Goal: Task Accomplishment & Management: Manage account settings

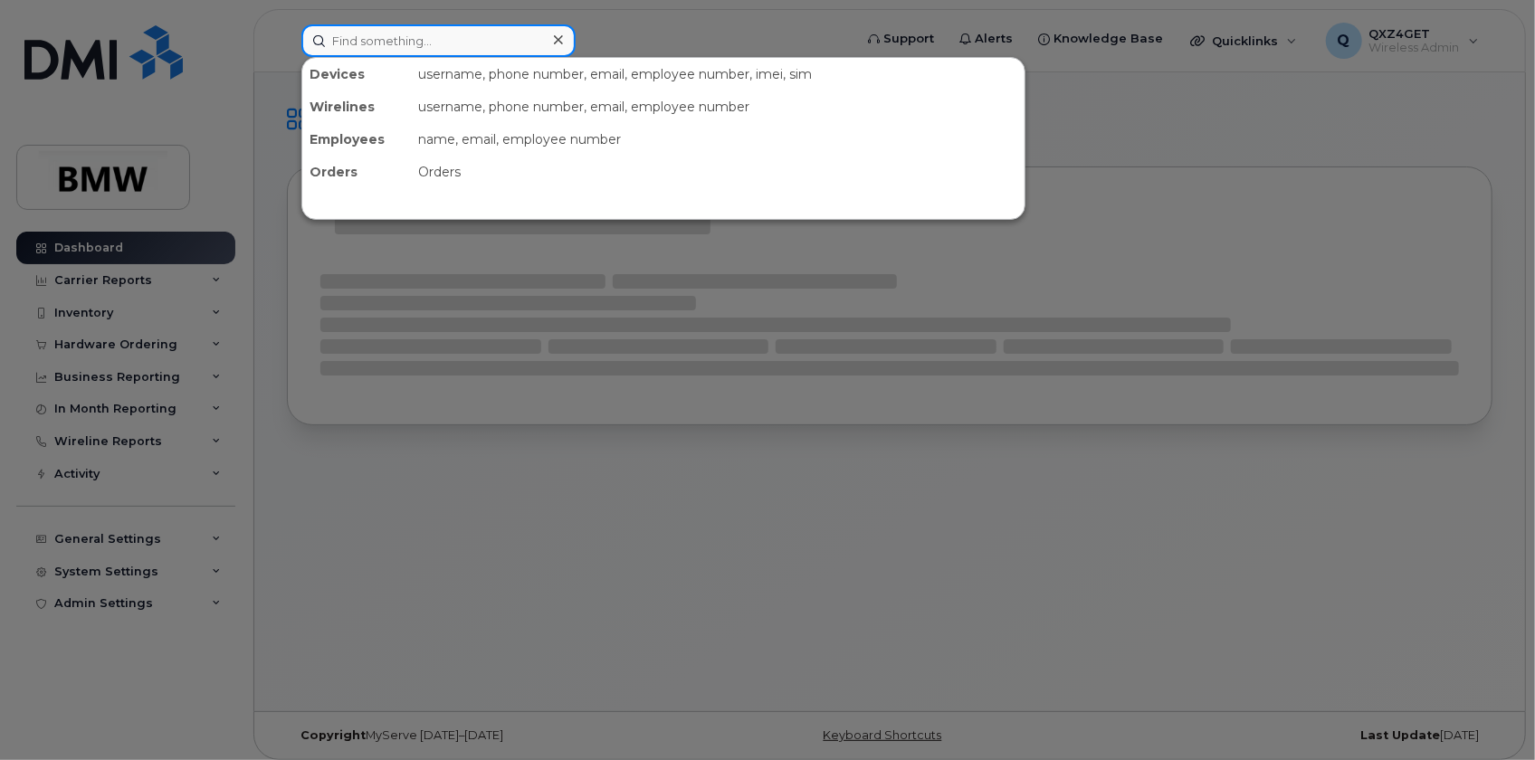
click at [337, 38] on input at bounding box center [438, 40] width 274 height 33
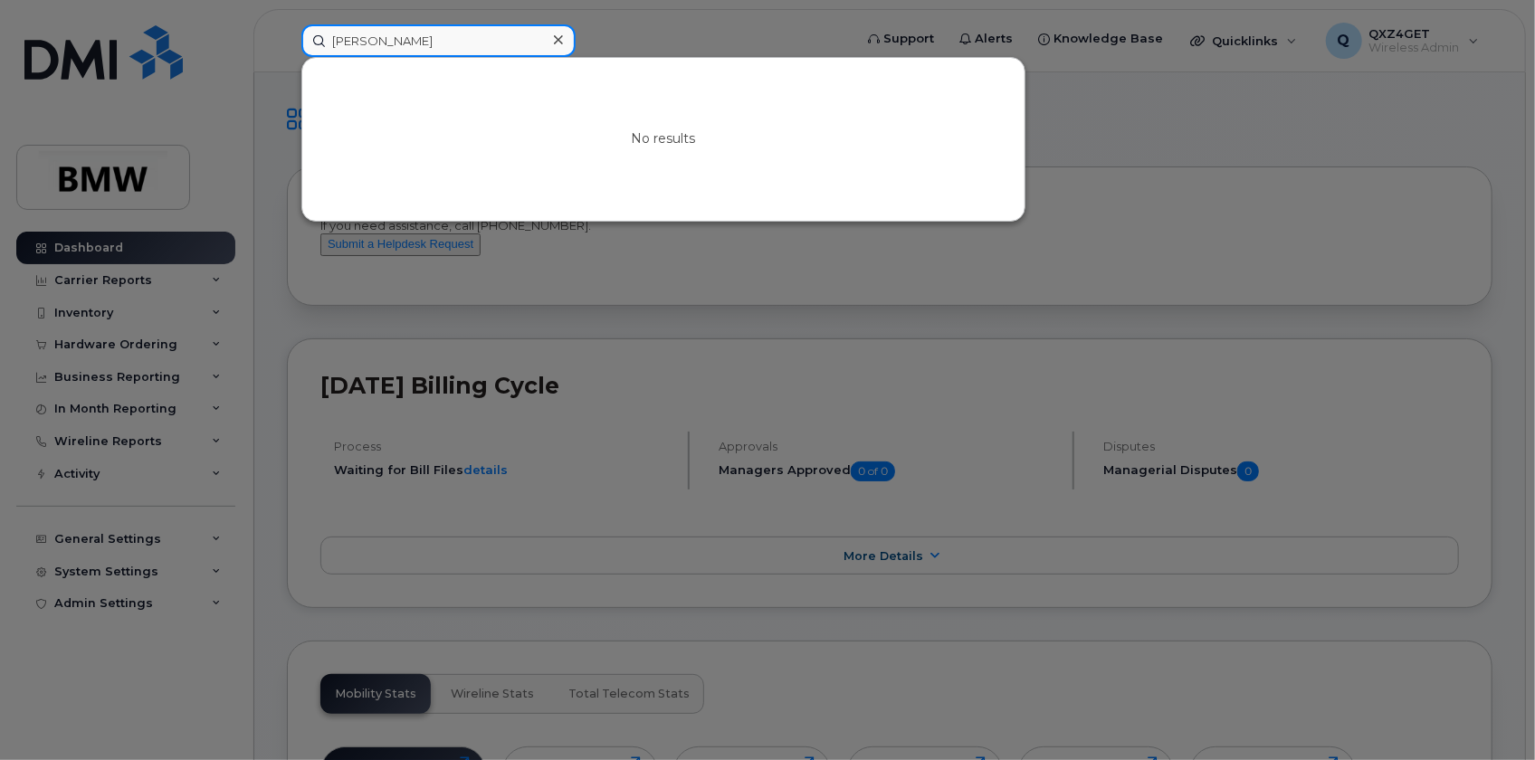
click at [403, 41] on input "[PERSON_NAME]" at bounding box center [438, 40] width 274 height 33
drag, startPoint x: 386, startPoint y: 36, endPoint x: 287, endPoint y: 22, distance: 99.7
click at [287, 24] on div "[PERSON_NAME] No results" at bounding box center [571, 40] width 568 height 33
type input "k"
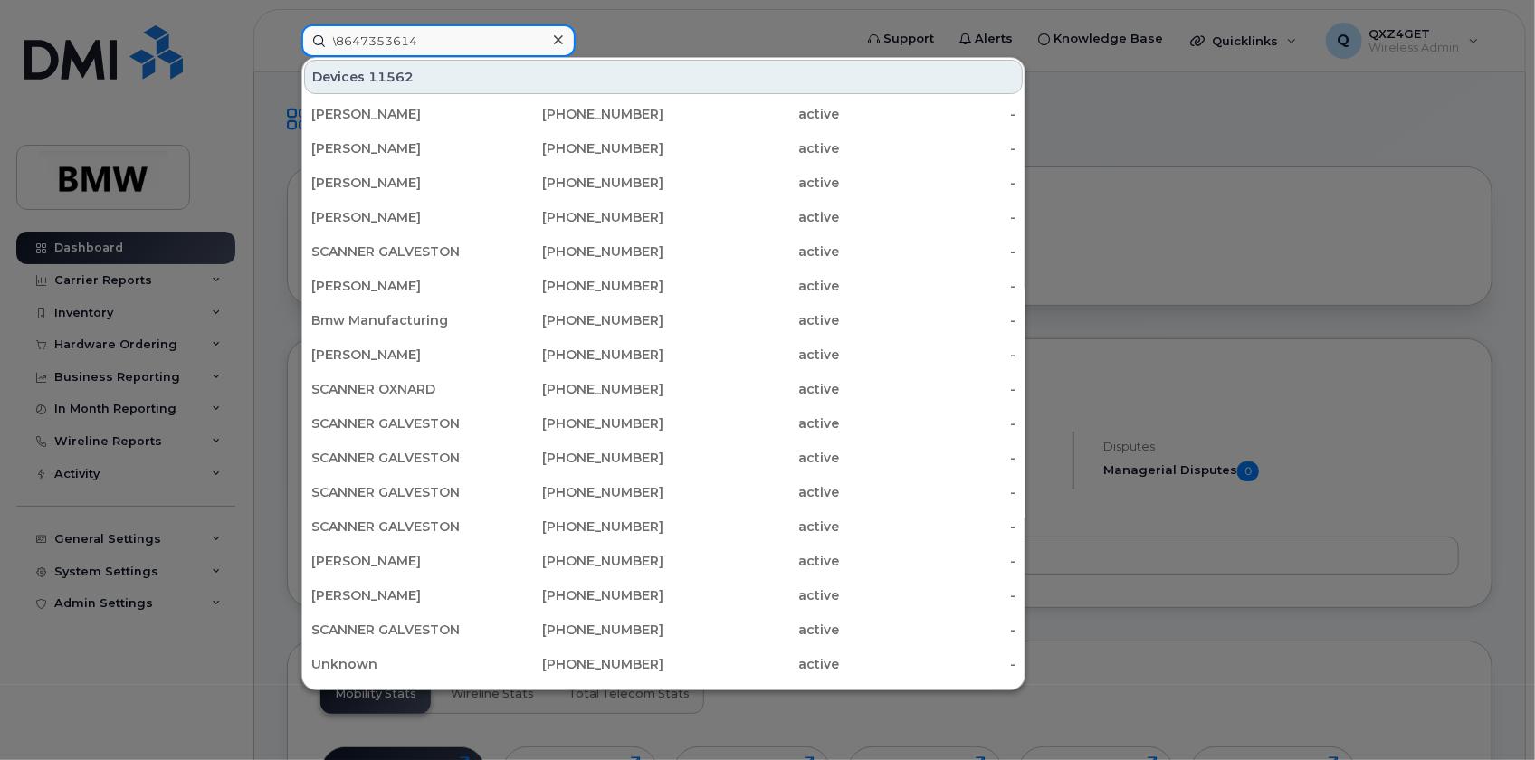
type input "\8647353614"
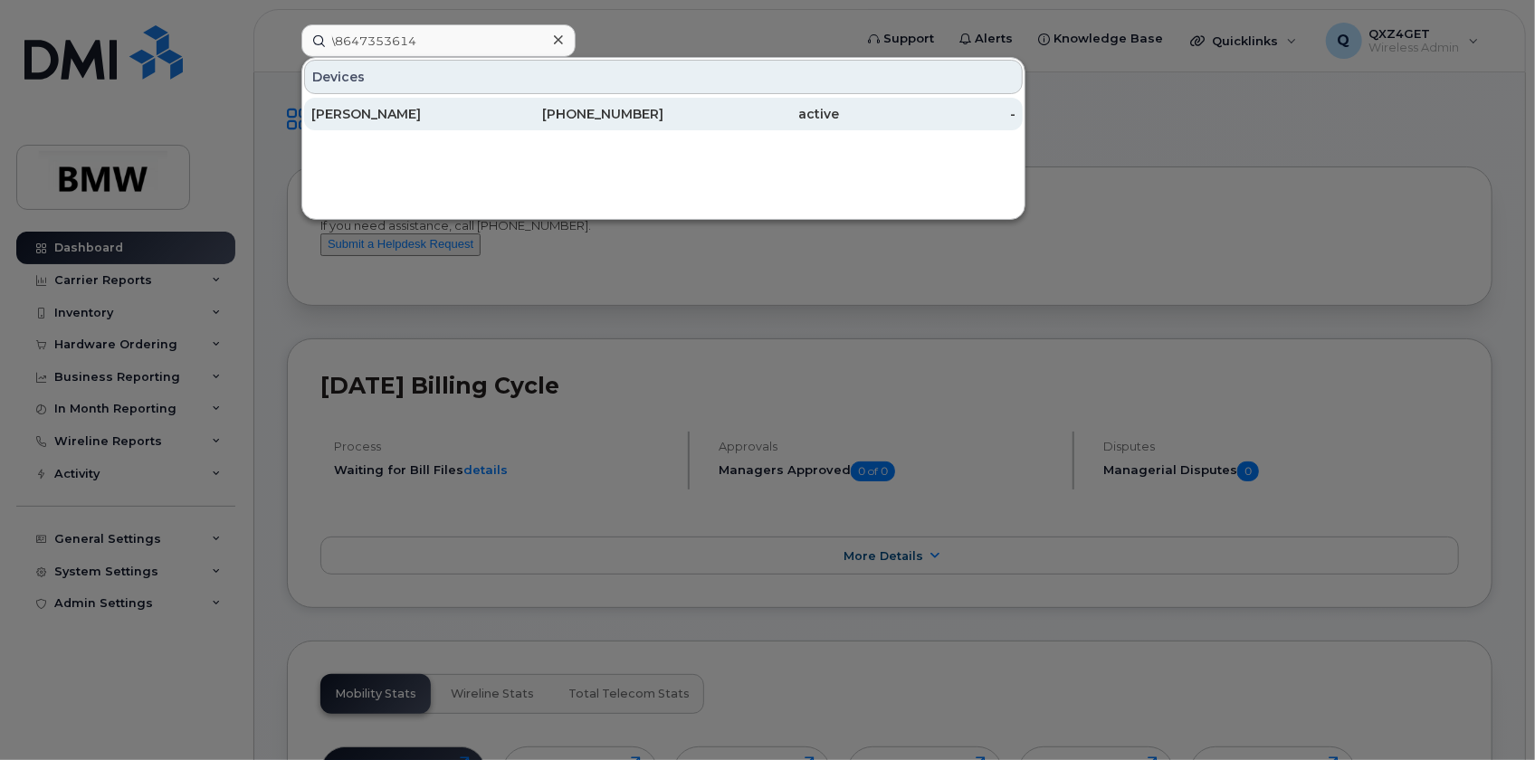
click at [373, 118] on div "Andrew Dobbins" at bounding box center [399, 114] width 176 height 18
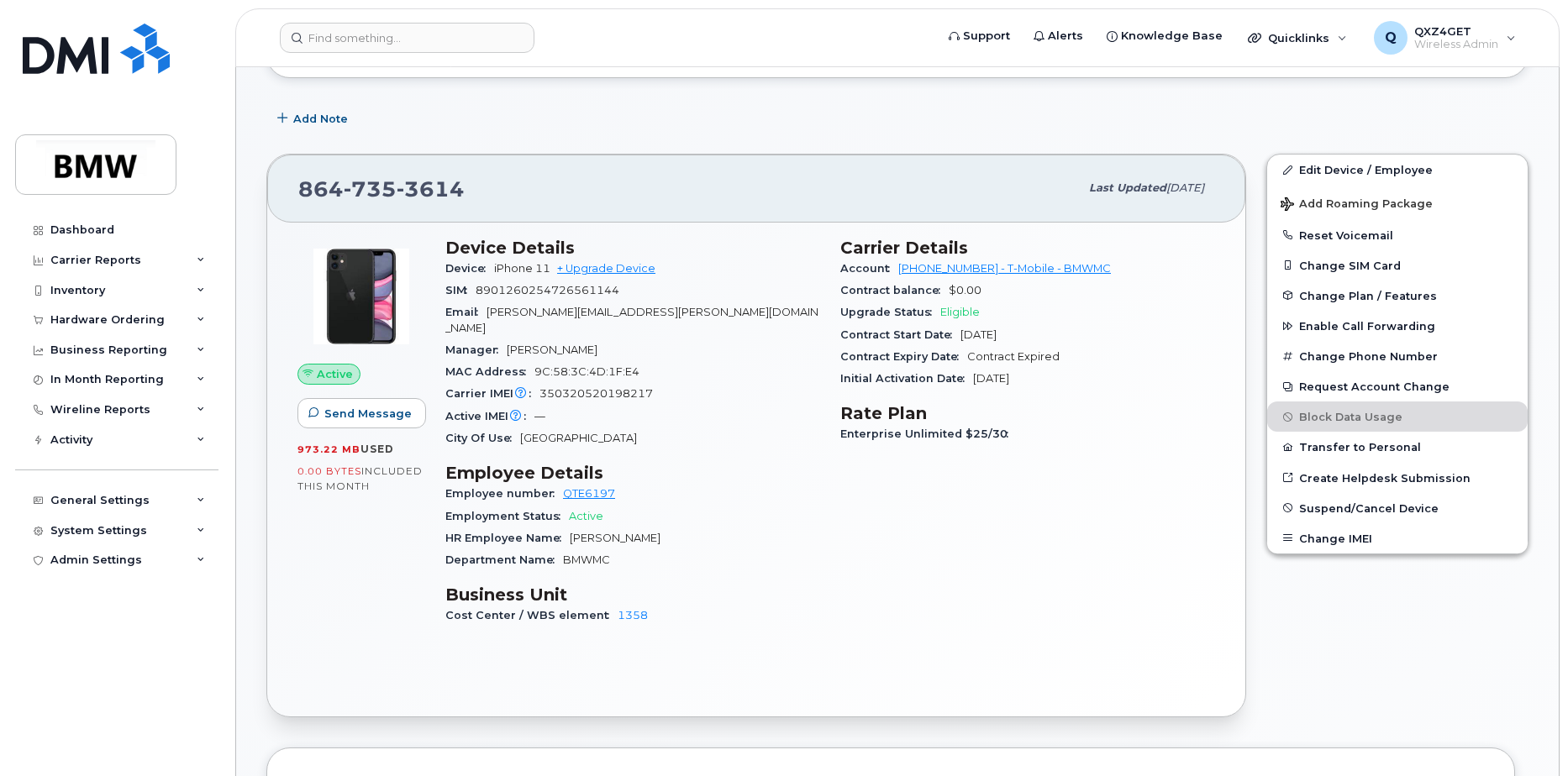
scroll to position [237, 0]
drag, startPoint x: 610, startPoint y: 480, endPoint x: 563, endPoint y: 480, distance: 47.0
click at [563, 486] on div "Employee number QTE6197" at bounding box center [633, 498] width 375 height 22
copy link "QTE6197"
click at [83, 291] on div "Inventory" at bounding box center [77, 291] width 55 height 13
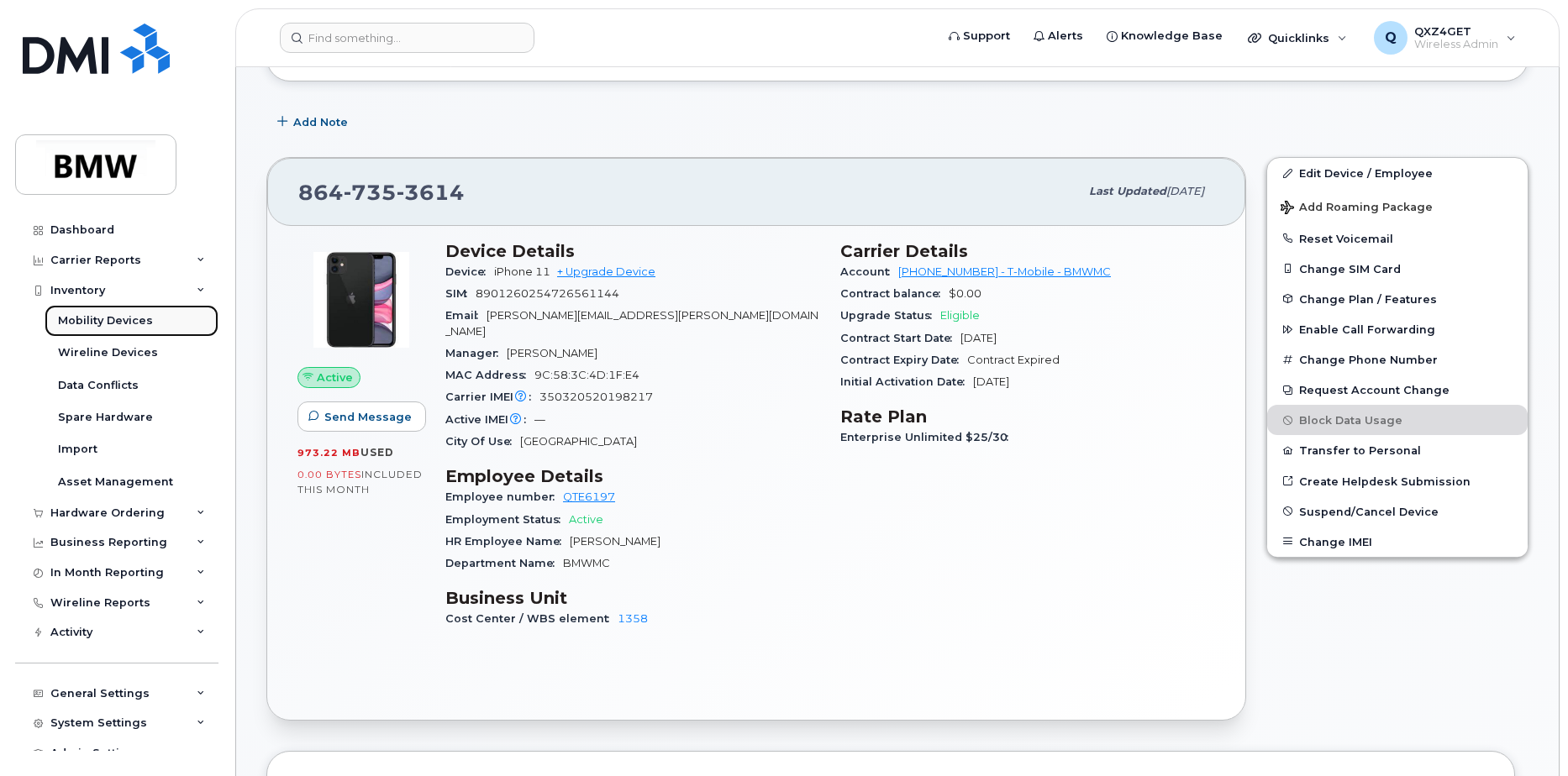
drag, startPoint x: 86, startPoint y: 288, endPoint x: 75, endPoint y: 319, distance: 32.9
click at [67, 325] on div "Mobility Devices" at bounding box center [105, 321] width 95 height 15
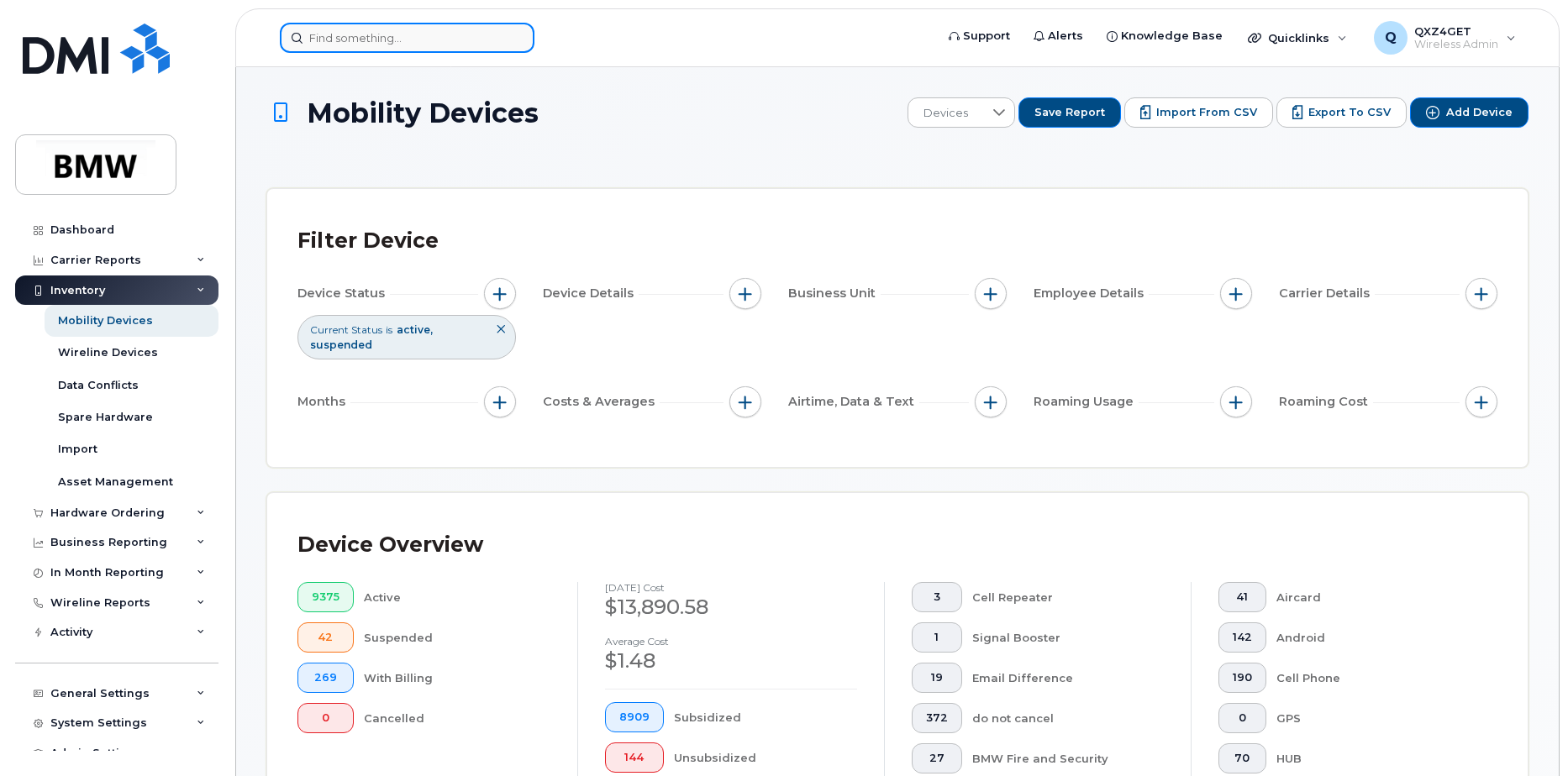
click at [344, 40] on input at bounding box center [407, 37] width 254 height 31
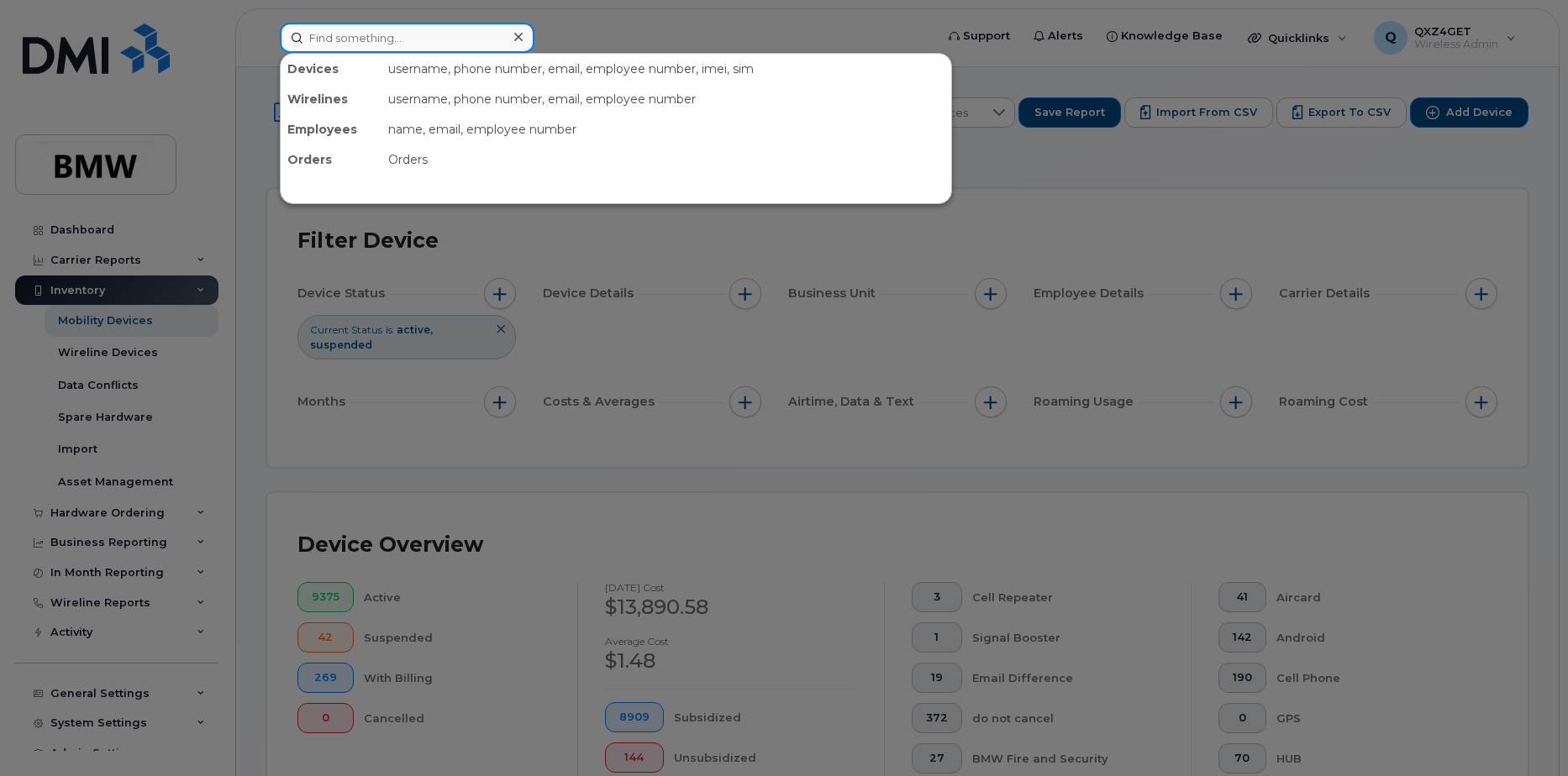
paste input "Thompson"
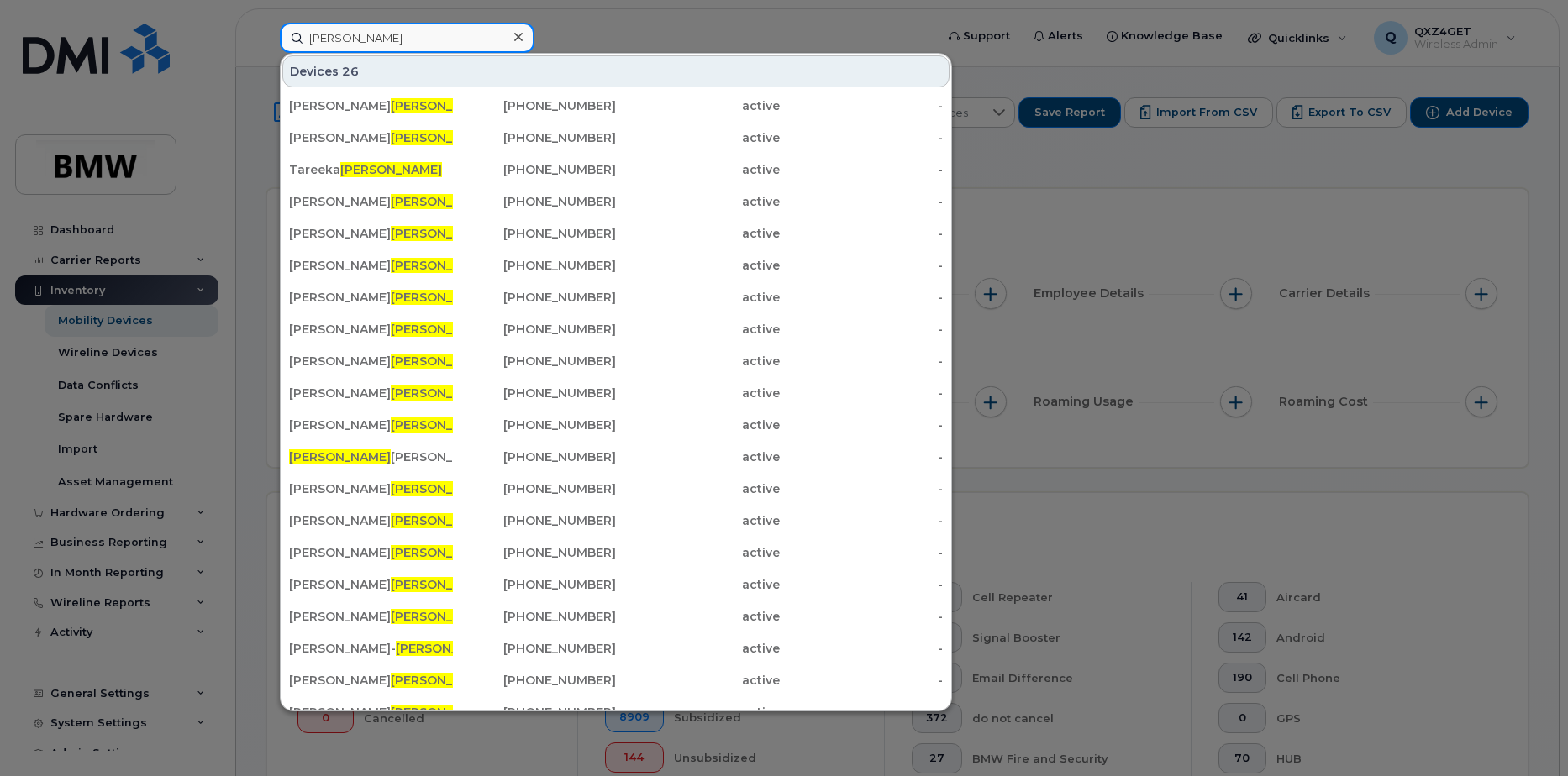
drag, startPoint x: 391, startPoint y: 43, endPoint x: 231, endPoint y: 41, distance: 160.0
click at [266, 41] on div "Thompson Devices 26 Brandon Thompson 864-340-0143 active - William Thompson 614…" at bounding box center [602, 37] width 670 height 31
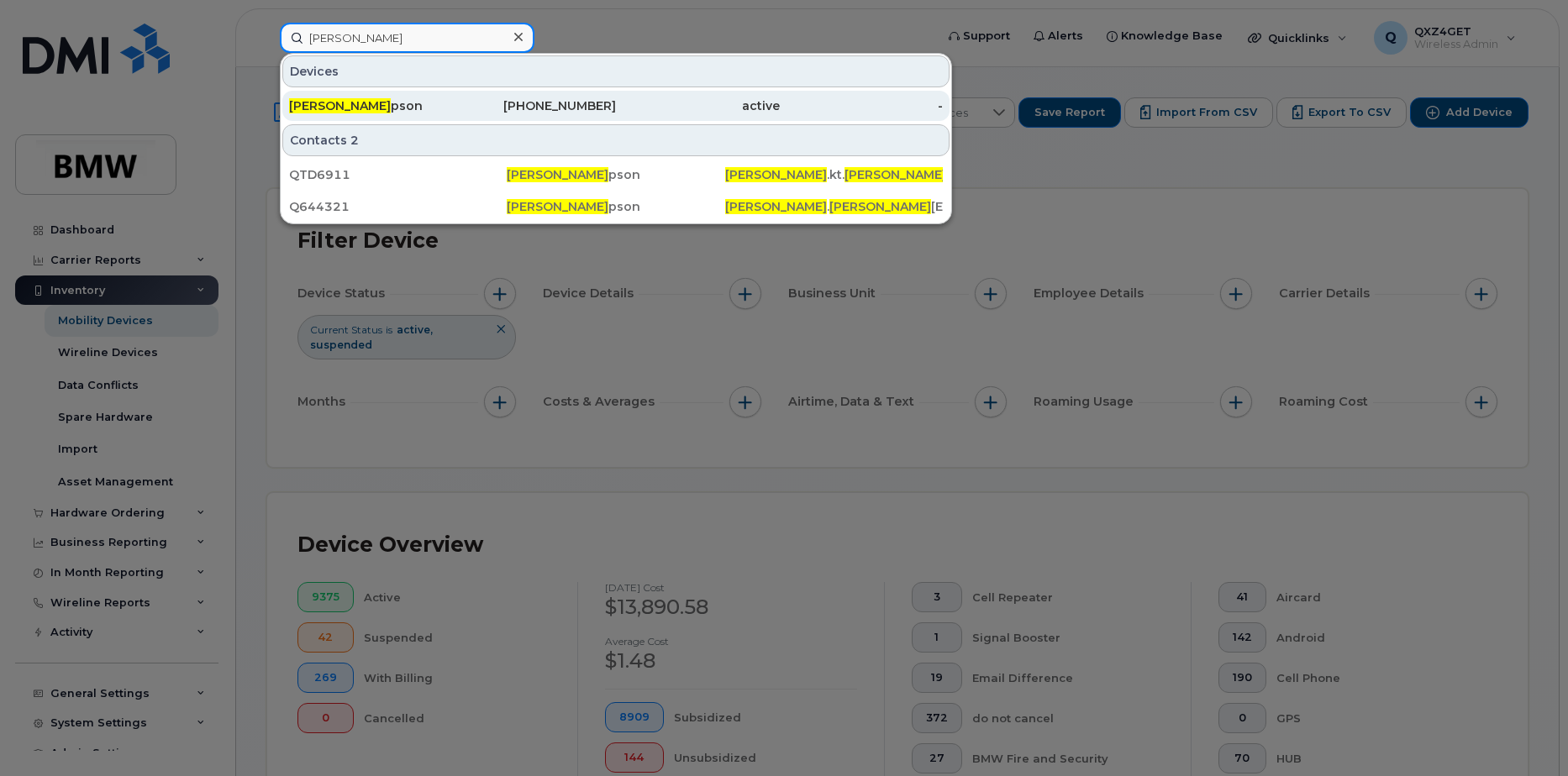
type input "Karen Thom"
click at [344, 110] on span "Karen Thom" at bounding box center [340, 106] width 102 height 15
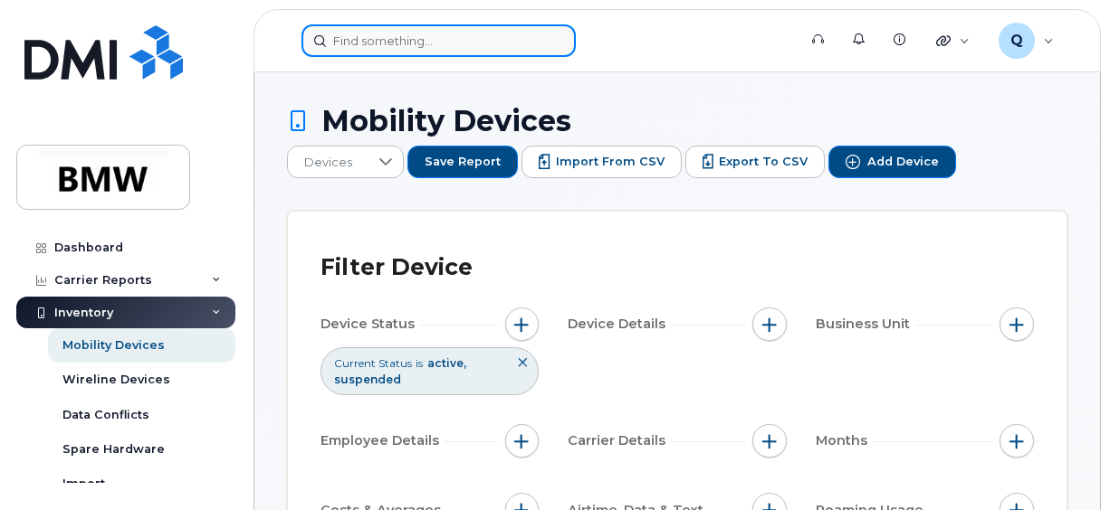
click at [431, 43] on input at bounding box center [438, 40] width 274 height 33
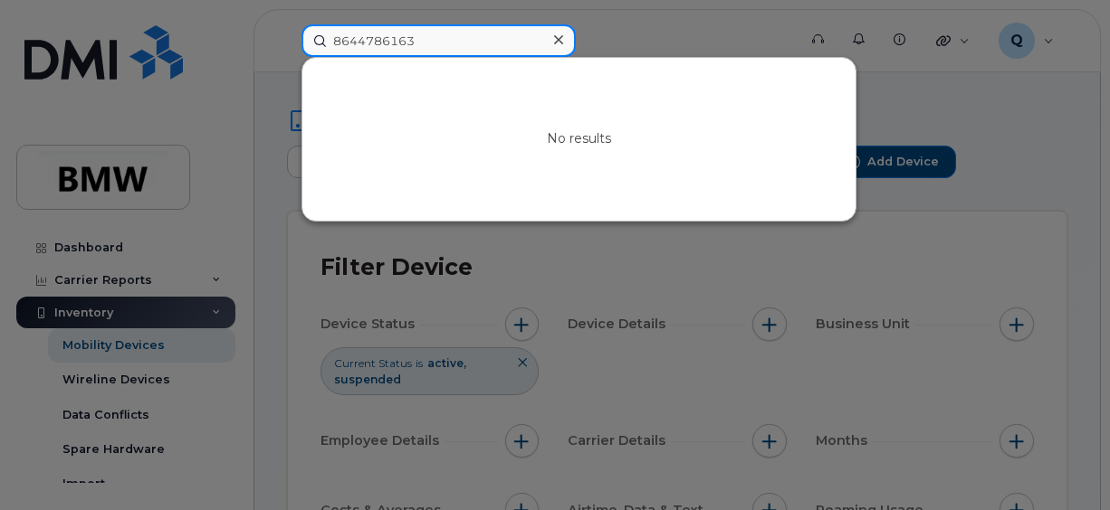
drag, startPoint x: 444, startPoint y: 36, endPoint x: 52, endPoint y: 45, distance: 392.0
click at [287, 57] on div "8644786163 No results" at bounding box center [543, 40] width 512 height 33
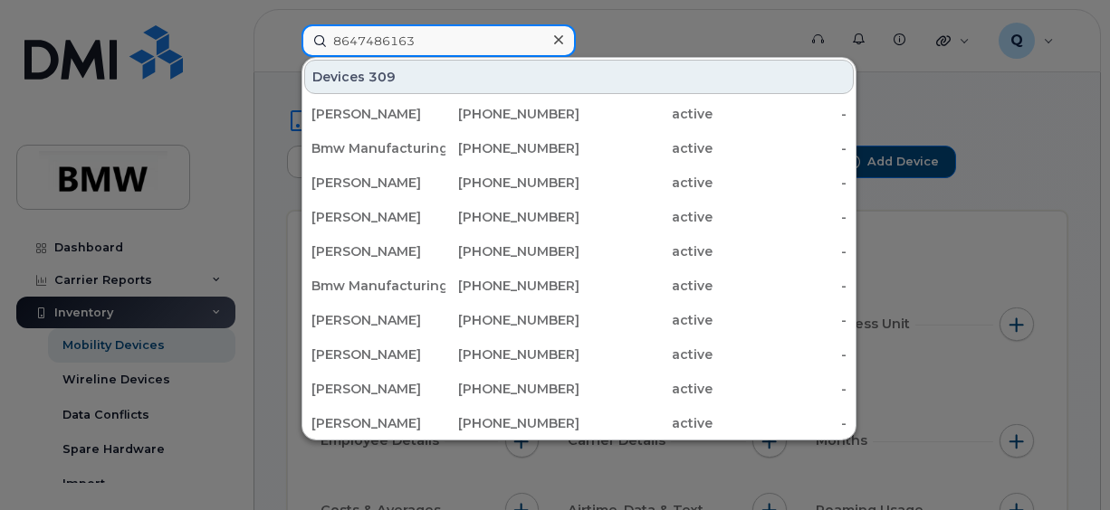
type input "8647486163"
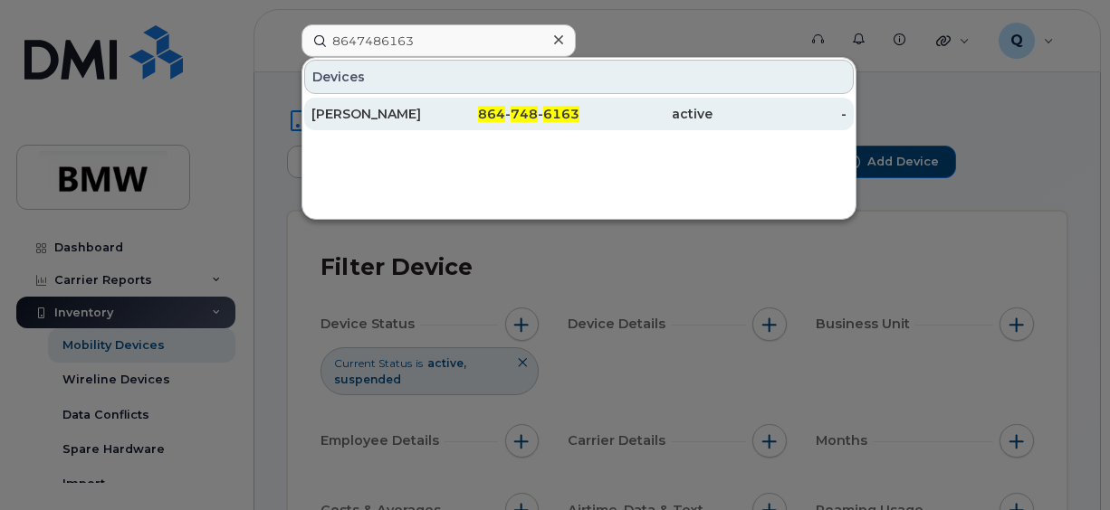
click at [447, 113] on div "864 - 748 - 6163" at bounding box center [512, 114] width 134 height 18
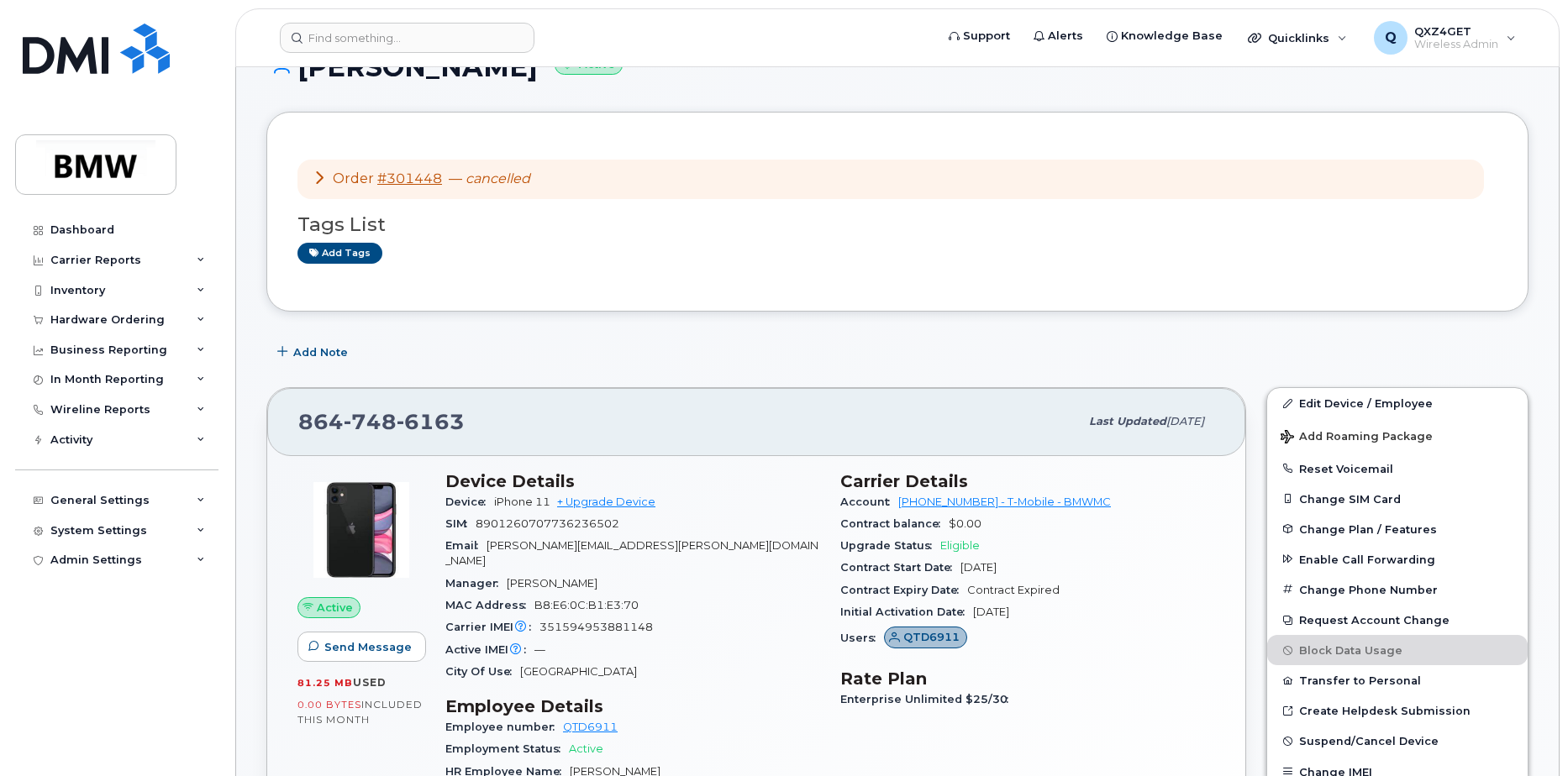
scroll to position [84, 0]
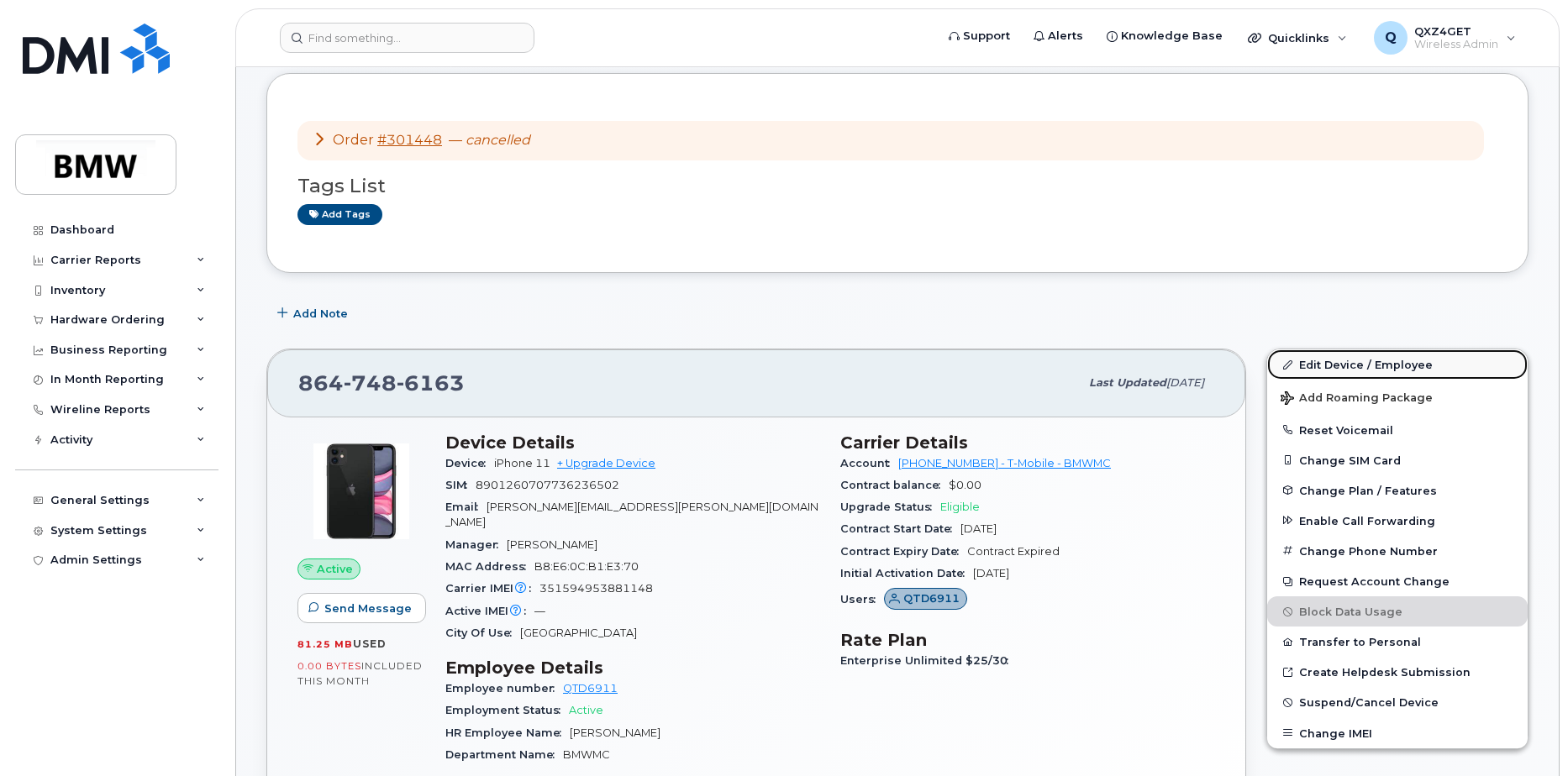
click at [1315, 363] on link "Edit Device / Employee" at bounding box center [1397, 365] width 261 height 31
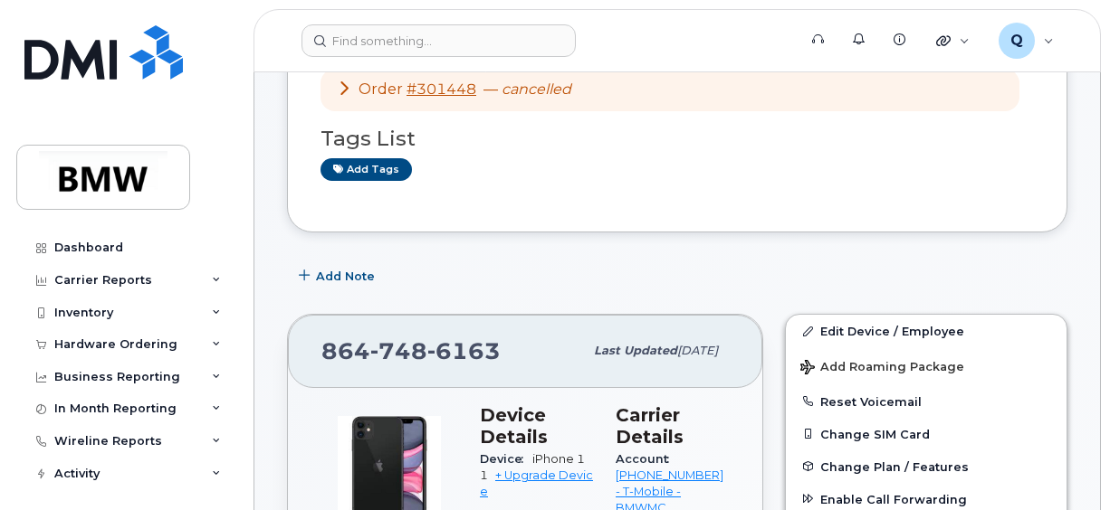
scroll to position [181, 0]
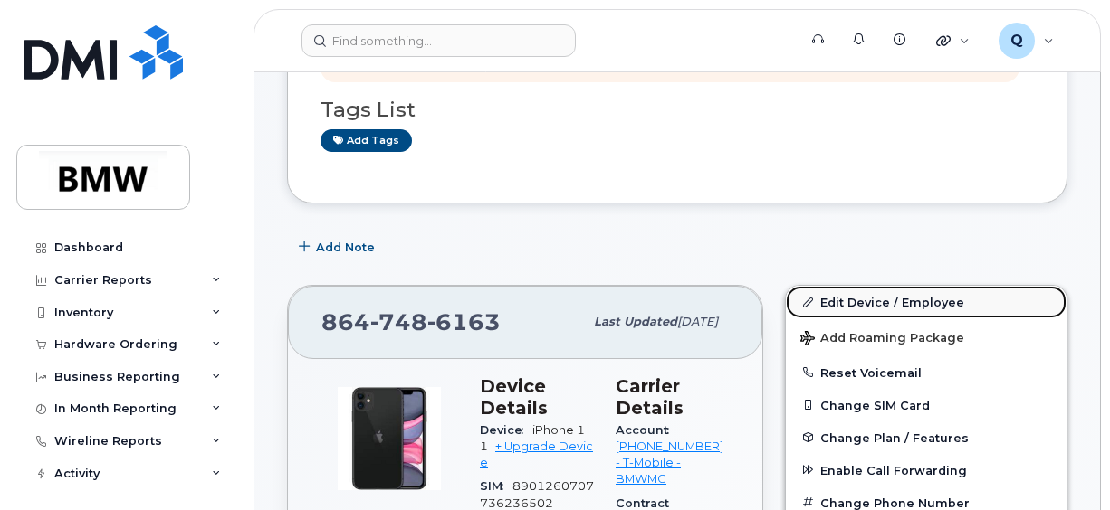
click at [862, 297] on link "Edit Device / Employee" at bounding box center [926, 302] width 281 height 33
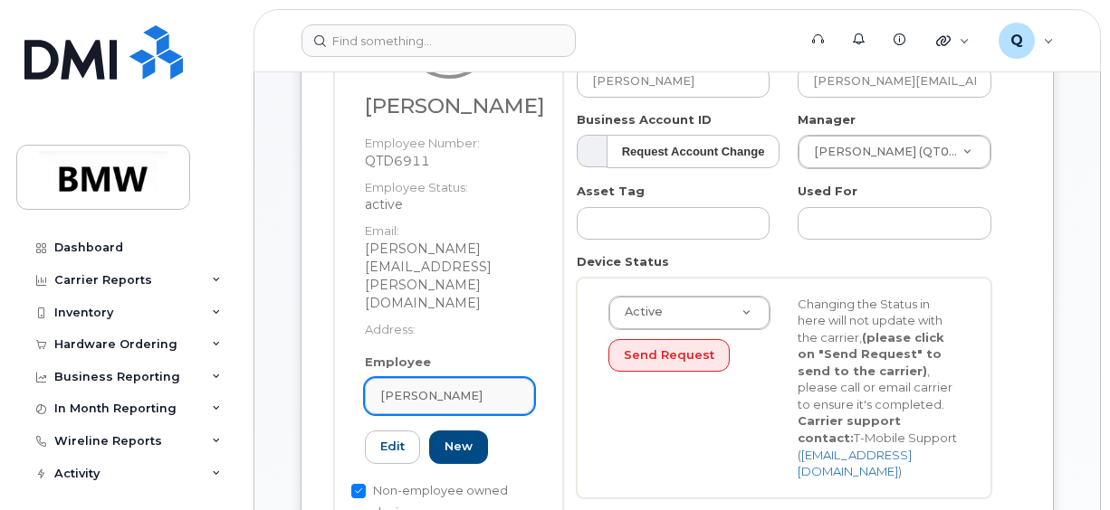
scroll to position [272, 0]
click at [428, 377] on link "[PERSON_NAME]" at bounding box center [449, 395] width 169 height 36
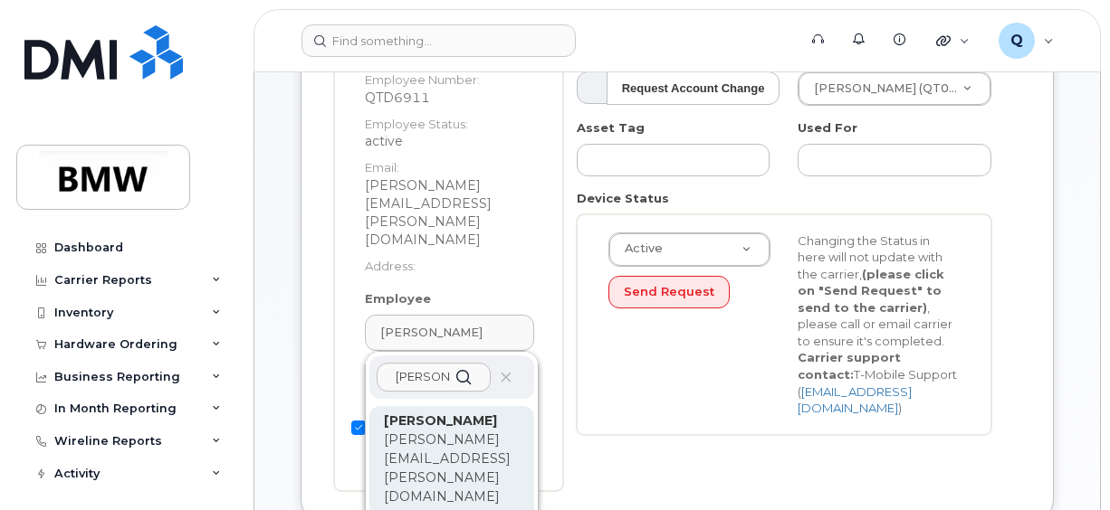
scroll to position [362, 0]
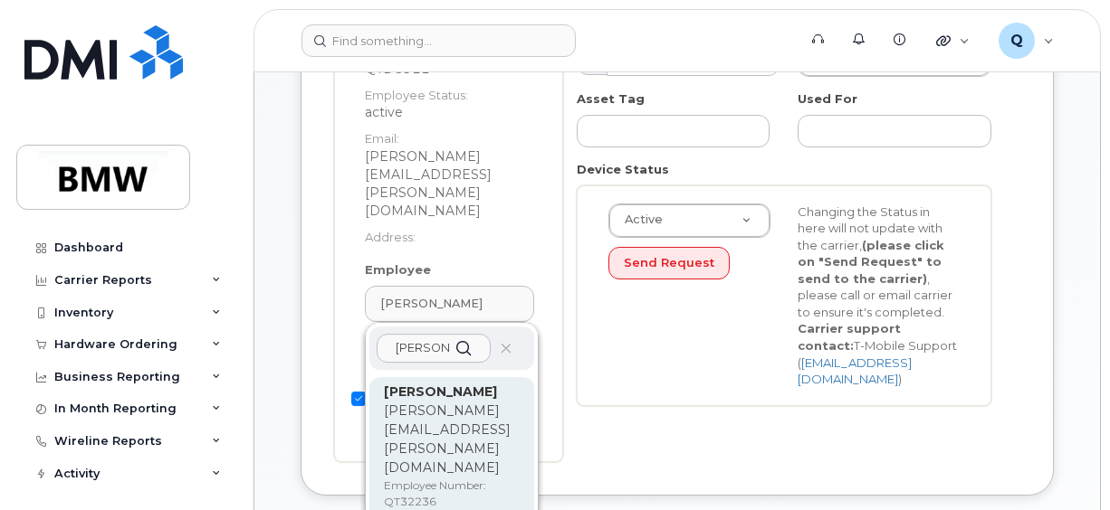
type input "fadi"
click at [438, 402] on p "fadi.dagher@bmwmcext.com" at bounding box center [452, 440] width 136 height 76
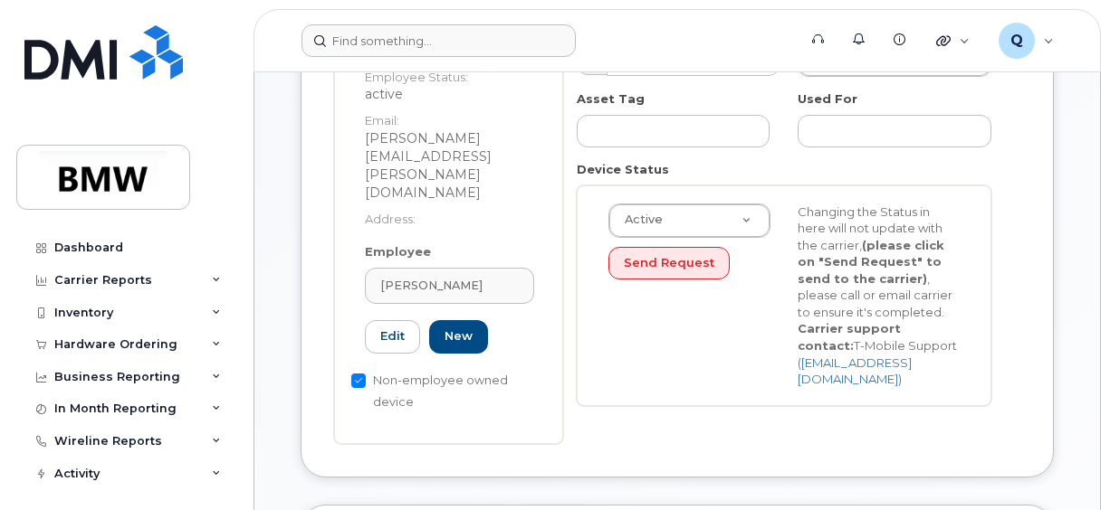
type input "QT32236"
type input "Fadi Dagher"
type input "fadi.dagher@bmwmcext.com"
type input "14966313"
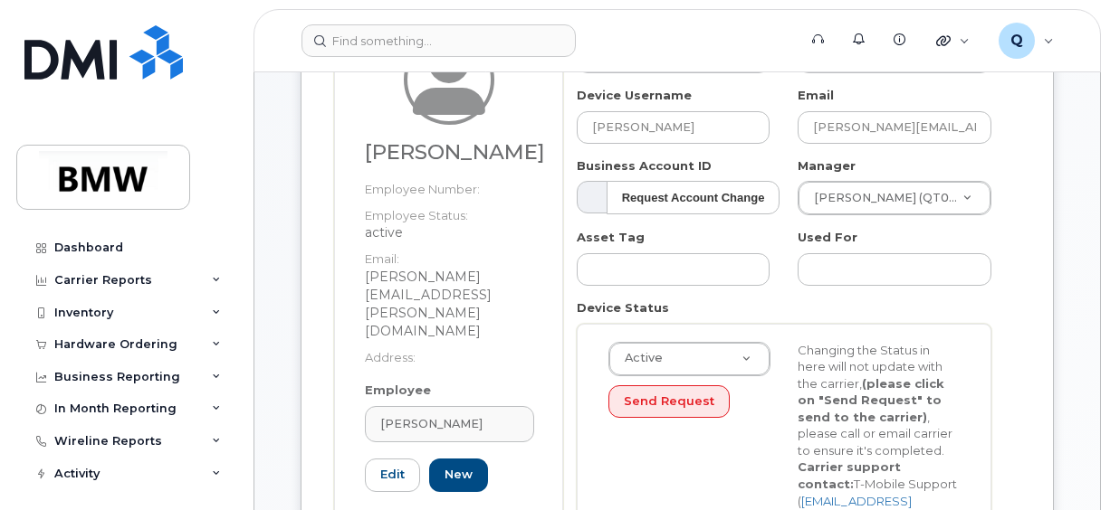
scroll to position [181, 0]
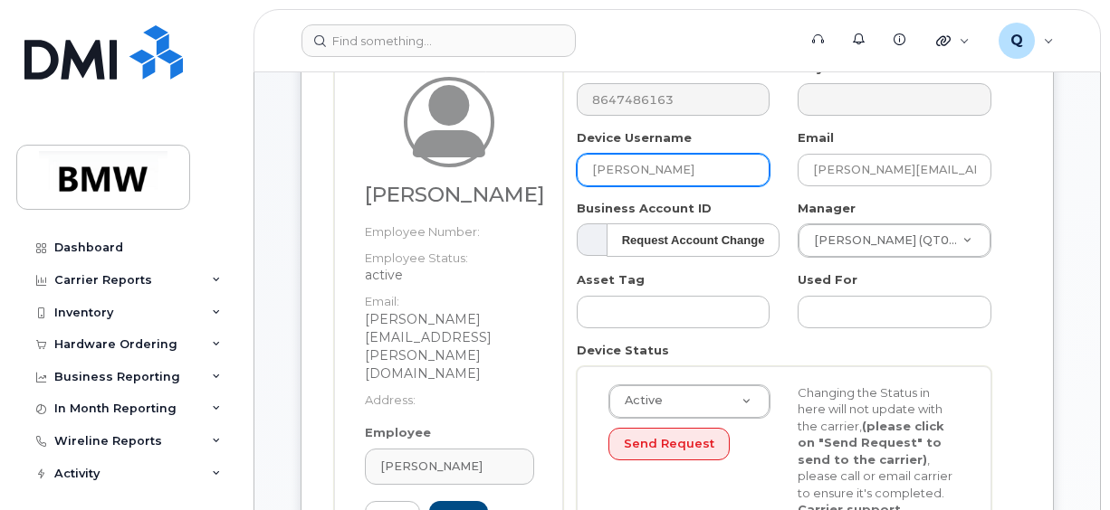
click at [695, 161] on input "Fadi Dagher" at bounding box center [674, 170] width 194 height 33
drag, startPoint x: 692, startPoint y: 161, endPoint x: 568, endPoint y: 162, distance: 124.9
click at [568, 162] on div "Device Username Fadi Dagher" at bounding box center [674, 157] width 222 height 57
paste input "[PERSON_NAME]"
type input "[PERSON_NAME]"
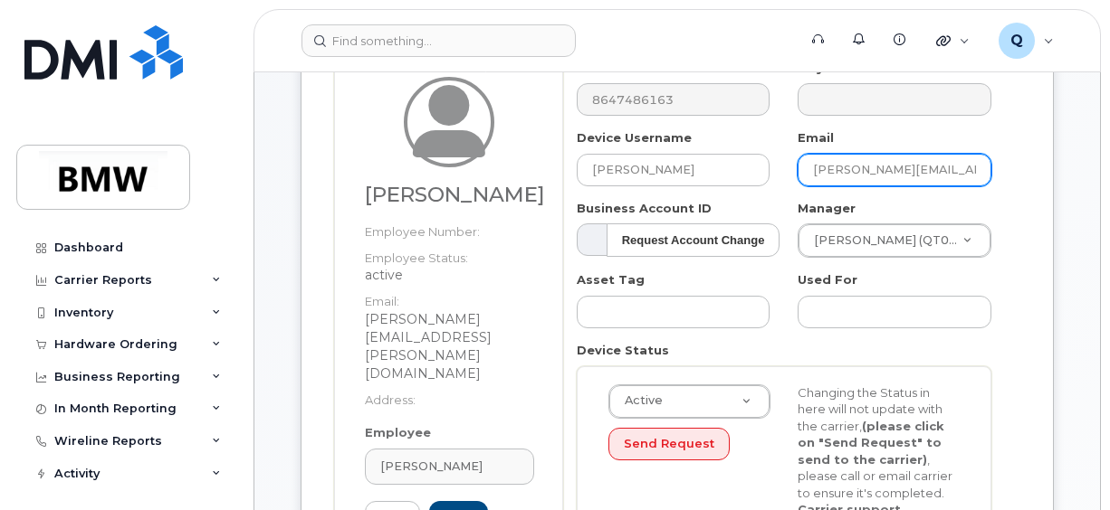
click at [978, 167] on input "fadi.dagher@bmwmcext.com" at bounding box center [894, 170] width 194 height 33
drag, startPoint x: 978, startPoint y: 167, endPoint x: 783, endPoint y: 170, distance: 195.5
click at [783, 170] on div "Number 8647486163 City Device Username Karen Thompson Email fadi.dagher@bmwmcex…" at bounding box center [784, 330] width 443 height 541
click at [891, 165] on input "fadi.dagher@bmwmcext.com" at bounding box center [894, 170] width 194 height 33
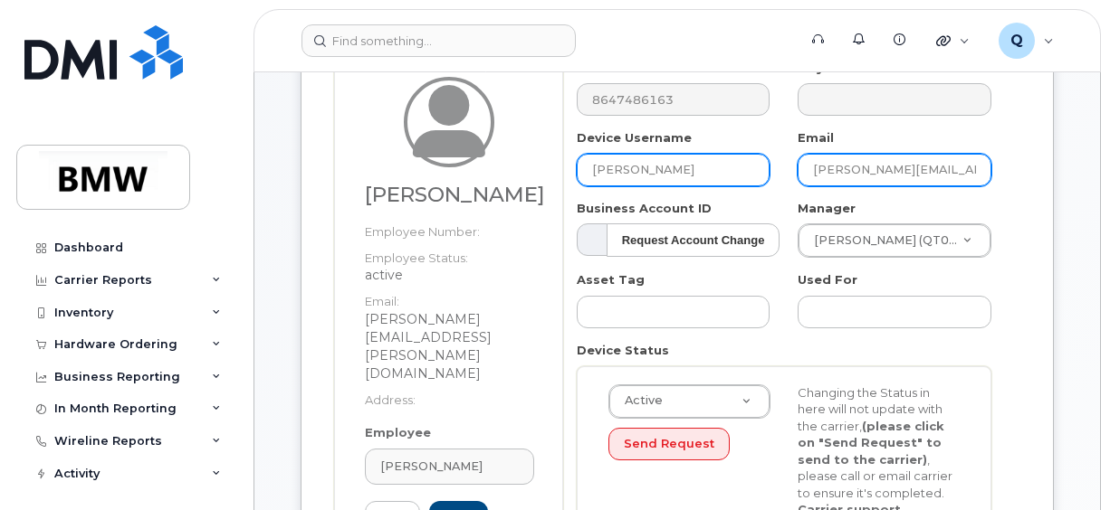
drag, startPoint x: 977, startPoint y: 163, endPoint x: 765, endPoint y: 158, distance: 211.8
click at [765, 158] on div "Number 8647486163 City Device Username Karen Thompson Email fadi.dagher@bmwmcex…" at bounding box center [784, 330] width 443 height 541
type input "m"
paste input "[PERSON_NAME][EMAIL_ADDRESS][PERSON_NAME][DOMAIN_NAME]"
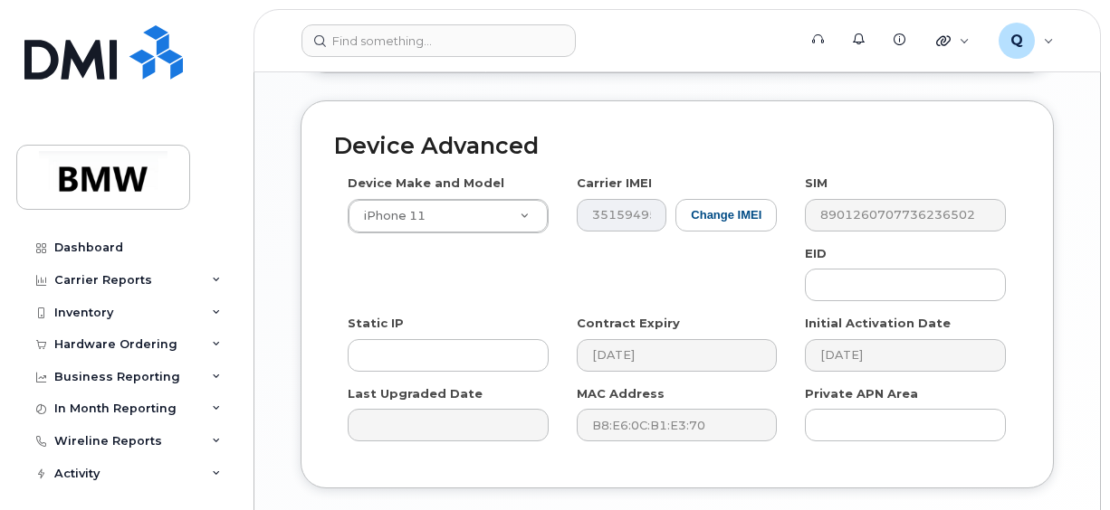
scroll to position [1178, 0]
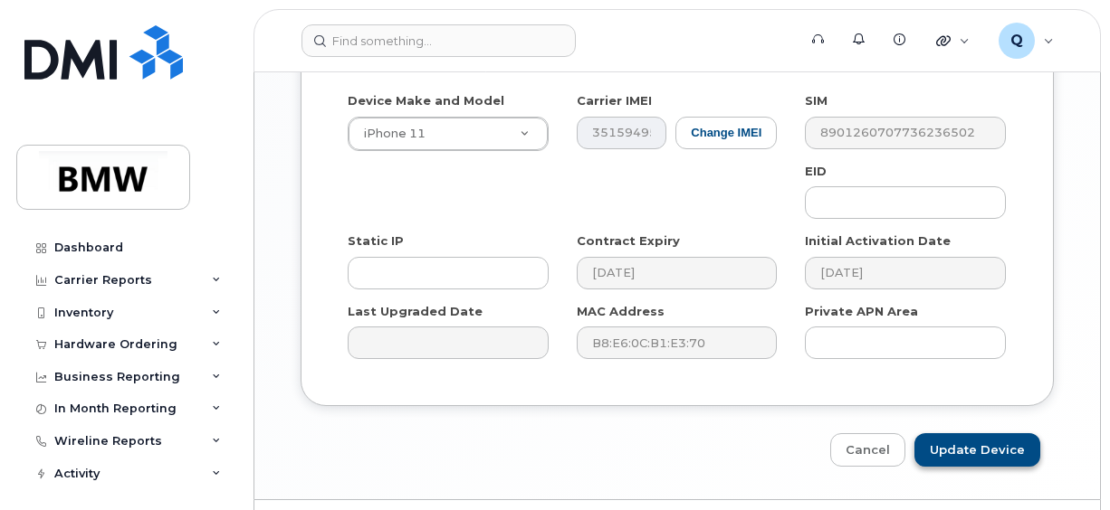
type input "karen.kt.thompson@bmwmc.com"
click at [959, 434] on input "Update Device" at bounding box center [977, 450] width 126 height 33
type input "Saving..."
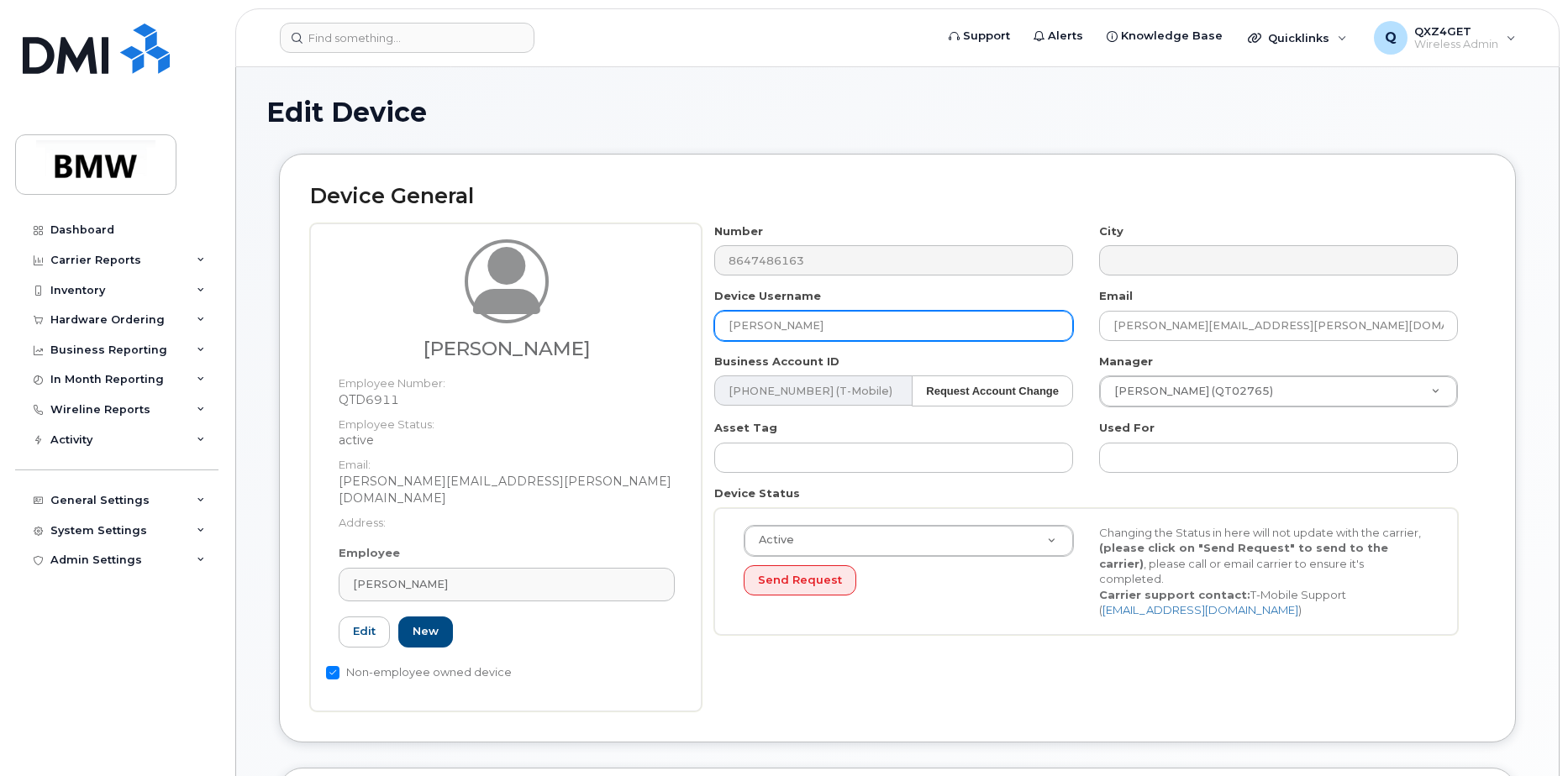
drag, startPoint x: 843, startPoint y: 327, endPoint x: 721, endPoint y: 332, distance: 122.1
click at [721, 332] on input "[PERSON_NAME]" at bounding box center [893, 326] width 358 height 31
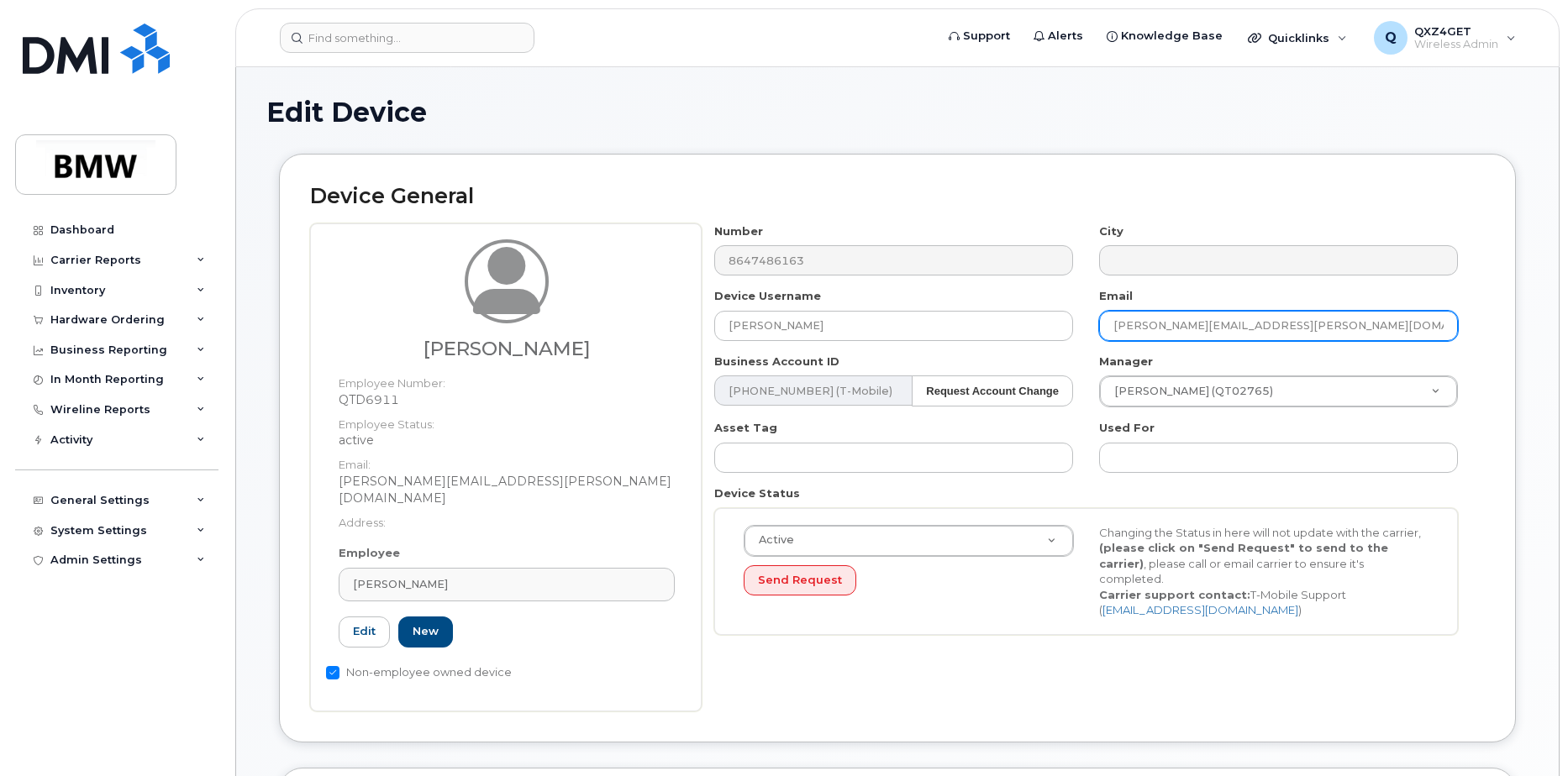
click at [1341, 318] on input "[PERSON_NAME][EMAIL_ADDRESS][PERSON_NAME][DOMAIN_NAME]" at bounding box center [1278, 326] width 358 height 31
drag, startPoint x: 1329, startPoint y: 322, endPoint x: 1083, endPoint y: 337, distance: 246.5
click at [1083, 337] on div "Number 8647486163 City Device Username [PERSON_NAME] Email [PERSON_NAME][EMAIL_…" at bounding box center [1086, 435] width 770 height 424
paste input "[PERSON_NAME][EMAIL_ADDRESS][PERSON_NAME][DOMAIN_NAME]"
type input "[PERSON_NAME][EMAIL_ADDRESS][PERSON_NAME][DOMAIN_NAME]"
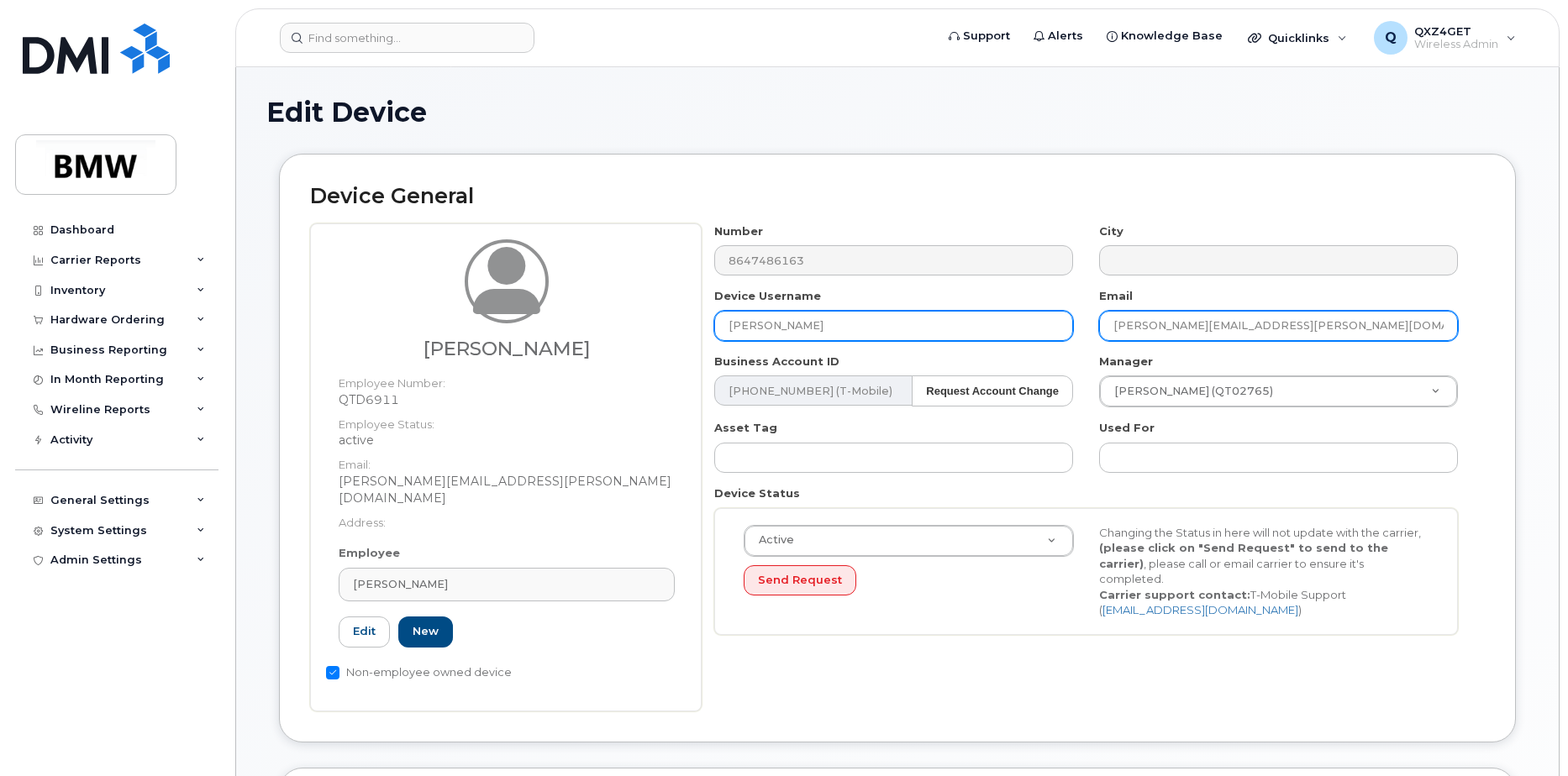
drag, startPoint x: 1320, startPoint y: 330, endPoint x: 1031, endPoint y: 322, distance: 289.1
click at [1031, 322] on div "Number 8647486163 City Device Username [PERSON_NAME] Email [PERSON_NAME][EMAIL_…" at bounding box center [1086, 435] width 770 height 424
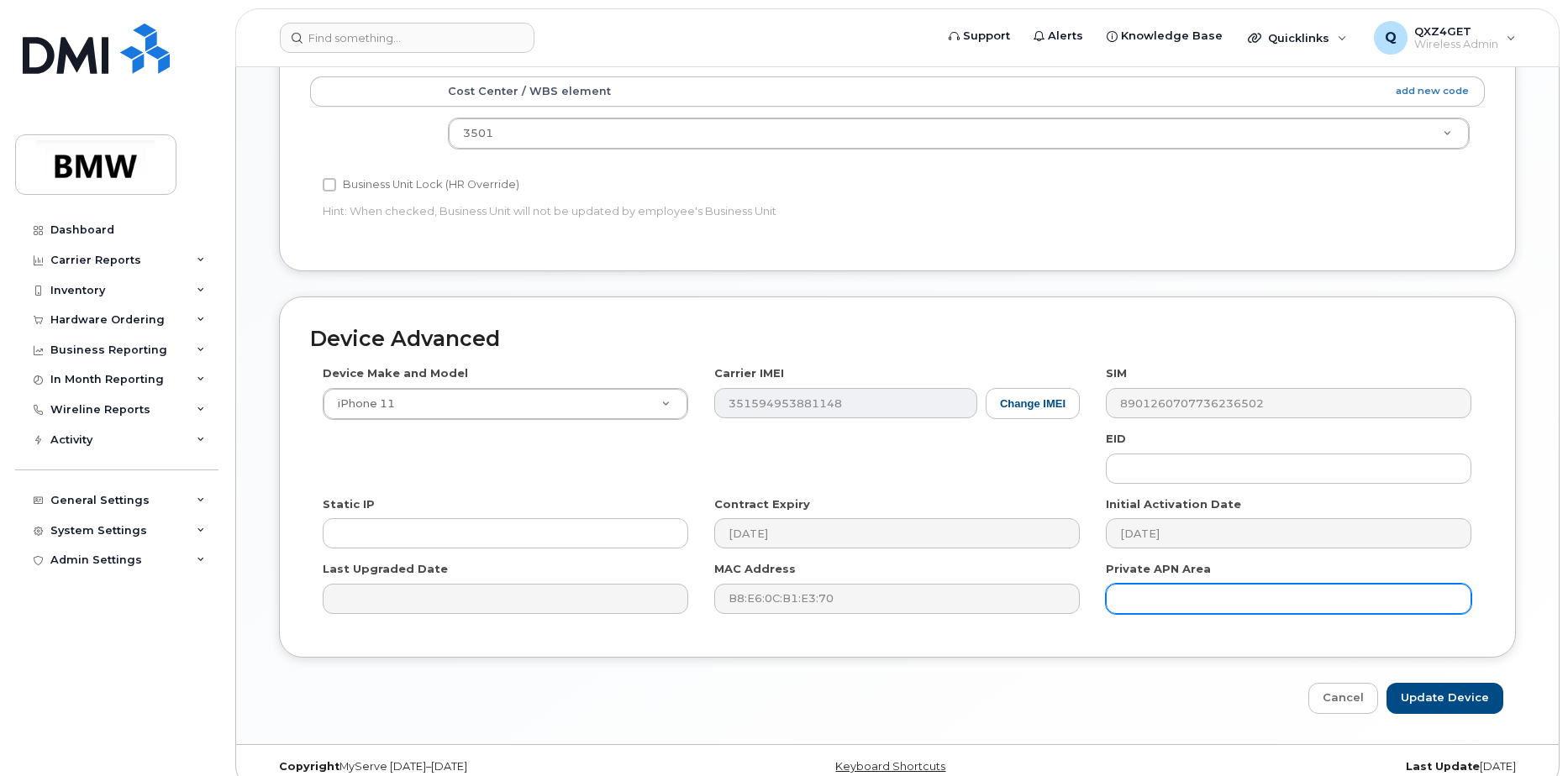
scroll to position [766, 0]
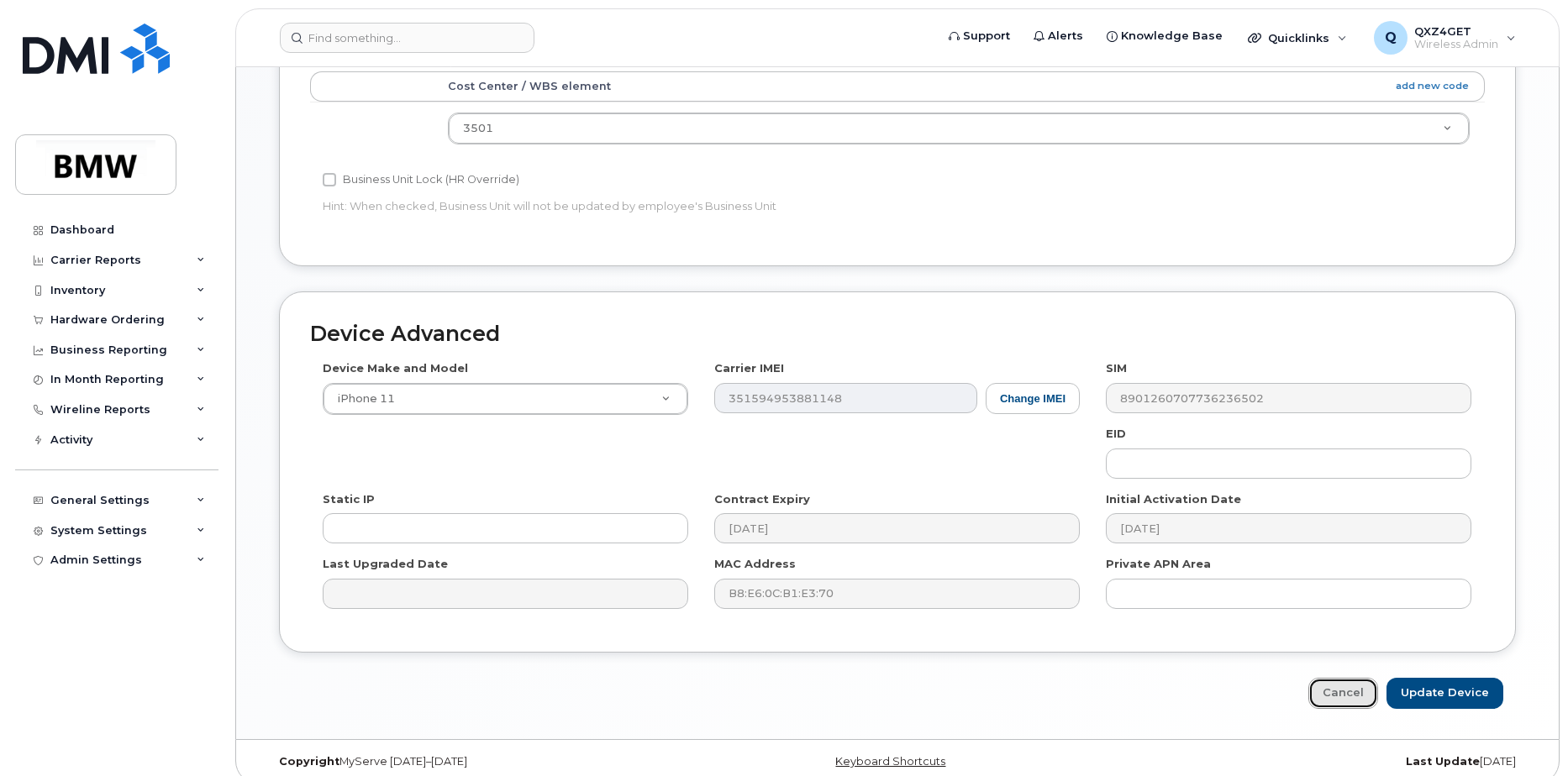
click at [1378, 678] on link "Cancel" at bounding box center [1342, 692] width 70 height 31
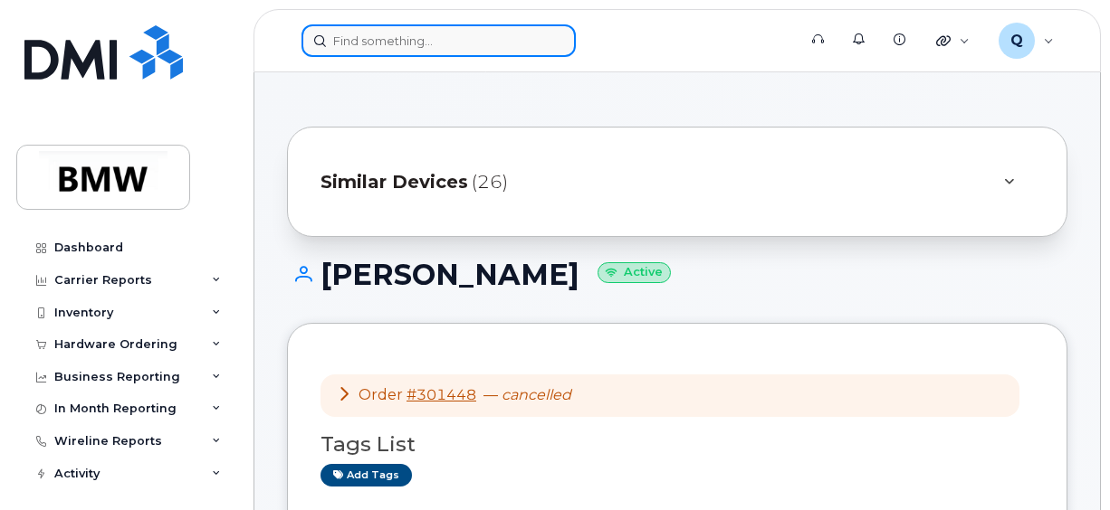
click at [430, 31] on input at bounding box center [438, 40] width 274 height 33
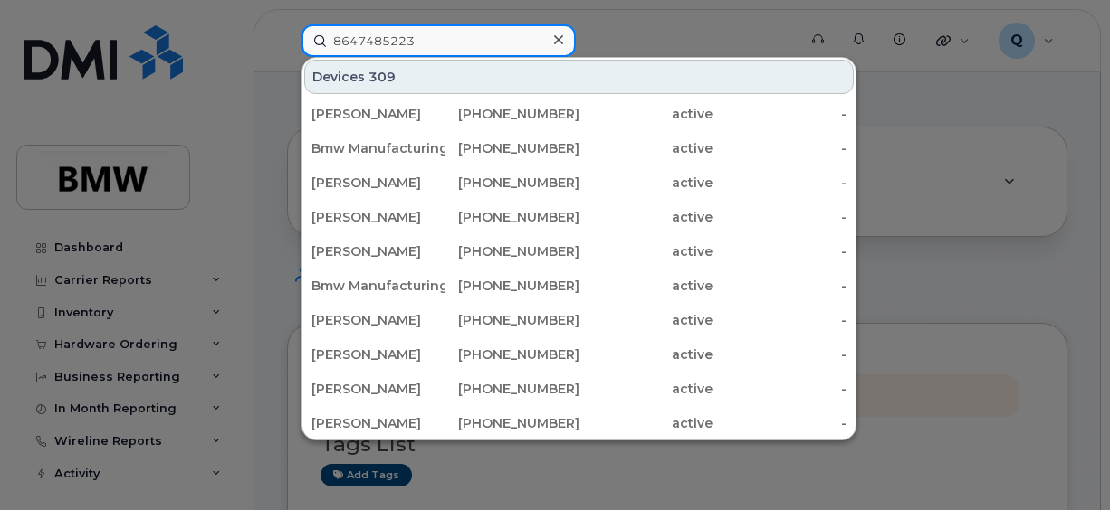
type input "8647485223"
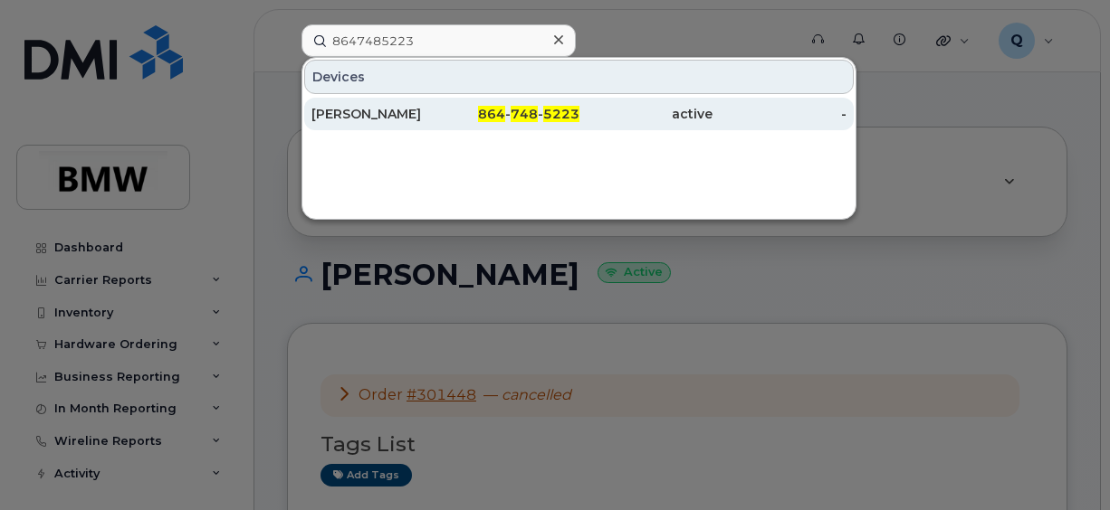
click at [346, 117] on div "[PERSON_NAME]" at bounding box center [378, 114] width 134 height 18
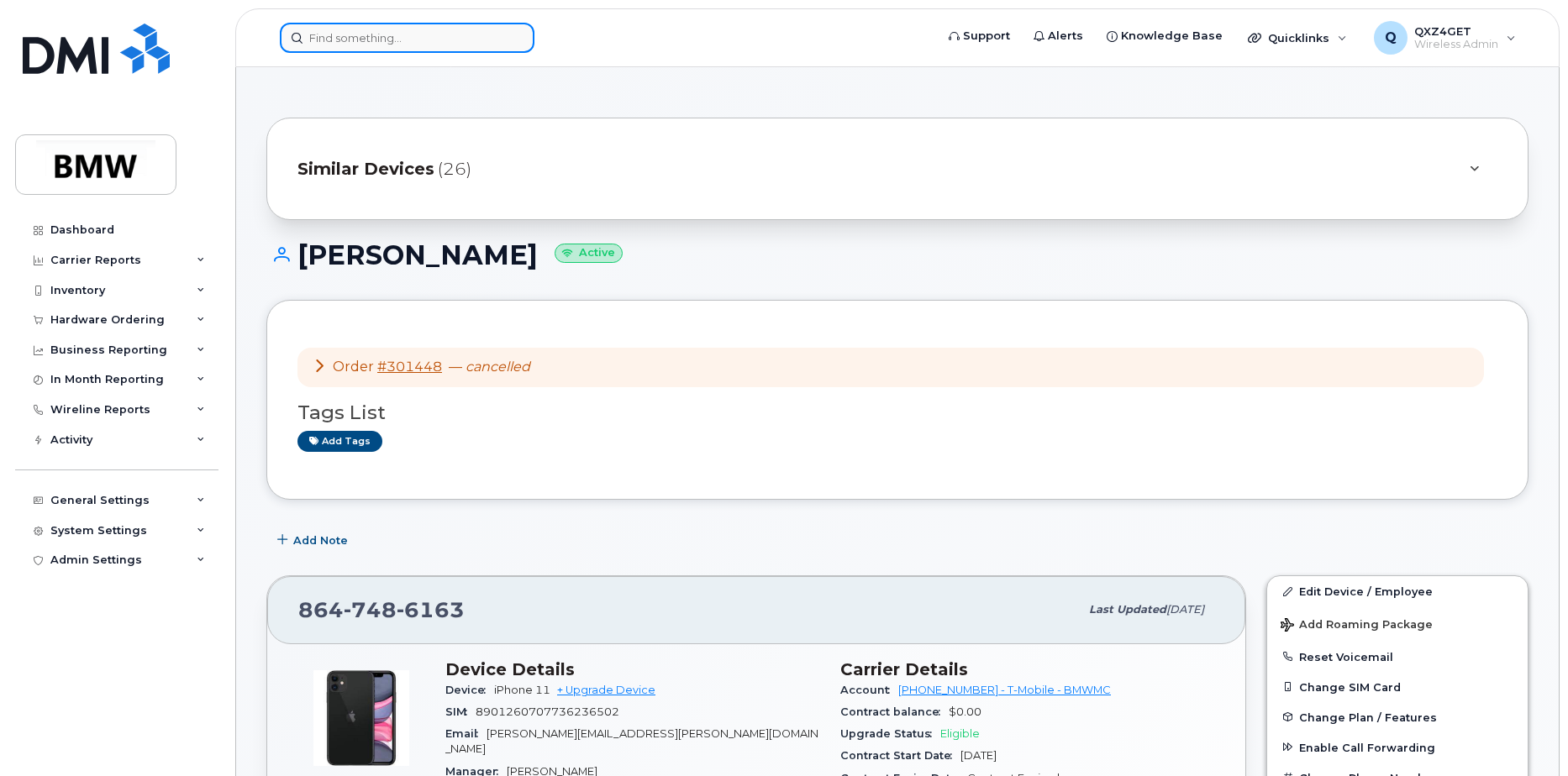
click at [347, 39] on input at bounding box center [407, 37] width 254 height 31
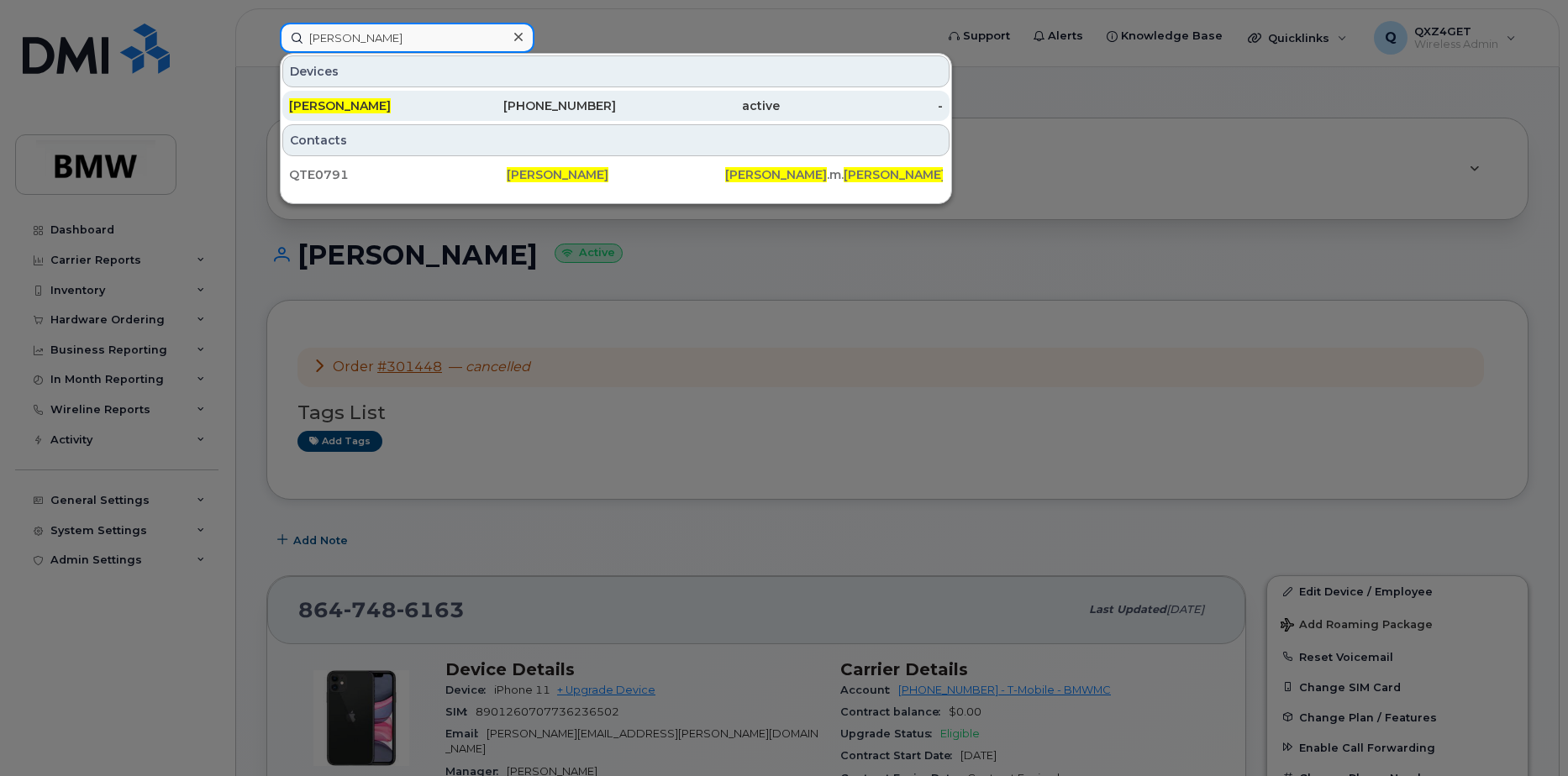
type input "jennifer Pearce"
click at [351, 112] on span "[PERSON_NAME]" at bounding box center [340, 106] width 102 height 15
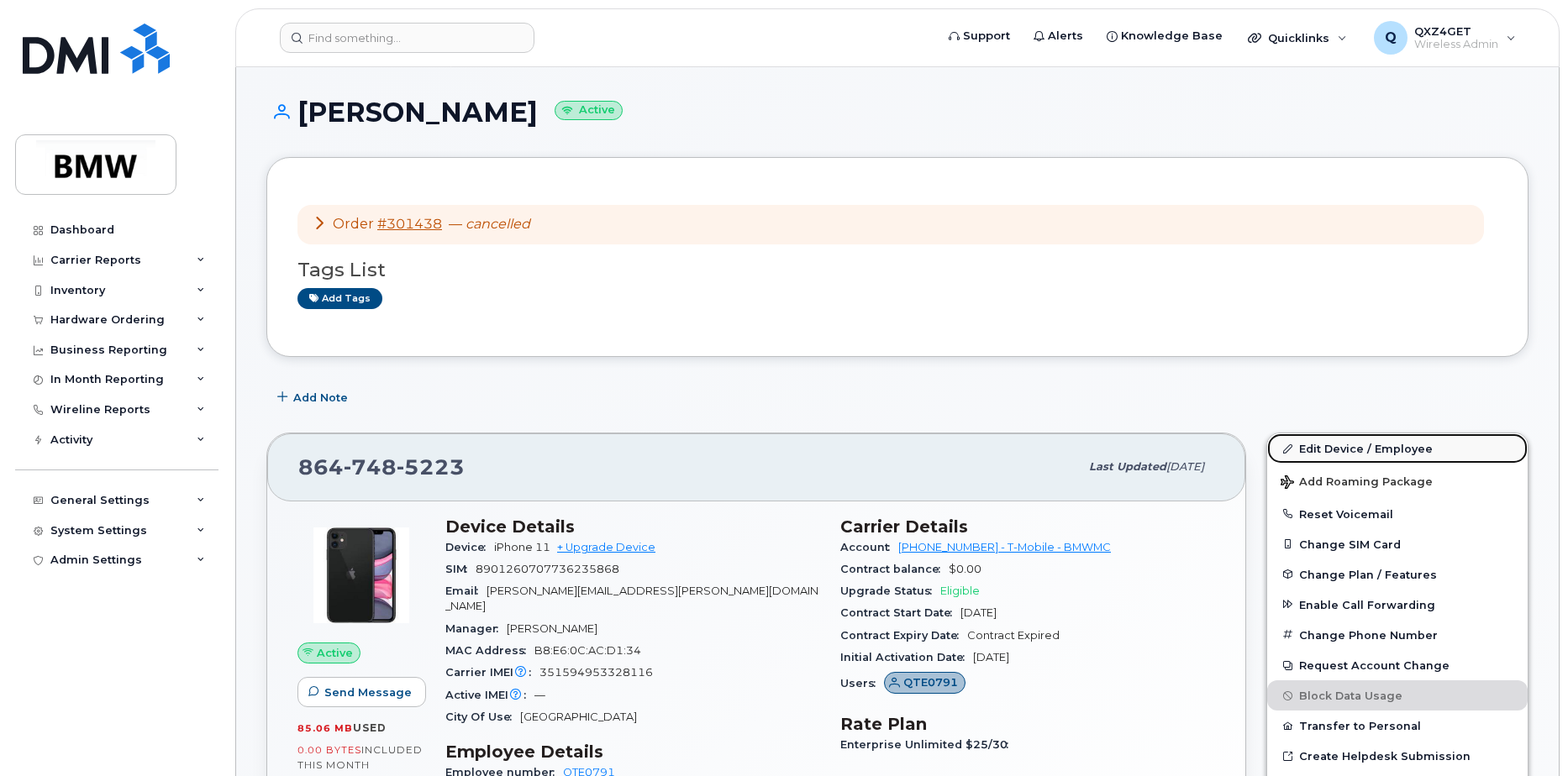
click at [1341, 449] on link "Edit Device / Employee" at bounding box center [1397, 448] width 261 height 31
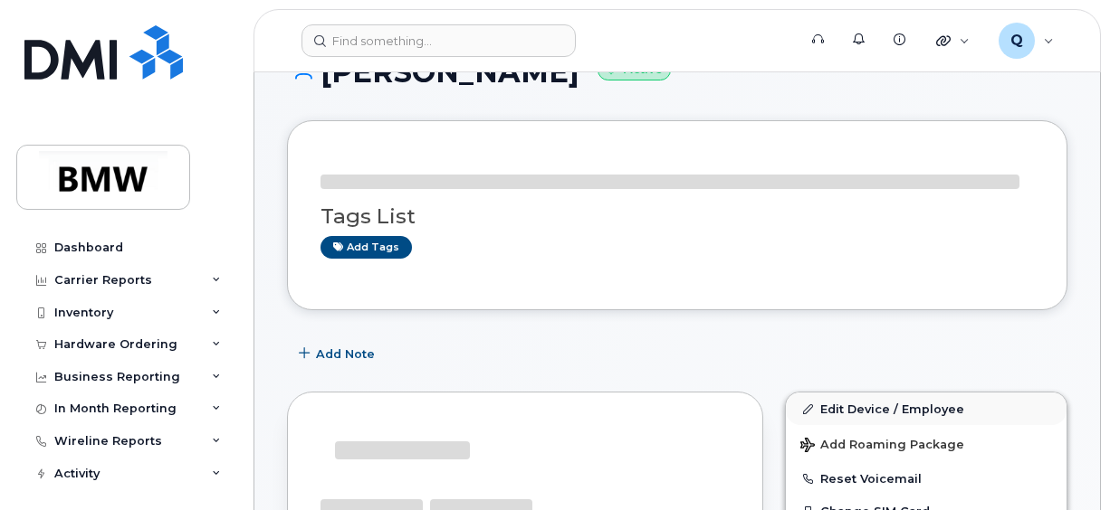
scroll to position [91, 0]
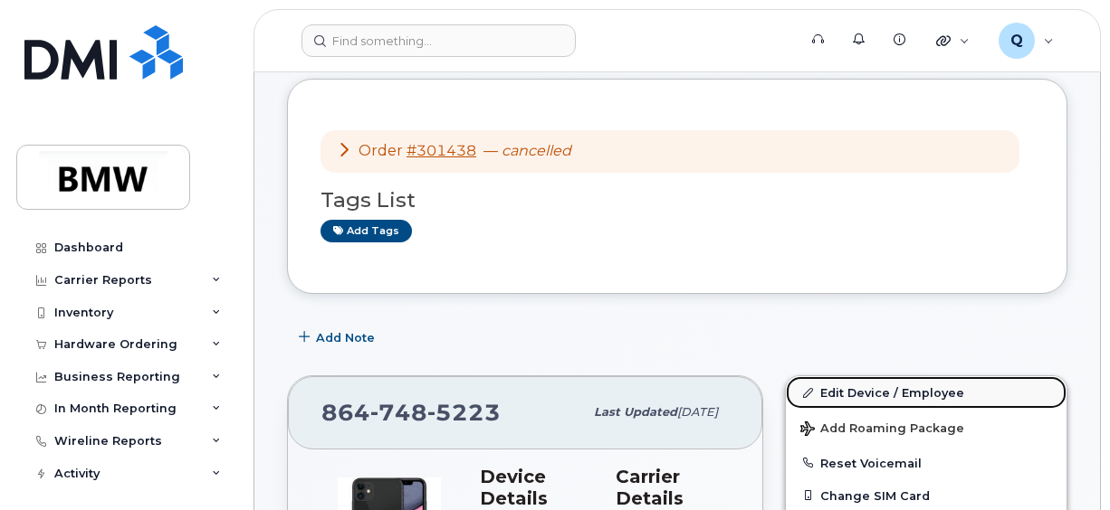
click at [864, 389] on link "Edit Device / Employee" at bounding box center [926, 393] width 281 height 33
click at [849, 392] on link "Edit Device / Employee" at bounding box center [926, 393] width 281 height 33
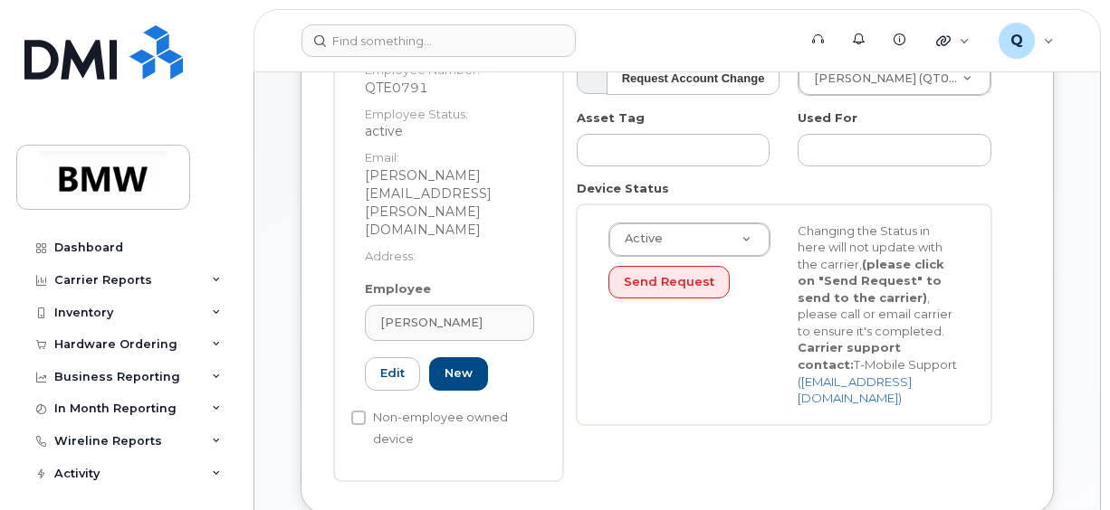
scroll to position [362, 0]
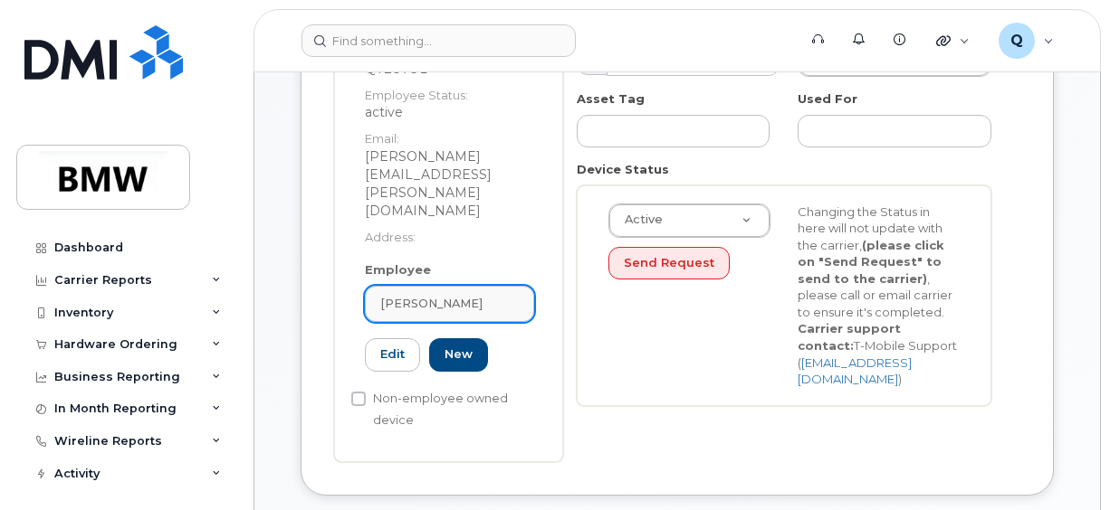
click at [443, 295] on span "[PERSON_NAME]" at bounding box center [431, 303] width 102 height 17
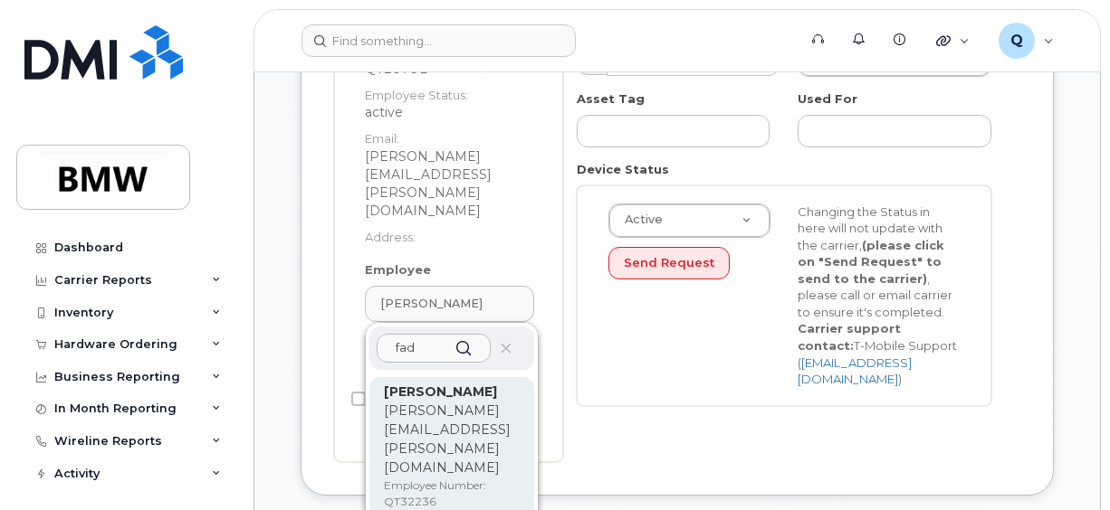
type input "fad"
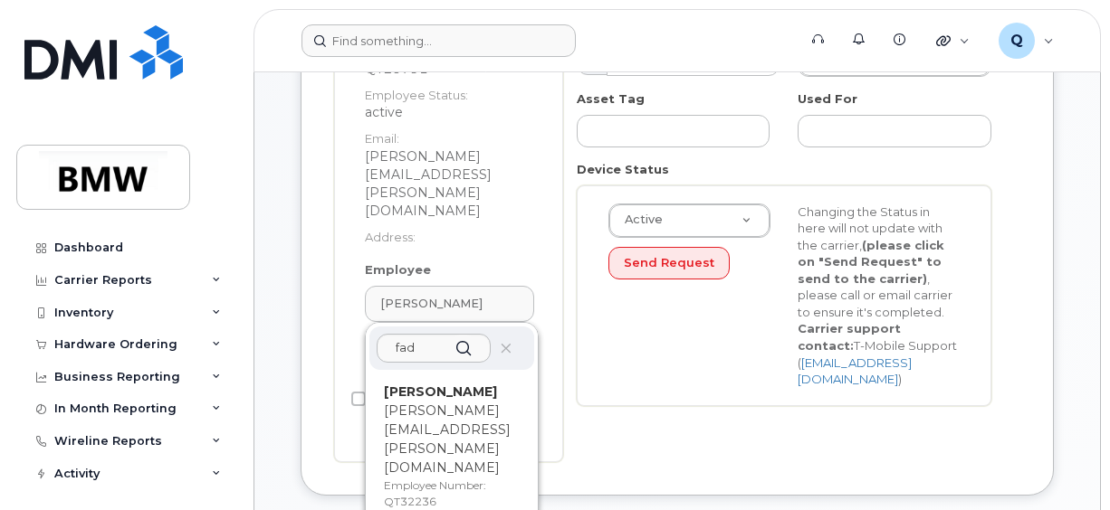
drag, startPoint x: 451, startPoint y: 346, endPoint x: 645, endPoint y: 50, distance: 354.2
click at [450, 383] on div "Fadi Dagher fadi.dagher@bmwmcext.com Employee Number: QT32236 Active" at bounding box center [452, 464] width 136 height 162
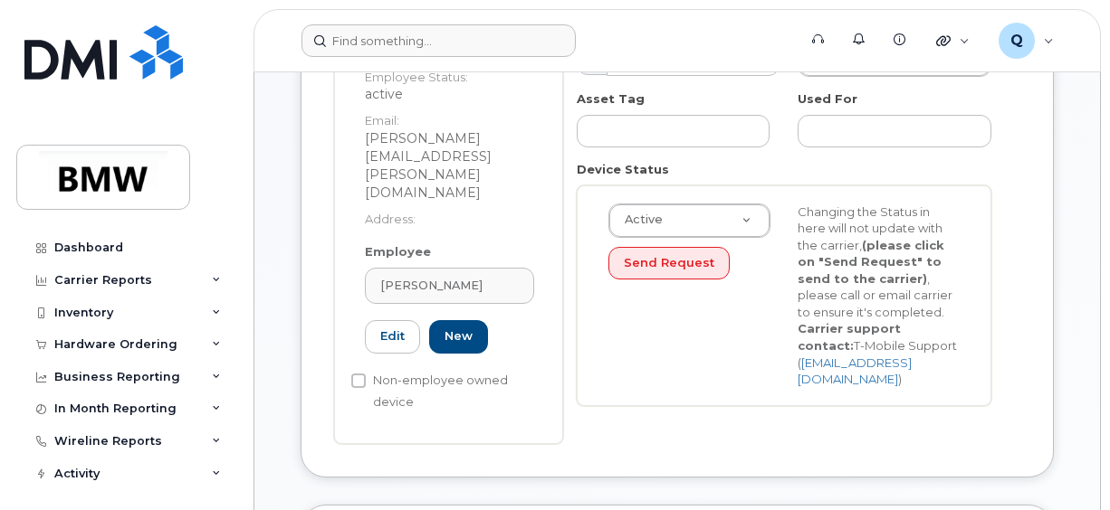
type input "QT32236"
type input "Fadi Dagher"
type input "fadi.dagher@bmwmcext.com"
type input "14966313"
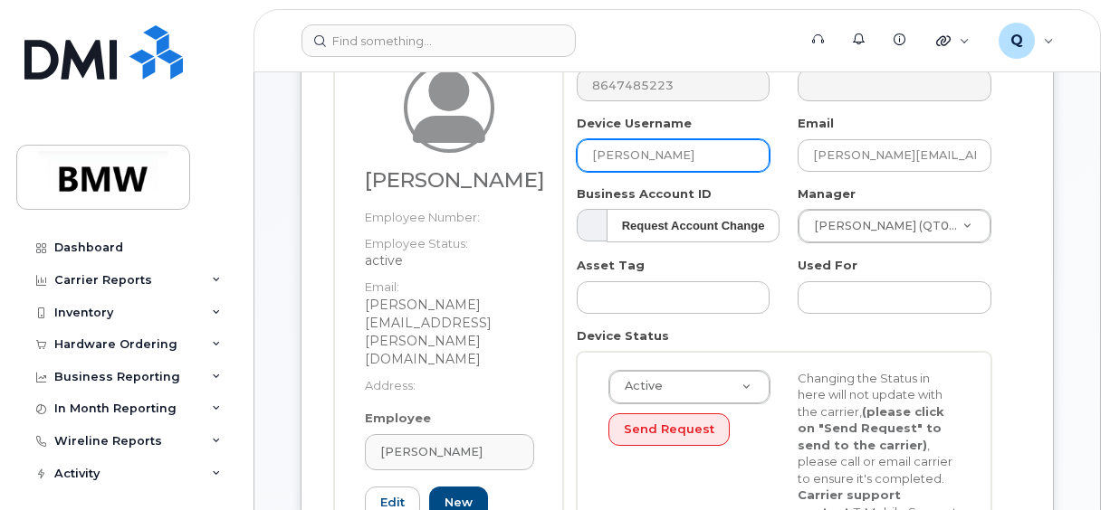
scroll to position [181, 0]
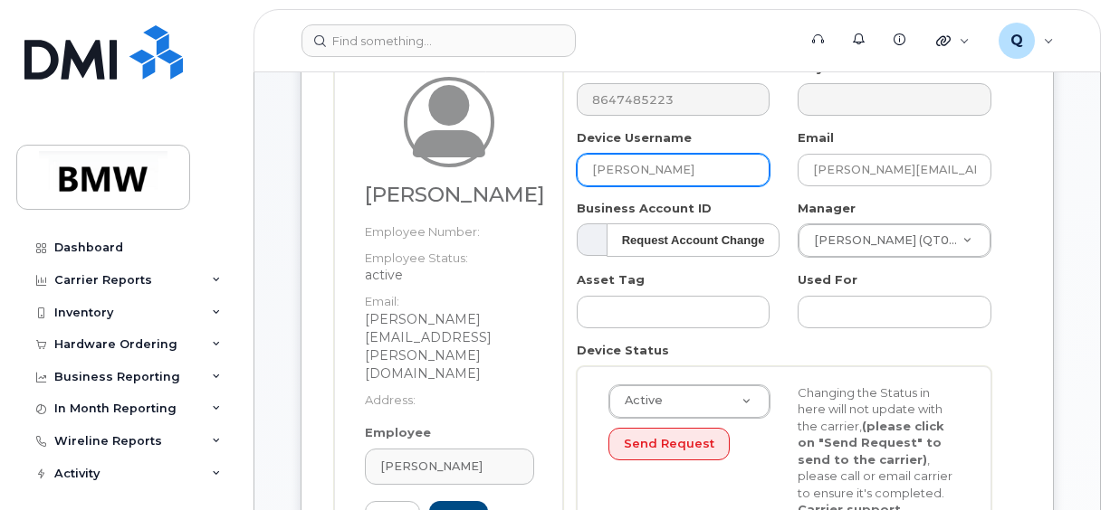
click at [682, 165] on input "[PERSON_NAME]" at bounding box center [674, 170] width 194 height 33
drag, startPoint x: 682, startPoint y: 165, endPoint x: 577, endPoint y: 163, distance: 104.1
click at [578, 164] on input "[PERSON_NAME]" at bounding box center [674, 170] width 194 height 33
click at [679, 166] on input "[PERSON_NAME]" at bounding box center [674, 170] width 194 height 33
drag, startPoint x: 653, startPoint y: 167, endPoint x: 529, endPoint y: 167, distance: 123.1
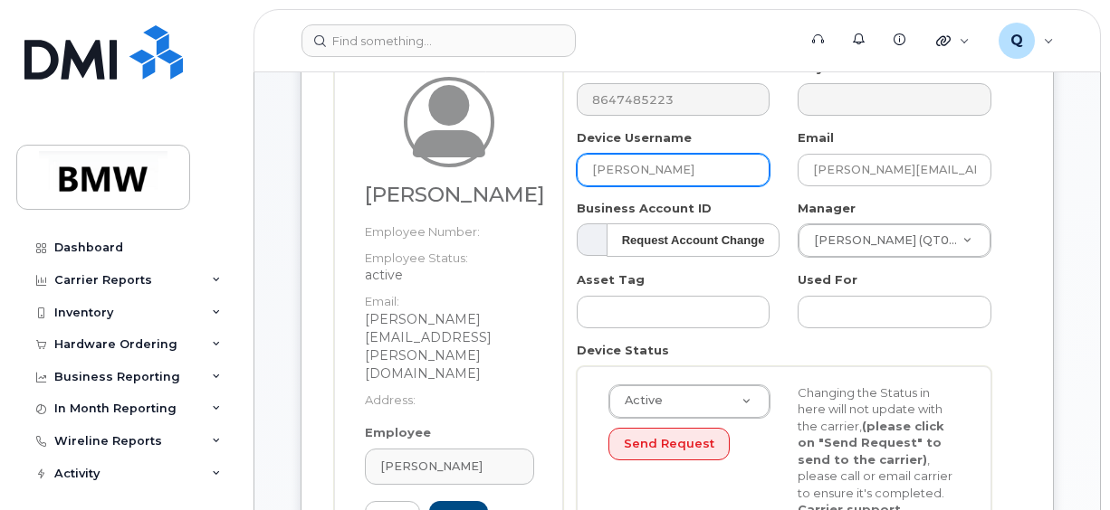
click at [529, 167] on div "Fadi Dagher Employee Number: Employee Status: active Email: fadi.dagher@bmwmcex…" at bounding box center [677, 343] width 686 height 566
paste input "[PERSON_NAME]"
type input "[PERSON_NAME]"
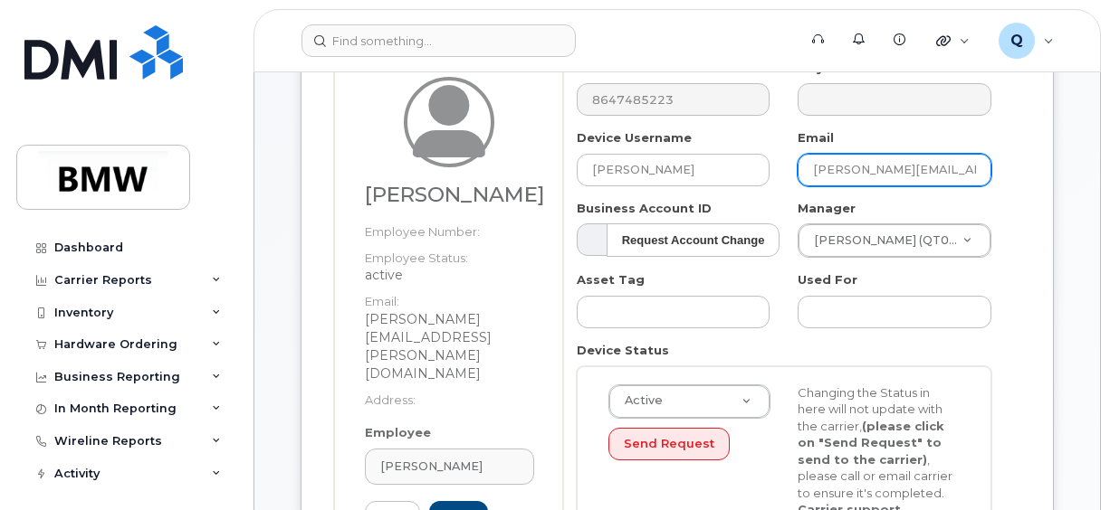
click at [941, 173] on input "fadi.dagher@bmwmcext.com" at bounding box center [894, 170] width 194 height 33
drag, startPoint x: 945, startPoint y: 170, endPoint x: 960, endPoint y: 170, distance: 15.4
click at [946, 170] on input "fadi.dagher@bmwmcext.com" at bounding box center [894, 170] width 194 height 33
drag, startPoint x: 968, startPoint y: 168, endPoint x: 738, endPoint y: 172, distance: 230.8
click at [748, 172] on div "Number 8647485223 City Device Username Jennifer Pearce Email fadi.dagher@bmwmce…" at bounding box center [784, 330] width 443 height 541
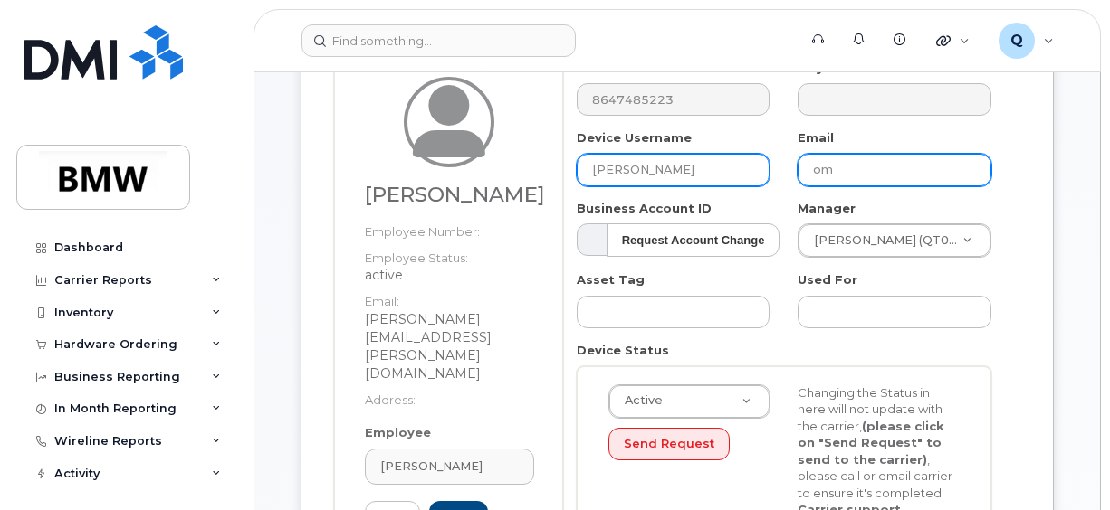
type input "m"
paste input "[PERSON_NAME][EMAIL_ADDRESS][PERSON_NAME][DOMAIN_NAME]"
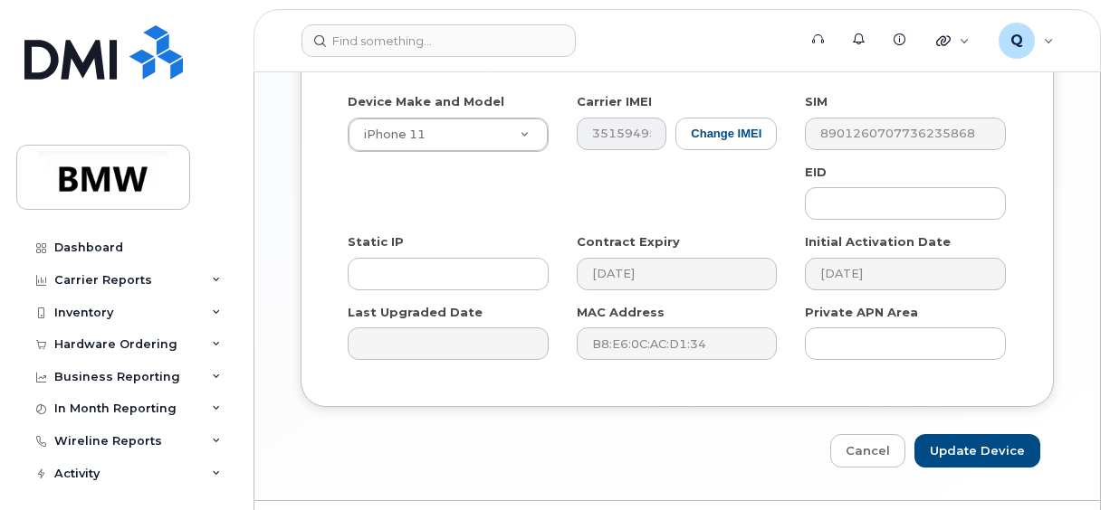
scroll to position [1178, 0]
type input "[PERSON_NAME][EMAIL_ADDRESS][PERSON_NAME][DOMAIN_NAME]"
click at [955, 434] on input "Update Device" at bounding box center [977, 450] width 126 height 33
type input "Saving..."
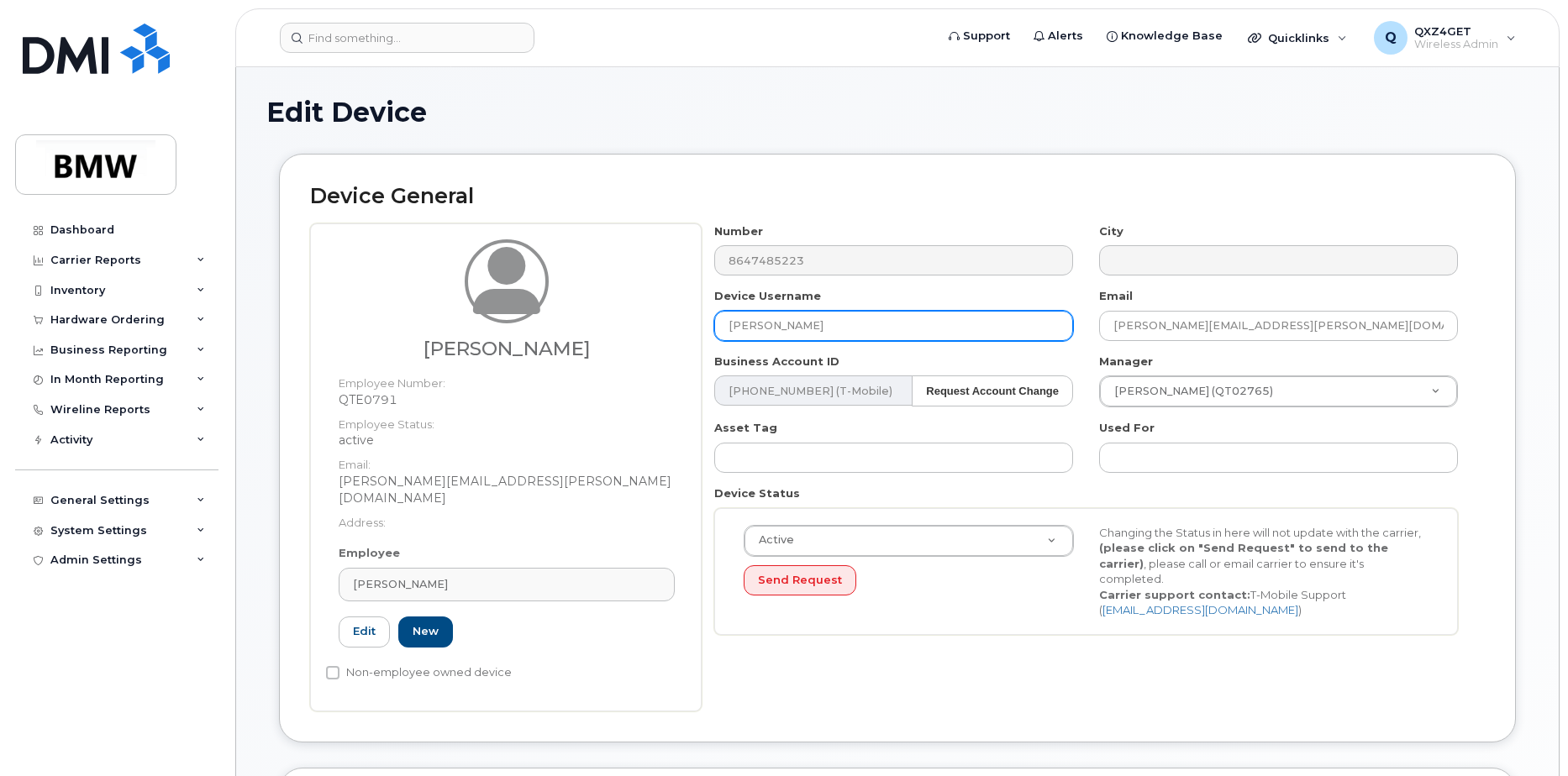
drag, startPoint x: 835, startPoint y: 325, endPoint x: 625, endPoint y: 330, distance: 210.1
click at [625, 330] on div "Jennifer Pearce Employee Number: QTE0791 Employee Status: active Email: jennife…" at bounding box center [897, 468] width 1174 height 488
drag, startPoint x: 1290, startPoint y: 319, endPoint x: 1041, endPoint y: 338, distance: 249.7
click at [1041, 338] on div "Number 8647485223 City Device Username Jennifer Pearce Email jennifer.m.pearce@…" at bounding box center [1086, 435] width 770 height 424
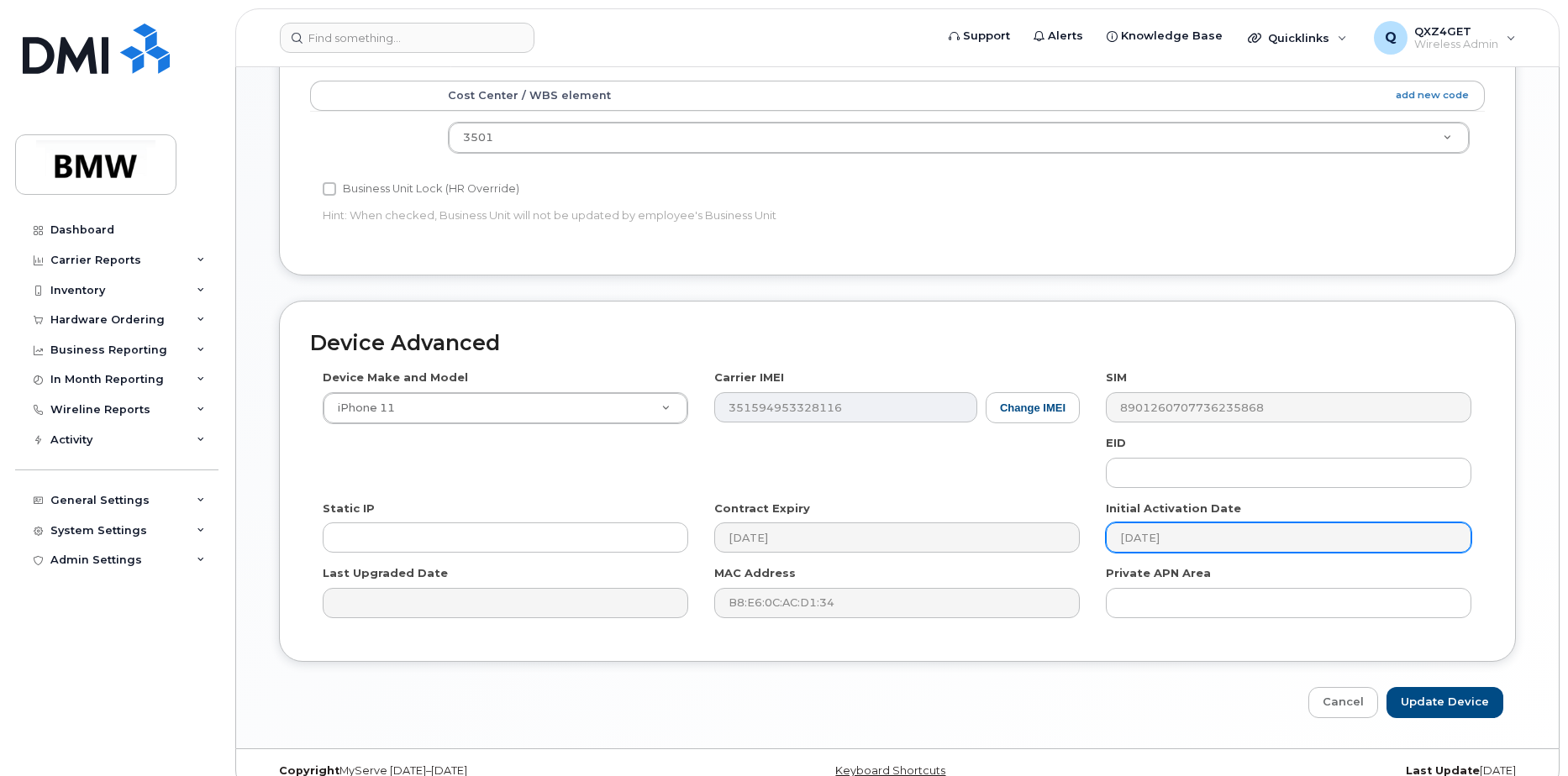
scroll to position [766, 0]
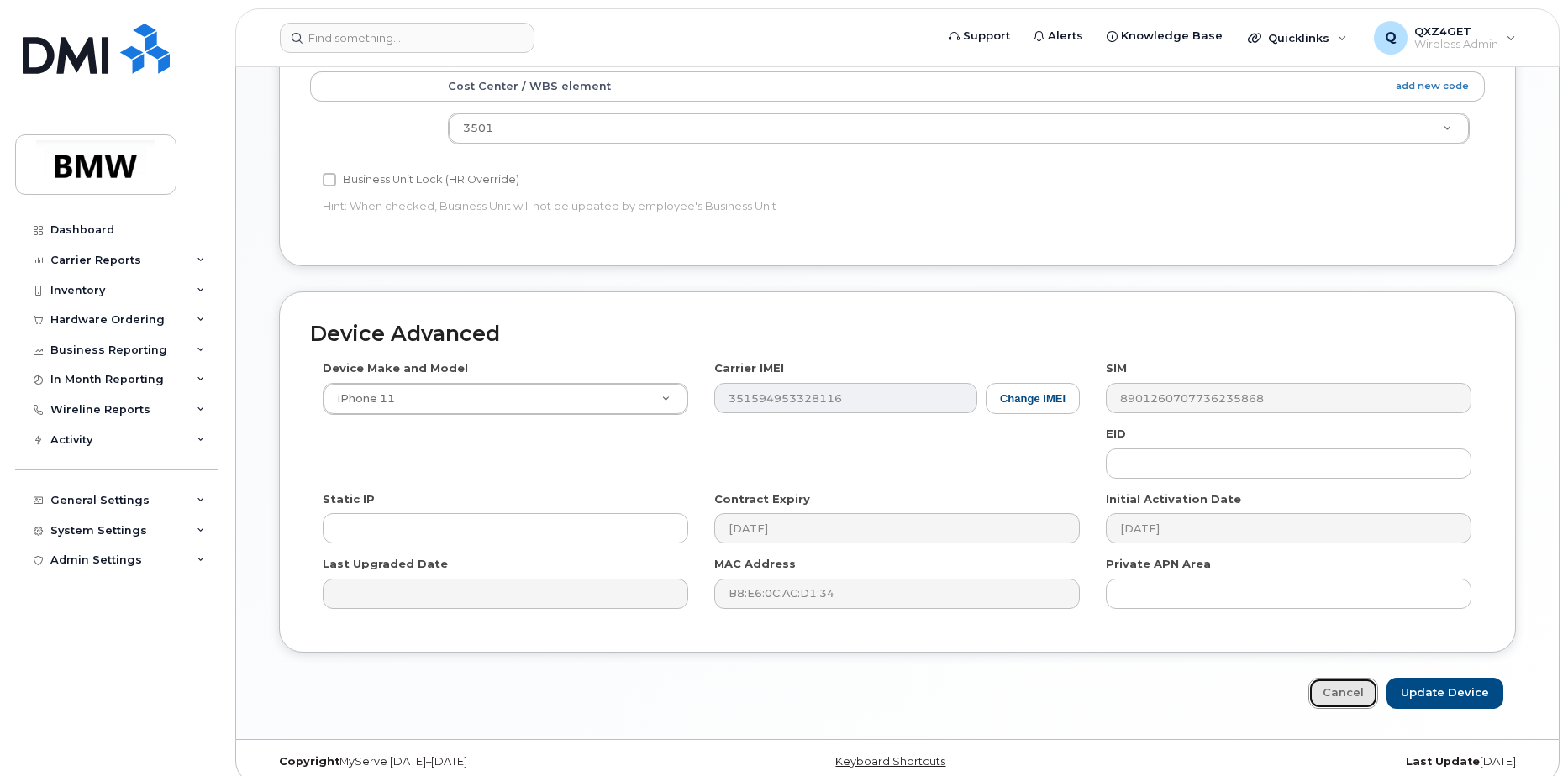
click at [1350, 680] on link "Cancel" at bounding box center [1342, 692] width 70 height 31
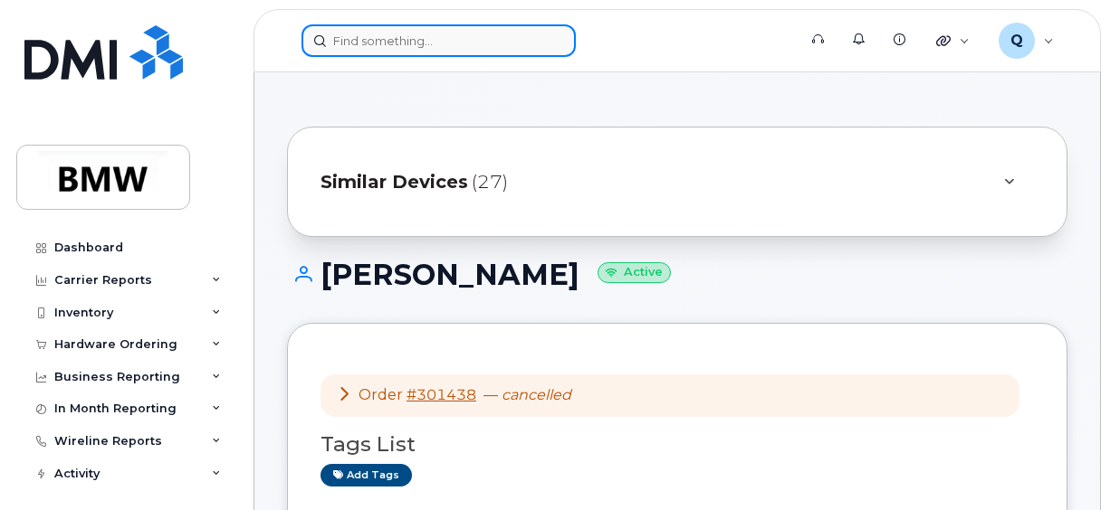
click at [396, 40] on input at bounding box center [438, 40] width 274 height 33
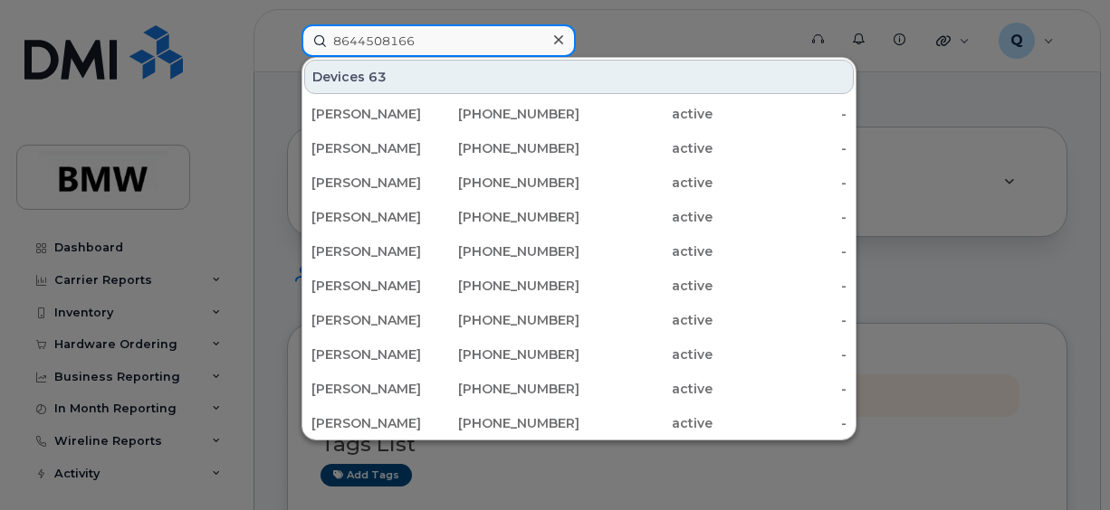
type input "8644508166"
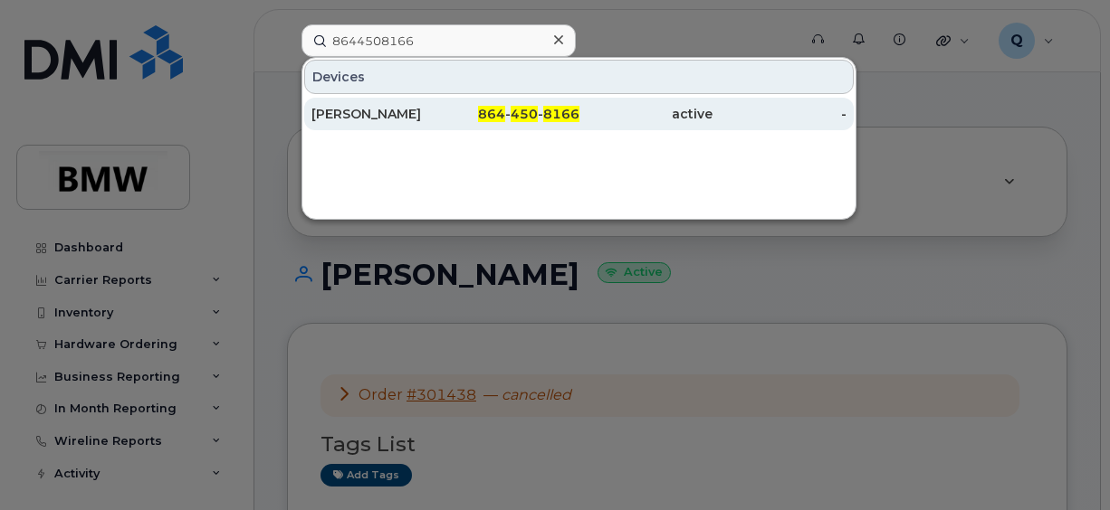
click at [390, 115] on div "[PERSON_NAME]" at bounding box center [378, 114] width 134 height 18
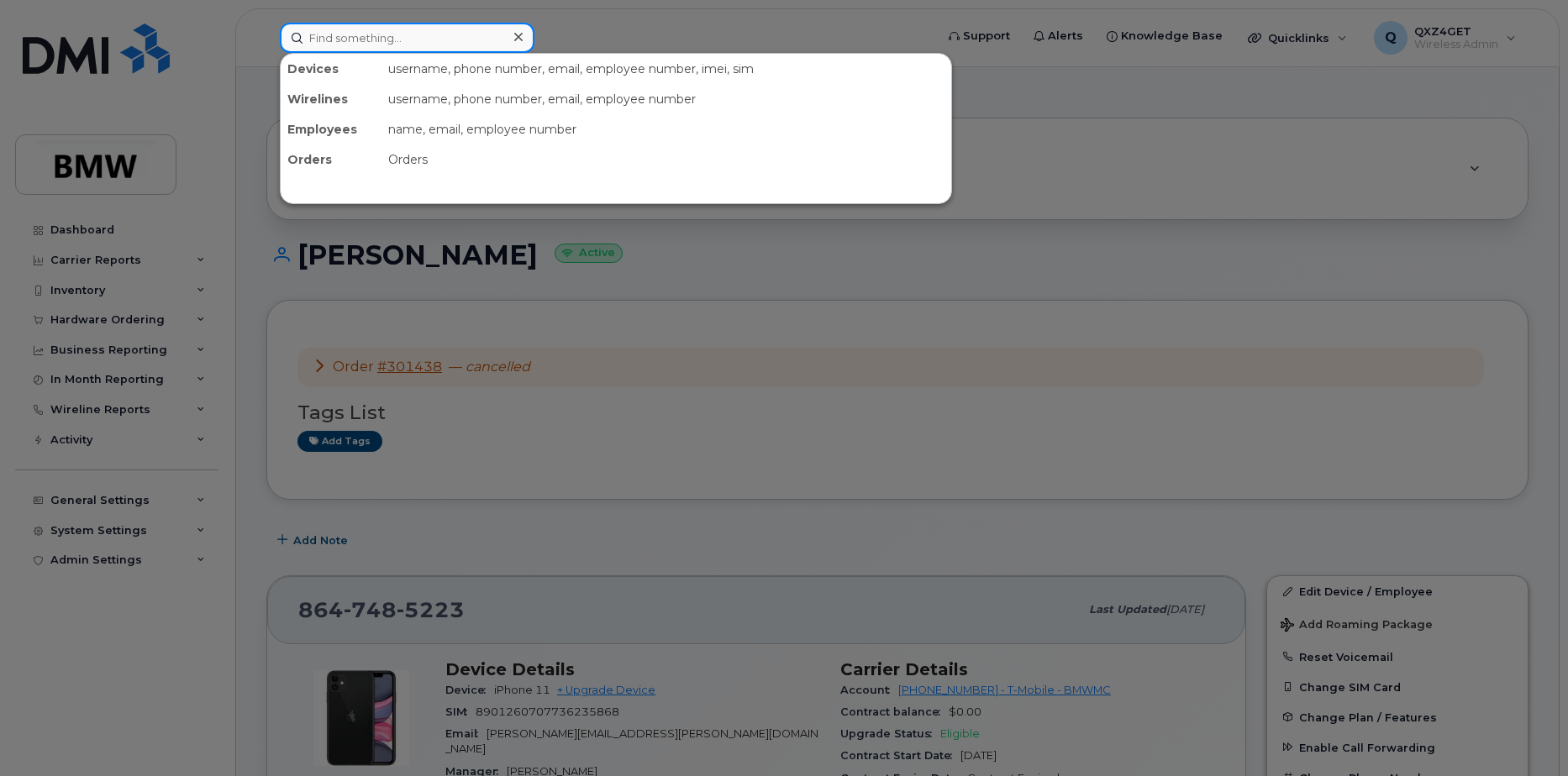
click at [406, 44] on input at bounding box center [407, 37] width 254 height 31
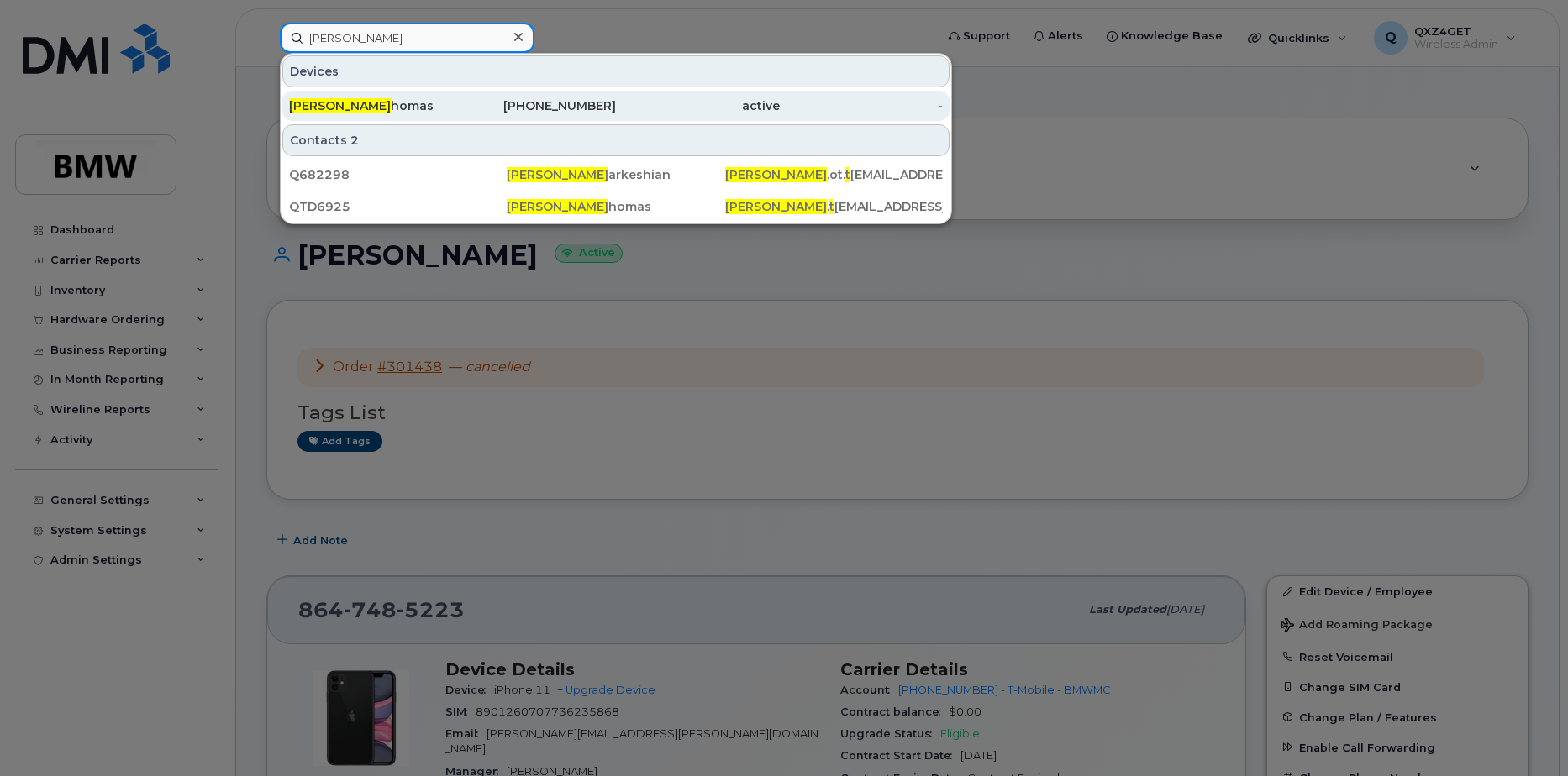
type input "olivia t"
click at [374, 111] on div "Olivia T homas" at bounding box center [370, 106] width 163 height 17
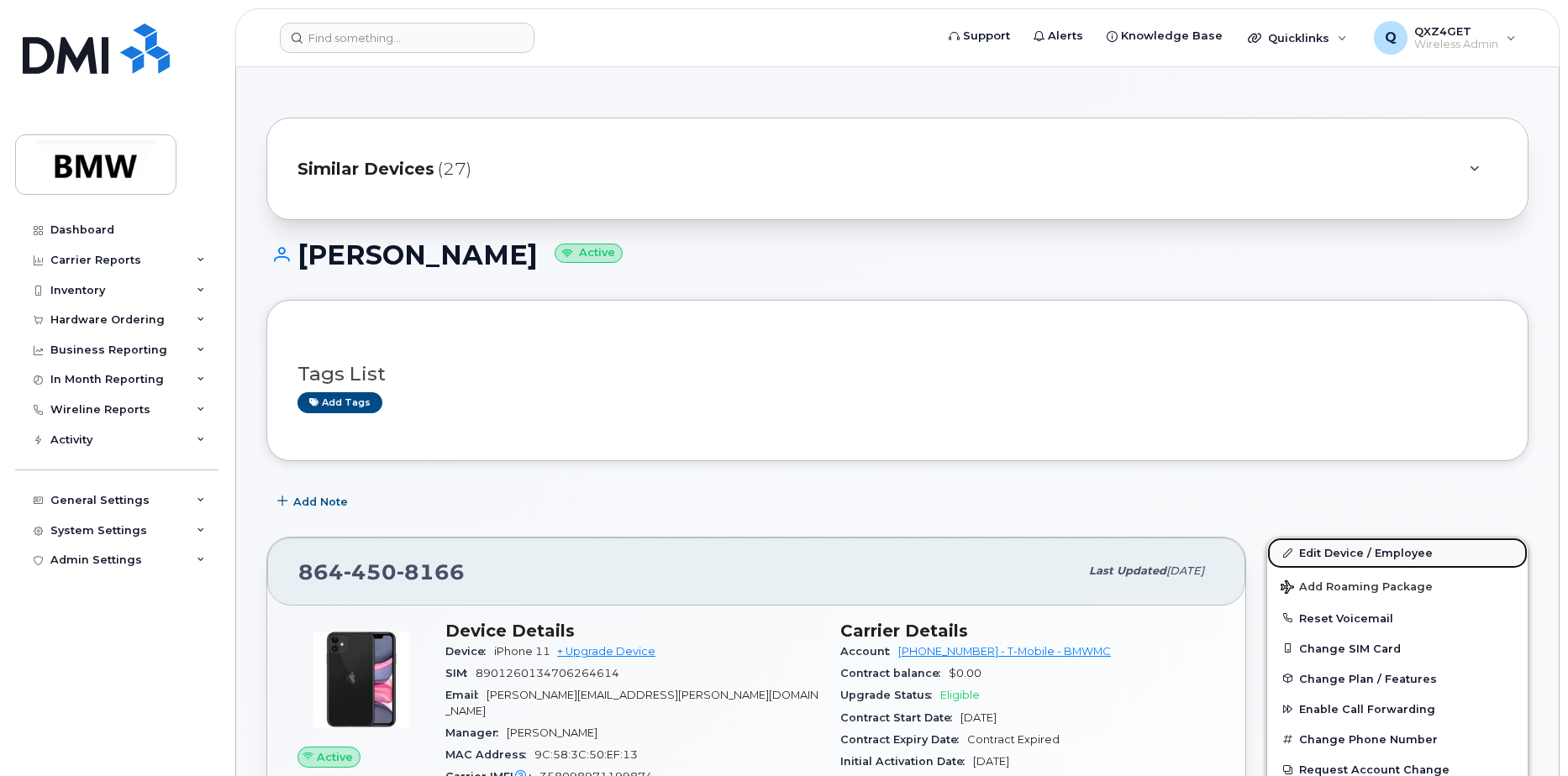
click at [1333, 553] on link "Edit Device / Employee" at bounding box center [1397, 552] width 261 height 31
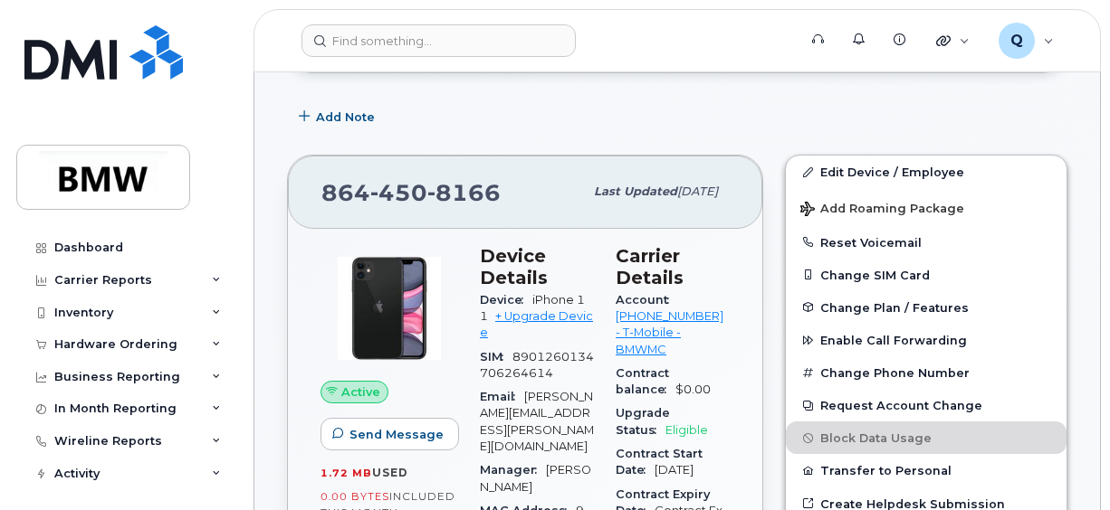
scroll to position [453, 0]
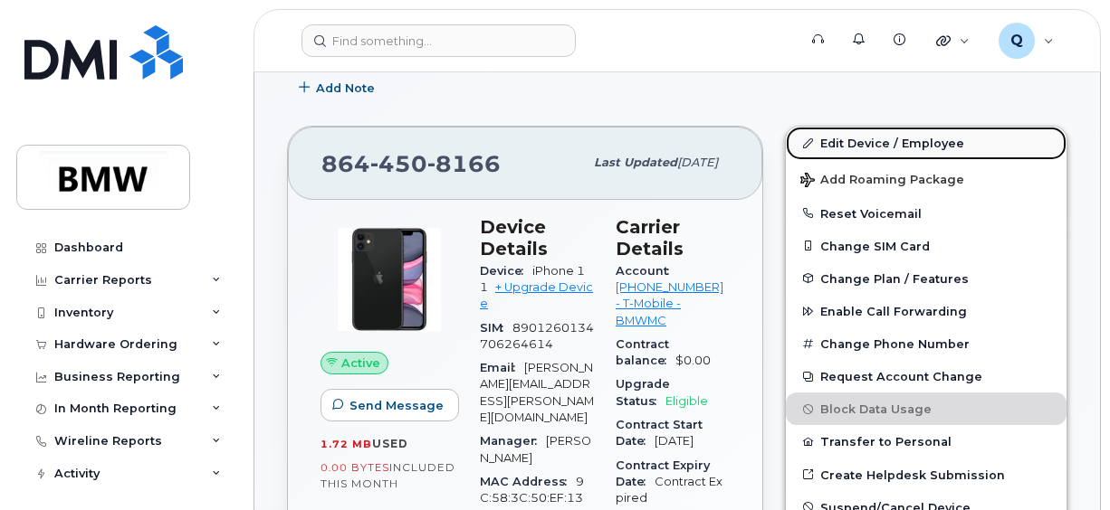
click at [890, 136] on link "Edit Device / Employee" at bounding box center [926, 143] width 281 height 33
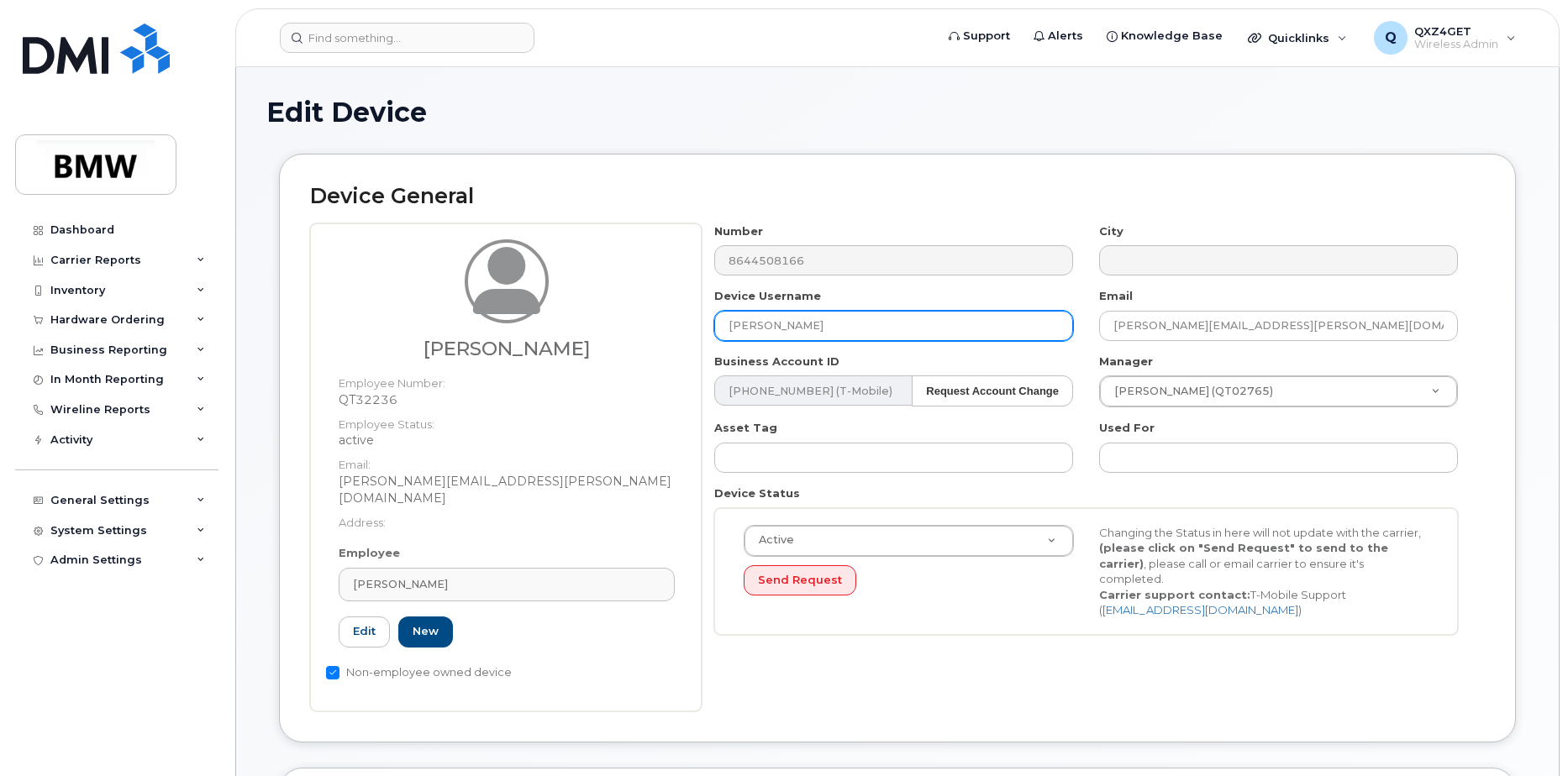
drag, startPoint x: 823, startPoint y: 328, endPoint x: 723, endPoint y: 311, distance: 101.4
click at [654, 319] on div "[PERSON_NAME] Employee Number: QT32236 Employee Status: active Email: [PERSON_N…" at bounding box center [897, 468] width 1174 height 488
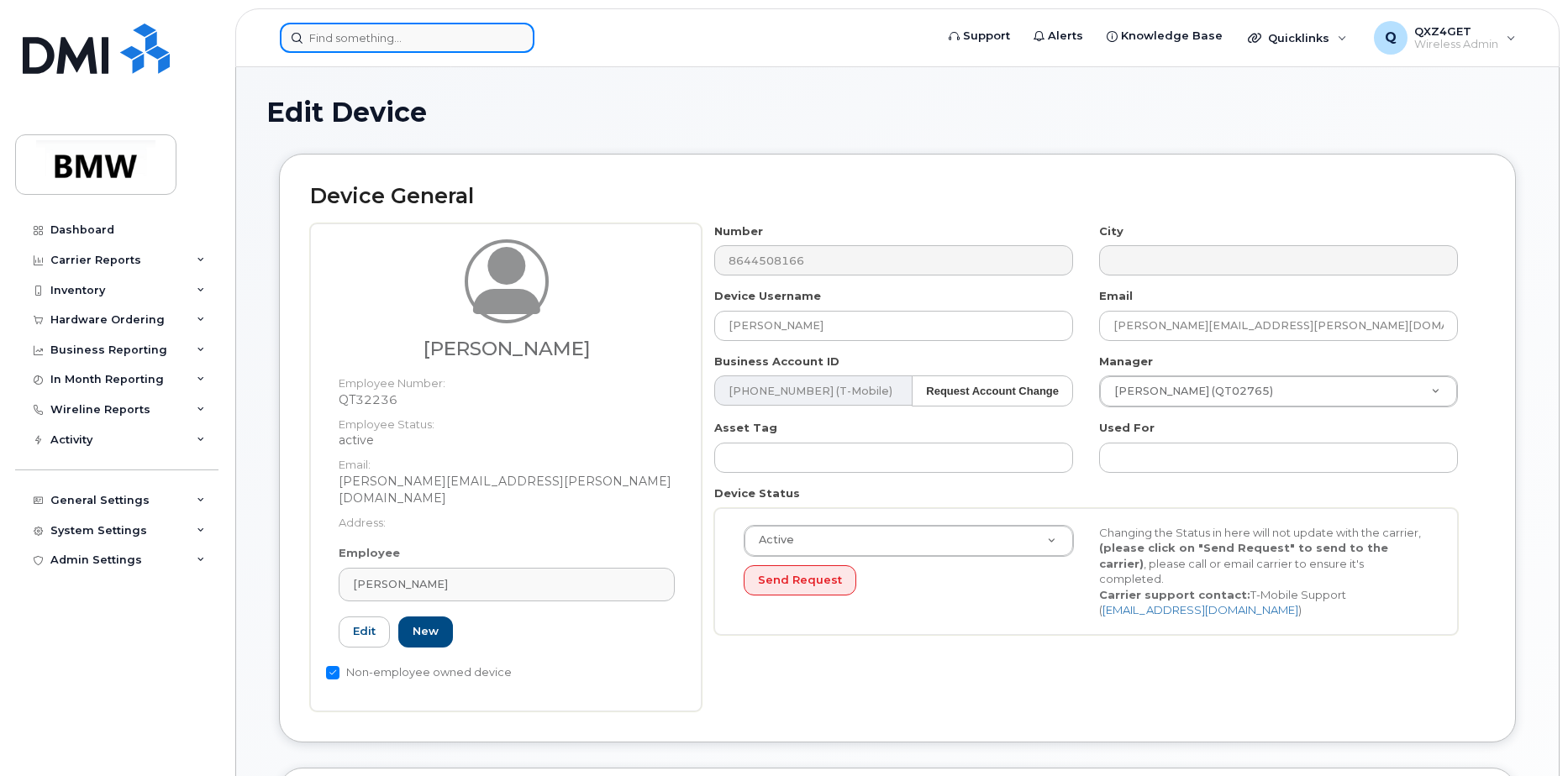
click at [398, 36] on input at bounding box center [407, 37] width 254 height 31
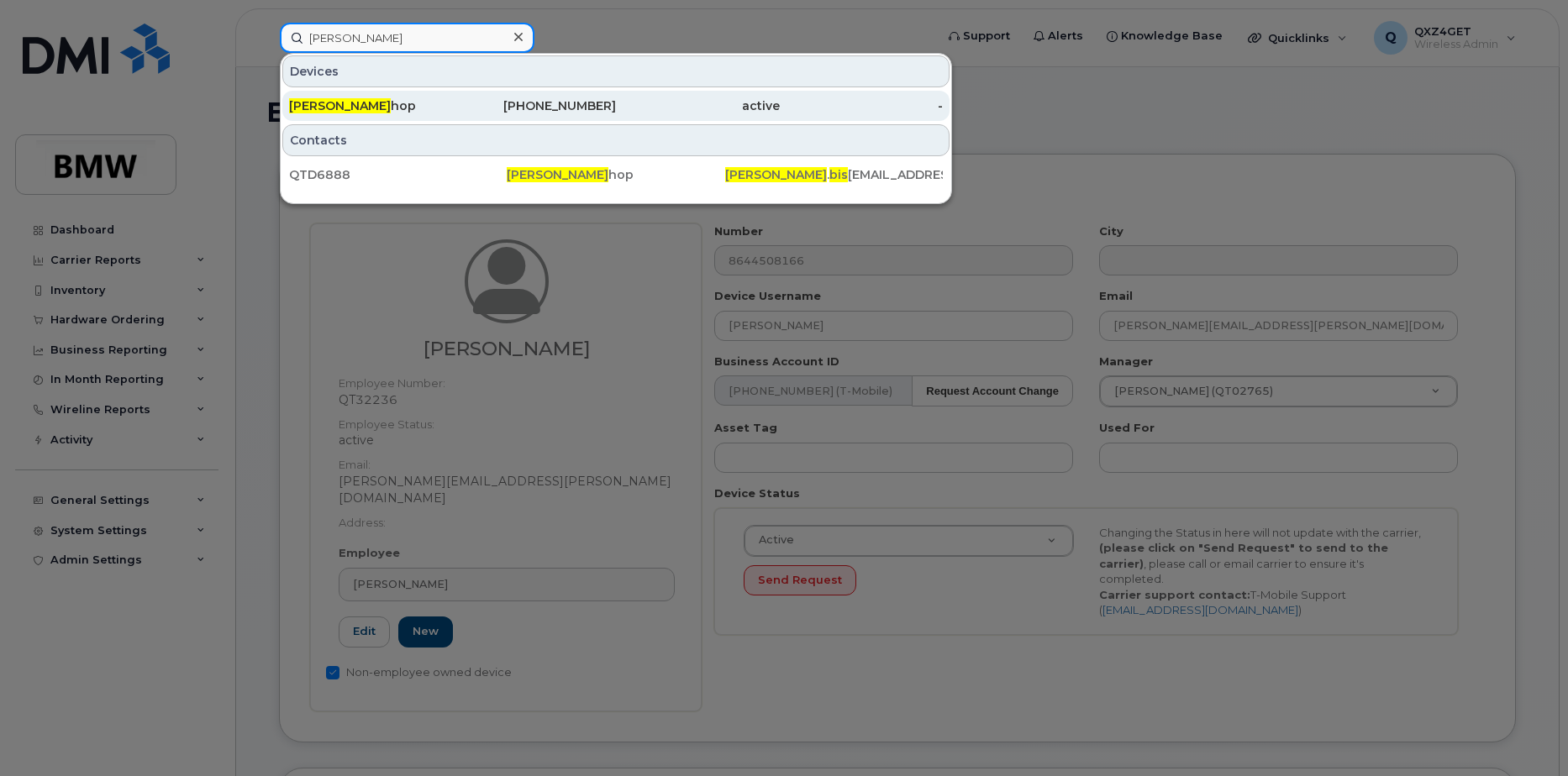
type input "[PERSON_NAME]"
click at [376, 105] on div "Stephen Bis hop" at bounding box center [370, 106] width 163 height 17
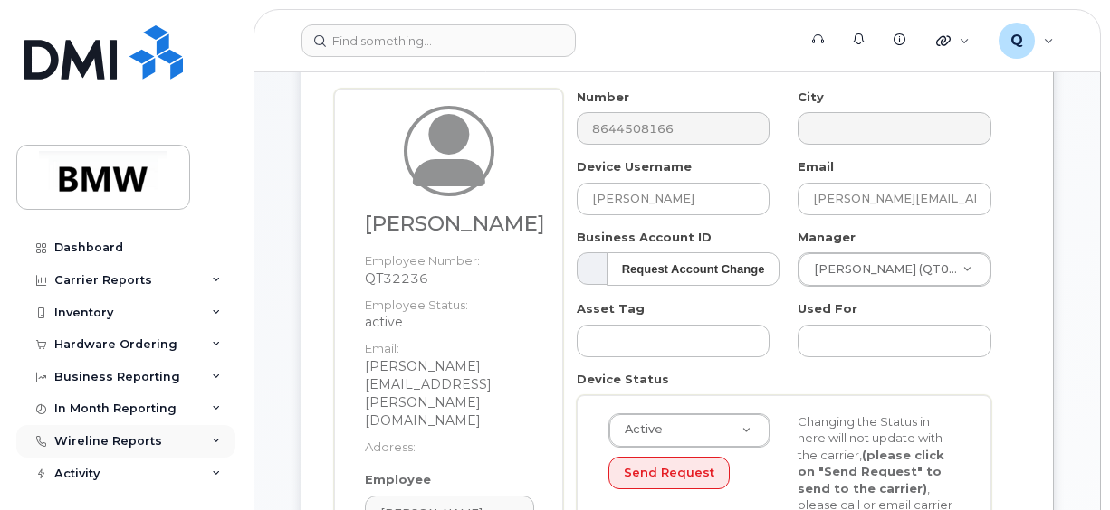
scroll to position [181, 0]
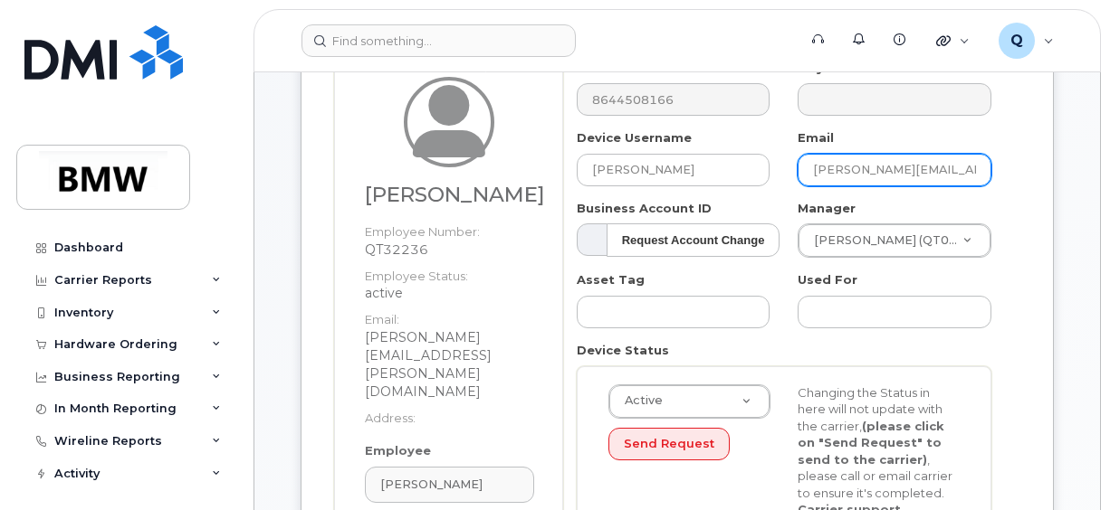
click at [983, 170] on input "fadi.dagher@bmwmcext.com" at bounding box center [894, 170] width 194 height 33
click at [980, 167] on input "fadi.dagher@bmwmcext.com" at bounding box center [894, 170] width 194 height 33
drag, startPoint x: 978, startPoint y: 167, endPoint x: 731, endPoint y: 143, distance: 247.3
click at [731, 143] on div "Number 8644508166 City Device Username Olivia Thomas Email fadi.dagher@bmwmcext…" at bounding box center [784, 330] width 443 height 541
type input "m"
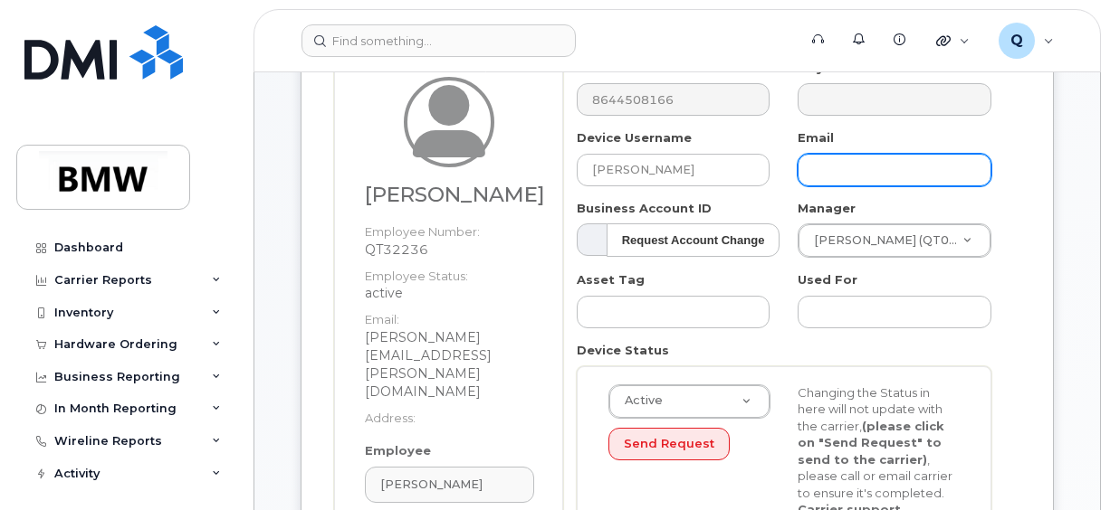
paste input "Olivia.Thomas@bmwmc.com"
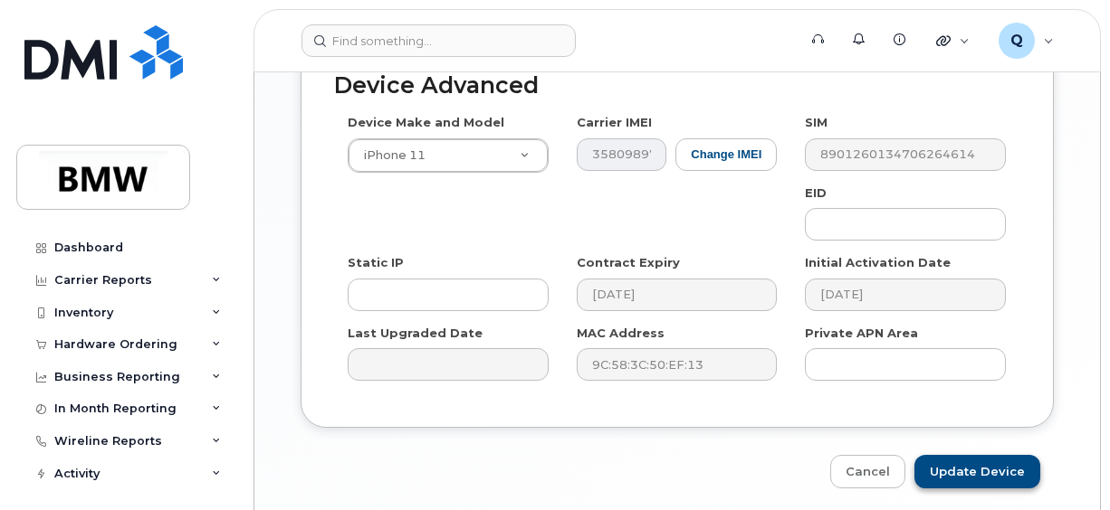
scroll to position [1182, 0]
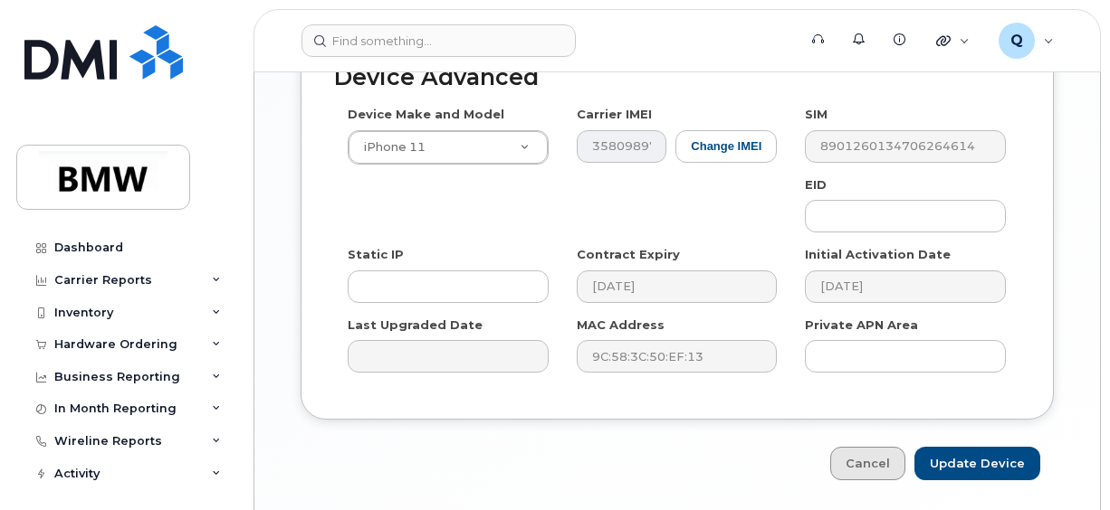
type input "Olivia.Thomas@bmwmc.com"
click at [992, 447] on input "Update Device" at bounding box center [977, 463] width 126 height 33
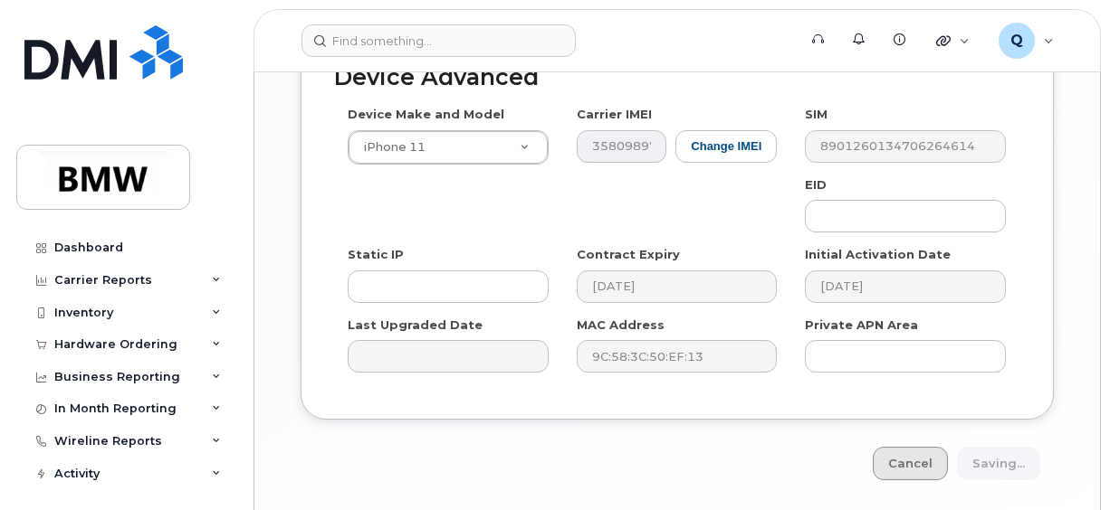
type input "Saving..."
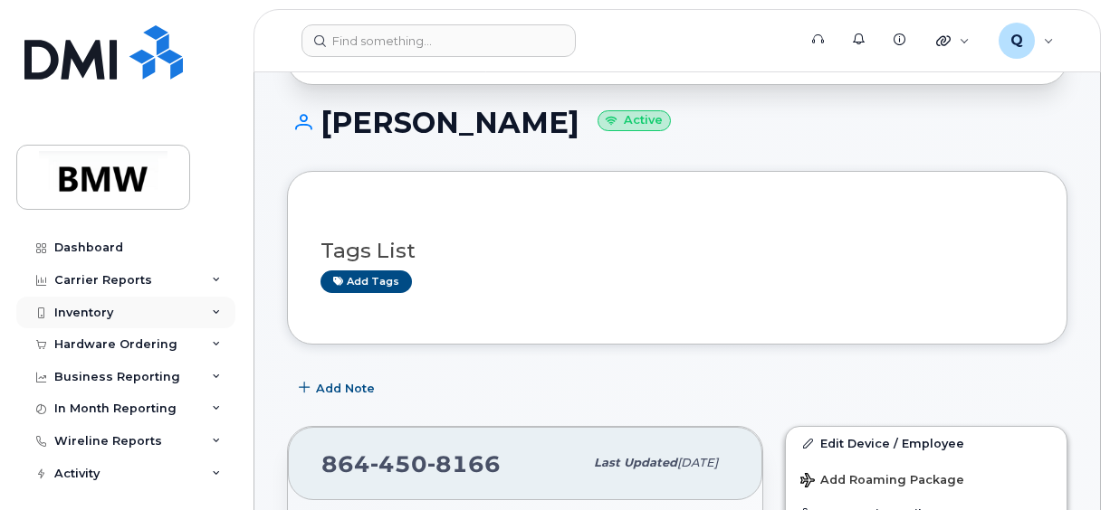
scroll to position [181, 0]
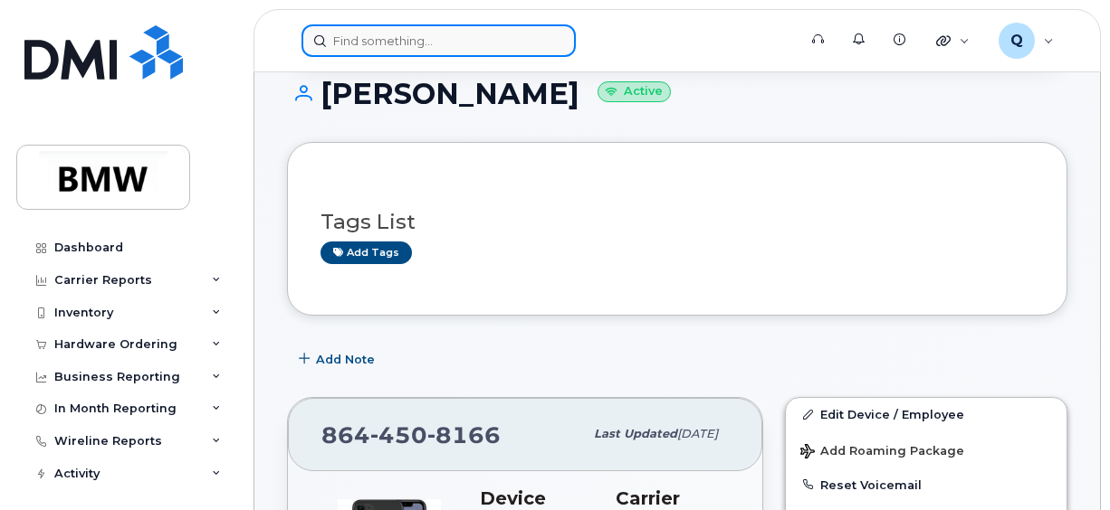
click at [415, 46] on input at bounding box center [438, 40] width 274 height 33
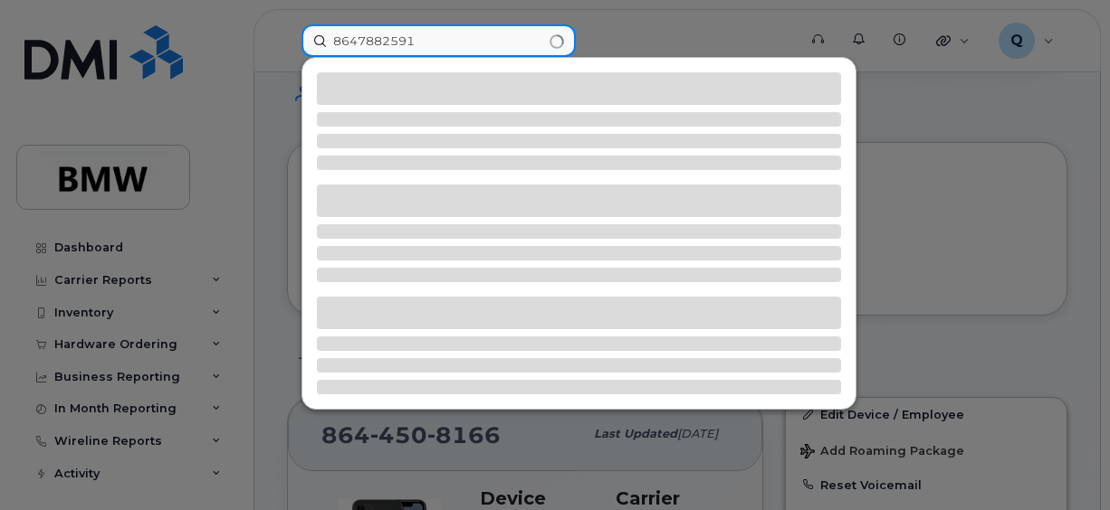
type input "8647882591"
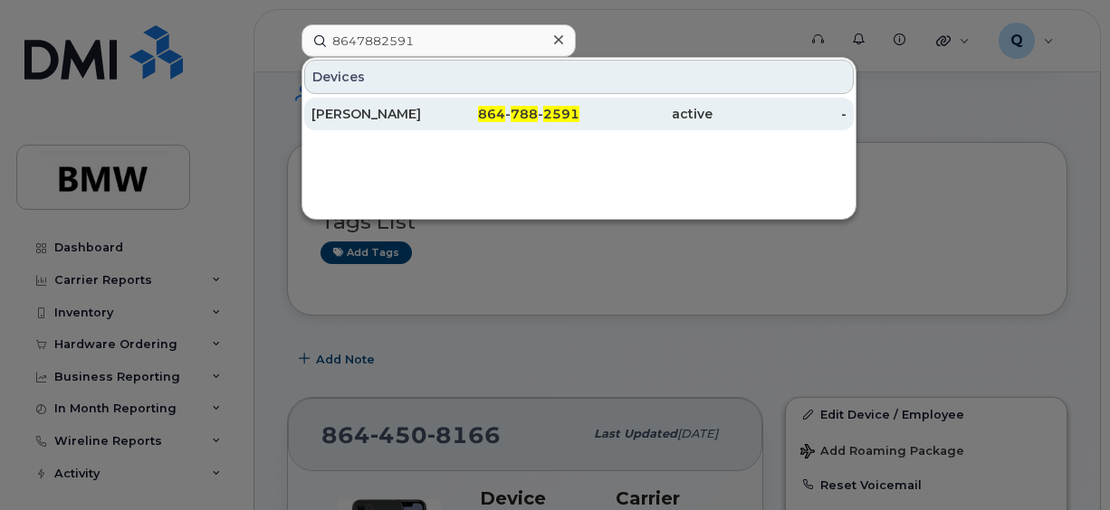
click at [404, 109] on div "[PERSON_NAME]" at bounding box center [378, 114] width 134 height 18
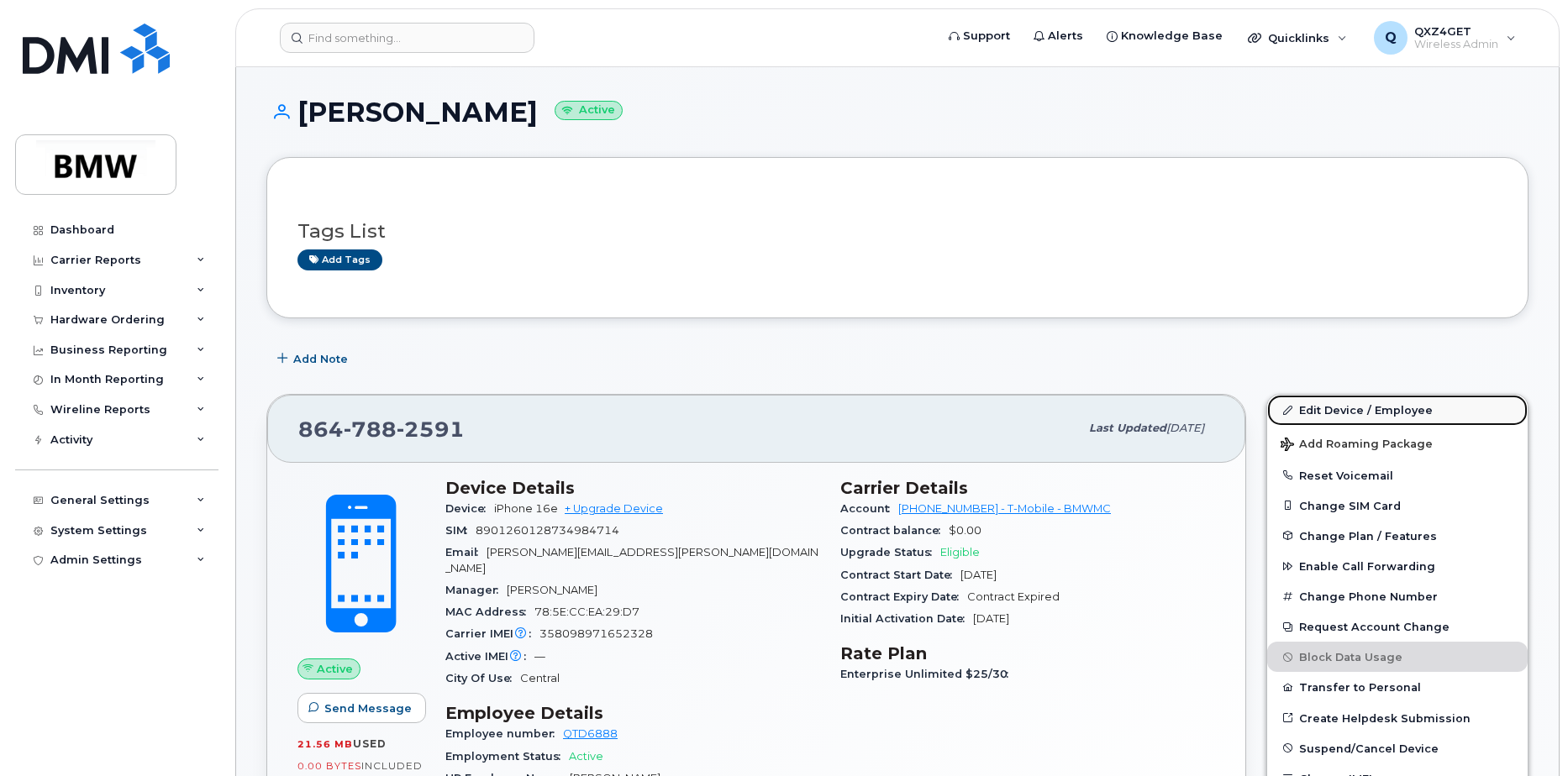
click at [1380, 413] on link "Edit Device / Employee" at bounding box center [1397, 409] width 261 height 31
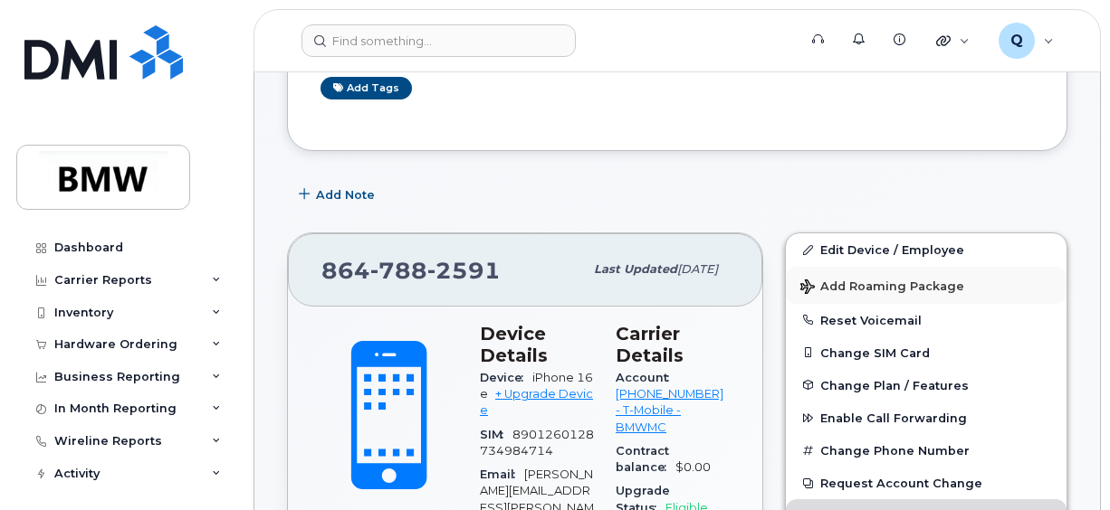
scroll to position [181, 0]
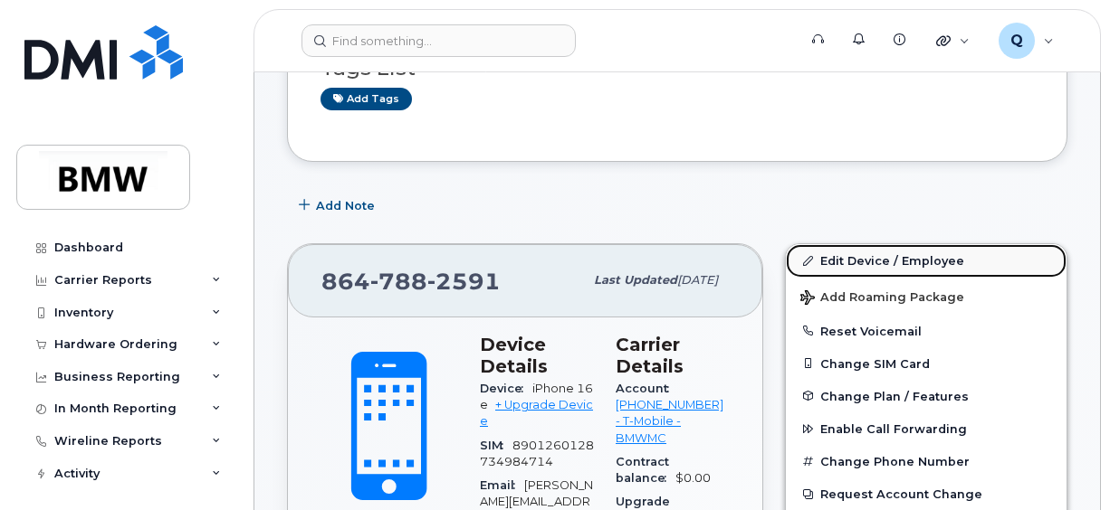
click at [873, 259] on link "Edit Device / Employee" at bounding box center [926, 260] width 281 height 33
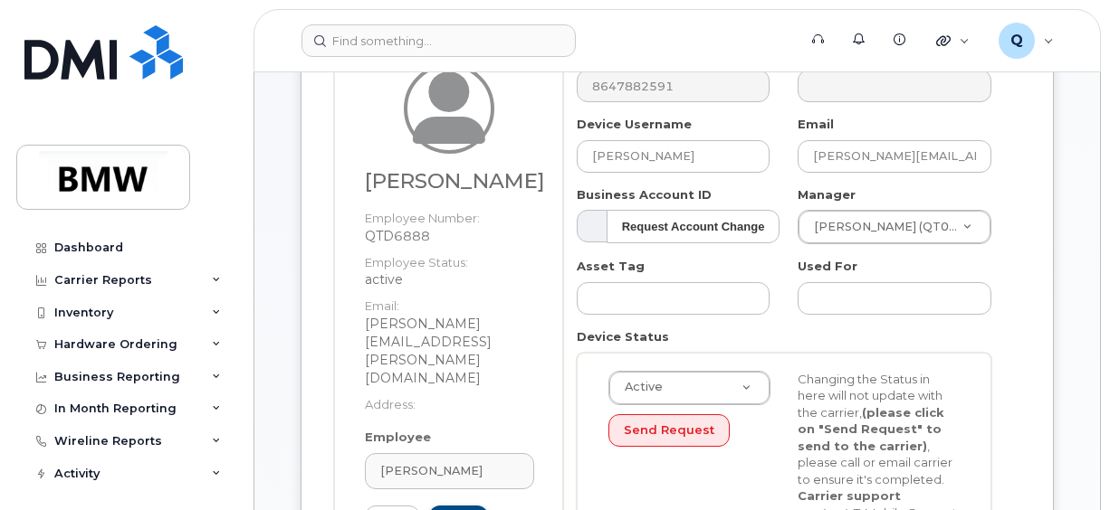
scroll to position [362, 0]
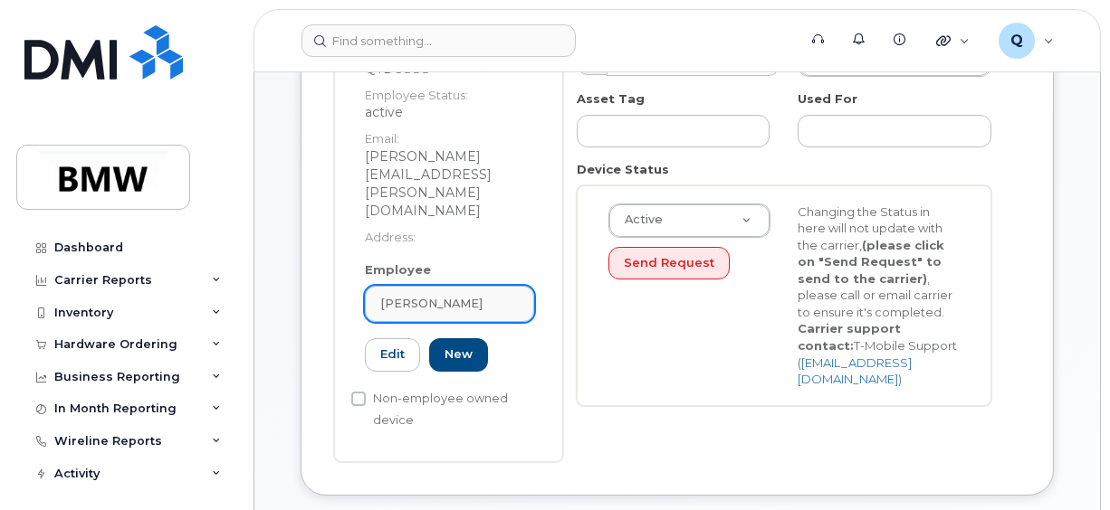
click at [399, 295] on span "[PERSON_NAME]" at bounding box center [431, 303] width 102 height 17
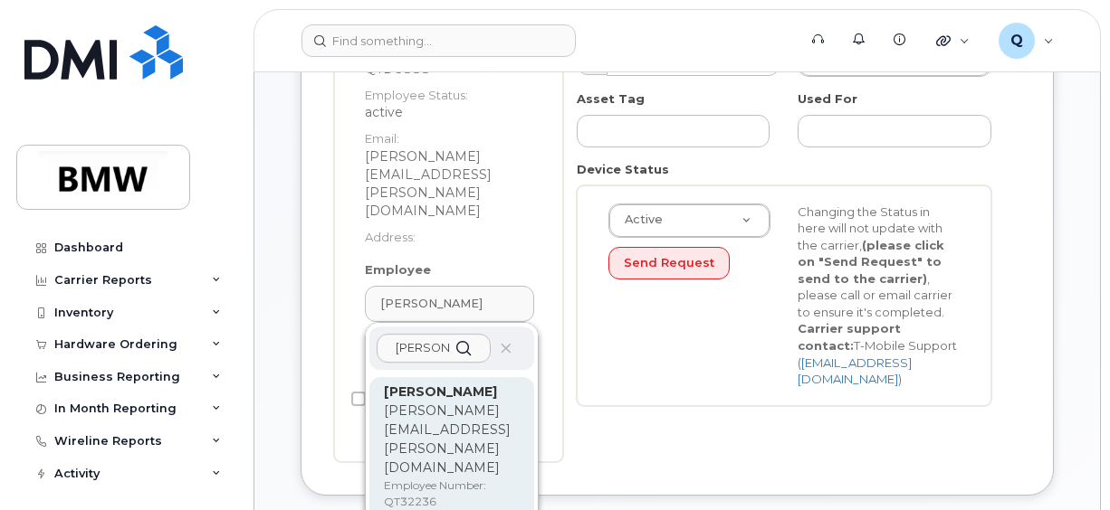
type input "fadi"
click at [415, 384] on strong "[PERSON_NAME]" at bounding box center [440, 392] width 113 height 16
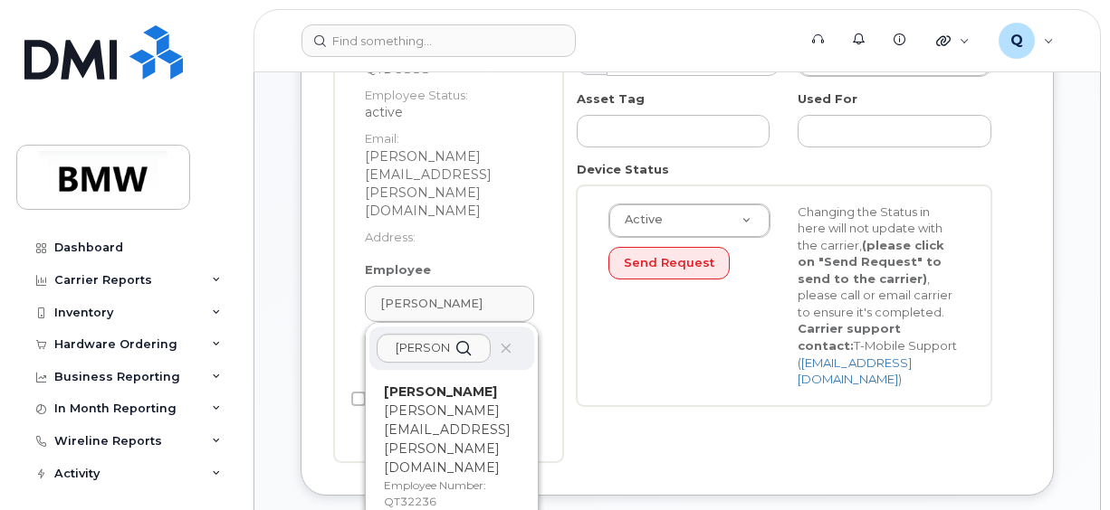
type input "QT32236"
type input "[PERSON_NAME]"
type input "fadi.dagher@bmwmcext.com"
type input "14966313"
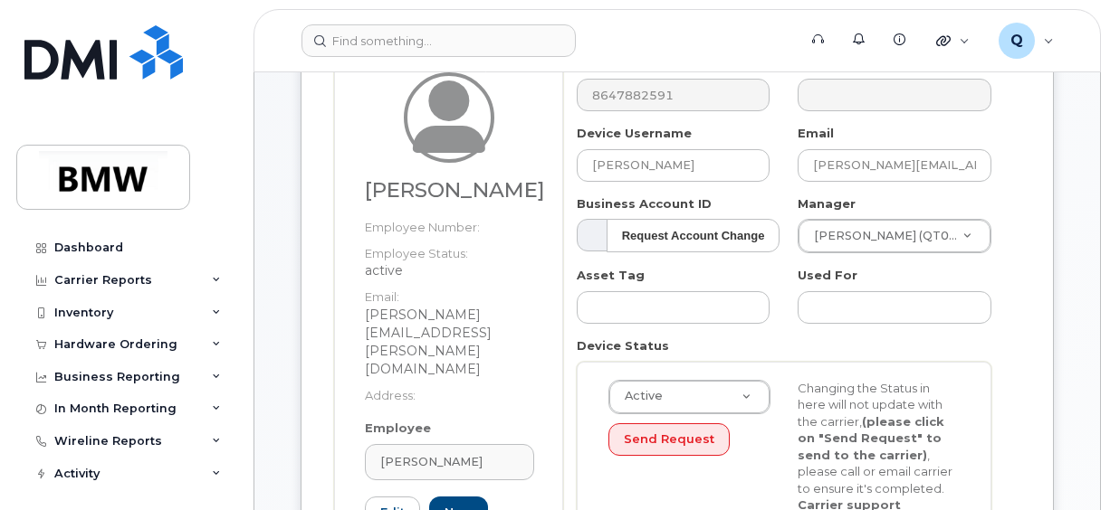
scroll to position [181, 0]
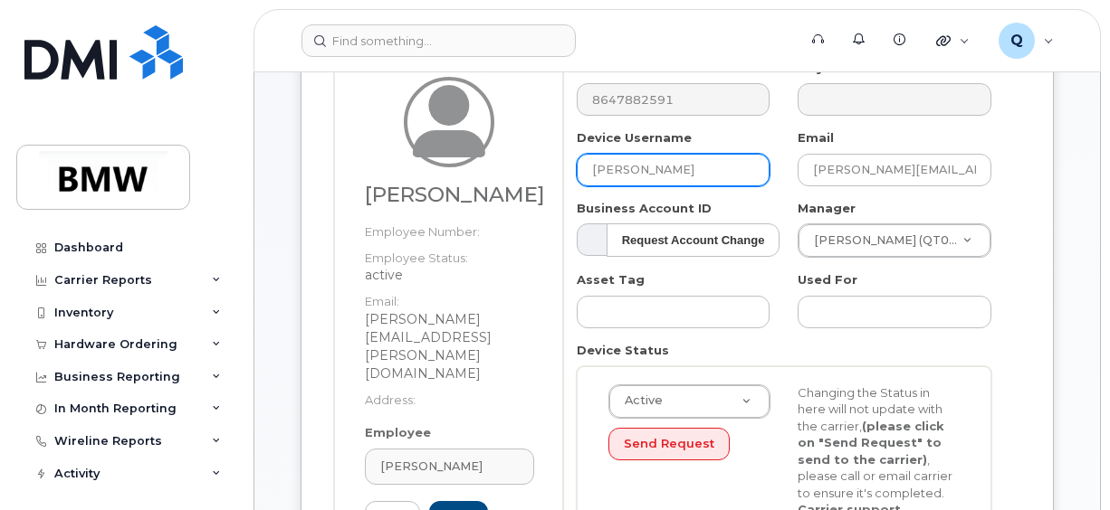
click at [704, 161] on input "[PERSON_NAME]" at bounding box center [674, 170] width 194 height 33
drag, startPoint x: 692, startPoint y: 164, endPoint x: 501, endPoint y: 164, distance: 191.0
click at [501, 164] on div "Fadi Dagher Employee Number: Employee Status: active Email: fadi.dagher@bmwmcex…" at bounding box center [677, 343] width 686 height 566
paste input "Stephen Bishop"
type input "Stephen Bishop"
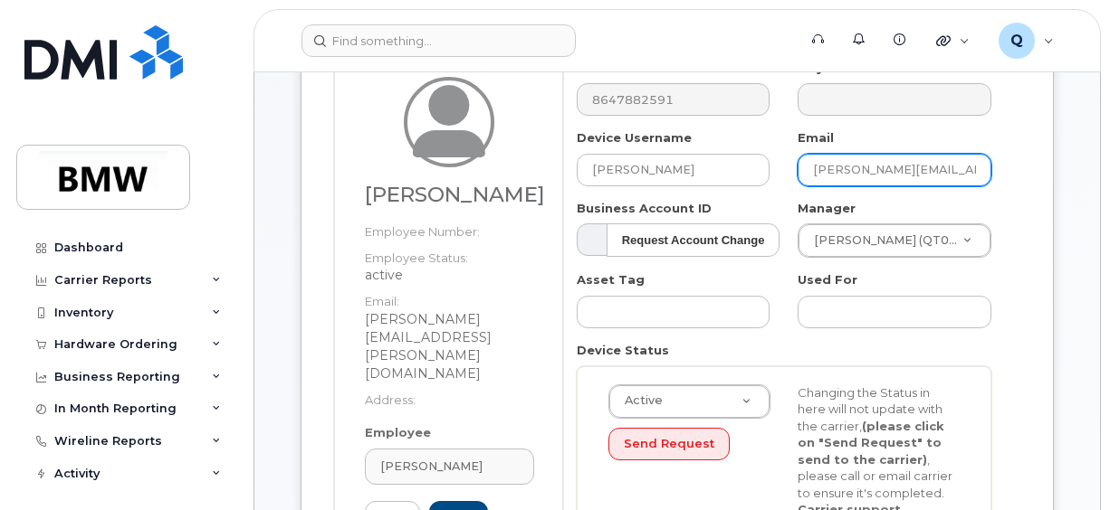
click at [949, 170] on input "fadi.dagher@bmwmcext.com" at bounding box center [894, 170] width 194 height 33
drag, startPoint x: 974, startPoint y: 171, endPoint x: 668, endPoint y: 165, distance: 306.0
click at [673, 166] on div "Number 8647882591 City Device Username Stephen Bishop Email fadi.dagher@bmwmcex…" at bounding box center [784, 330] width 443 height 541
type input "m"
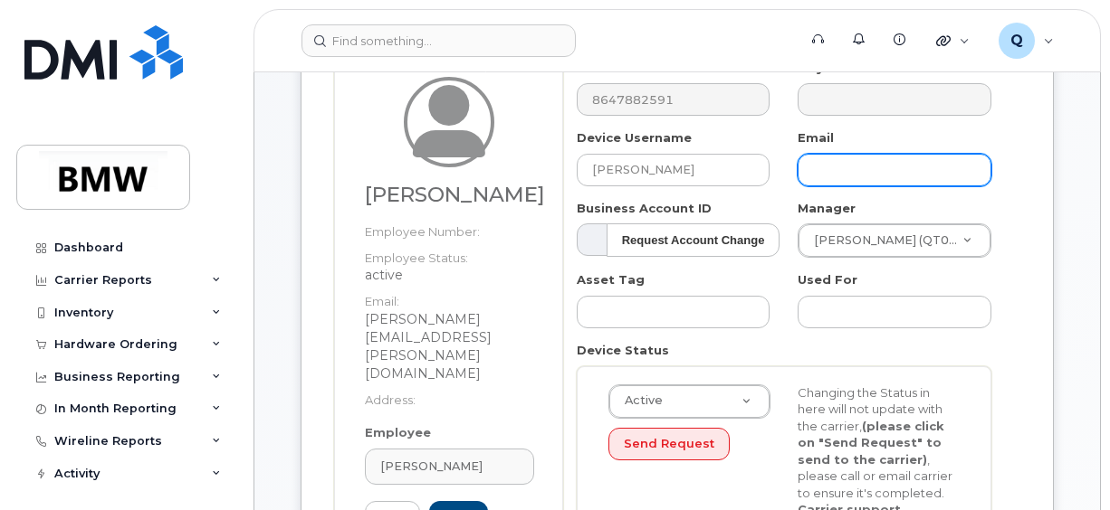
click at [829, 174] on input "text" at bounding box center [894, 170] width 194 height 33
paste input "stephen.bishop@bmwmc.com"
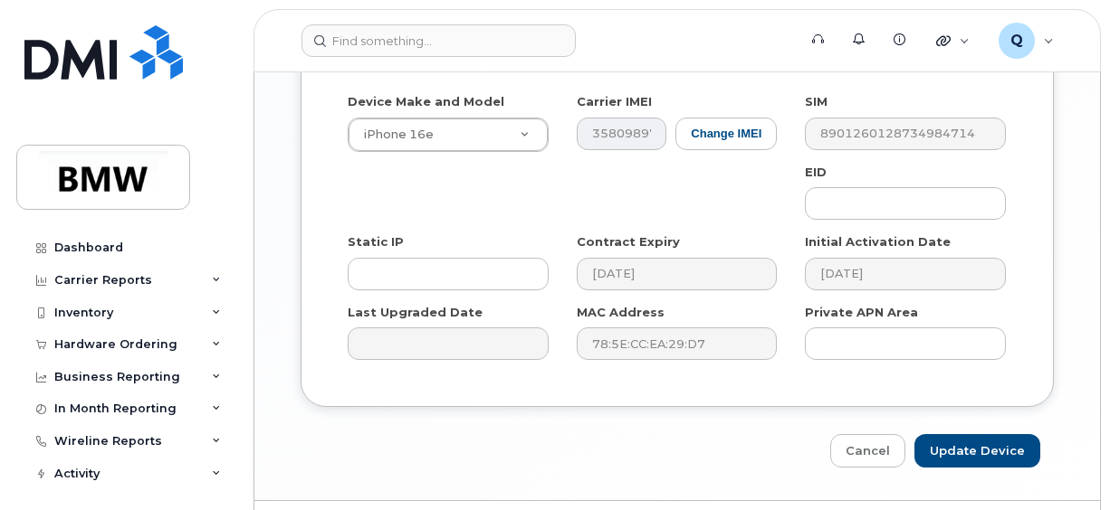
scroll to position [1178, 0]
type input "stephen.bishop@bmwmc.com"
click at [979, 434] on input "Update Device" at bounding box center [977, 450] width 126 height 33
type input "Saving..."
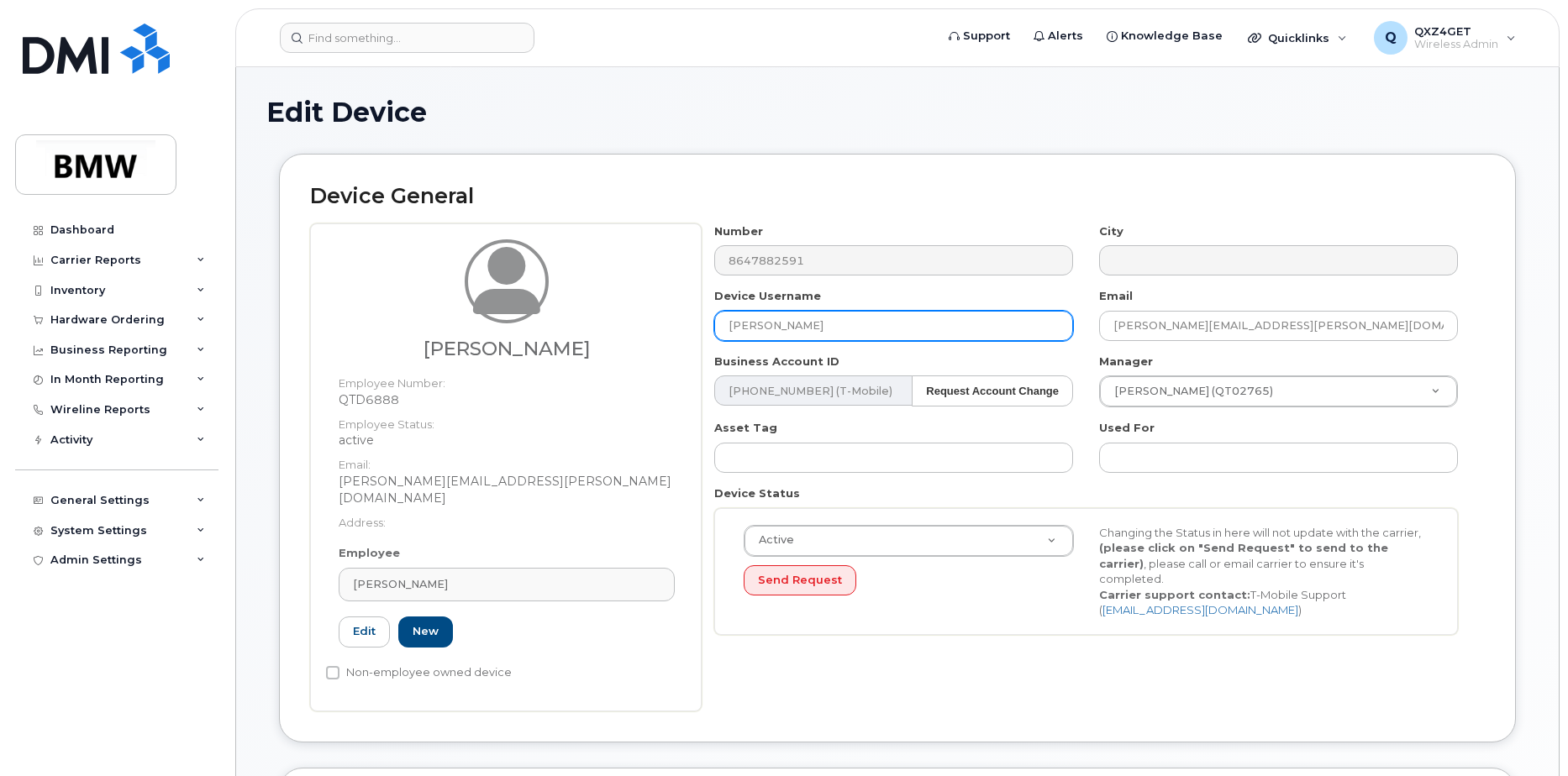
drag, startPoint x: 846, startPoint y: 338, endPoint x: 607, endPoint y: 323, distance: 239.5
click at [584, 329] on div "Stephen Bishop Employee Number: QTD6888 Employee Status: active Email: stephen.…" at bounding box center [897, 468] width 1174 height 488
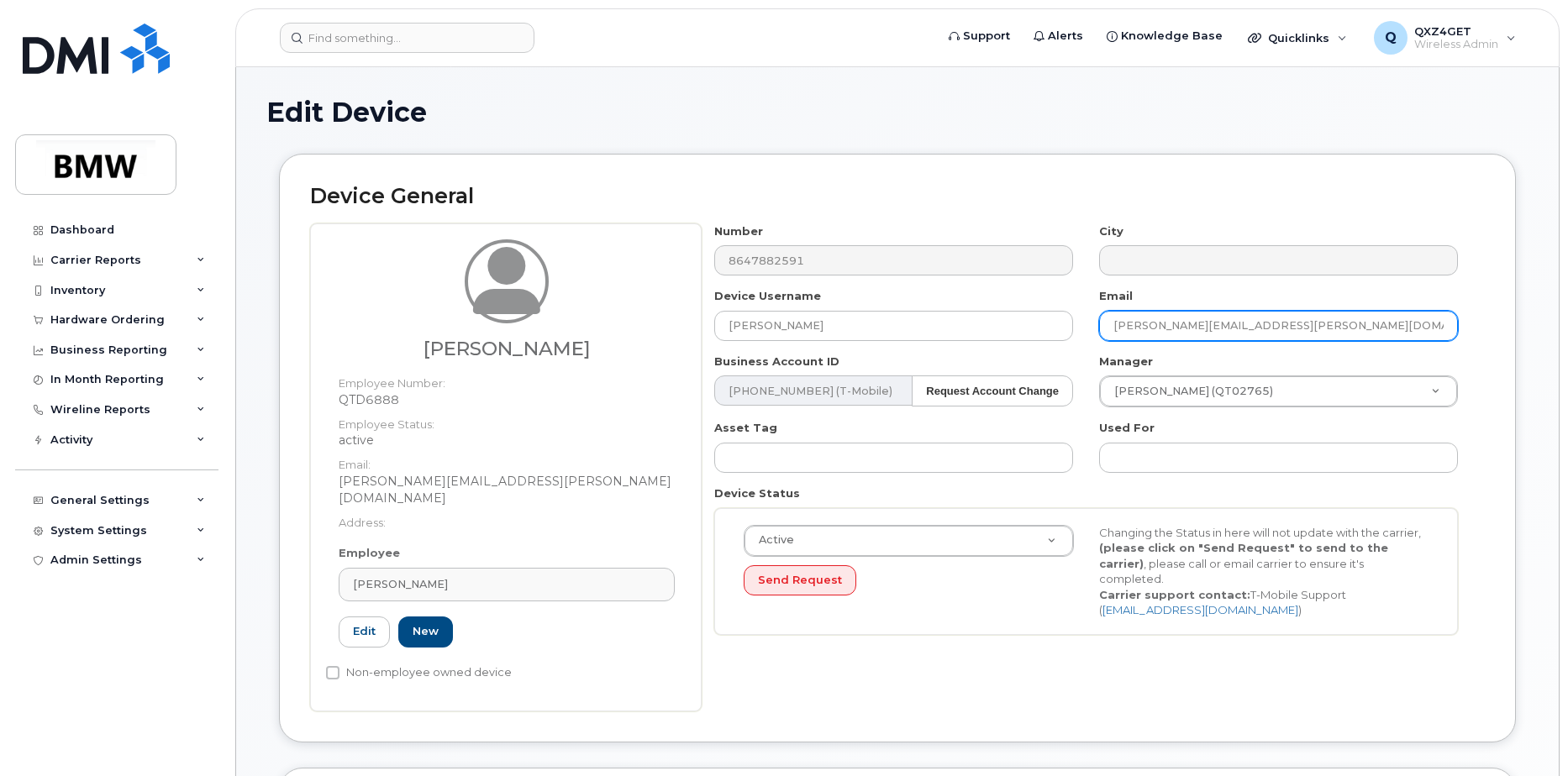
click at [1289, 315] on input "[PERSON_NAME][EMAIL_ADDRESS][PERSON_NAME][DOMAIN_NAME]" at bounding box center [1278, 326] width 358 height 31
drag, startPoint x: 1297, startPoint y: 319, endPoint x: 1056, endPoint y: 323, distance: 241.0
click at [1056, 323] on div "Number 8647882591 City Device Username Stephen Bishop Email stephen.bishop@bmwm…" at bounding box center [1086, 435] width 770 height 424
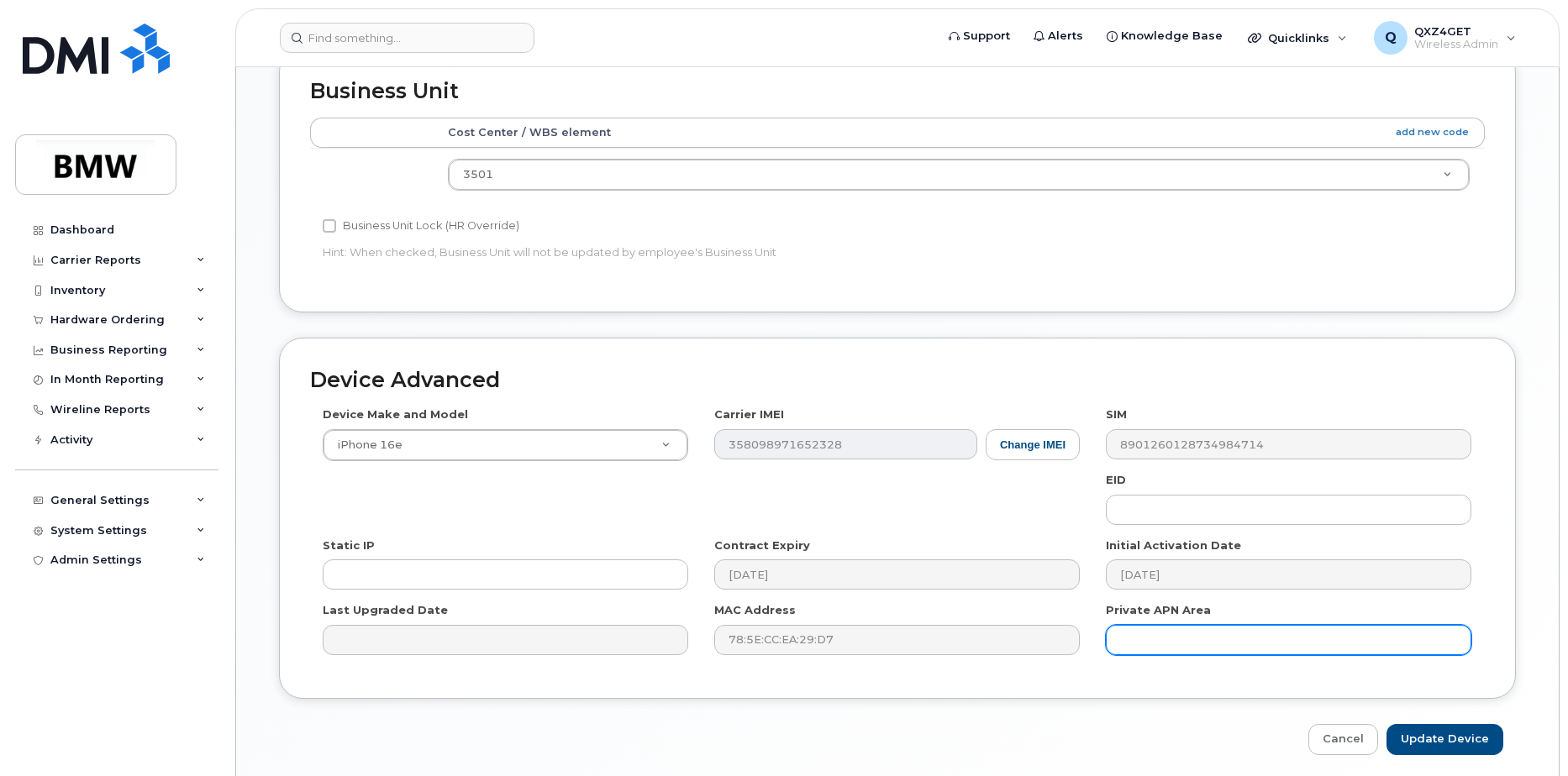
scroll to position [766, 0]
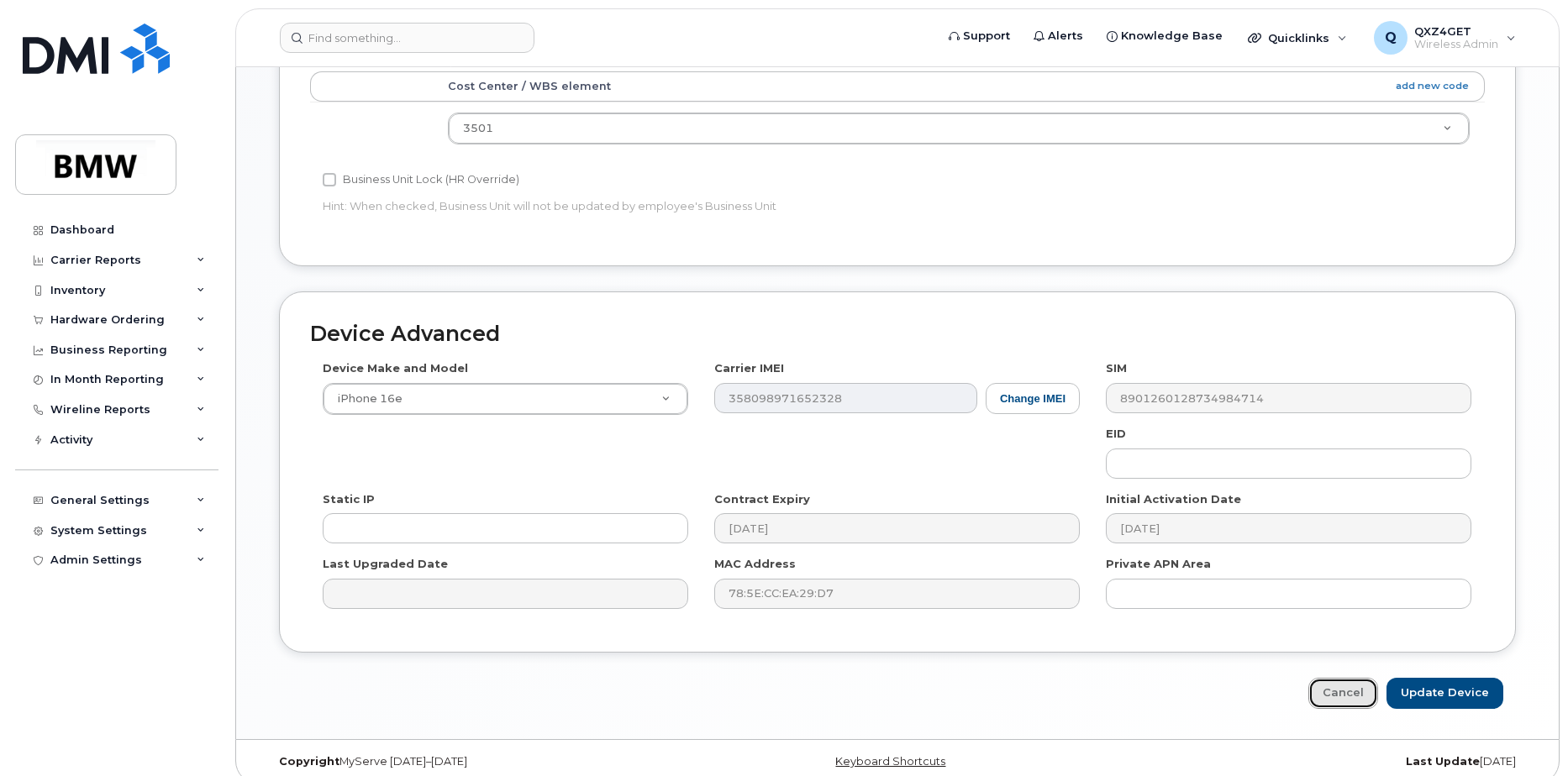
click at [1330, 678] on link "Cancel" at bounding box center [1342, 692] width 70 height 31
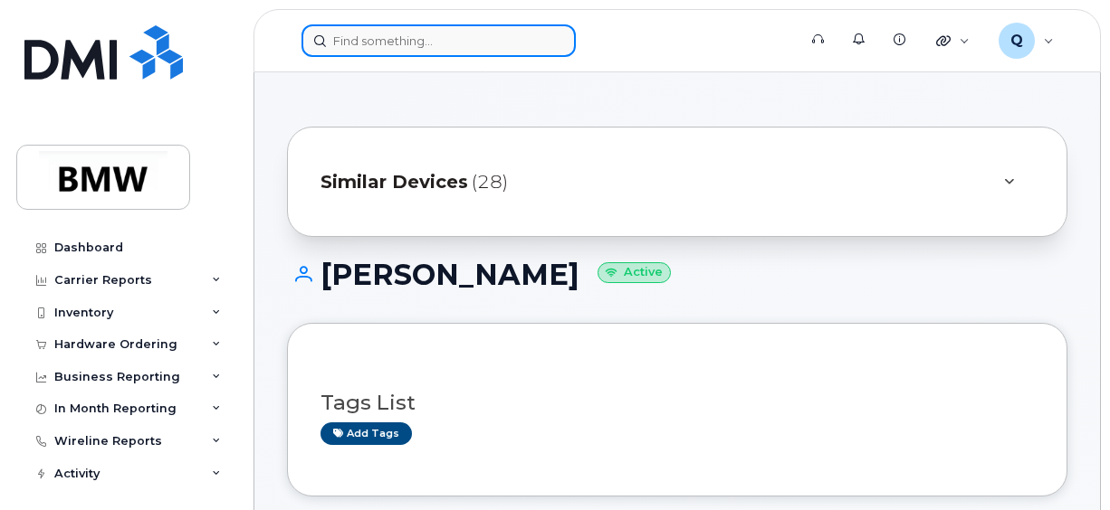
click at [328, 36] on input at bounding box center [438, 40] width 274 height 33
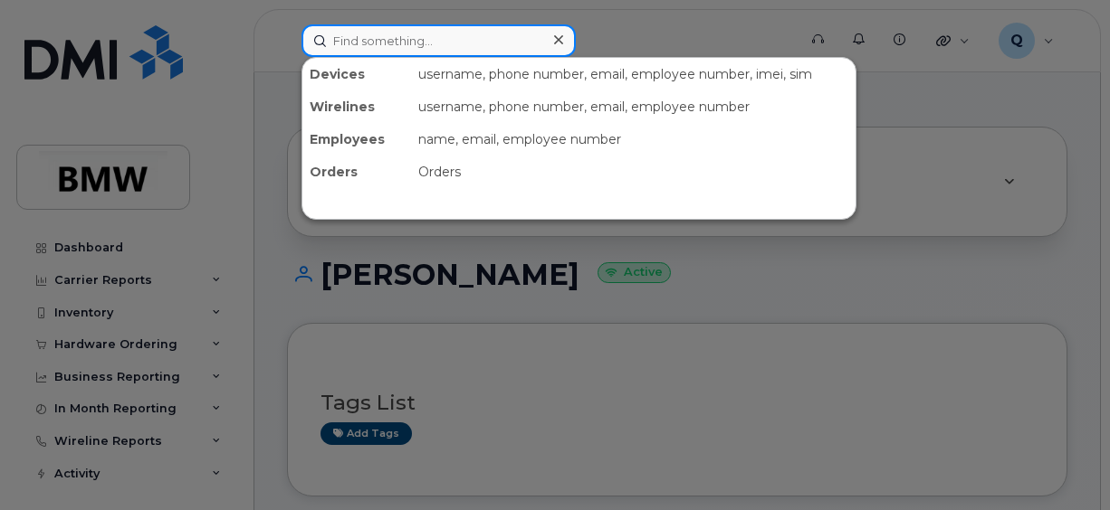
paste input "8645776105"
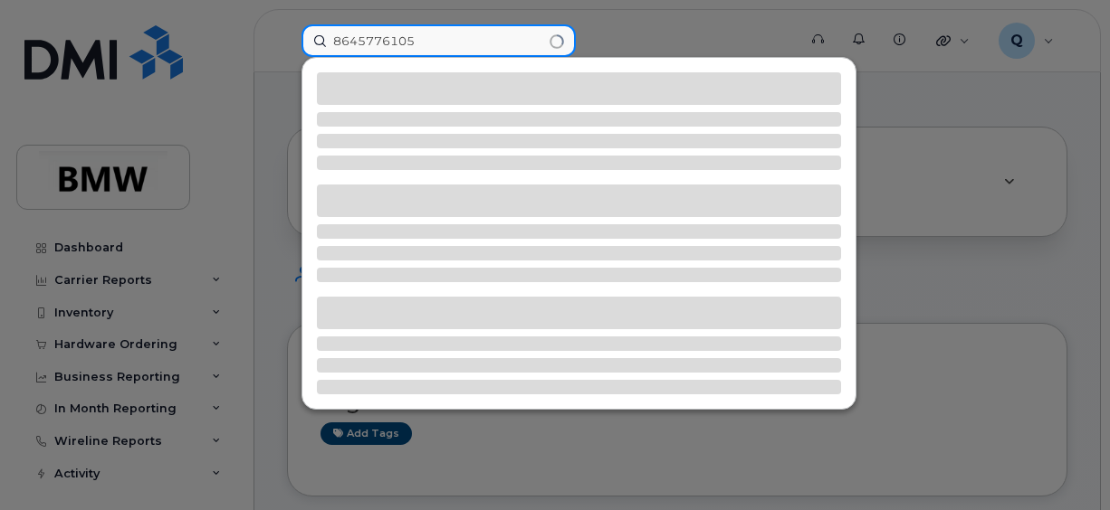
type input "8645776105"
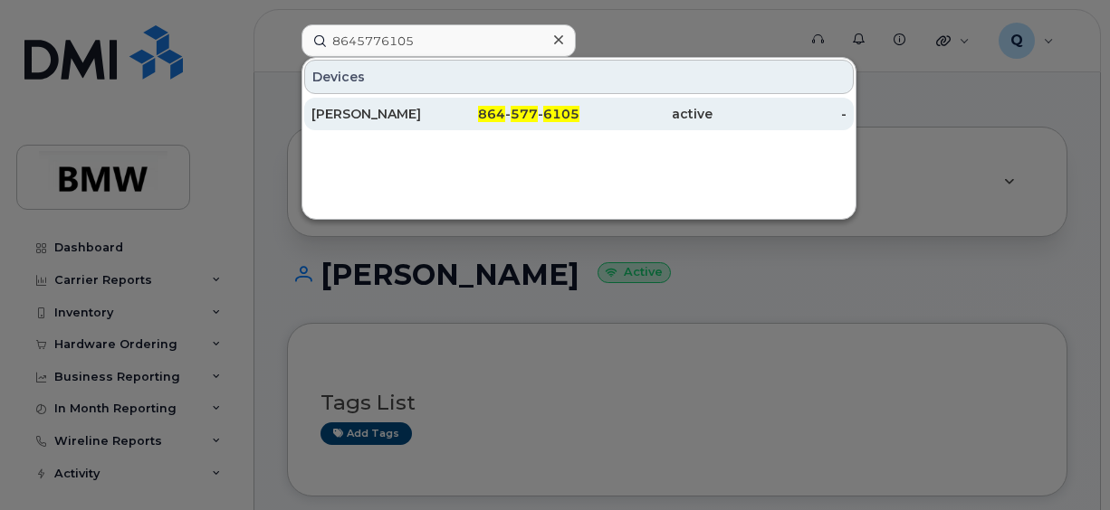
click at [529, 114] on span "577" at bounding box center [523, 114] width 27 height 16
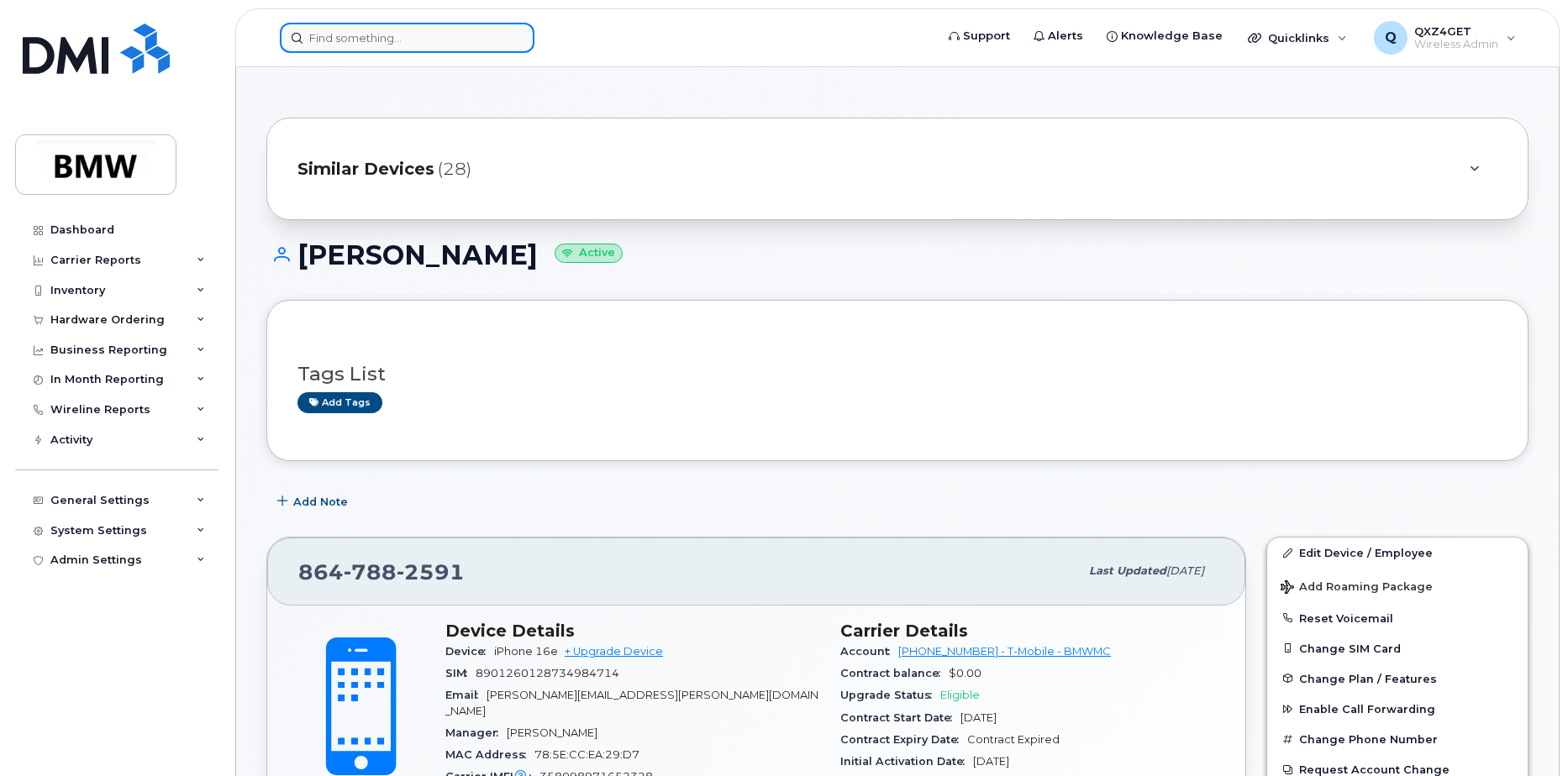
click at [356, 30] on input at bounding box center [407, 37] width 254 height 31
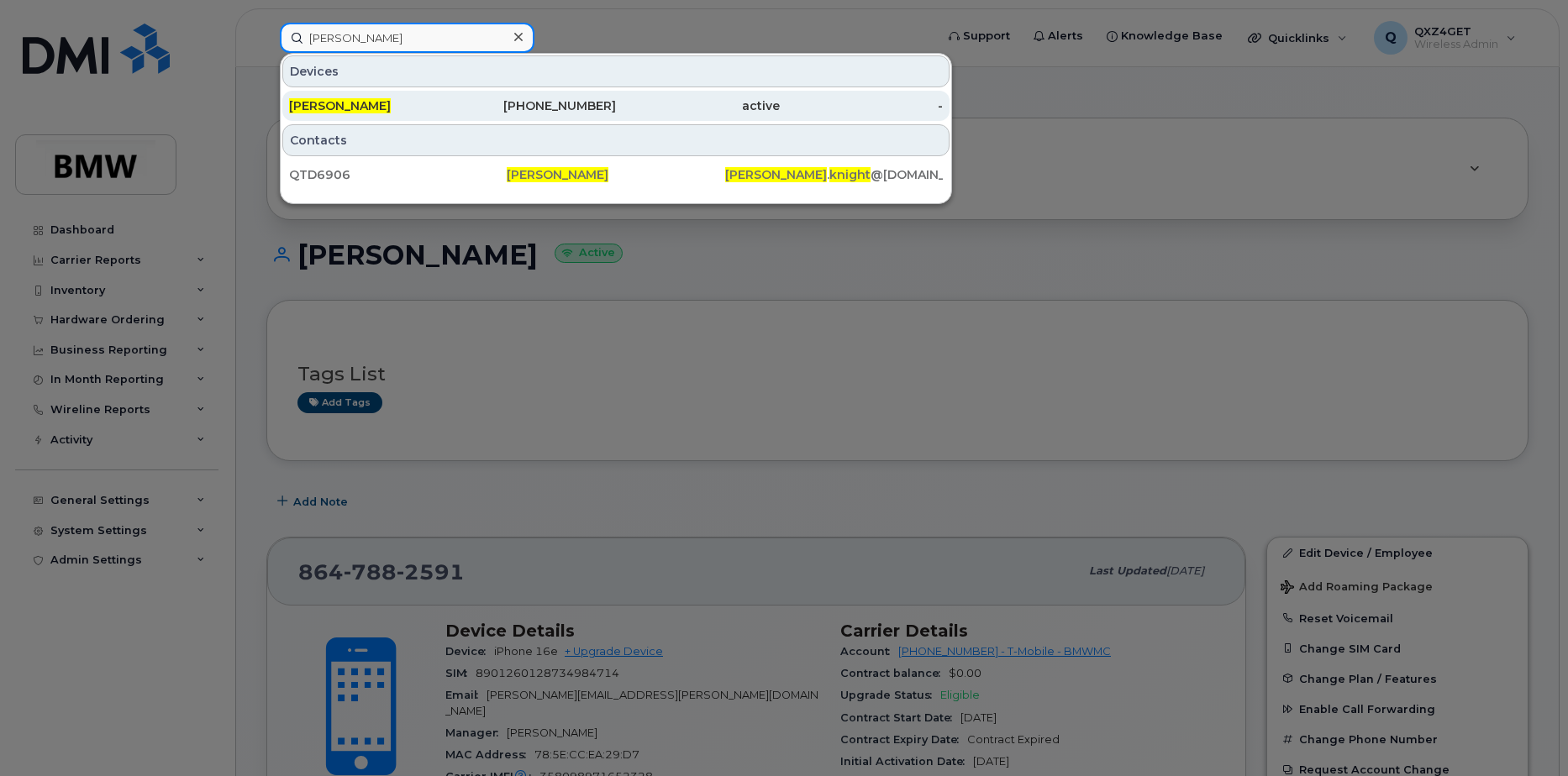
type input "[PERSON_NAME]"
click at [352, 101] on span "[PERSON_NAME]" at bounding box center [340, 106] width 102 height 15
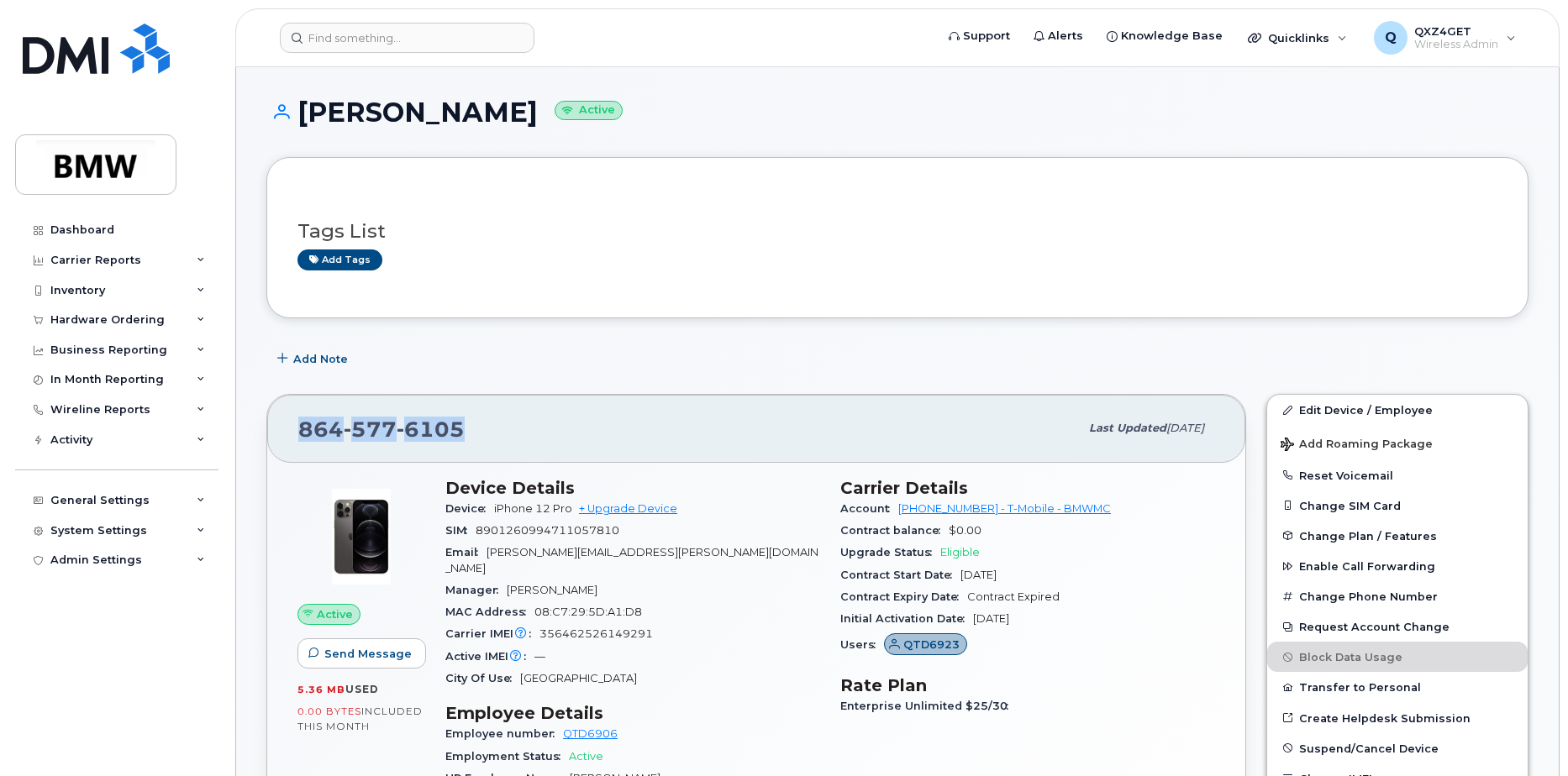
drag, startPoint x: 472, startPoint y: 425, endPoint x: 288, endPoint y: 433, distance: 184.2
click at [288, 433] on div "864 577 6105 Last updated Aug 13, 2025" at bounding box center [757, 428] width 978 height 67
copy span "864 577 6105"
click at [1341, 407] on link "Edit Device / Employee" at bounding box center [1397, 409] width 261 height 31
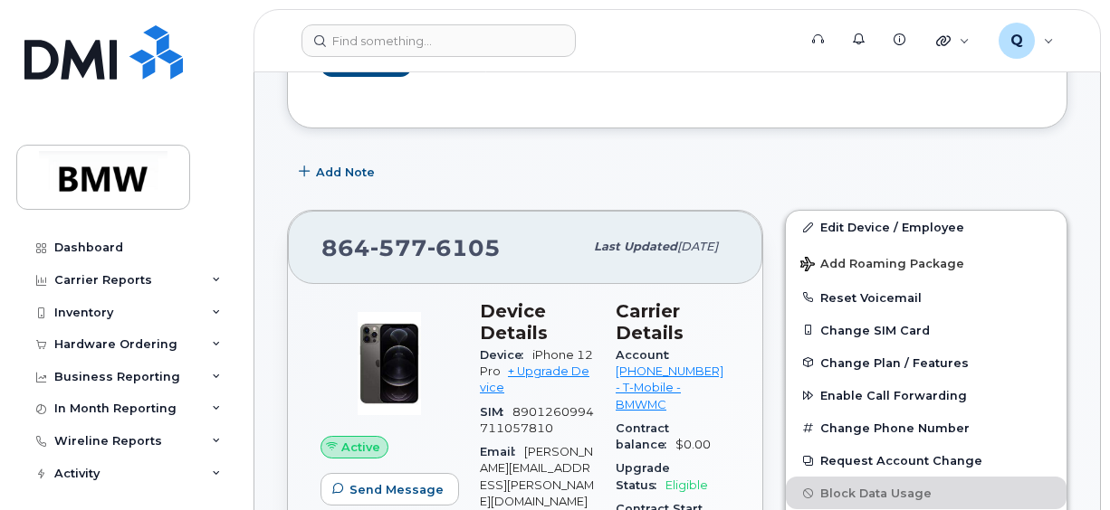
scroll to position [181, 0]
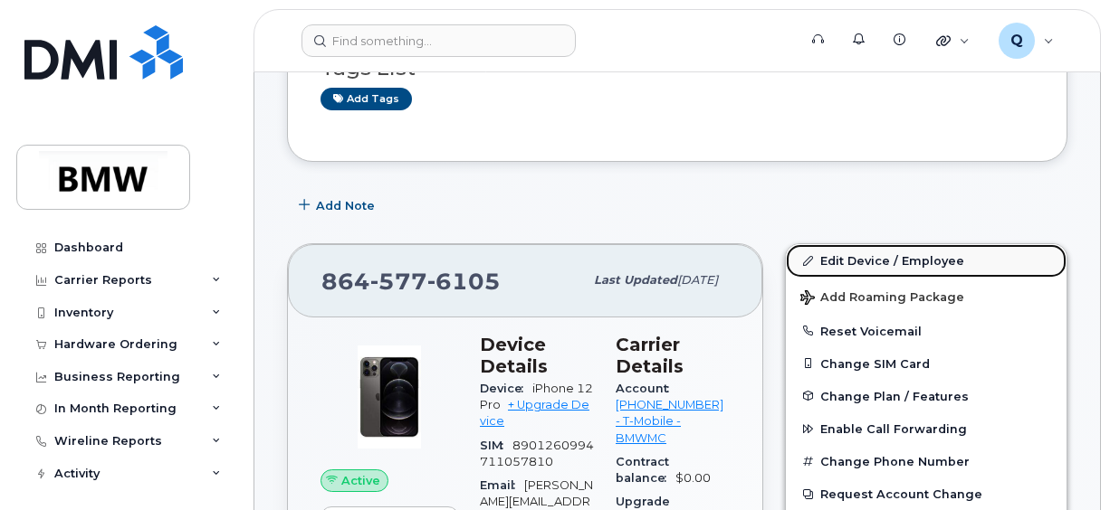
click at [875, 261] on link "Edit Device / Employee" at bounding box center [926, 260] width 281 height 33
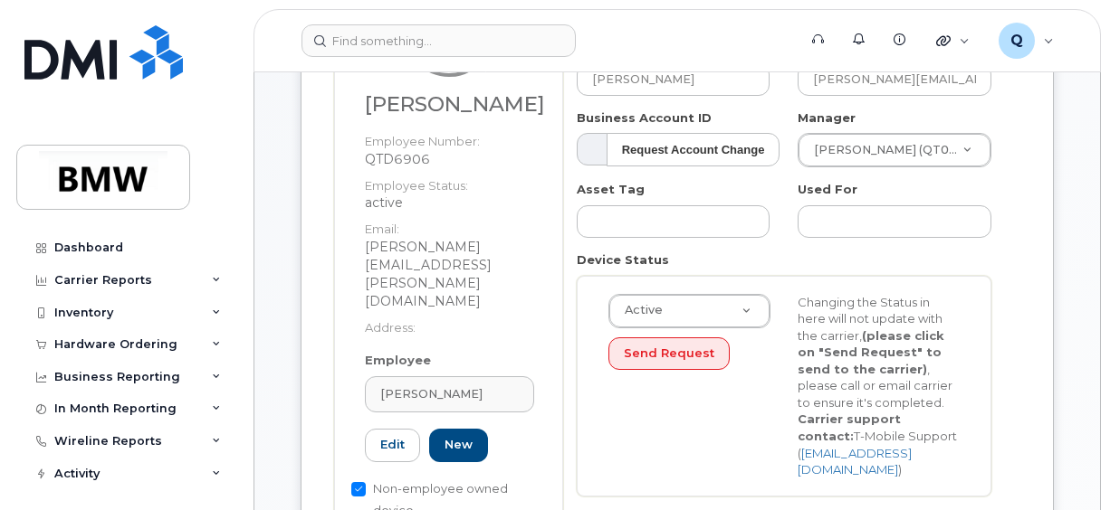
scroll to position [362, 0]
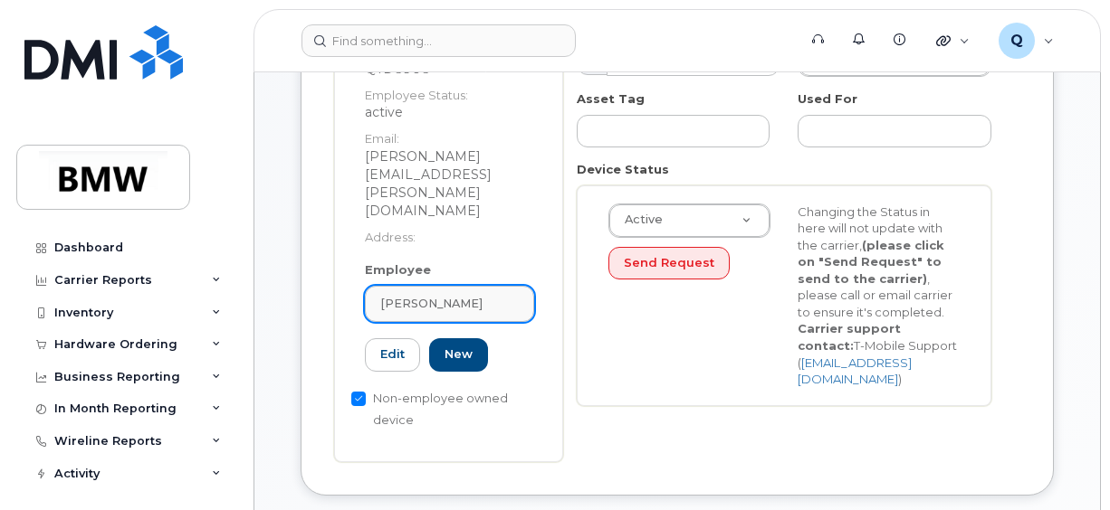
click at [455, 295] on span "[PERSON_NAME]" at bounding box center [431, 303] width 102 height 17
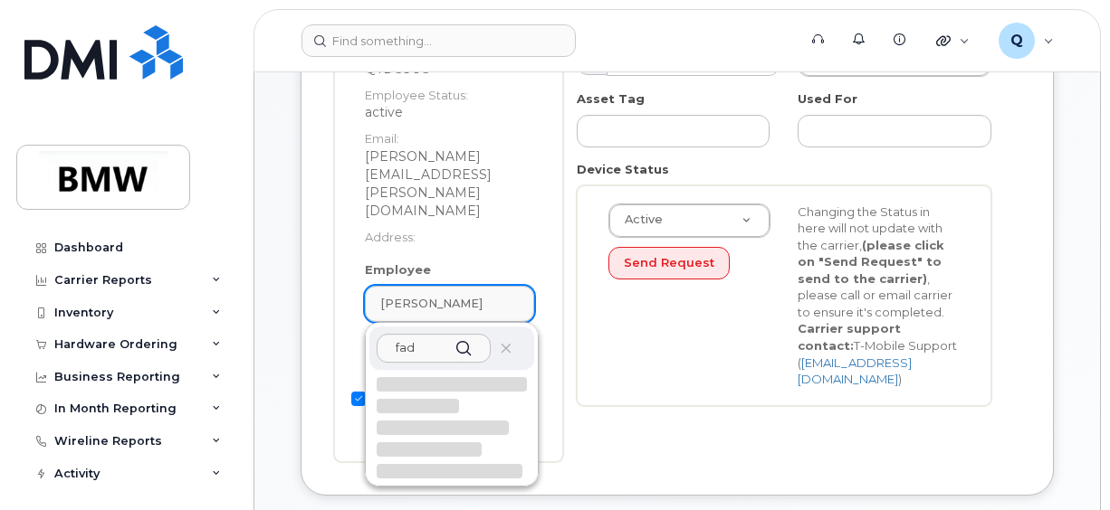
type input "[PERSON_NAME]"
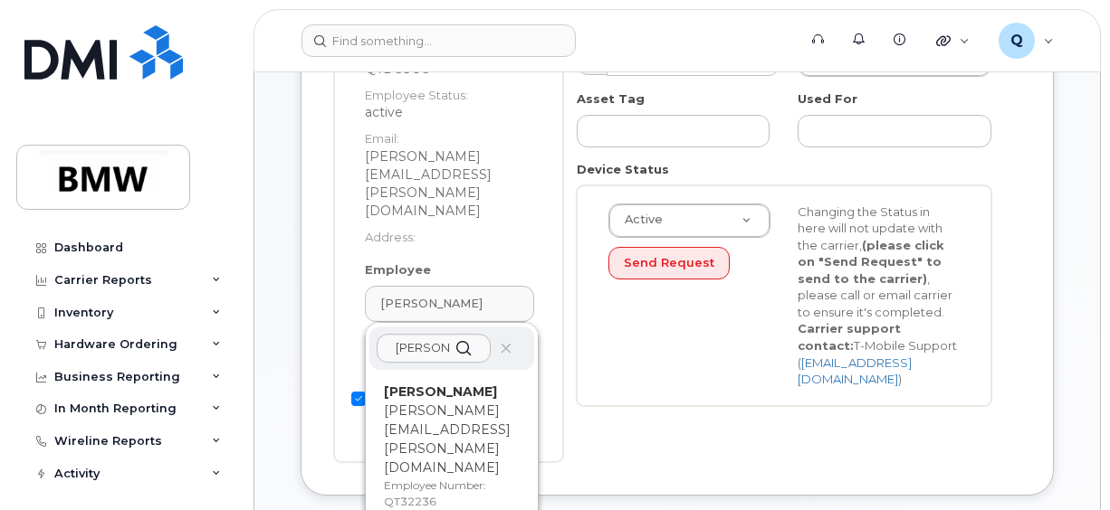
click at [475, 478] on p "Employee Number: QT32236" at bounding box center [452, 494] width 136 height 33
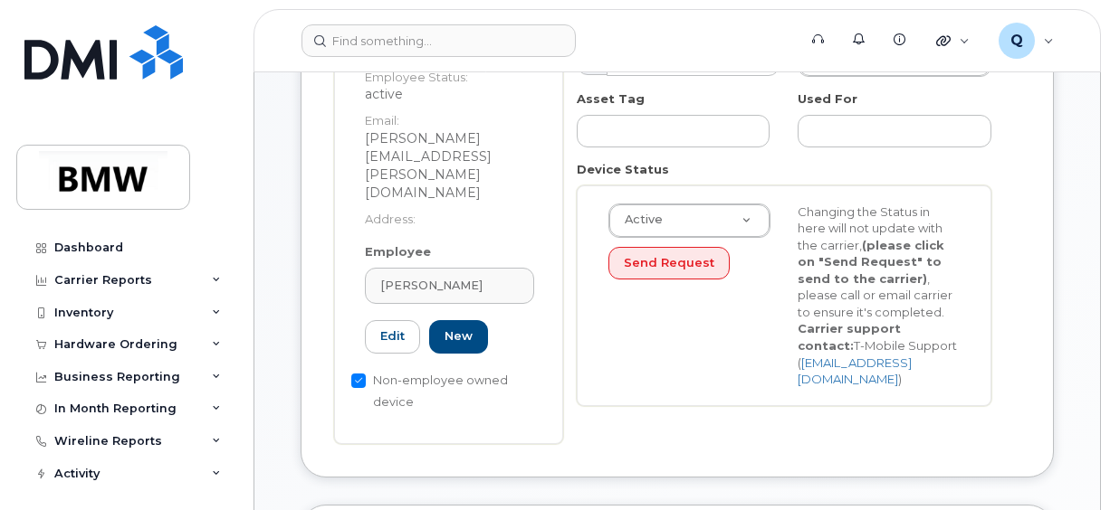
type input "QT32236"
type input "[PERSON_NAME]"
type input "fadi.dagher@bmwmcext.com"
type input "14966313"
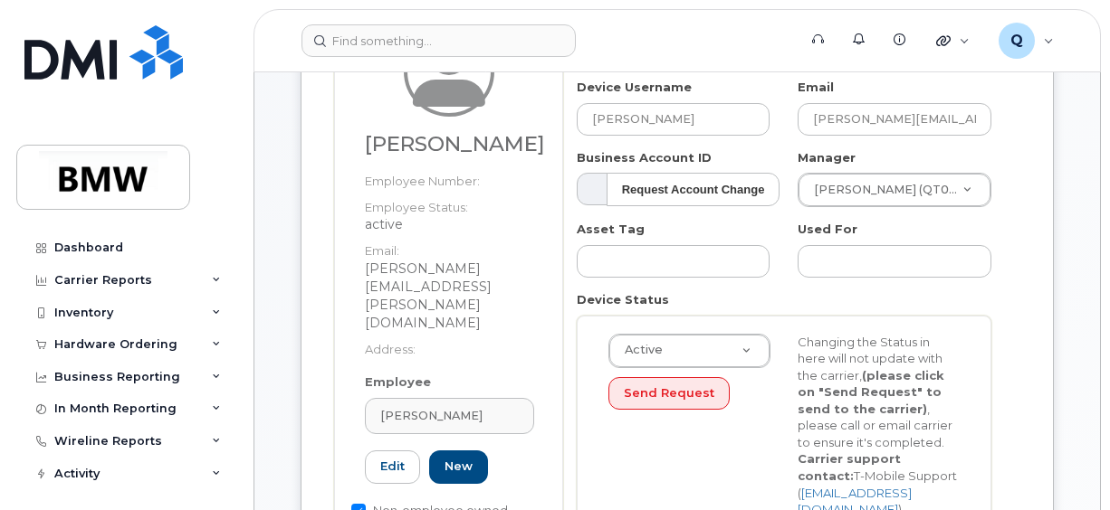
scroll to position [181, 0]
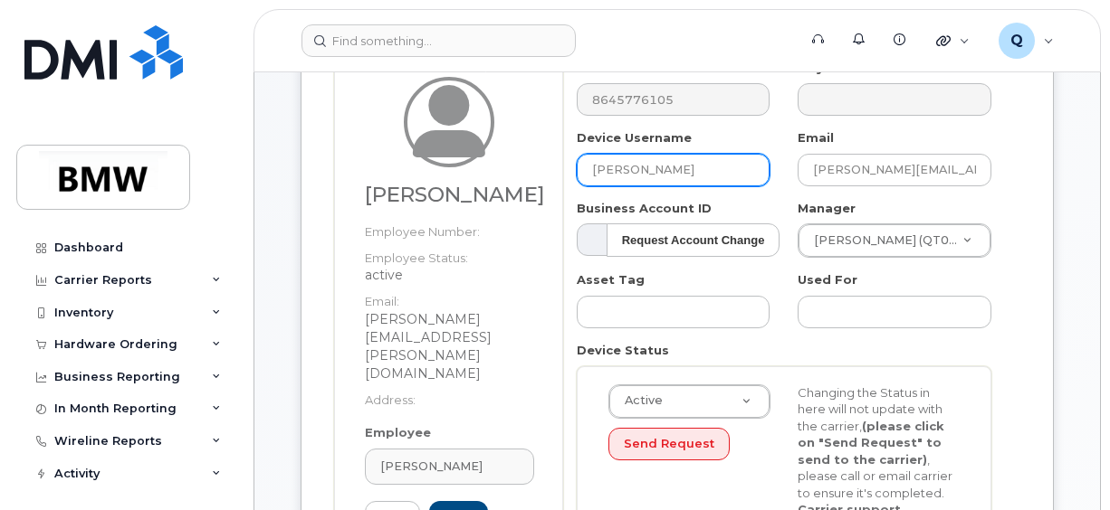
click at [667, 170] on input "Fadi Dagher" at bounding box center [674, 170] width 194 height 33
drag, startPoint x: 617, startPoint y: 168, endPoint x: 520, endPoint y: 167, distance: 96.9
click at [520, 167] on div "Fadi Dagher Employee Number: Employee Status: active Email: fadi.dagher@bmwmcex…" at bounding box center [677, 343] width 686 height 566
paste input "[PERSON_NAME]"
type input "[PERSON_NAME]"
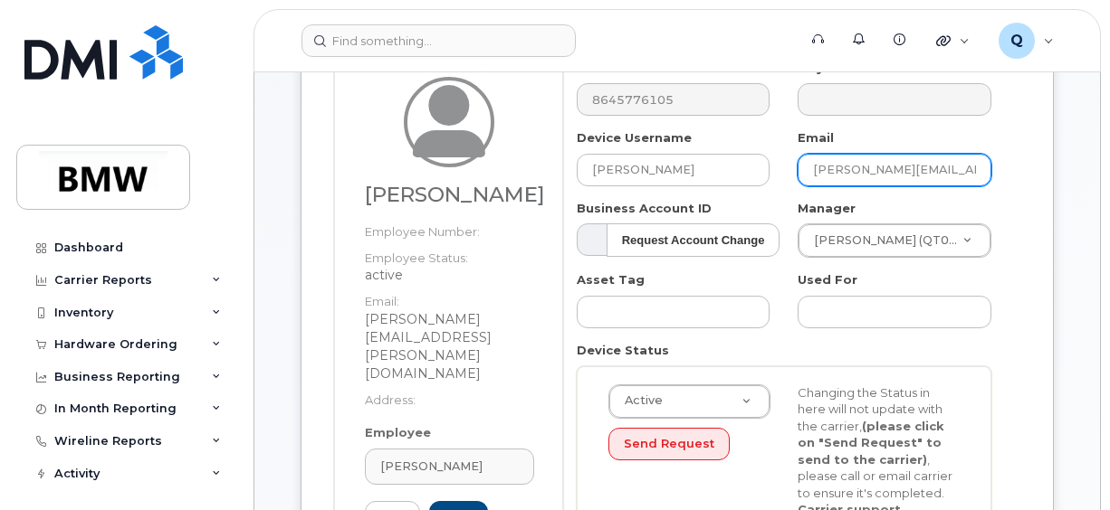
click at [951, 168] on input "fadi.dagher@bmwmcext.com" at bounding box center [894, 170] width 194 height 33
drag, startPoint x: 976, startPoint y: 167, endPoint x: 731, endPoint y: 166, distance: 244.4
click at [737, 165] on div "Number 8645776105 City Device Username Andrew Knight Email fadi.dagher@bmwmcext…" at bounding box center [784, 330] width 443 height 541
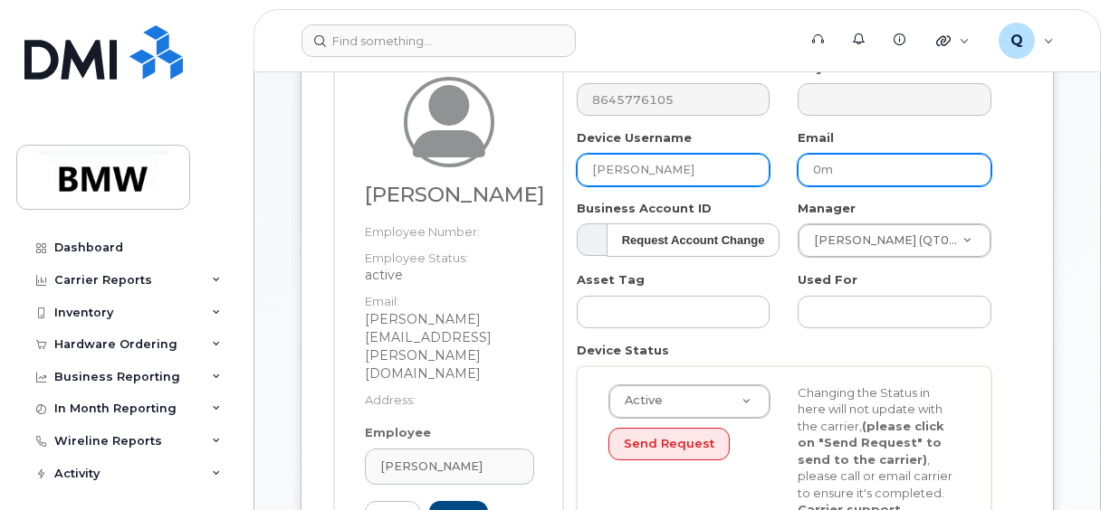
type input "0"
click at [856, 159] on input "text" at bounding box center [894, 170] width 194 height 33
paste input "[PERSON_NAME][EMAIL_ADDRESS][PERSON_NAME][DOMAIN_NAME]"
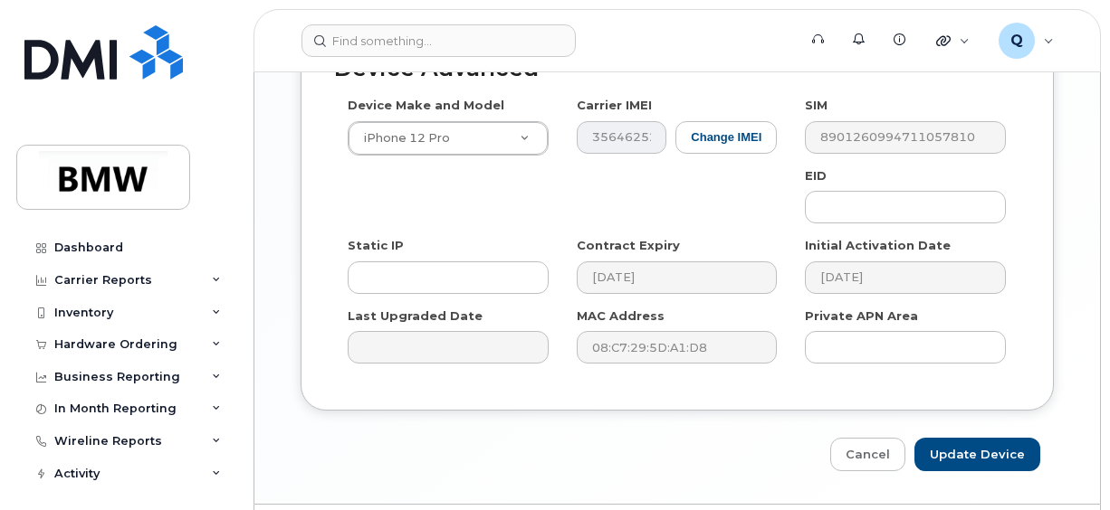
scroll to position [1178, 0]
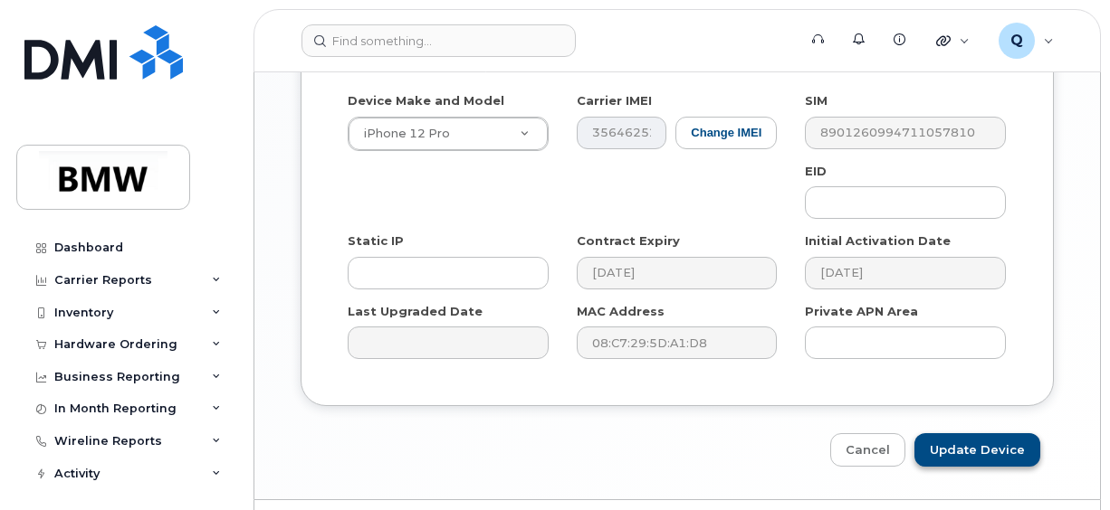
type input "[PERSON_NAME][EMAIL_ADDRESS][PERSON_NAME][DOMAIN_NAME]"
click at [970, 434] on input "Update Device" at bounding box center [977, 450] width 126 height 33
type input "Saving..."
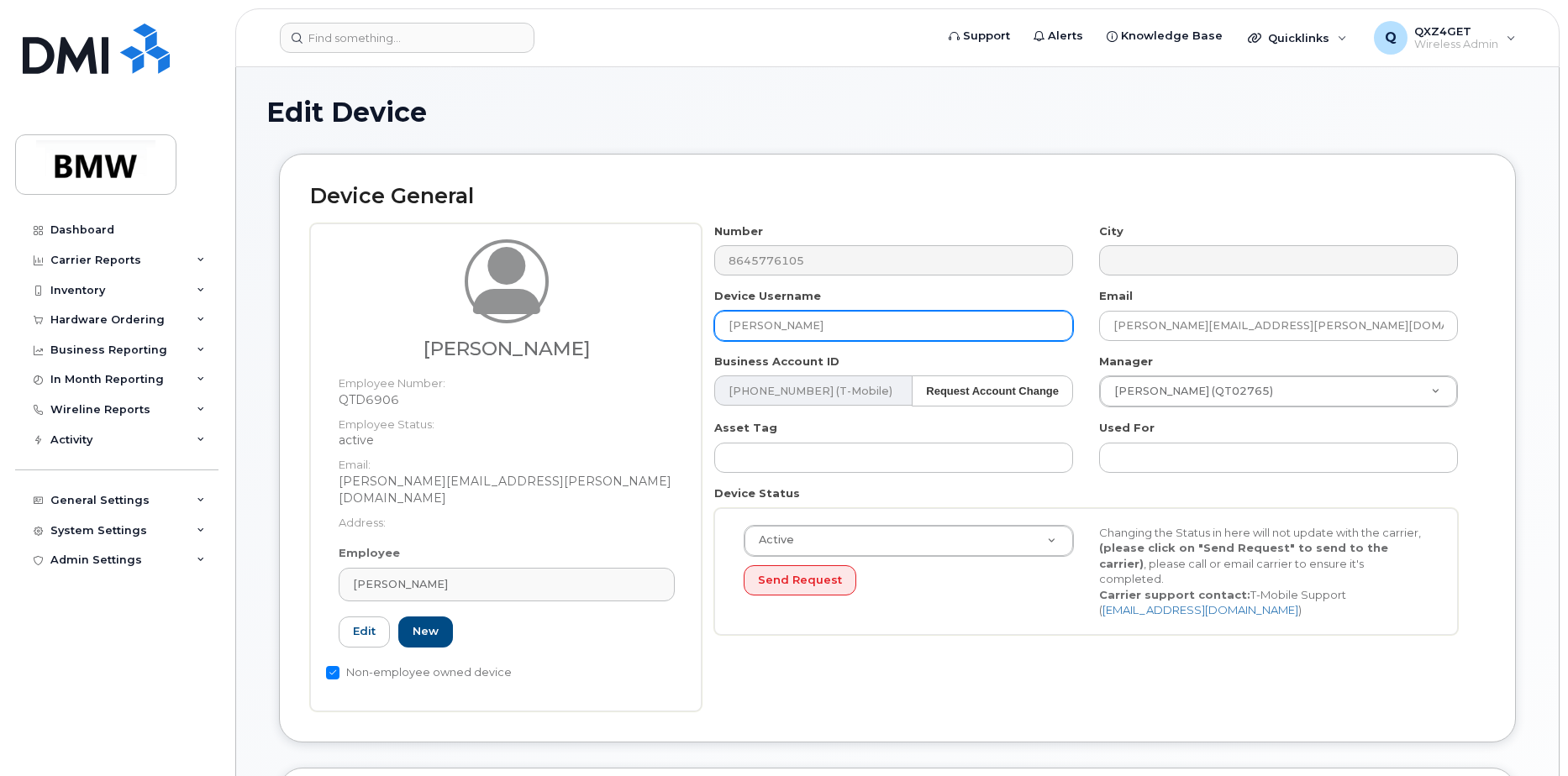
drag, startPoint x: 795, startPoint y: 327, endPoint x: 523, endPoint y: 298, distance: 273.5
click at [523, 298] on div "Andrew Knight Employee Number: QTD6906 Employee Status: active Email: andrew.kn…" at bounding box center [897, 468] width 1174 height 488
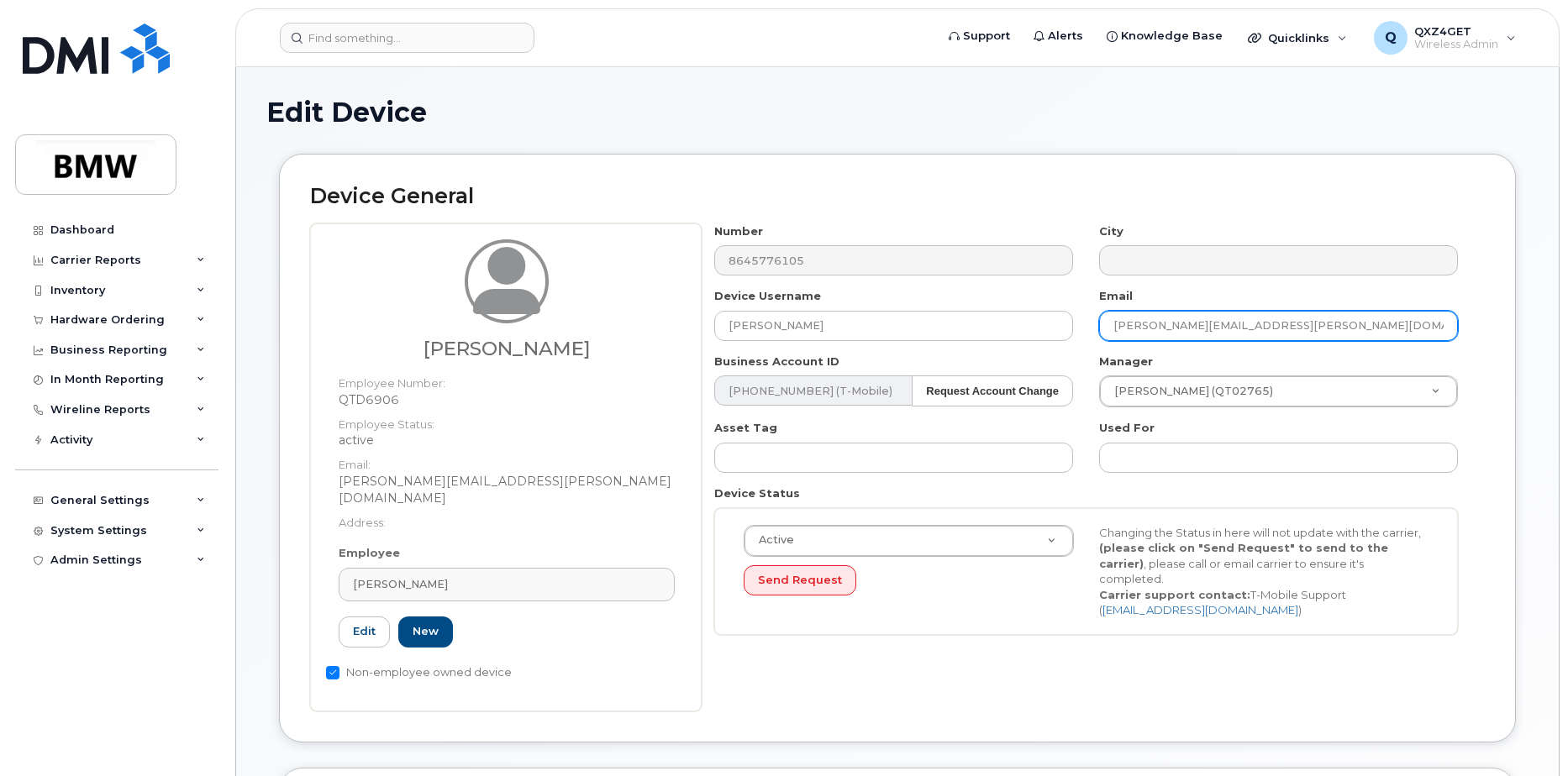
drag, startPoint x: 1311, startPoint y: 328, endPoint x: 1115, endPoint y: 328, distance: 196.0
click at [1115, 328] on input "andrew.knight@bmwmc.com" at bounding box center [1278, 326] width 358 height 31
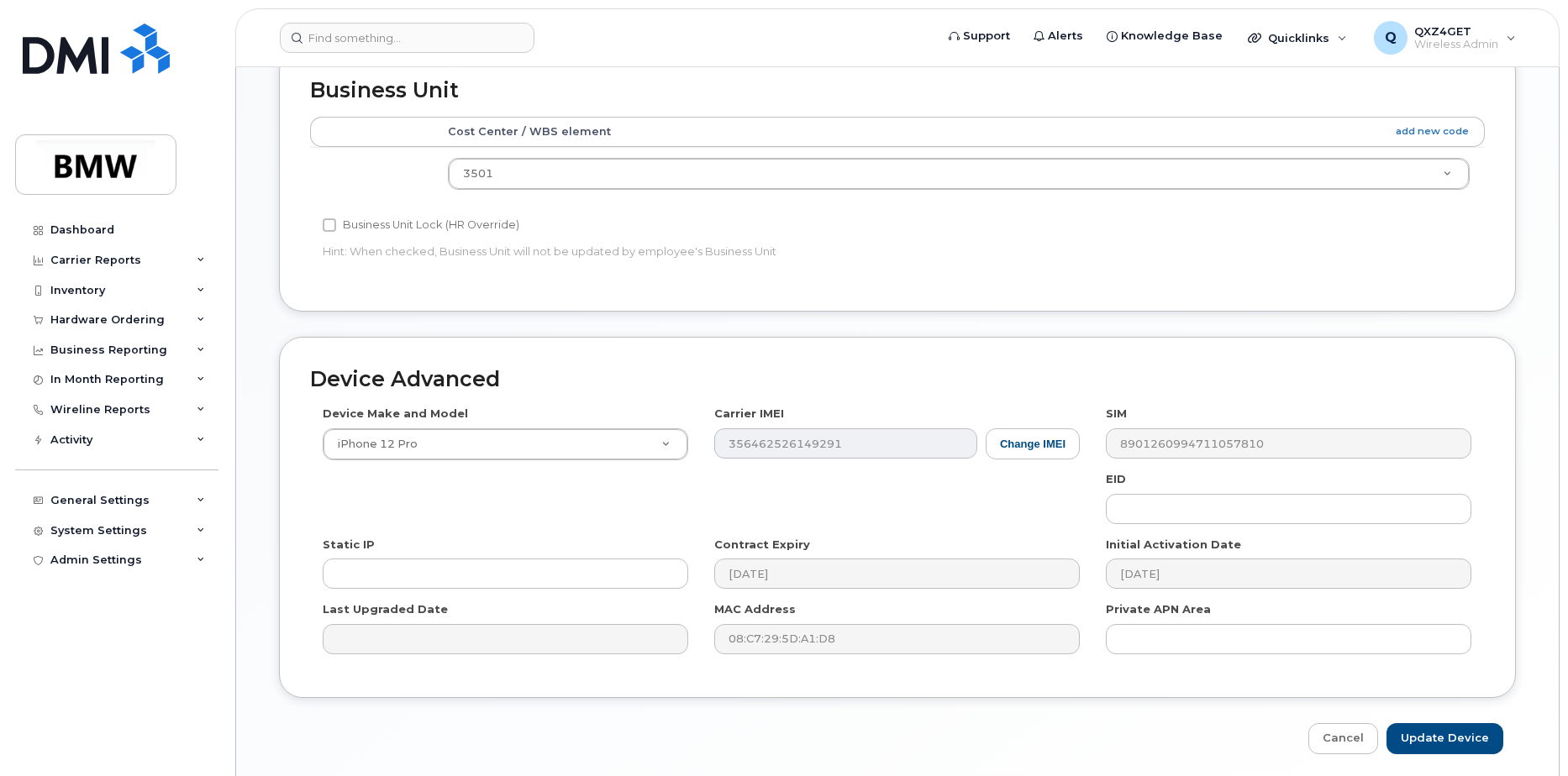
scroll to position [766, 0]
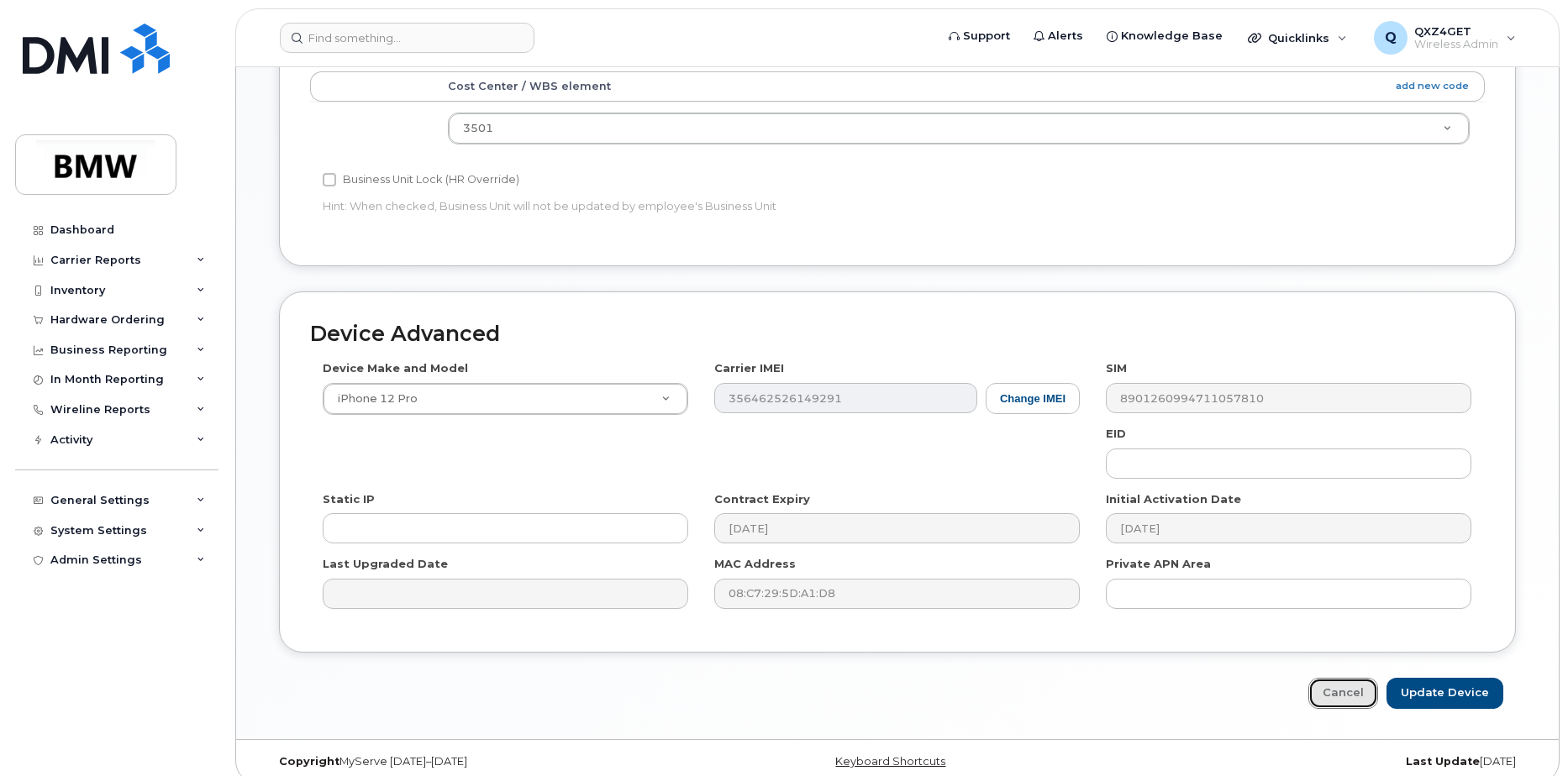
drag, startPoint x: 1351, startPoint y: 671, endPoint x: 1059, endPoint y: 661, distance: 292.2
click at [1351, 678] on link "Cancel" at bounding box center [1342, 692] width 70 height 31
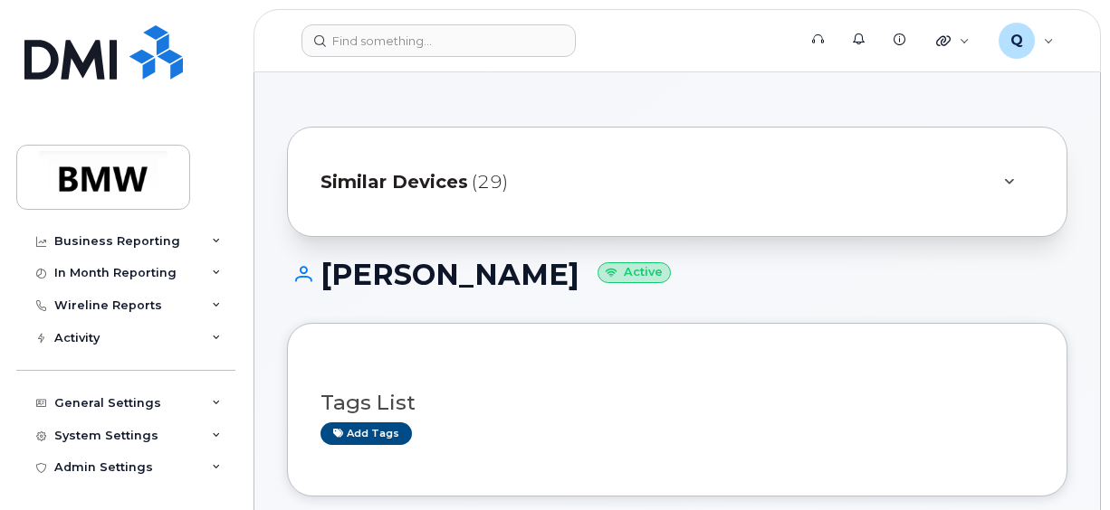
scroll to position [272, 0]
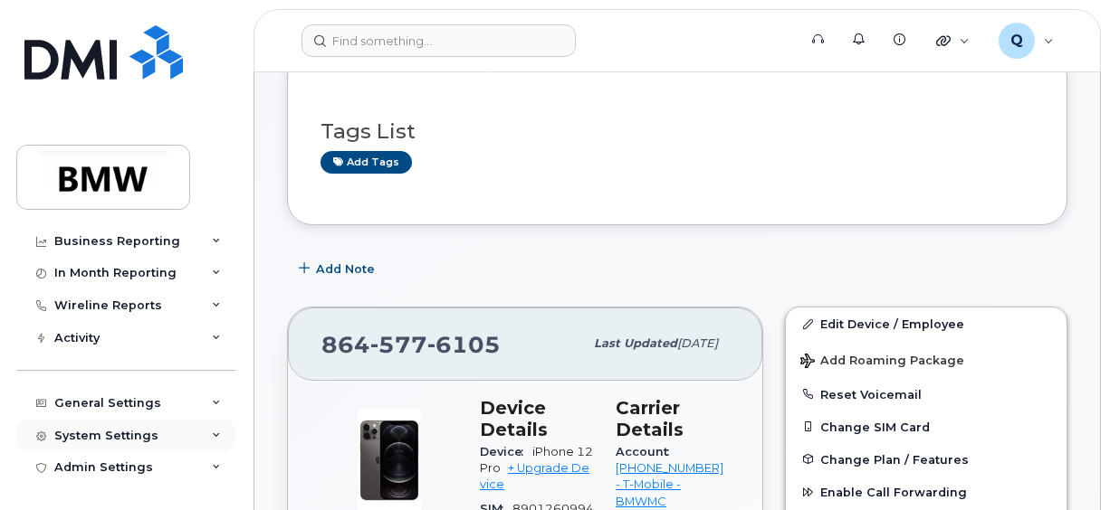
click at [118, 433] on div "System Settings" at bounding box center [106, 436] width 104 height 14
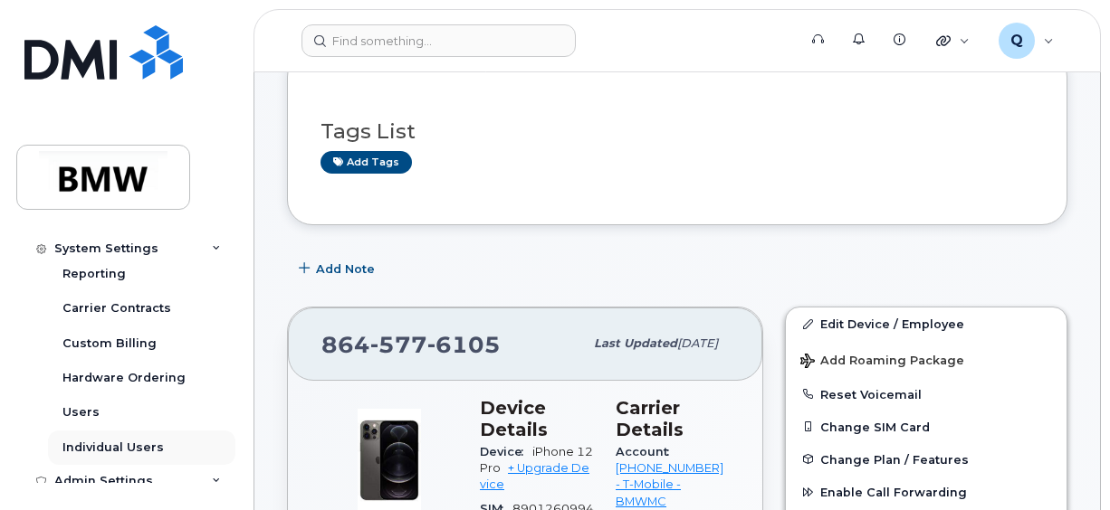
scroll to position [447, 0]
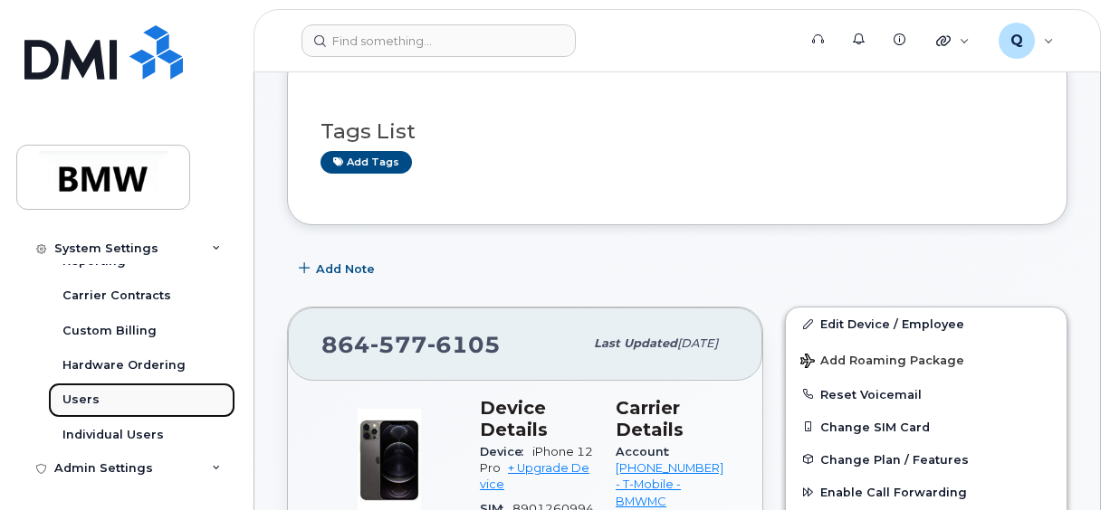
click at [91, 398] on div "Users" at bounding box center [80, 400] width 37 height 16
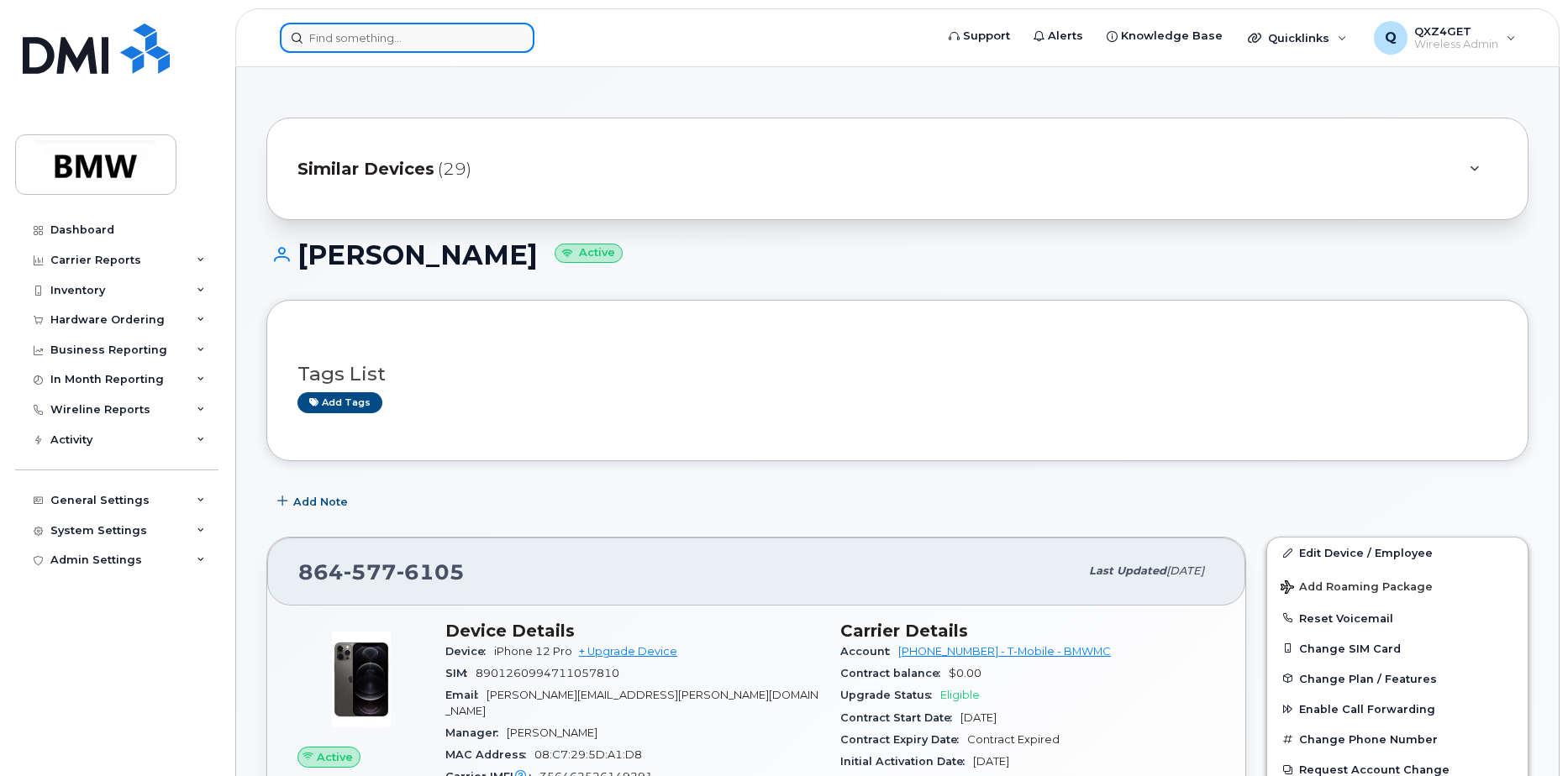
click at [395, 46] on input at bounding box center [407, 37] width 254 height 31
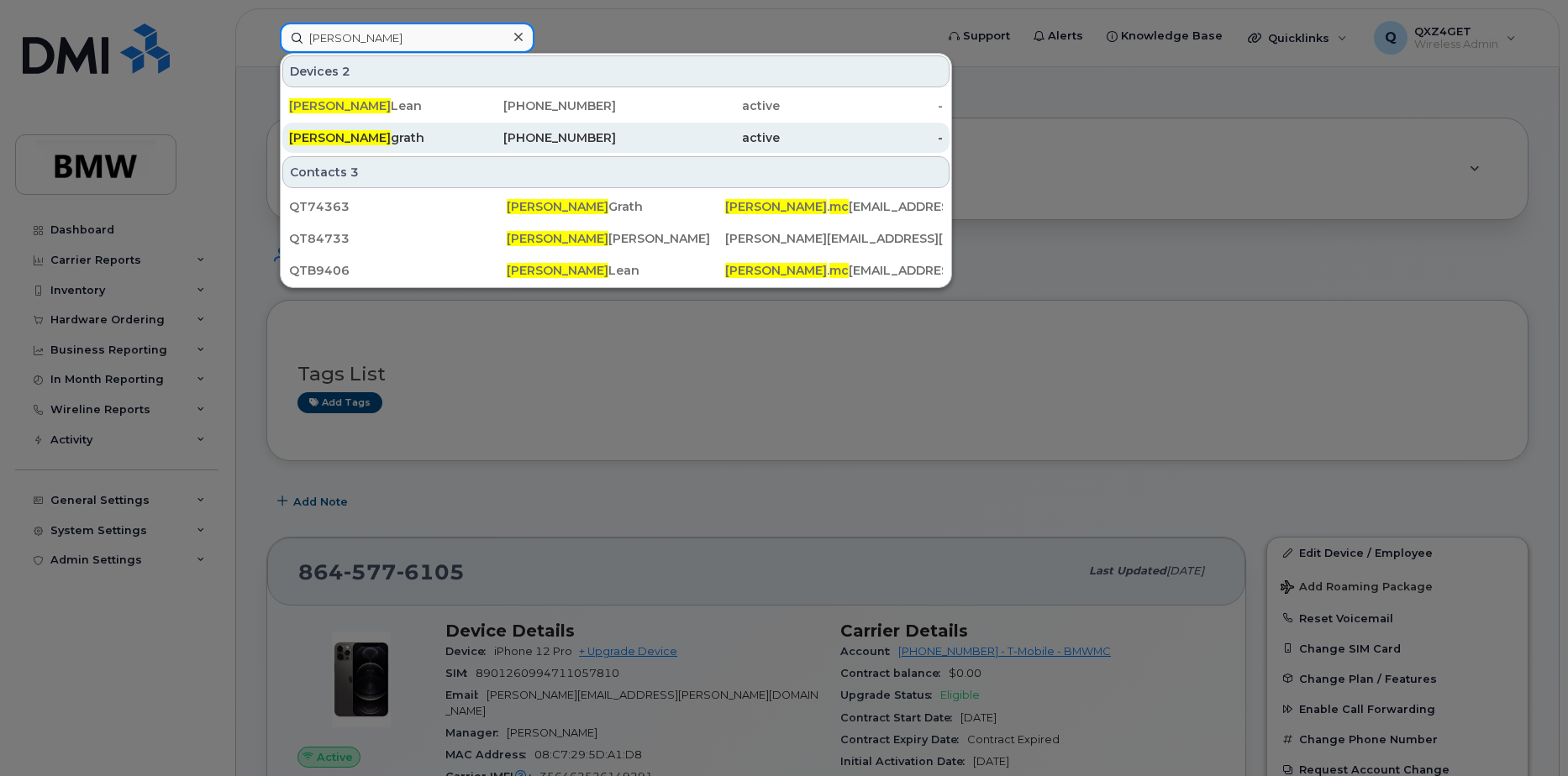
type input "Douglas Mc"
click at [372, 136] on div "Douglas Mc grath" at bounding box center [370, 137] width 163 height 17
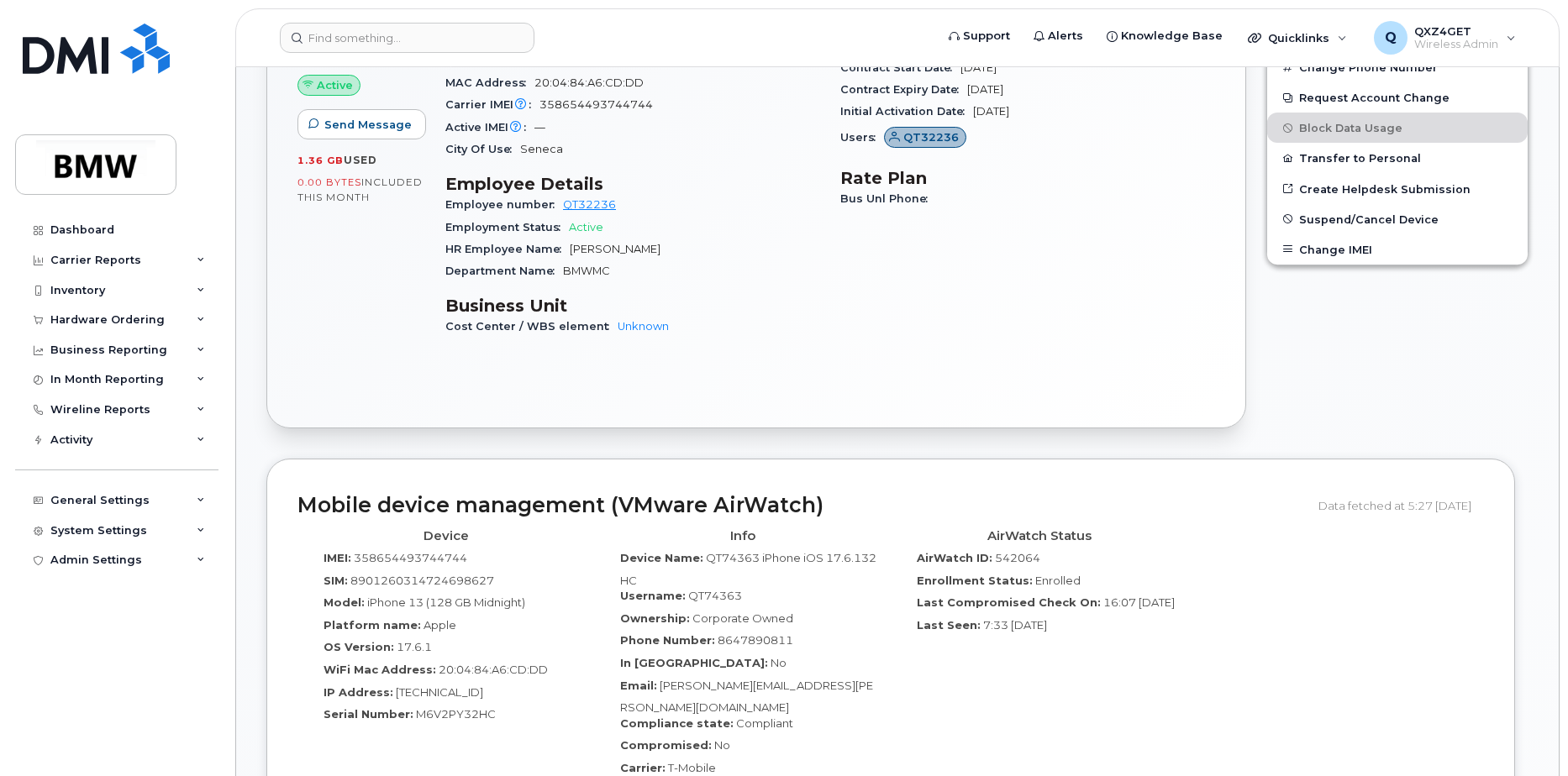
scroll to position [1008, 0]
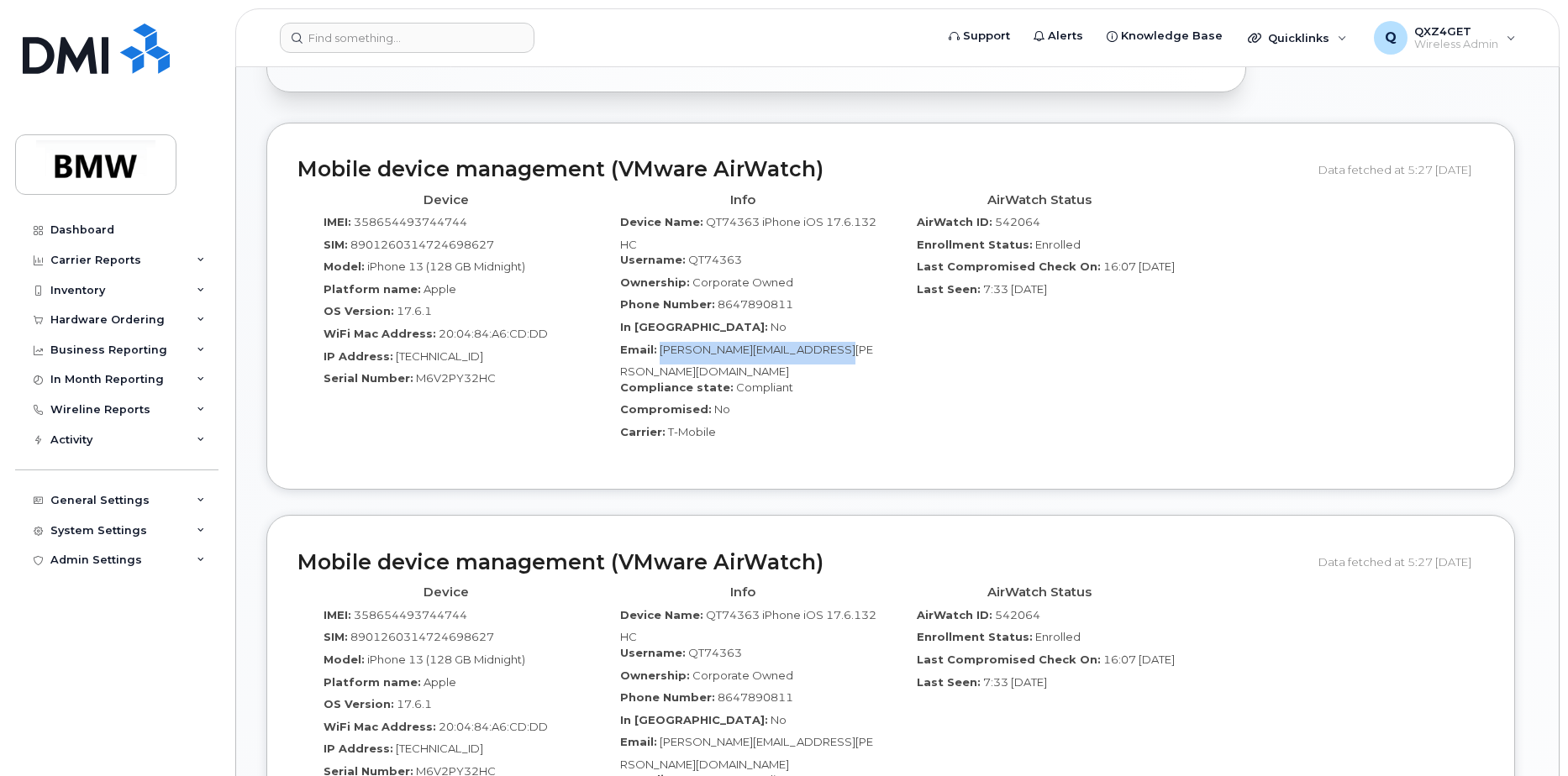
drag, startPoint x: 856, startPoint y: 333, endPoint x: 659, endPoint y: 337, distance: 197.0
click at [659, 342] on div "Email: Douglas.McGrath@bmwmcext.com" at bounding box center [743, 360] width 271 height 38
copy span "[PERSON_NAME][EMAIL_ADDRESS][PERSON_NAME][DOMAIN_NAME]"
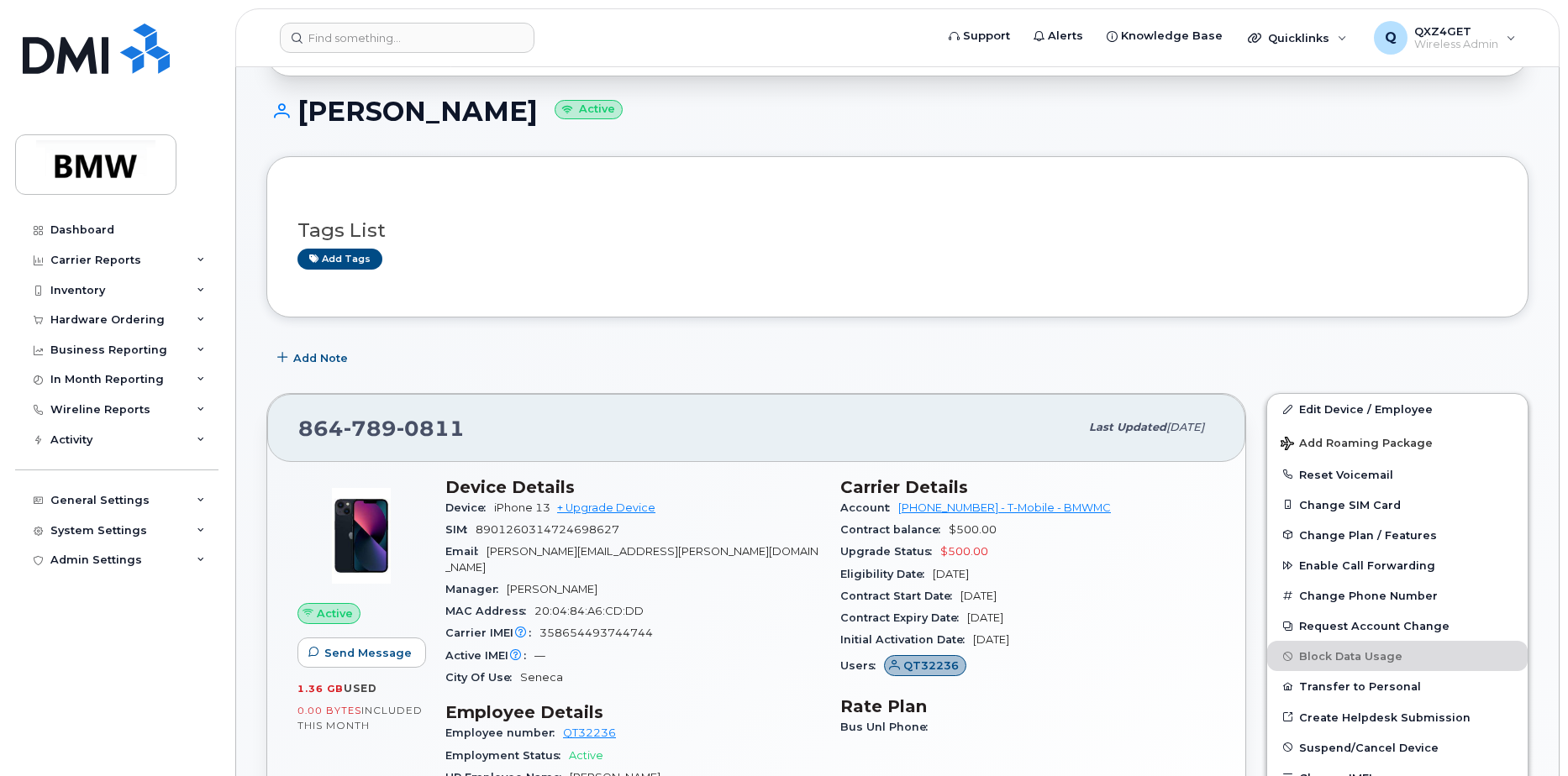
scroll to position [0, 0]
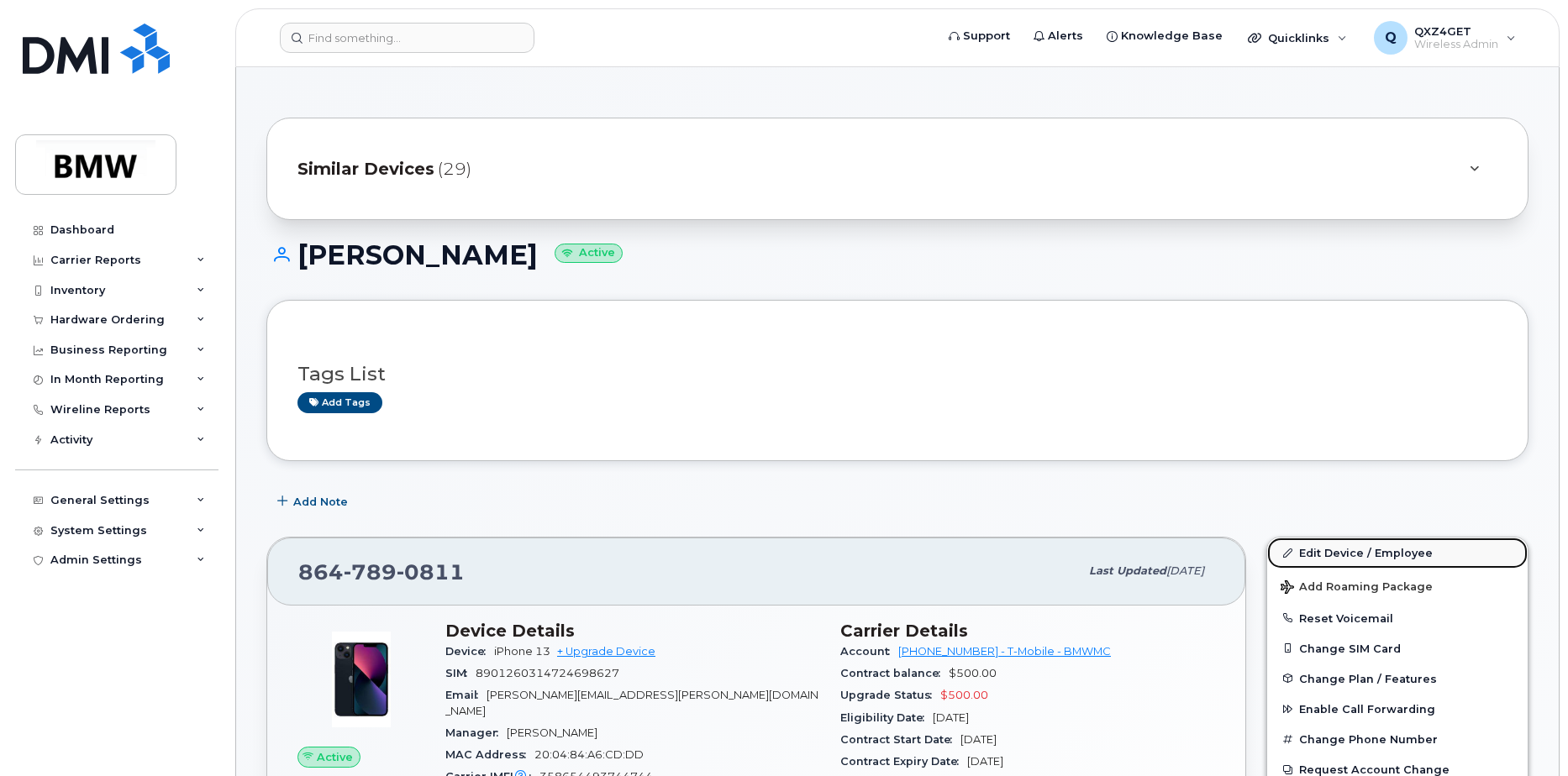
click at [1324, 547] on link "Edit Device / Employee" at bounding box center [1397, 552] width 261 height 31
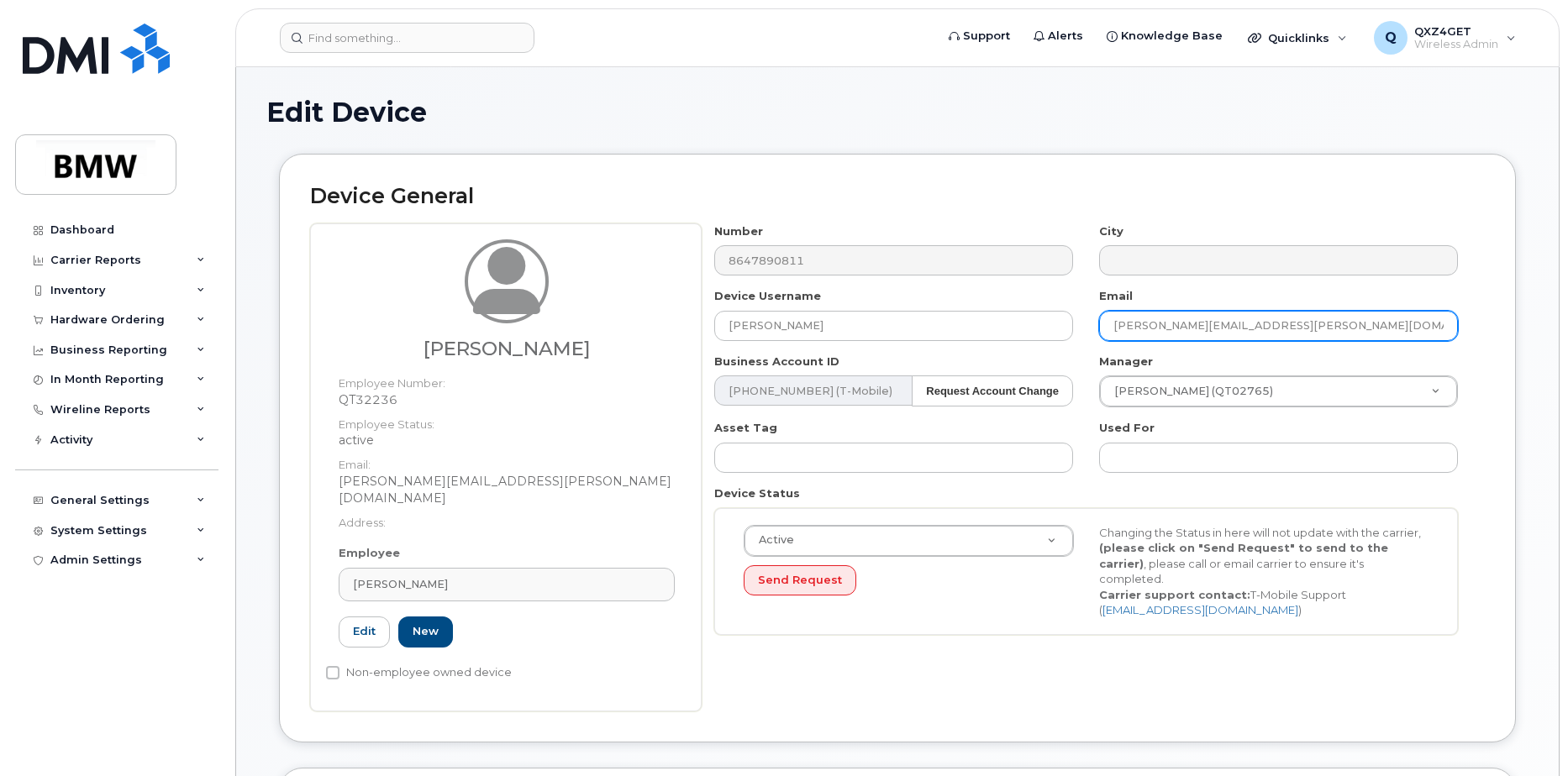
drag, startPoint x: 1283, startPoint y: 319, endPoint x: 1086, endPoint y: 324, distance: 197.1
click at [1076, 326] on div "Number 8647890811 City Device Username [PERSON_NAME] Email [PERSON_NAME][EMAIL_…" at bounding box center [1086, 435] width 770 height 424
paste input "[PERSON_NAME].[PERSON_NAME]"
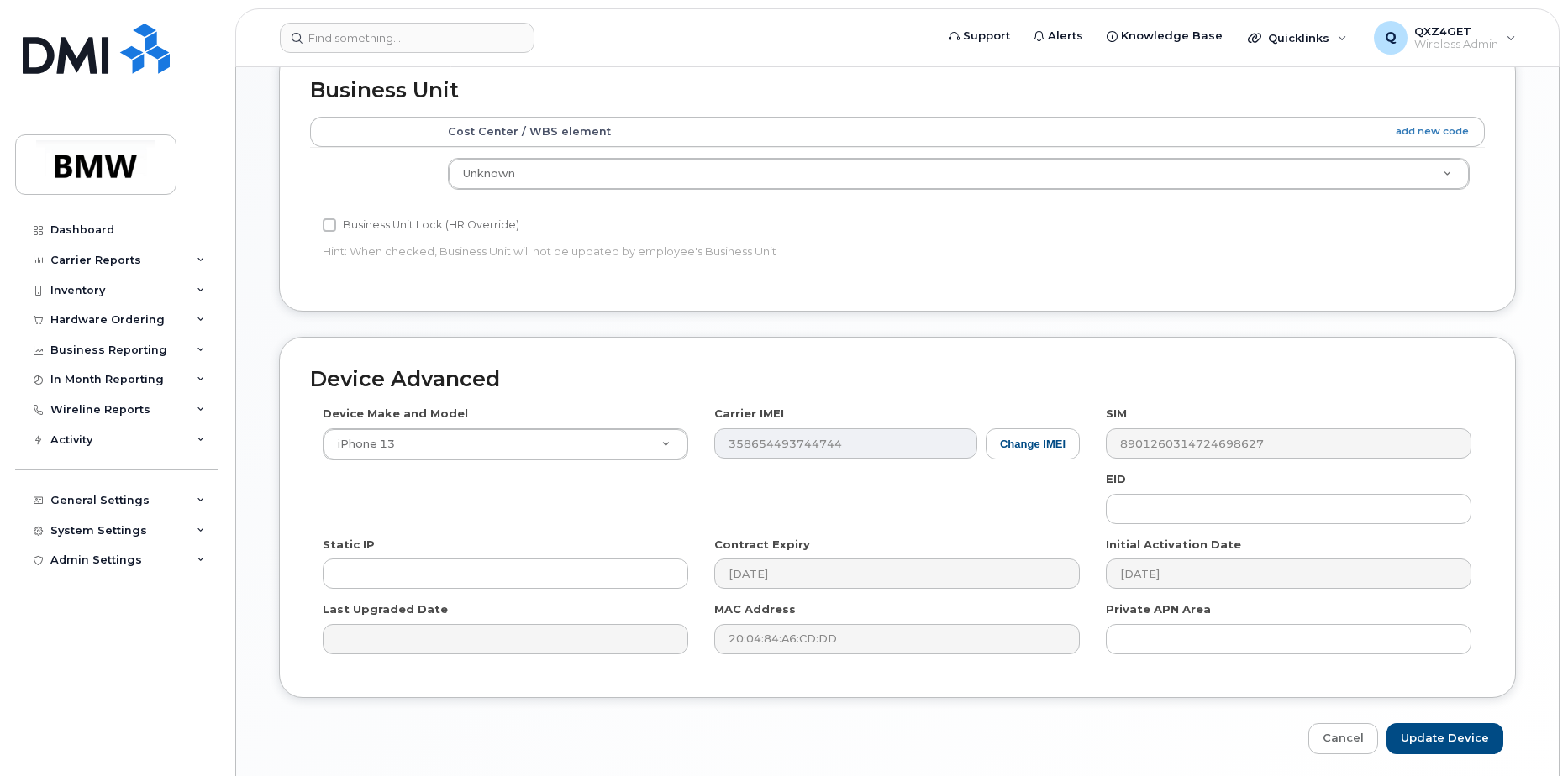
scroll to position [766, 0]
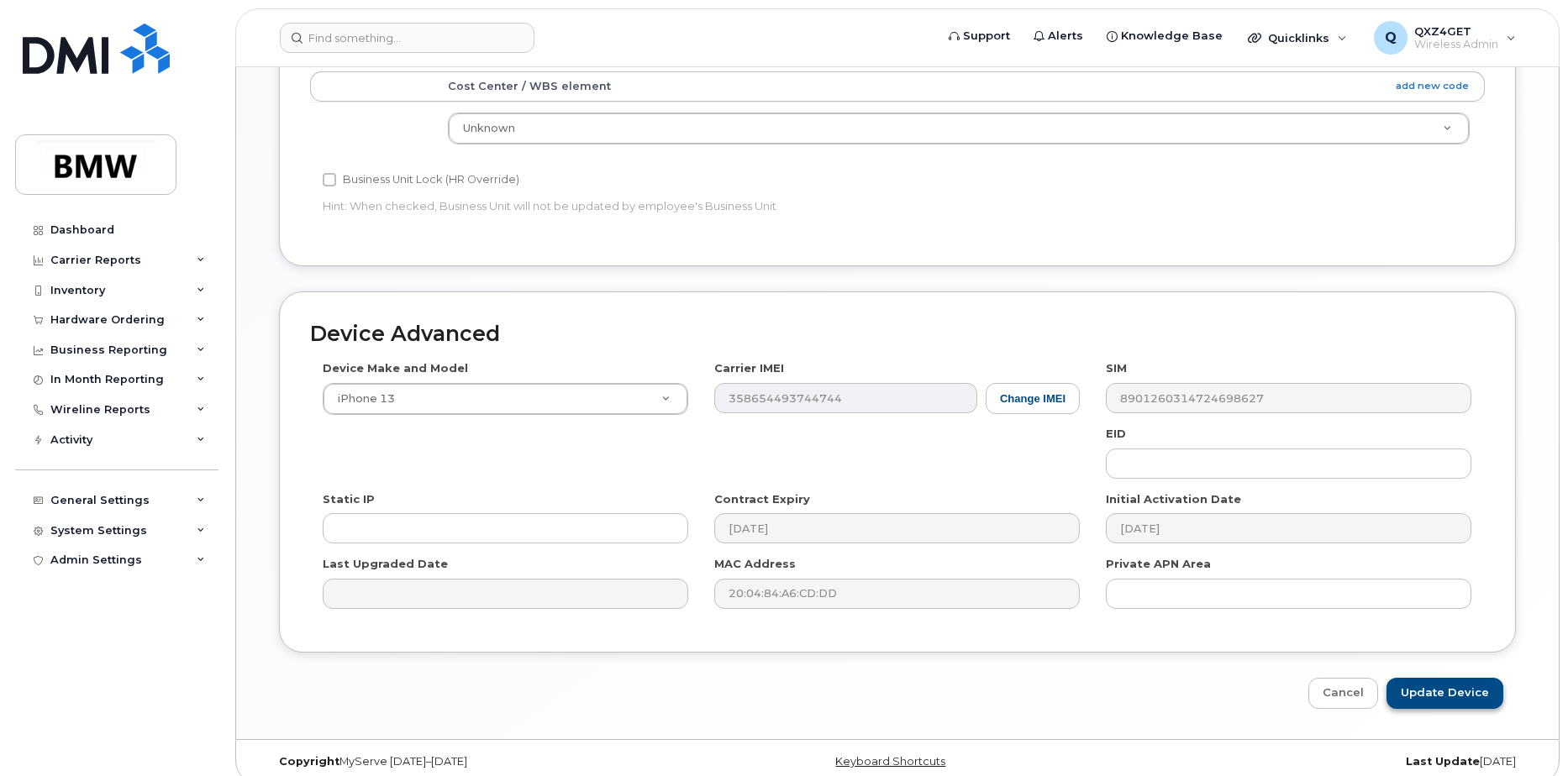
type input "[PERSON_NAME][EMAIL_ADDRESS][PERSON_NAME][DOMAIN_NAME]"
click at [1445, 680] on input "Update Device" at bounding box center [1445, 692] width 117 height 31
type input "Saving..."
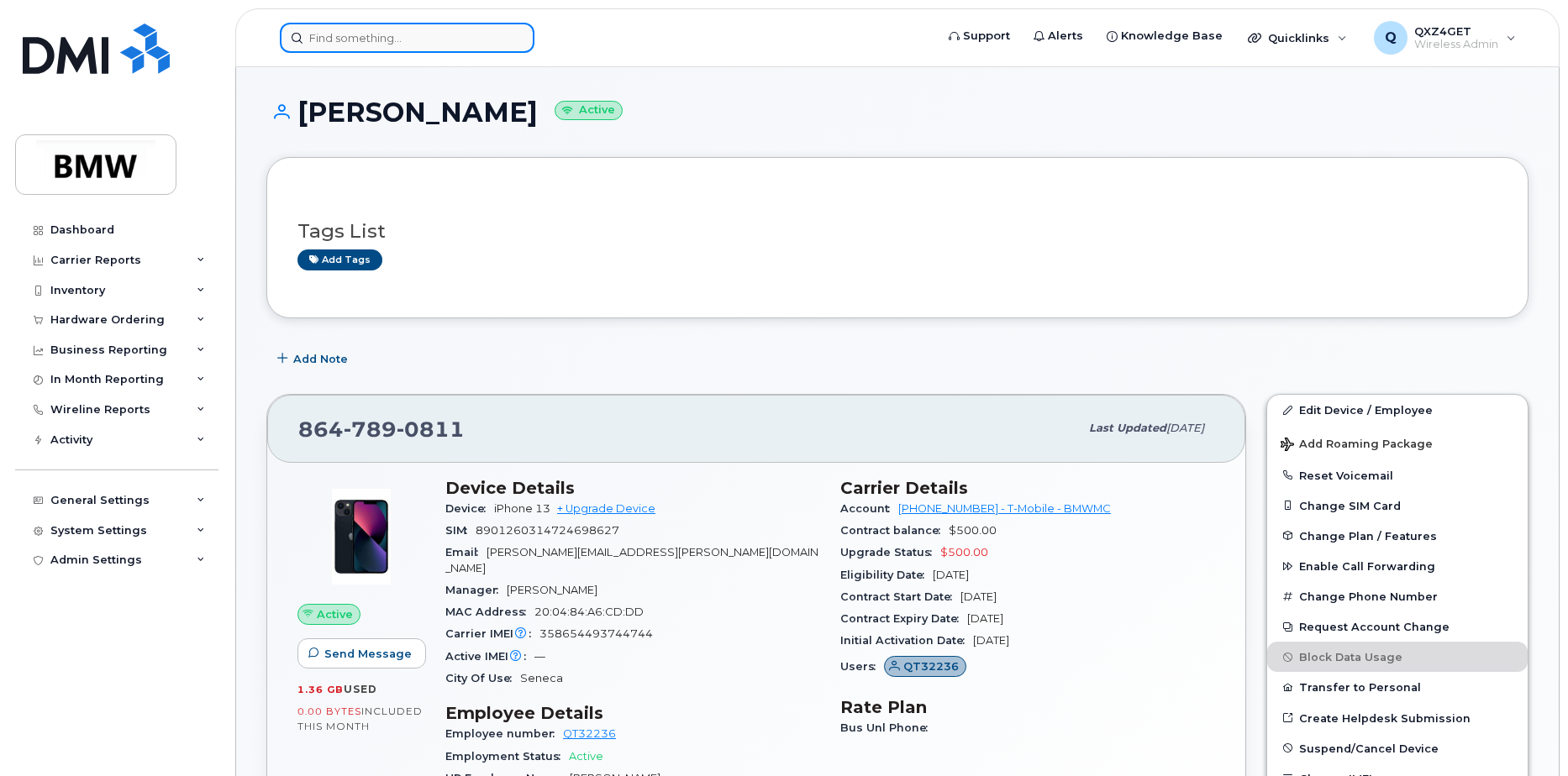
click at [390, 26] on input at bounding box center [407, 37] width 254 height 31
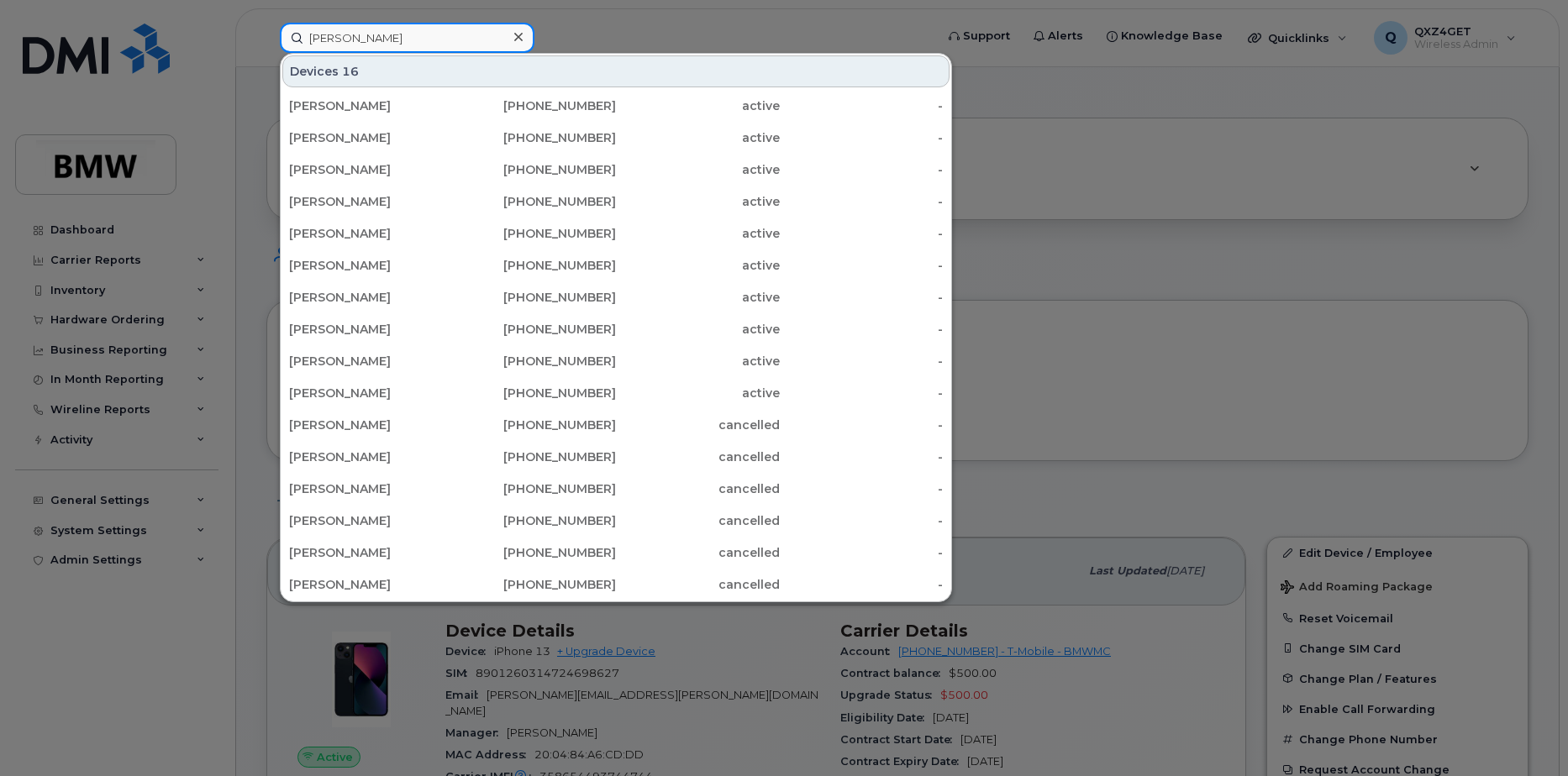
type input "Wendy James"
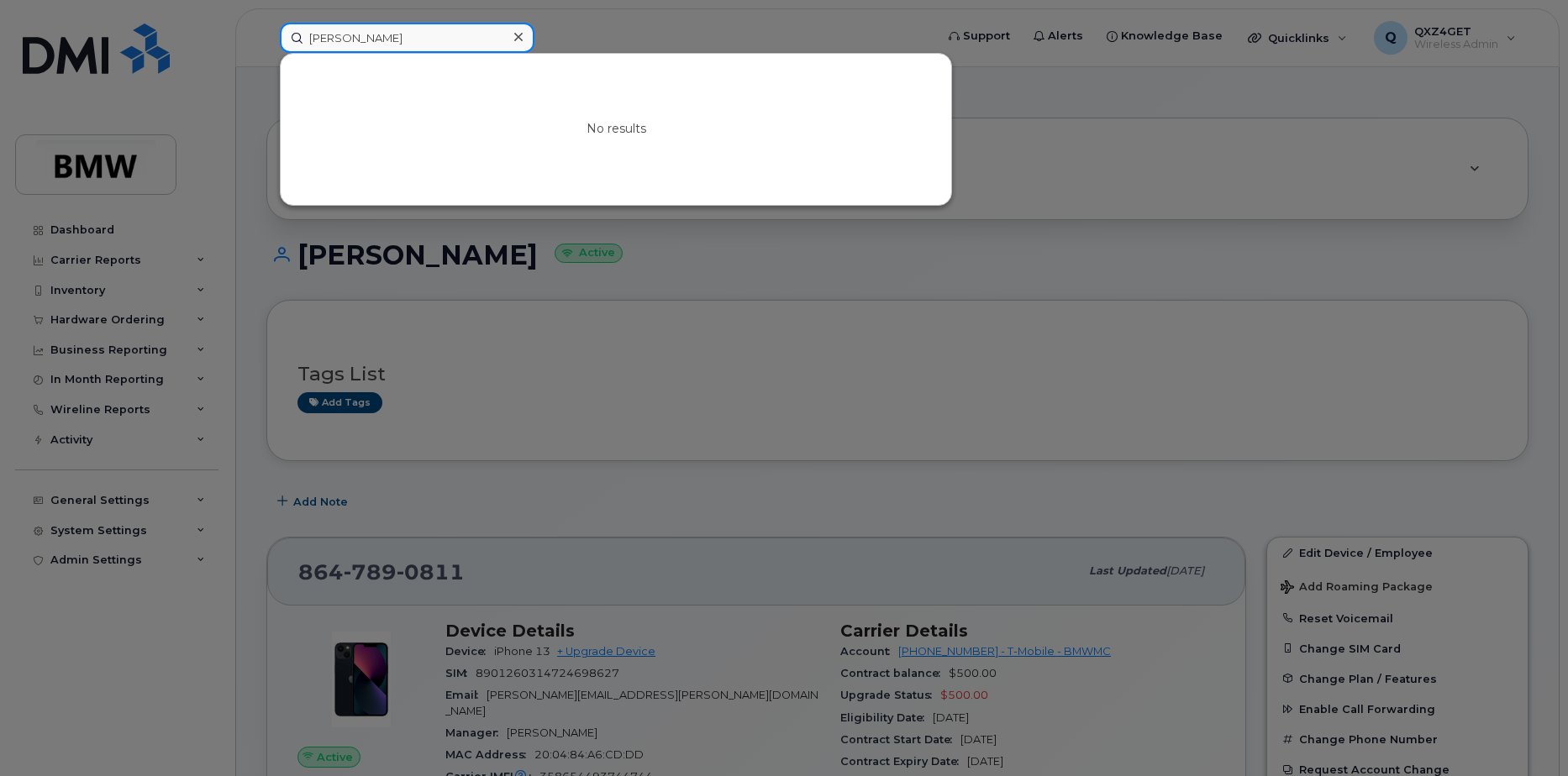
drag, startPoint x: 403, startPoint y: 40, endPoint x: 278, endPoint y: 40, distance: 125.0
click at [278, 40] on div "Wendy James No results" at bounding box center [602, 37] width 670 height 31
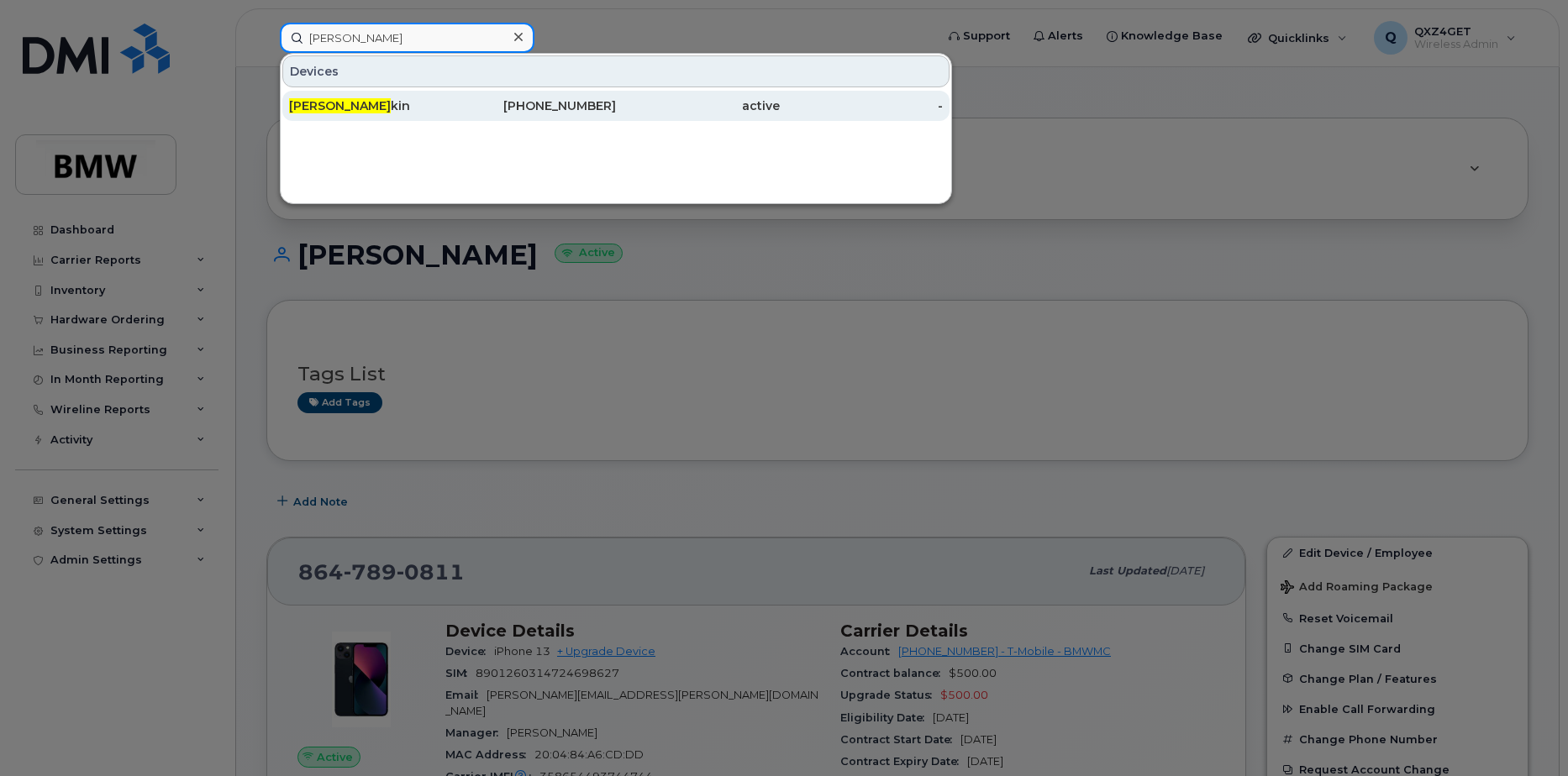
type input "Aaron Ran"
click at [328, 102] on span "Aaron Ran" at bounding box center [340, 106] width 102 height 15
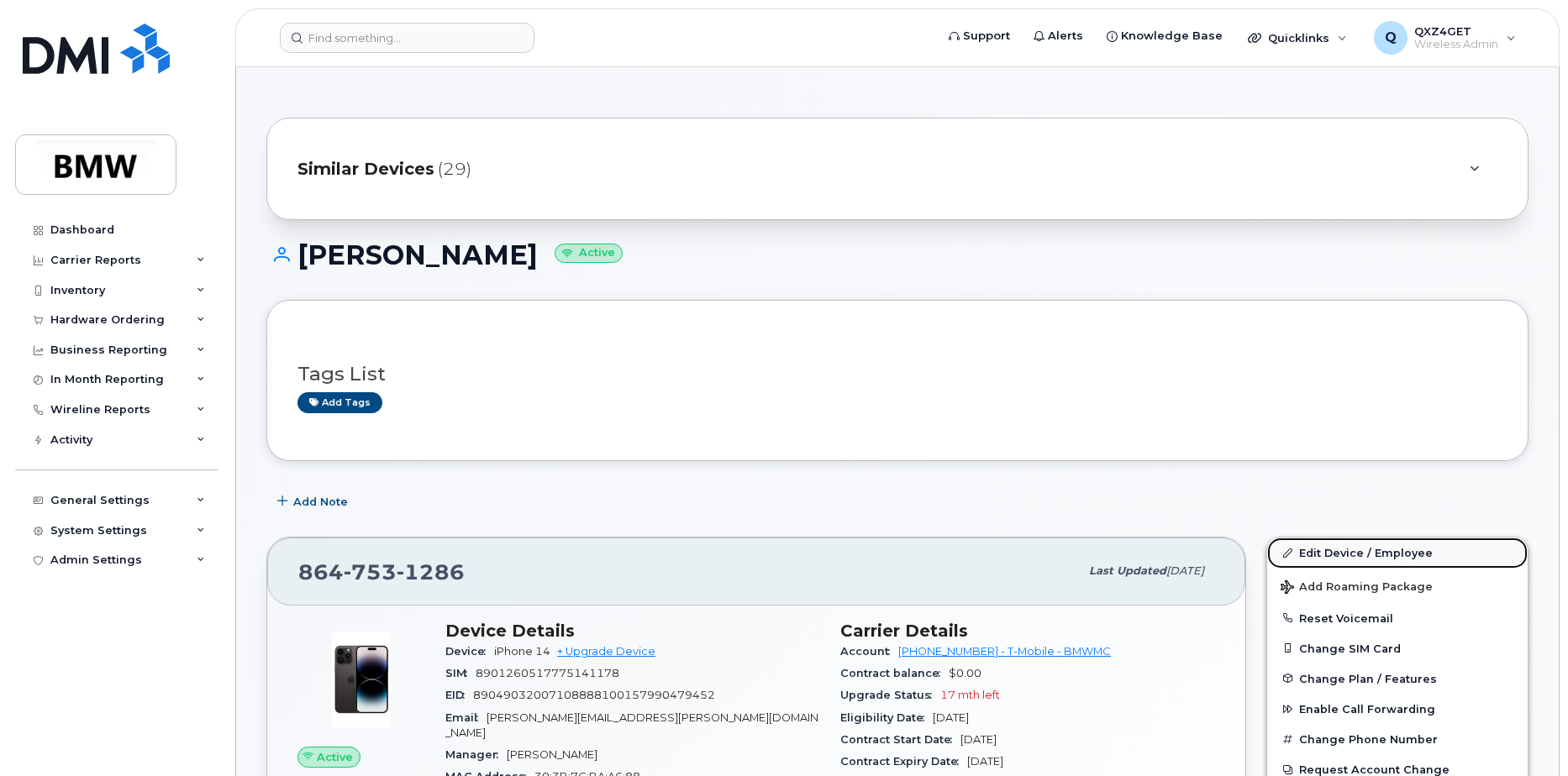
click at [1329, 551] on link "Edit Device / Employee" at bounding box center [1397, 552] width 261 height 31
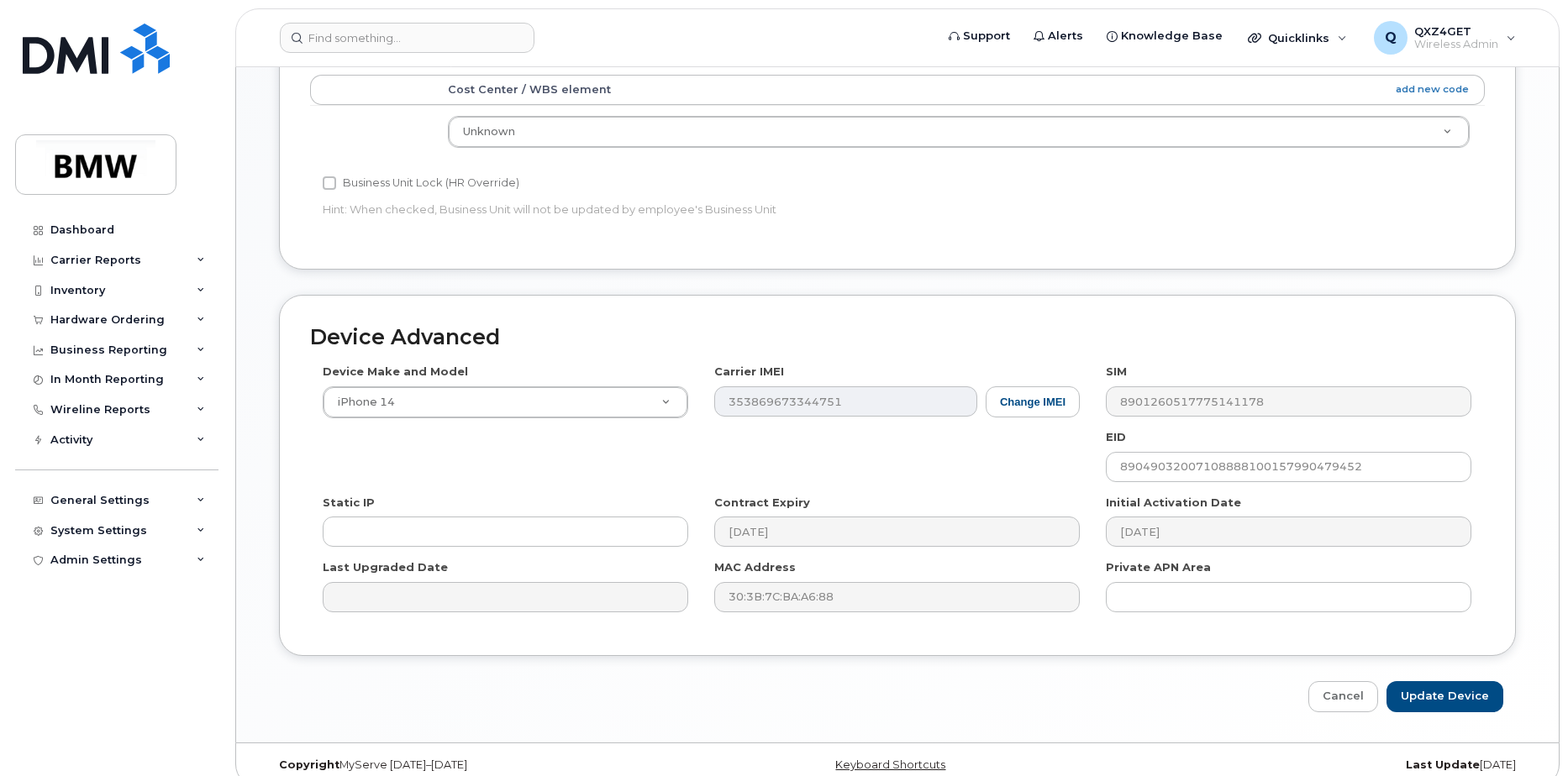
scroll to position [766, 0]
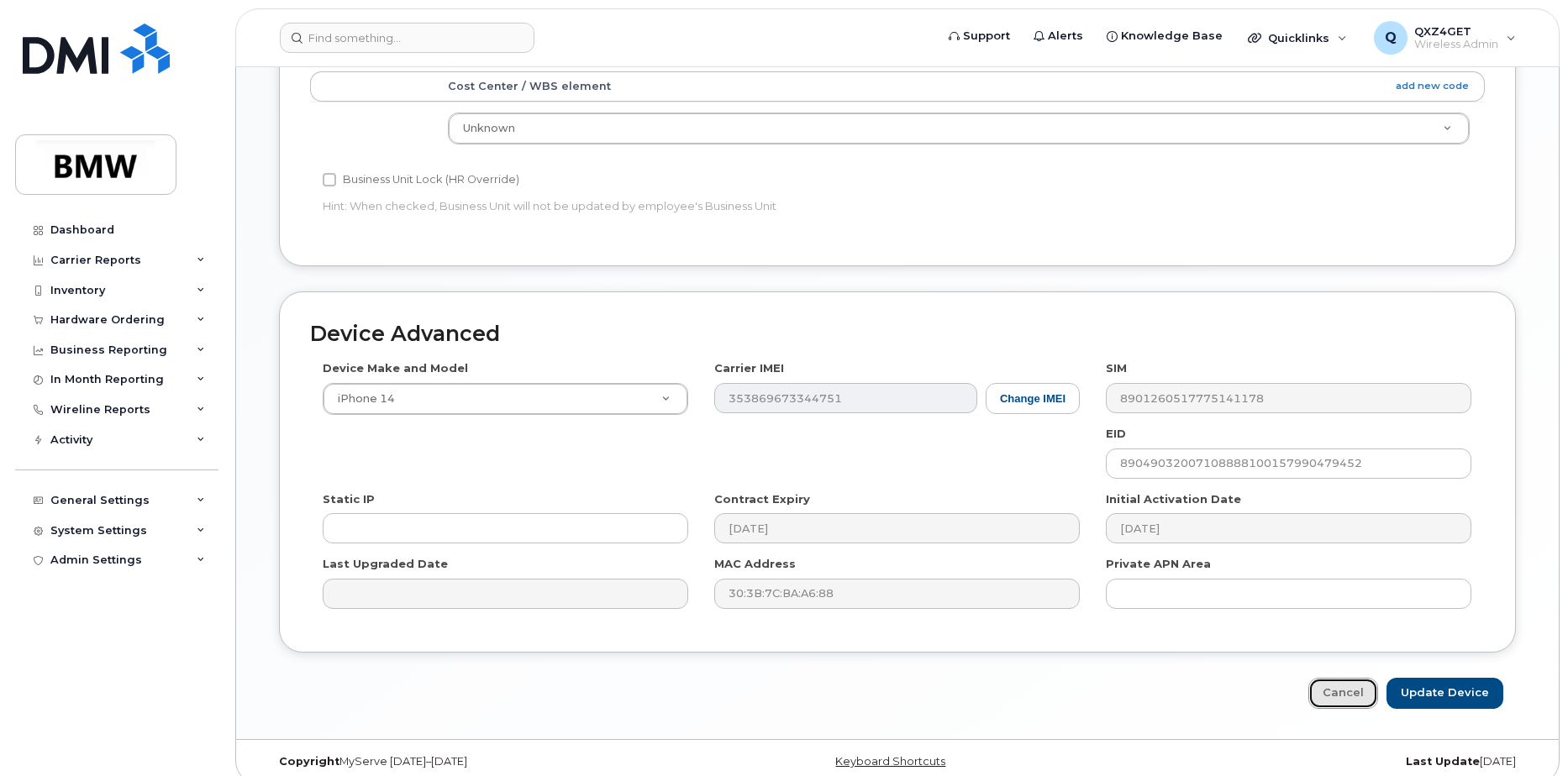
click at [1347, 678] on link "Cancel" at bounding box center [1342, 692] width 70 height 31
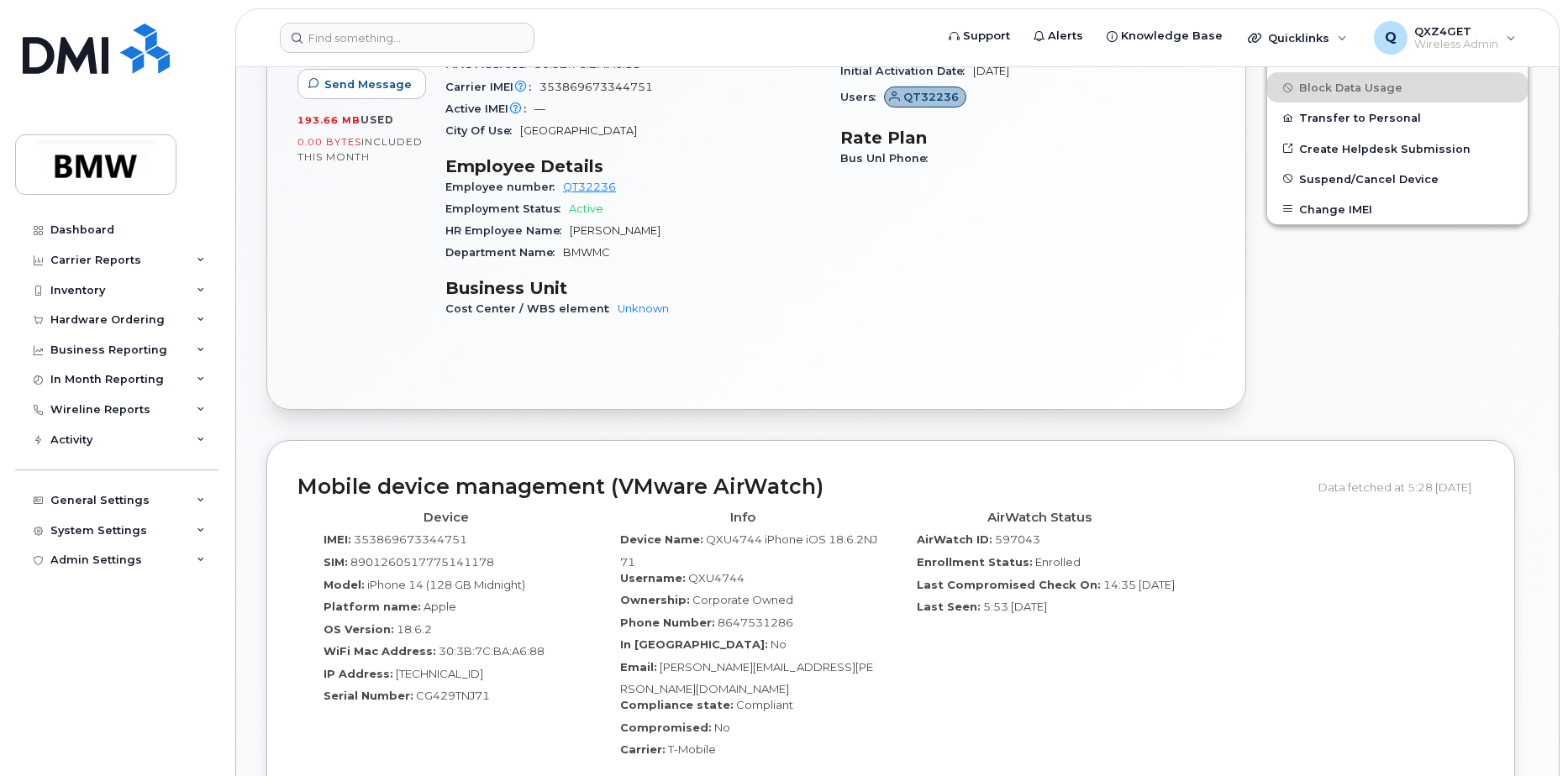
scroll to position [815, 0]
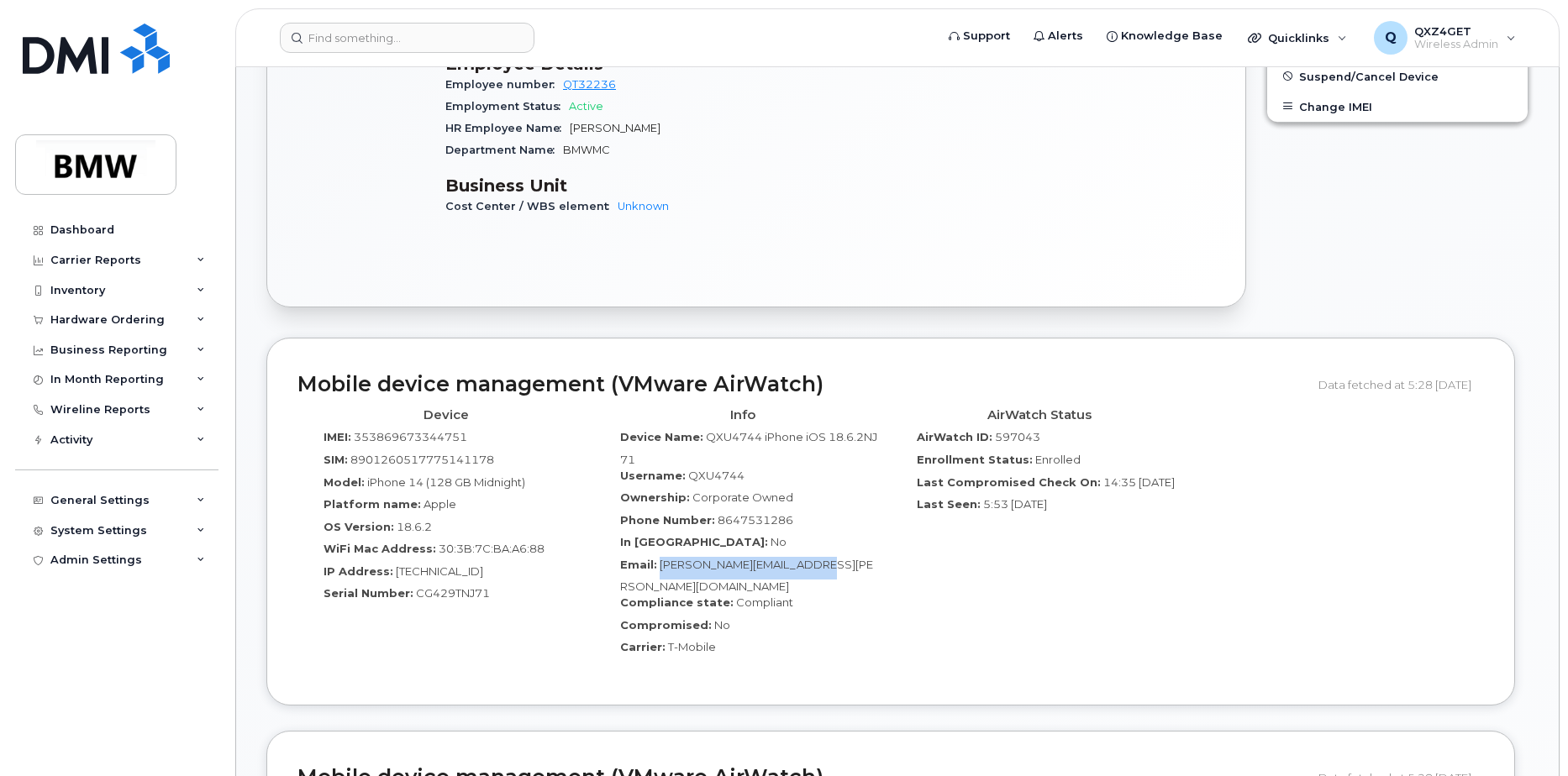
drag, startPoint x: 831, startPoint y: 546, endPoint x: 676, endPoint y: 555, distance: 155.3
click at [662, 558] on div "Email: aaron.rankin@bmwmcext.com" at bounding box center [743, 576] width 271 height 38
copy span "[PERSON_NAME][EMAIL_ADDRESS][PERSON_NAME][DOMAIN_NAME]"
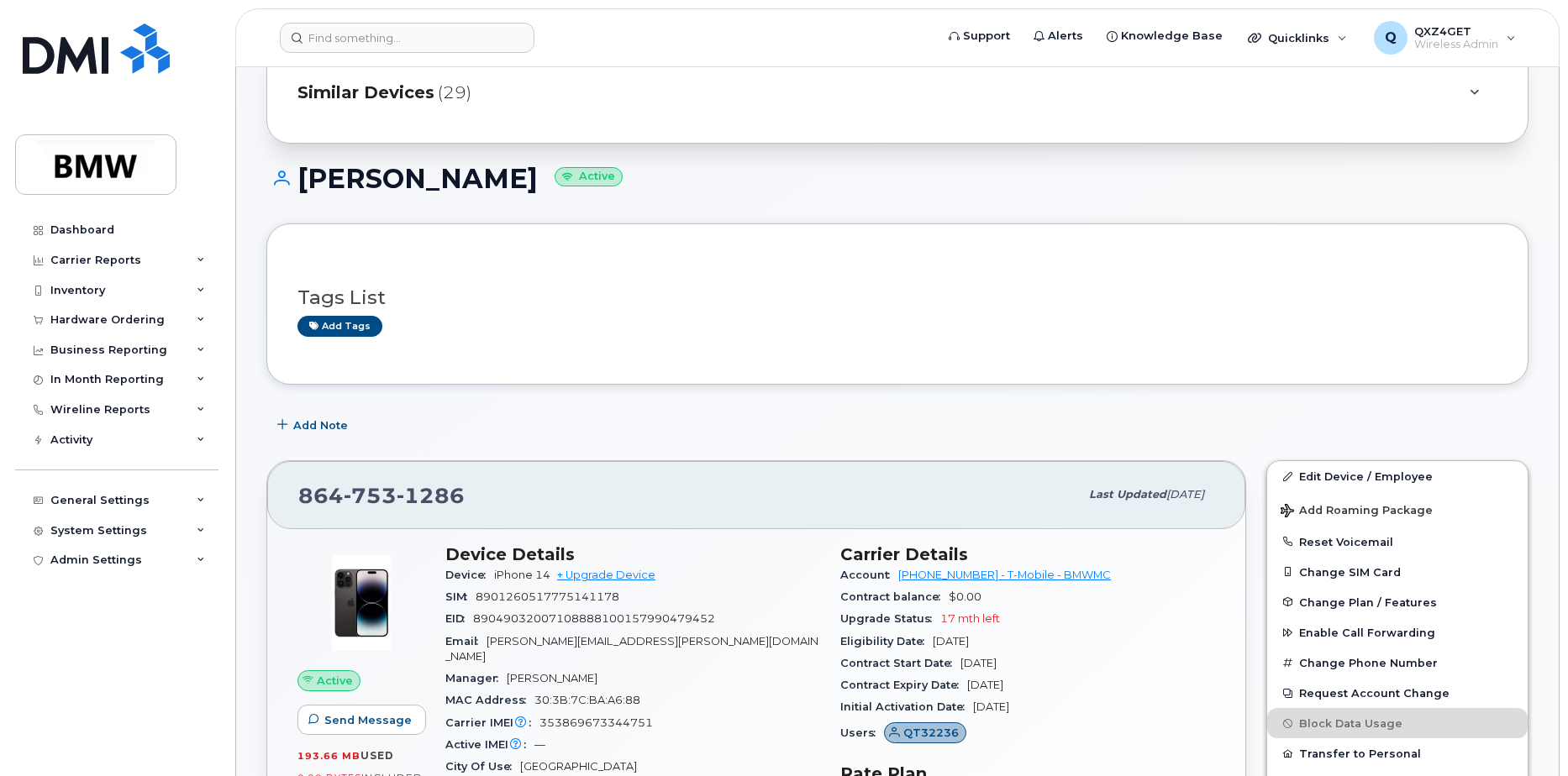
scroll to position [0, 0]
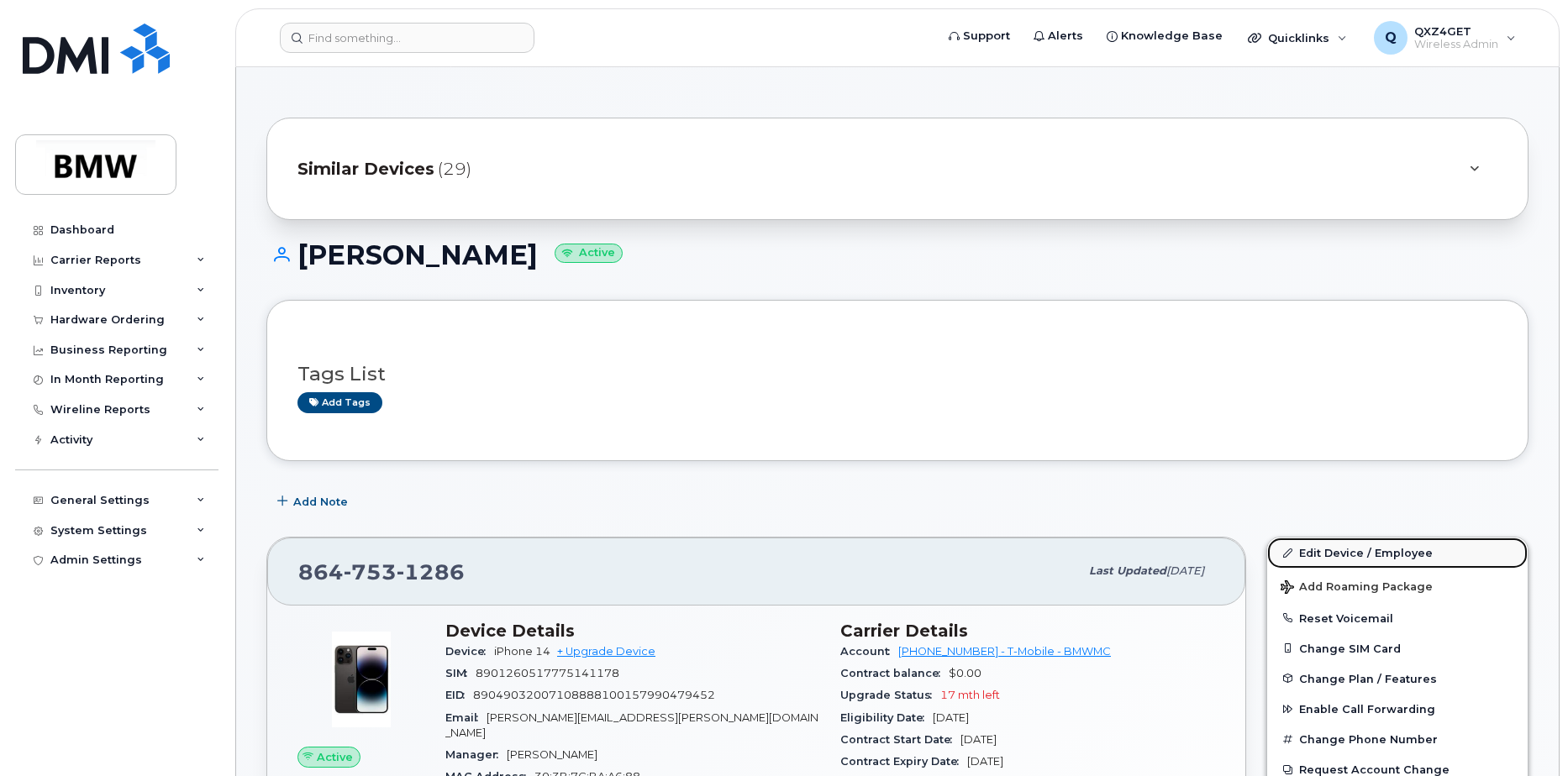
click at [1308, 550] on link "Edit Device / Employee" at bounding box center [1397, 552] width 261 height 31
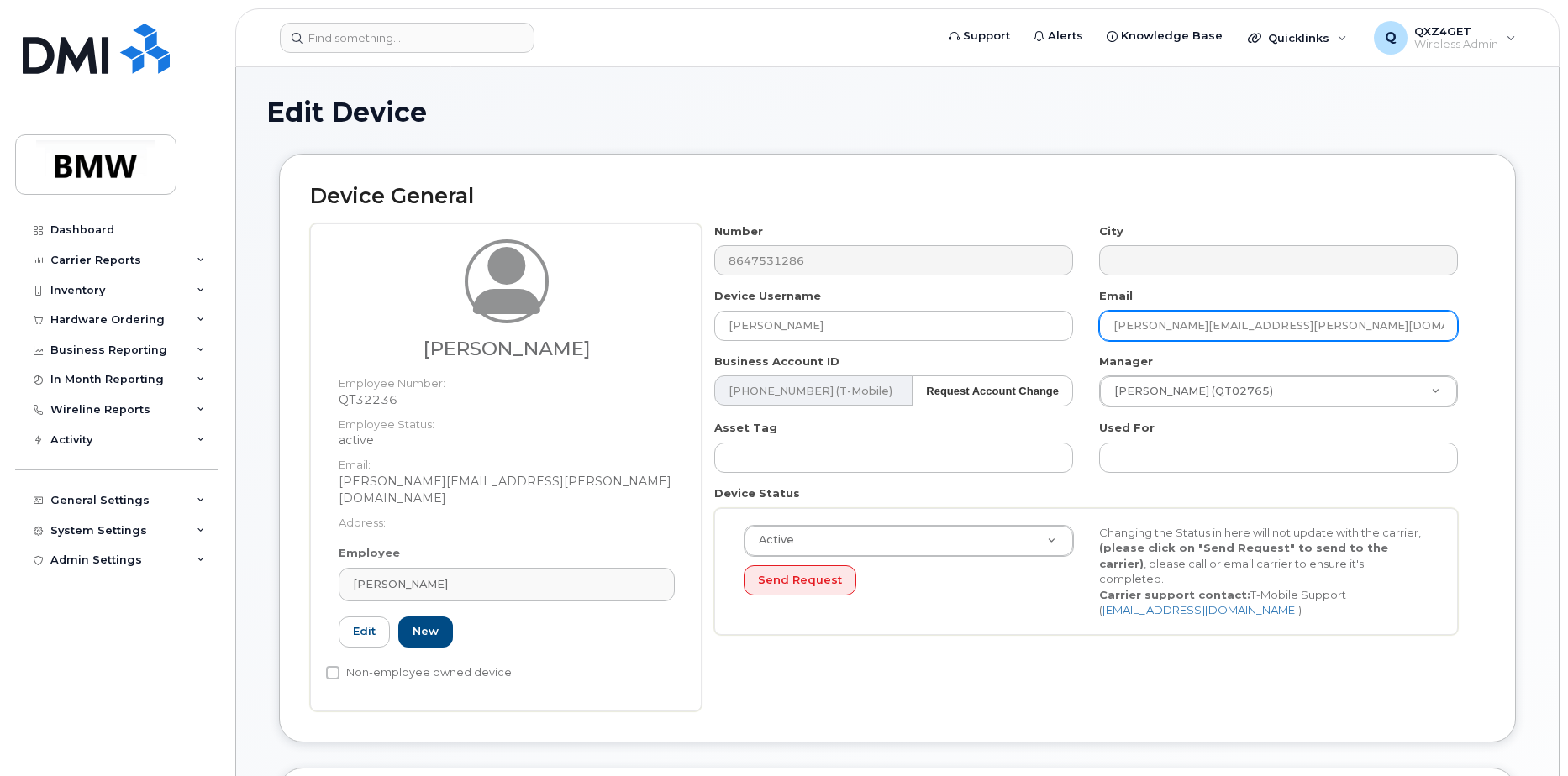
drag, startPoint x: 1274, startPoint y: 327, endPoint x: 1138, endPoint y: 320, distance: 136.2
click at [1093, 323] on div "Email fadi.dagher@bmwmcext.com" at bounding box center [1278, 314] width 385 height 53
paste input "aron.rankin"
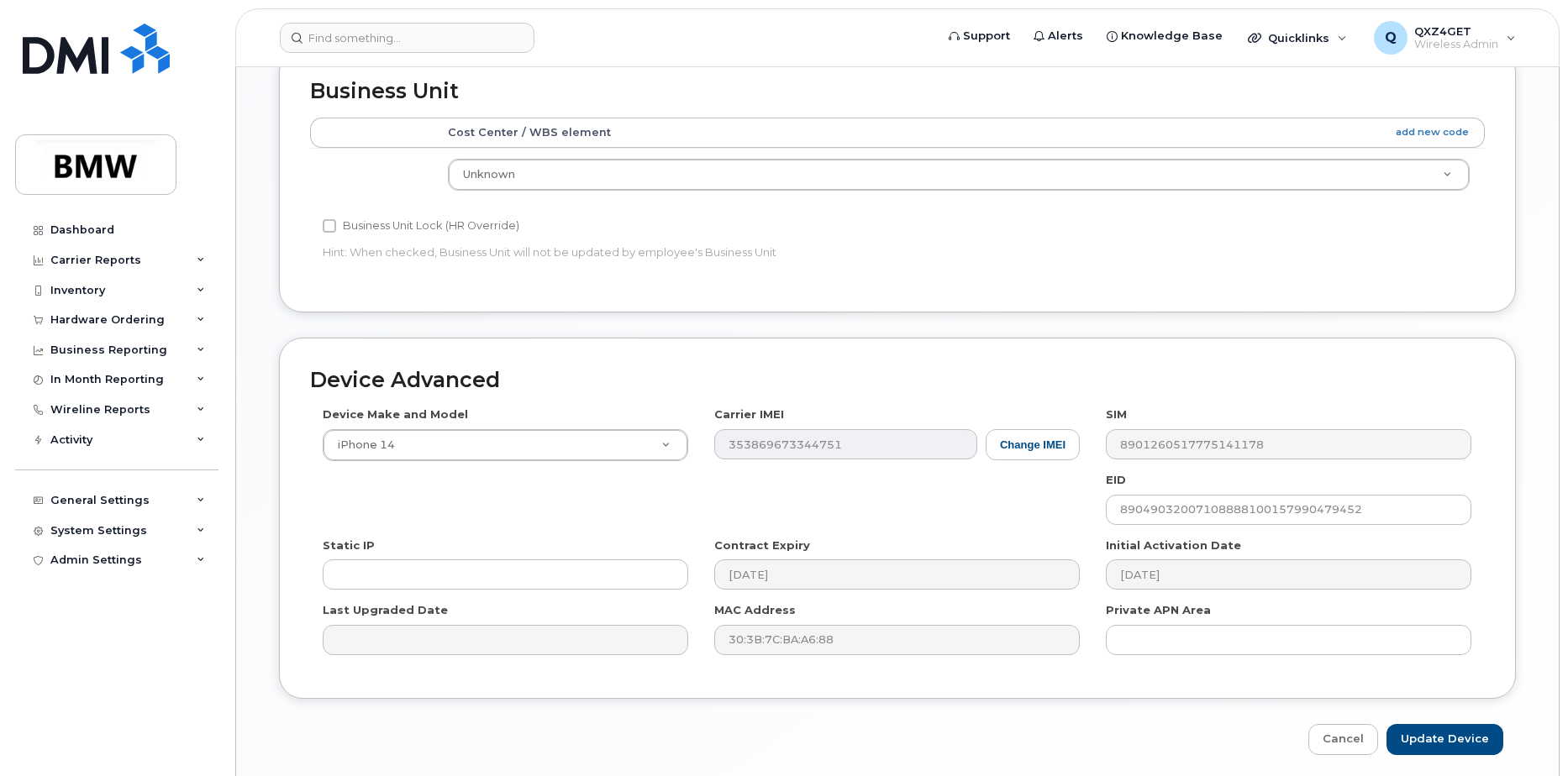
scroll to position [766, 0]
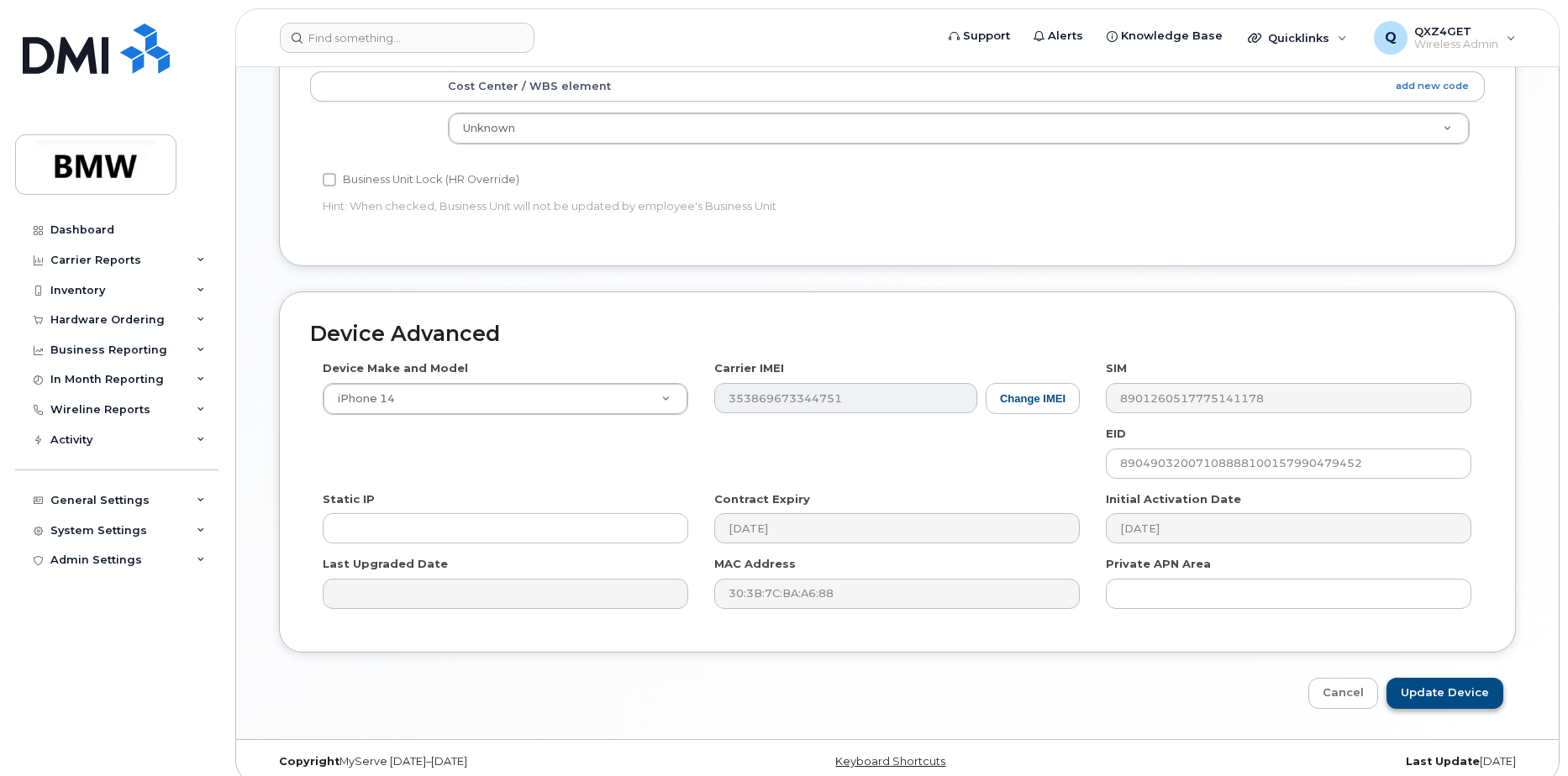
type input "[PERSON_NAME][EMAIL_ADDRESS][PERSON_NAME][DOMAIN_NAME]"
click at [1443, 685] on input "Update Device" at bounding box center [1445, 692] width 117 height 31
type input "Saving..."
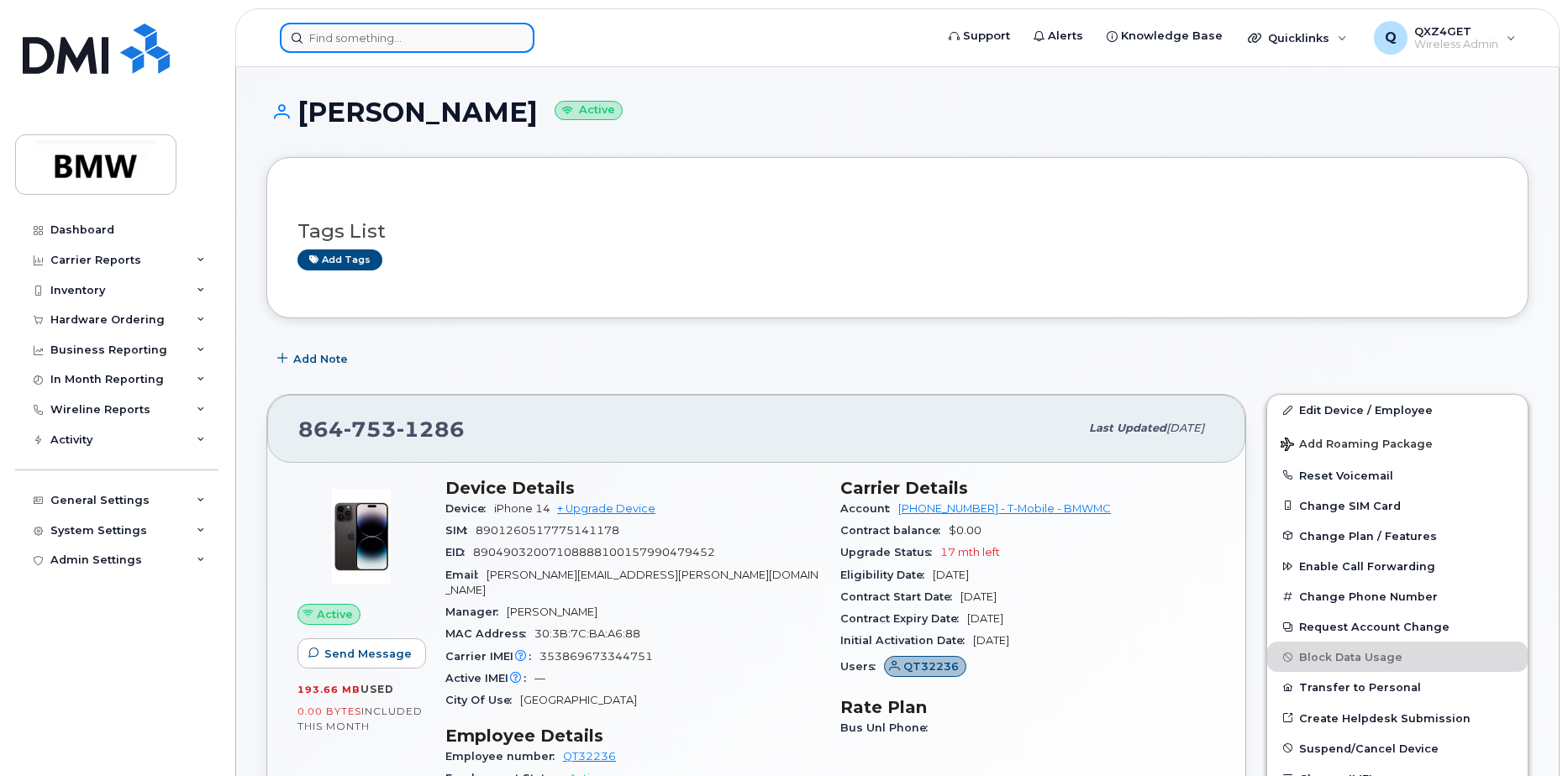
click at [326, 39] on input at bounding box center [407, 37] width 254 height 31
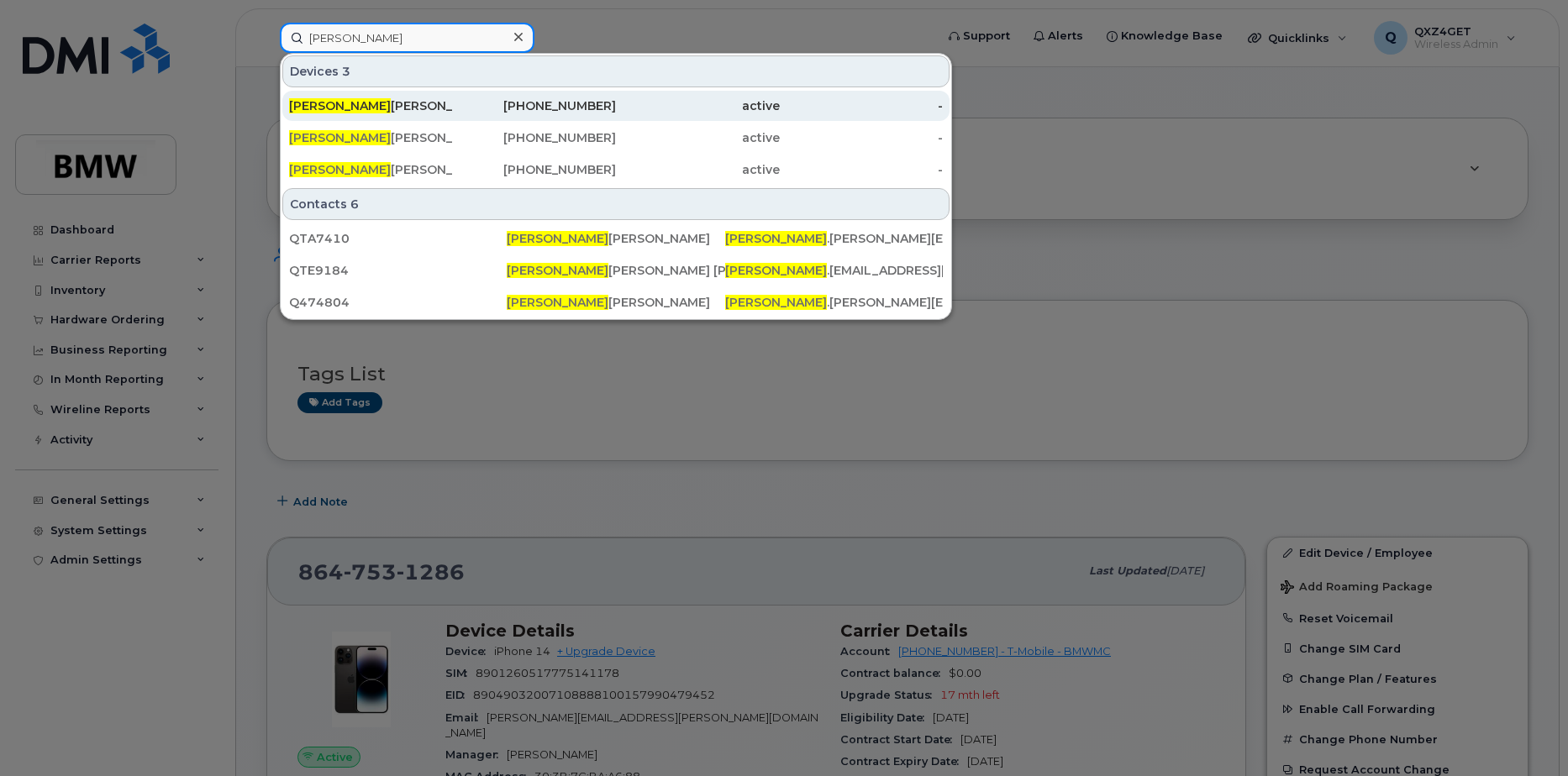
type input "Ricardo"
click at [396, 105] on div "Ricardo Rodriguez" at bounding box center [370, 106] width 163 height 17
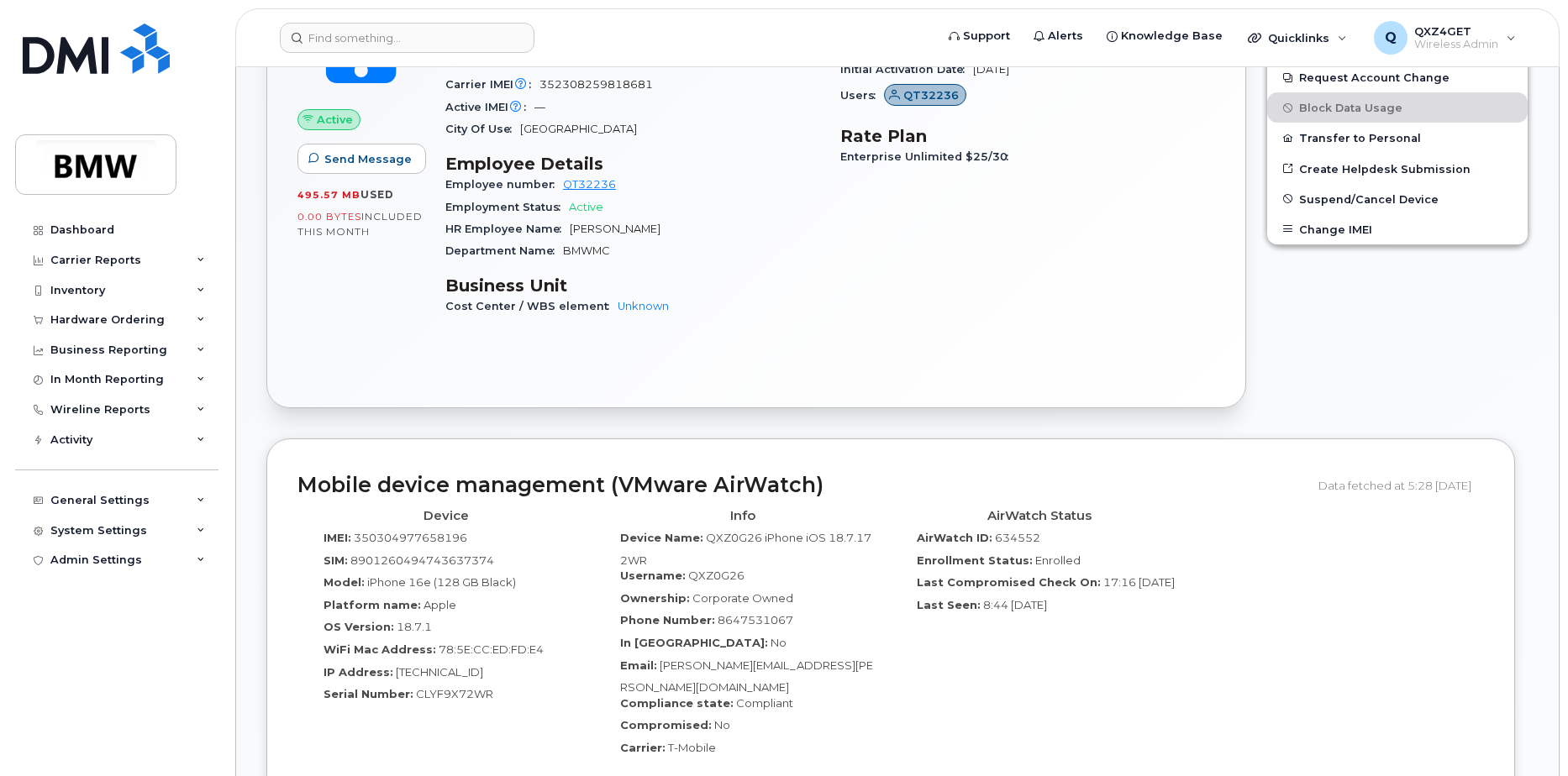
scroll to position [884, 0]
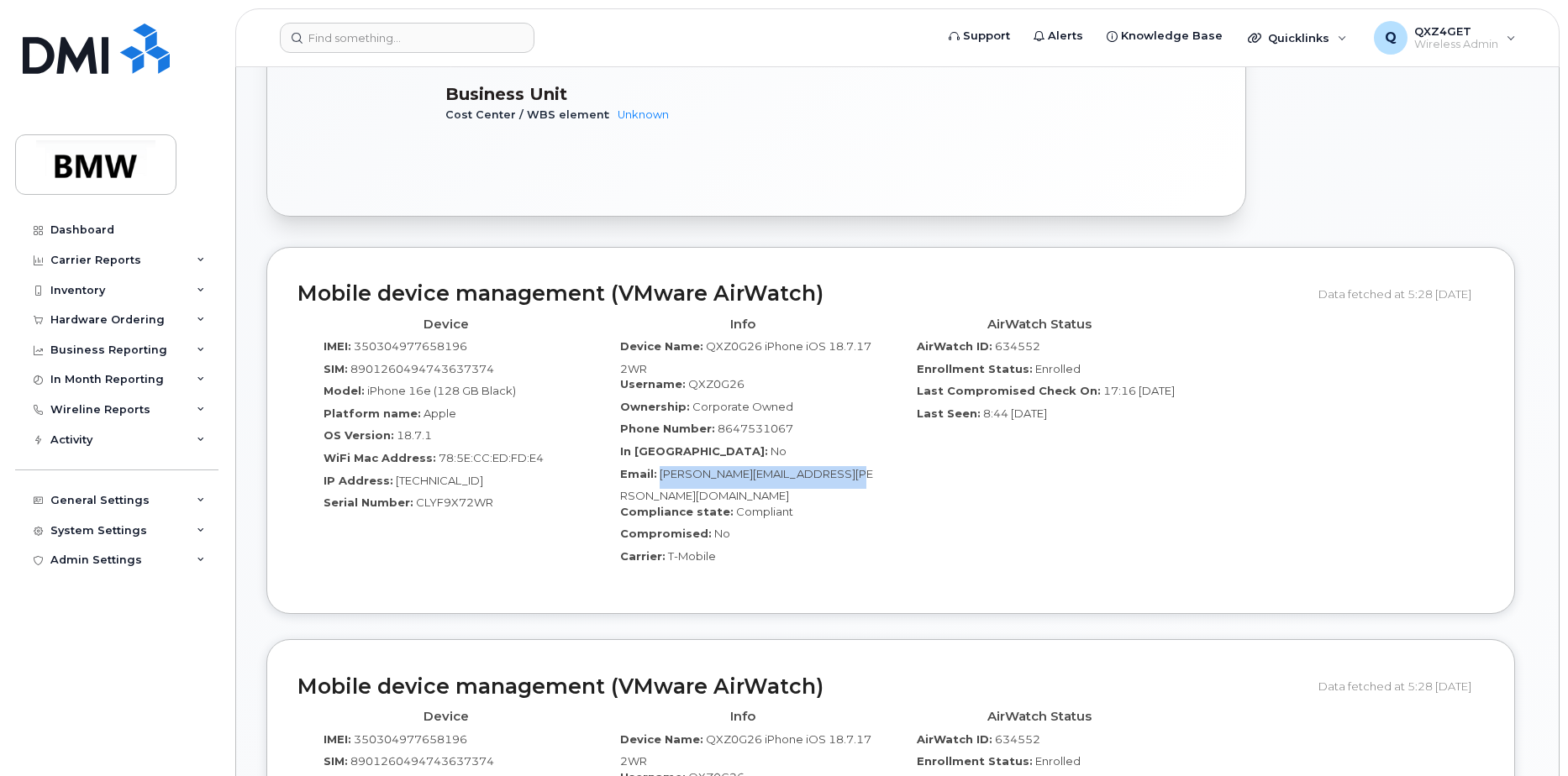
drag, startPoint x: 816, startPoint y: 458, endPoint x: 662, endPoint y: 462, distance: 154.1
click at [661, 466] on div "Email: [PERSON_NAME][EMAIL_ADDRESS][PERSON_NAME][DOMAIN_NAME]" at bounding box center [743, 485] width 271 height 38
copy span "[PERSON_NAME][EMAIL_ADDRESS][PERSON_NAME][DOMAIN_NAME]"
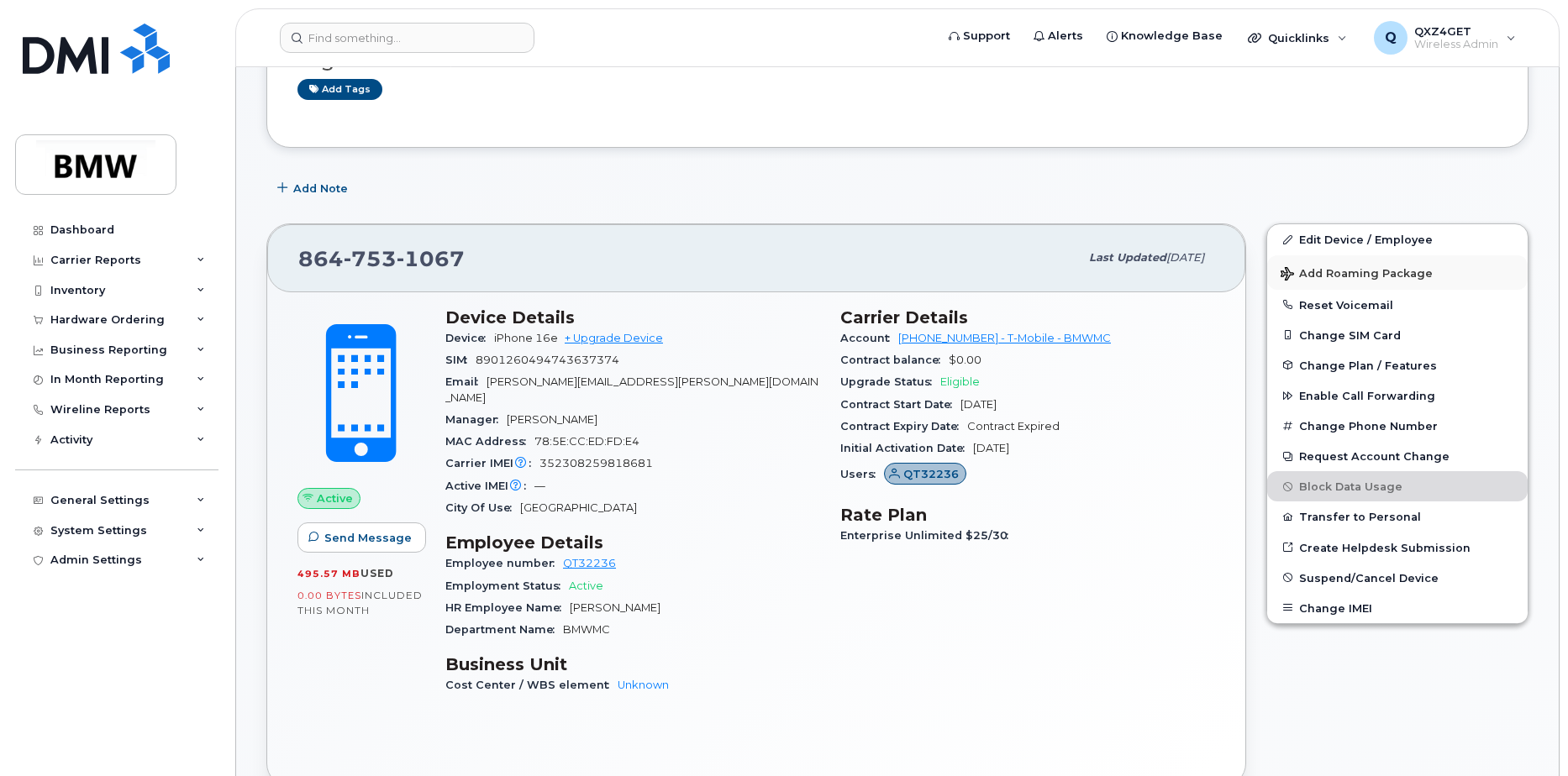
scroll to position [296, 0]
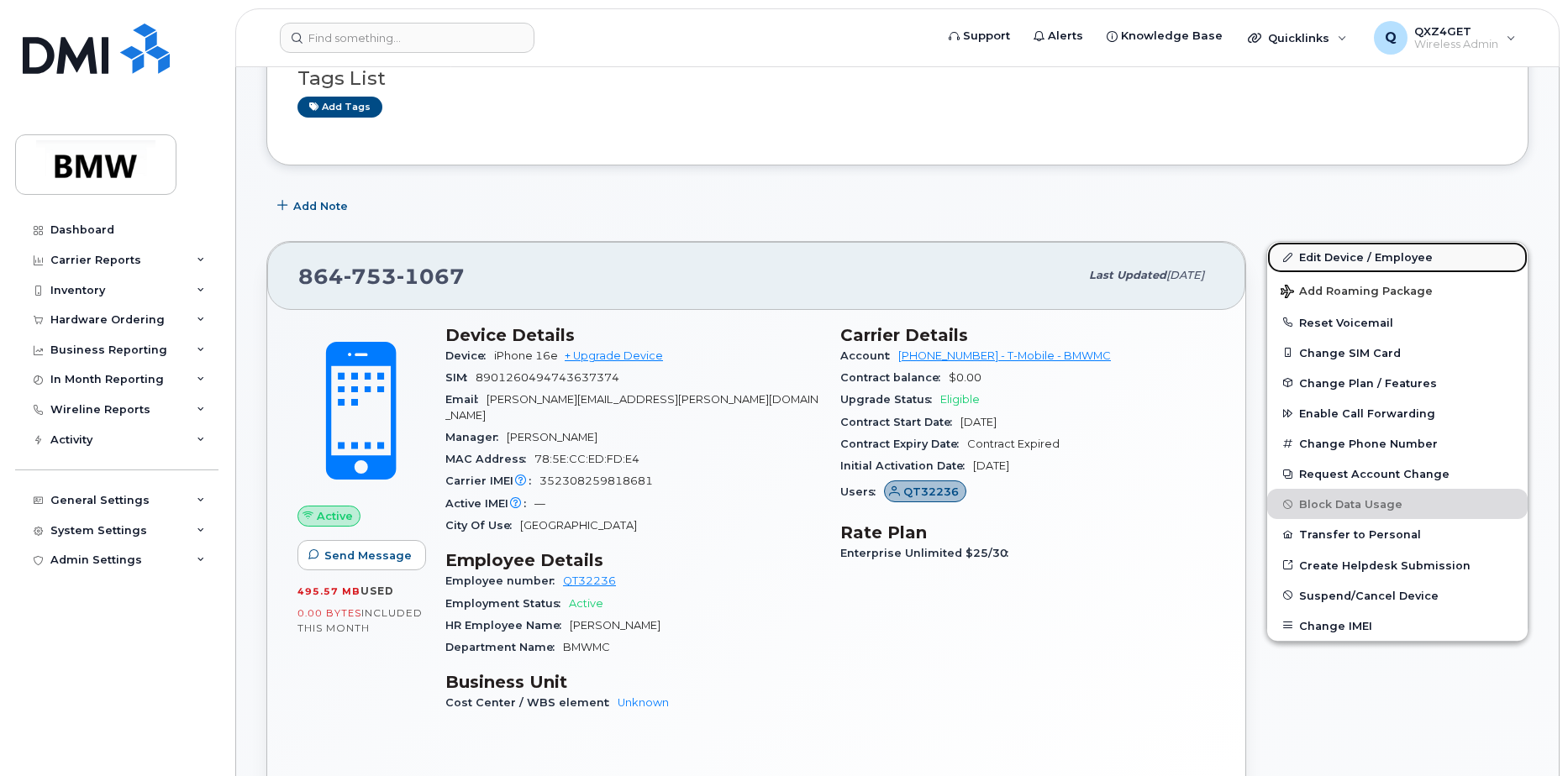
click at [1336, 252] on link "Edit Device / Employee" at bounding box center [1397, 257] width 261 height 31
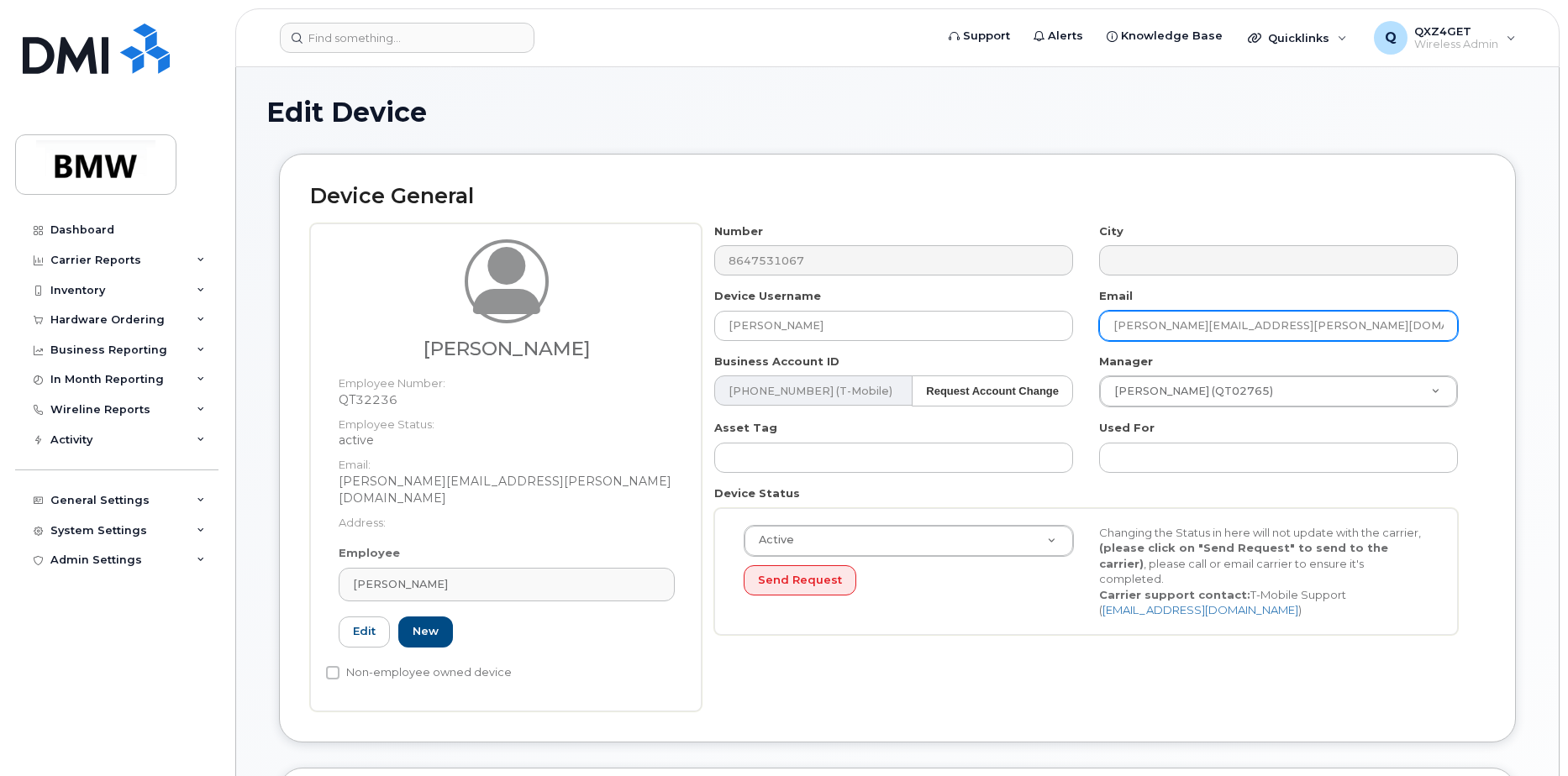
drag, startPoint x: 1282, startPoint y: 323, endPoint x: 1078, endPoint y: 327, distance: 204.0
click at [1075, 327] on div "Number 8647531067 City Device Username Ricardo Rodriguez Email fadi.dagher@bmwm…" at bounding box center [1086, 435] width 770 height 424
paste input "Ricardo.Rodriguez"
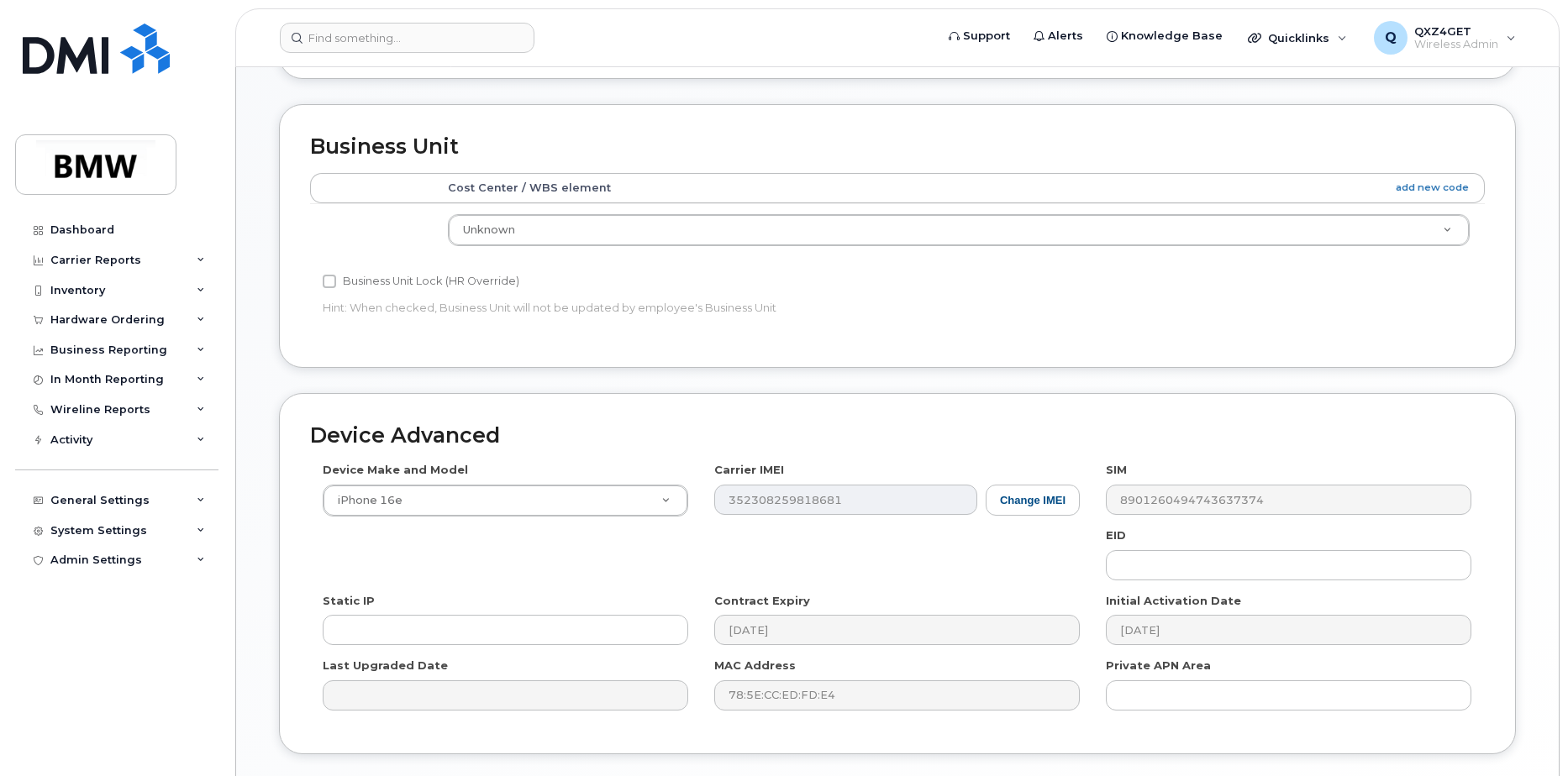
scroll to position [766, 0]
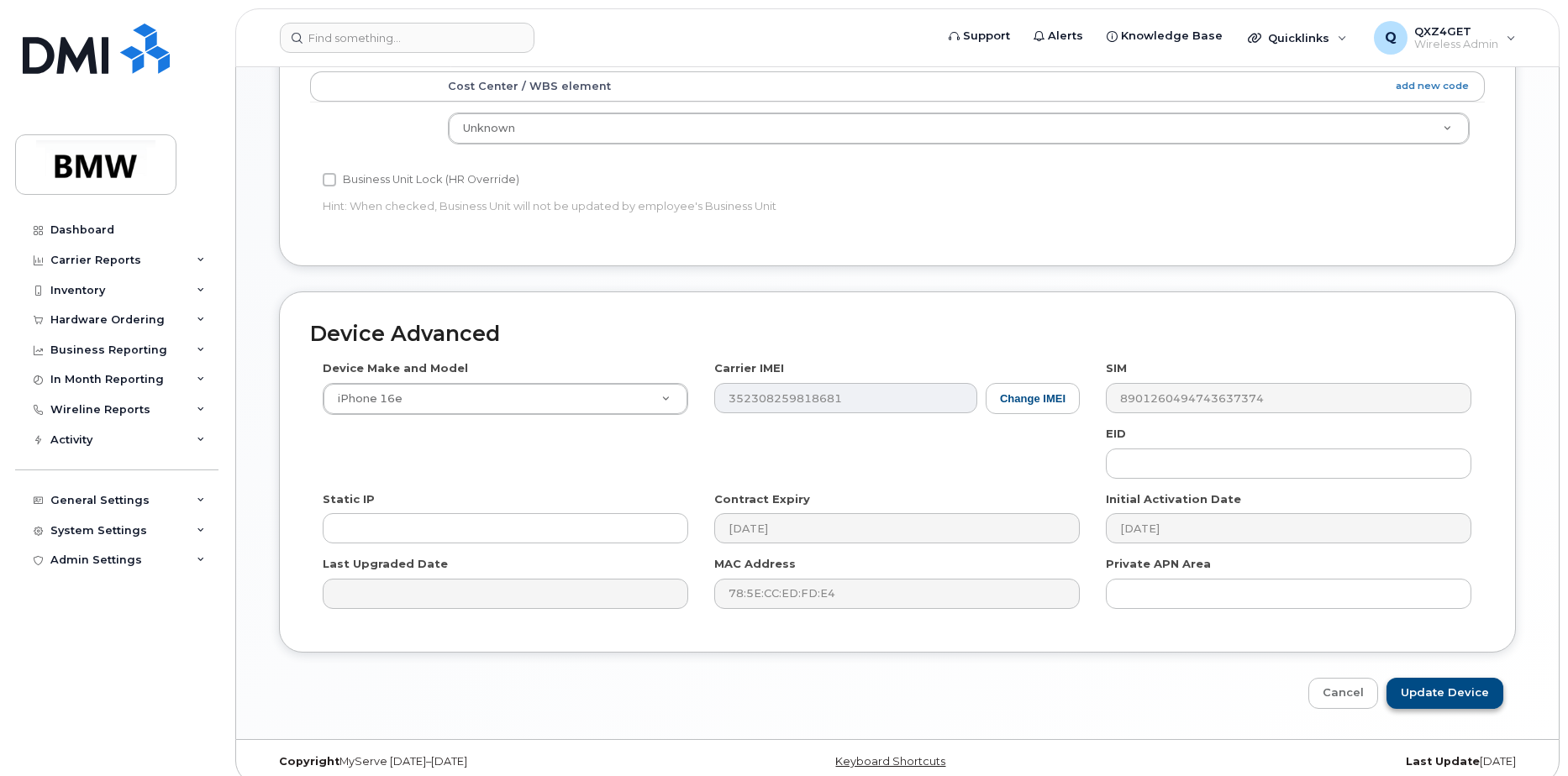
type input "Ricardo.Rodriguez@bmwmcext.com"
click at [1445, 678] on input "Update Device" at bounding box center [1445, 692] width 117 height 31
type input "Saving..."
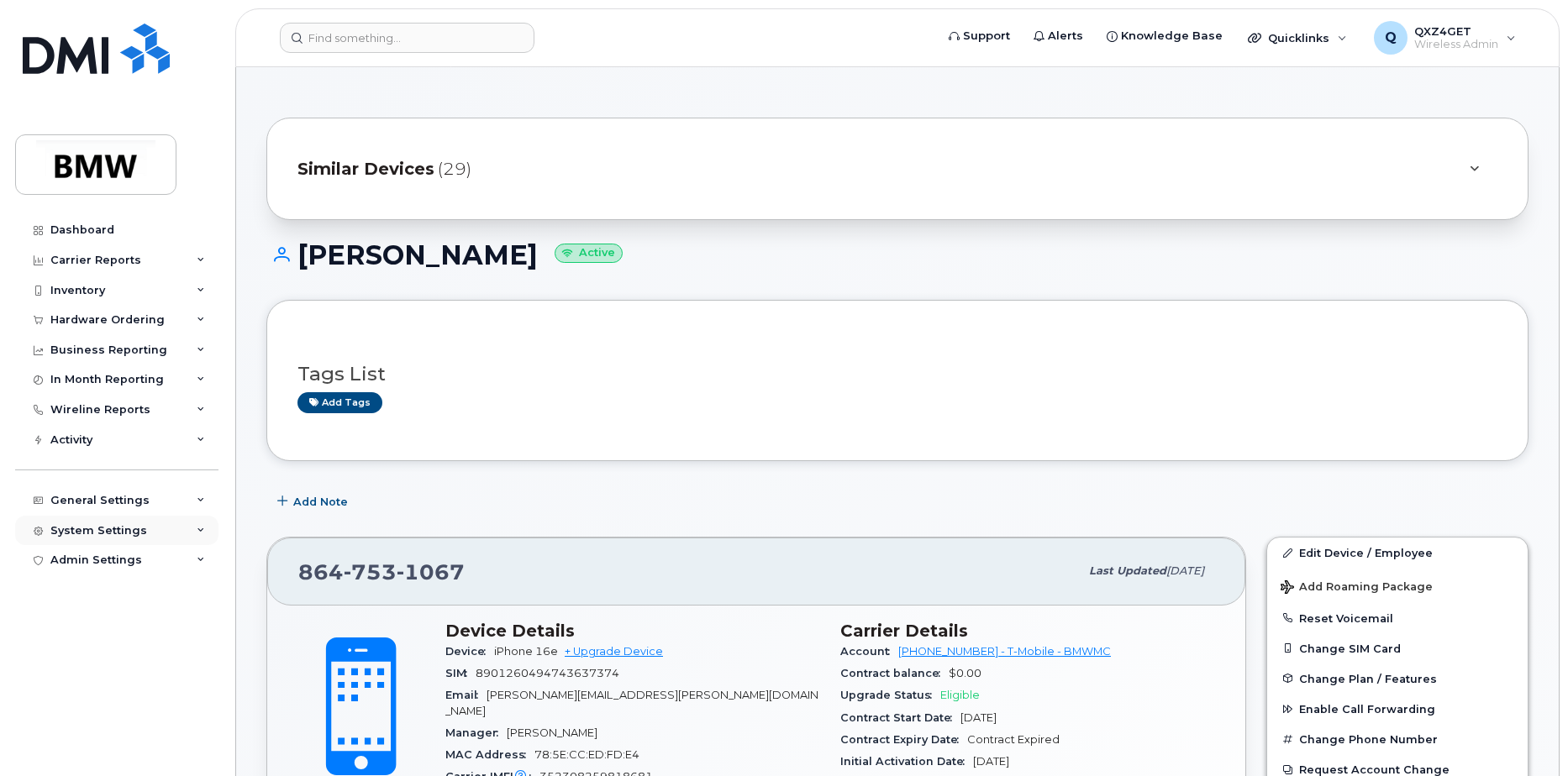
click at [102, 535] on div "System Settings" at bounding box center [98, 531] width 97 height 13
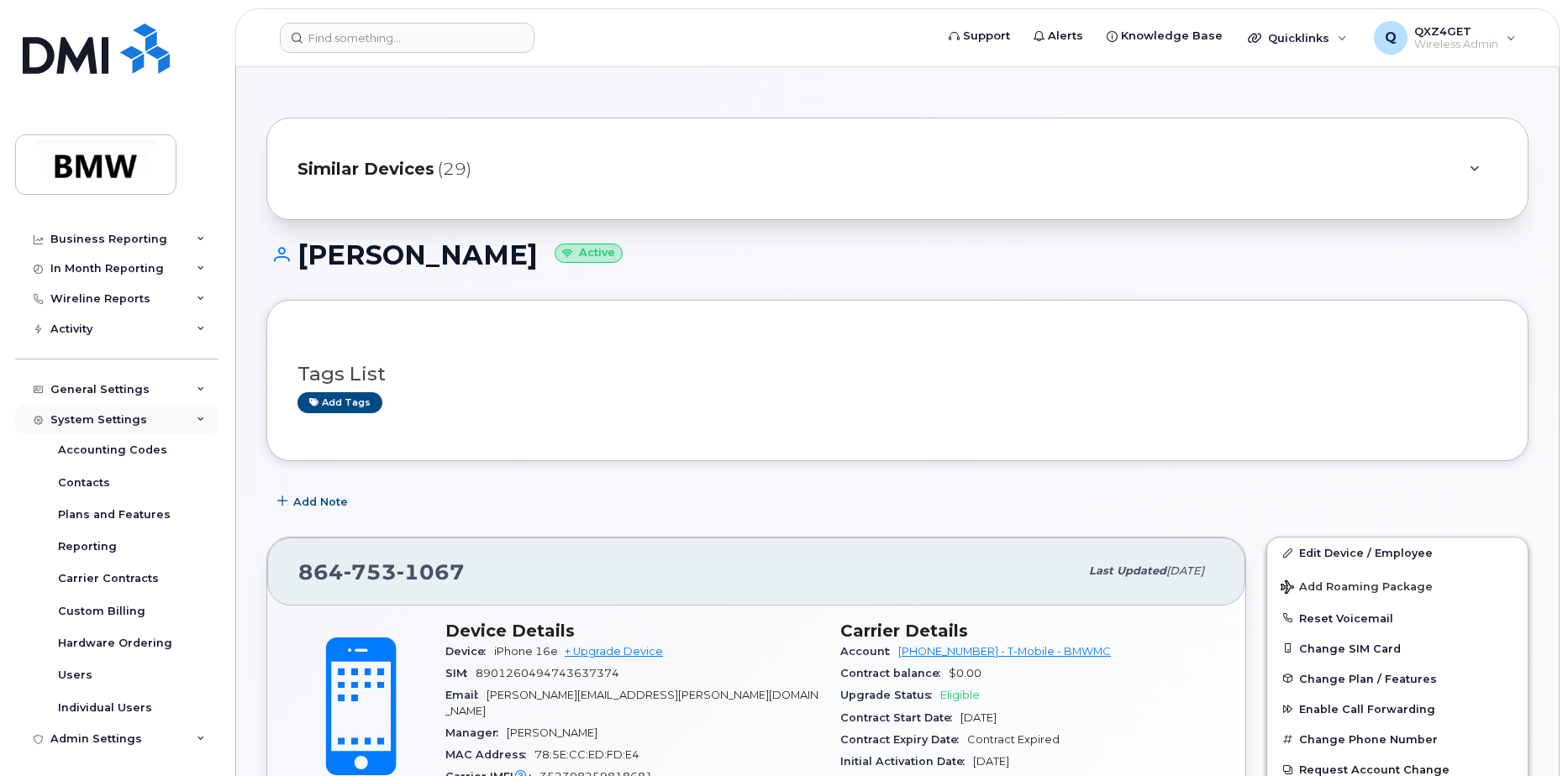
scroll to position [113, 0]
click at [82, 676] on div "Users" at bounding box center [74, 673] width 34 height 15
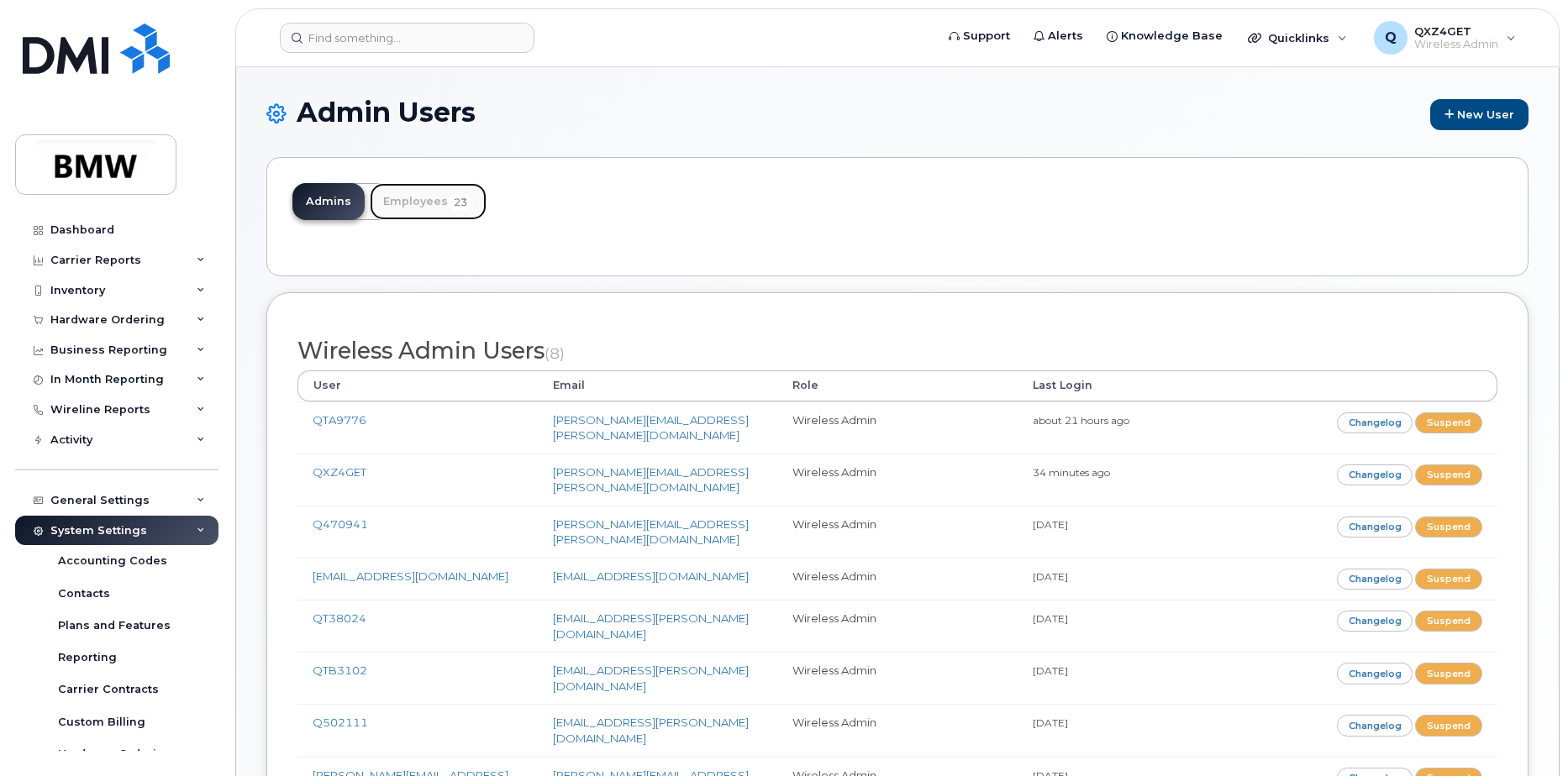
click at [412, 199] on link "Employees 23" at bounding box center [428, 201] width 117 height 37
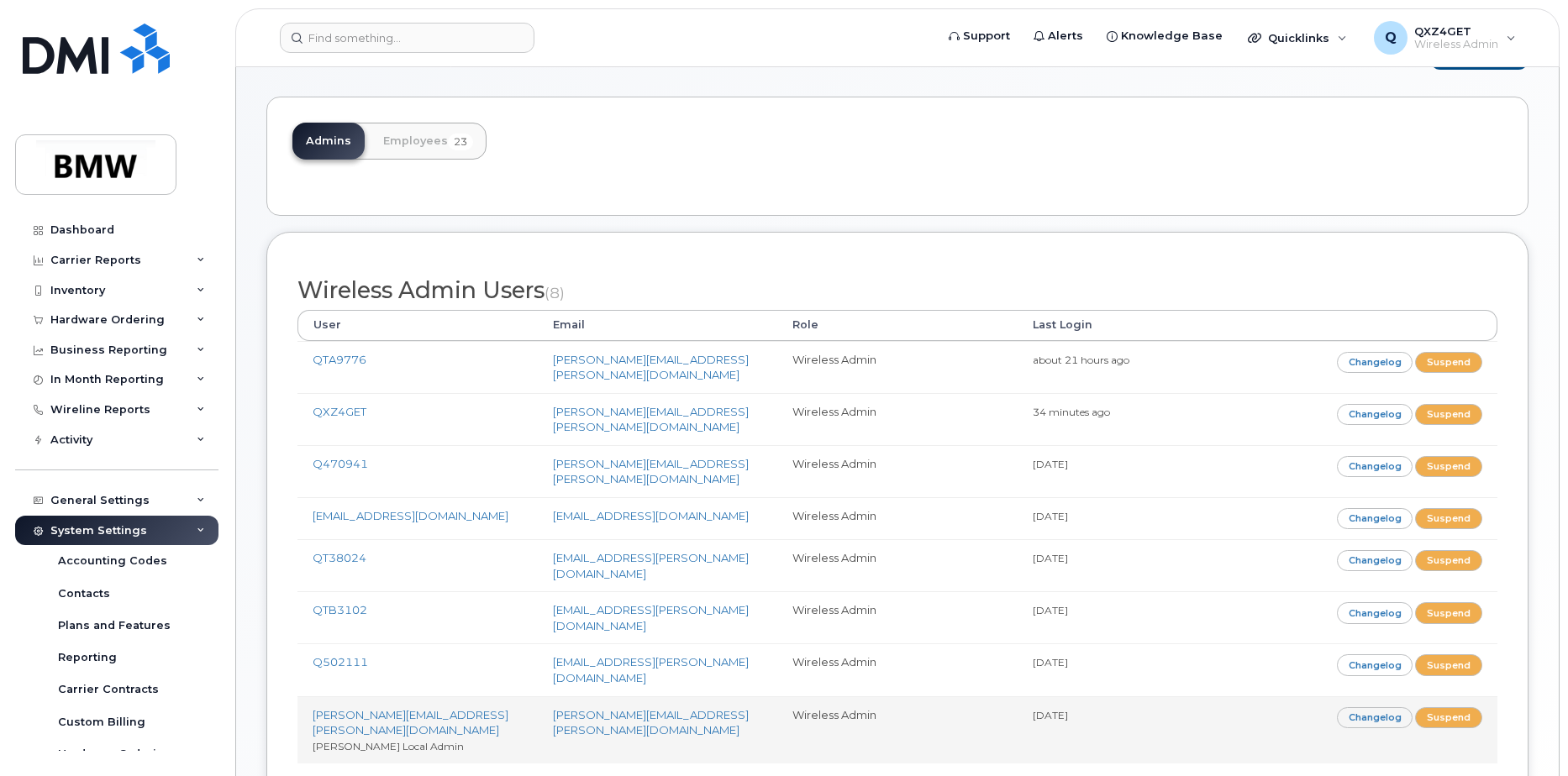
scroll to position [128, 0]
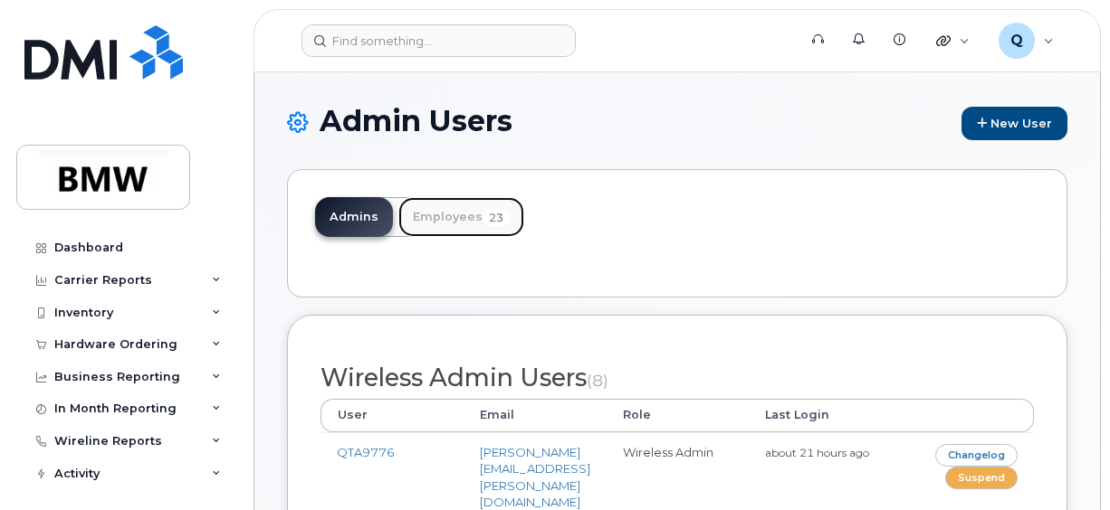
click at [456, 220] on link "Employees 23" at bounding box center [461, 217] width 126 height 40
click at [451, 212] on link "Employees 23" at bounding box center [461, 217] width 126 height 40
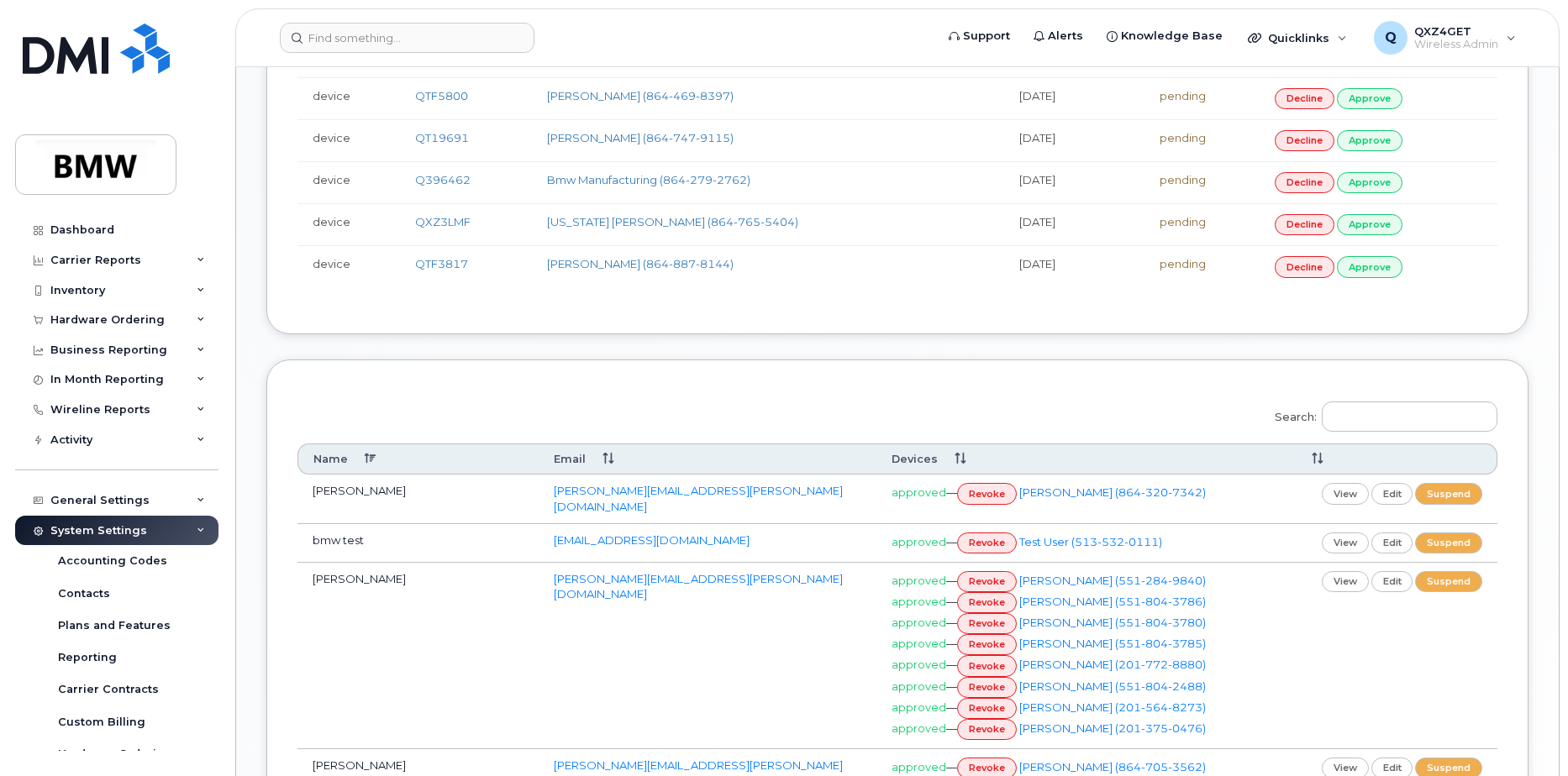
scroll to position [1104, 0]
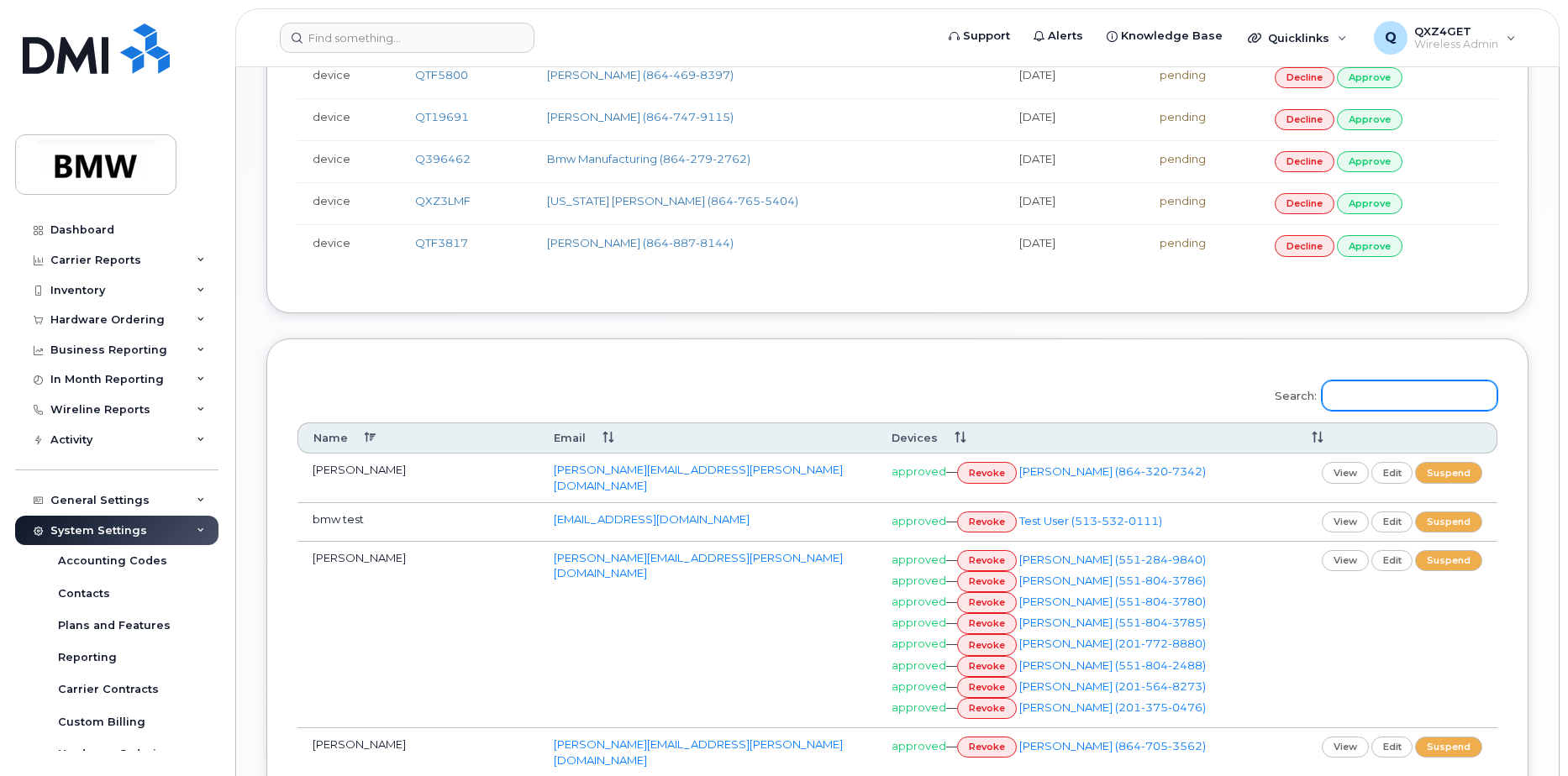
click at [1391, 386] on input "Search:" at bounding box center [1409, 395] width 175 height 31
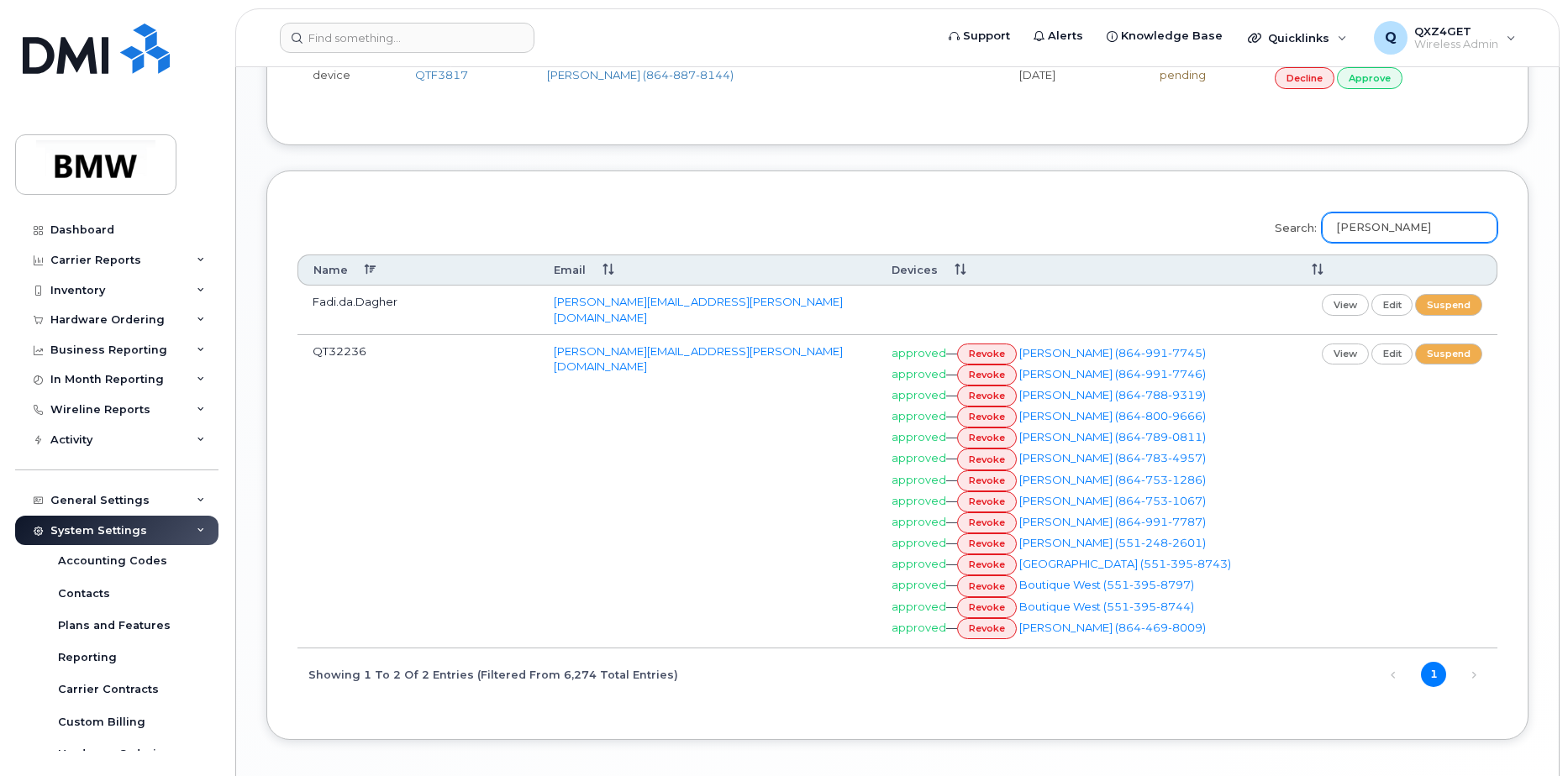
scroll to position [1335, 0]
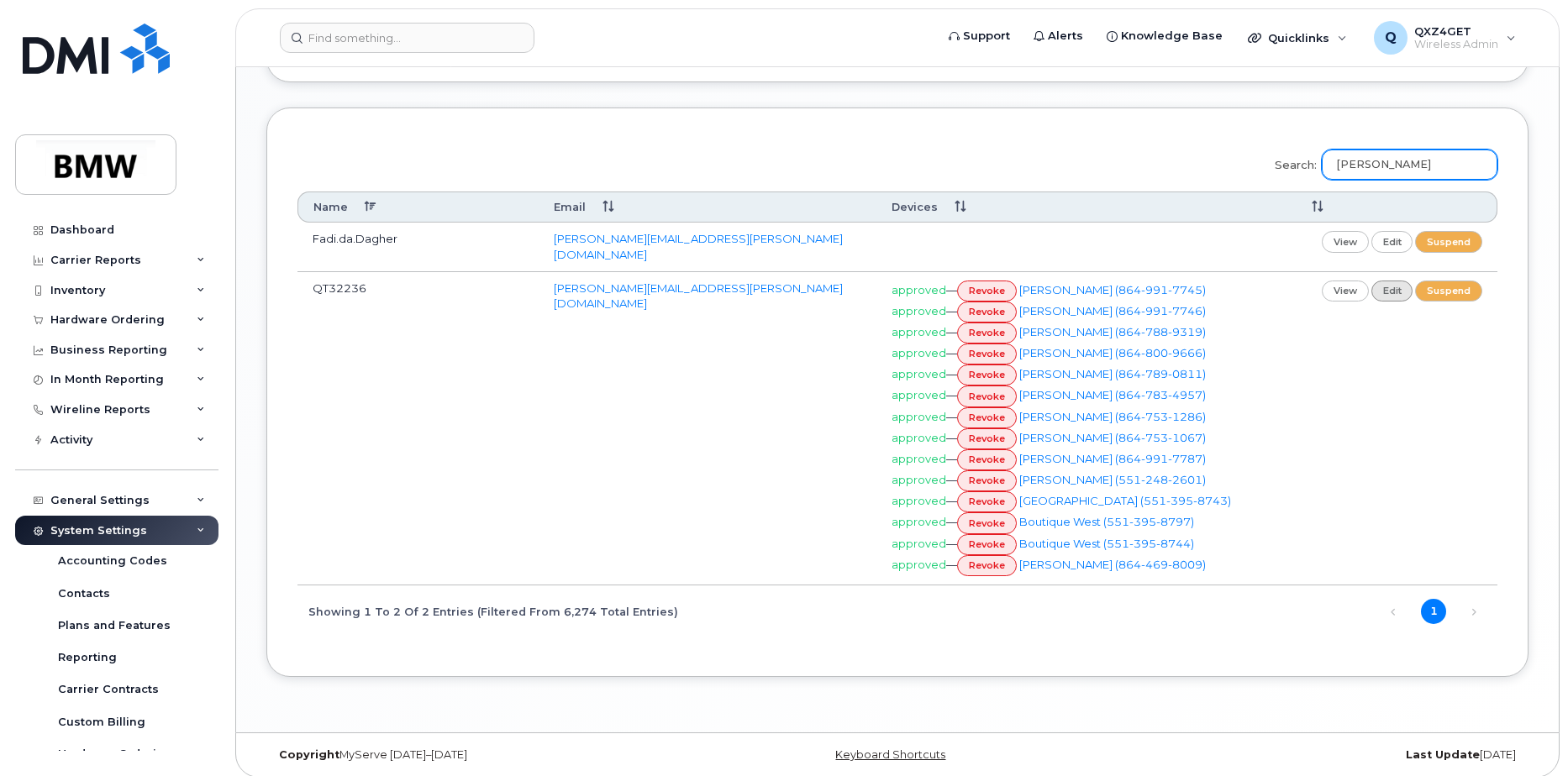
type input "[PERSON_NAME]"
click at [1388, 280] on link "edit" at bounding box center [1392, 291] width 42 height 21
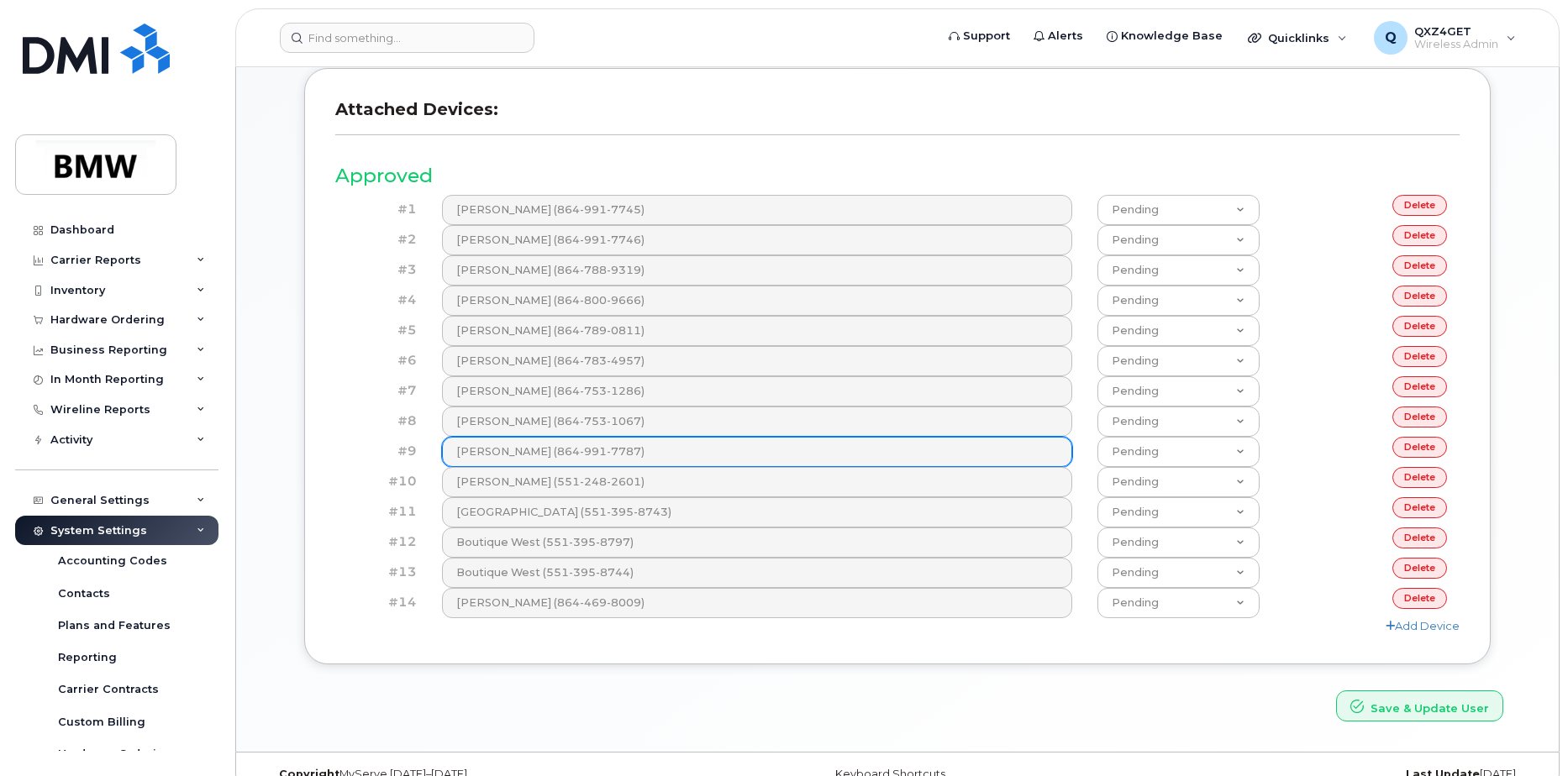
scroll to position [686, 0]
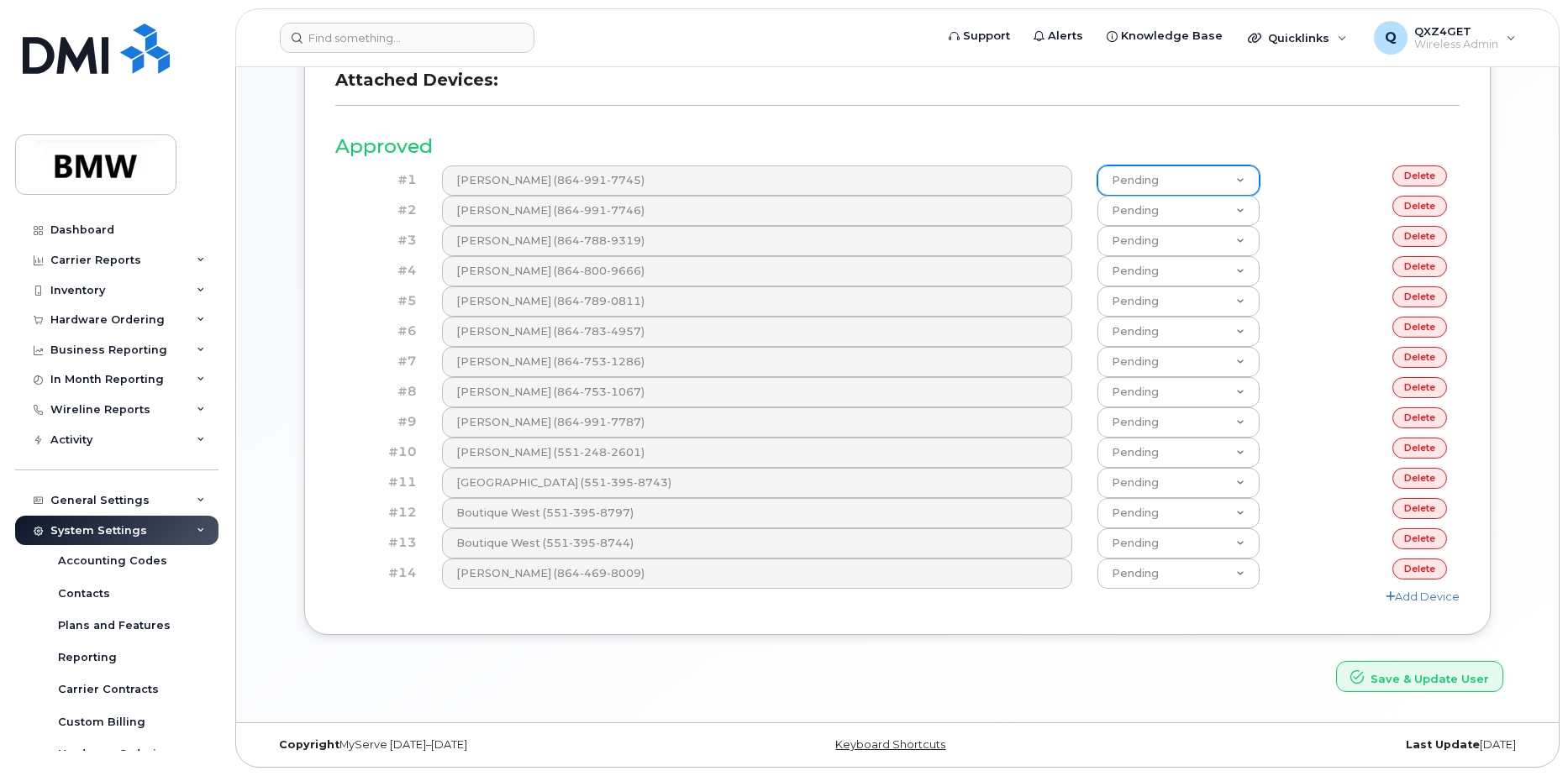
click at [1154, 184] on select "Pending Approved Declined" at bounding box center [1178, 180] width 162 height 31
select select "Approved"
click at [1097, 165] on select "Pending Approved Declined" at bounding box center [1178, 180] width 162 height 31
drag, startPoint x: 1186, startPoint y: 203, endPoint x: 1183, endPoint y: 215, distance: 12.4
click at [1186, 203] on select "Pending Approved Declined" at bounding box center [1178, 211] width 162 height 31
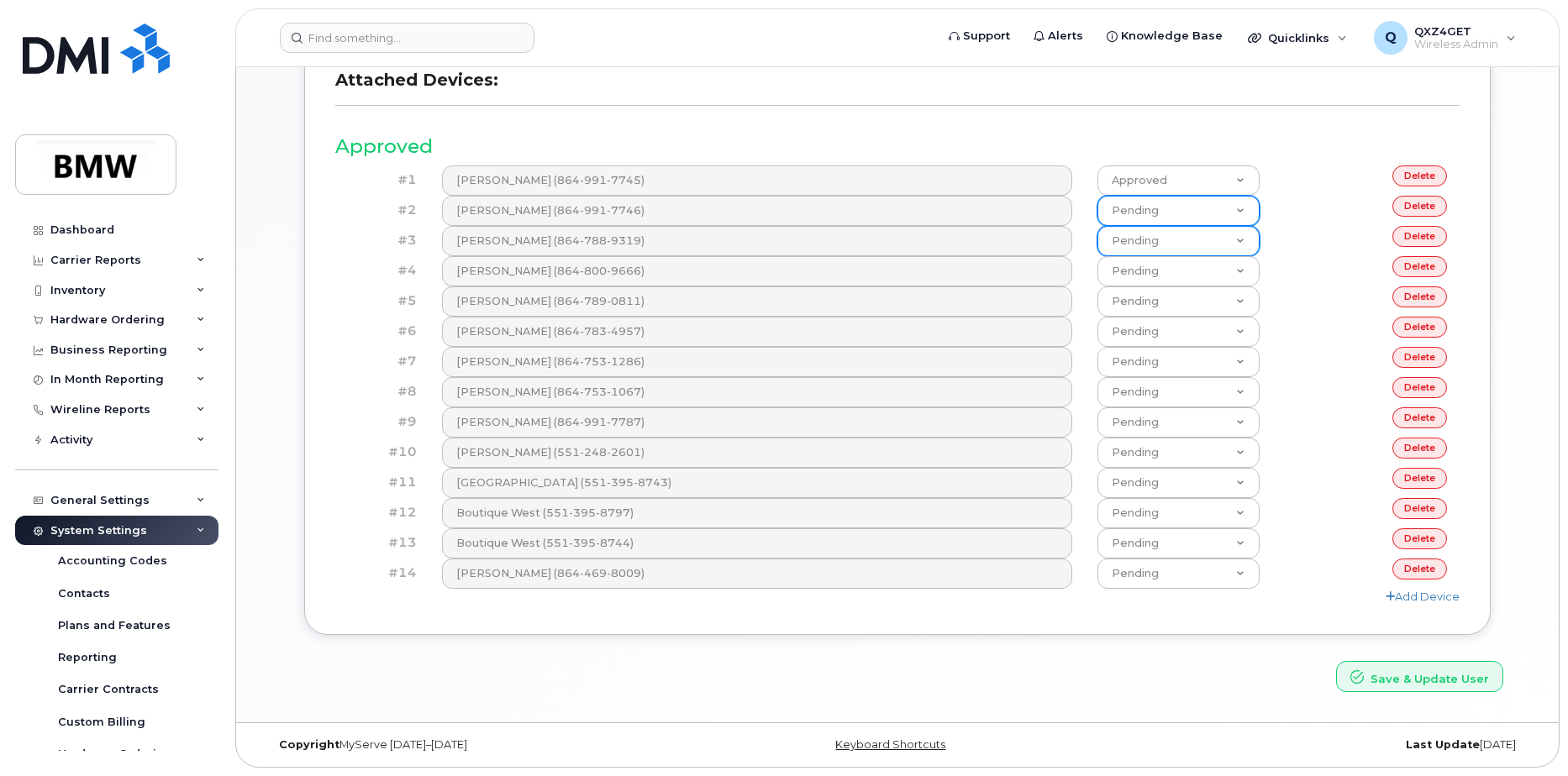
select select "Approved"
click at [1097, 196] on select "Pending Approved Declined" at bounding box center [1178, 211] width 162 height 31
click at [1182, 247] on select "Pending Approved Declined" at bounding box center [1178, 240] width 162 height 31
select select "Approved"
click at [1097, 226] on select "Pending Approved Declined" at bounding box center [1178, 240] width 162 height 31
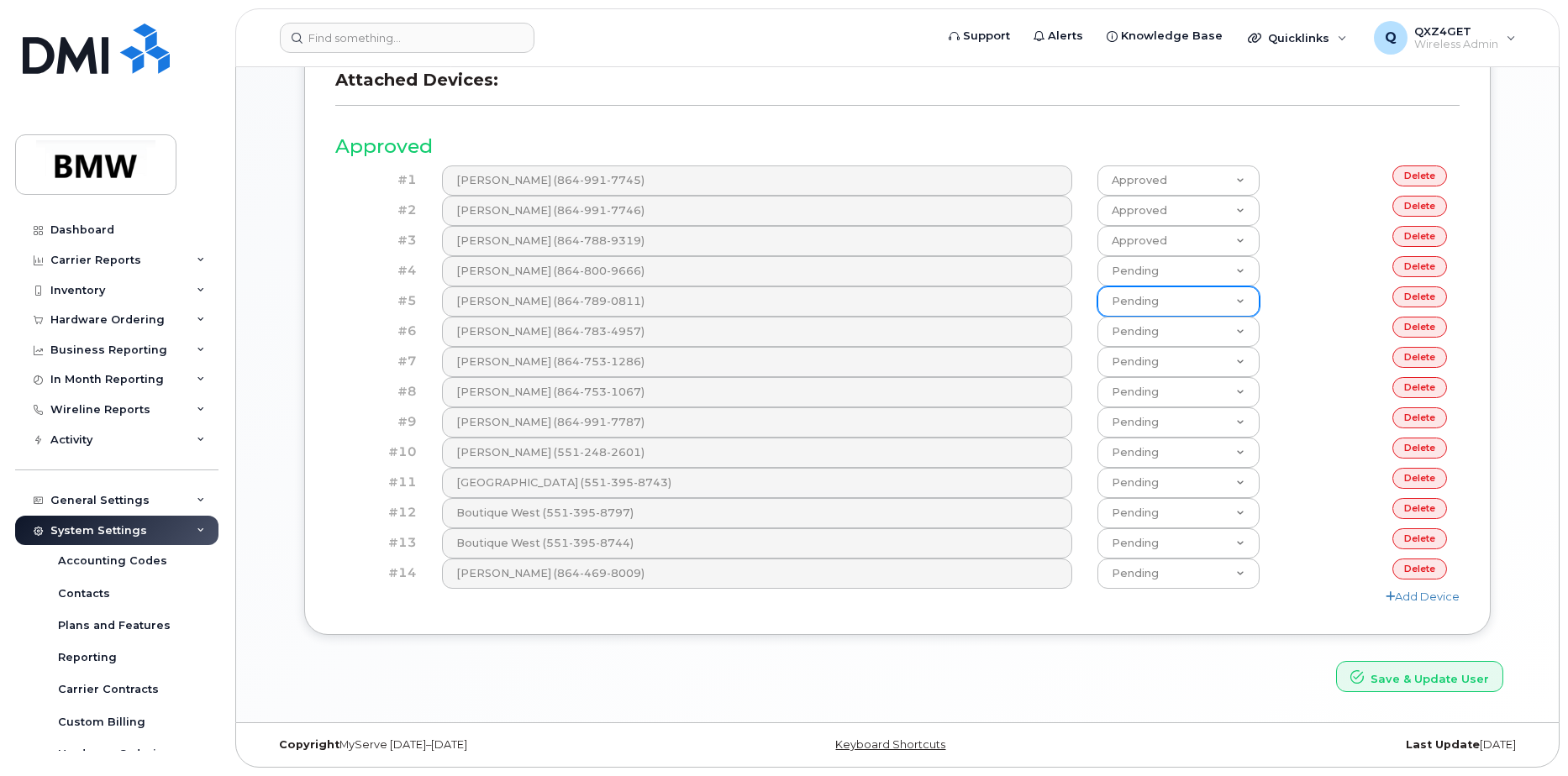
click at [1179, 292] on select "Pending Approved Declined" at bounding box center [1178, 302] width 162 height 31
click at [1165, 268] on select "Pending Approved Declined" at bounding box center [1178, 271] width 162 height 31
select select "Approved"
click at [1097, 256] on select "Pending Approved Declined" at bounding box center [1178, 271] width 162 height 31
click at [1177, 311] on select "Pending Approved Declined" at bounding box center [1178, 302] width 162 height 31
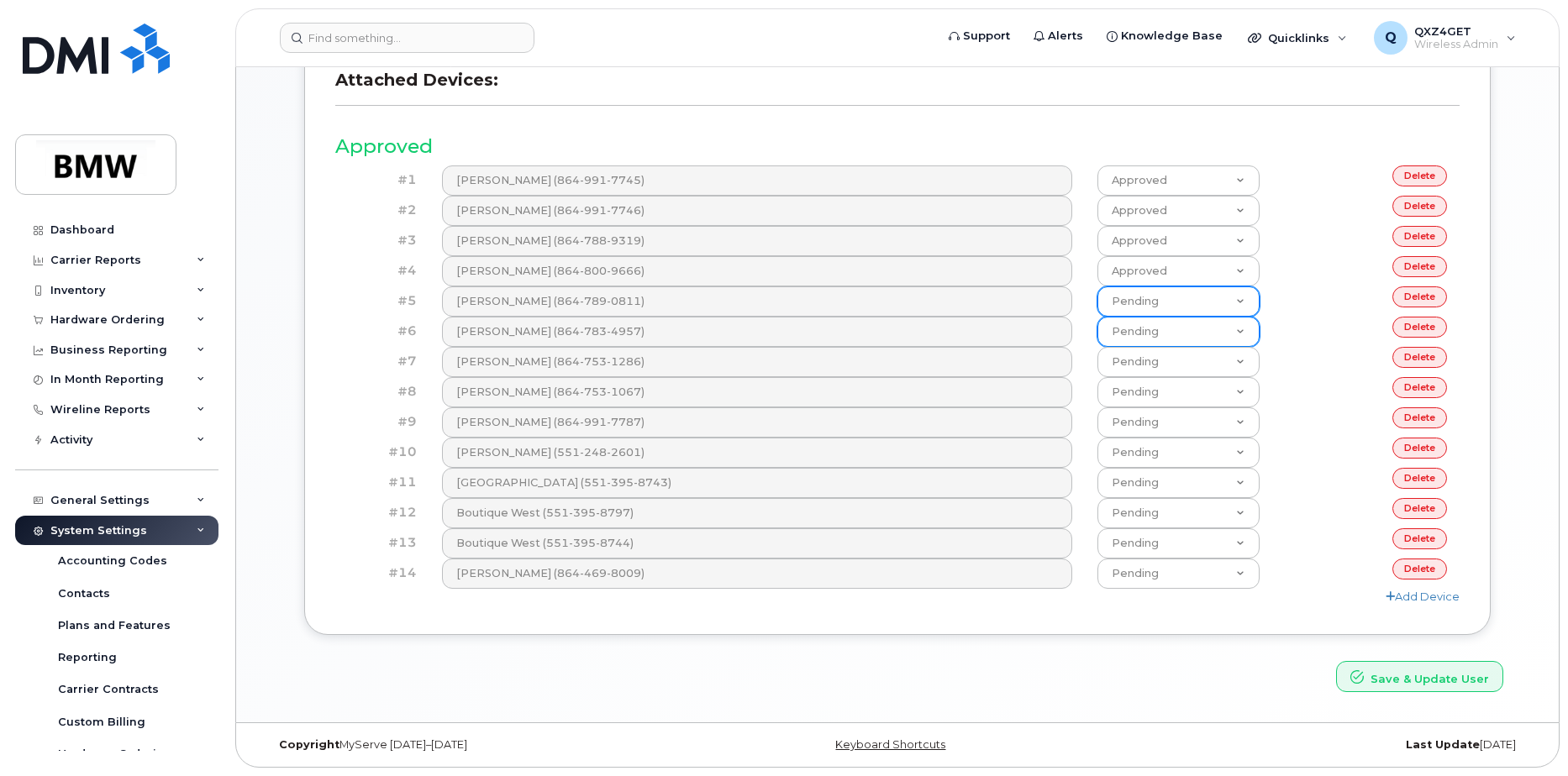
select select "Approved"
click at [1097, 287] on select "Pending Approved Declined" at bounding box center [1178, 302] width 162 height 31
click at [1188, 333] on select "Pending Approved Declined" at bounding box center [1178, 331] width 162 height 31
select select "Approved"
click at [1097, 317] on select "Pending Approved Declined" at bounding box center [1178, 331] width 162 height 31
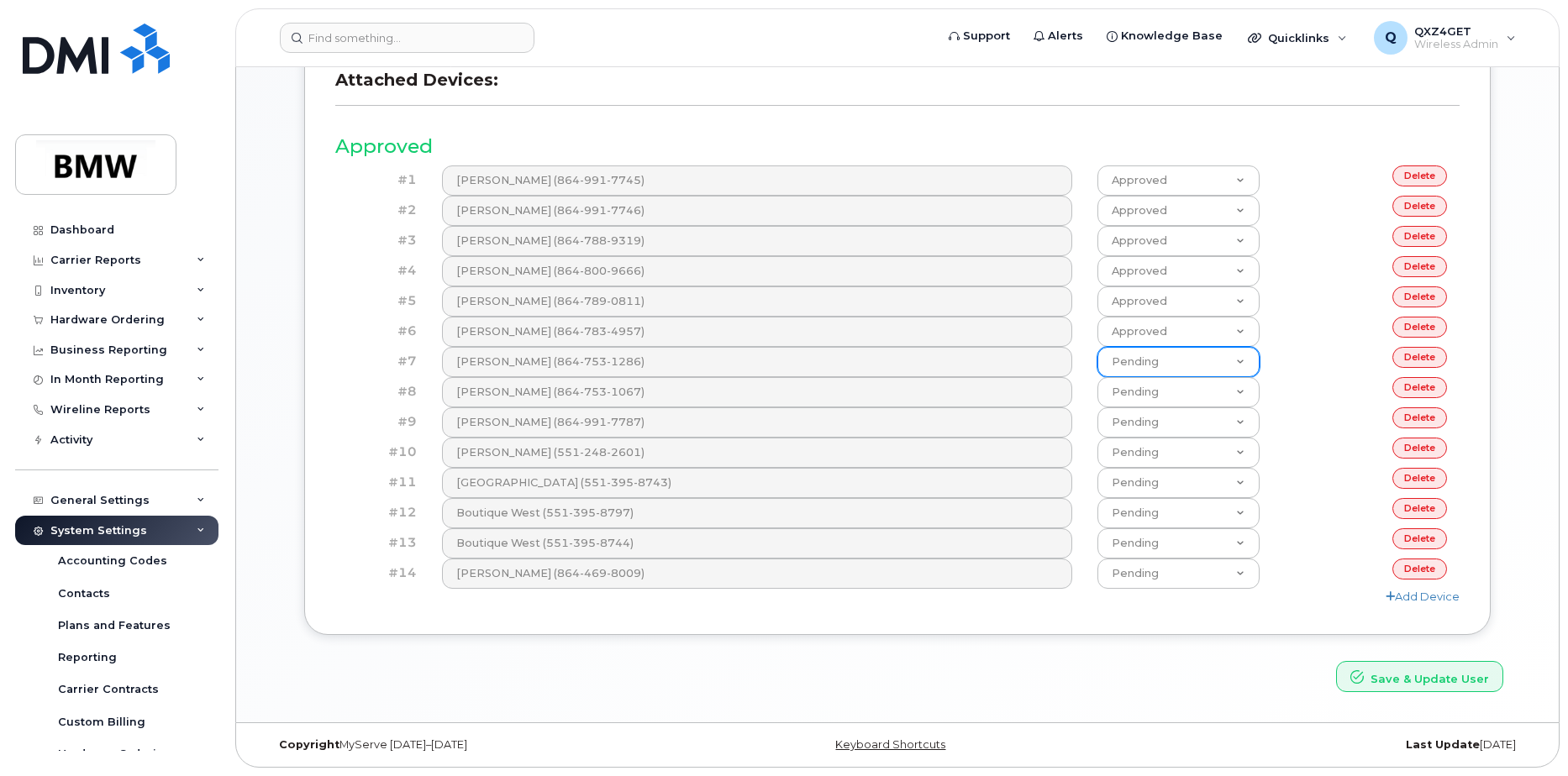
click at [1172, 361] on select "Pending Approved Declined" at bounding box center [1178, 362] width 162 height 31
select select "Approved"
click at [1097, 347] on select "Pending Approved Declined" at bounding box center [1178, 362] width 162 height 31
click at [1183, 395] on select "Pending Approved Declined" at bounding box center [1178, 392] width 162 height 31
select select "Approved"
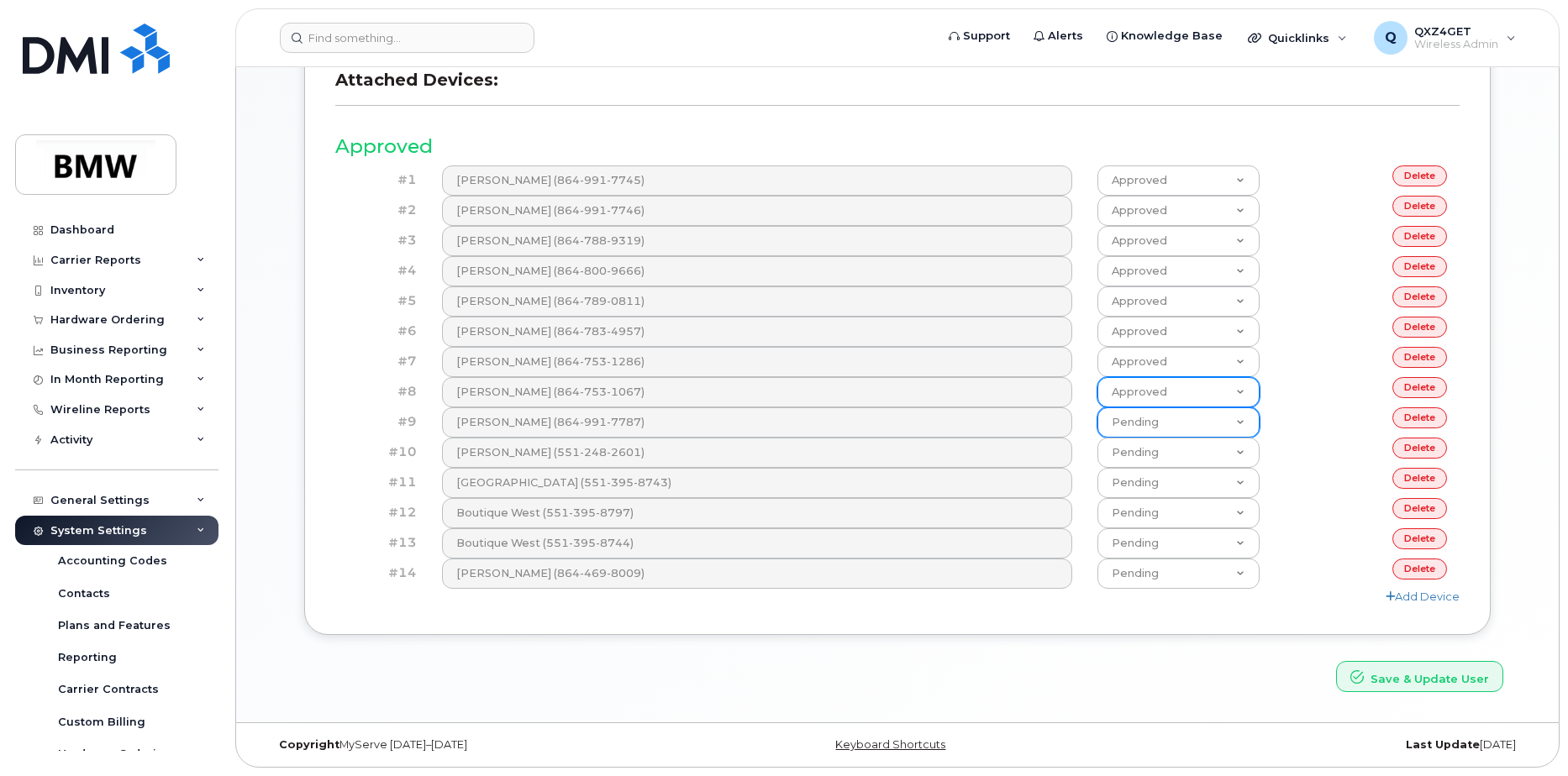
click at [1097, 377] on select "Pending Approved Declined" at bounding box center [1178, 392] width 162 height 31
click at [1180, 423] on select "Pending Approved Declined" at bounding box center [1178, 422] width 162 height 31
select select "Approved"
click at [1097, 407] on select "Pending Approved Declined" at bounding box center [1178, 422] width 162 height 31
click at [1183, 447] on select "Pending Approved Declined" at bounding box center [1178, 453] width 162 height 31
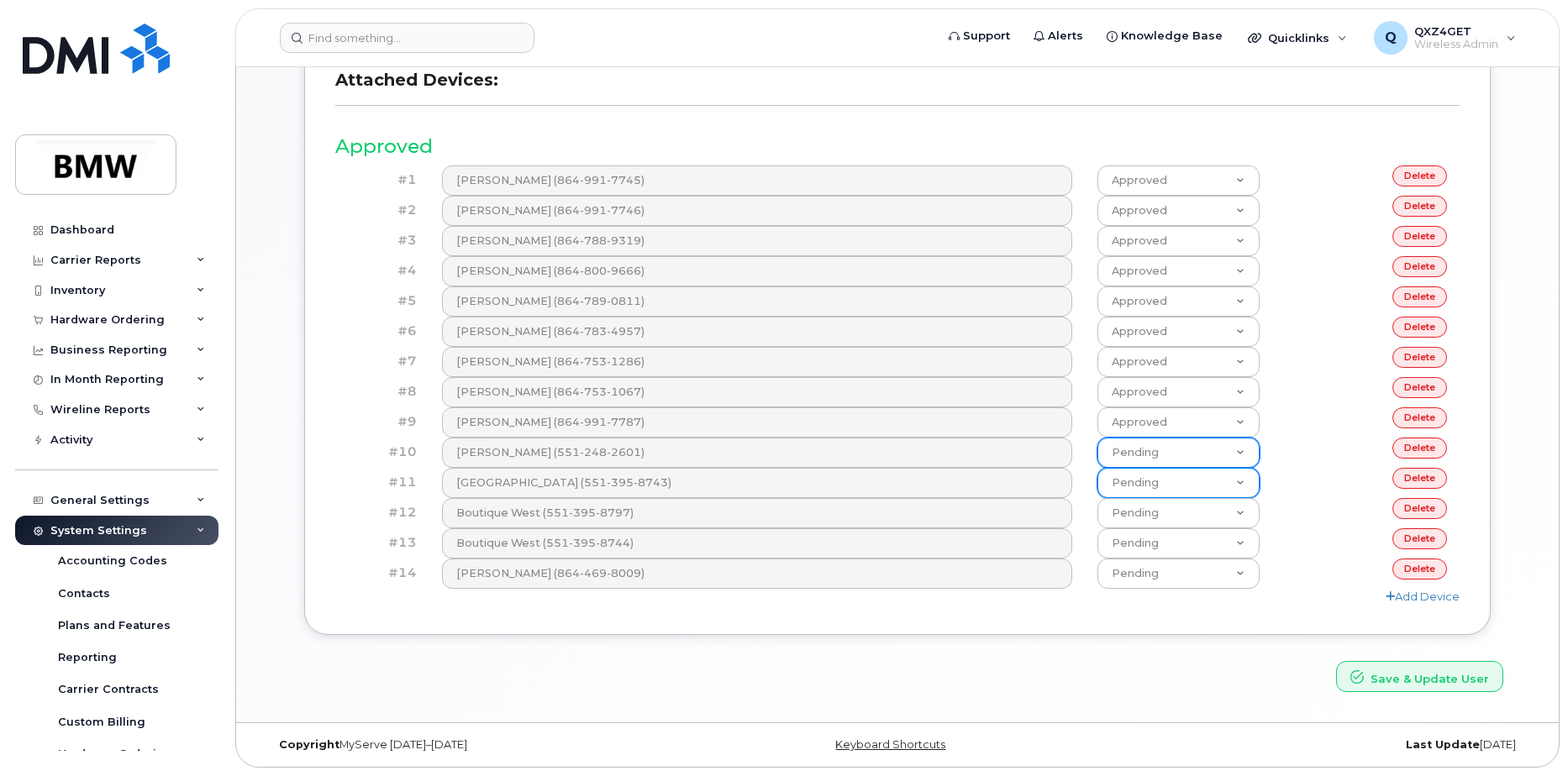
select select "Approved"
click at [1097, 438] on select "Pending Approved Declined" at bounding box center [1178, 453] width 162 height 31
click at [1184, 484] on select "Pending Approved Declined" at bounding box center [1178, 483] width 162 height 31
select select "Approved"
click at [1097, 468] on select "Pending Approved Declined" at bounding box center [1178, 483] width 162 height 31
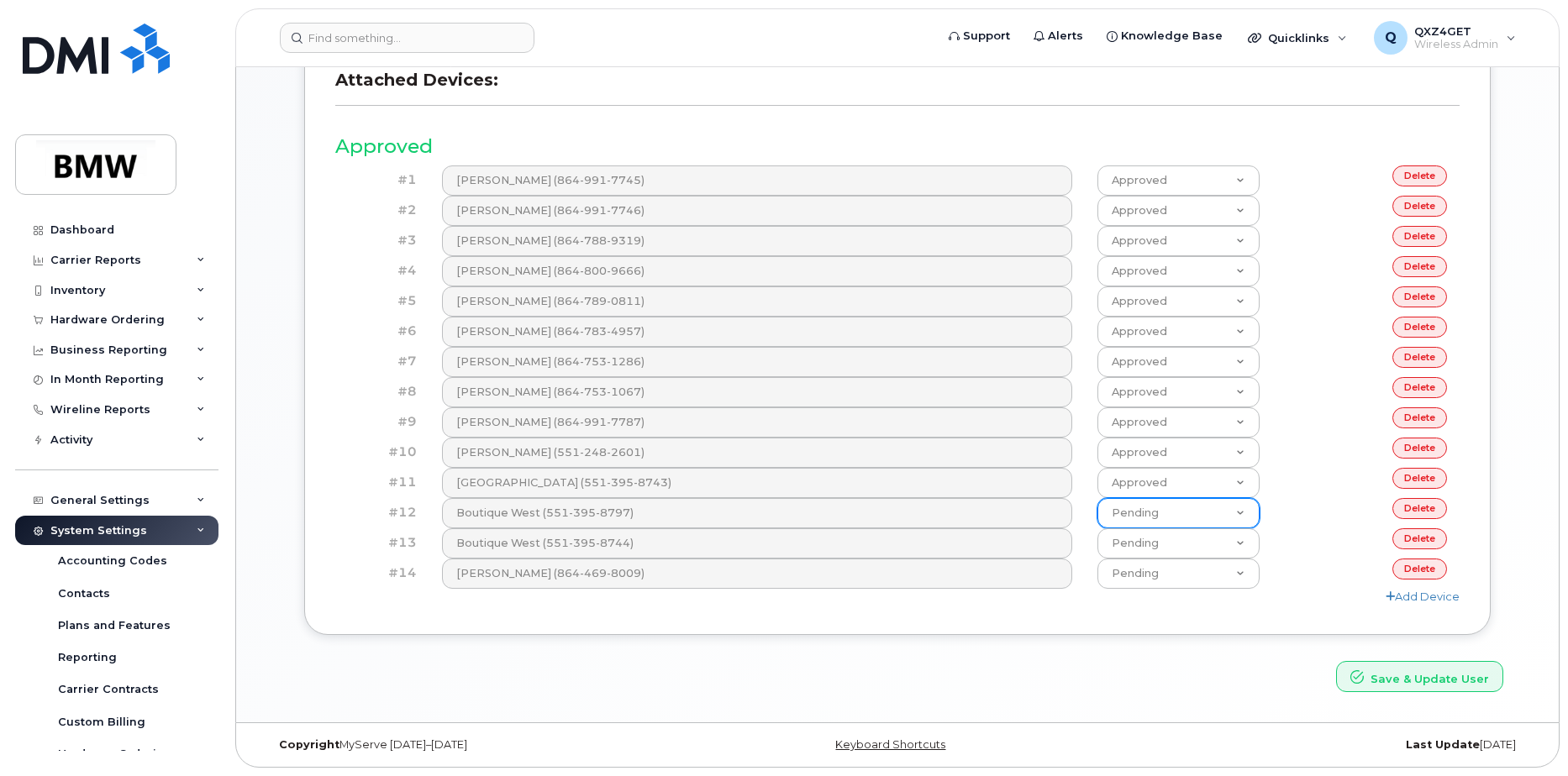
click at [1190, 512] on select "Pending Approved Declined" at bounding box center [1178, 513] width 162 height 31
select select "Approved"
click at [1097, 498] on select "Pending Approved Declined" at bounding box center [1178, 513] width 162 height 31
click at [1191, 542] on select "Pending Approved Declined" at bounding box center [1178, 543] width 162 height 31
select select "Approved"
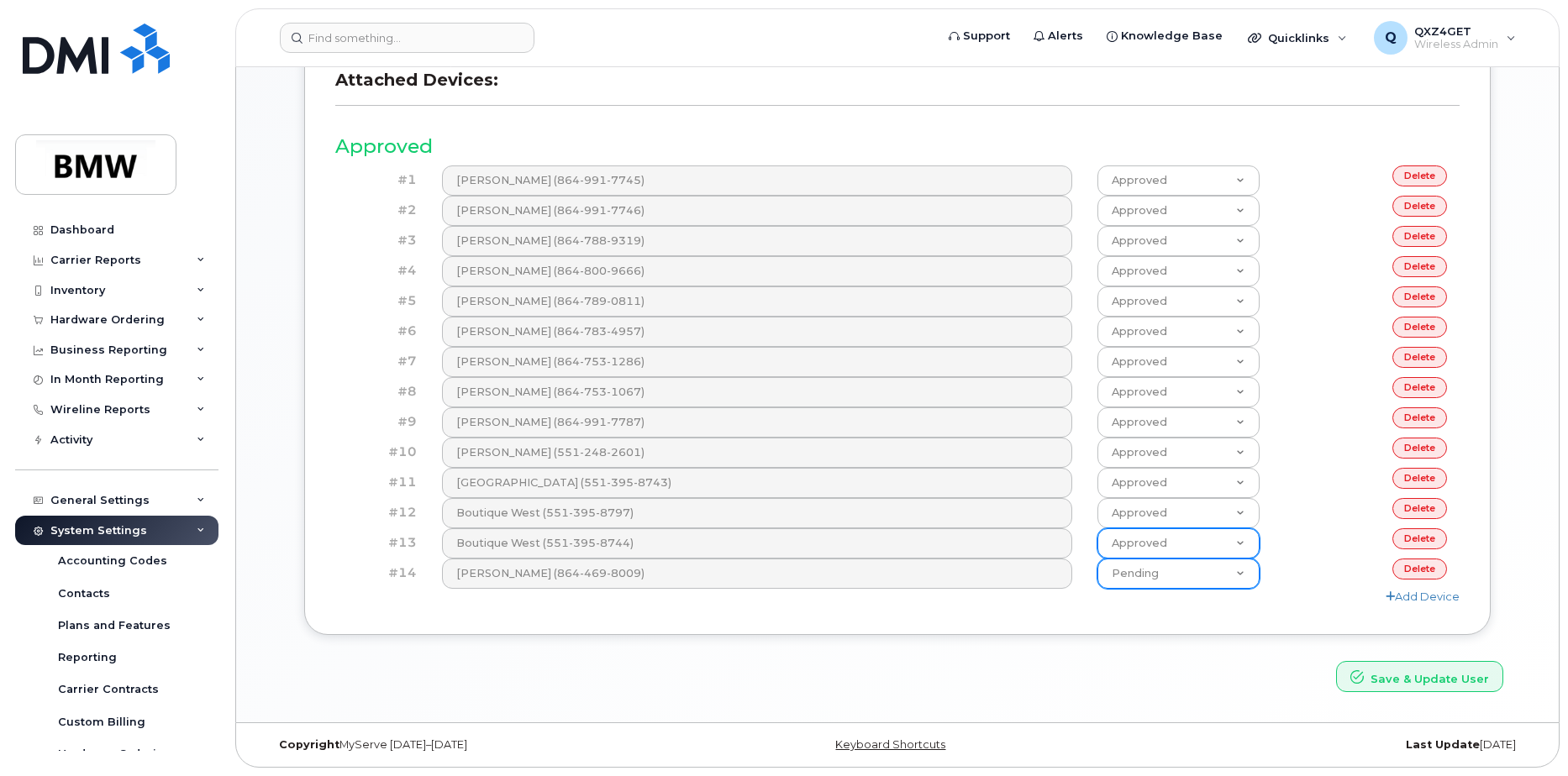
click at [1097, 528] on select "Pending Approved Declined" at bounding box center [1178, 543] width 162 height 31
click at [1181, 584] on select "Pending Approved Declined" at bounding box center [1178, 574] width 162 height 31
select select "Approved"
click at [1097, 559] on select "Pending Approved Declined" at bounding box center [1178, 574] width 162 height 31
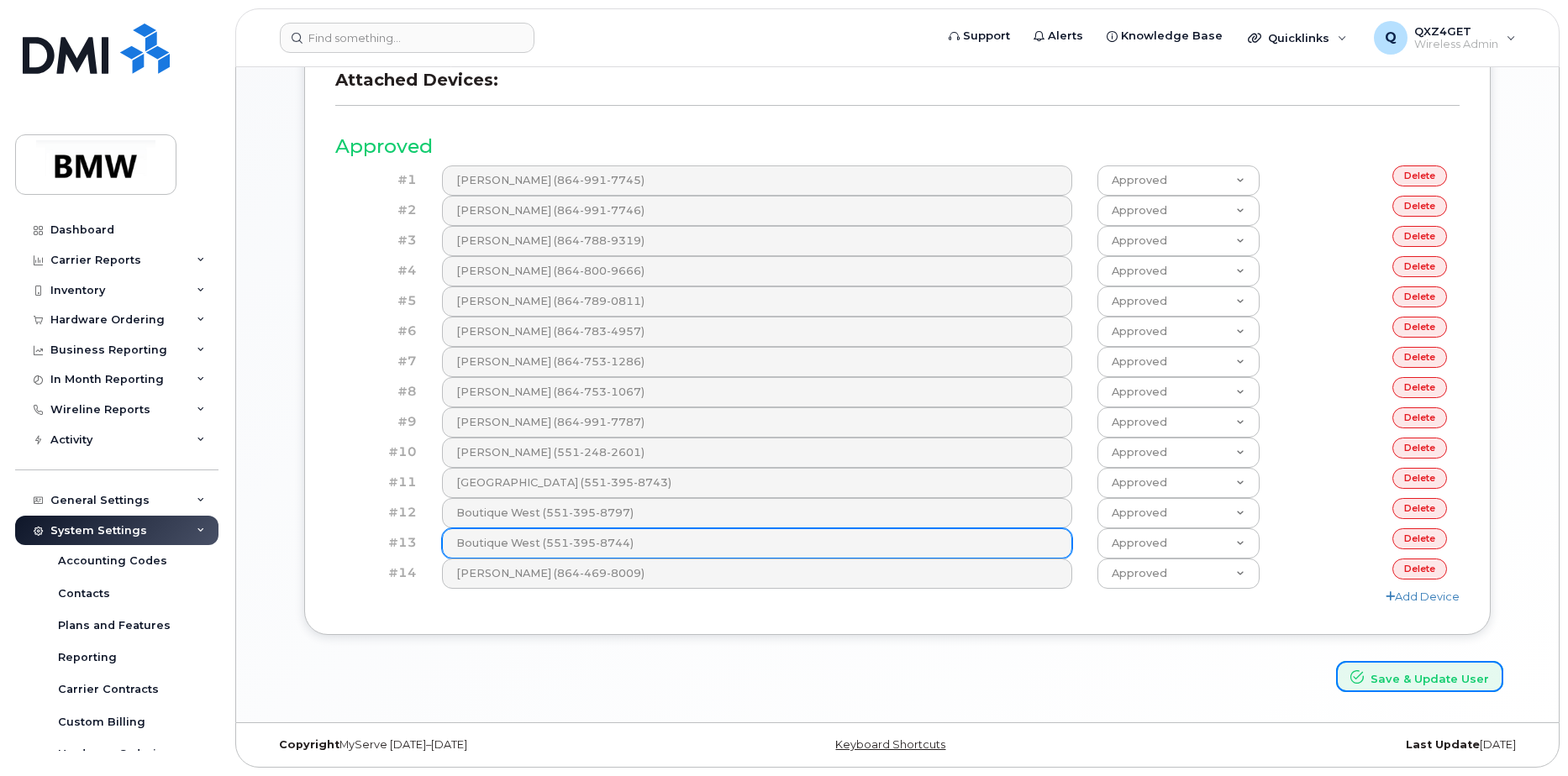
click at [1389, 671] on button "Save & Update User" at bounding box center [1419, 676] width 167 height 31
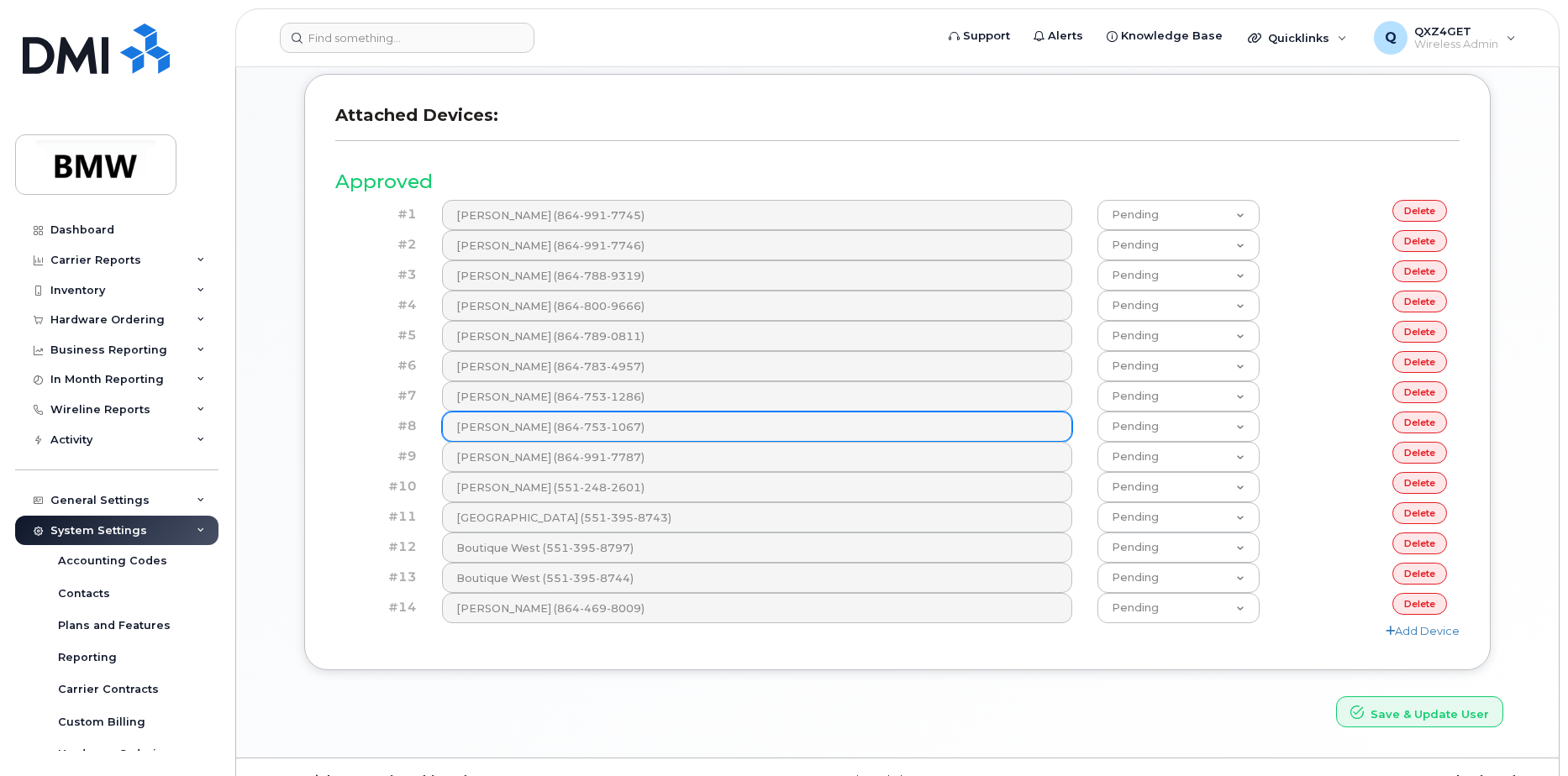
scroll to position [758, 0]
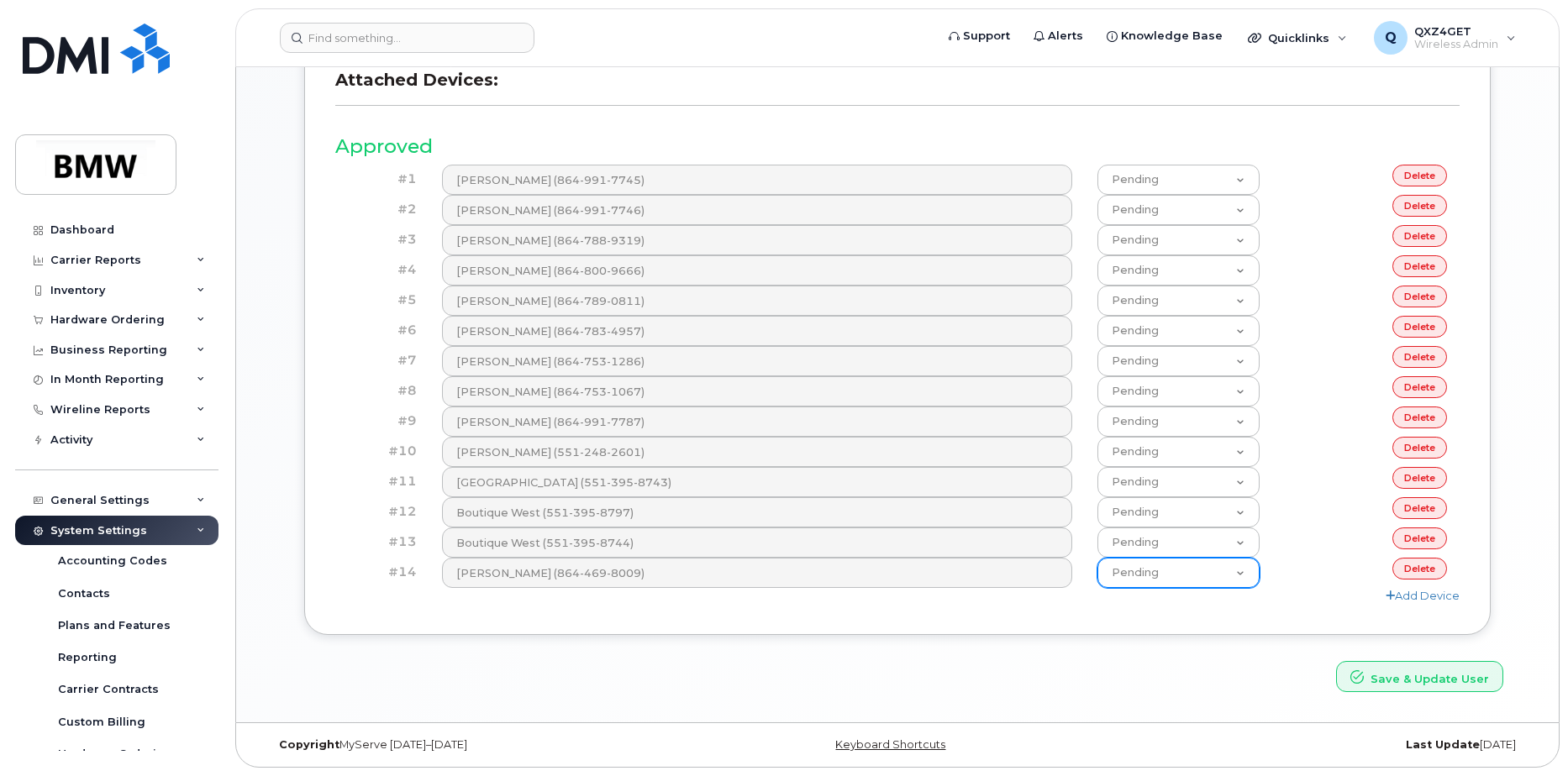
click at [1207, 569] on select "Pending Approved Declined" at bounding box center [1178, 573] width 162 height 31
select select "Approved"
click at [1097, 558] on select "Pending Approved Declined" at bounding box center [1178, 573] width 162 height 31
drag, startPoint x: 1453, startPoint y: 679, endPoint x: 1401, endPoint y: 666, distance: 53.6
click at [1452, 679] on button "Save & Update User" at bounding box center [1419, 676] width 167 height 31
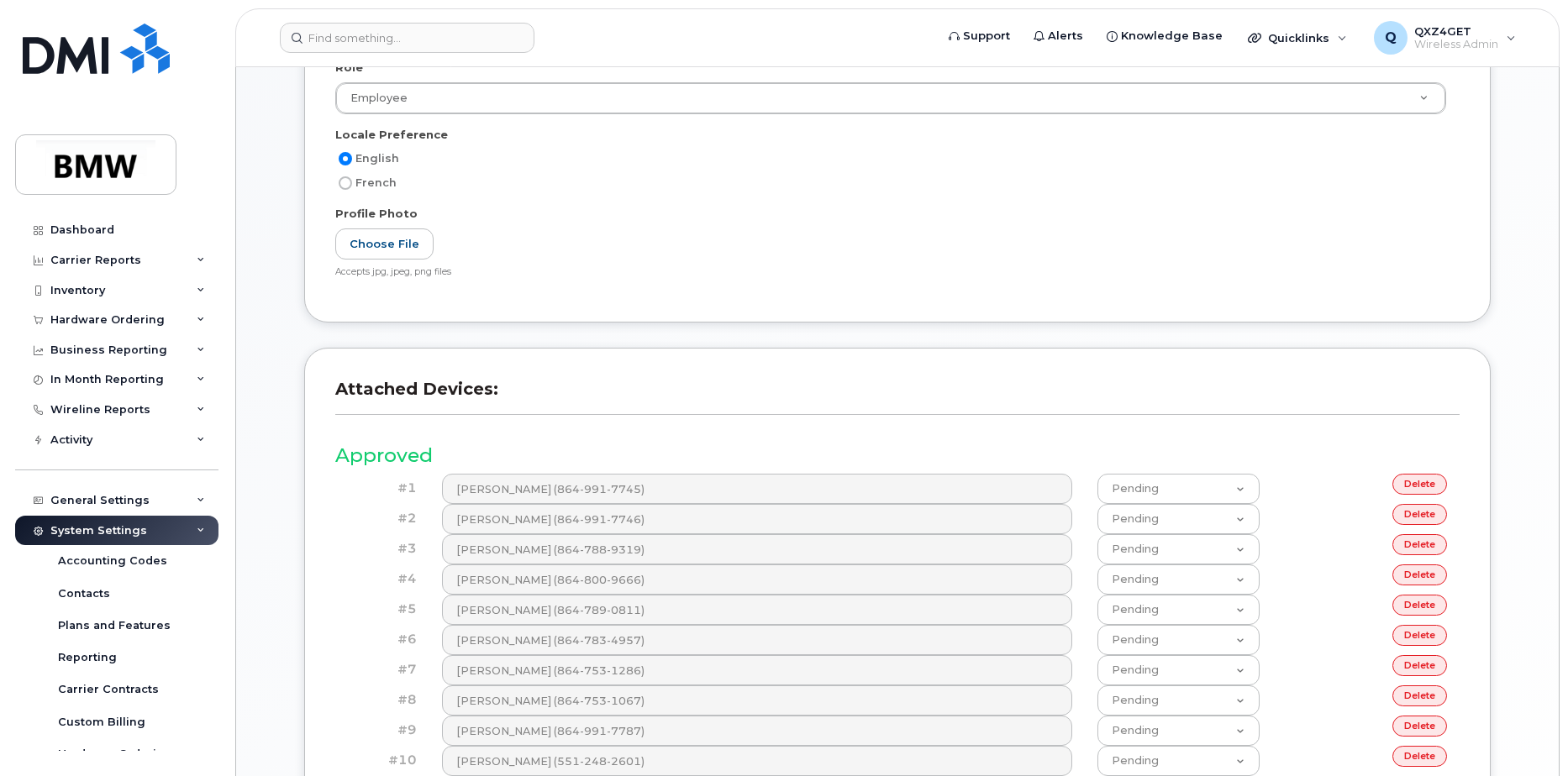
scroll to position [441, 0]
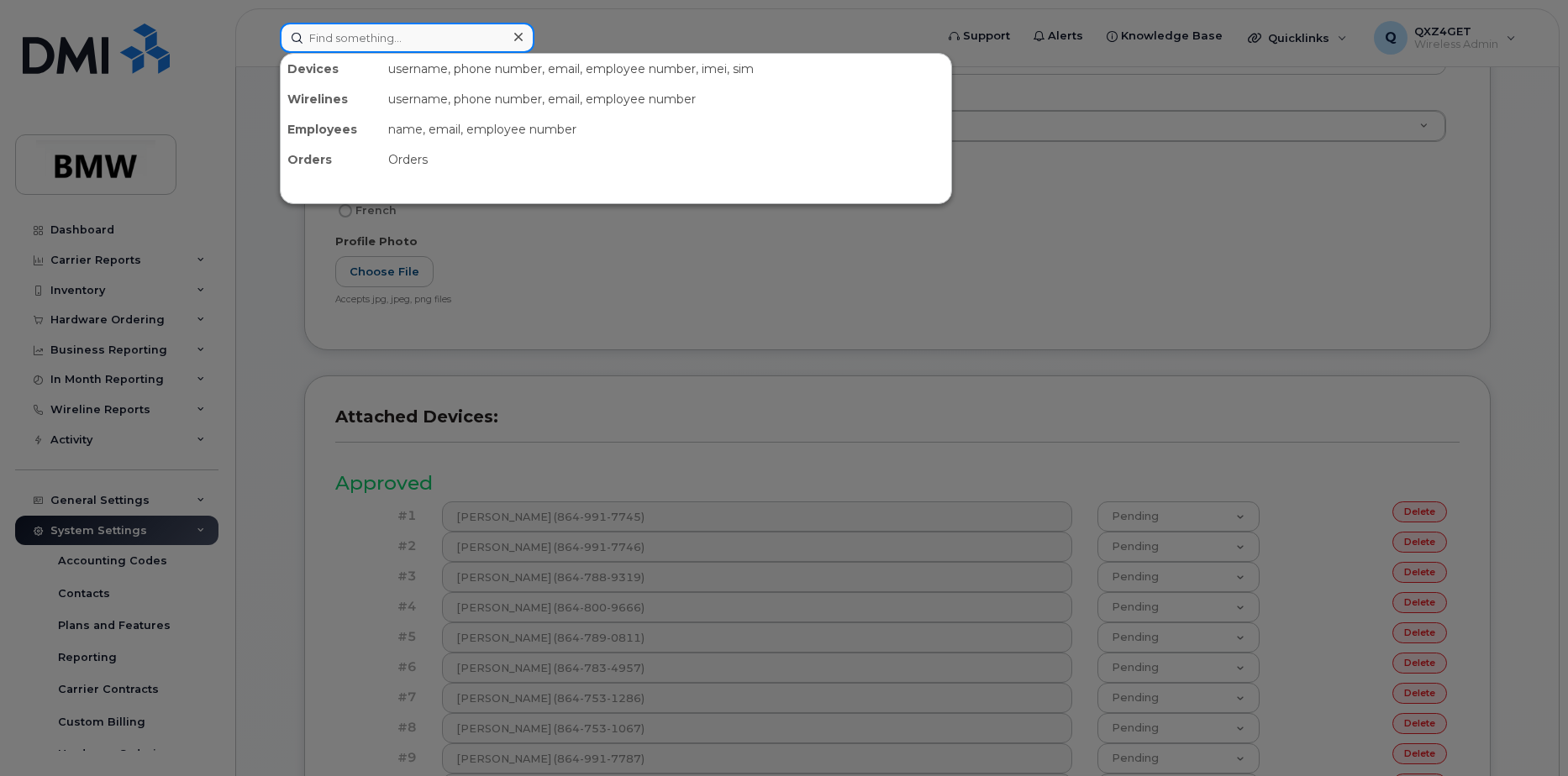
drag, startPoint x: 330, startPoint y: 40, endPoint x: 339, endPoint y: 40, distance: 9.0
click at [333, 40] on input at bounding box center [407, 37] width 254 height 31
paste input "Bestbuybestbuybestbuybestbuy#5"
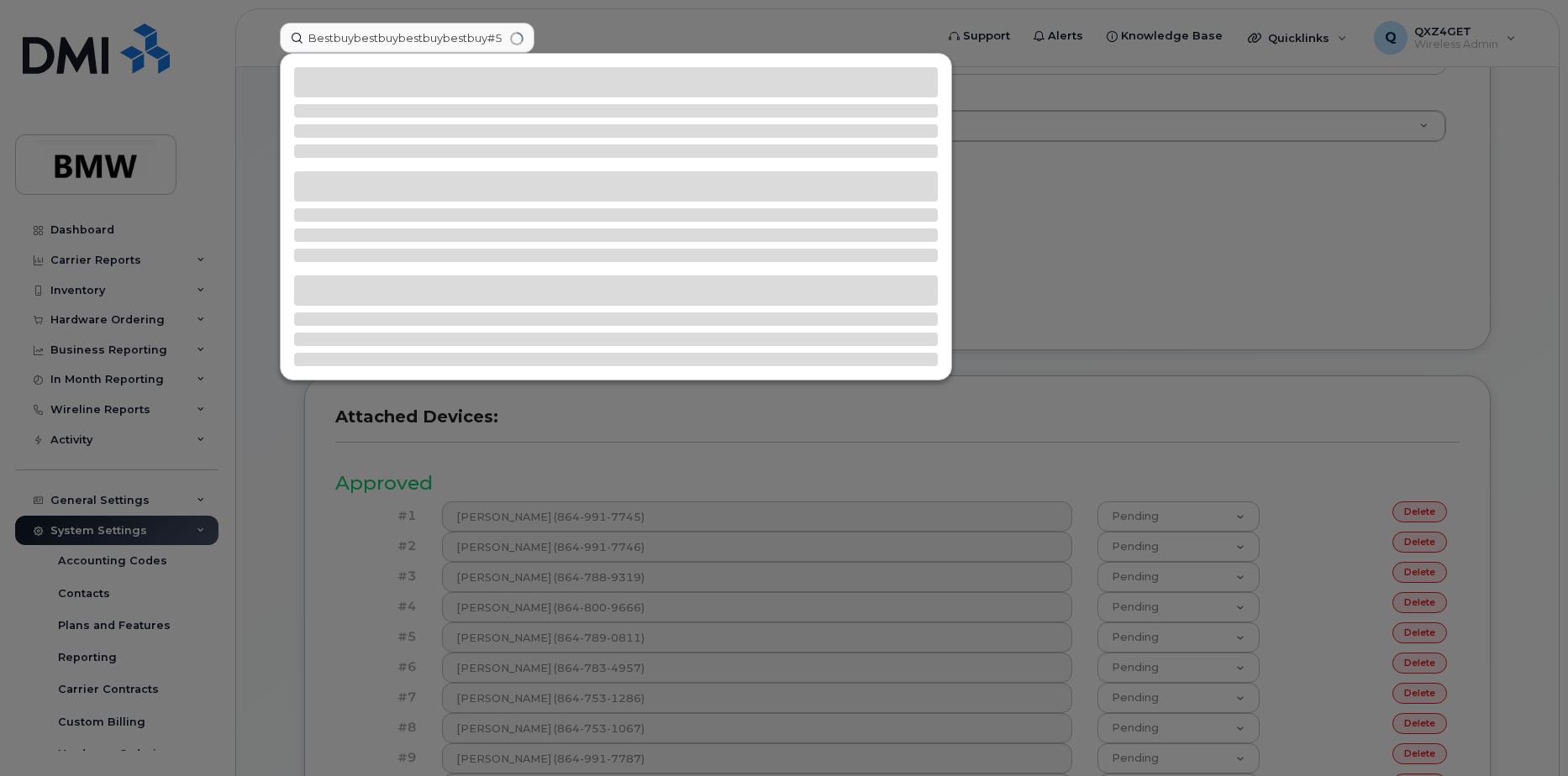
click at [625, 37] on div at bounding box center [784, 388] width 1568 height 776
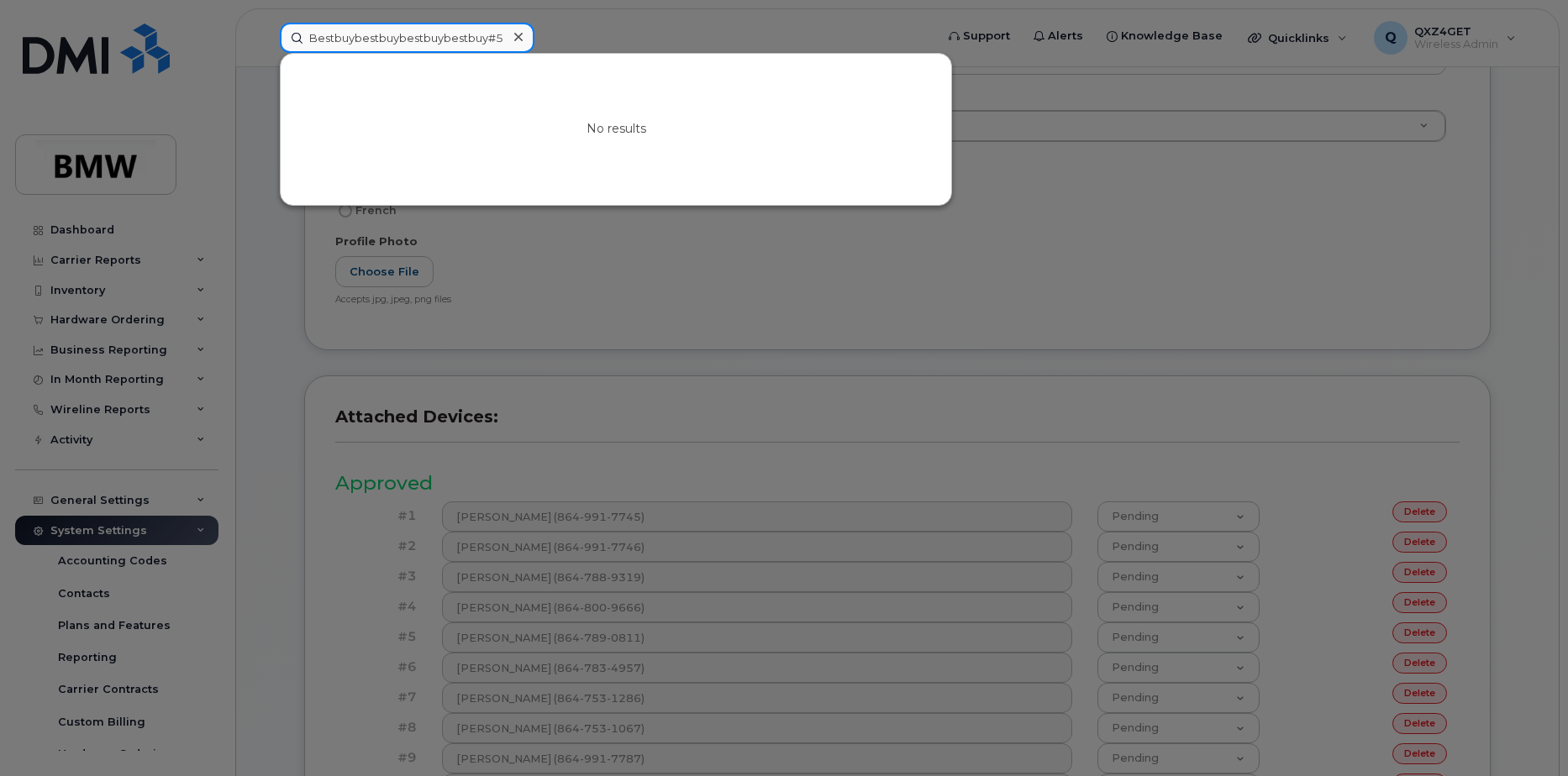
drag, startPoint x: 506, startPoint y: 39, endPoint x: 163, endPoint y: 65, distance: 344.0
click at [298, 27] on input "Bestbuybestbuybestbuybestbuy#5" at bounding box center [407, 37] width 254 height 31
type input "]"
type input "A"
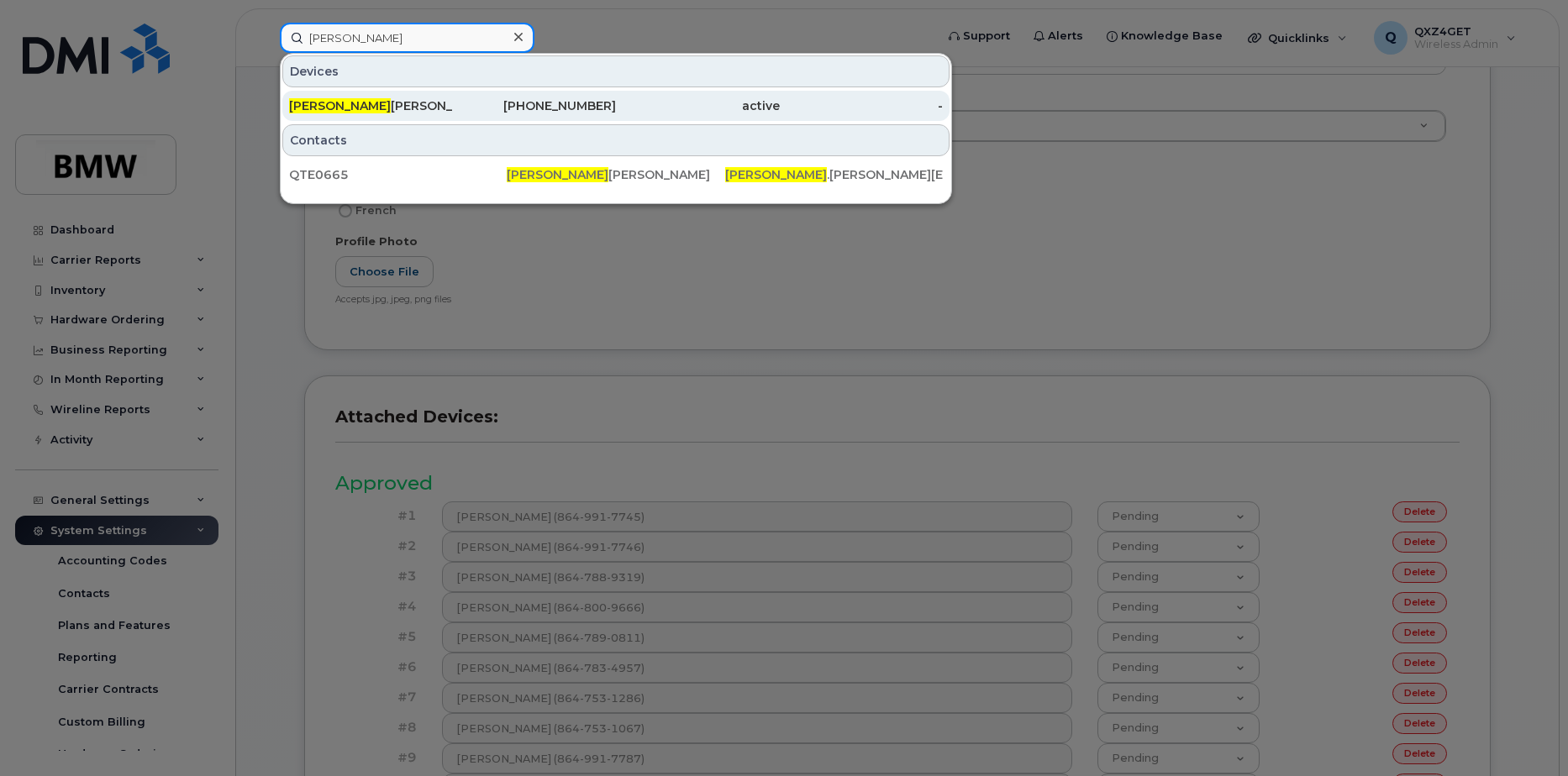
type input "[PERSON_NAME]"
click at [330, 103] on span "[PERSON_NAME]" at bounding box center [340, 106] width 102 height 15
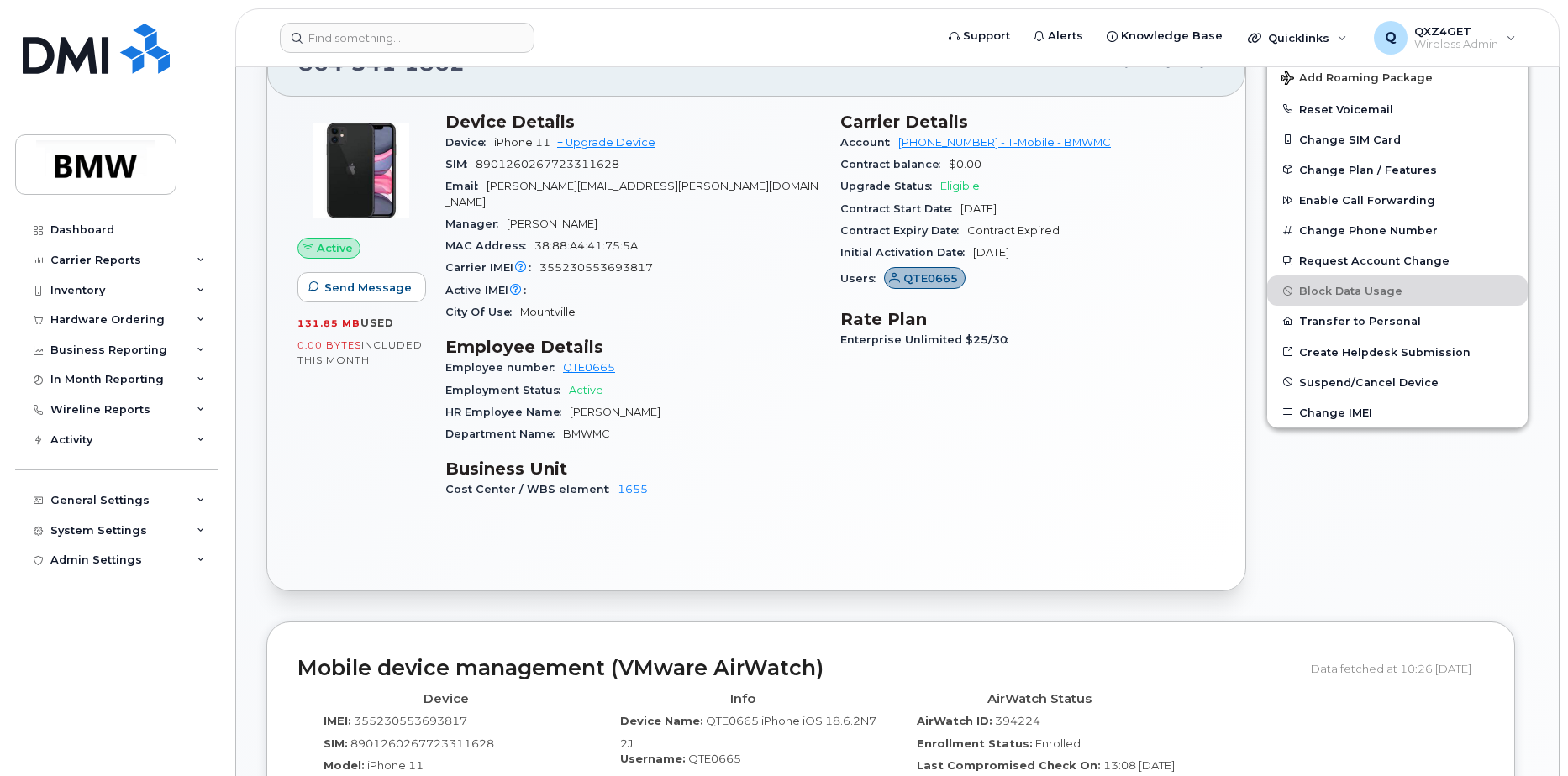
scroll to position [420, 0]
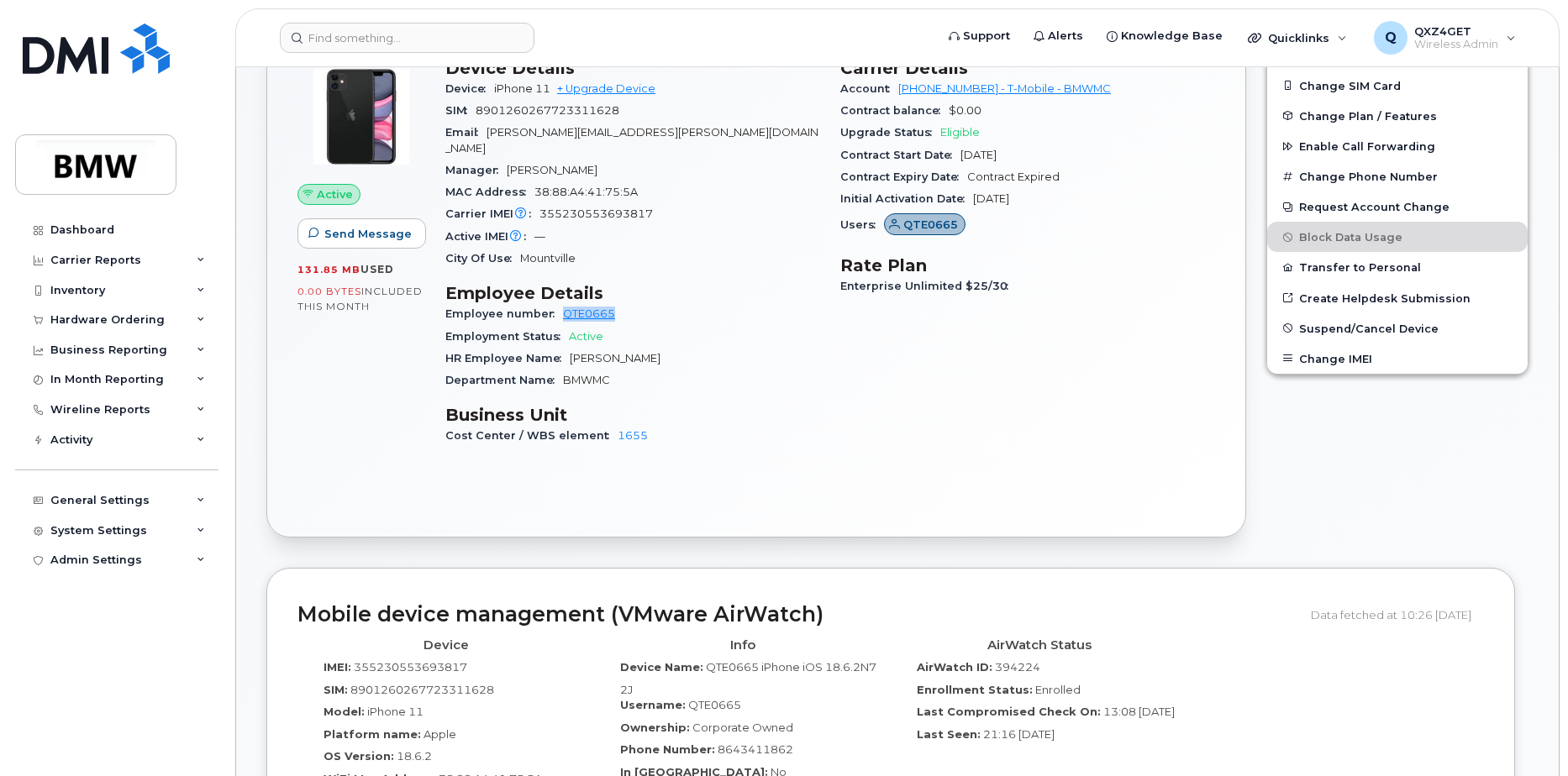
drag, startPoint x: 628, startPoint y: 299, endPoint x: 552, endPoint y: 298, distance: 76.0
click at [552, 304] on div "Employee number QTE0665" at bounding box center [633, 315] width 375 height 22
copy link "QTE0665"
click at [371, 31] on input at bounding box center [407, 37] width 254 height 31
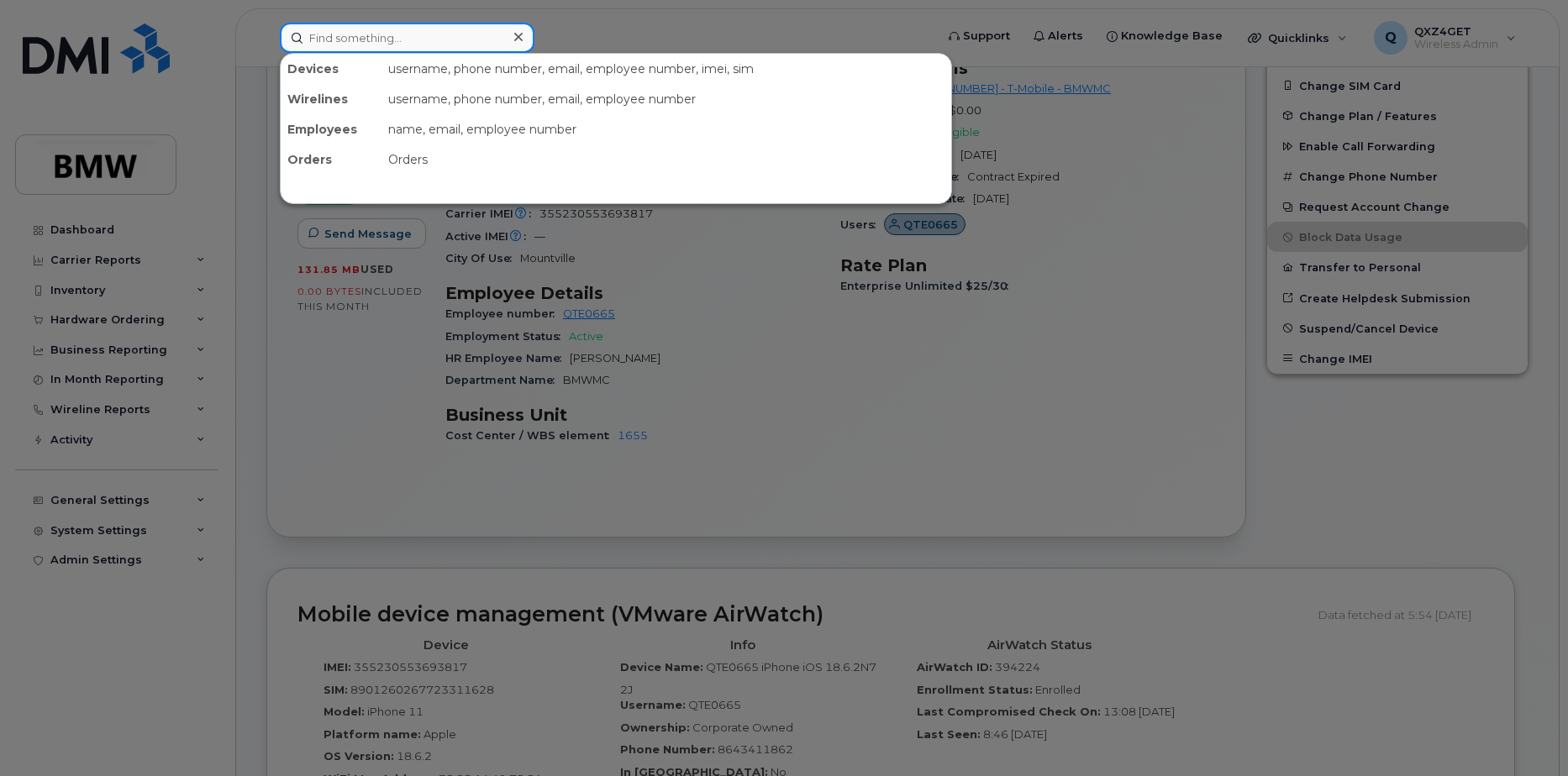
paste input "8647834177"
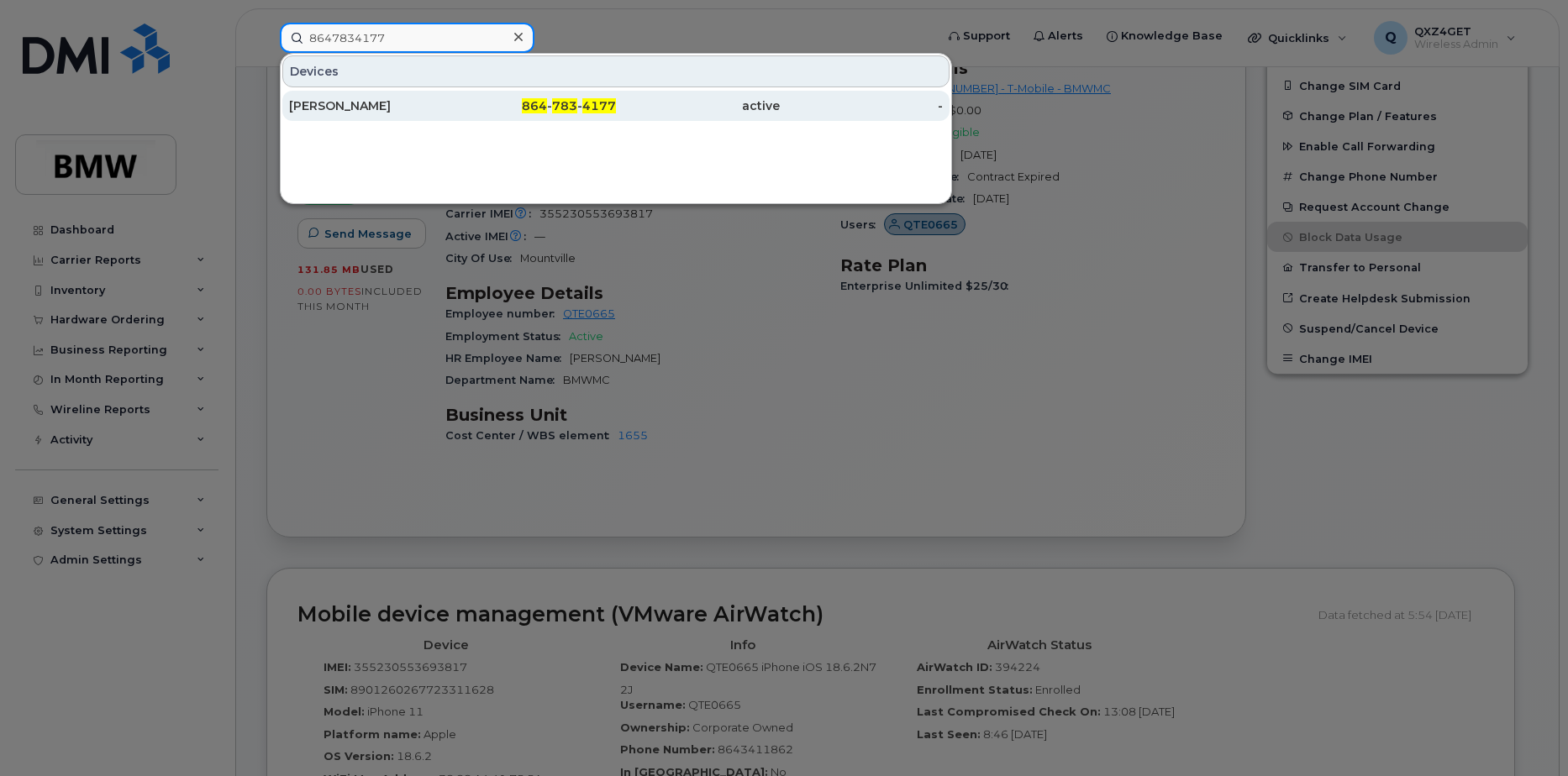
type input "8647834177"
click at [348, 110] on div "Mark Hernandez" at bounding box center [370, 106] width 163 height 17
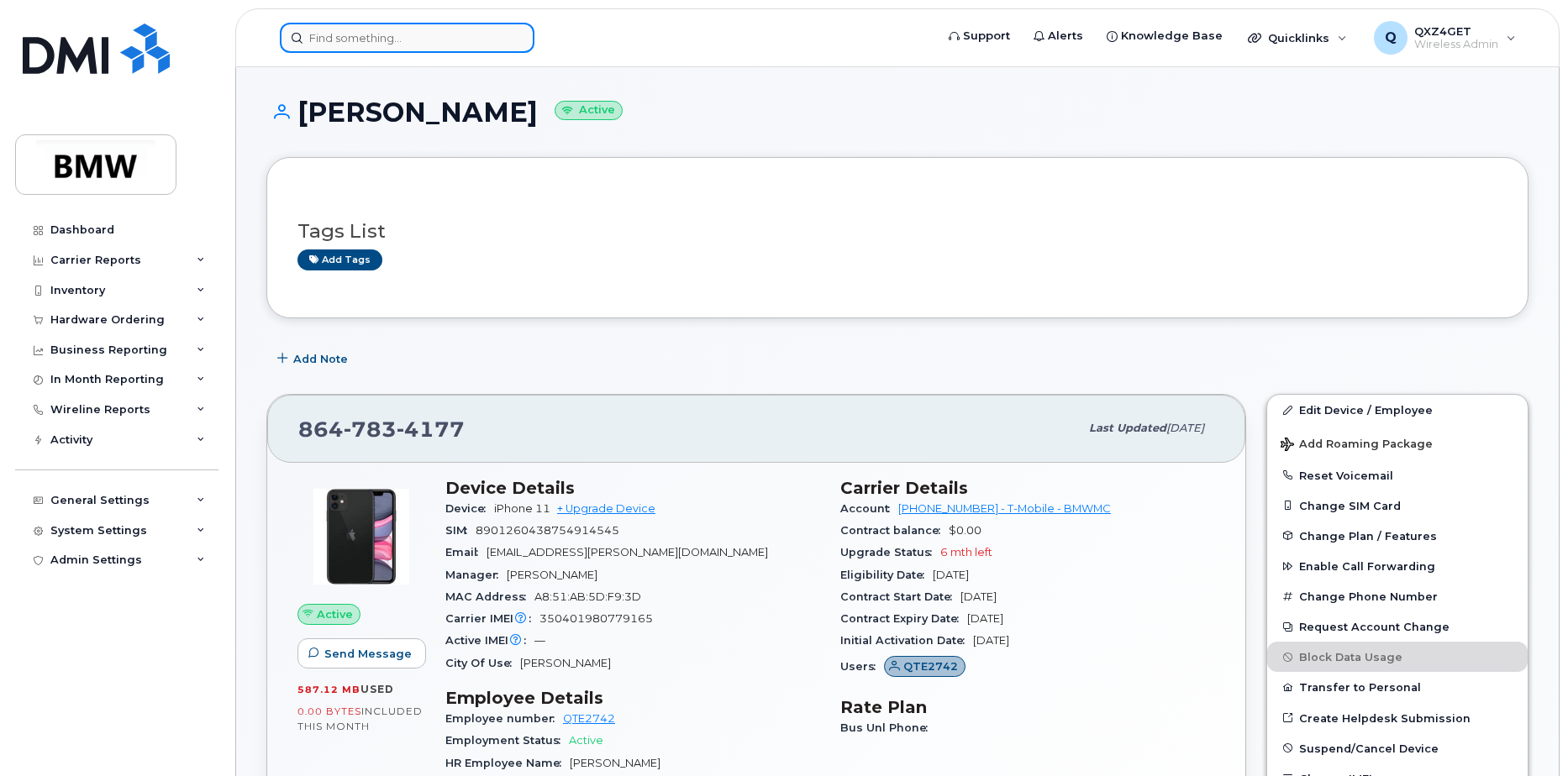
click at [344, 24] on input at bounding box center [407, 37] width 254 height 31
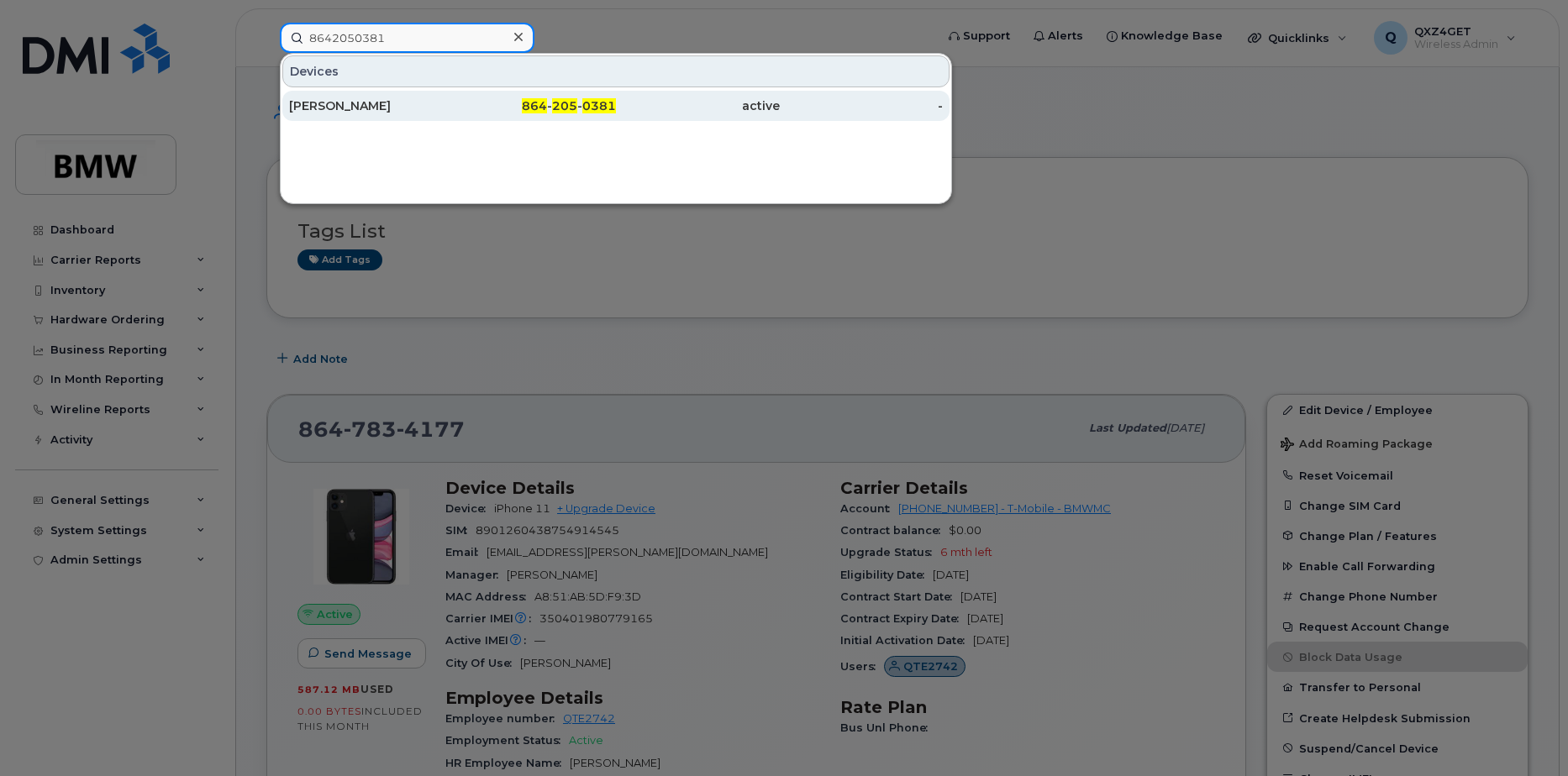
type input "8642050381"
click at [348, 103] on div "Nathan Howard" at bounding box center [370, 106] width 163 height 17
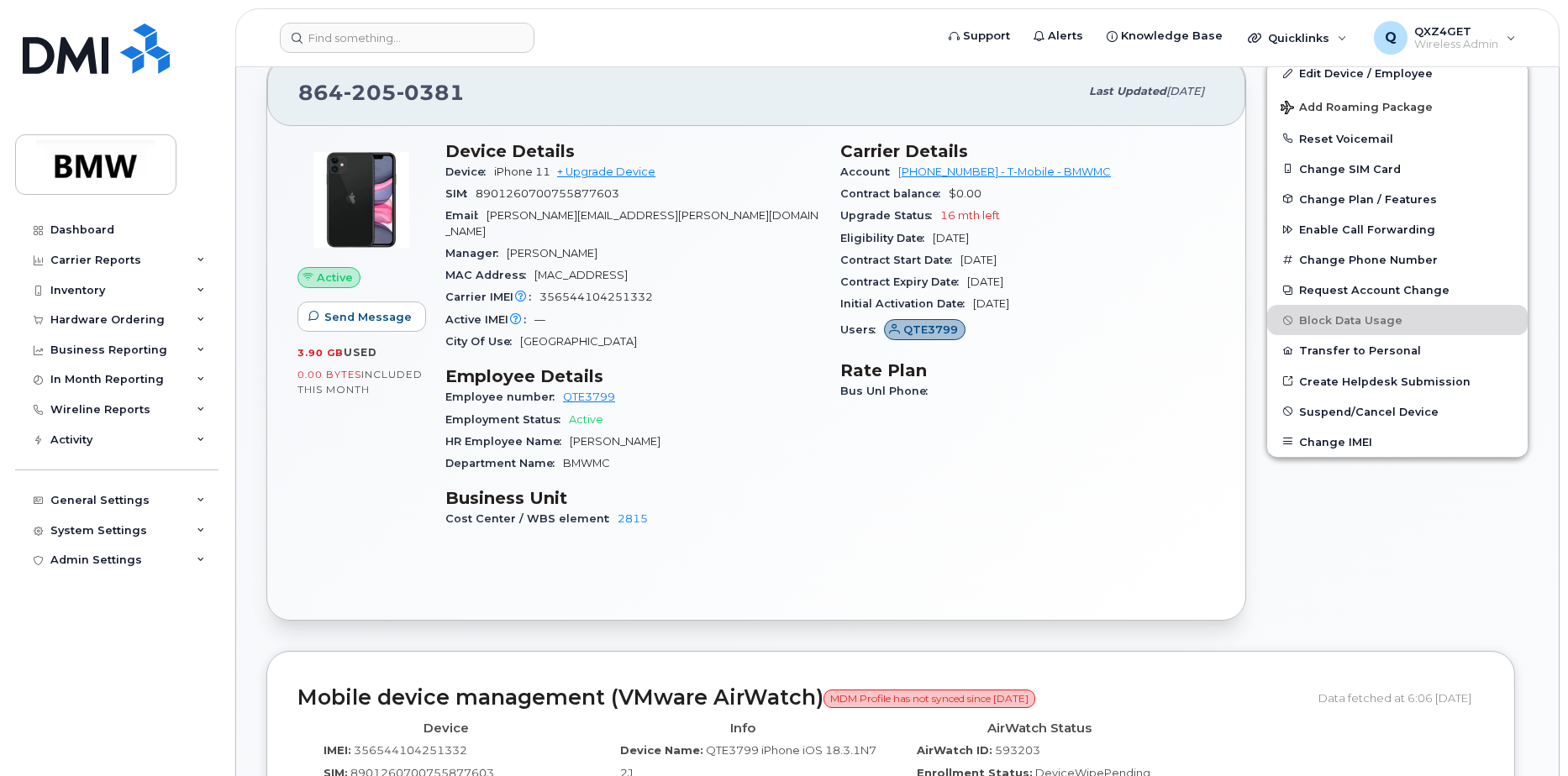
scroll to position [336, 0]
click at [368, 32] on input at bounding box center [407, 37] width 254 height 31
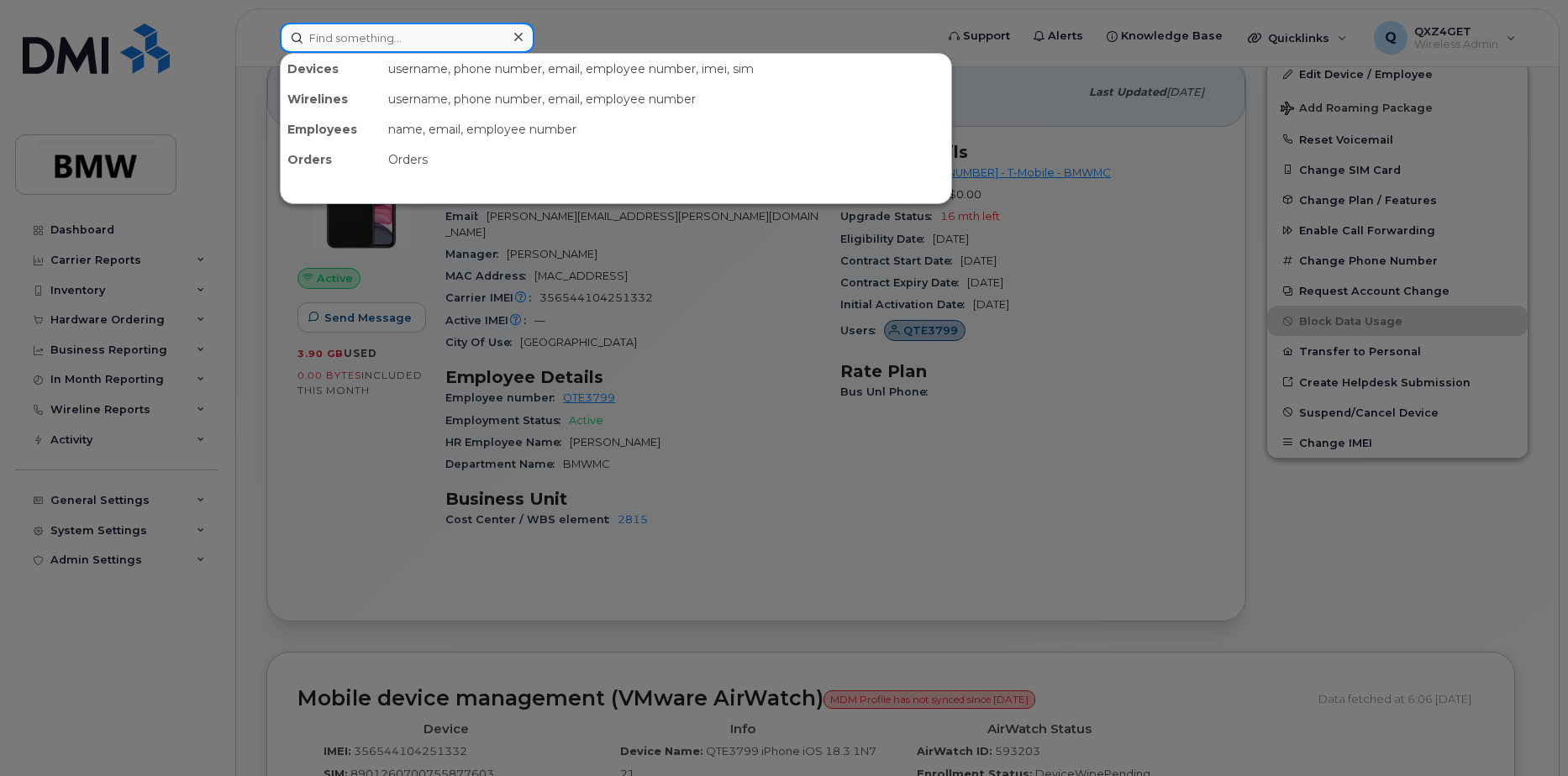
paste input "8646524014"
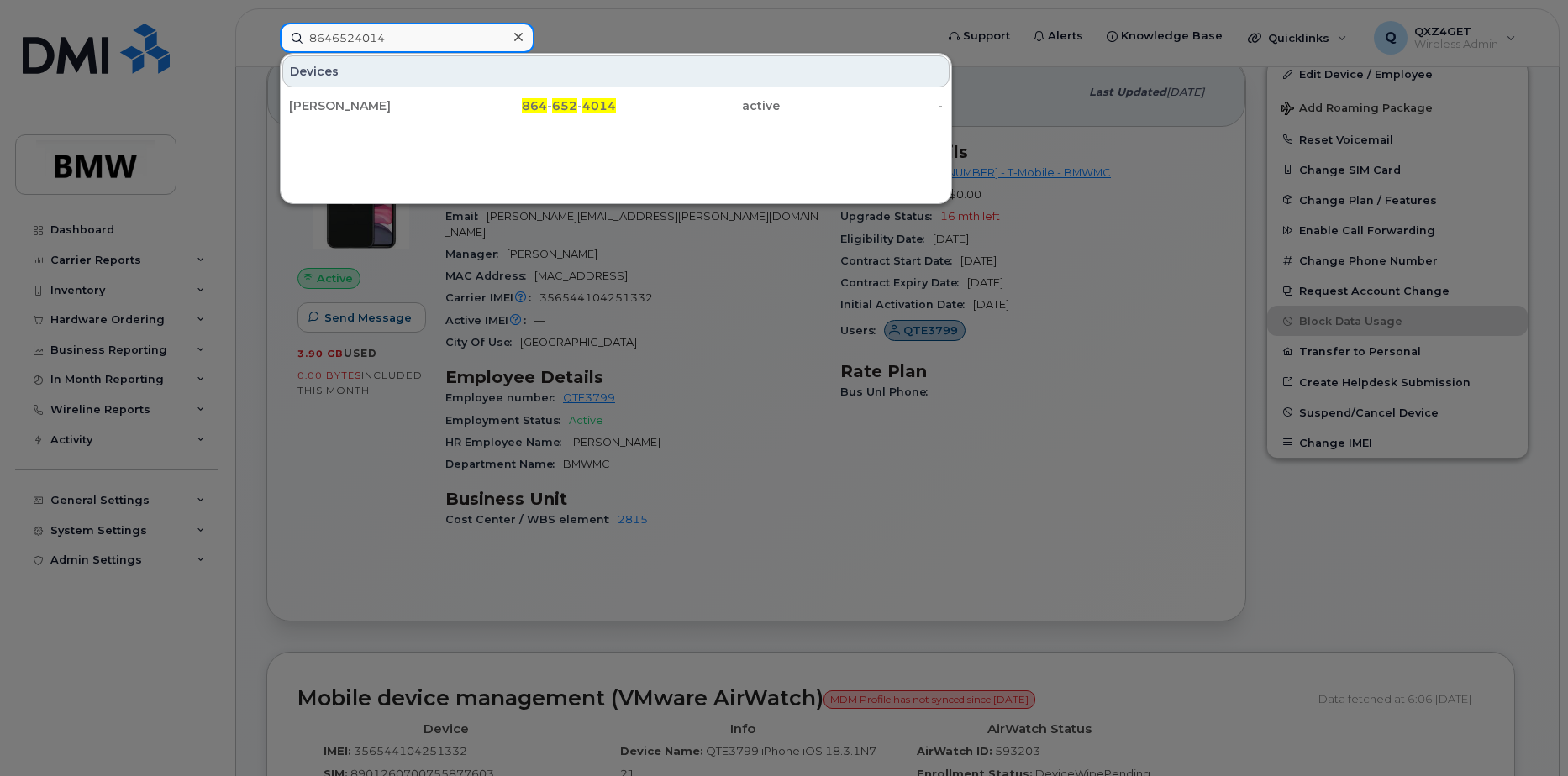
type input "8646524014"
click at [329, 105] on div "Russell Oates" at bounding box center [370, 106] width 163 height 17
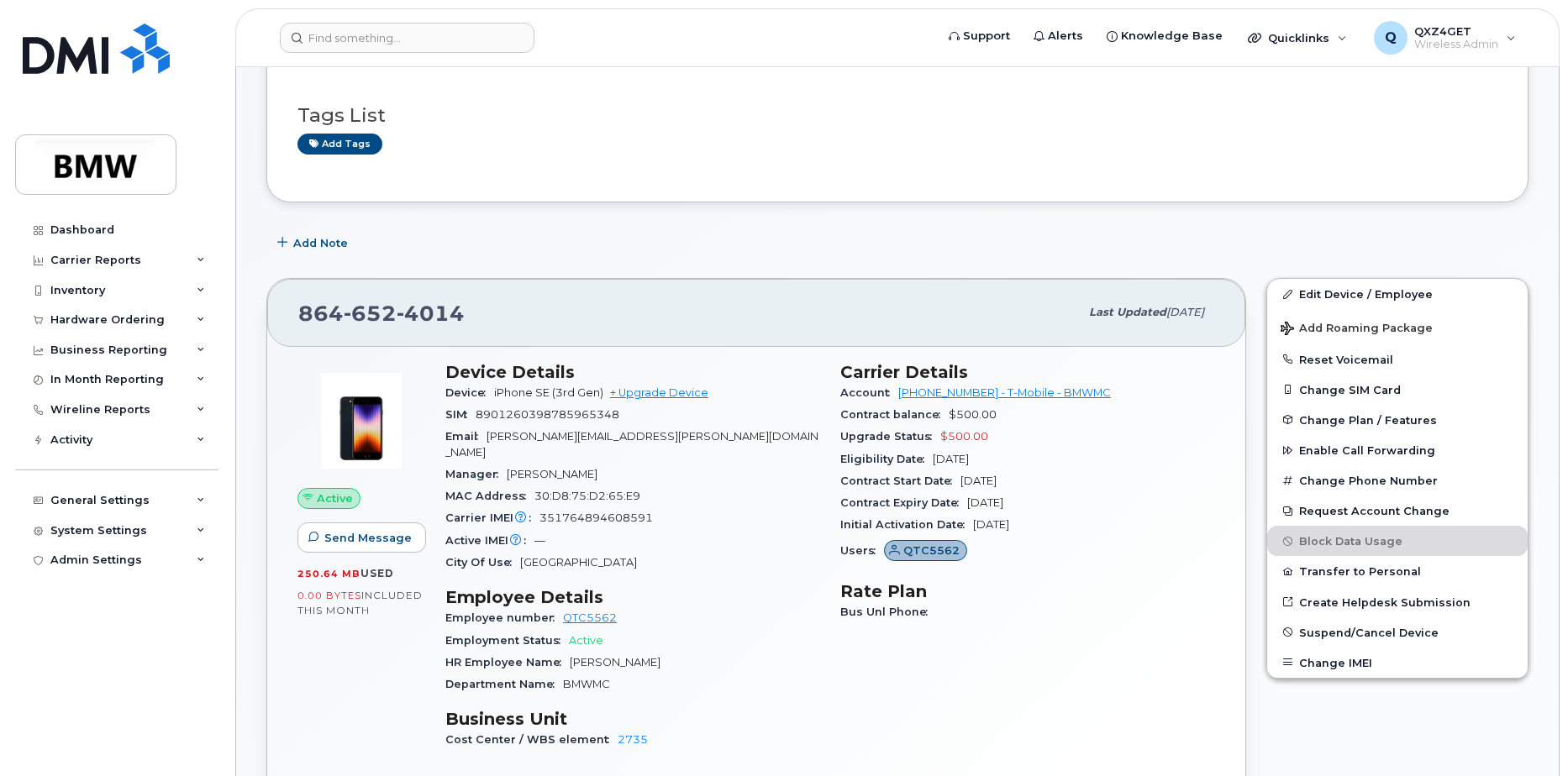
scroll to position [168, 0]
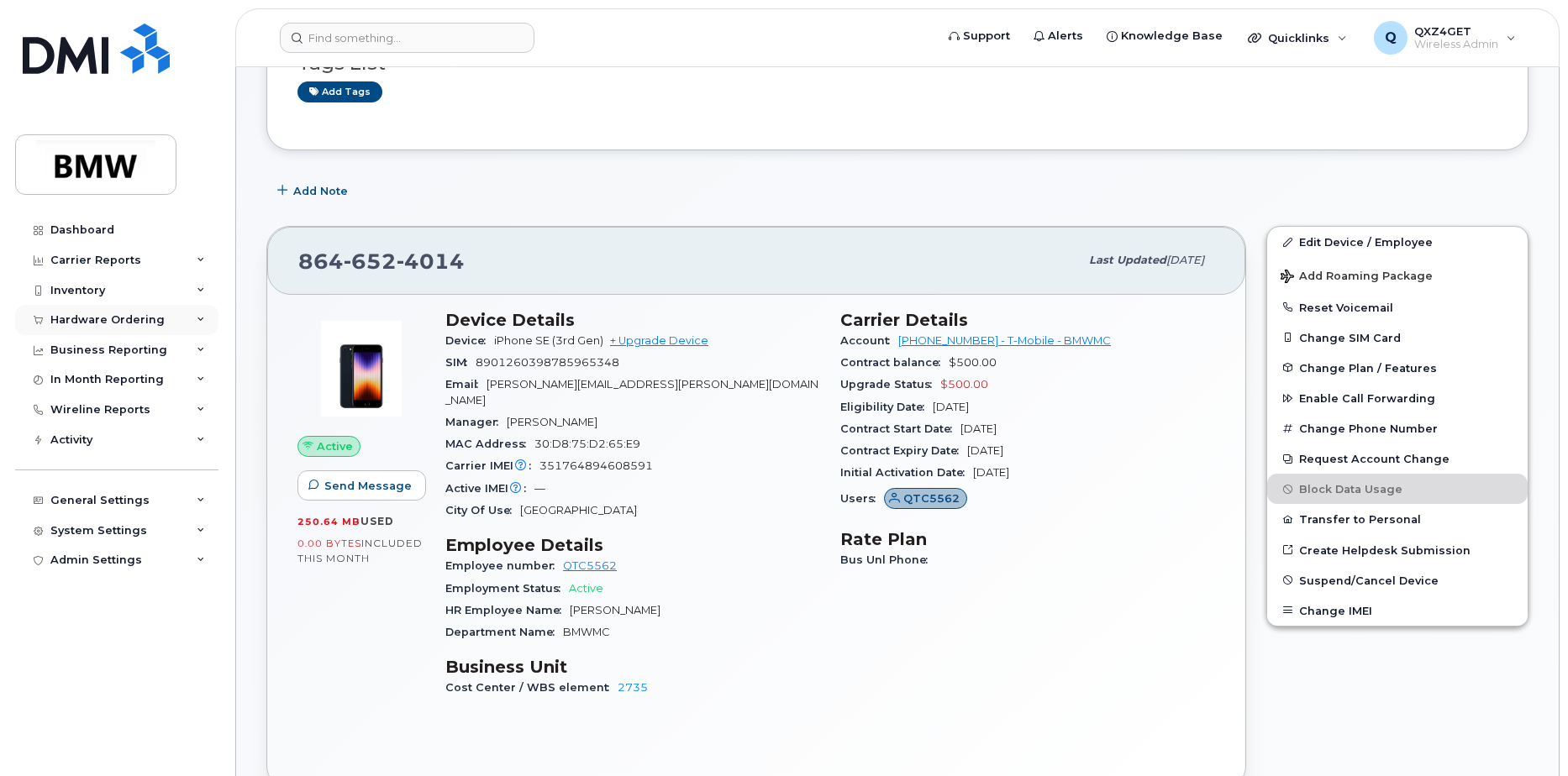
drag, startPoint x: 110, startPoint y: 310, endPoint x: 120, endPoint y: 311, distance: 10.0
click at [113, 310] on div "Hardware Ordering" at bounding box center [116, 320] width 203 height 31
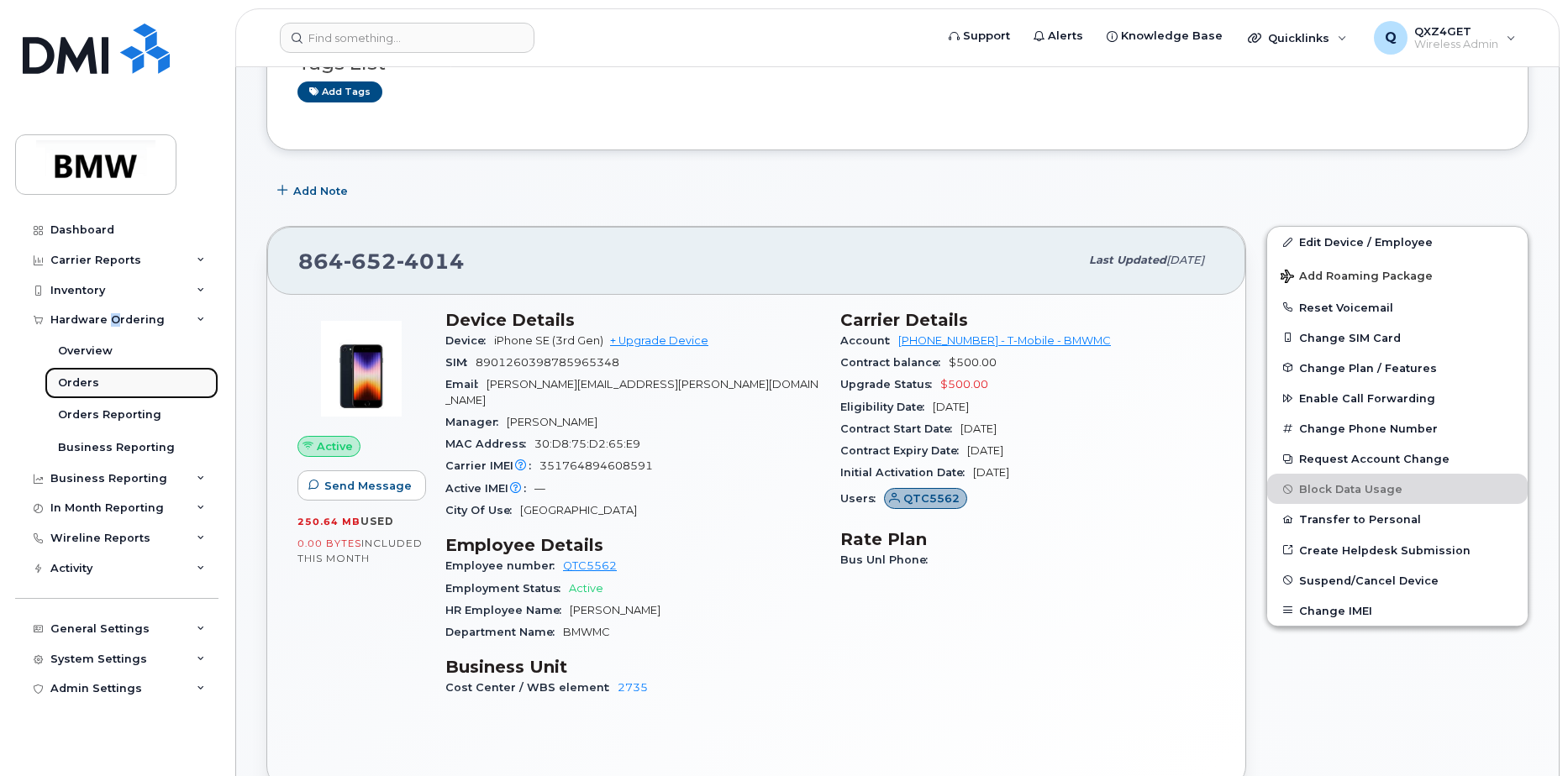
click at [84, 376] on div "Orders" at bounding box center [78, 383] width 41 height 15
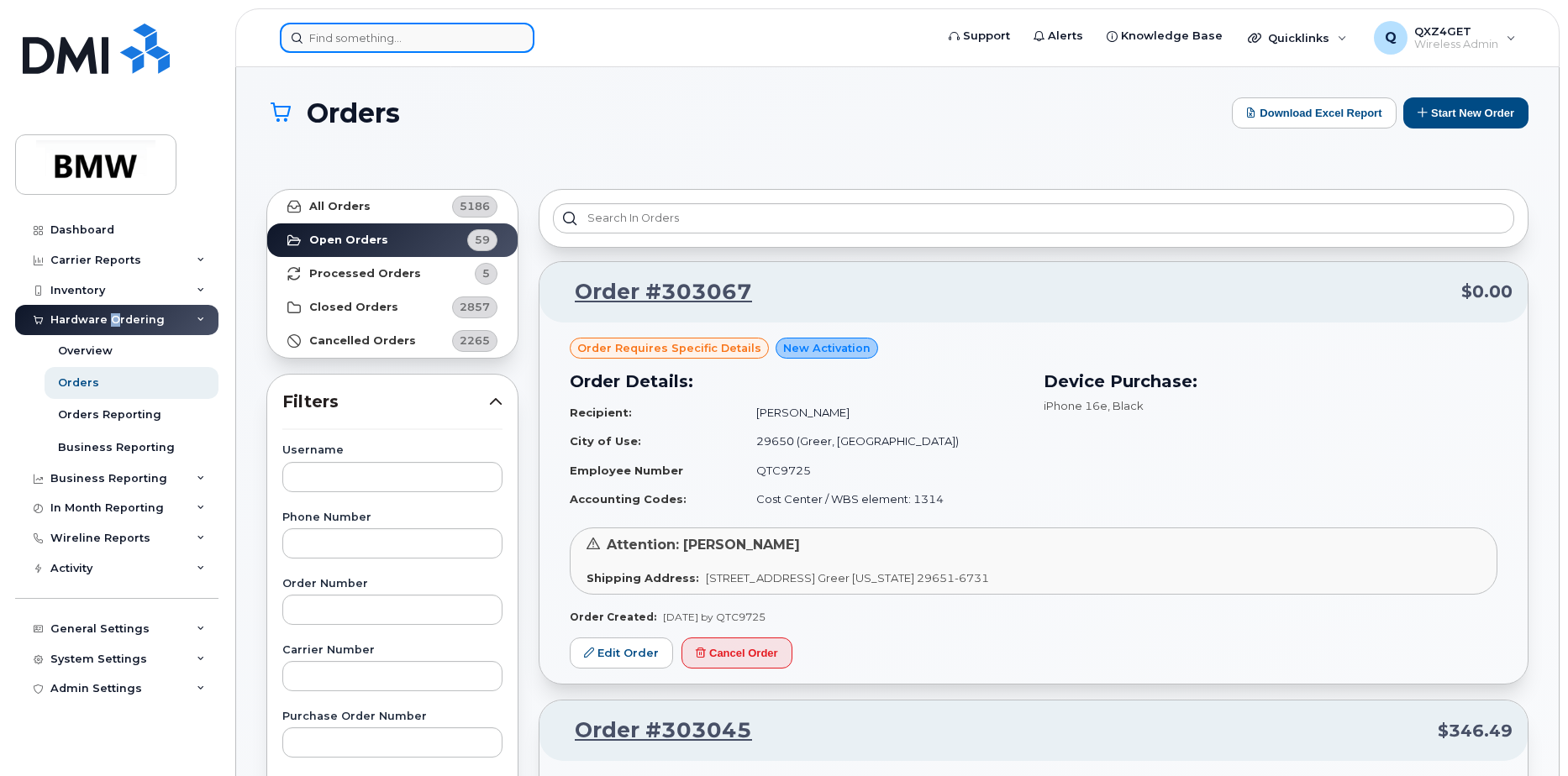
click at [369, 38] on input at bounding box center [407, 37] width 254 height 31
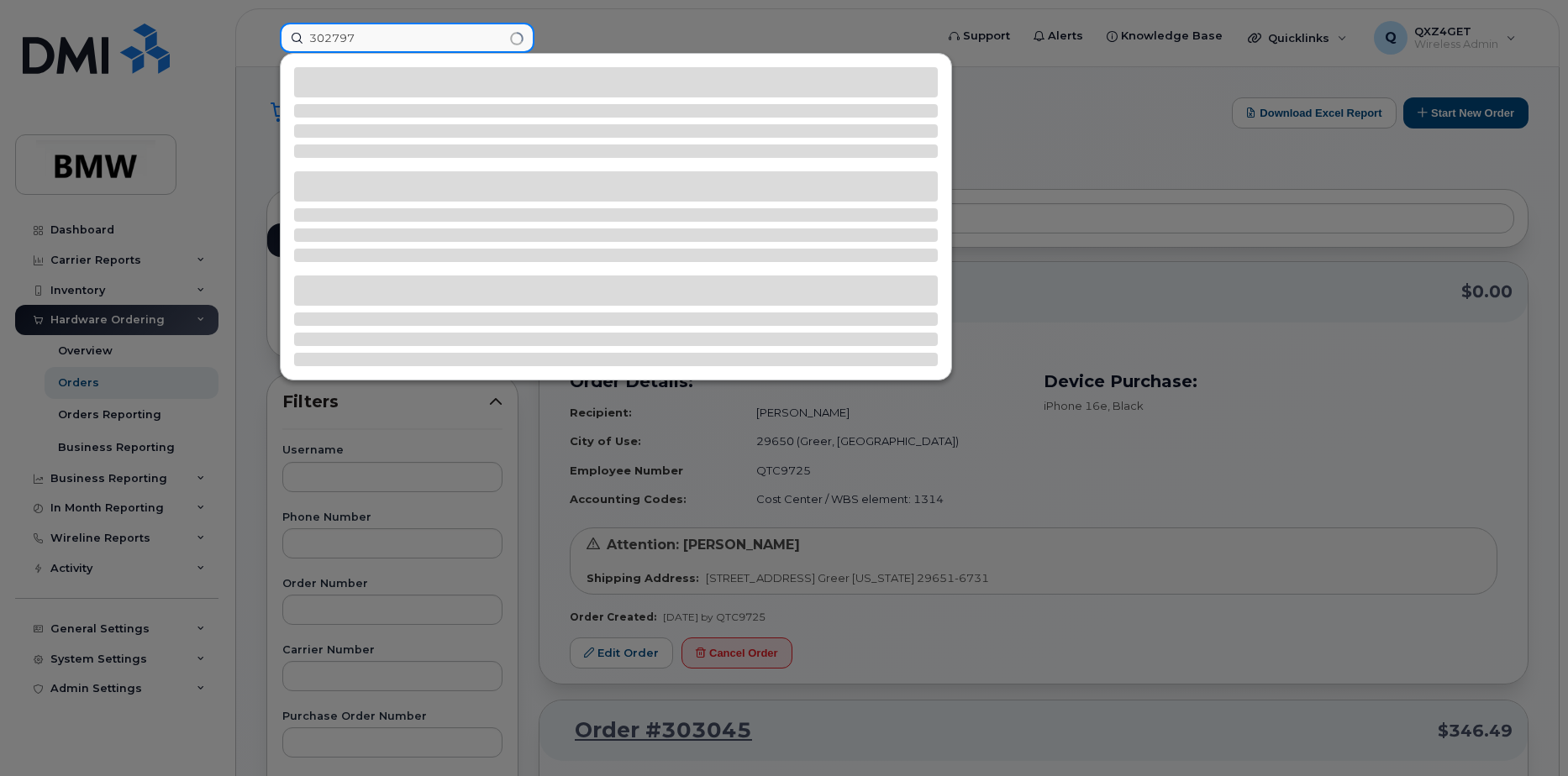
type input "302797"
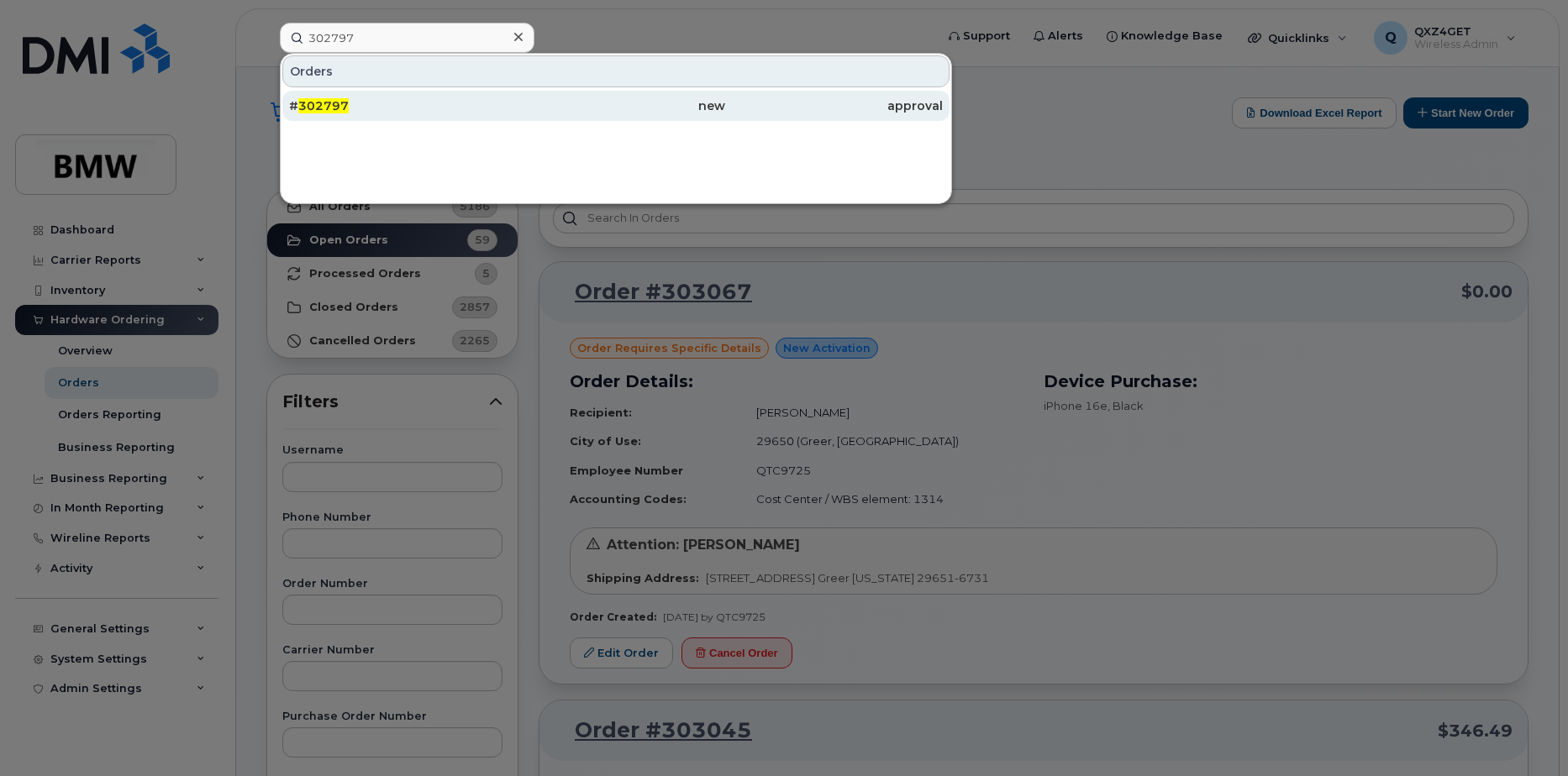
click at [340, 96] on div "# 302797" at bounding box center [397, 106] width 217 height 31
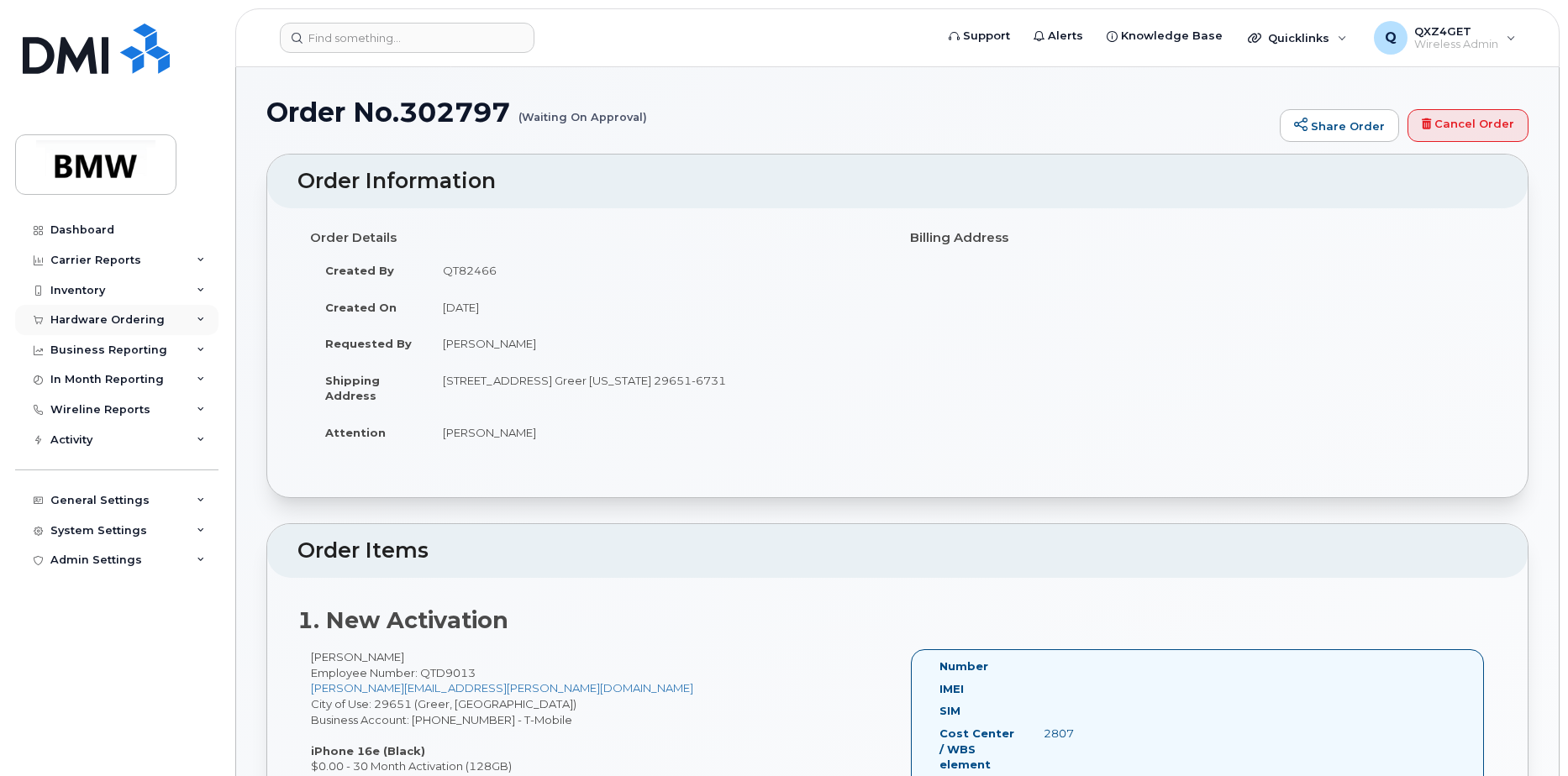
click at [72, 312] on div "Hardware Ordering" at bounding box center [116, 320] width 203 height 31
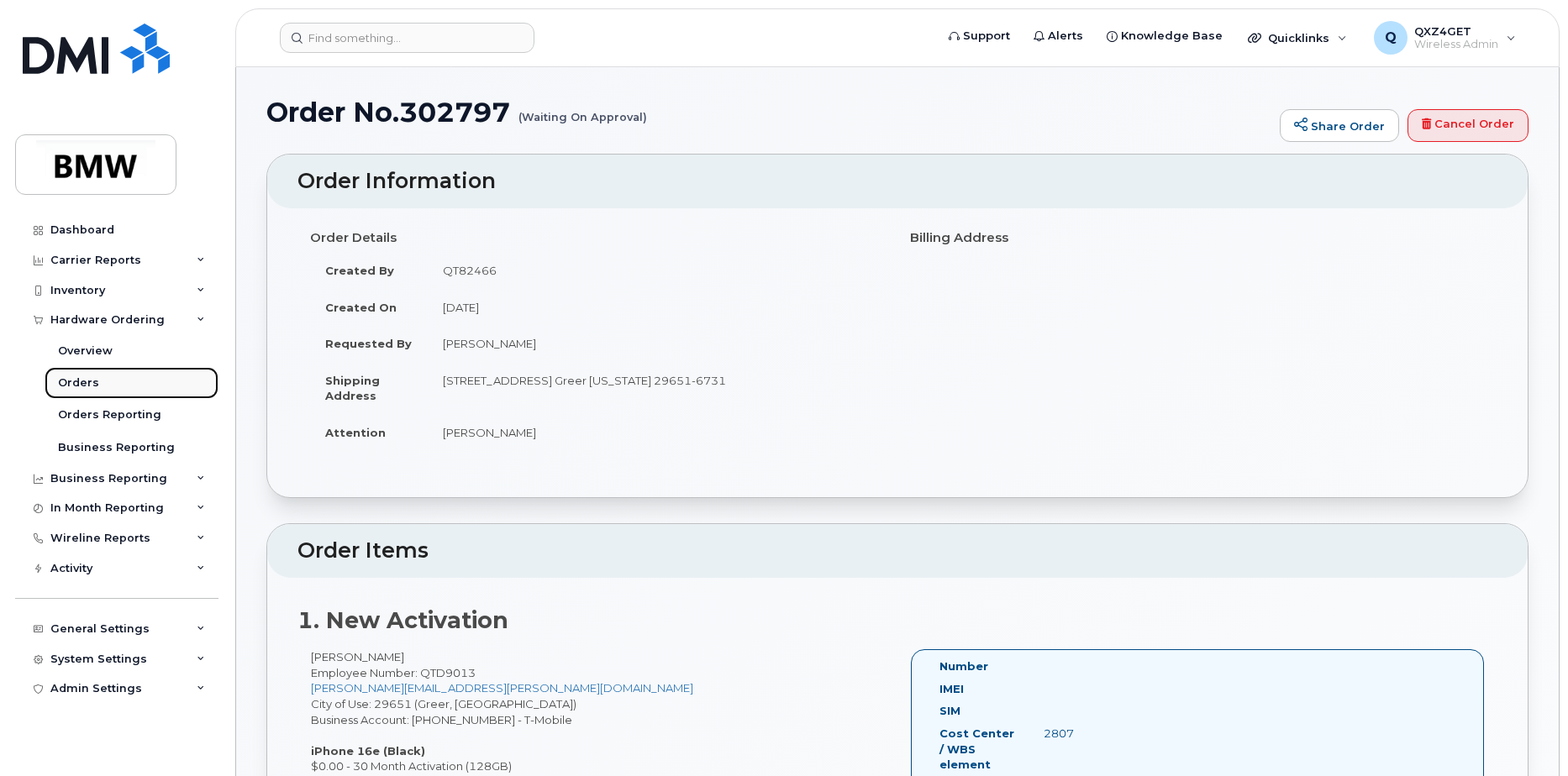
click at [71, 382] on div "Orders" at bounding box center [78, 383] width 41 height 15
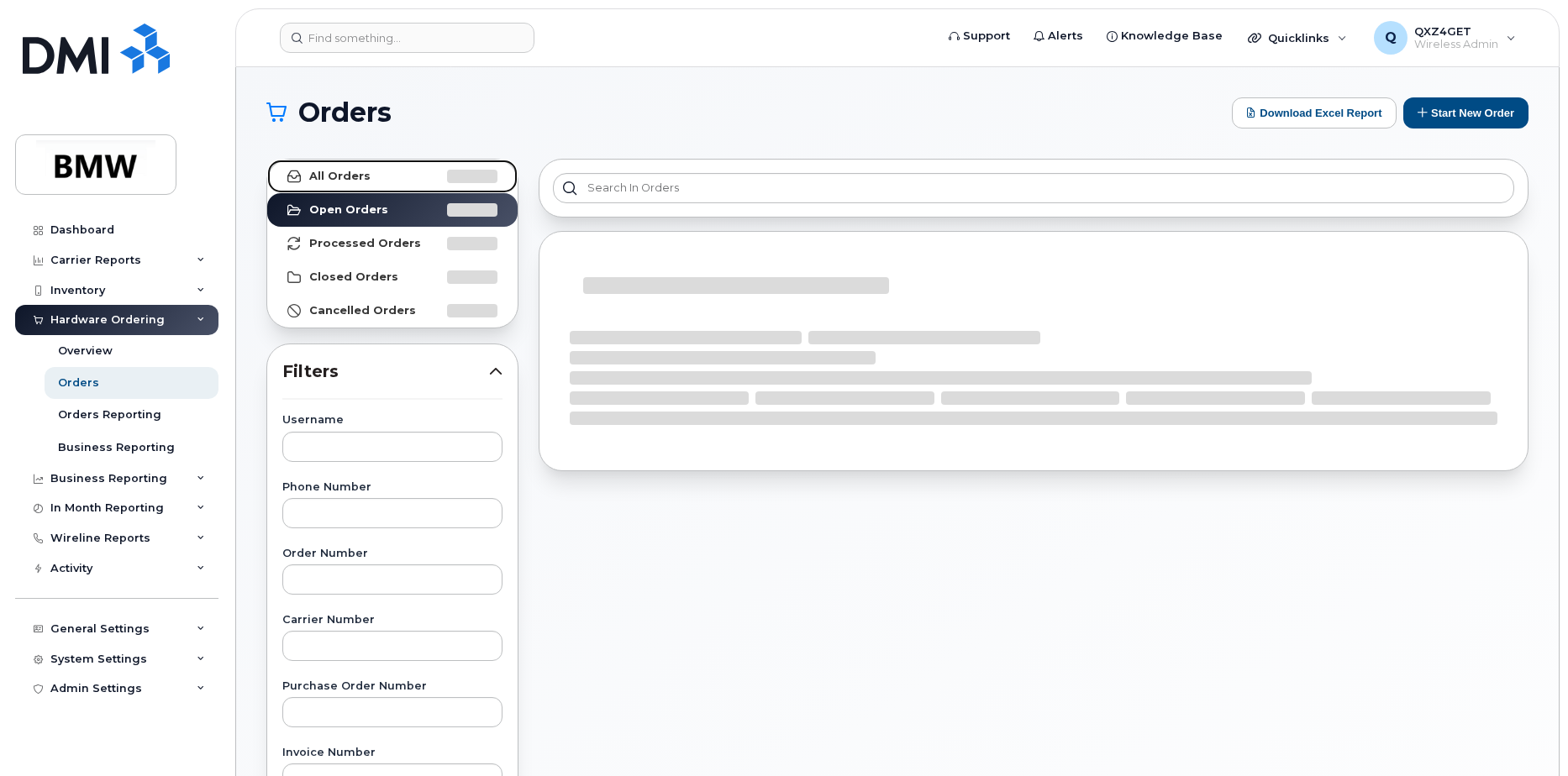
click at [317, 175] on strong "All Orders" at bounding box center [340, 176] width 61 height 13
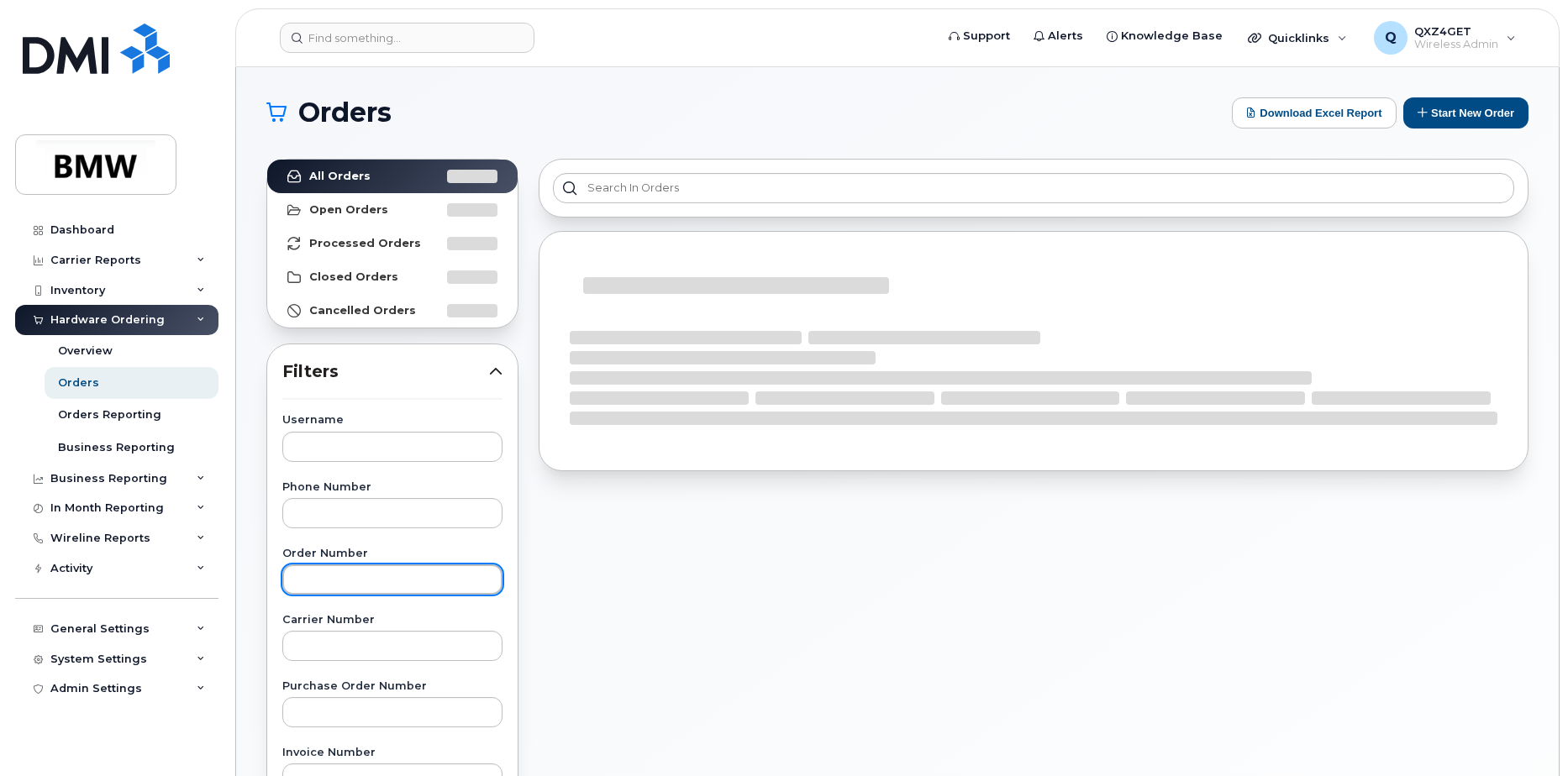
click at [330, 574] on input "text" at bounding box center [392, 579] width 220 height 31
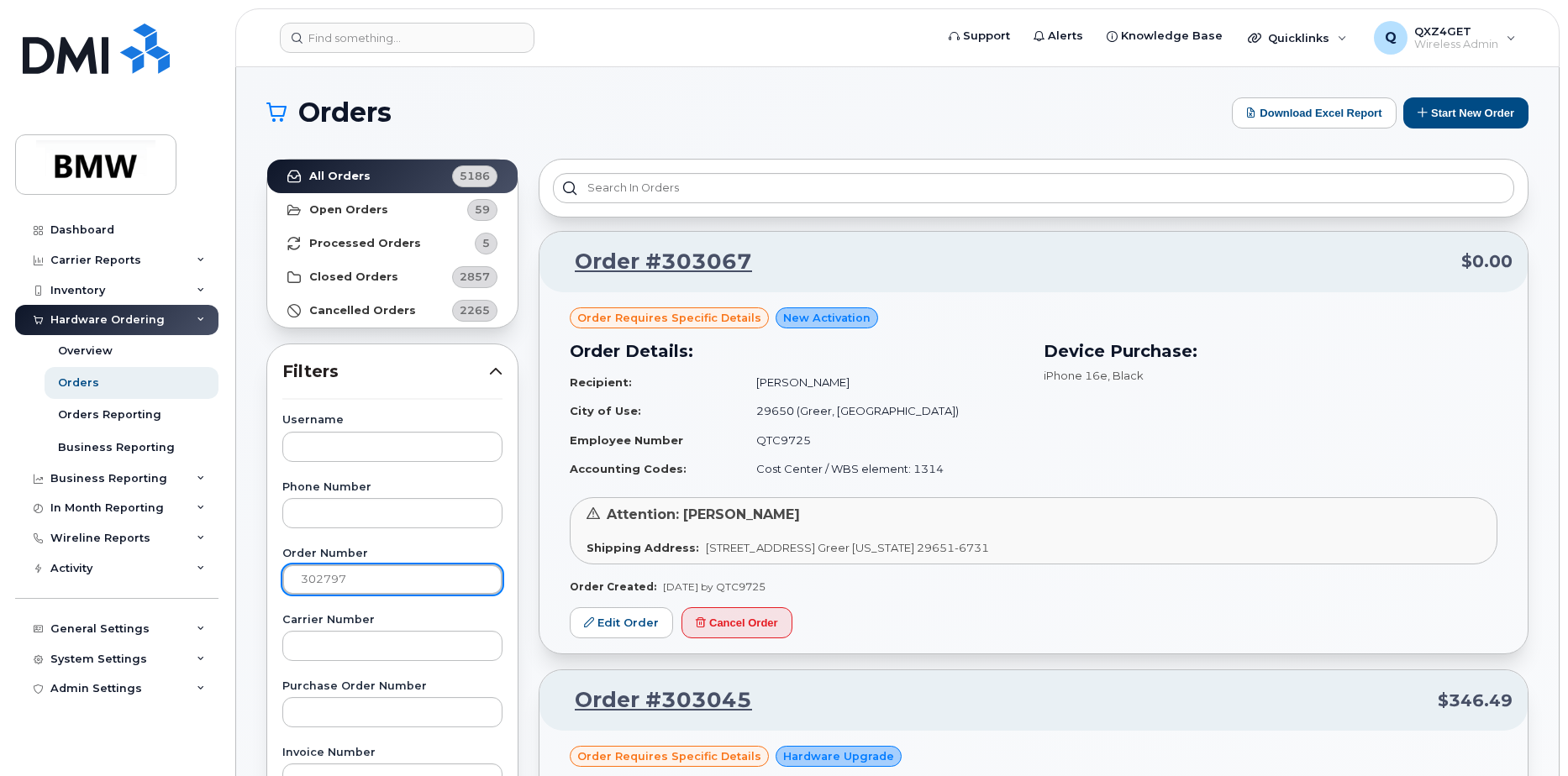
type input "302797"
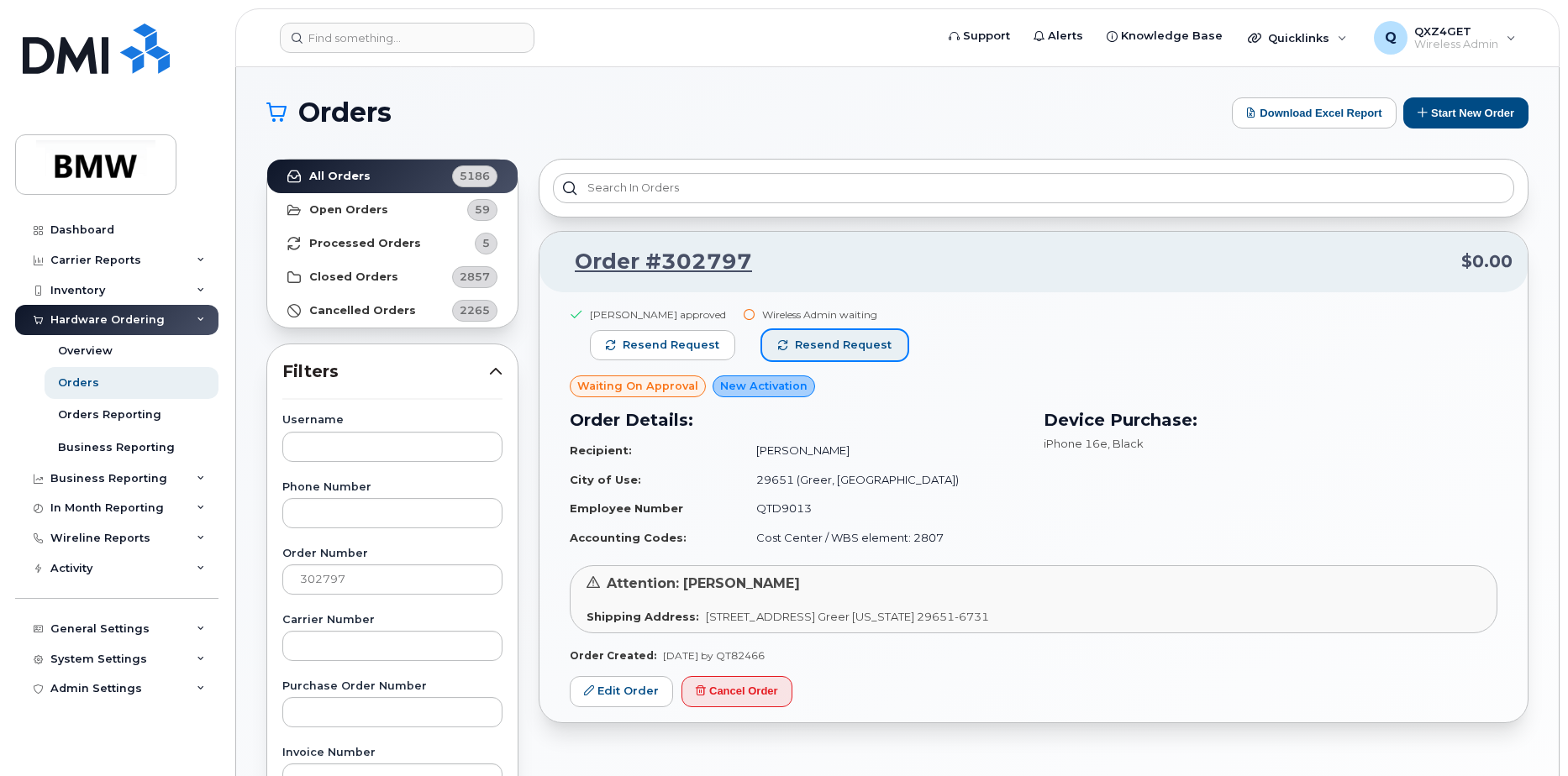
click at [829, 345] on span "Resend request" at bounding box center [843, 345] width 97 height 15
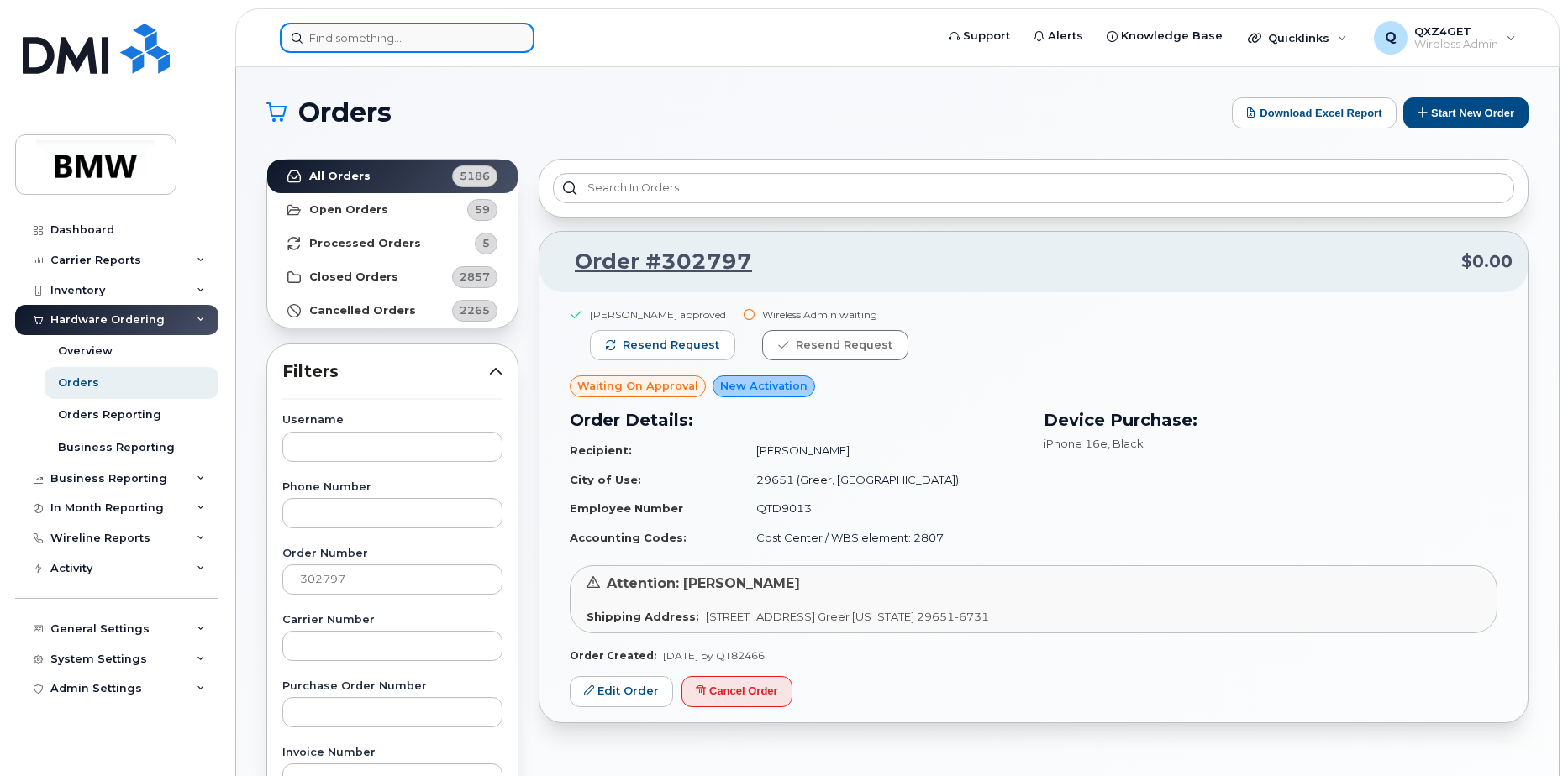
click at [360, 47] on input at bounding box center [407, 37] width 254 height 31
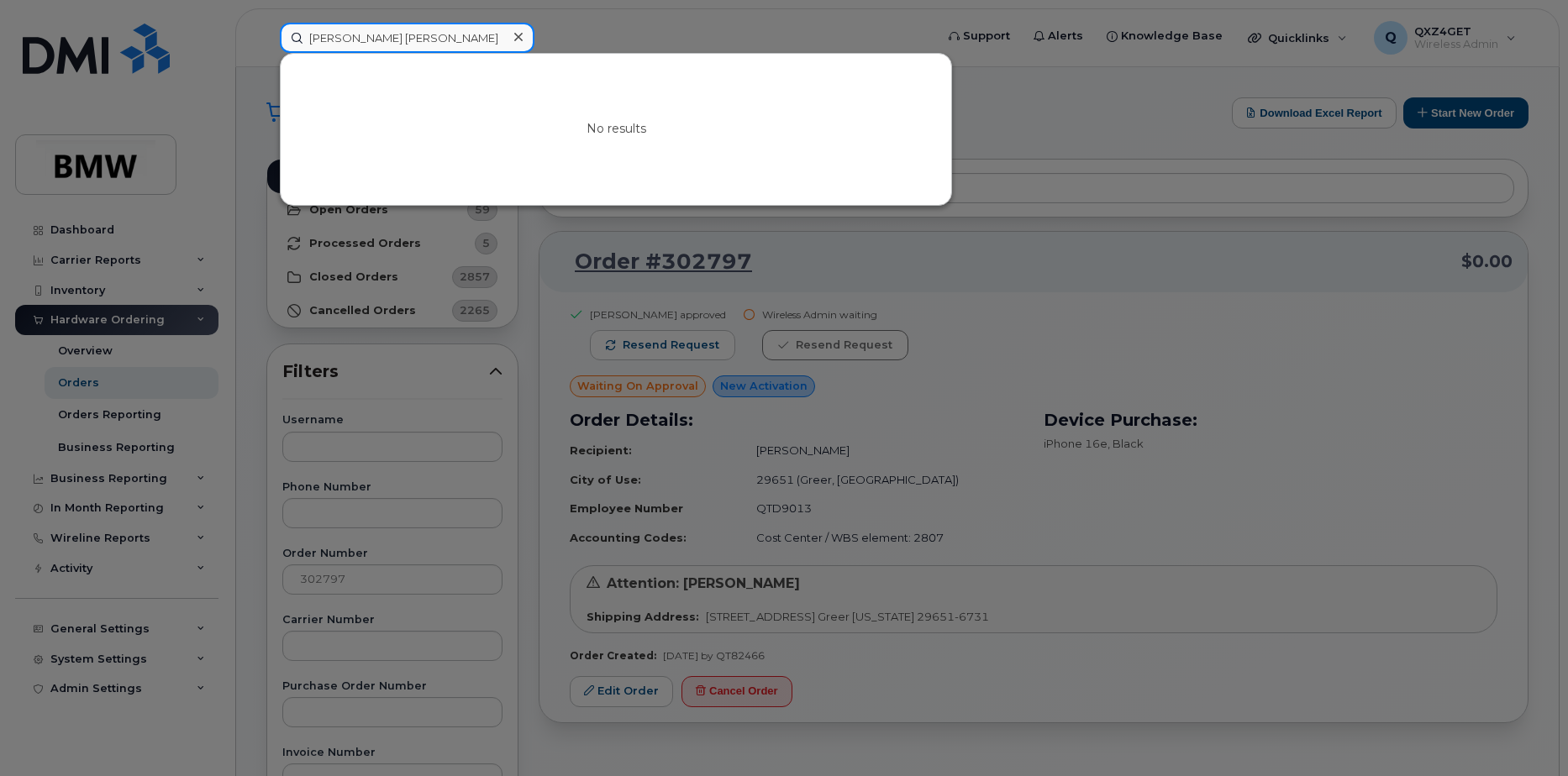
type input "Robert lee"
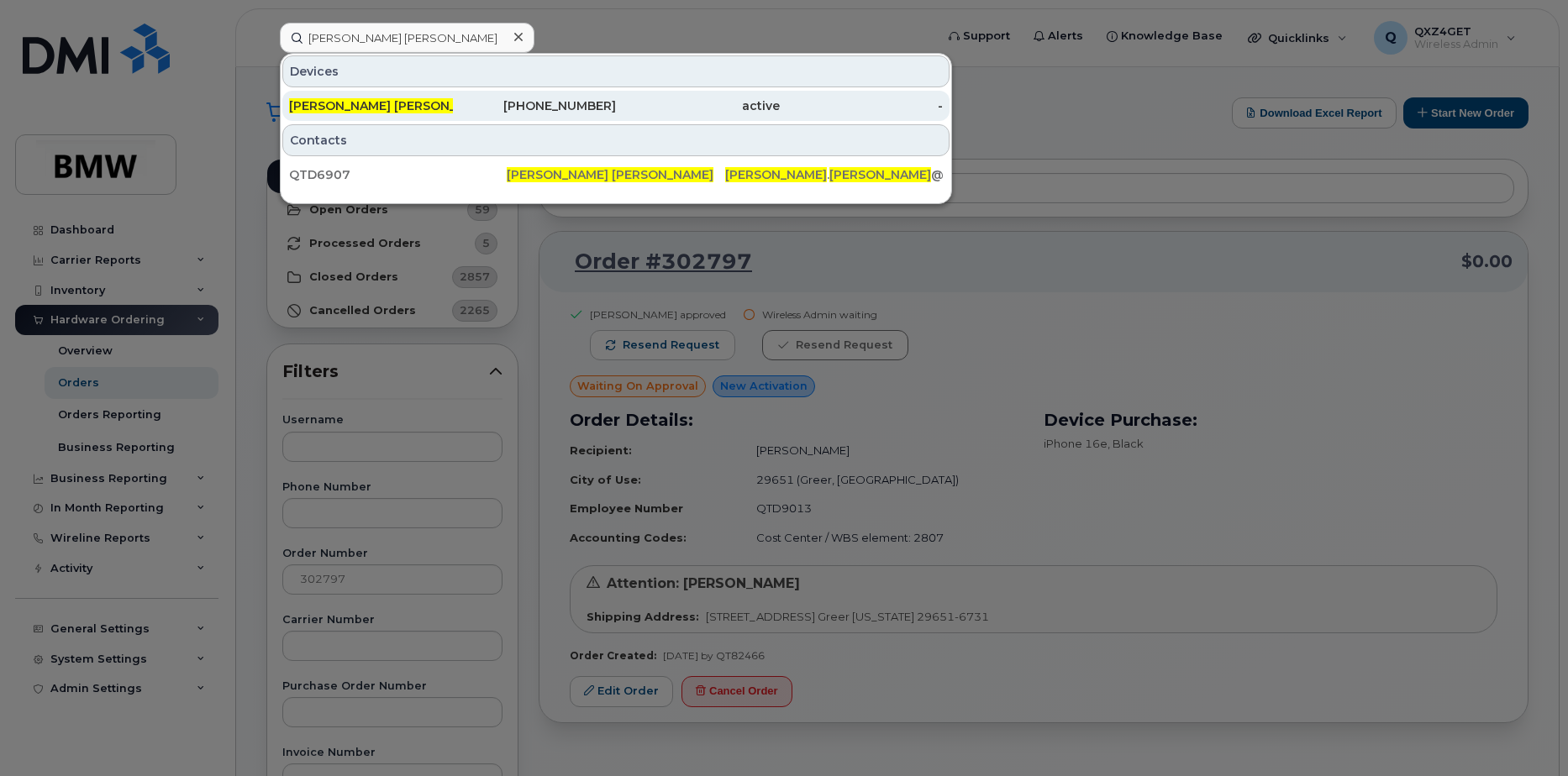
click at [356, 98] on div "[PERSON_NAME] [PERSON_NAME]" at bounding box center [370, 106] width 163 height 17
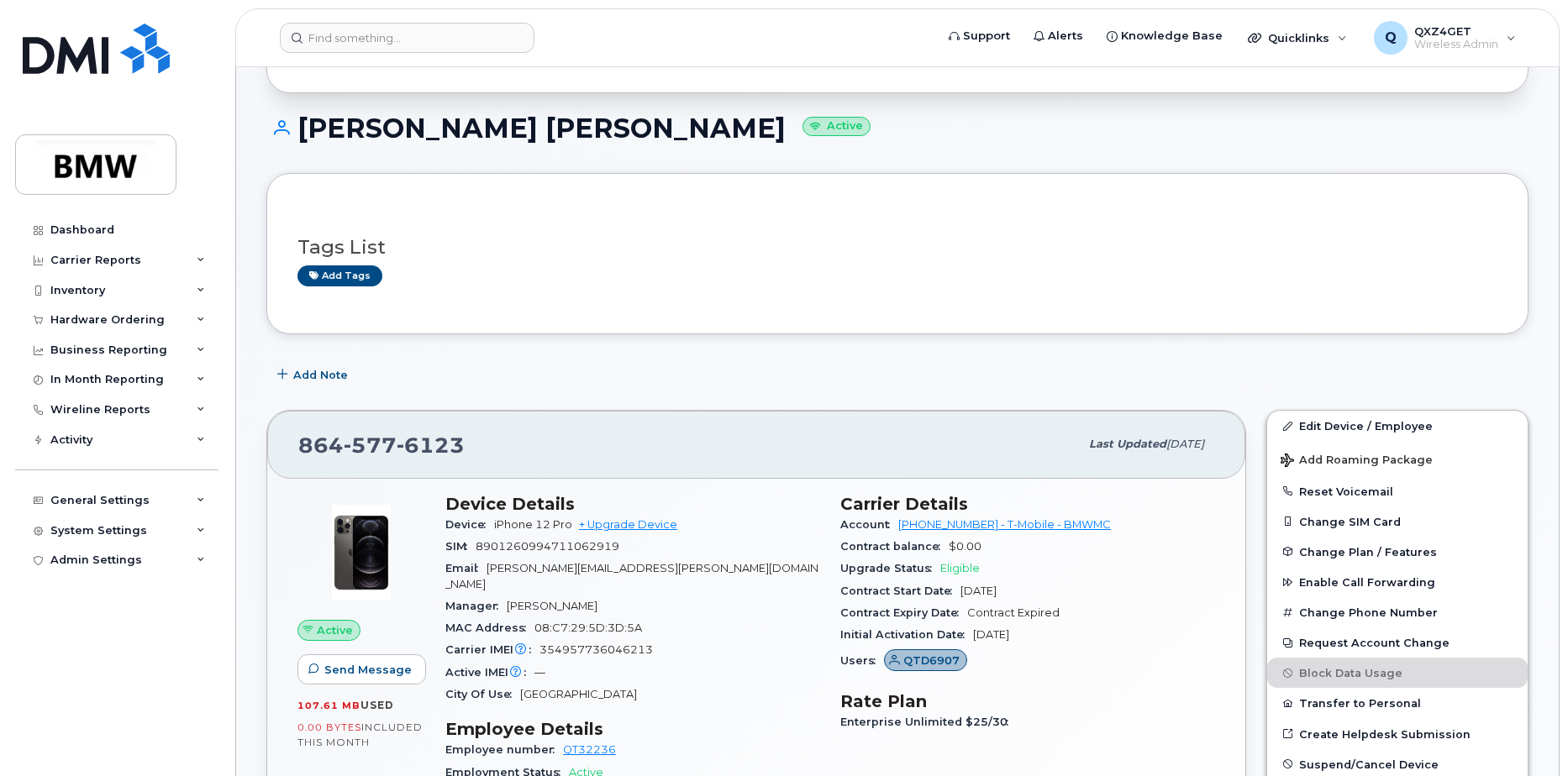
scroll to position [168, 0]
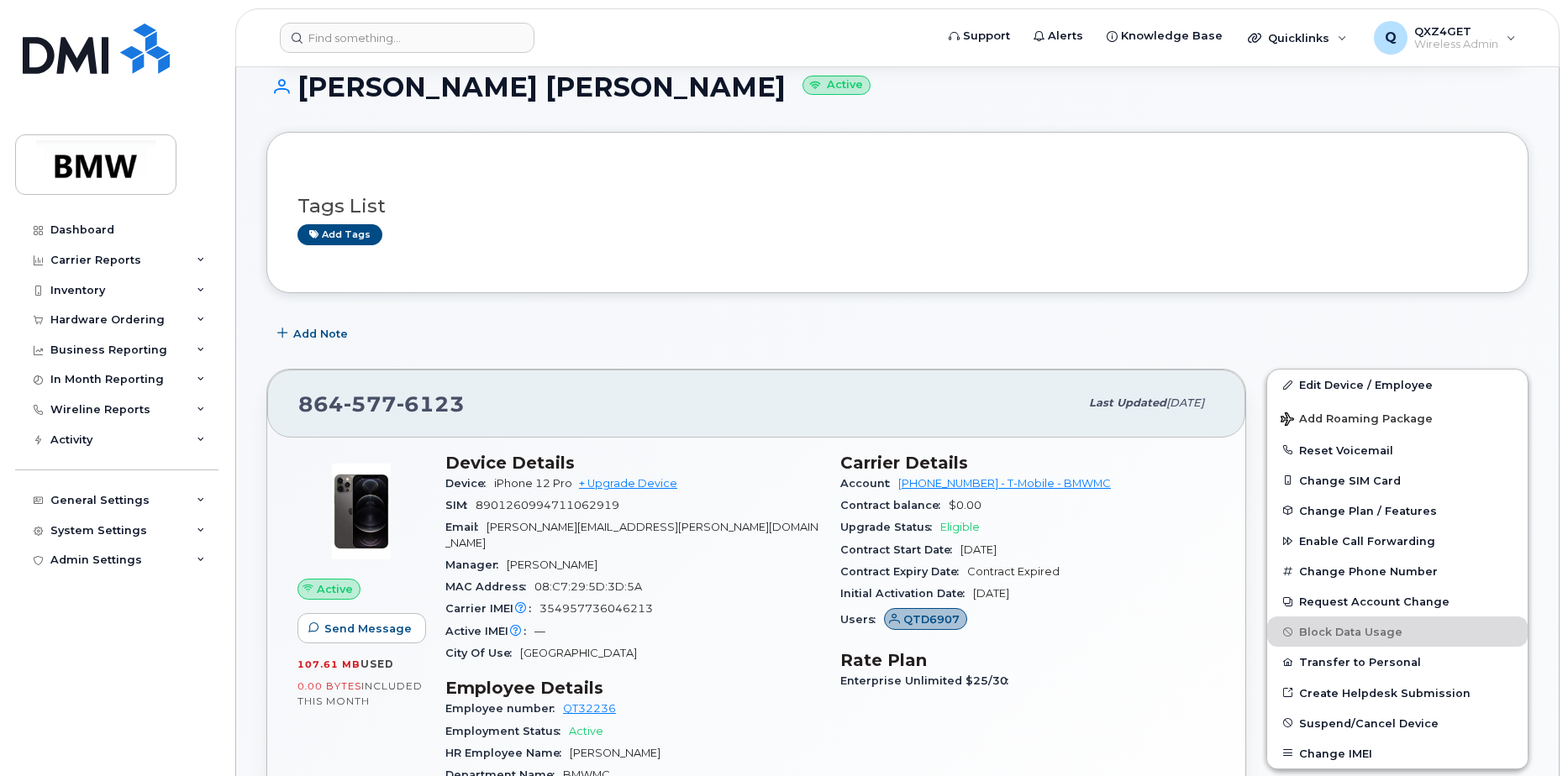
click at [476, 402] on div "[PHONE_NUMBER]" at bounding box center [688, 403] width 781 height 35
click at [370, 51] on input at bounding box center [407, 37] width 254 height 31
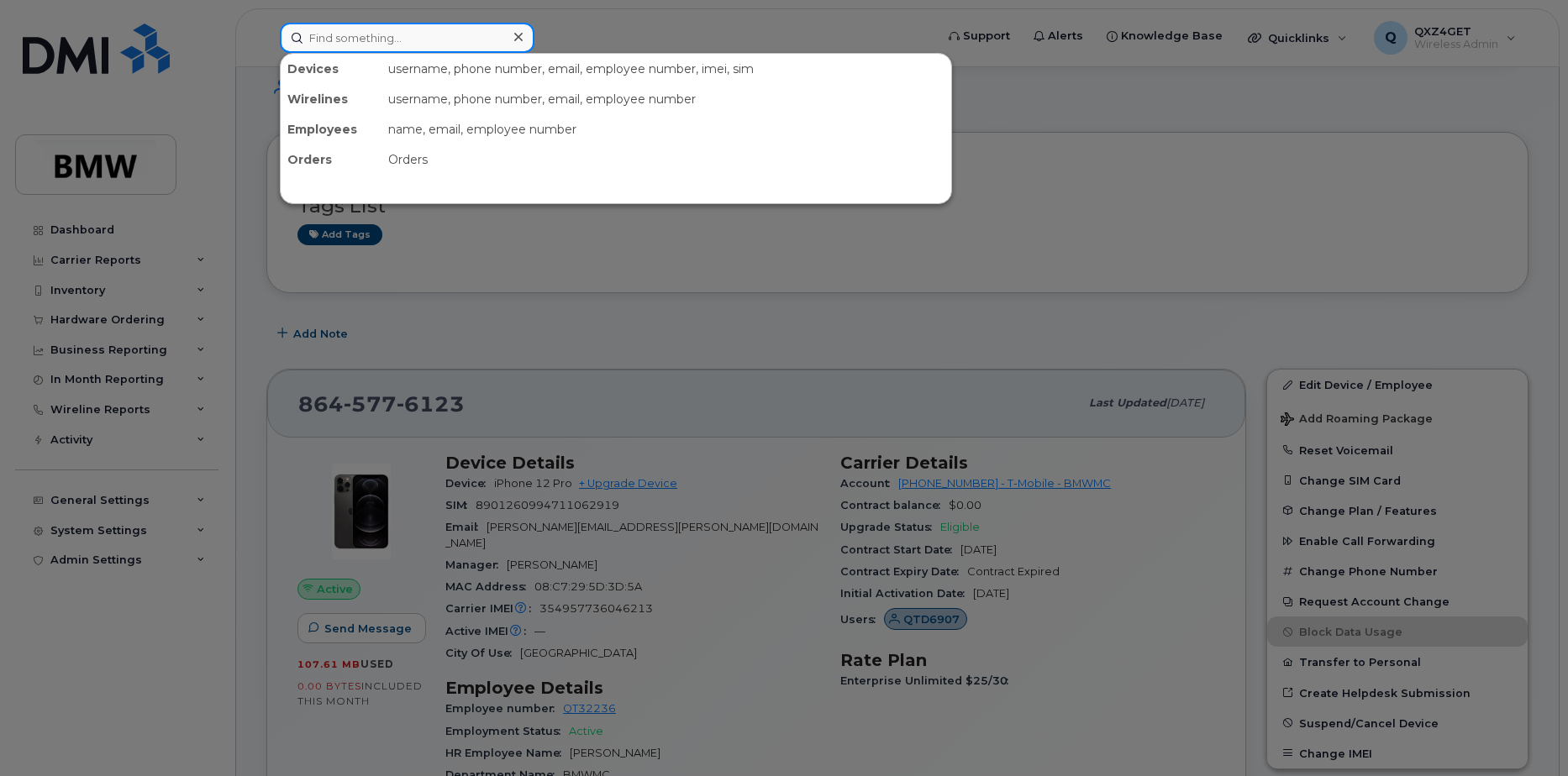
click at [370, 34] on input at bounding box center [407, 37] width 254 height 31
paste input "8643420122"
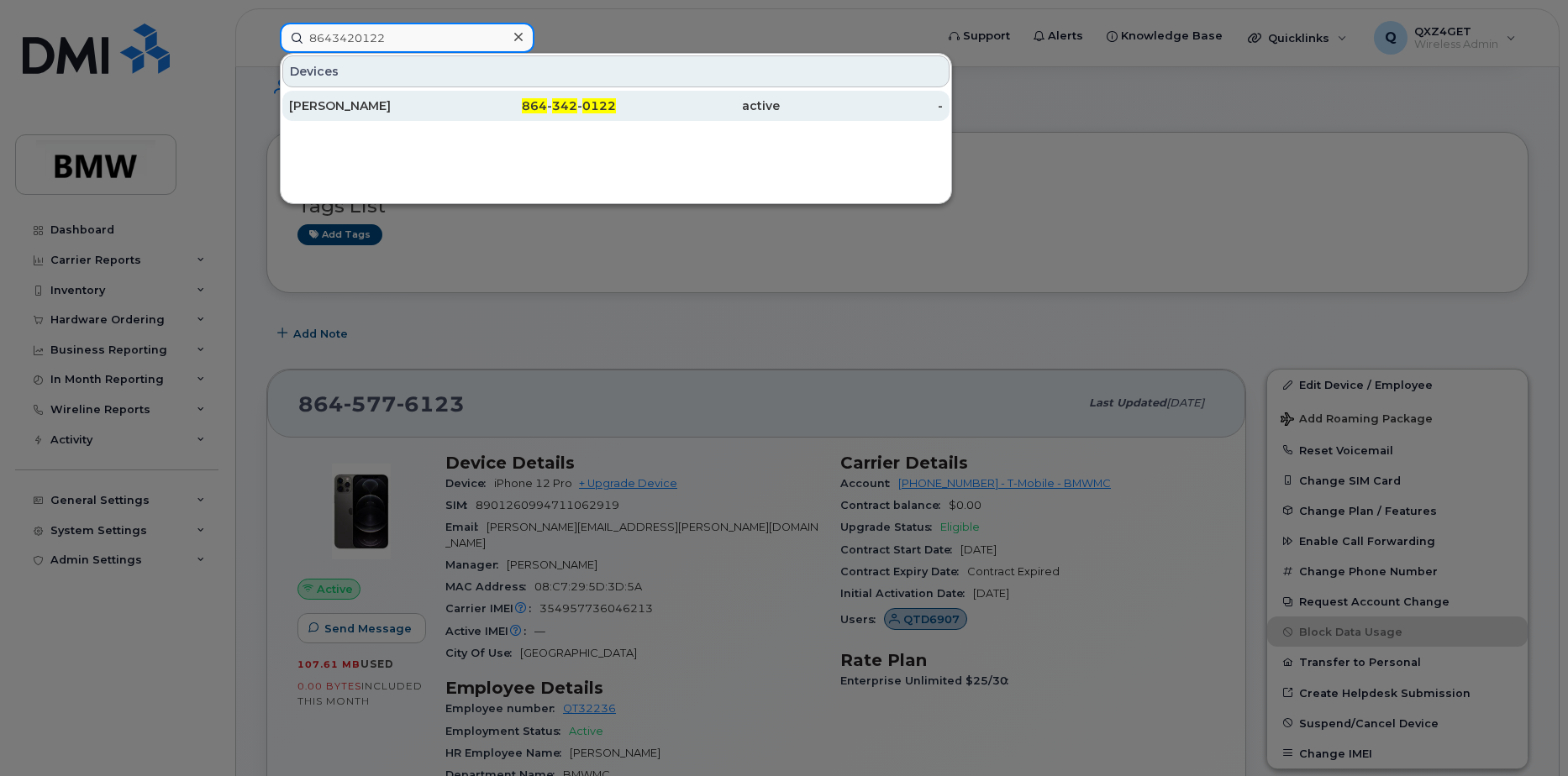
type input "8643420122"
drag, startPoint x: 327, startPoint y: 109, endPoint x: 388, endPoint y: 116, distance: 61.4
click at [329, 109] on div "[PERSON_NAME]" at bounding box center [370, 106] width 163 height 17
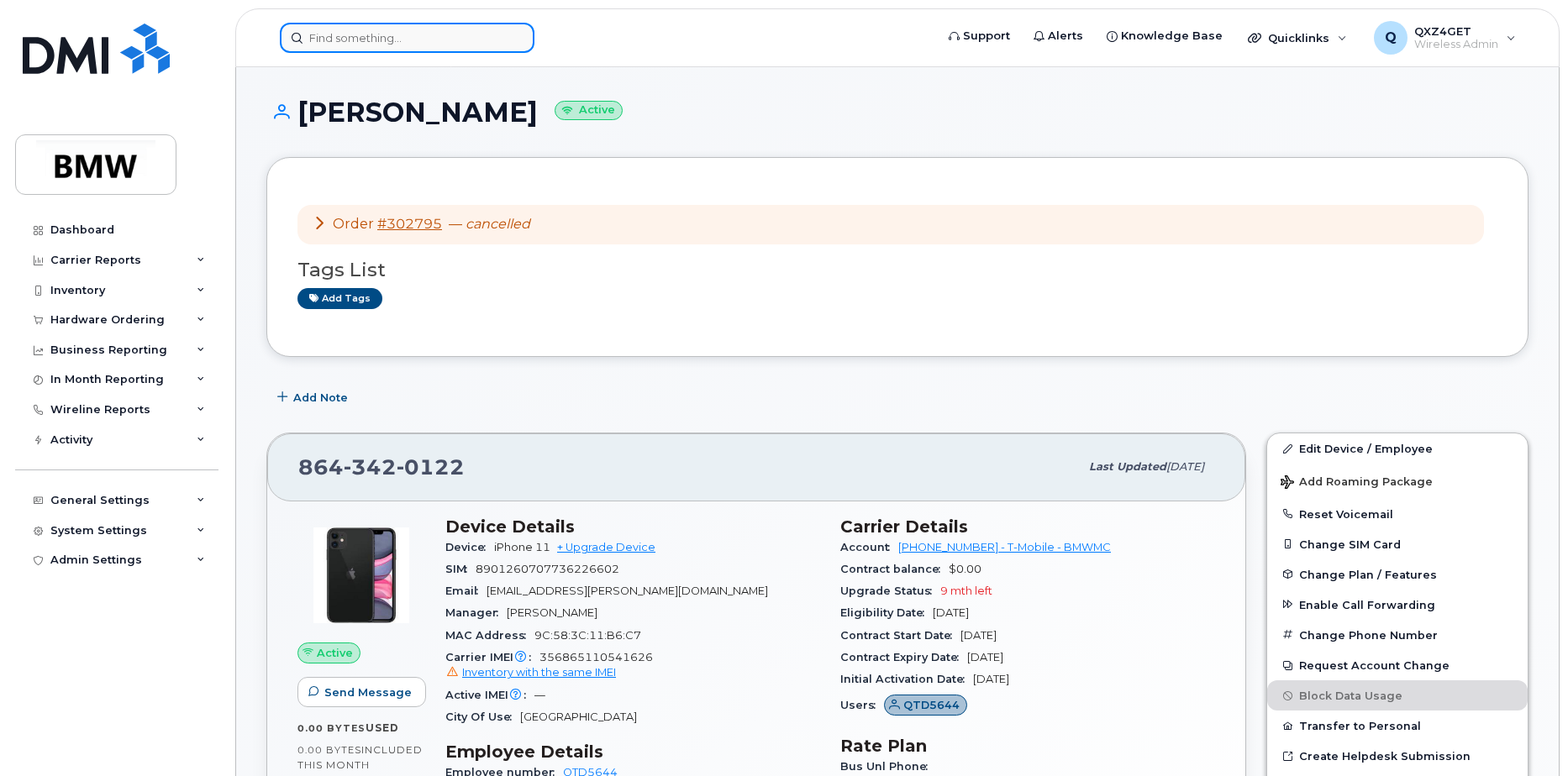
click at [356, 44] on input at bounding box center [407, 37] width 254 height 31
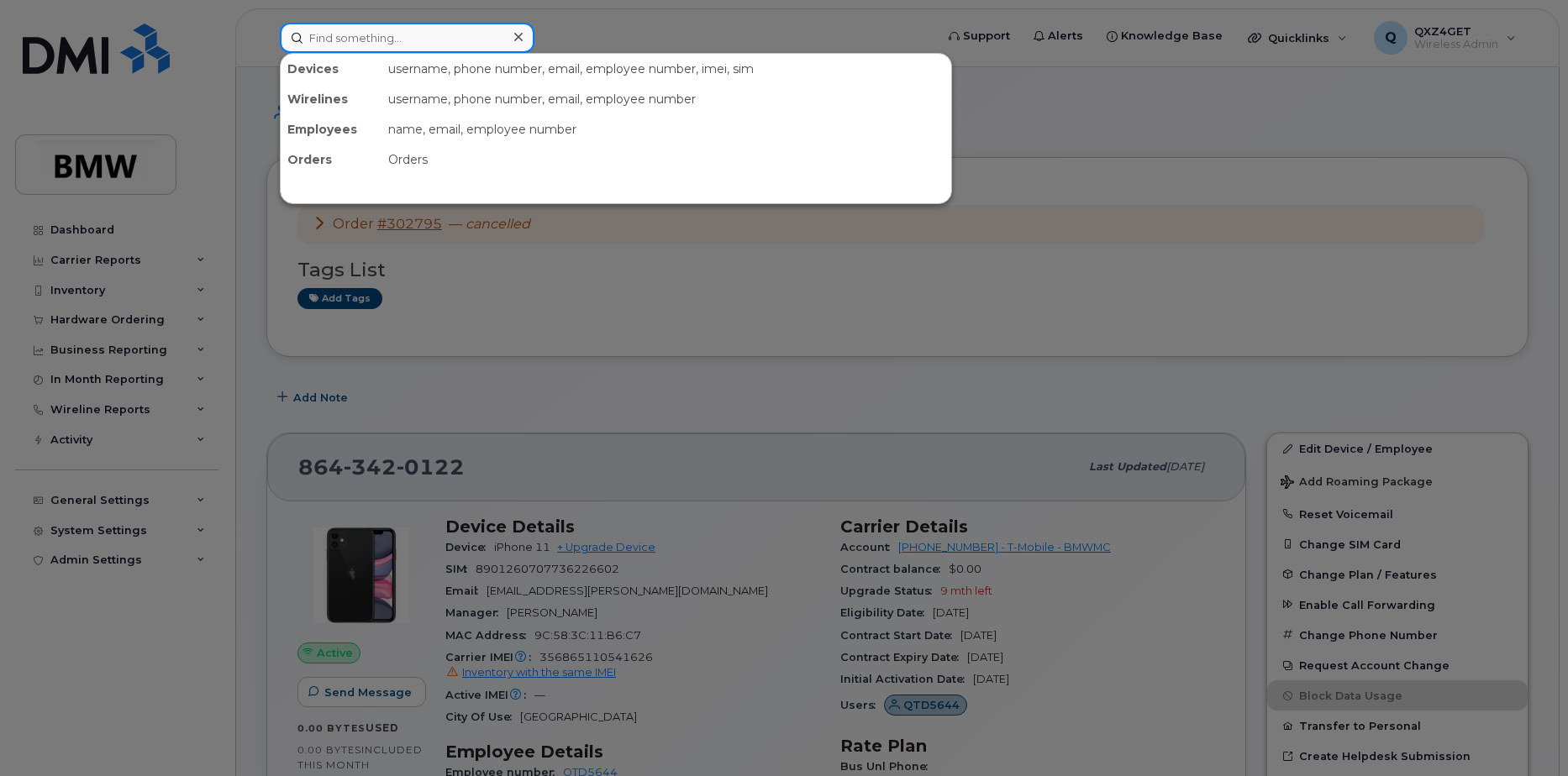
paste input "8644486311"
type input "8644486311"
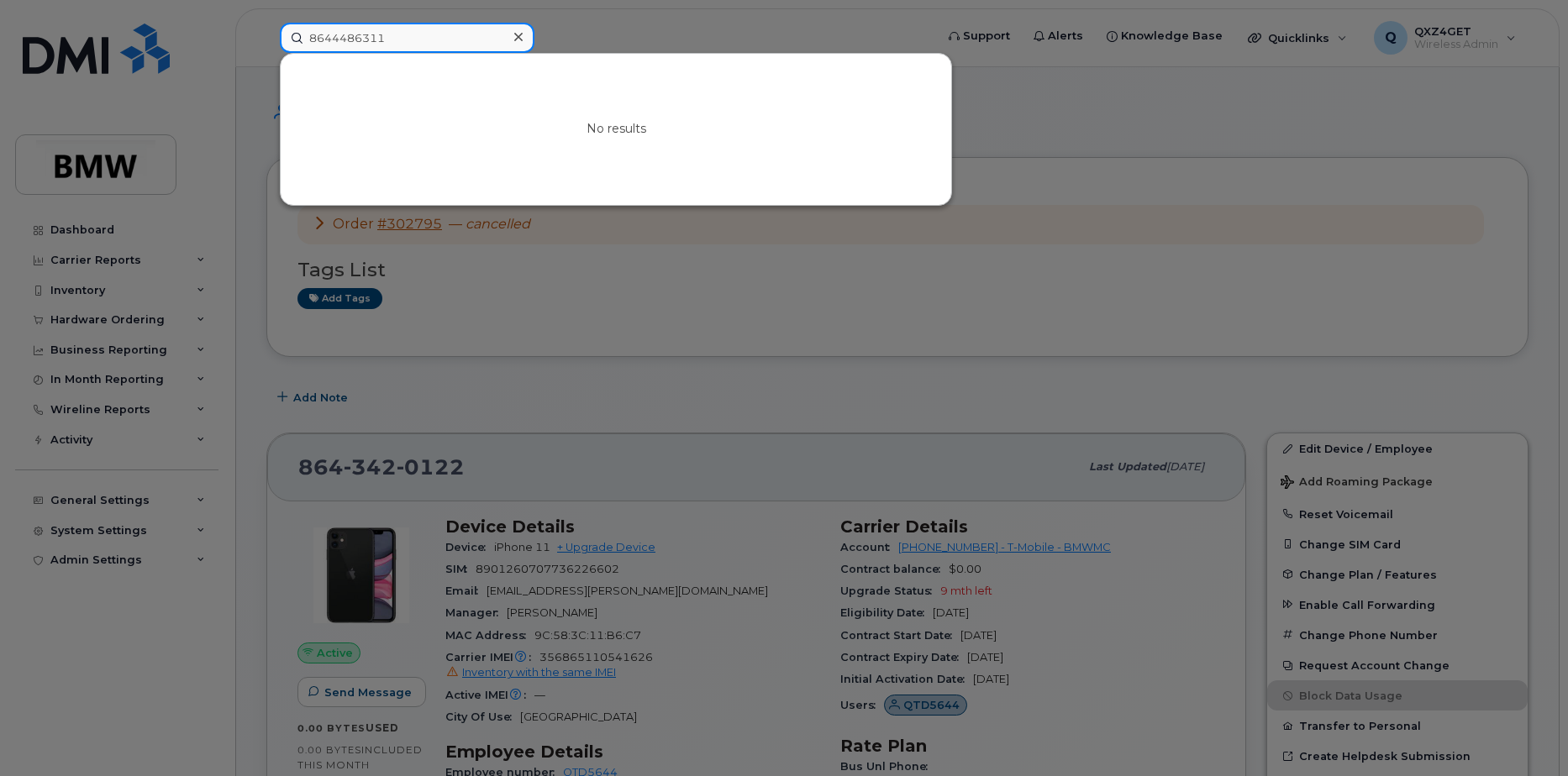
drag, startPoint x: 409, startPoint y: 43, endPoint x: 178, endPoint y: 24, distance: 231.8
click at [266, 24] on div "8644486311 No results" at bounding box center [602, 37] width 670 height 31
click at [436, 40] on input at bounding box center [407, 37] width 254 height 31
drag, startPoint x: 421, startPoint y: 38, endPoint x: 412, endPoint y: 40, distance: 9.2
paste input "8644486511"
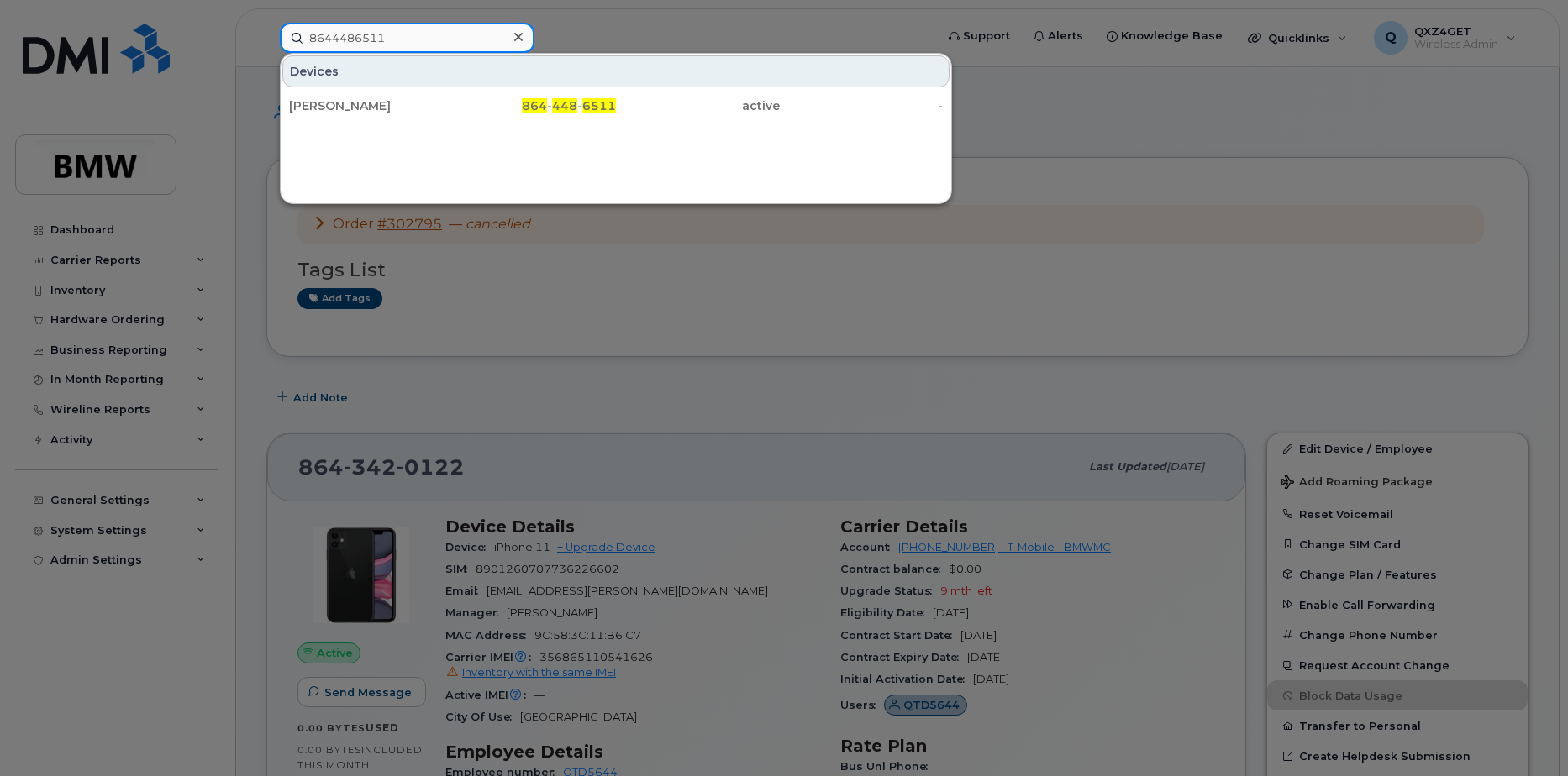
type input "8644486511"
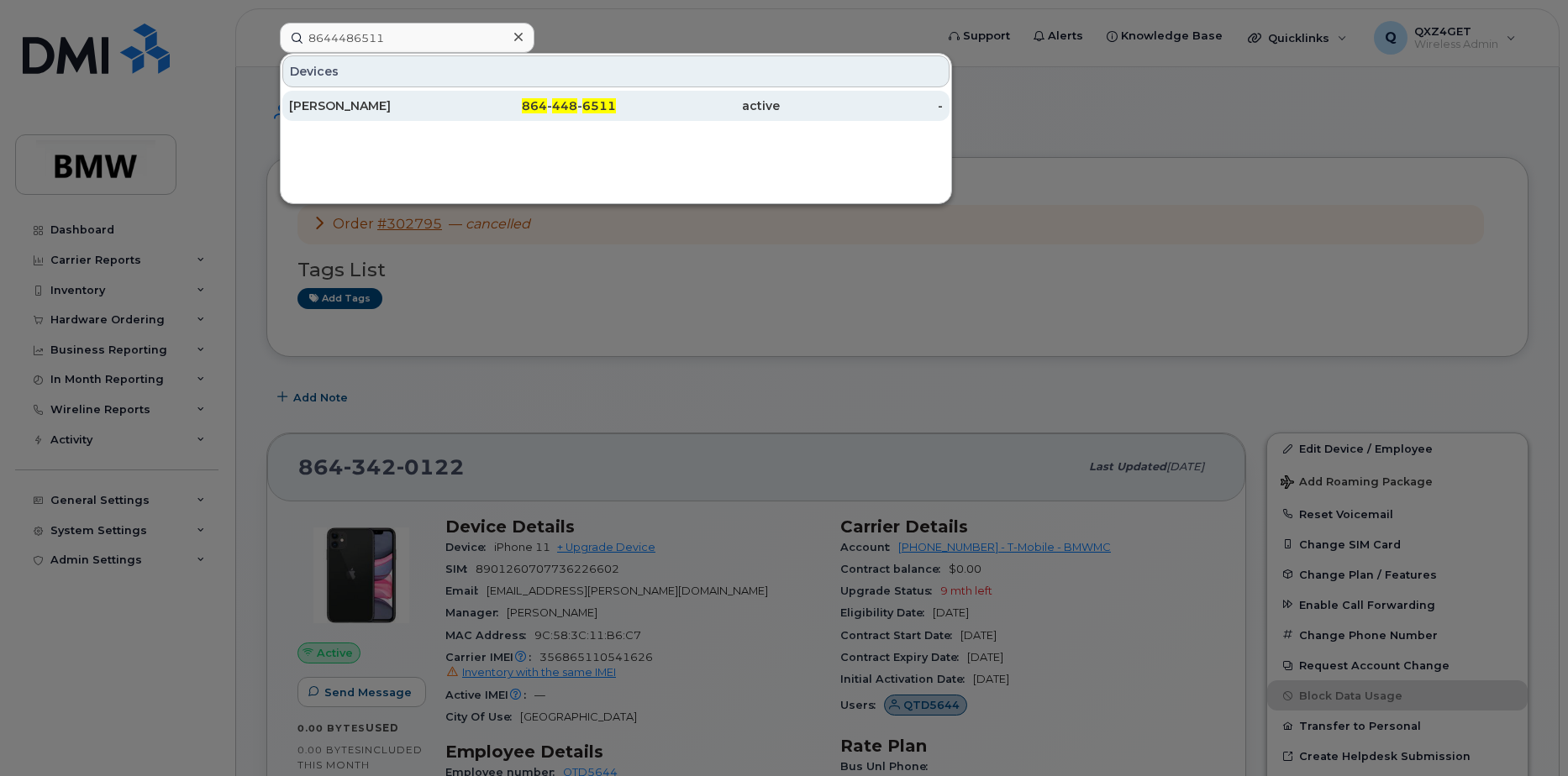
click at [333, 101] on div "[PERSON_NAME]" at bounding box center [370, 106] width 163 height 17
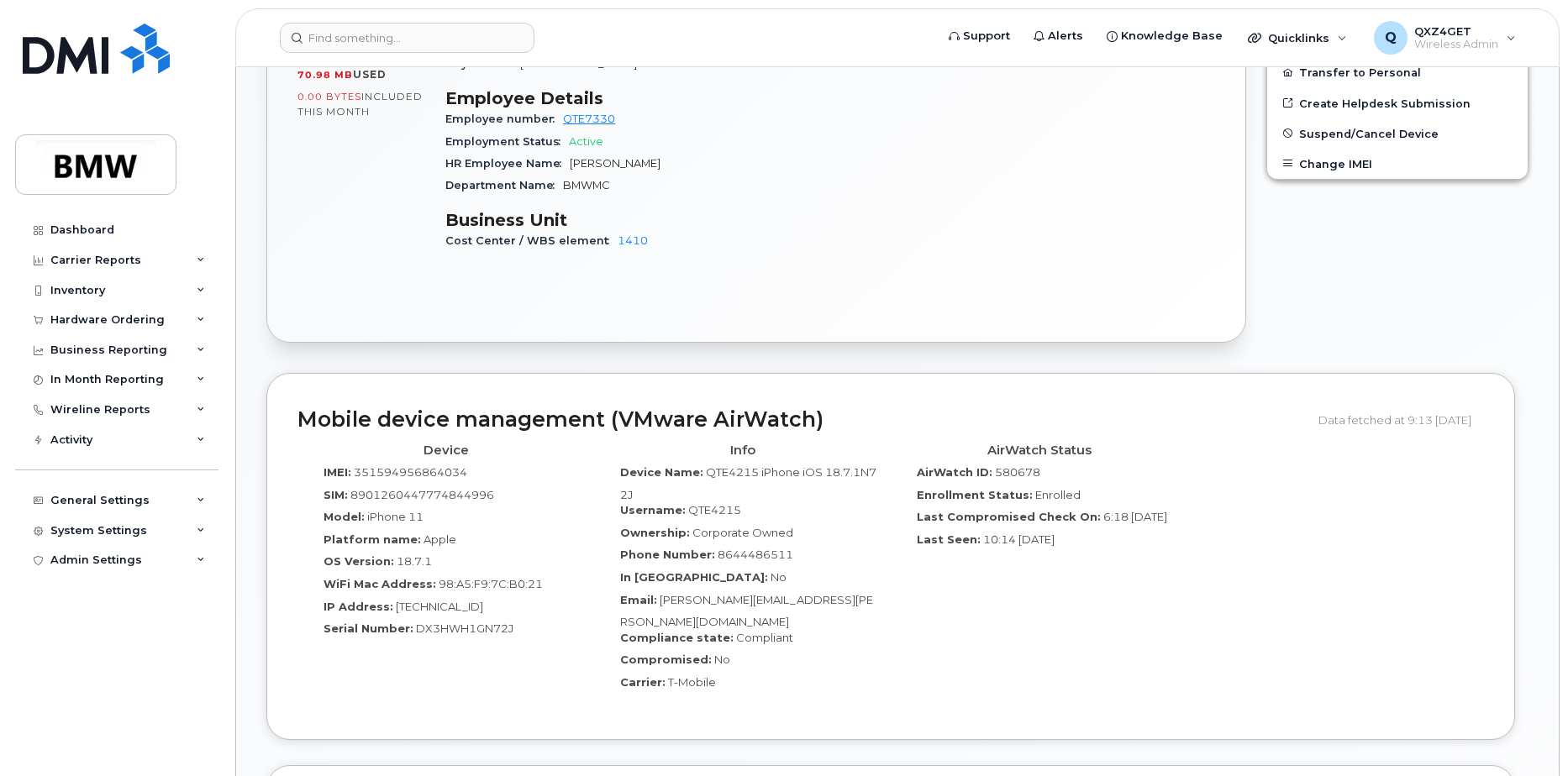
scroll to position [658, 0]
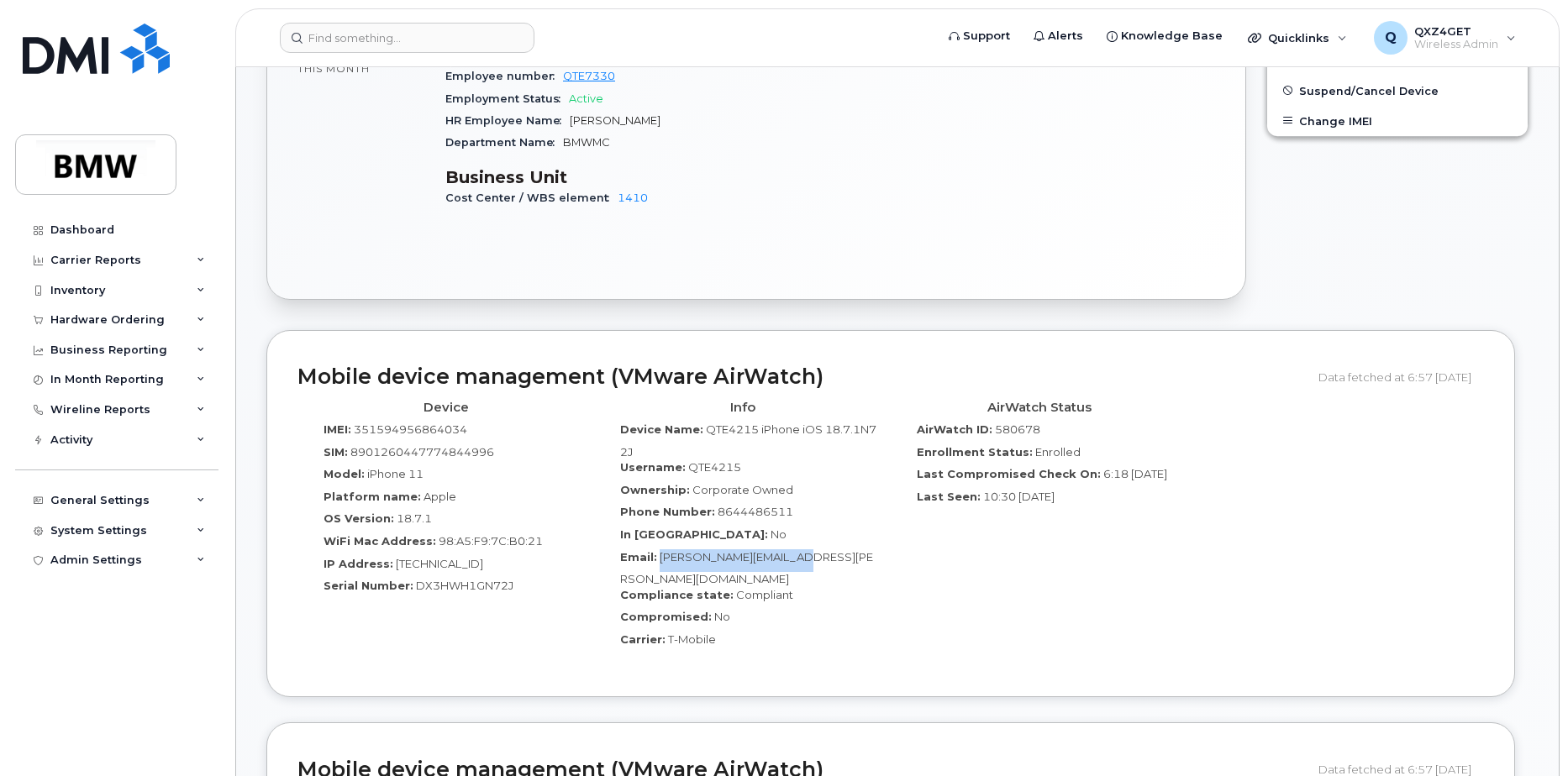
drag, startPoint x: 818, startPoint y: 544, endPoint x: 660, endPoint y: 543, distance: 158.0
click at [660, 550] on span "[PERSON_NAME][EMAIL_ADDRESS][PERSON_NAME][DOMAIN_NAME]" at bounding box center [746, 568] width 253 height 36
copy span "[PERSON_NAME][EMAIL_ADDRESS][PERSON_NAME][DOMAIN_NAME]"
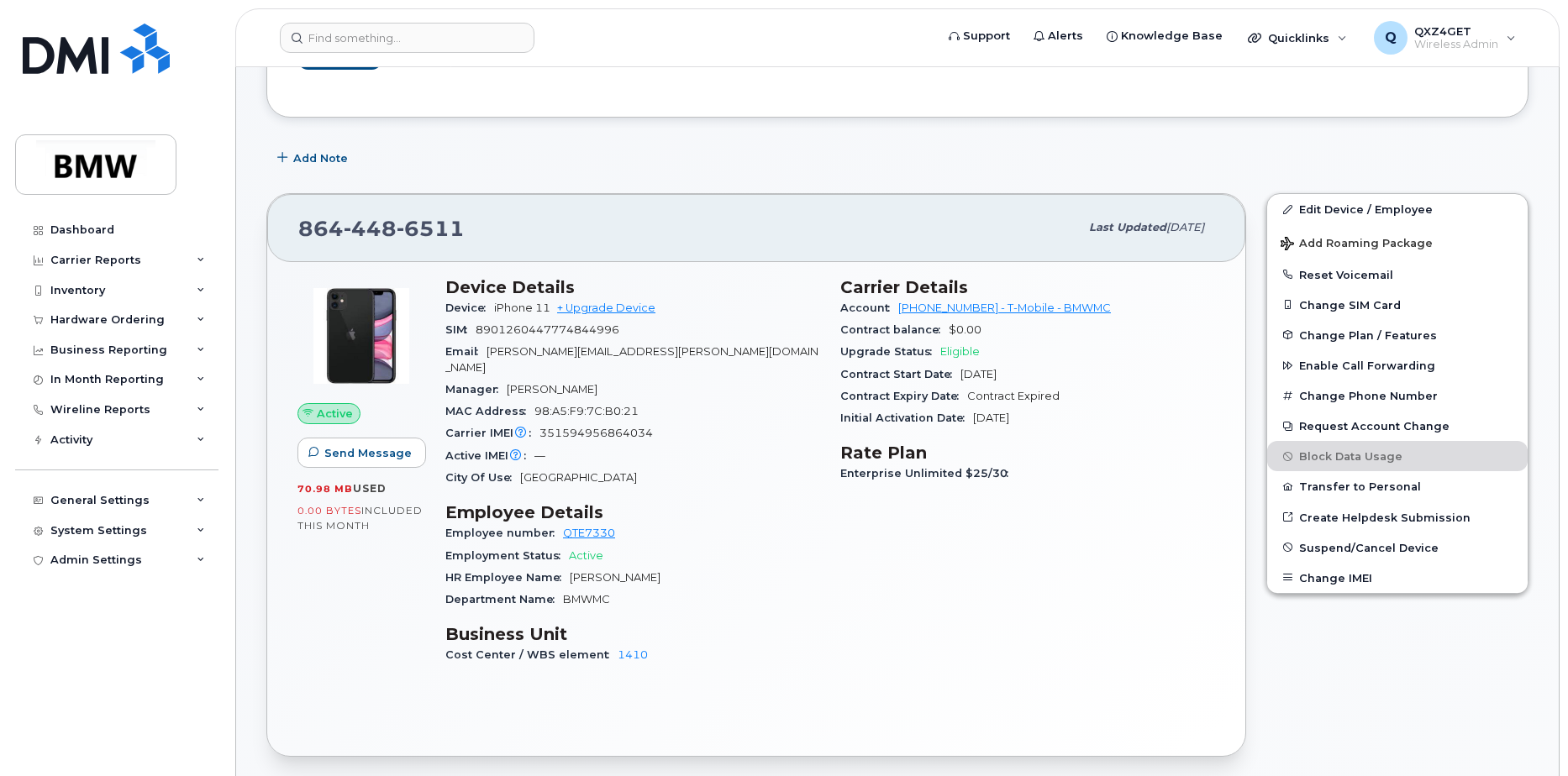
scroll to position [154, 0]
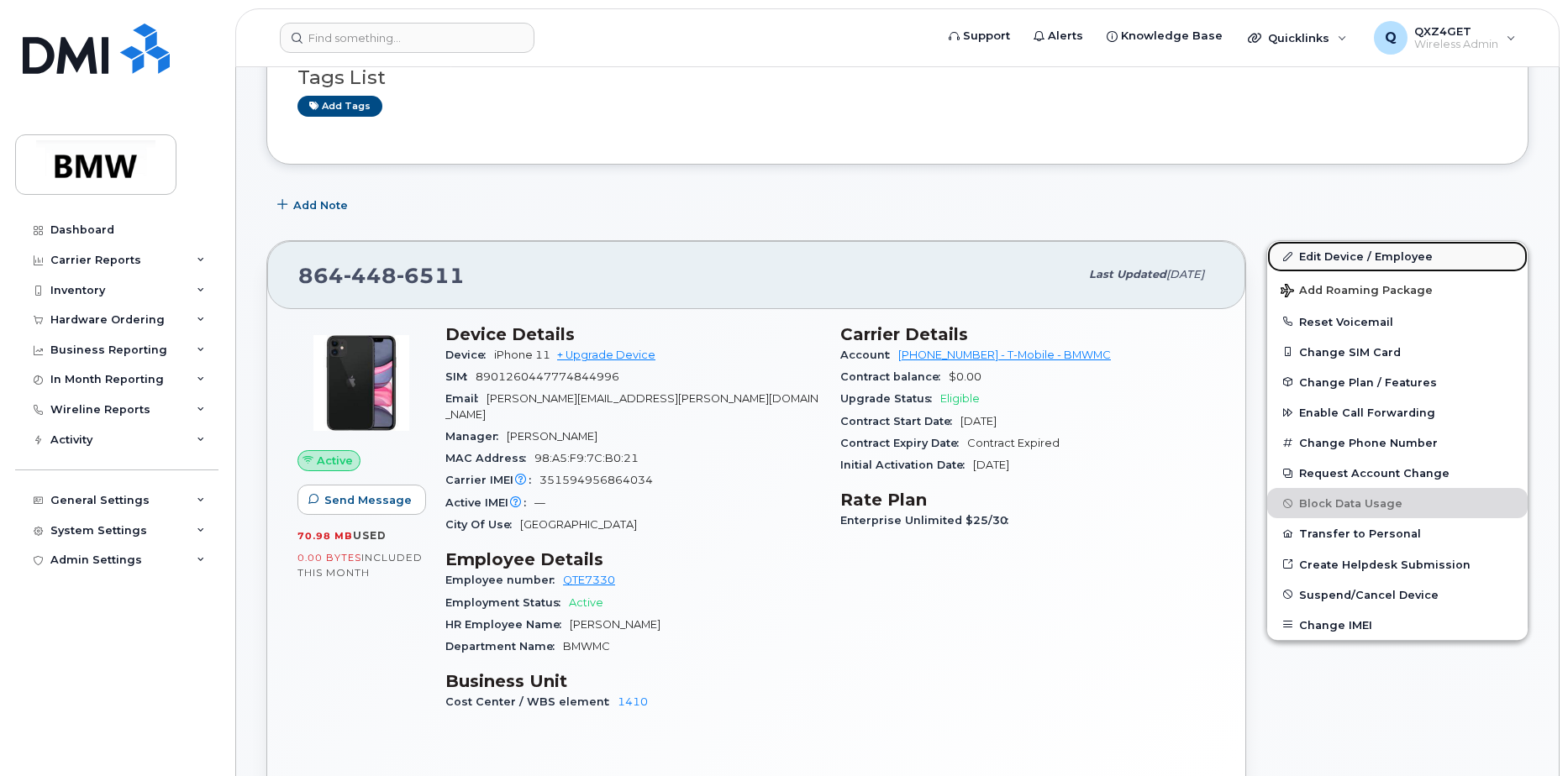
click at [1328, 261] on link "Edit Device / Employee" at bounding box center [1397, 256] width 261 height 31
click at [1315, 249] on link "Edit Device / Employee" at bounding box center [1397, 256] width 261 height 31
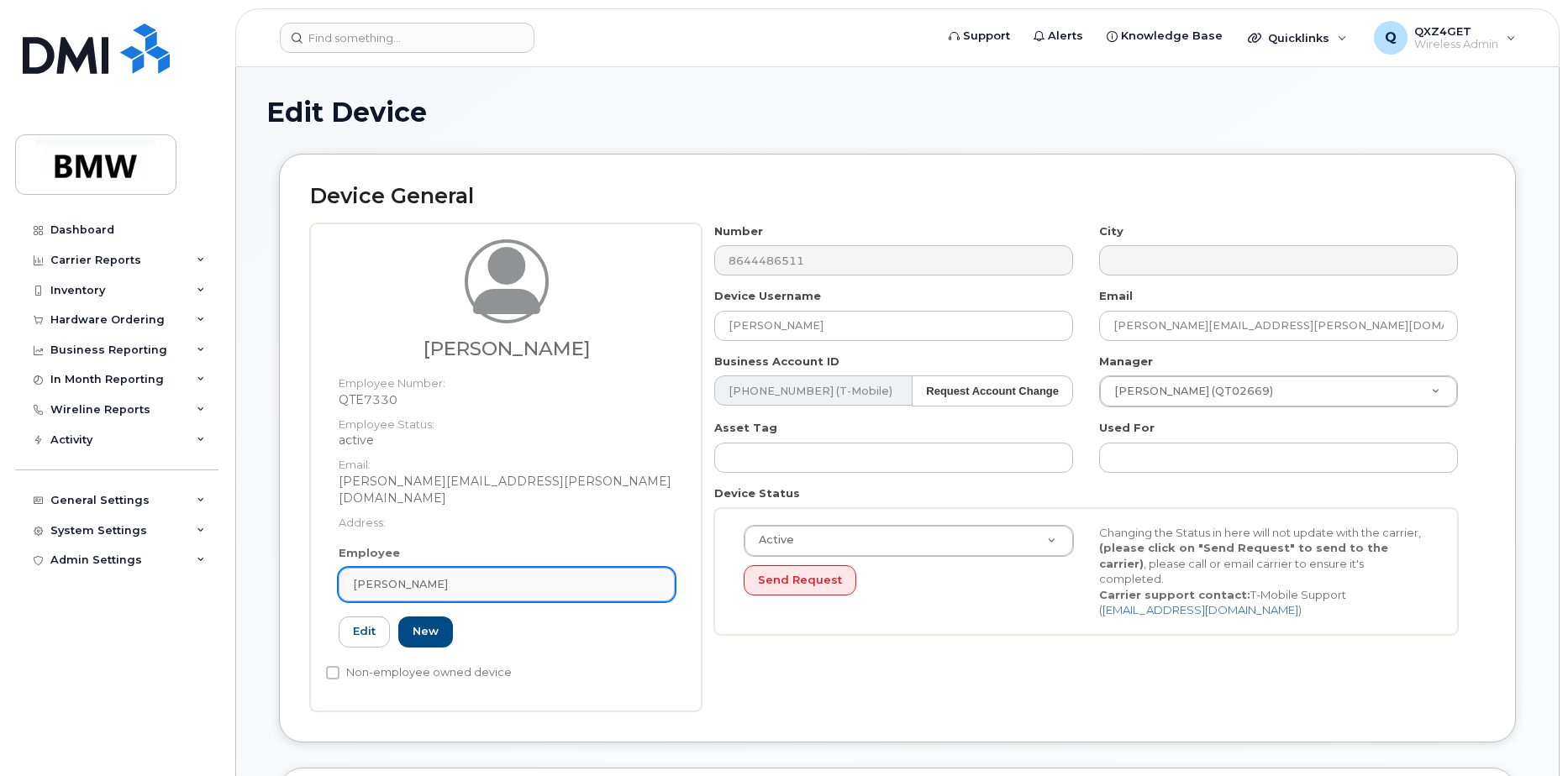
click at [445, 576] on div "[PERSON_NAME]" at bounding box center [506, 584] width 307 height 16
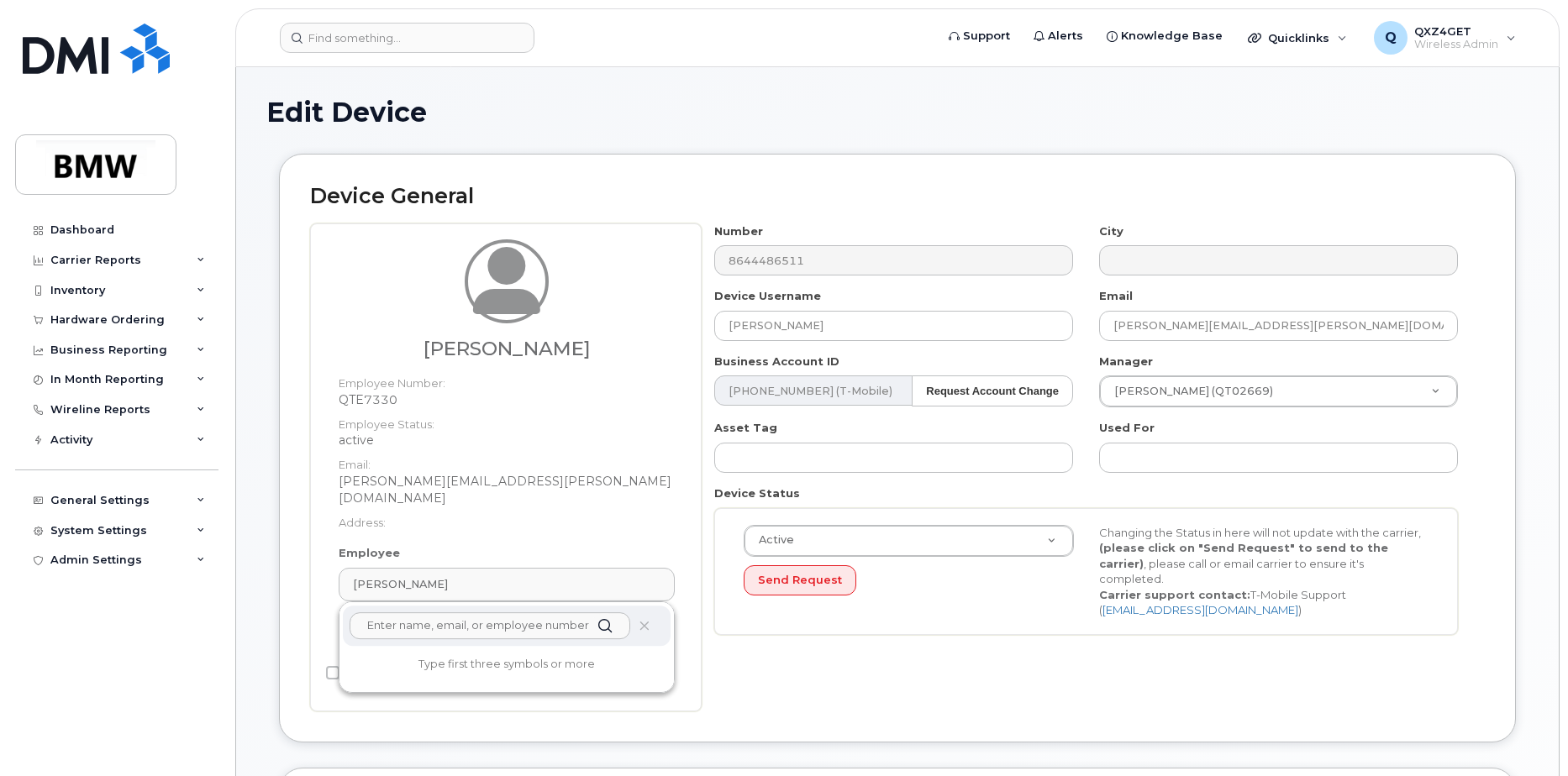
paste input "Fernando.Rosa@bmwmc.co"
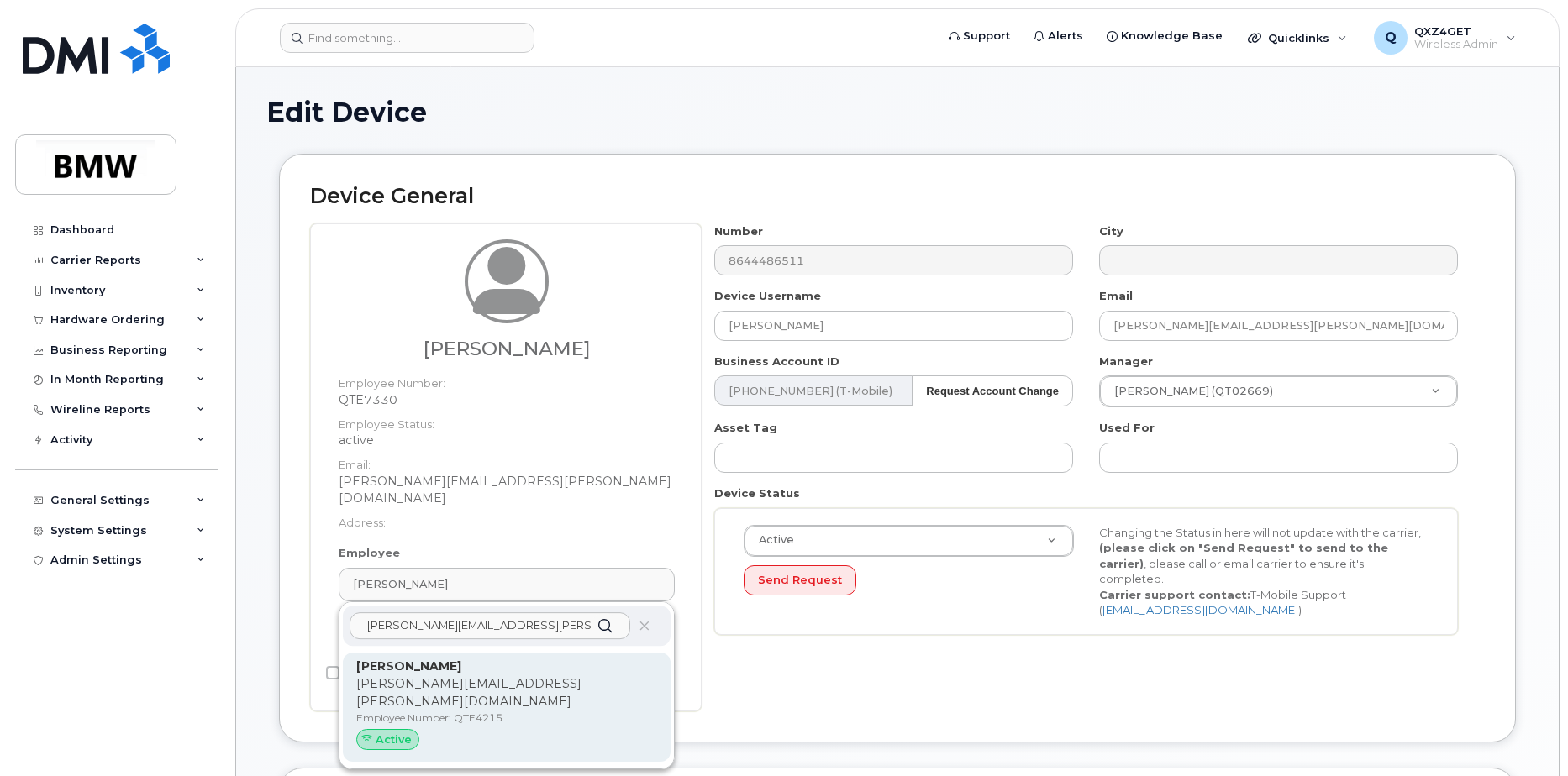
type input "Fernando.Rosa@bmwmc.co"
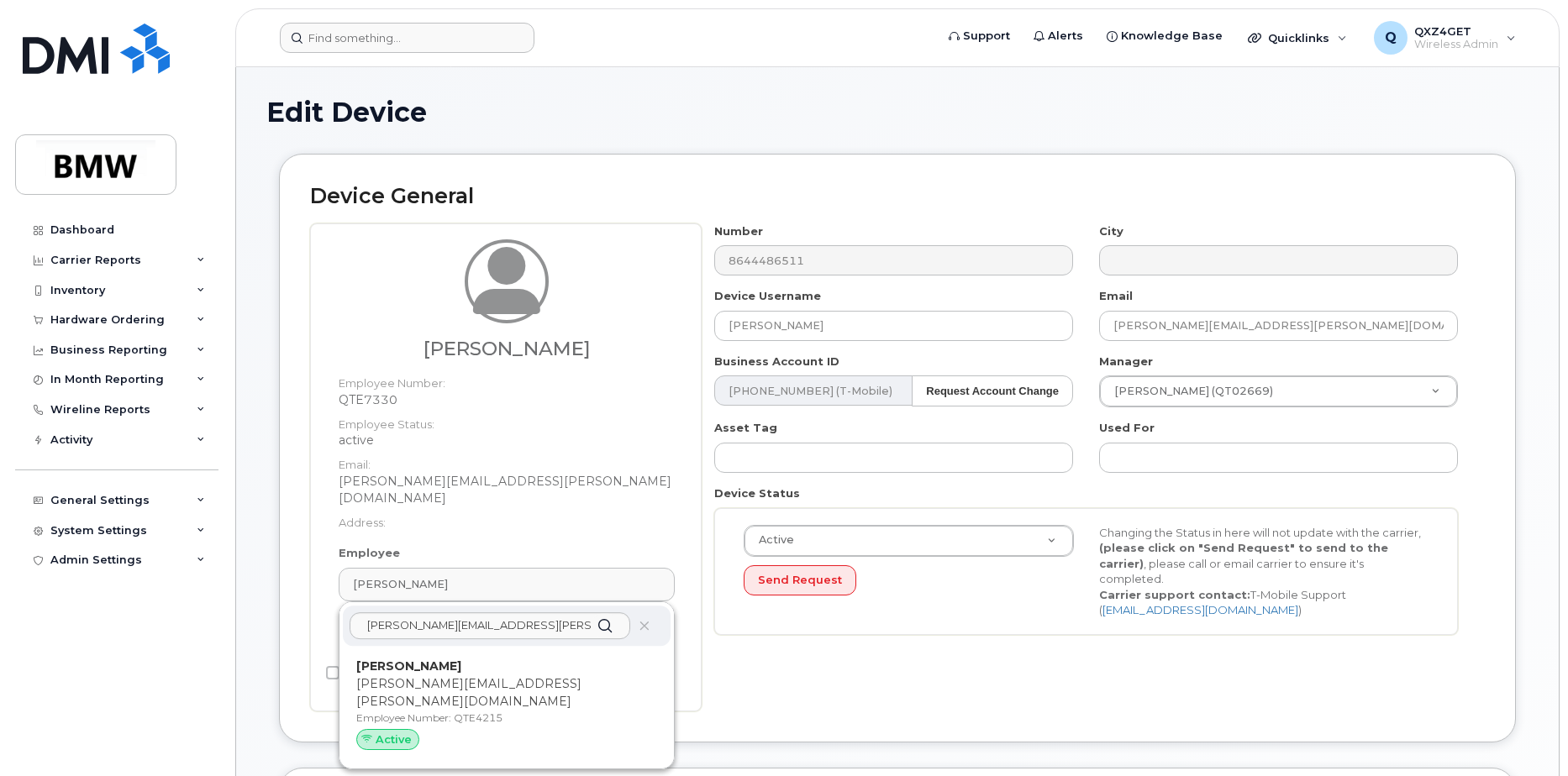
drag, startPoint x: 424, startPoint y: 666, endPoint x: 872, endPoint y: 51, distance: 760.9
click at [430, 676] on p "fernando.rosa@bmwmc.com" at bounding box center [507, 693] width 301 height 35
type input "QTE4215"
type input "Fernando Rosa"
type input "fernando.rosa@bmwmc.com"
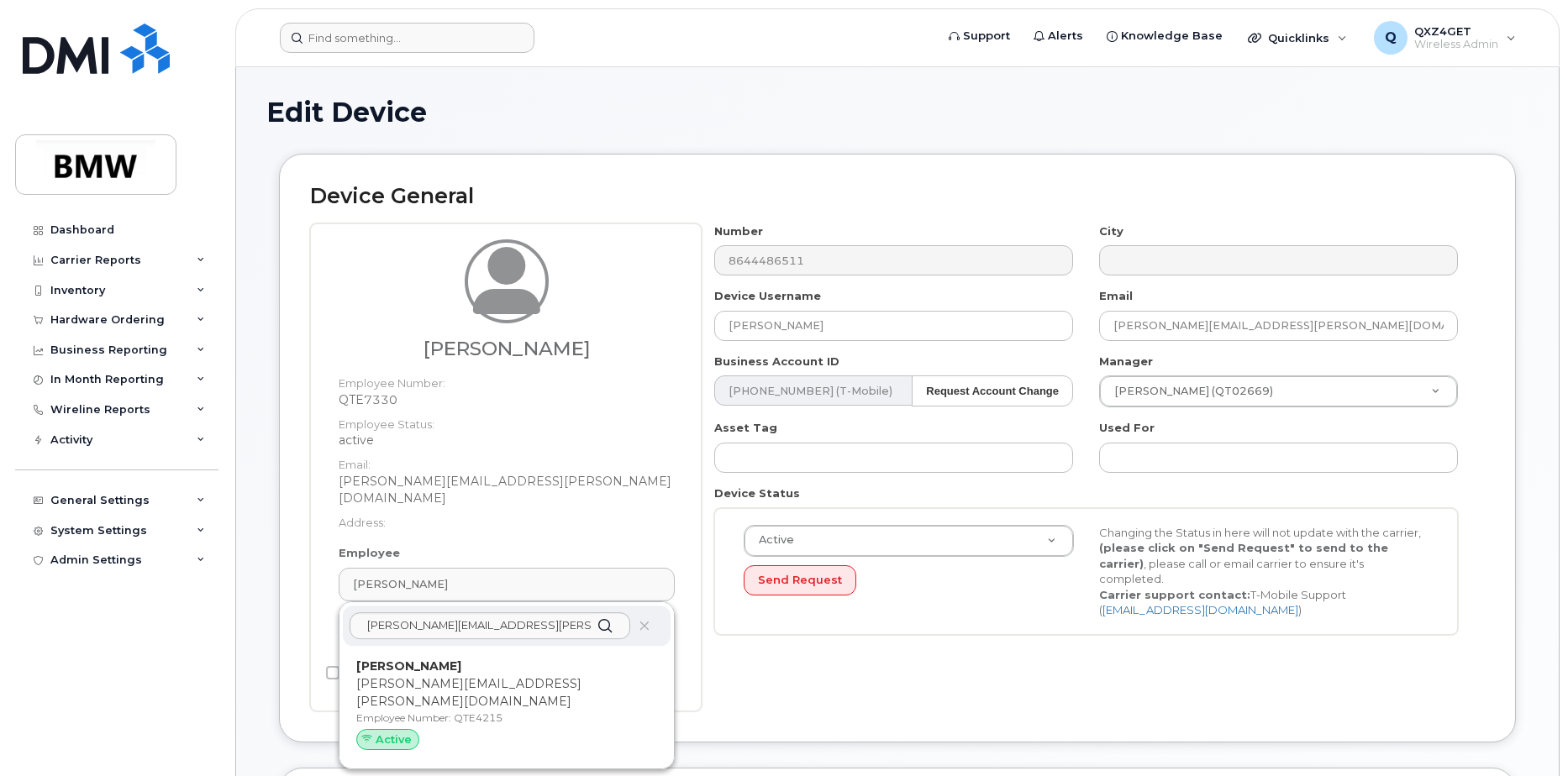
type input "34535596"
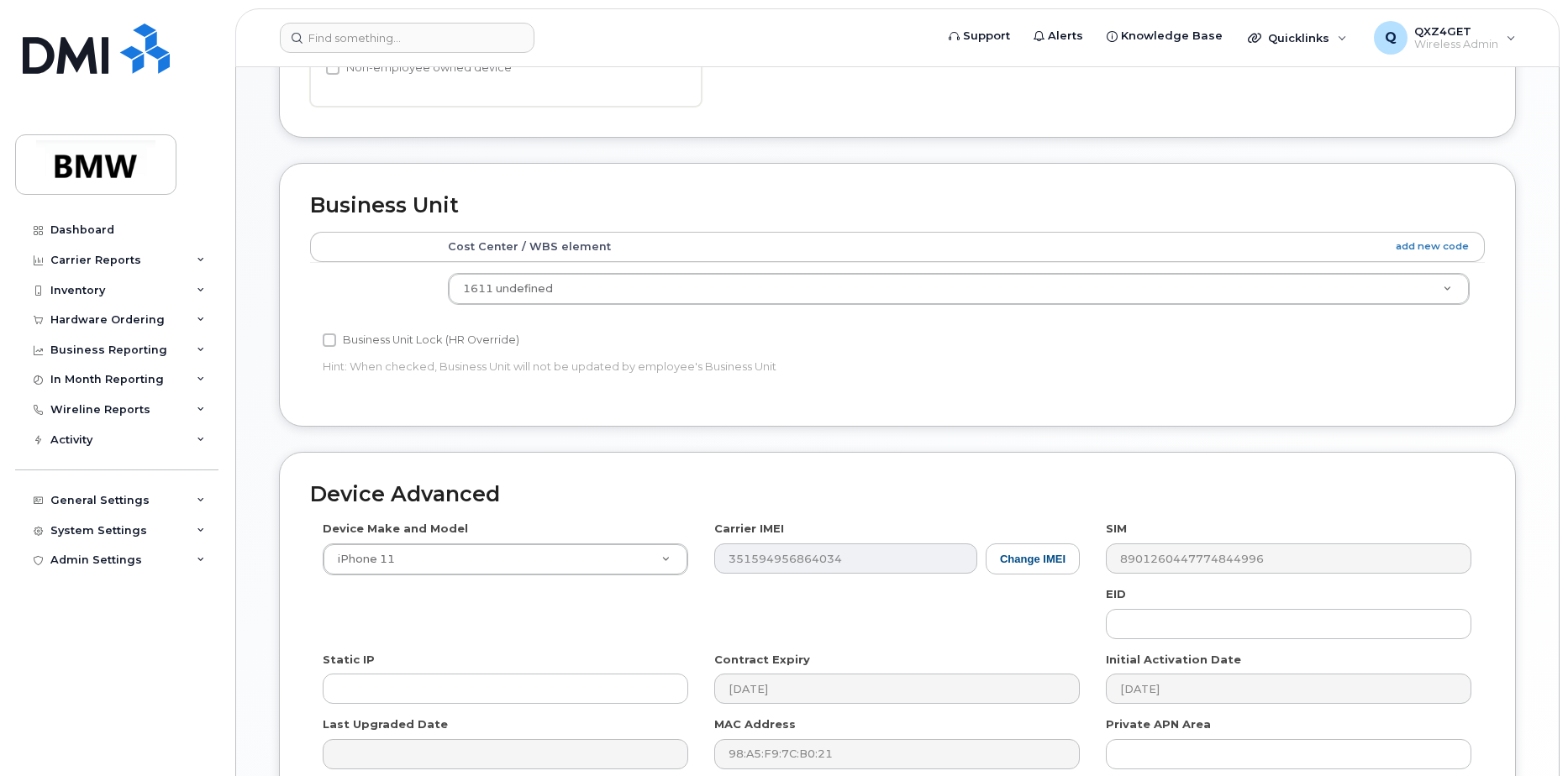
scroll to position [748, 0]
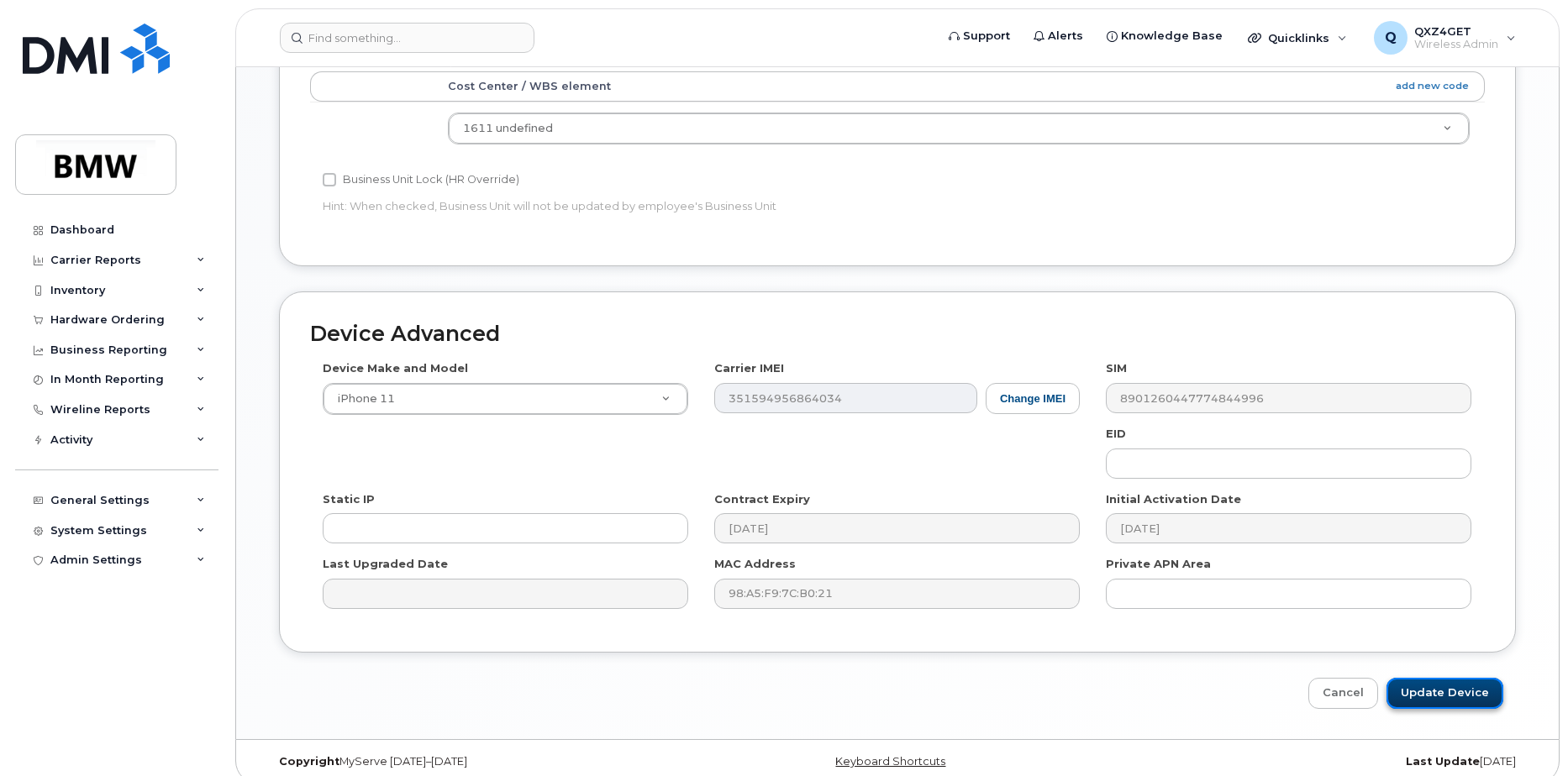
click at [1419, 678] on input "Update Device" at bounding box center [1445, 692] width 117 height 31
type input "Saving..."
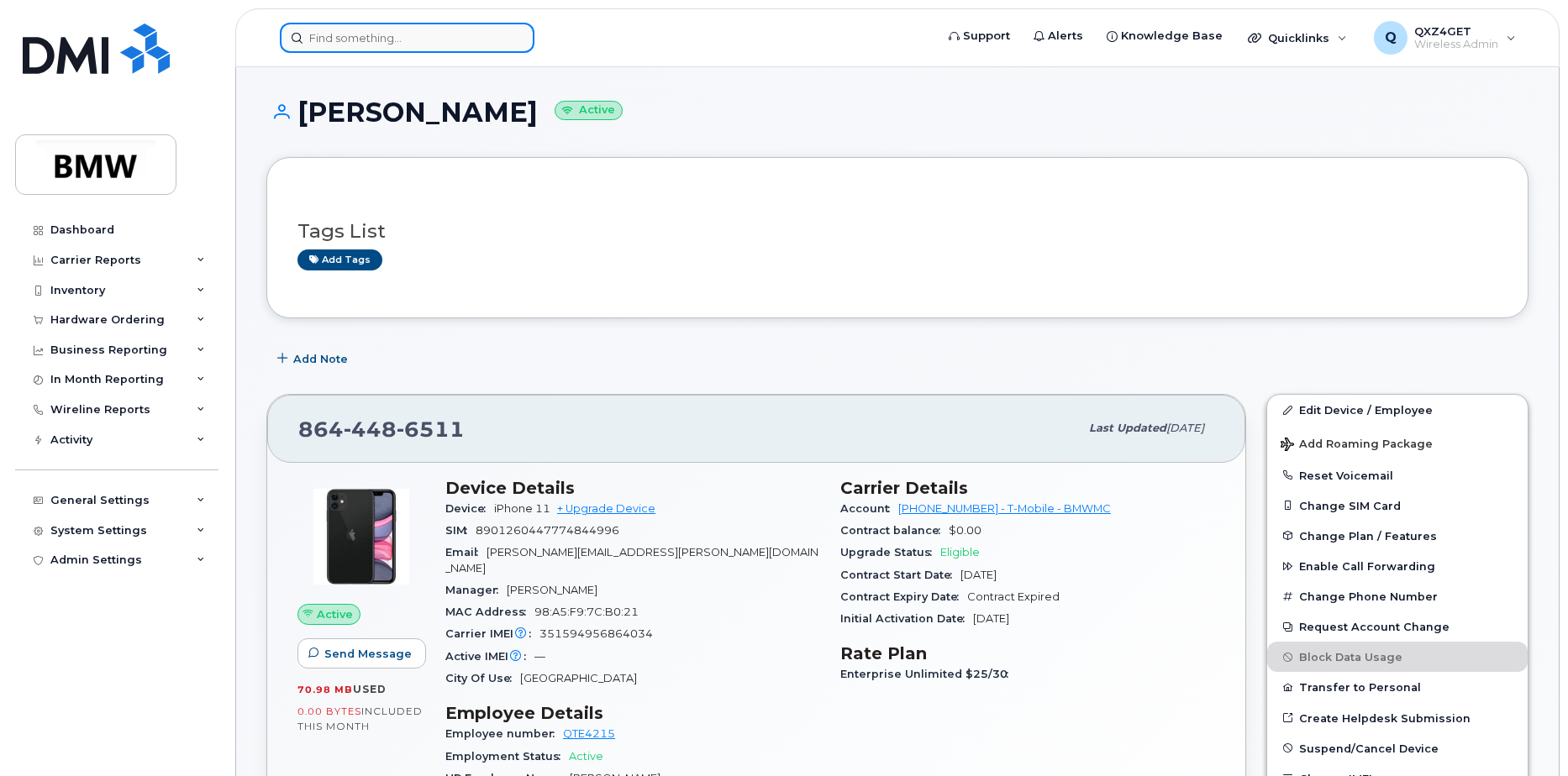
click at [329, 29] on input at bounding box center [407, 37] width 254 height 31
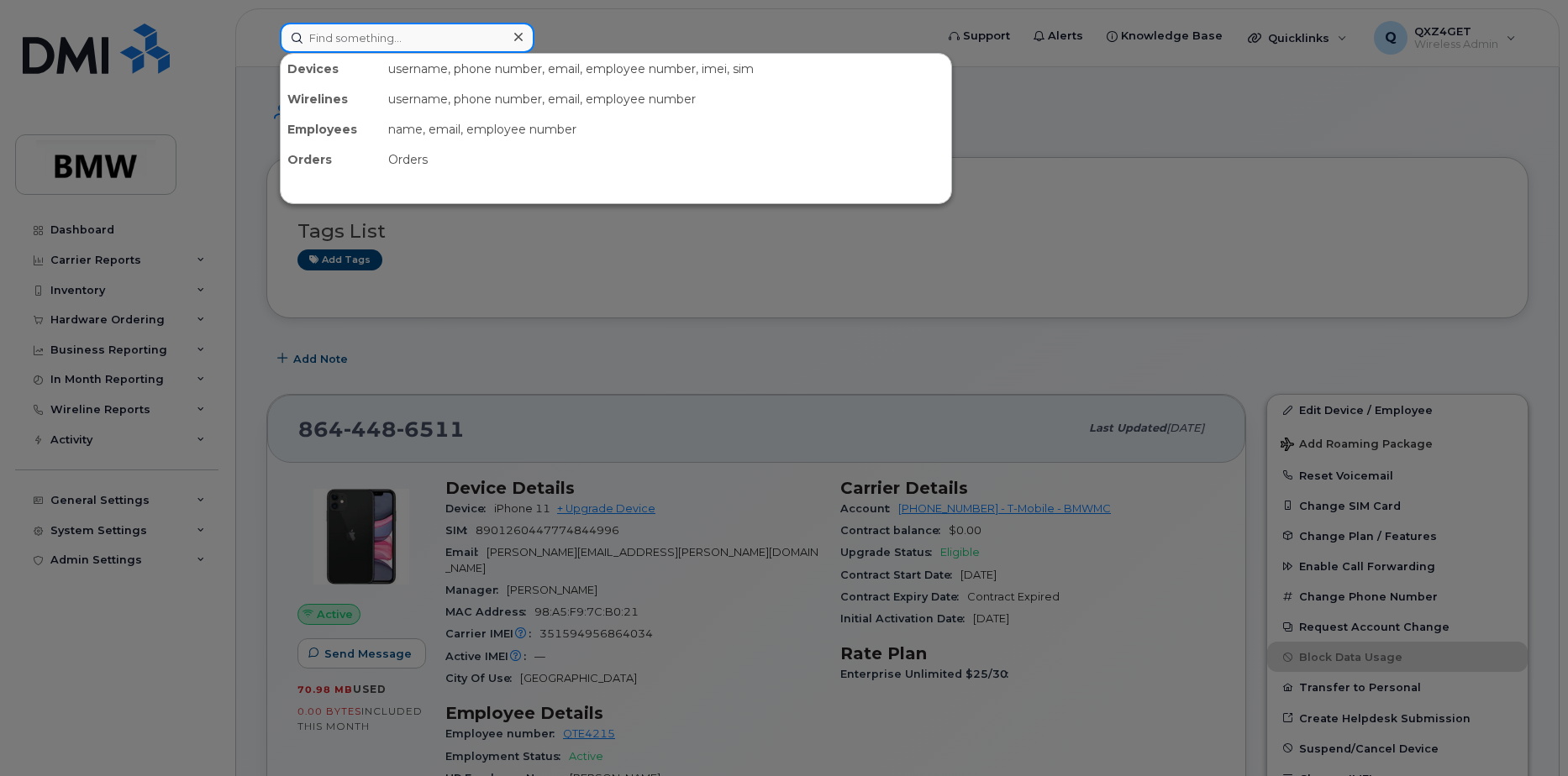
paste input "8646524005"
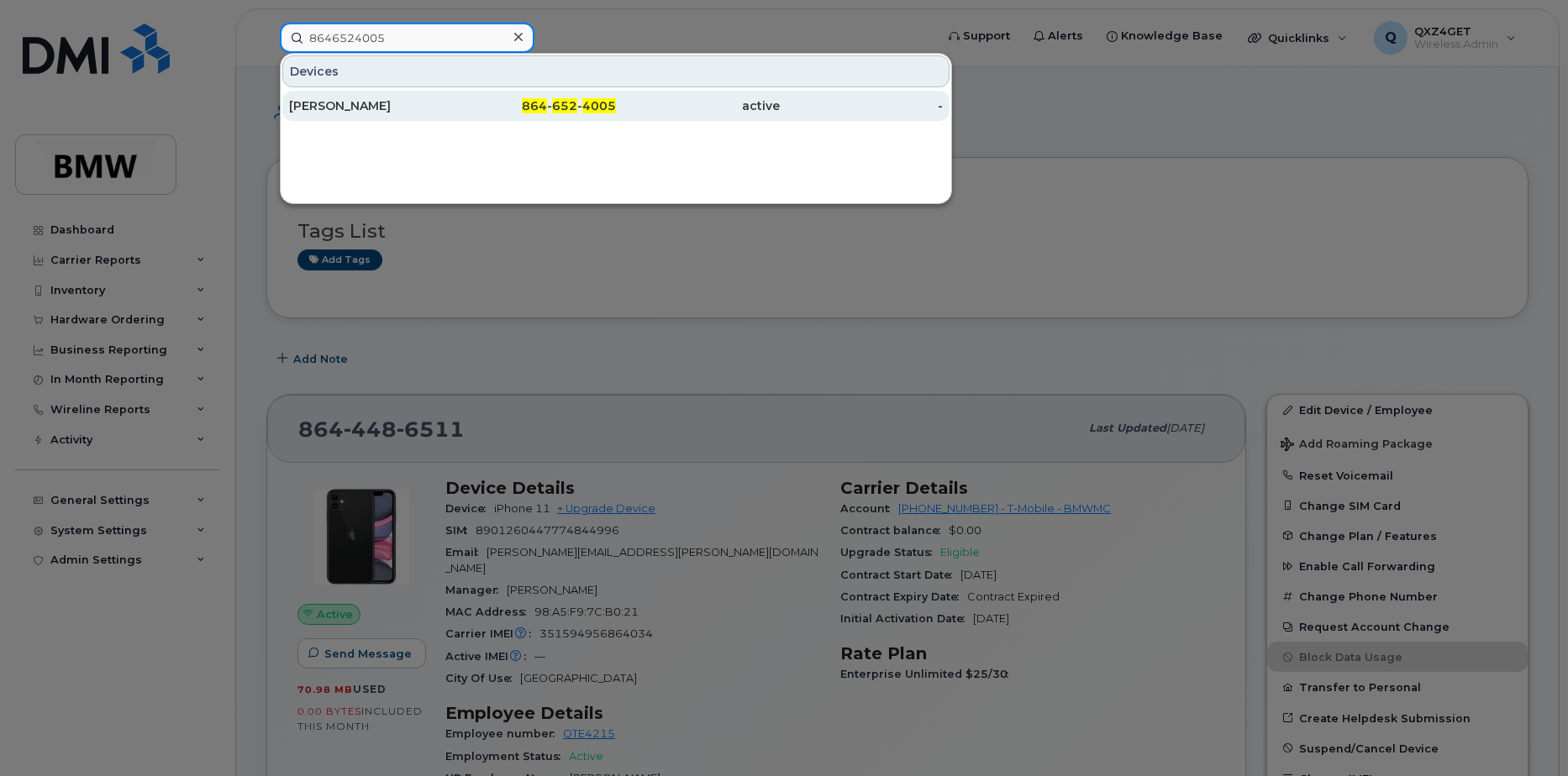
type input "8646524005"
click at [380, 101] on div "Julian Strohmeier" at bounding box center [370, 106] width 163 height 17
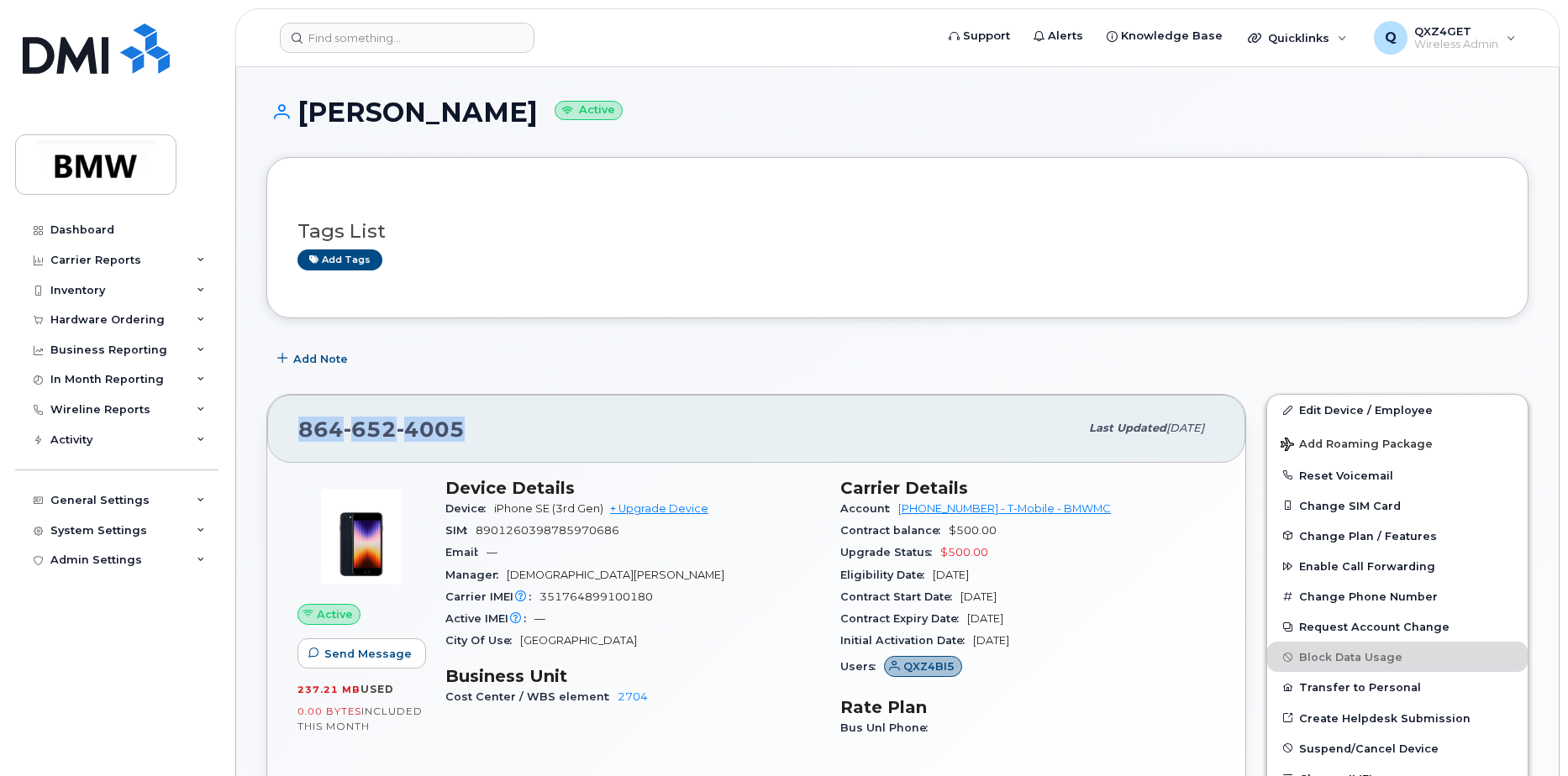
drag, startPoint x: 464, startPoint y: 420, endPoint x: 341, endPoint y: 433, distance: 123.7
click at [274, 442] on div "[PHONE_NUMBER] Last updated [DATE]" at bounding box center [757, 428] width 978 height 67
copy span "[PHONE_NUMBER]"
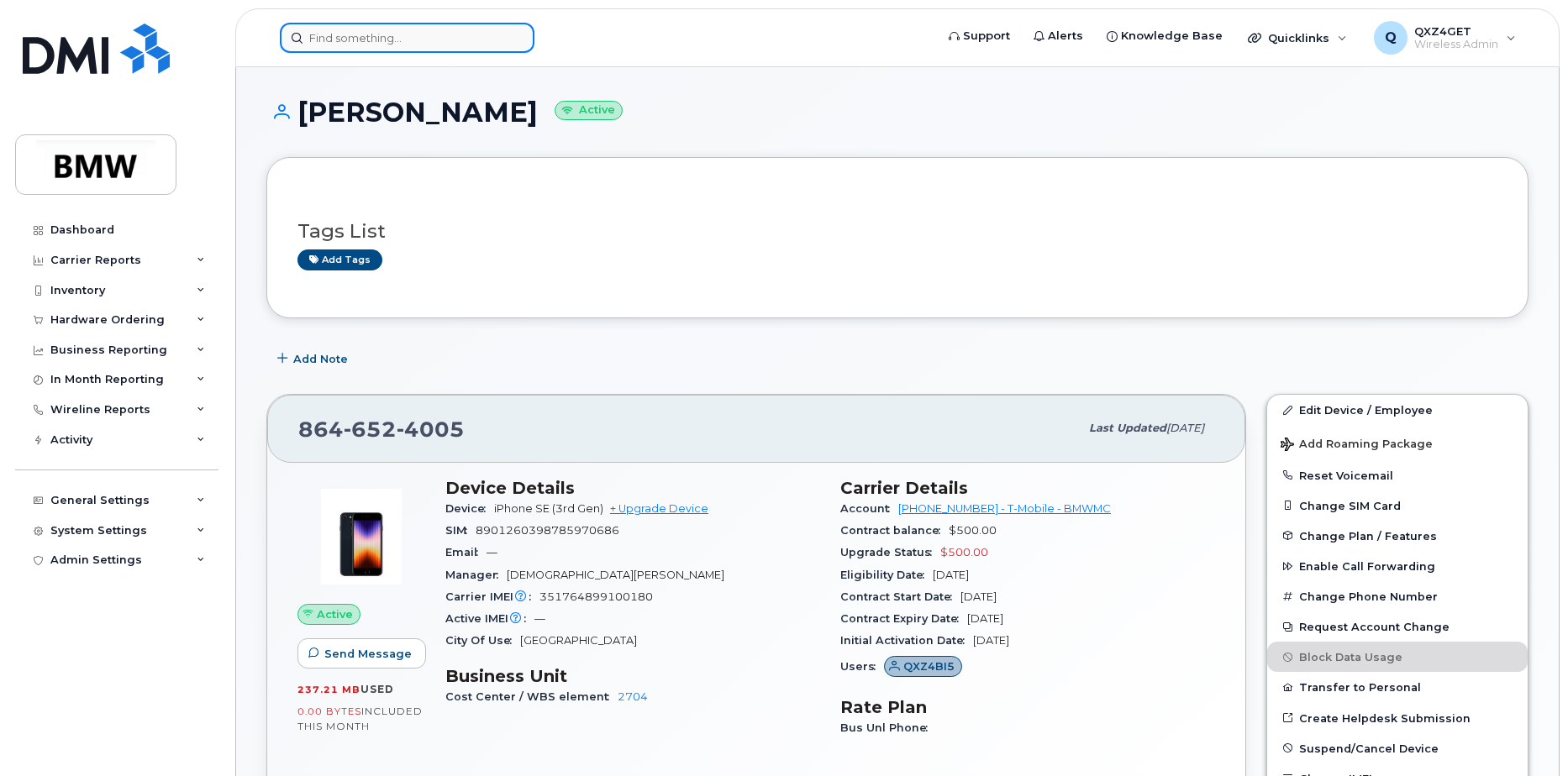
click at [350, 48] on input at bounding box center [407, 37] width 254 height 31
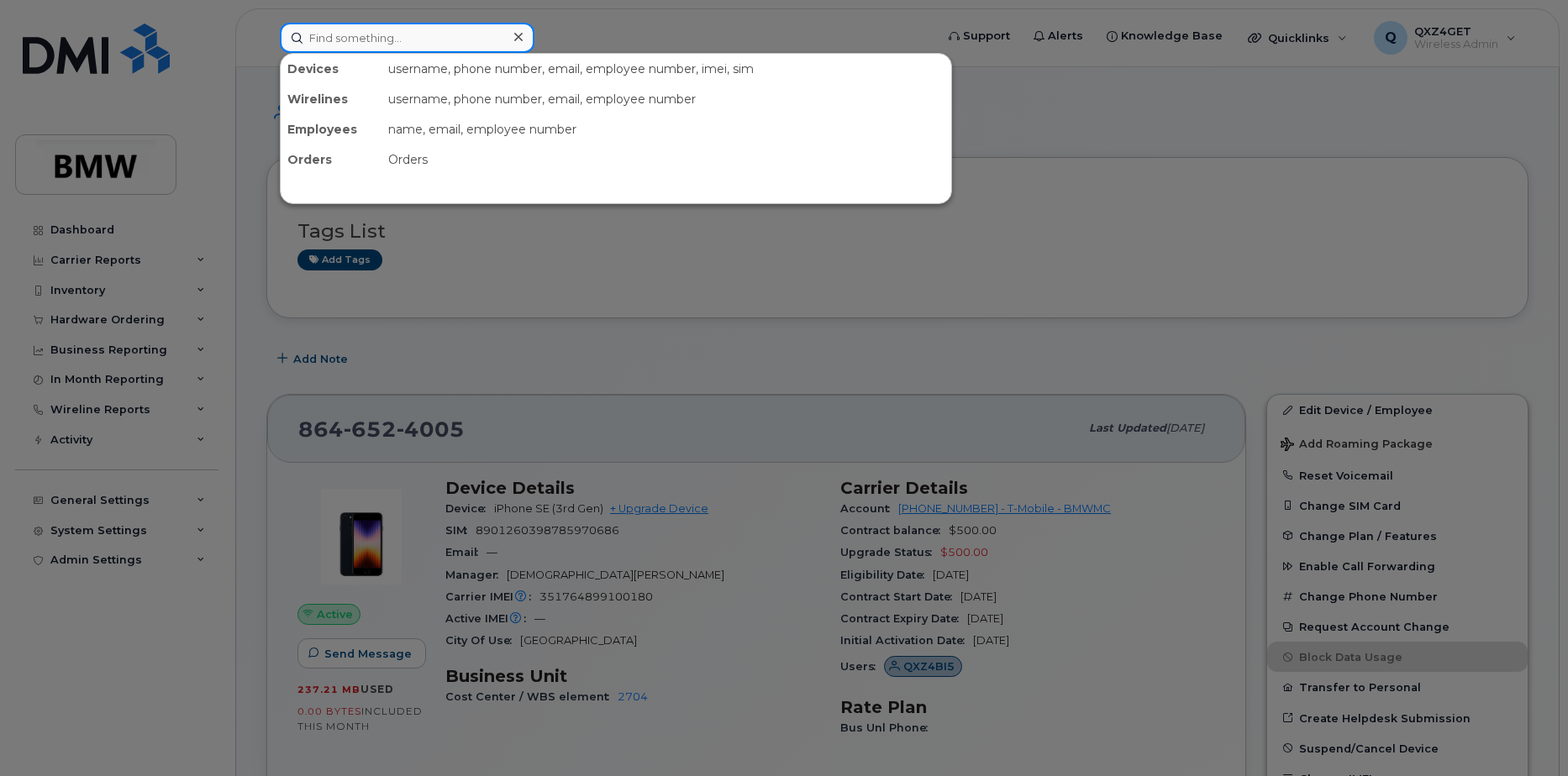
paste input "8645692060"
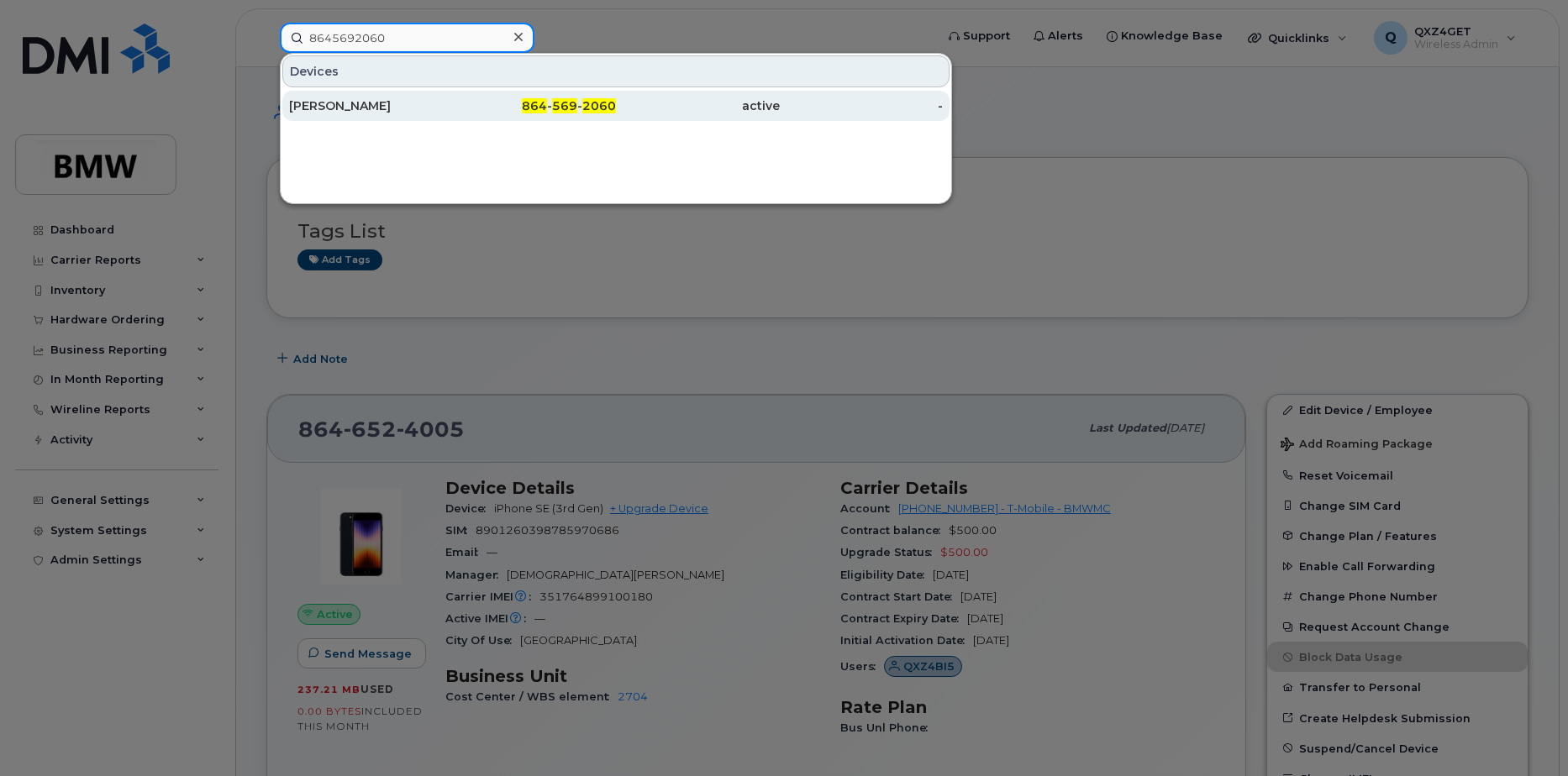
type input "8645692060"
click at [343, 108] on div "[PERSON_NAME]" at bounding box center [370, 106] width 163 height 17
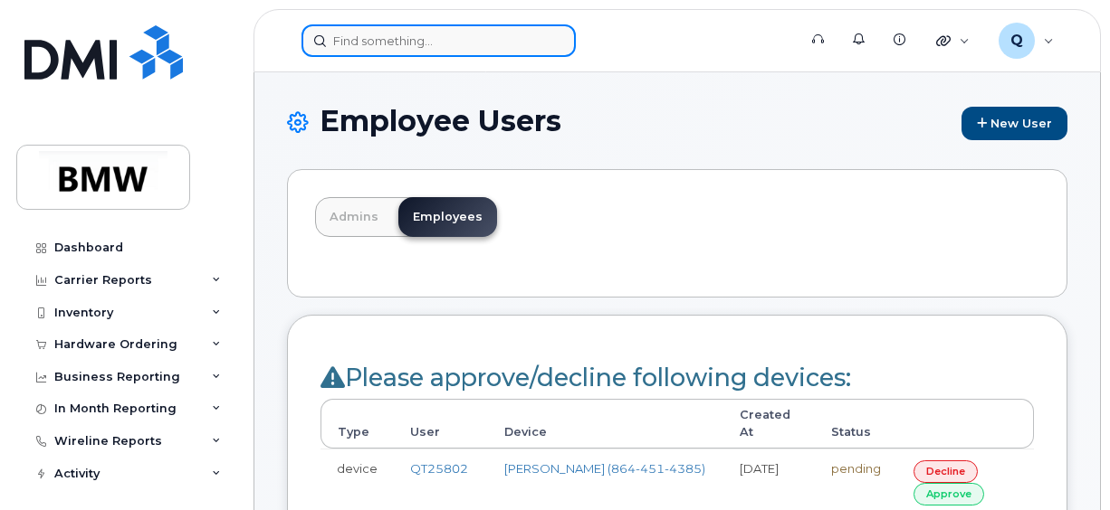
click at [390, 33] on input at bounding box center [438, 40] width 274 height 33
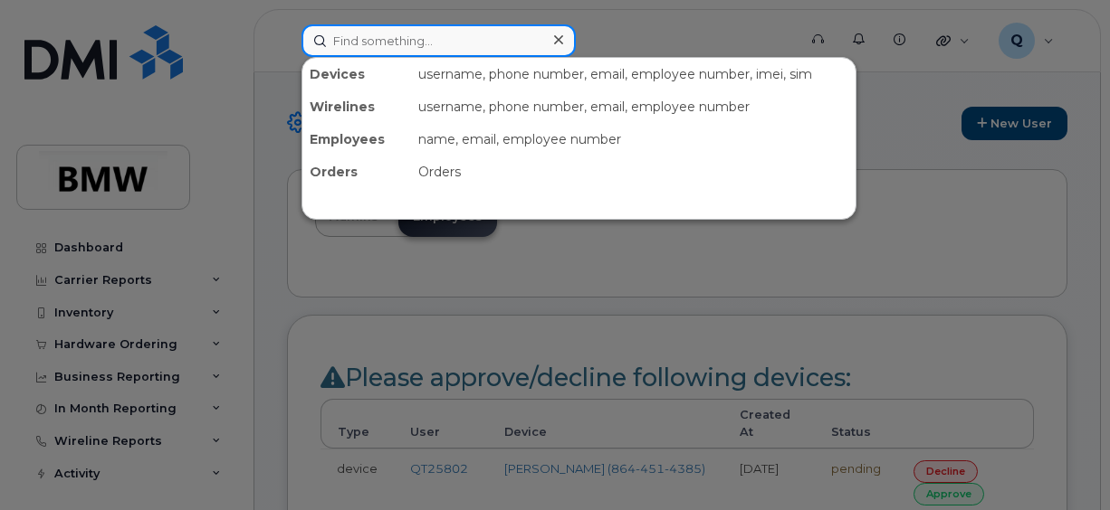
paste input "350422145473072"
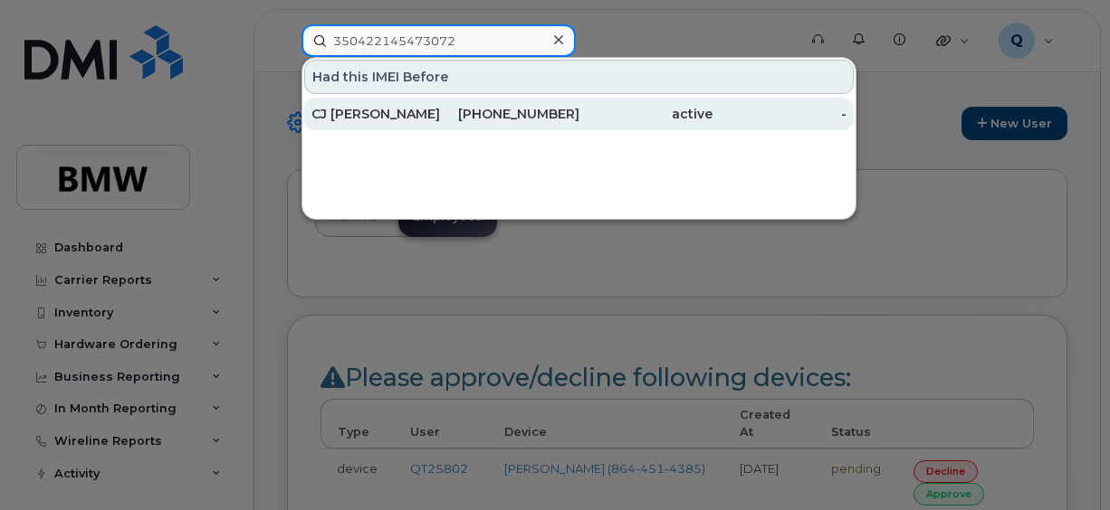
type input "350422145473072"
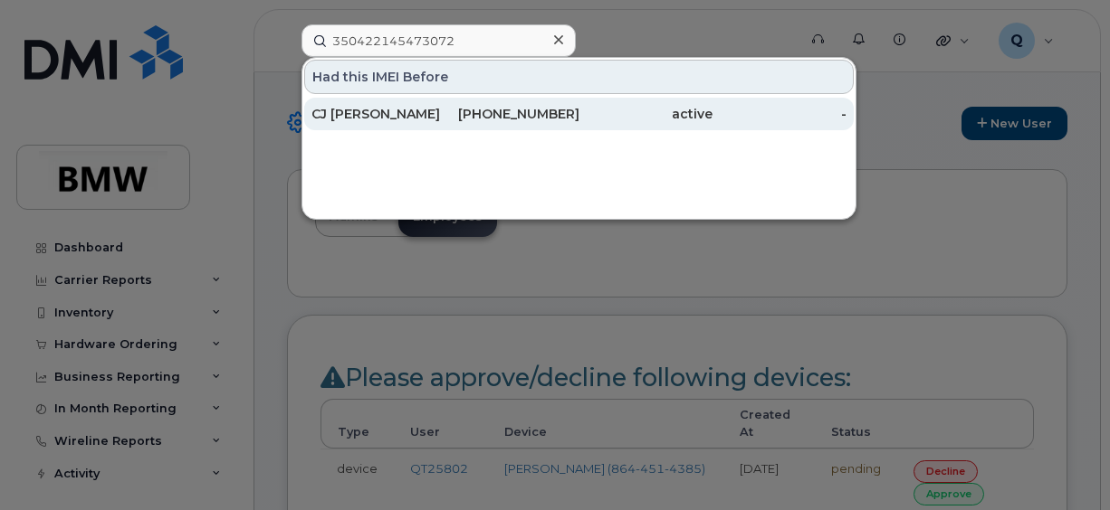
click at [347, 117] on div "CJ Jerry" at bounding box center [378, 114] width 134 height 18
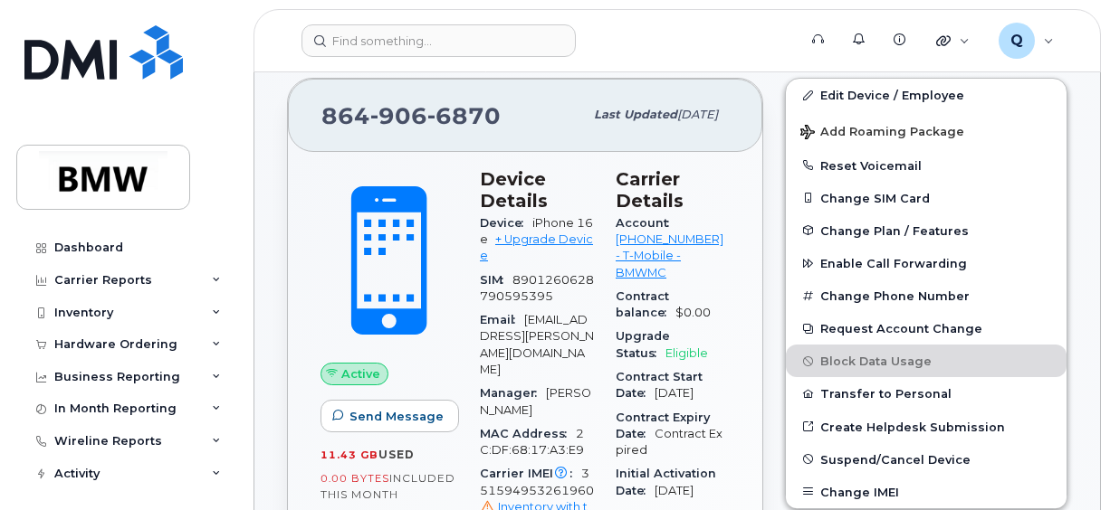
scroll to position [346, 0]
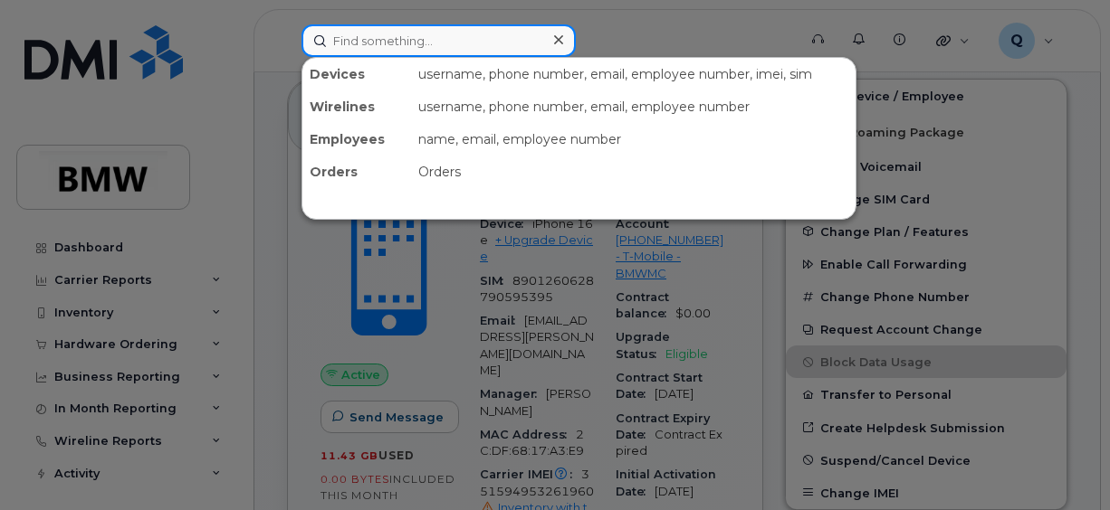
click at [459, 35] on input at bounding box center [438, 40] width 274 height 33
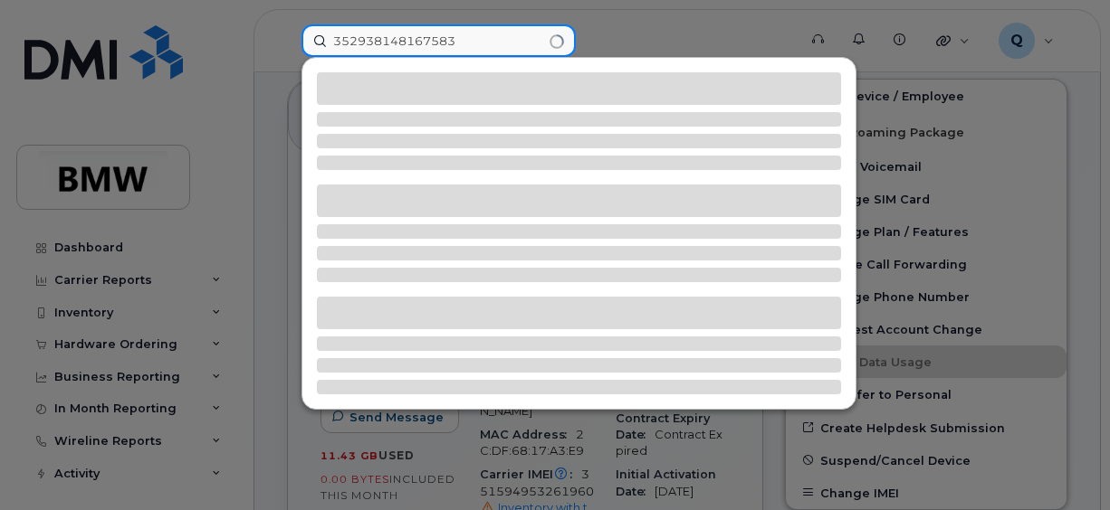
type input "352938148167583"
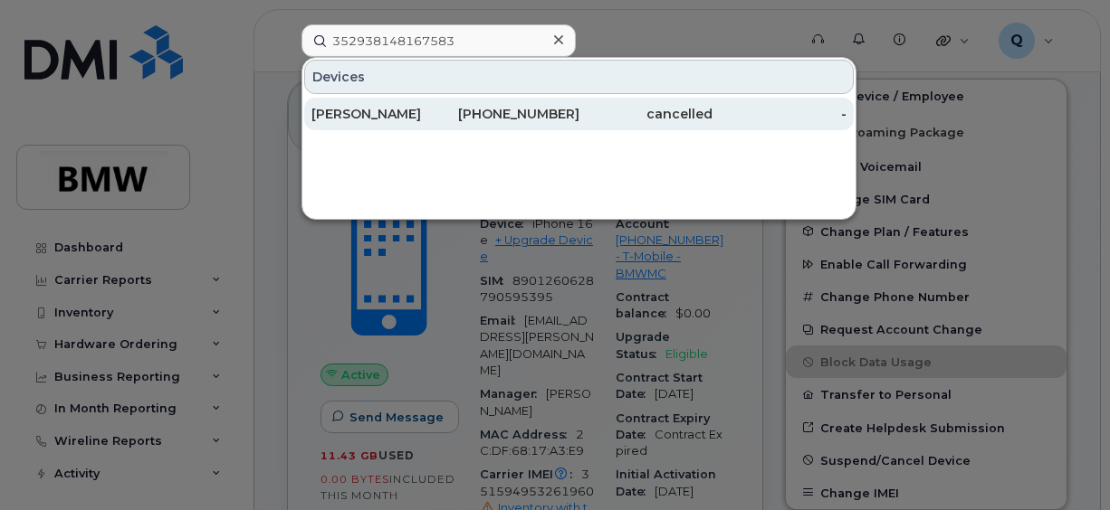
click at [391, 102] on div "Todd Crowe" at bounding box center [378, 114] width 134 height 33
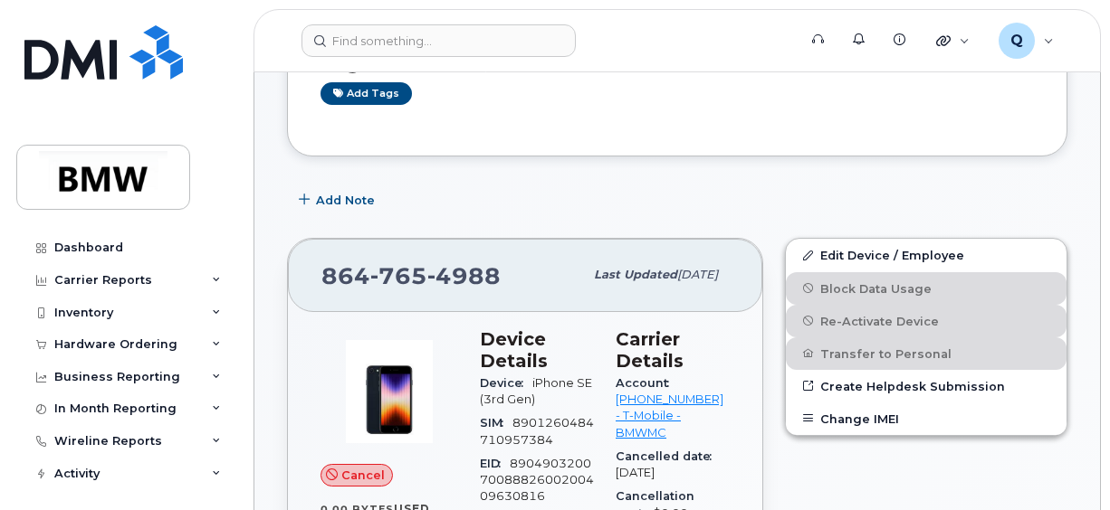
scroll to position [362, 0]
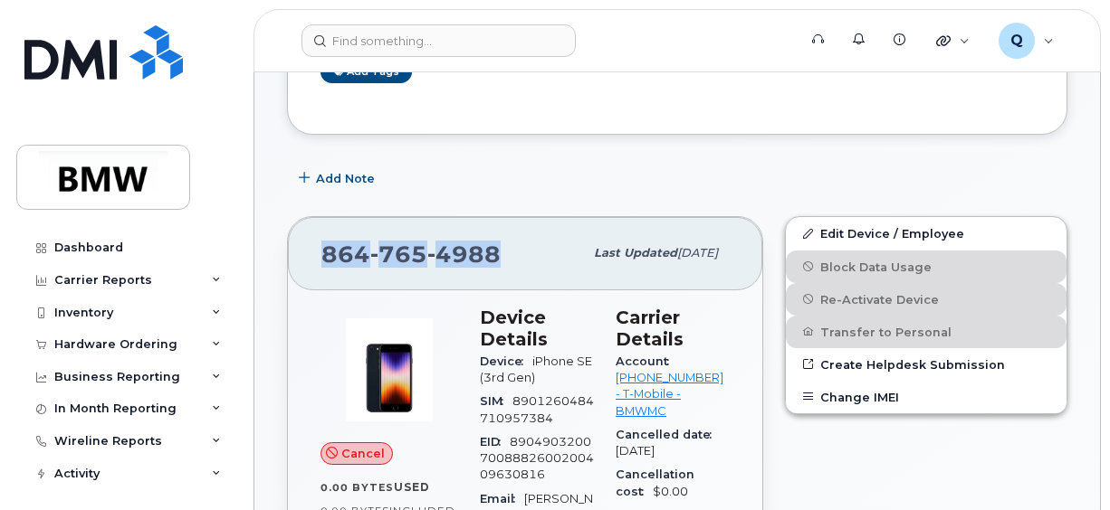
drag, startPoint x: 497, startPoint y: 250, endPoint x: 318, endPoint y: 239, distance: 179.5
click at [313, 241] on div "[PHONE_NUMBER] Last updated [DATE]" at bounding box center [525, 253] width 474 height 72
copy span "[PHONE_NUMBER]"
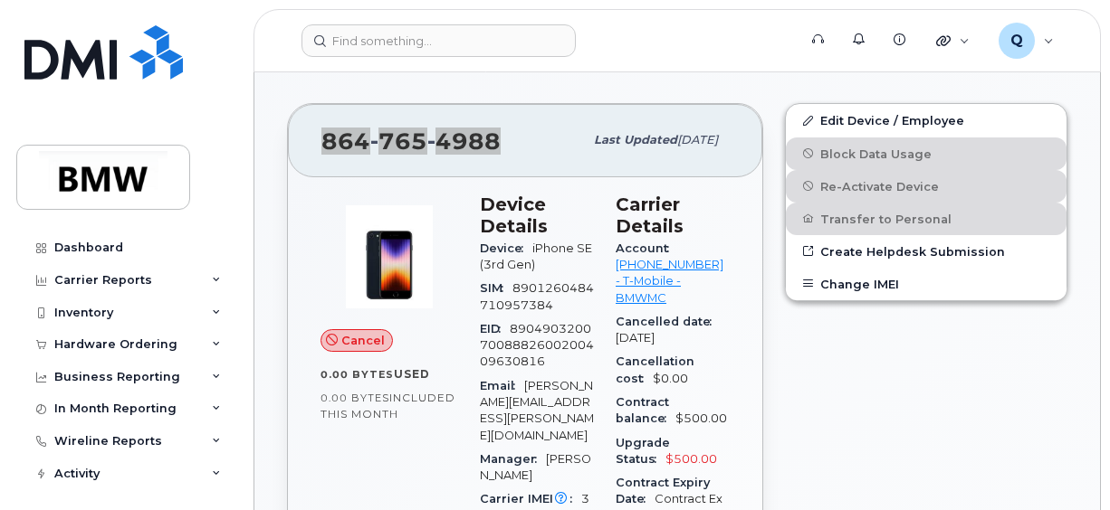
scroll to position [453, 0]
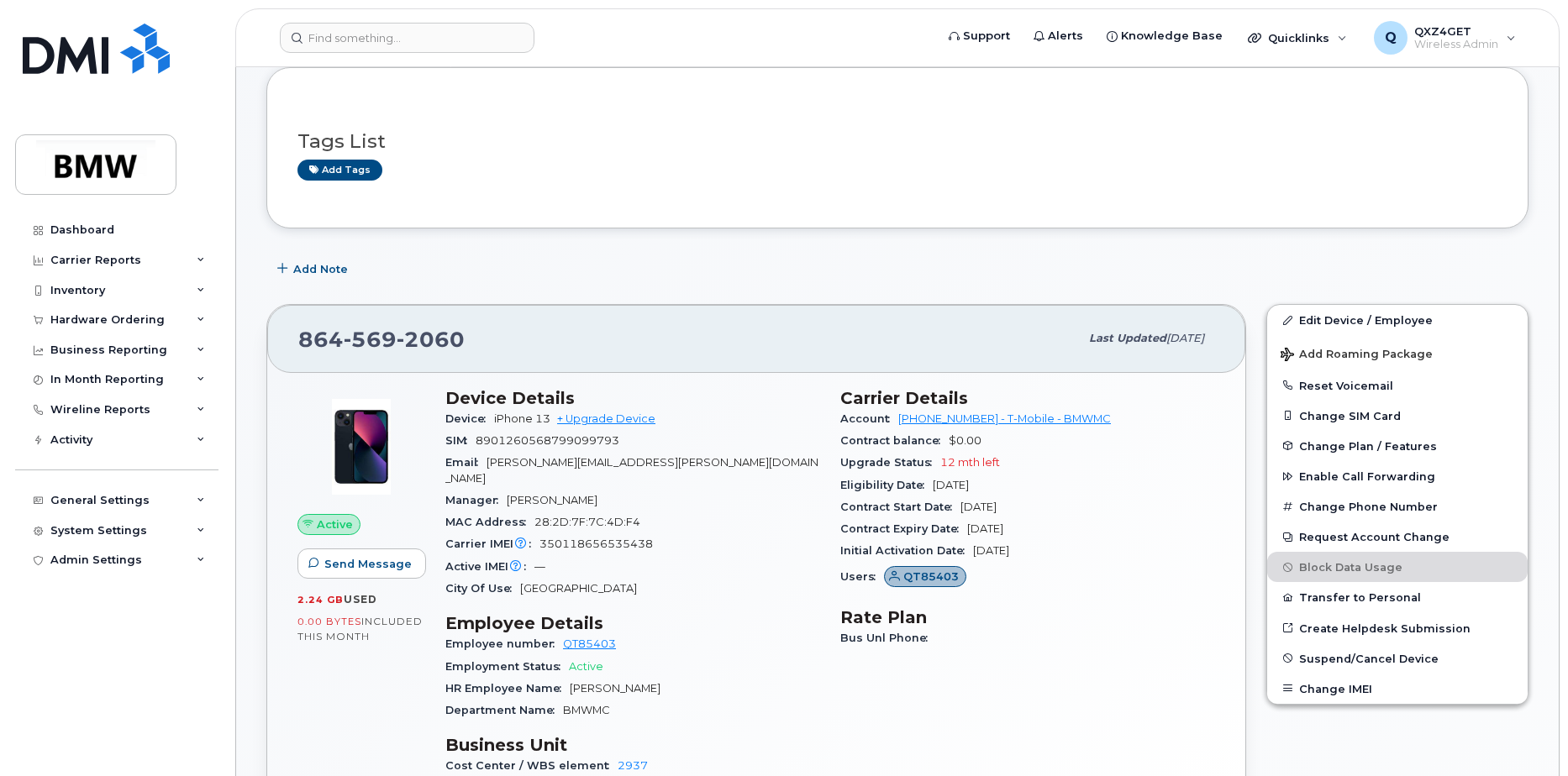
scroll to position [252, 0]
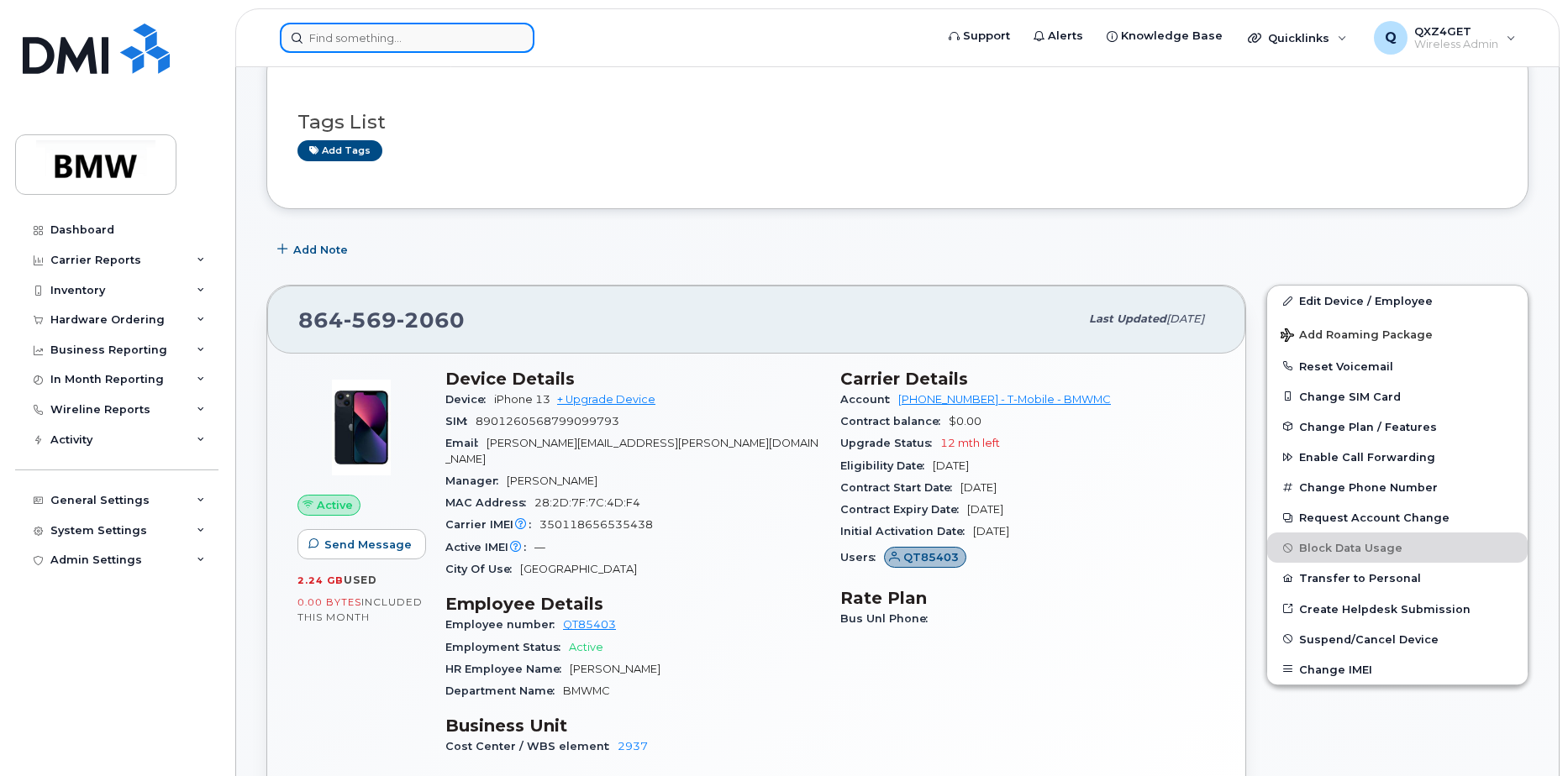
click at [343, 31] on input at bounding box center [407, 37] width 254 height 31
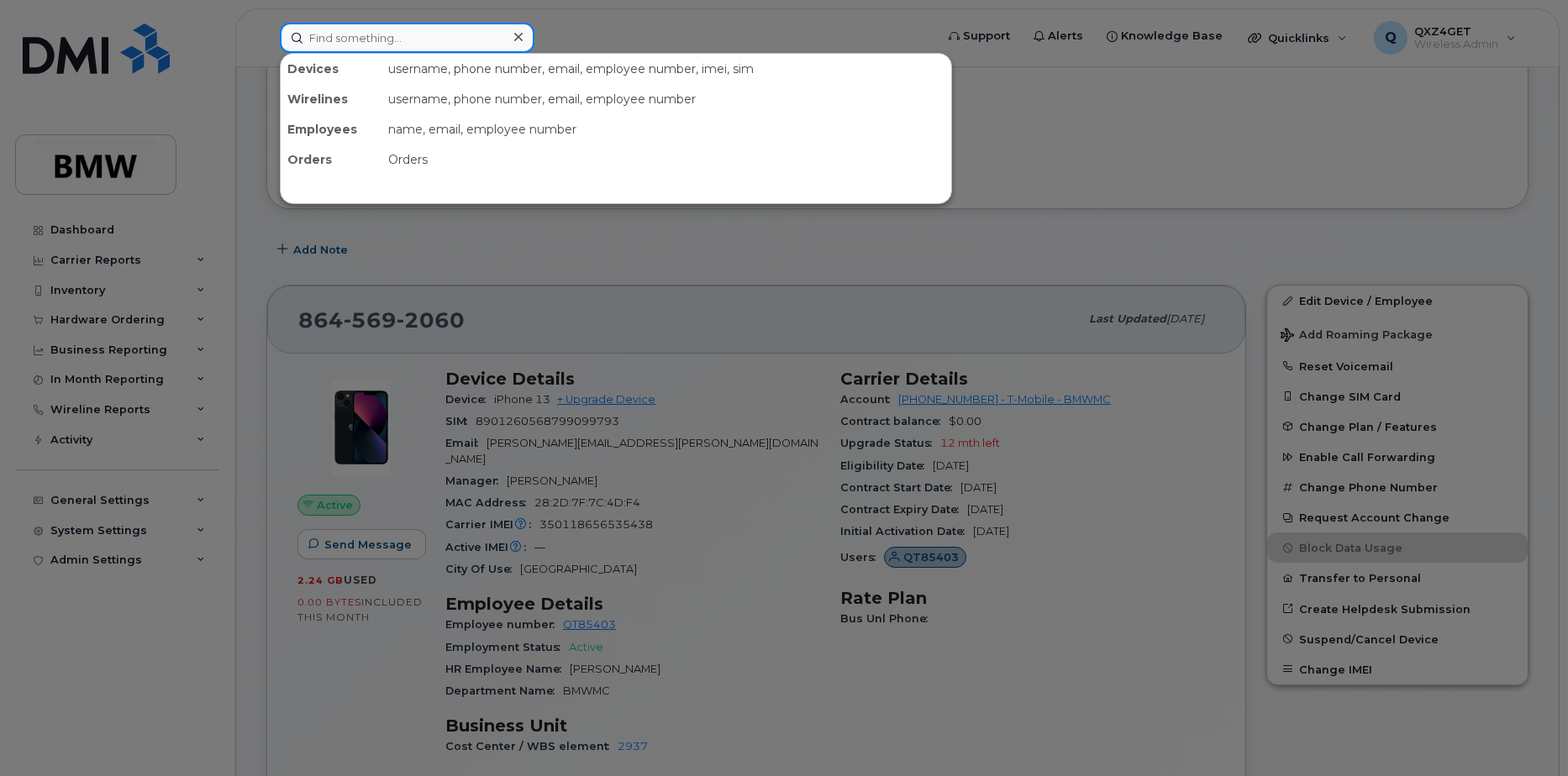
paste input "8645621268"
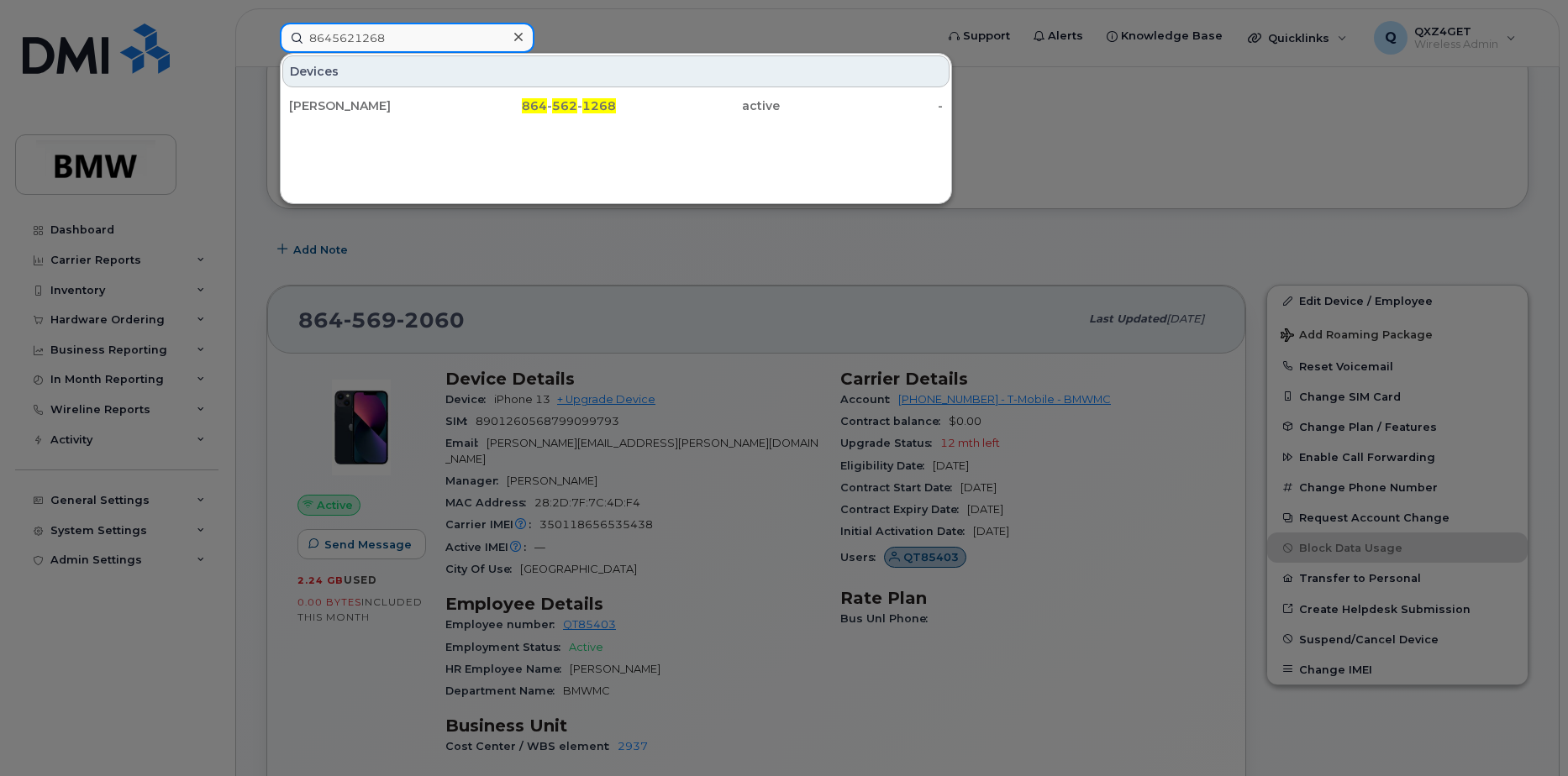
type input "8645621268"
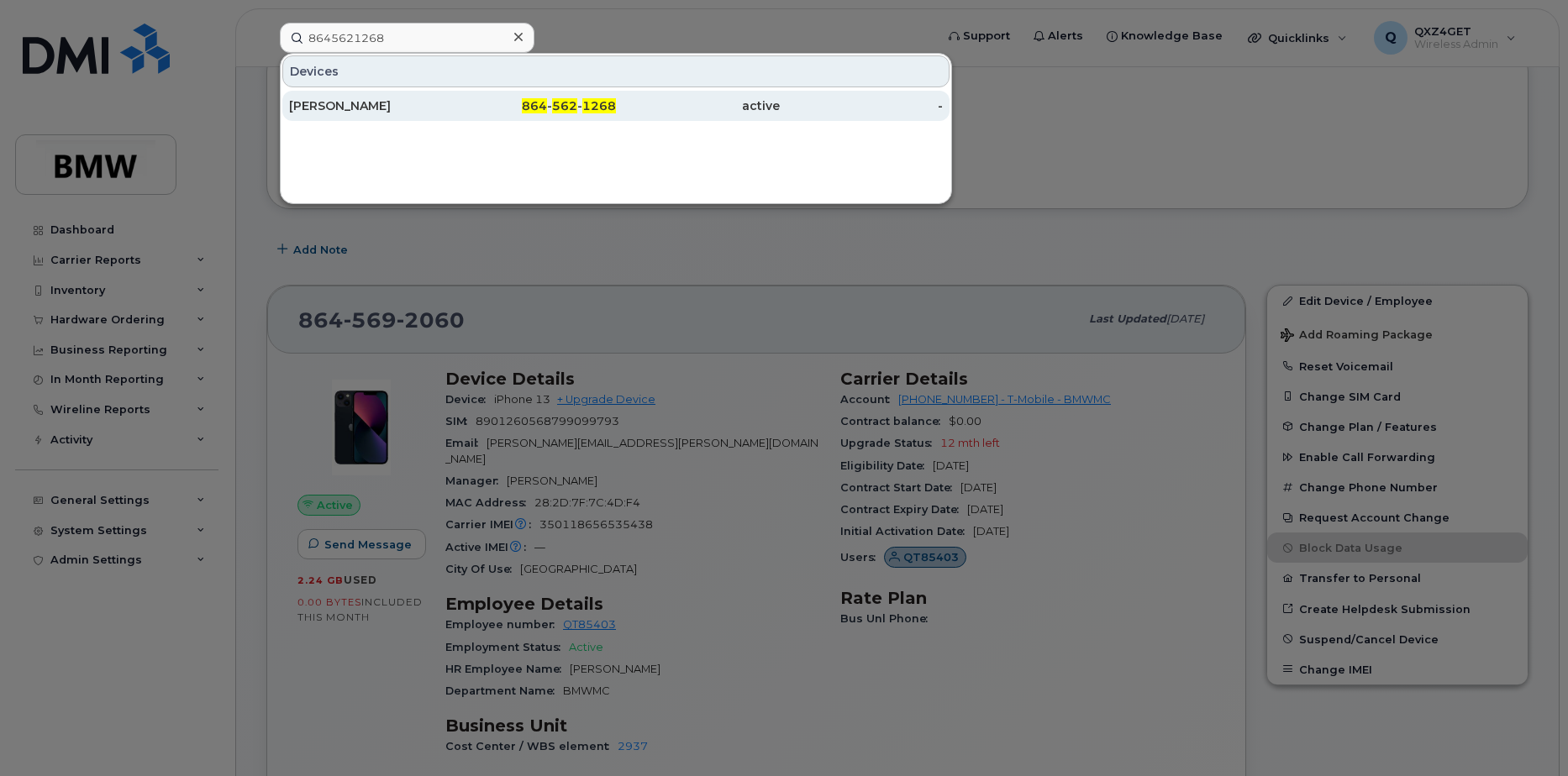
click at [337, 111] on div "[PERSON_NAME]" at bounding box center [370, 106] width 163 height 17
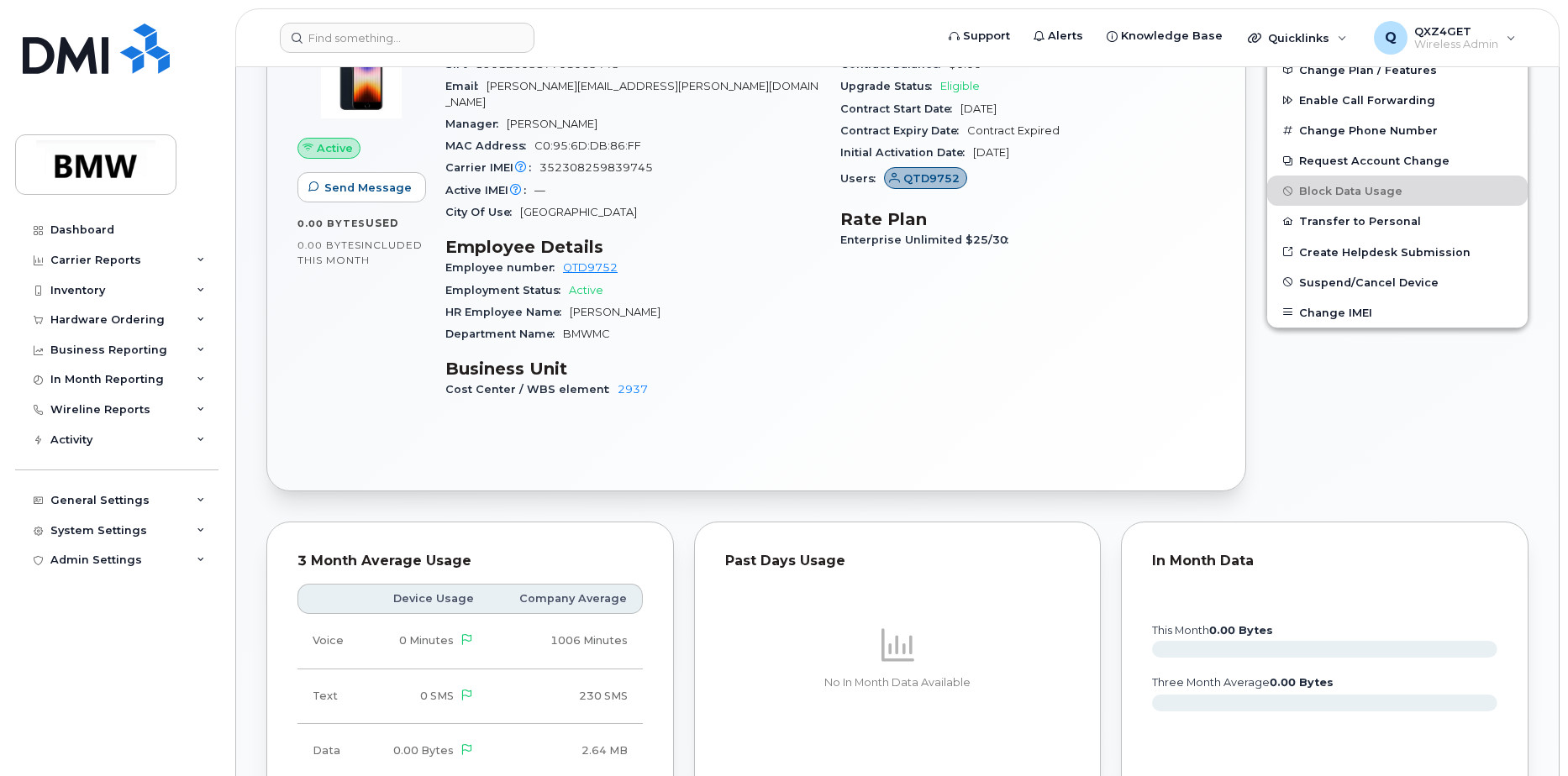
scroll to position [608, 0]
click at [354, 31] on input at bounding box center [407, 37] width 254 height 31
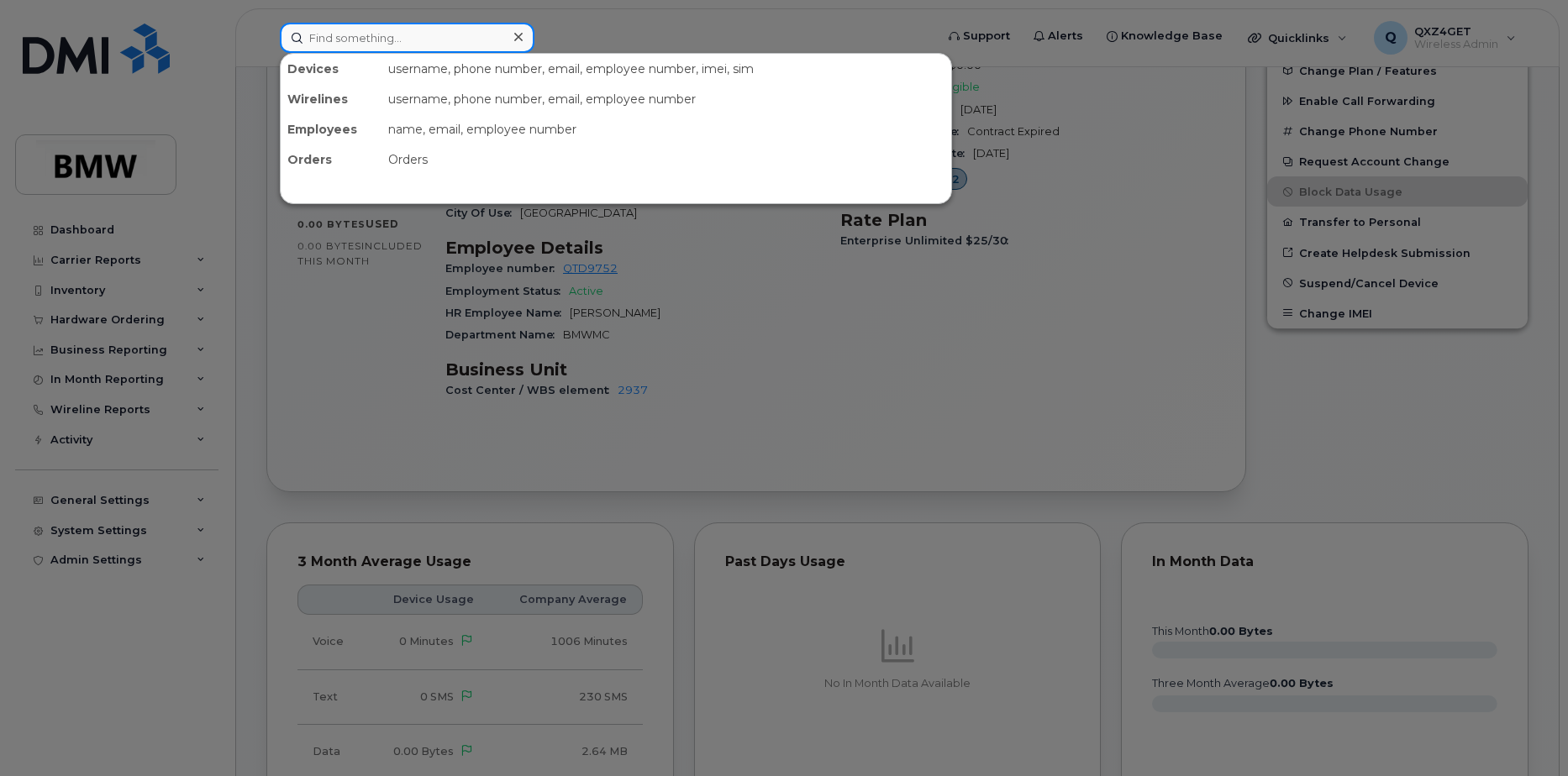
paste input "alina.ustimenko@bmwmc.com"
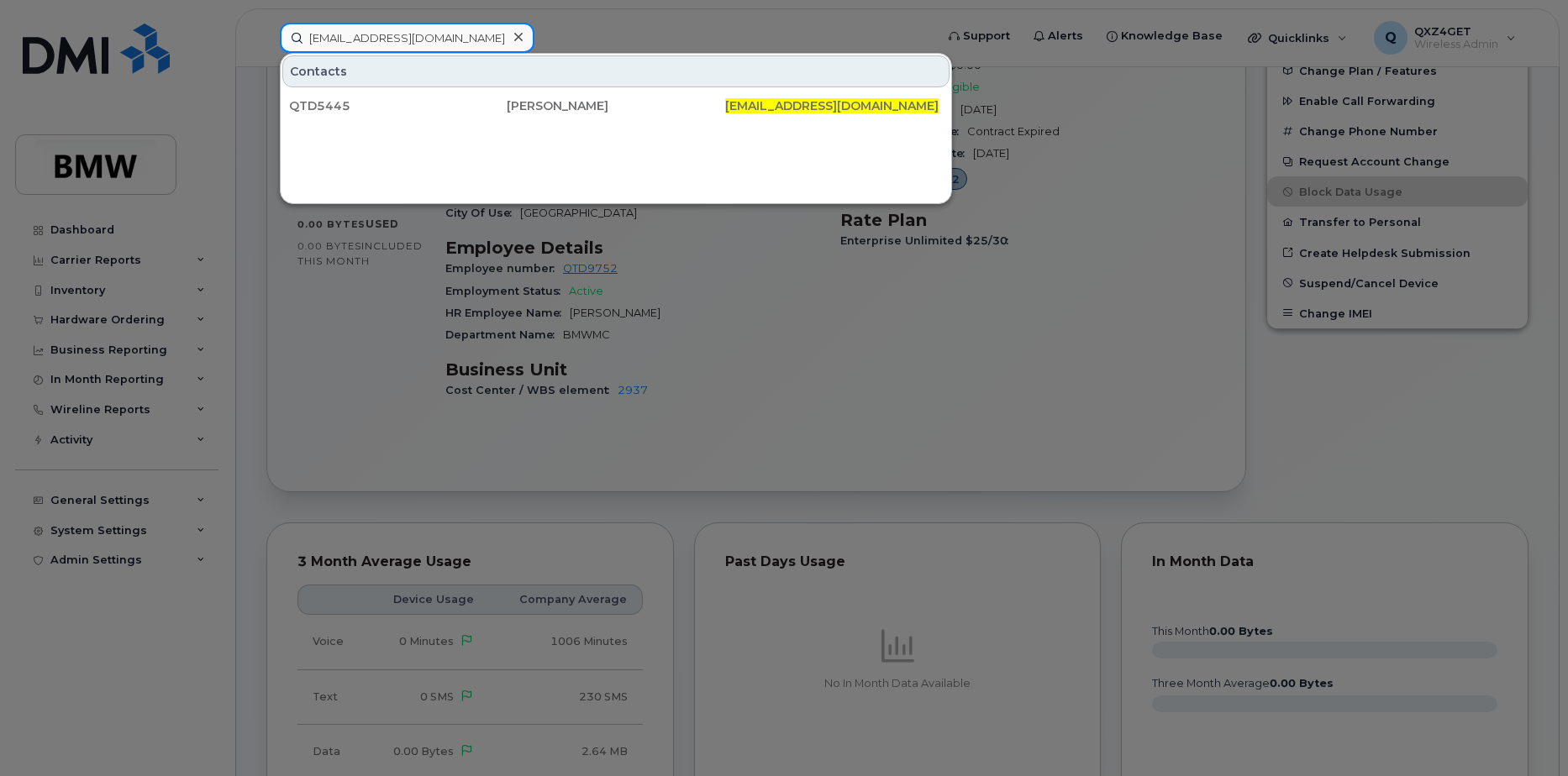
type input "alina.ustimenko@bmwmc.com"
click at [520, 31] on icon at bounding box center [518, 37] width 8 height 13
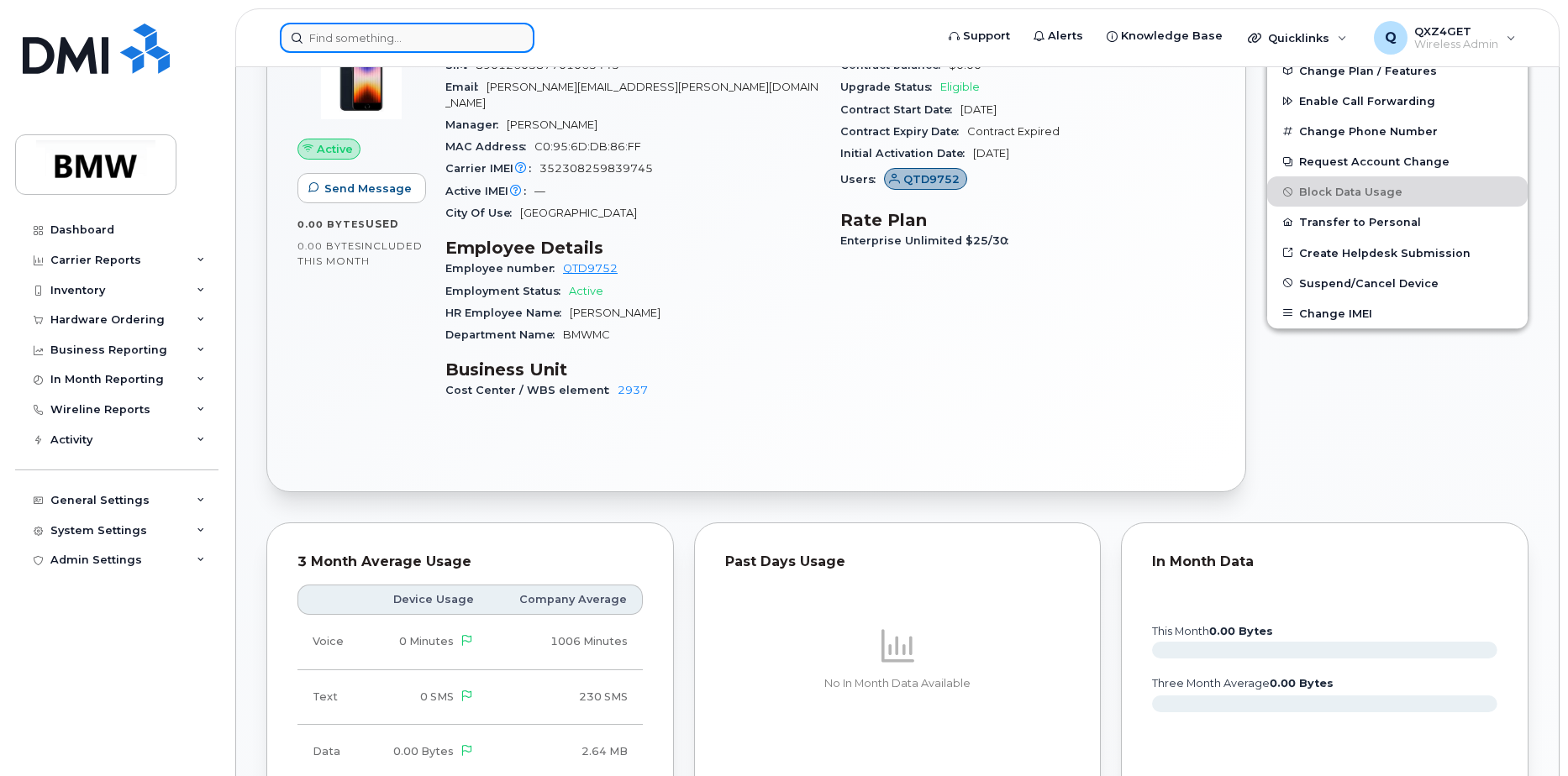
click at [496, 31] on input at bounding box center [407, 37] width 254 height 31
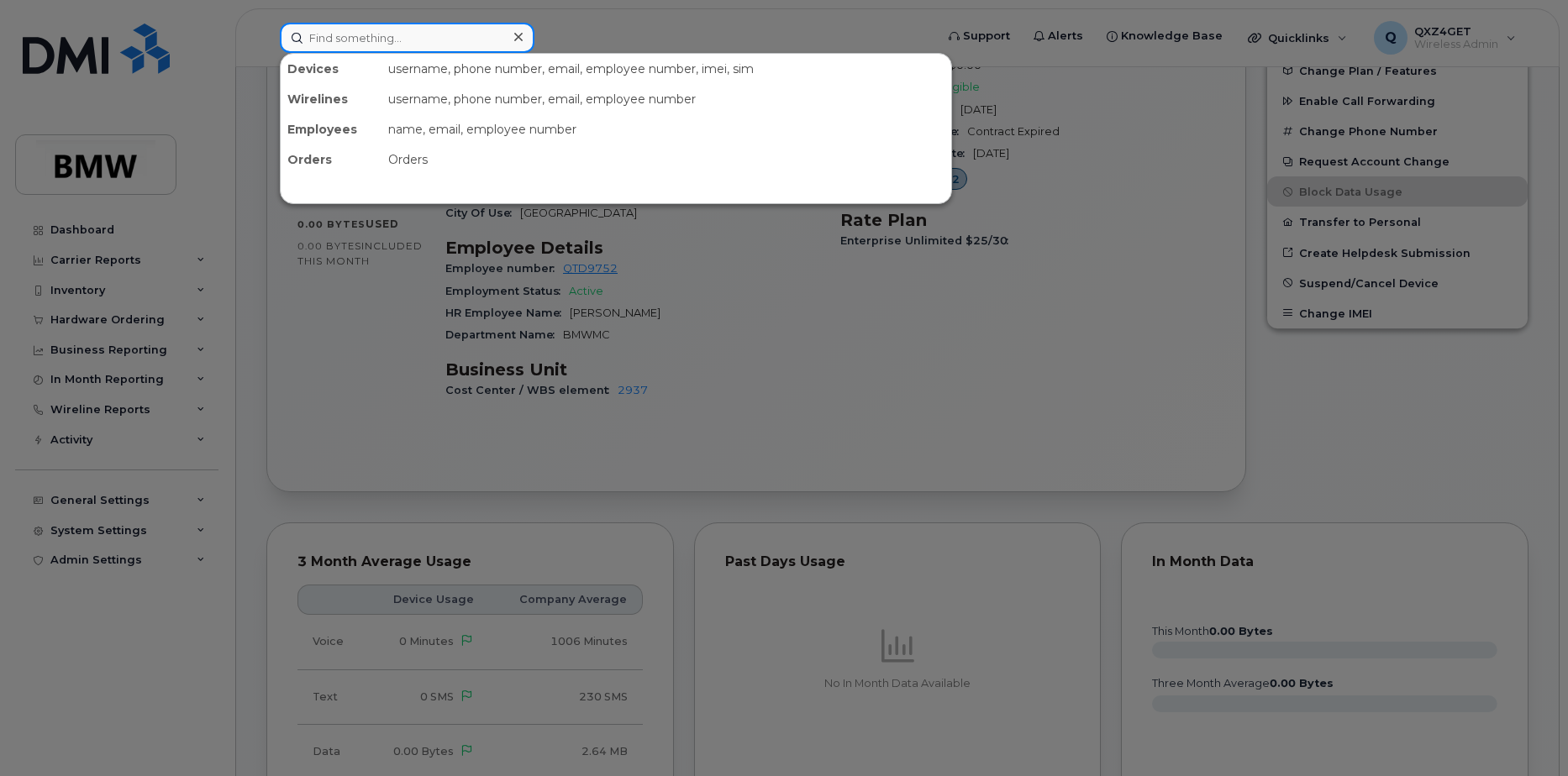
paste input "joshua.howard@bmwmc.com"
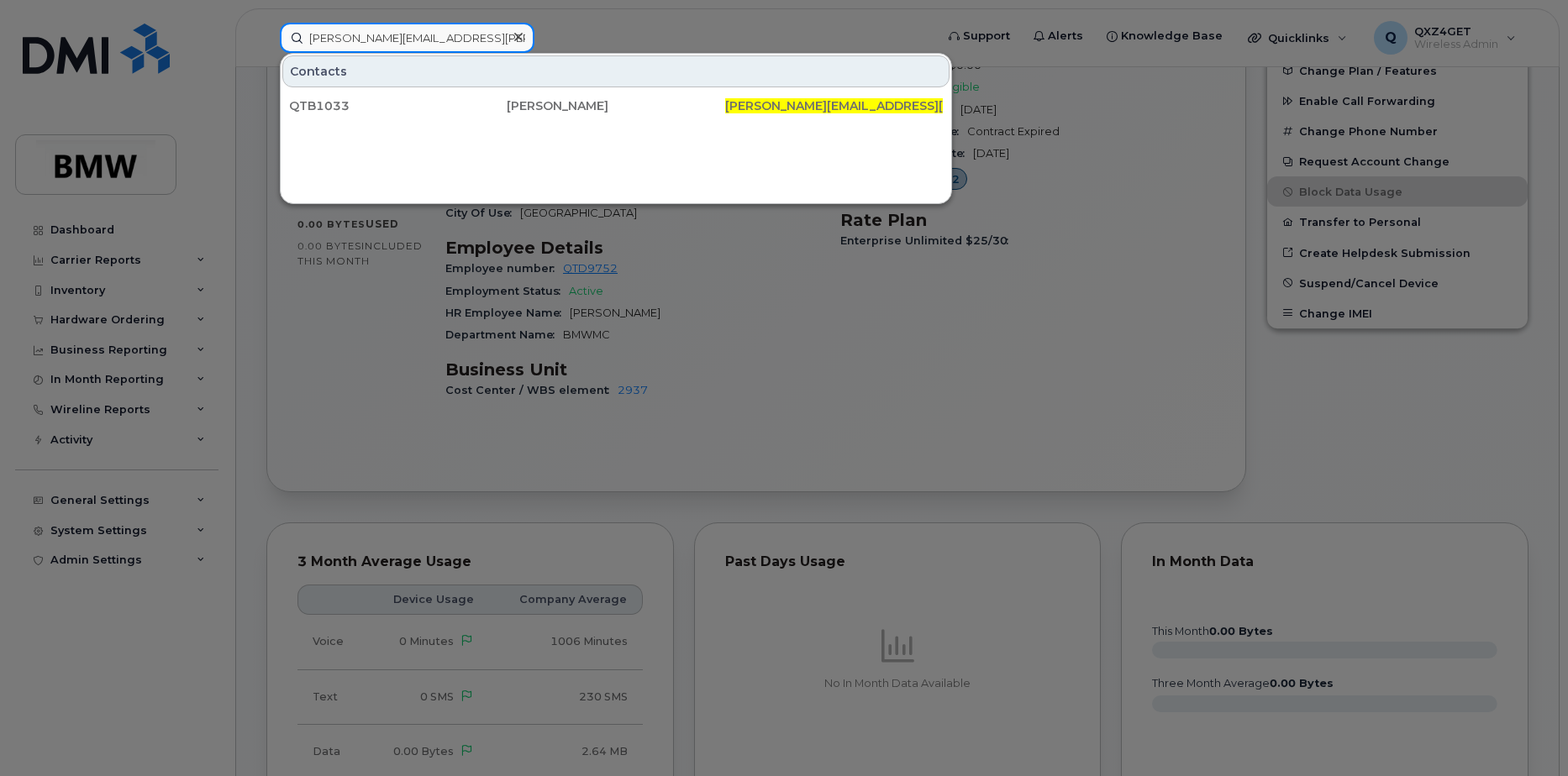
drag, startPoint x: 472, startPoint y: 36, endPoint x: 321, endPoint y: 33, distance: 151.0
click at [321, 33] on input "joshua.howard@bmwmc.com" at bounding box center [407, 37] width 254 height 31
click at [483, 40] on input "joshua.howard@bmwmc.com" at bounding box center [407, 37] width 254 height 31
drag, startPoint x: 473, startPoint y: 39, endPoint x: 269, endPoint y: 32, distance: 204.1
click at [269, 32] on div "joshua.howard@bmwmc.com Contacts QTB1033 Joshua Howard joshua.howard@bmwmc.com" at bounding box center [602, 37] width 670 height 31
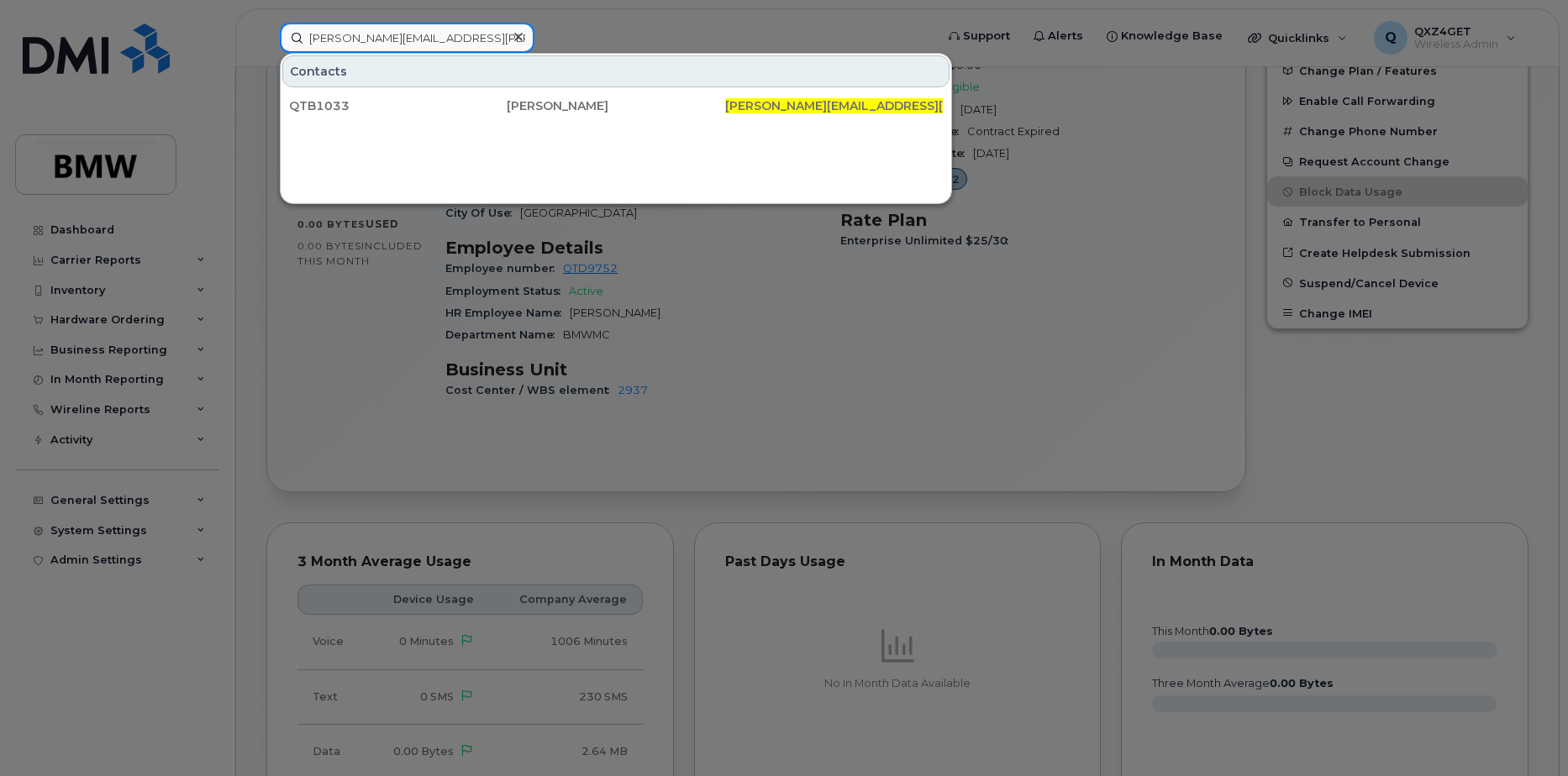
paste input "damian.garcia"
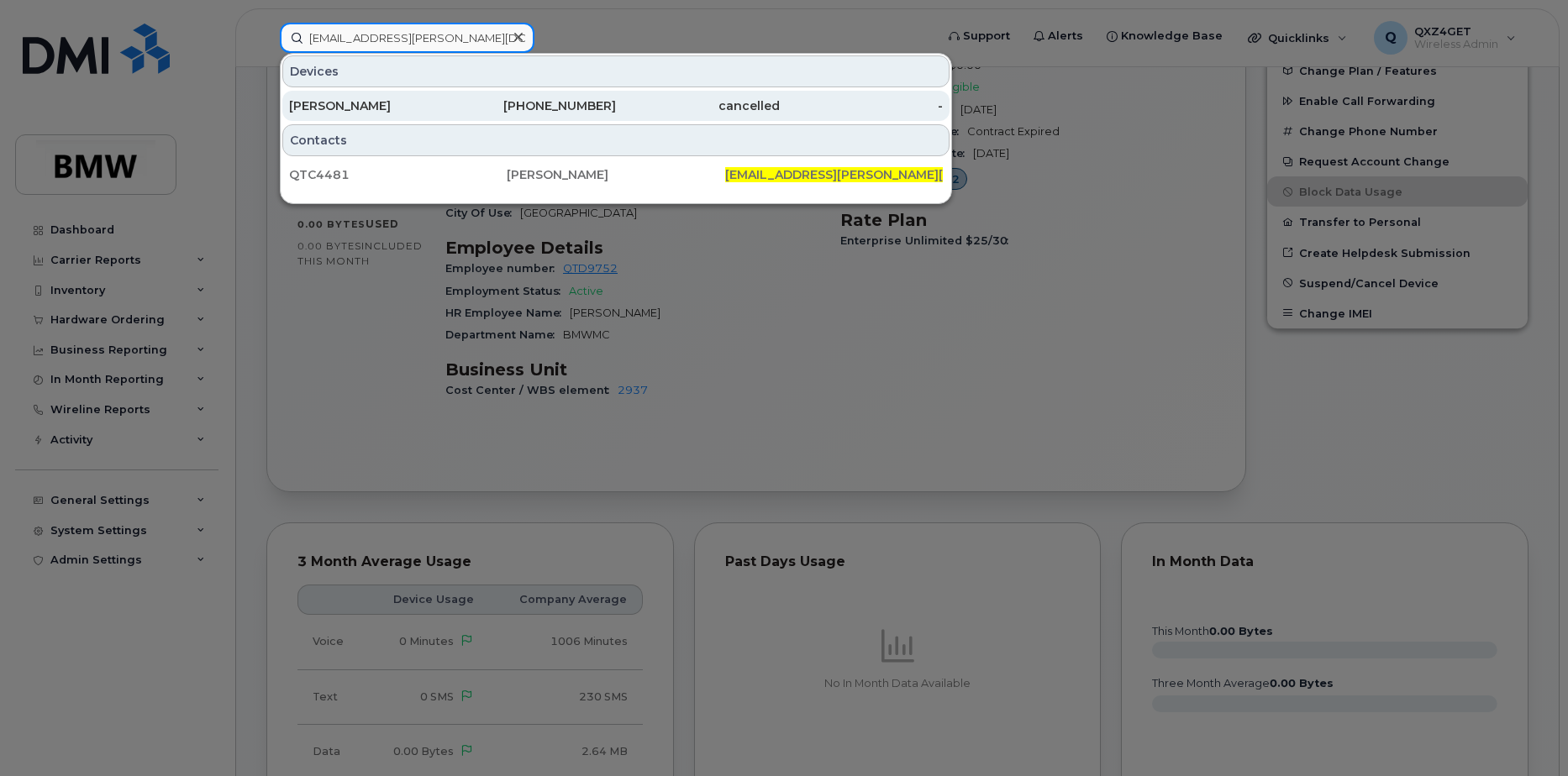
type input "damian.garcia@bmwmc.com"
click at [347, 102] on div "Damian Garcia" at bounding box center [370, 106] width 163 height 17
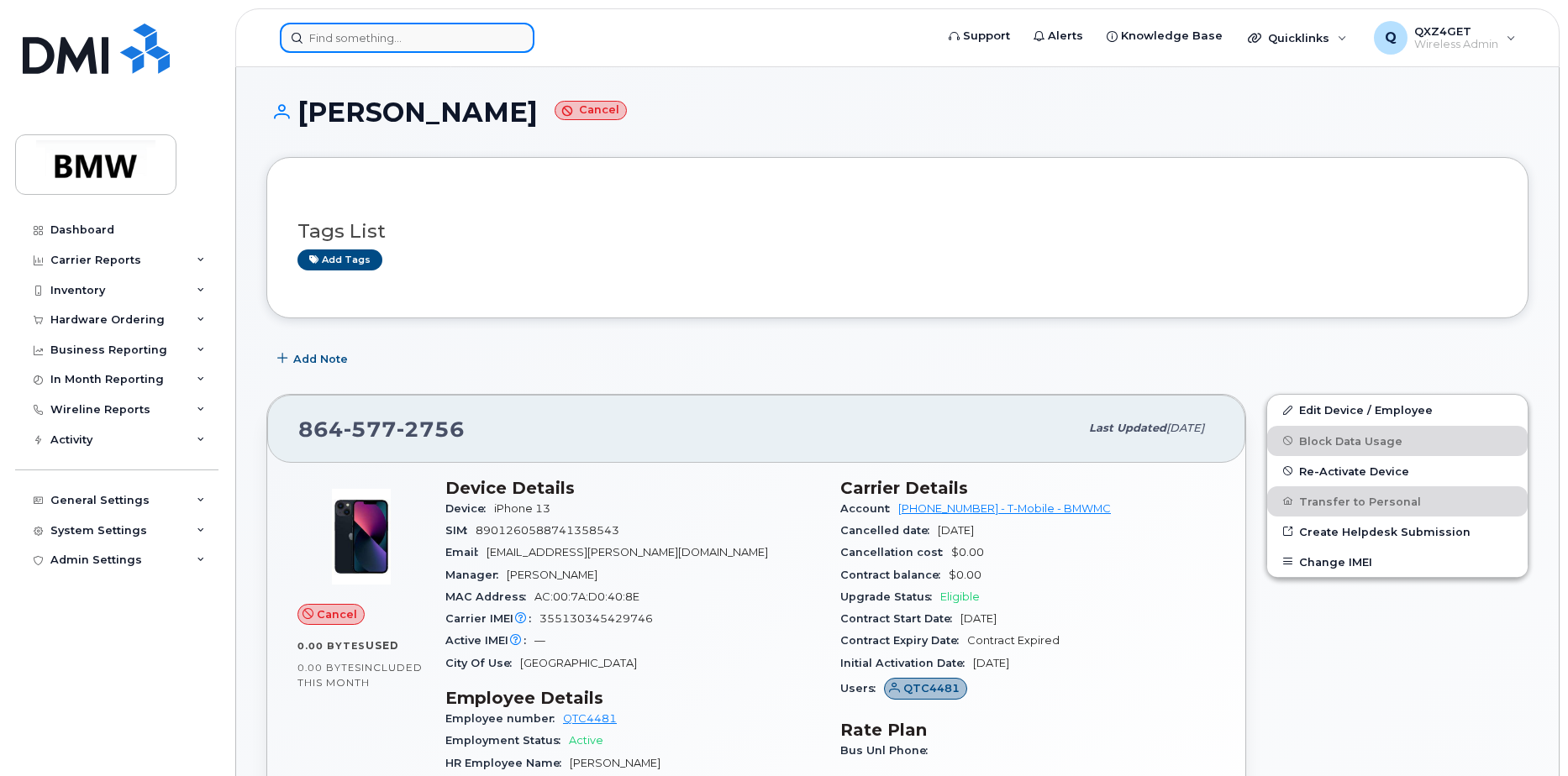
click at [343, 36] on input at bounding box center [407, 37] width 254 height 31
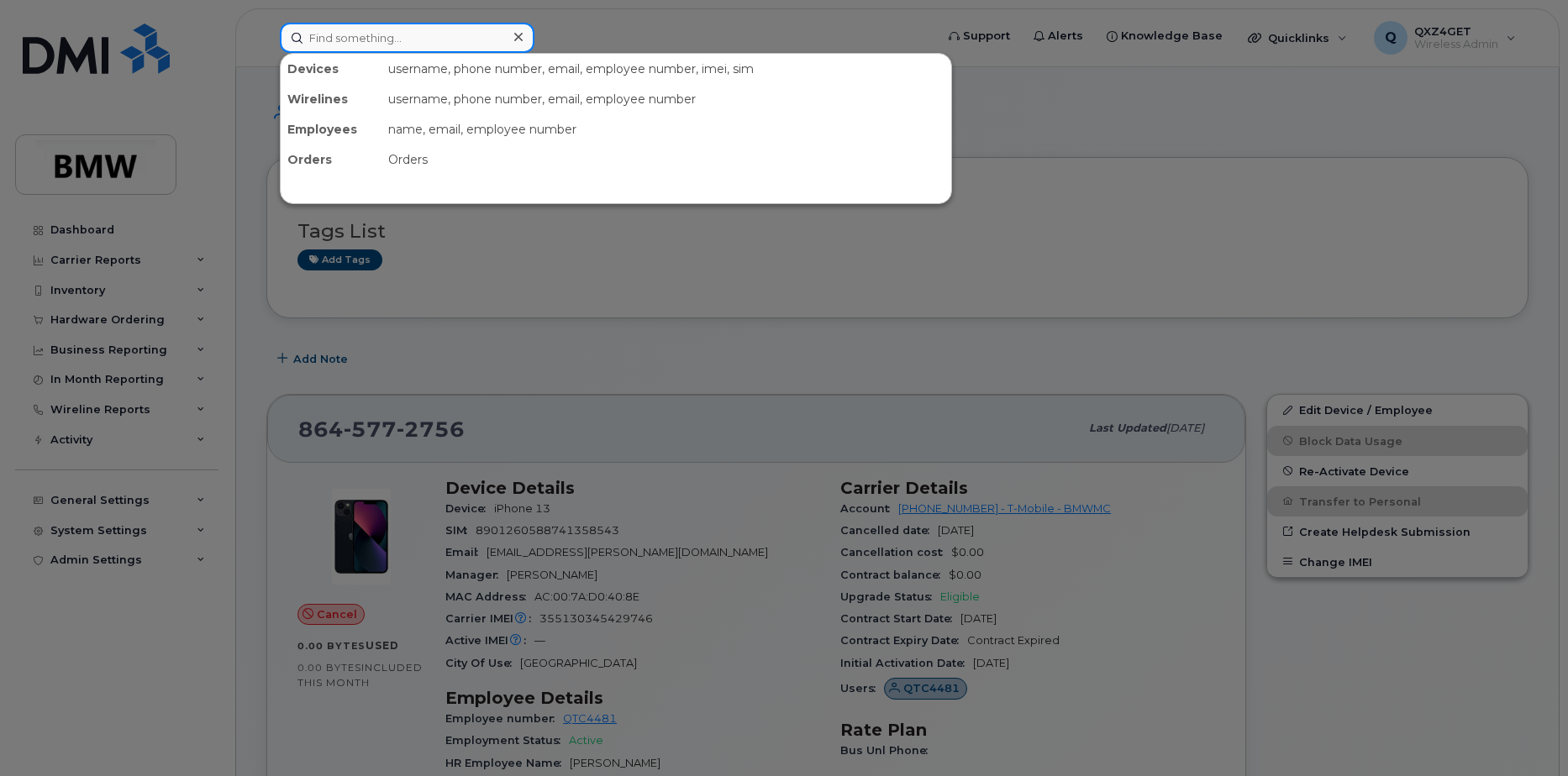
paste input "diamon.shiflet@bmwgroup.com"
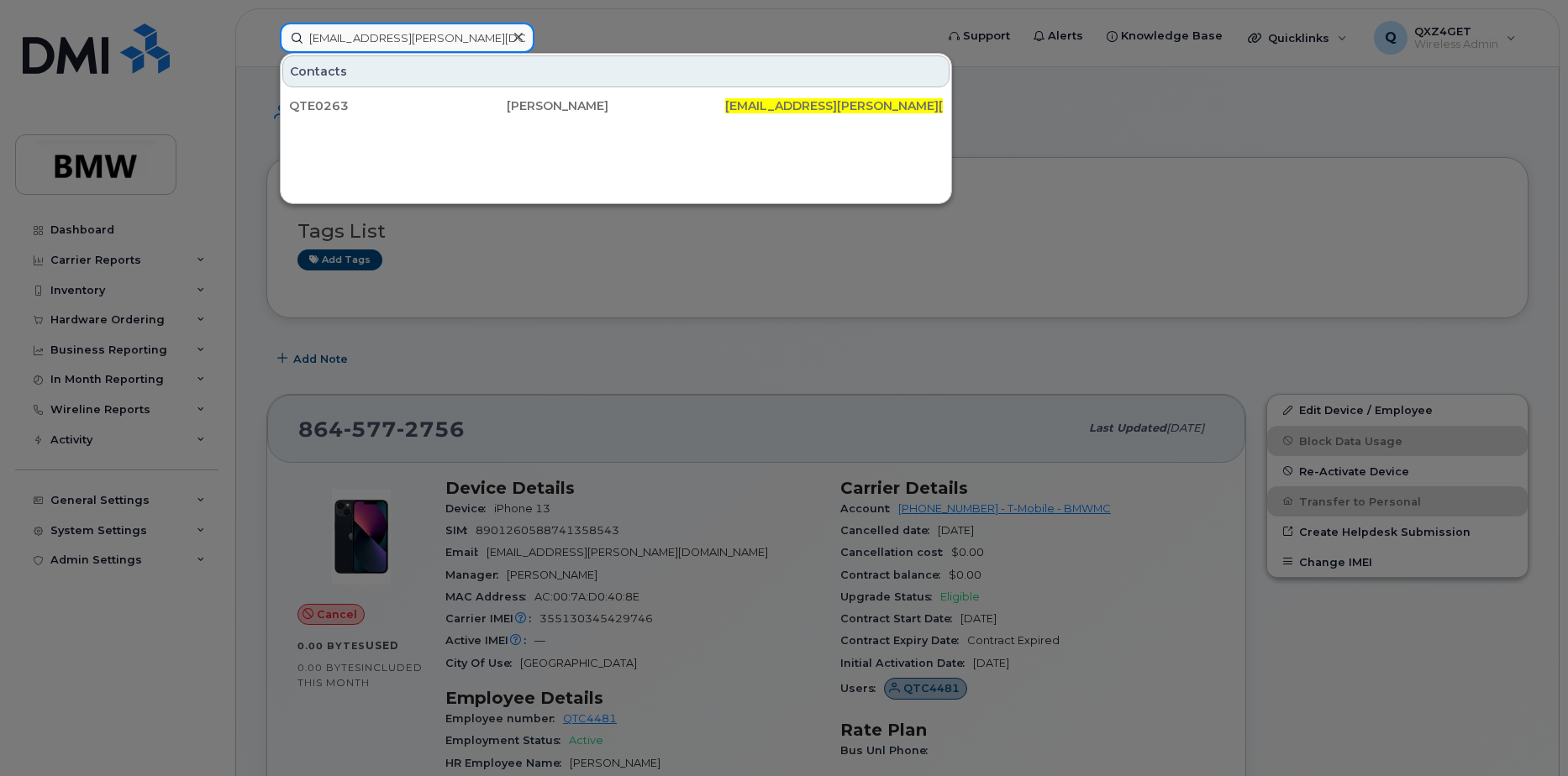
type input "diamon.shiflet@bmwgroup.com"
click at [519, 40] on icon at bounding box center [518, 37] width 8 height 13
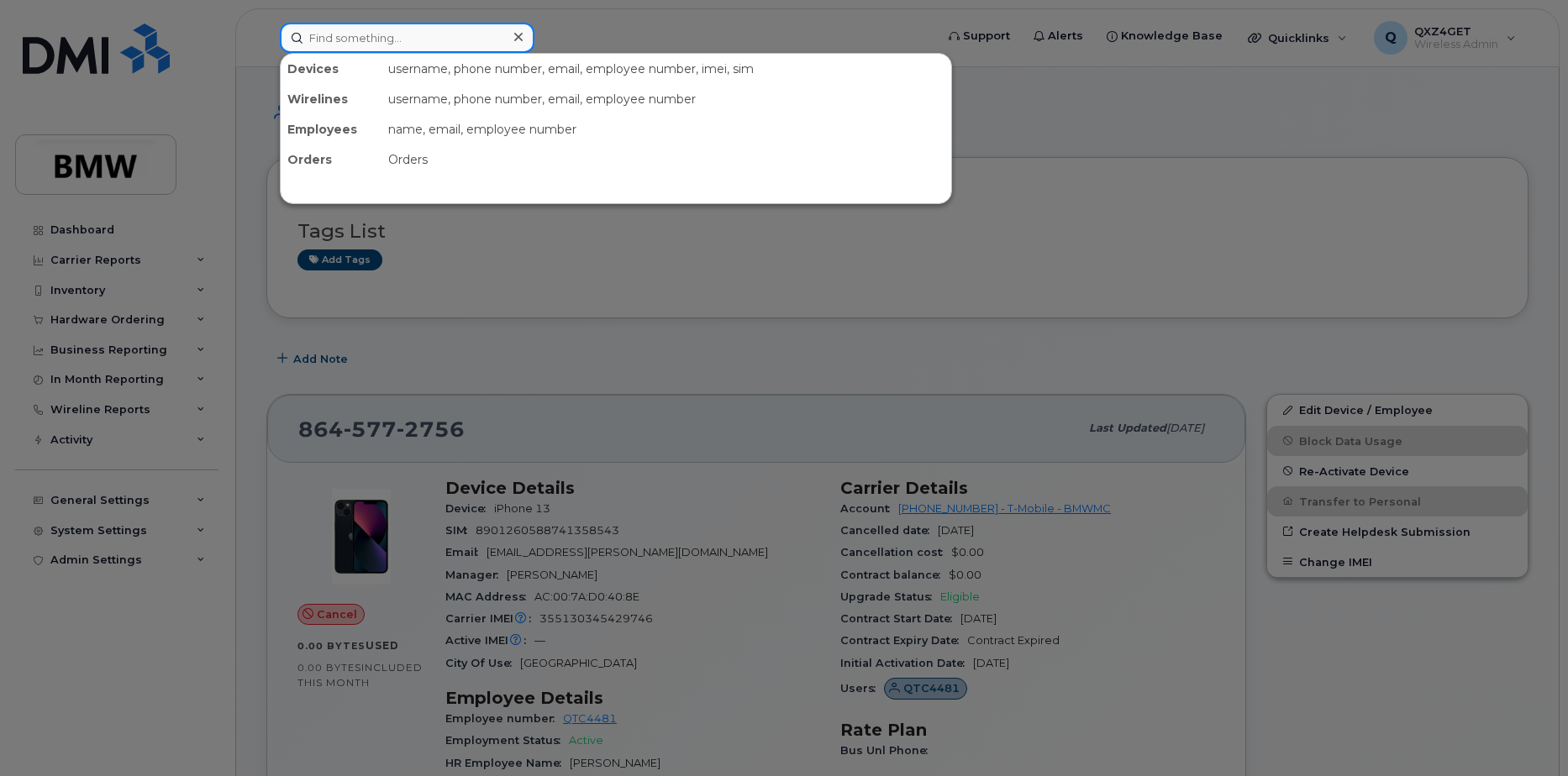
click at [414, 40] on input at bounding box center [407, 37] width 254 height 31
paste input "[PERSON_NAME][EMAIL_ADDRESS][PERSON_NAME][DOMAIN_NAME]"
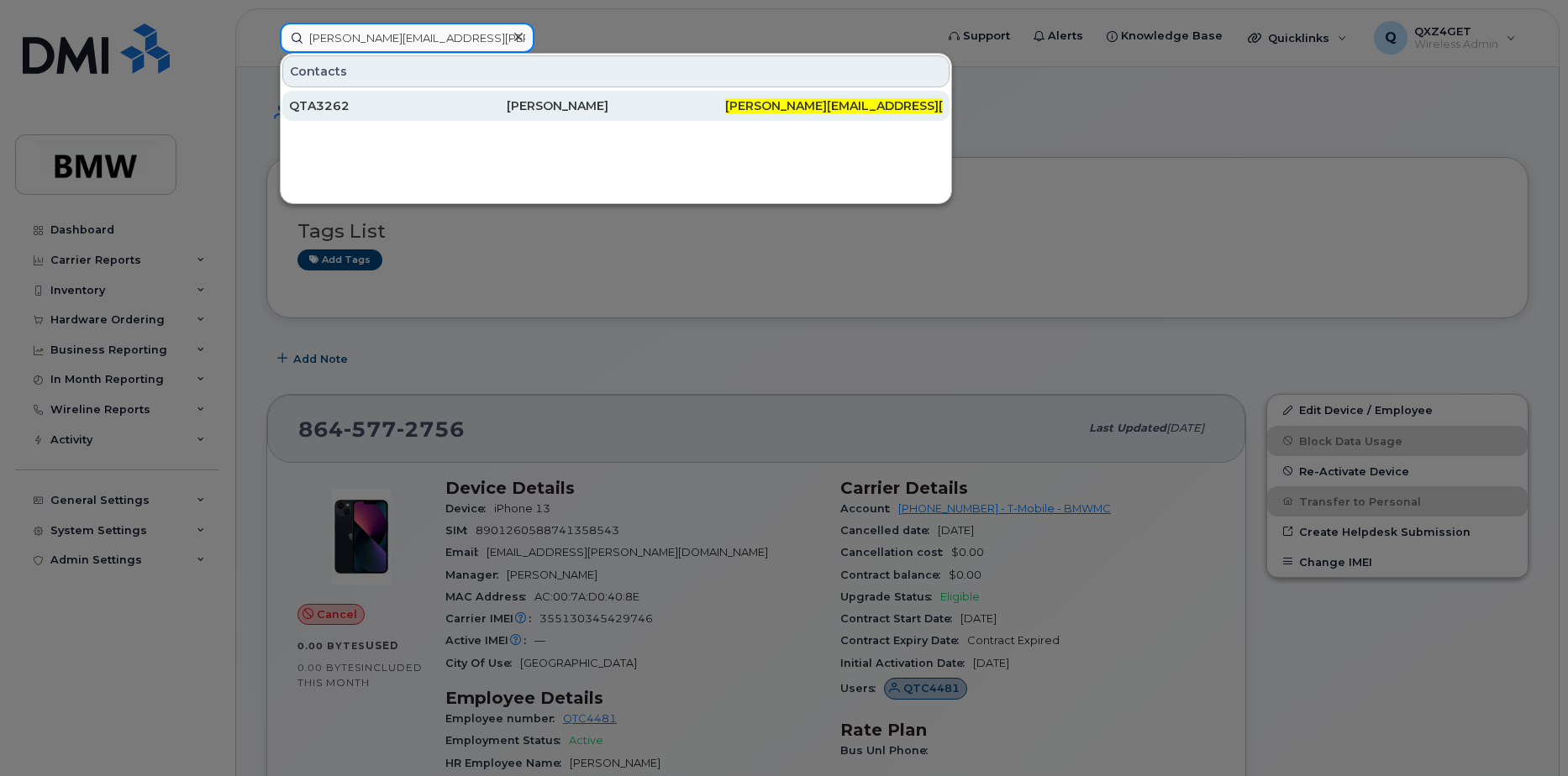
type input "[PERSON_NAME][EMAIL_ADDRESS][PERSON_NAME][DOMAIN_NAME]"
click at [334, 108] on div "QTA3262" at bounding box center [397, 106] width 217 height 17
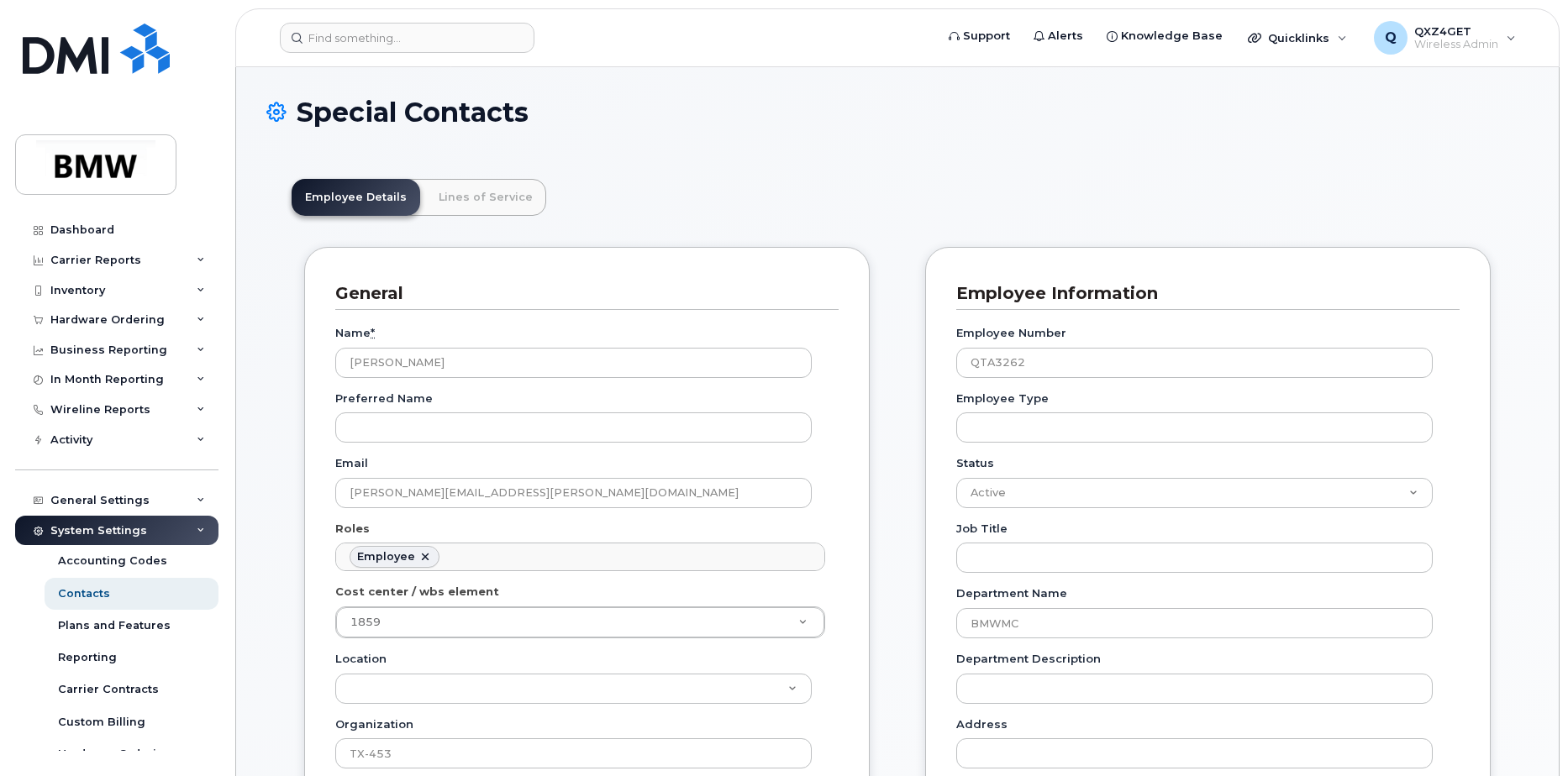
scroll to position [49, 0]
click at [357, 32] on input at bounding box center [407, 37] width 254 height 31
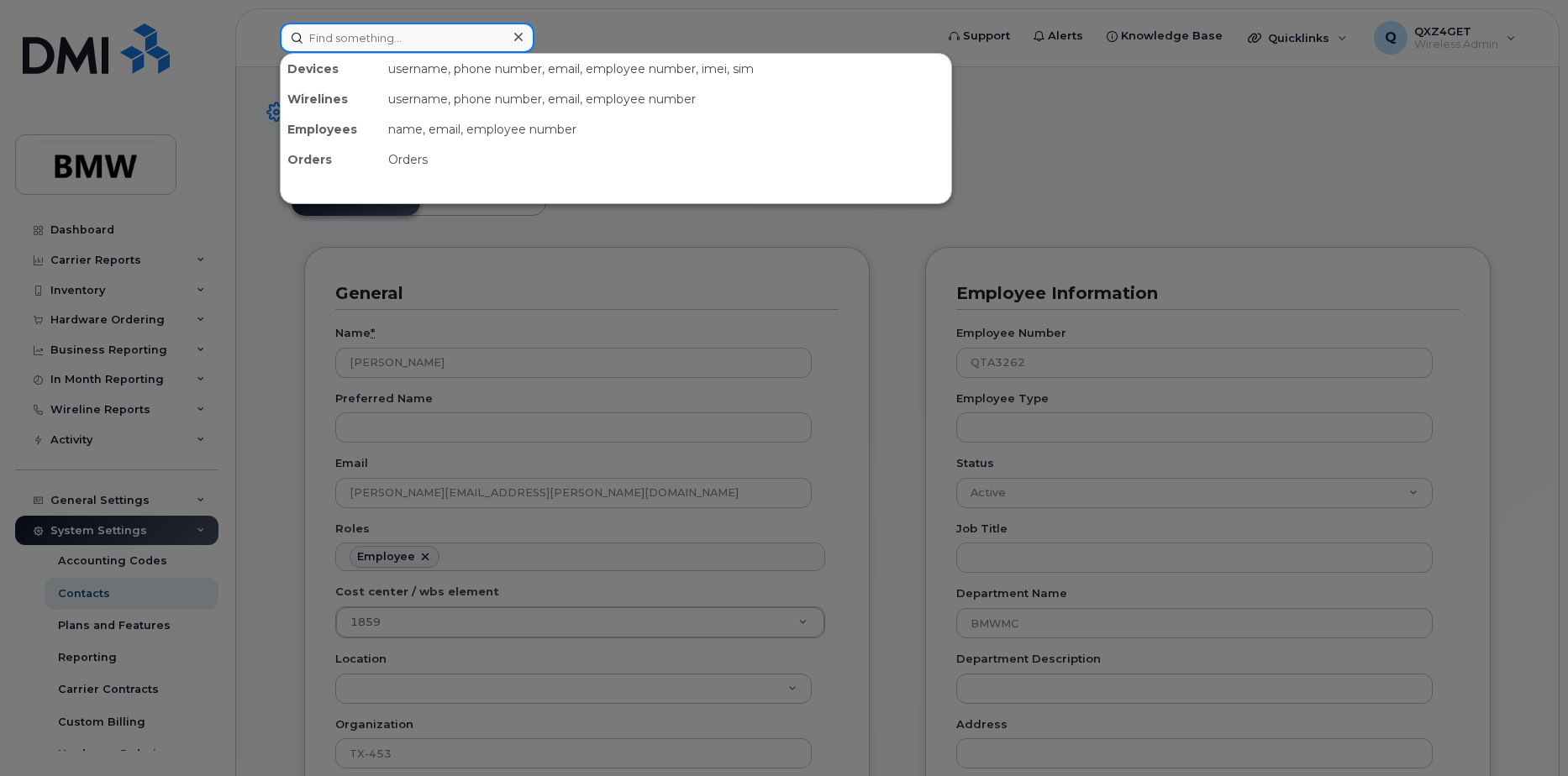
paste input "[PERSON_NAME][EMAIL_ADDRESS][PERSON_NAME][DOMAIN_NAME]"
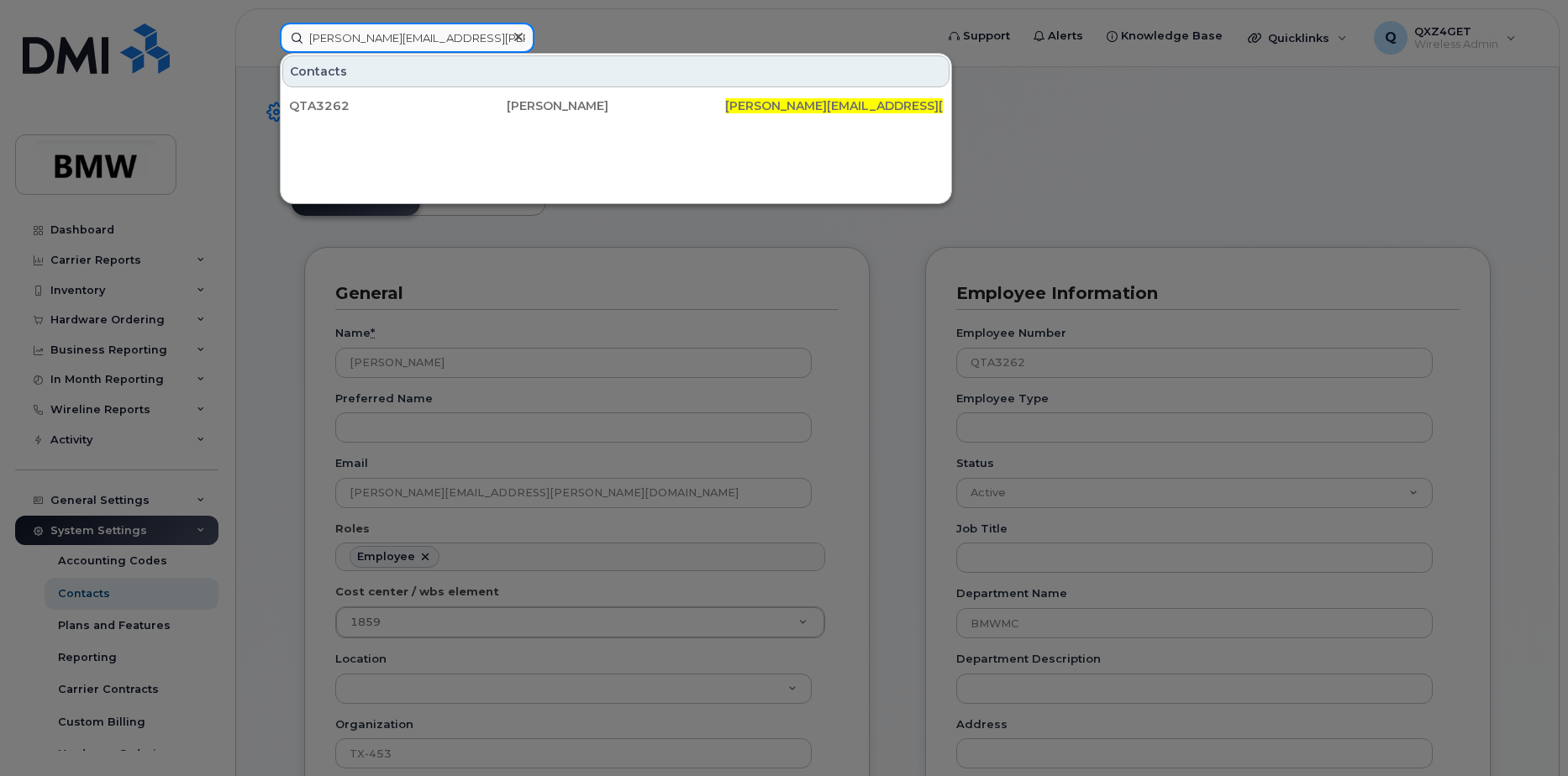
type input "[PERSON_NAME][EMAIL_ADDRESS][PERSON_NAME][DOMAIN_NAME]"
click at [518, 38] on icon at bounding box center [518, 36] width 8 height 8
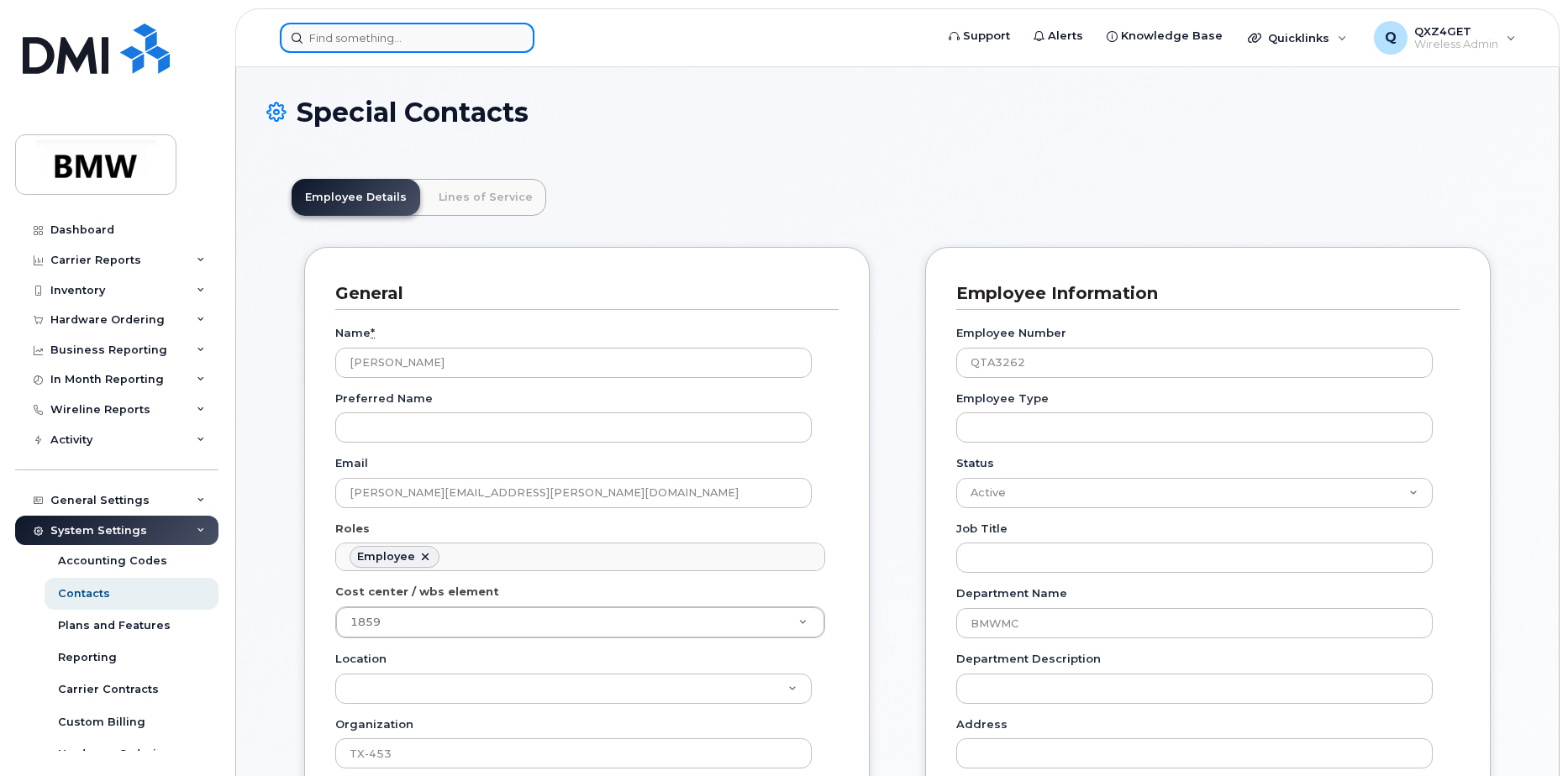
click at [422, 40] on input at bounding box center [407, 37] width 254 height 31
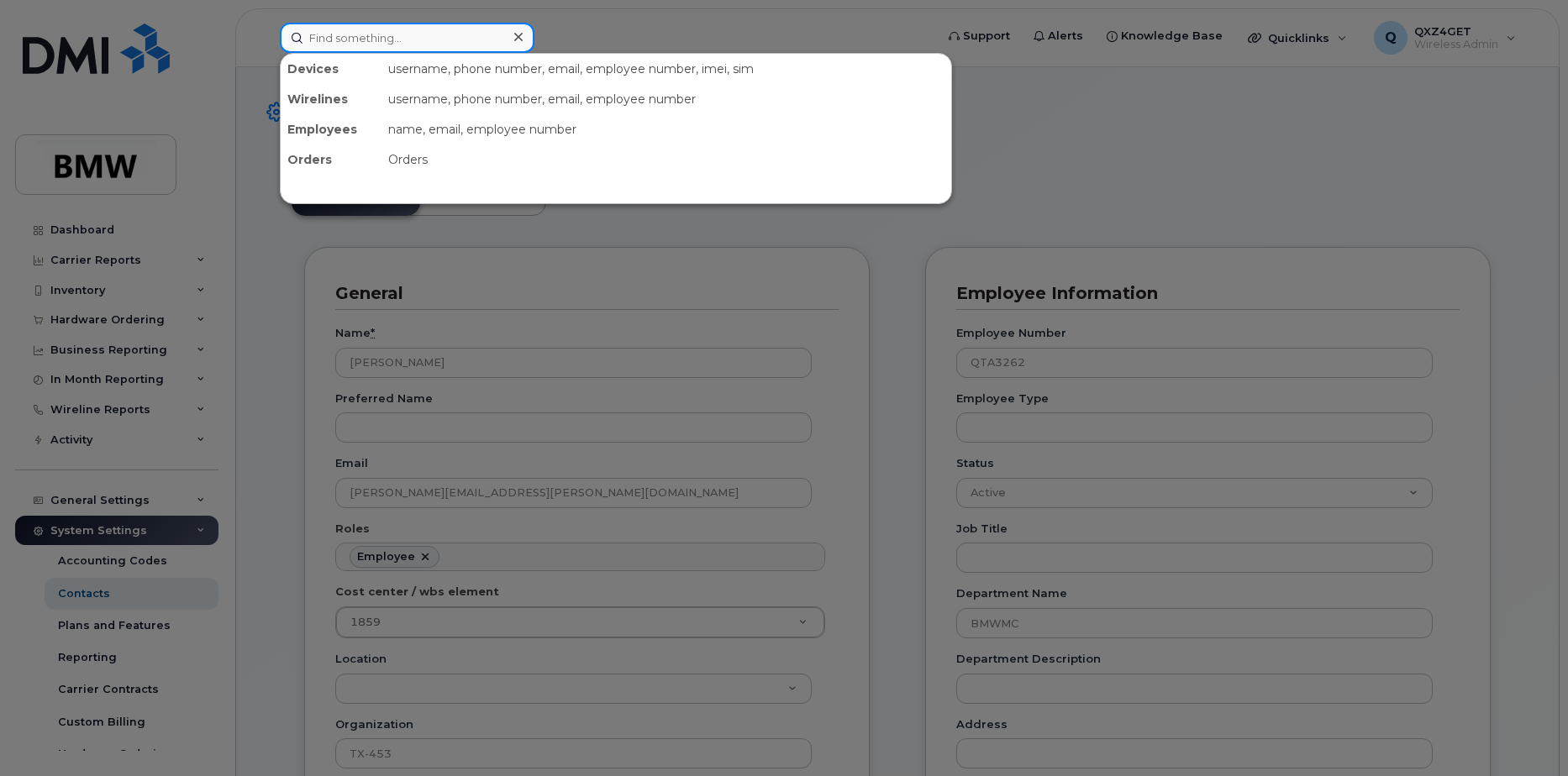
paste input "[PERSON_NAME][EMAIL_ADDRESS][PERSON_NAME][DOMAIN_NAME]"
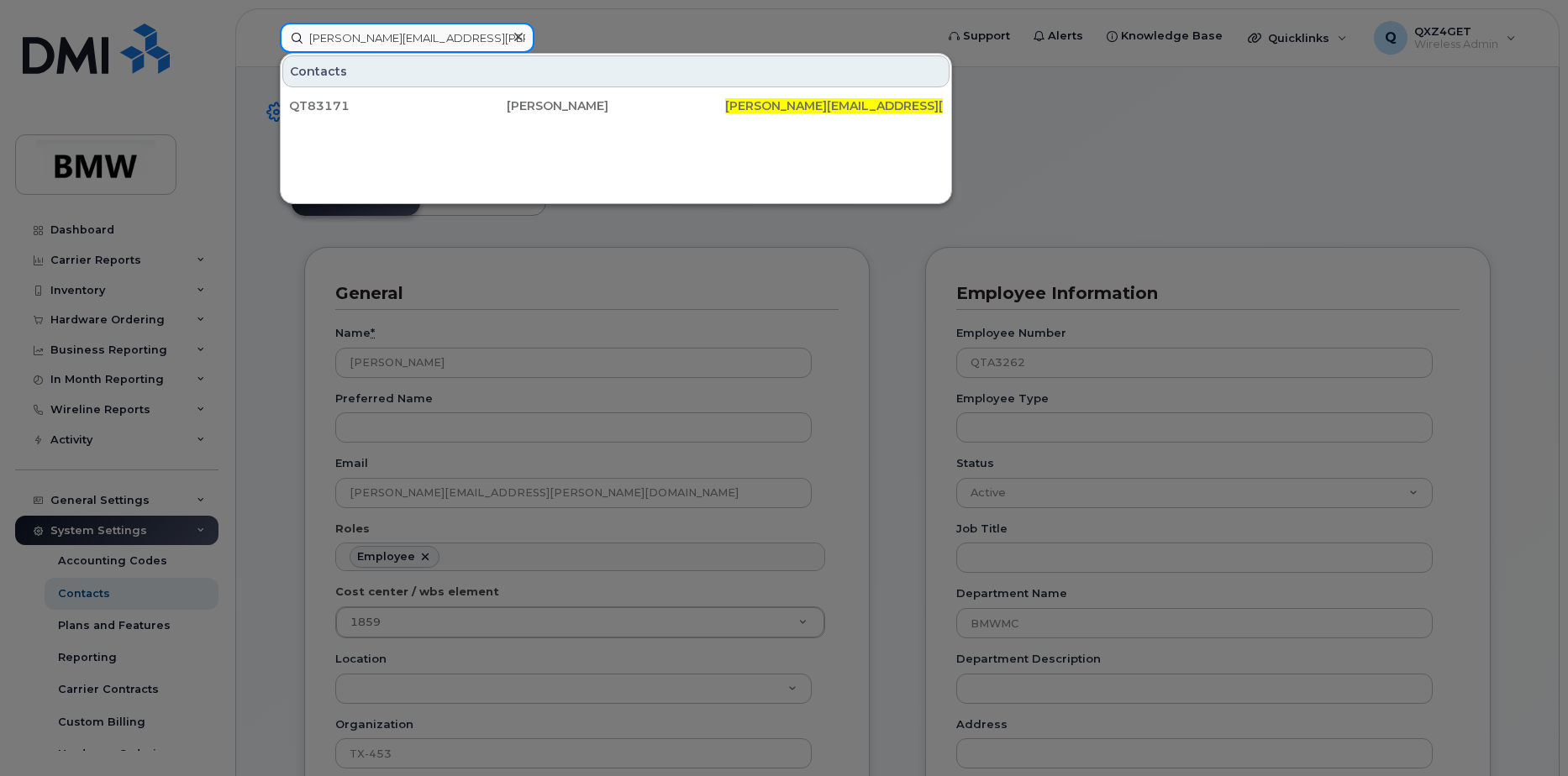
type input "[PERSON_NAME][EMAIL_ADDRESS][PERSON_NAME][DOMAIN_NAME]"
click at [514, 37] on icon at bounding box center [518, 37] width 8 height 13
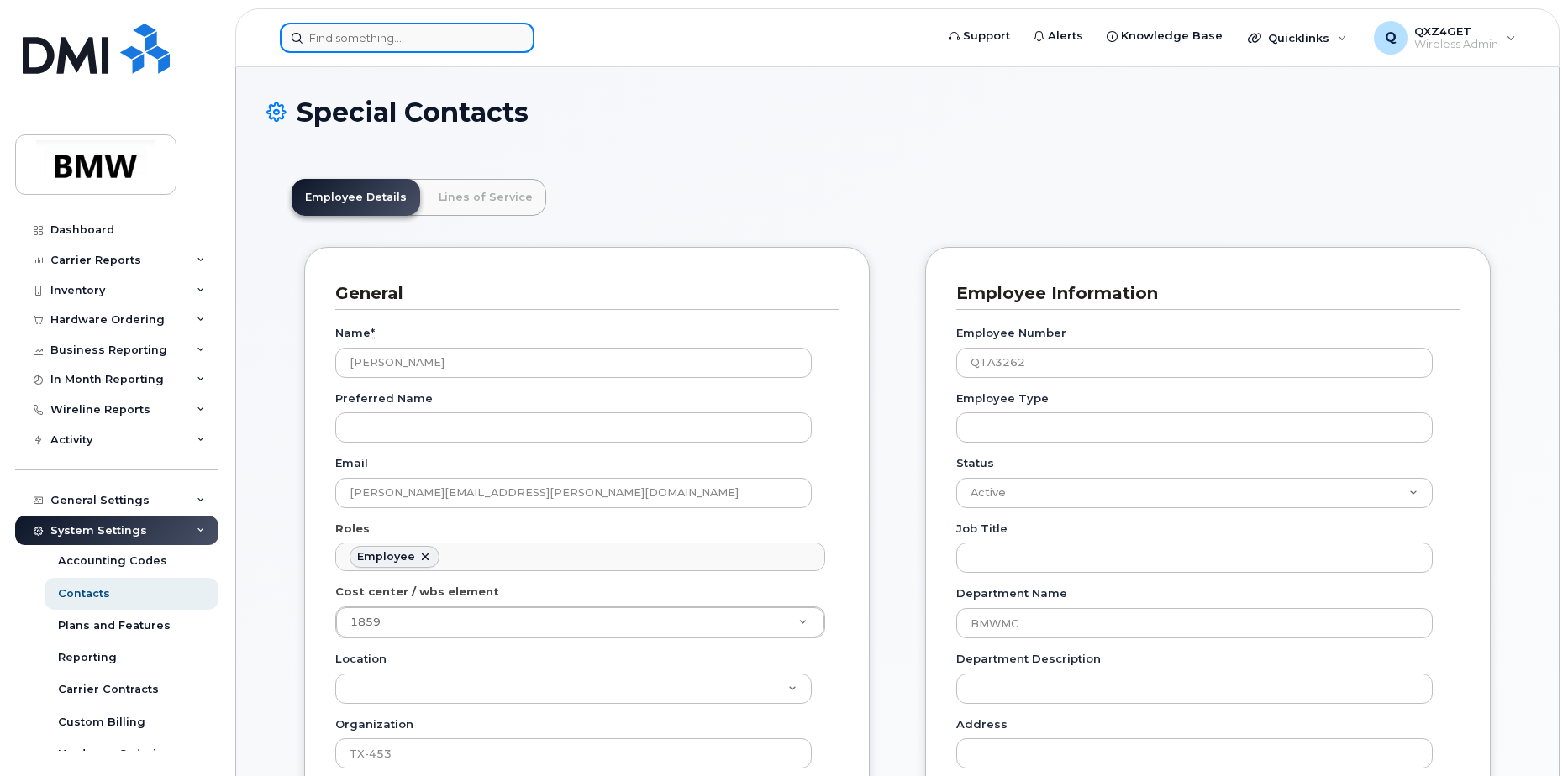
click at [415, 43] on input at bounding box center [407, 37] width 254 height 31
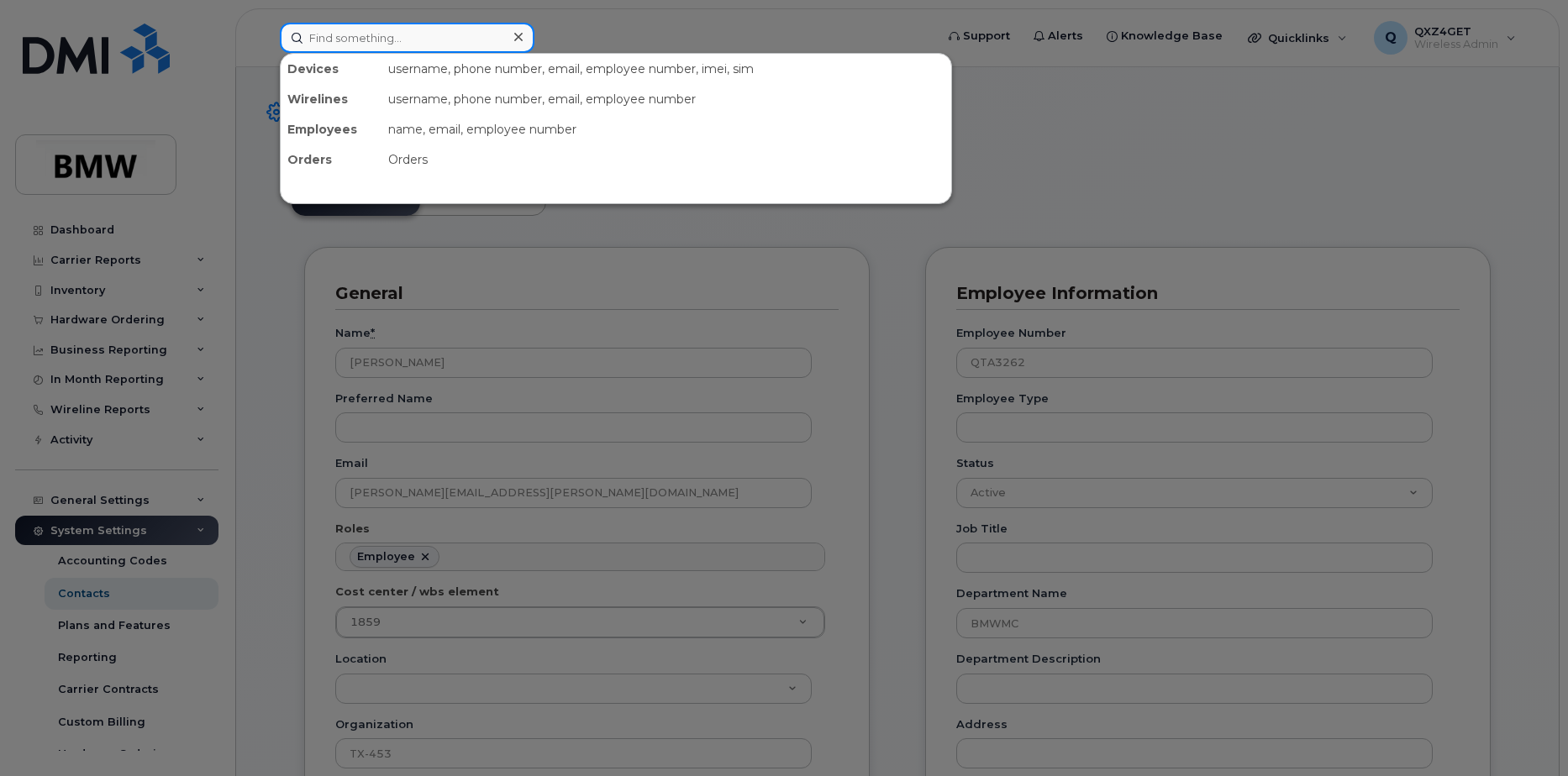
paste input "dontavius.wade@bmwmc.com"
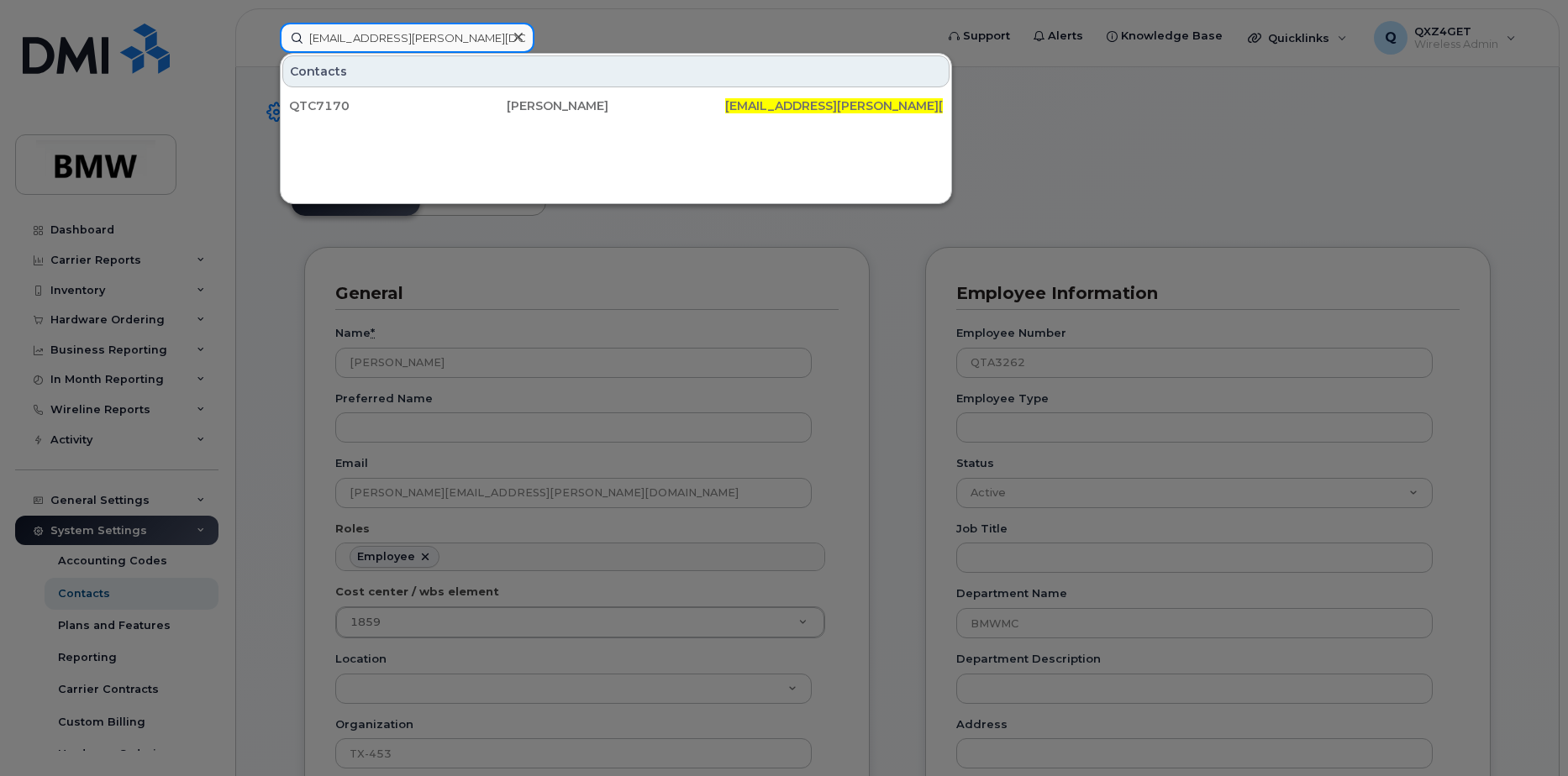
type input "dontavius.wade@bmwmc.com"
click at [518, 34] on icon at bounding box center [518, 37] width 8 height 13
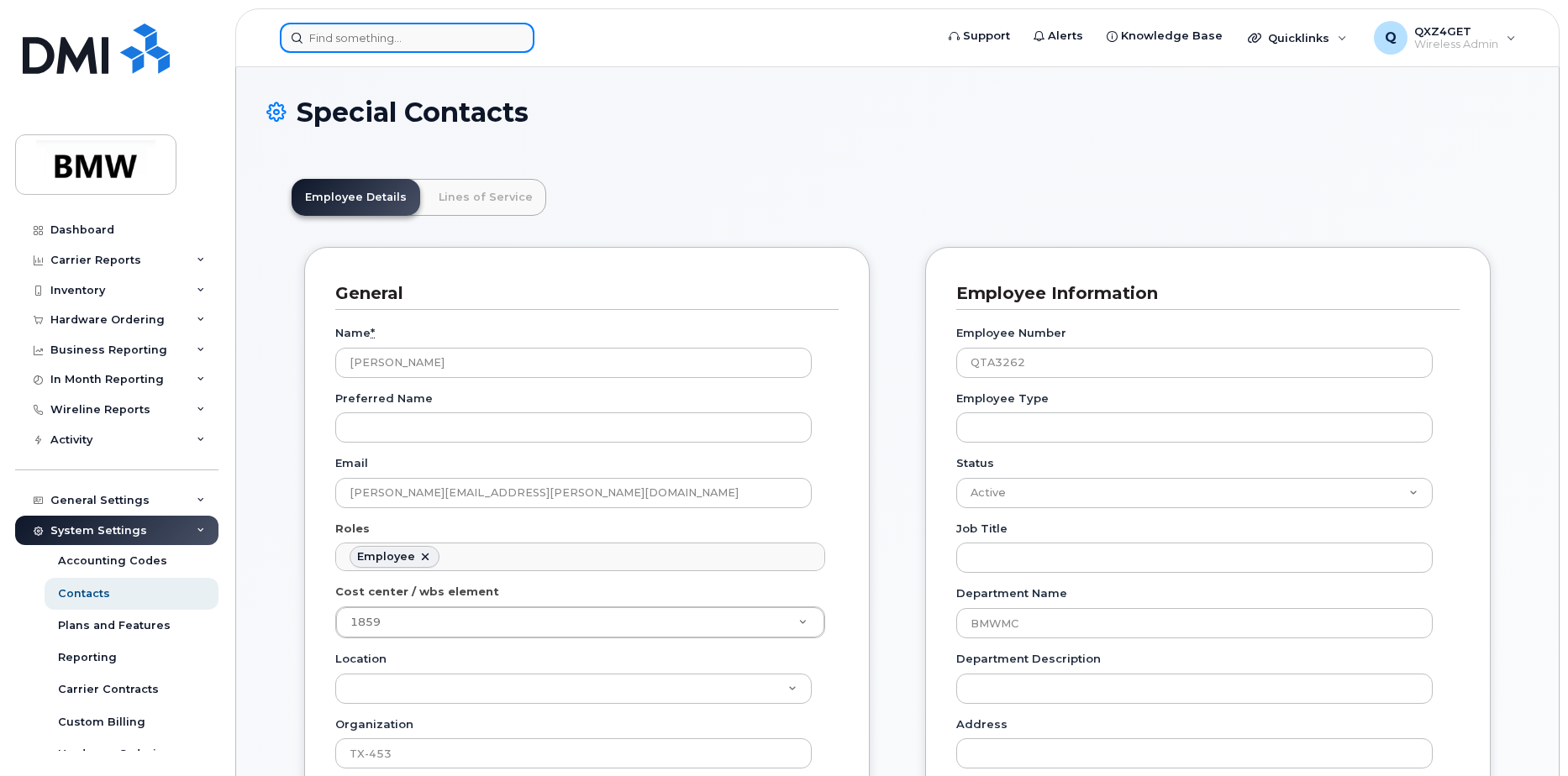
click at [435, 45] on input at bounding box center [407, 37] width 254 height 31
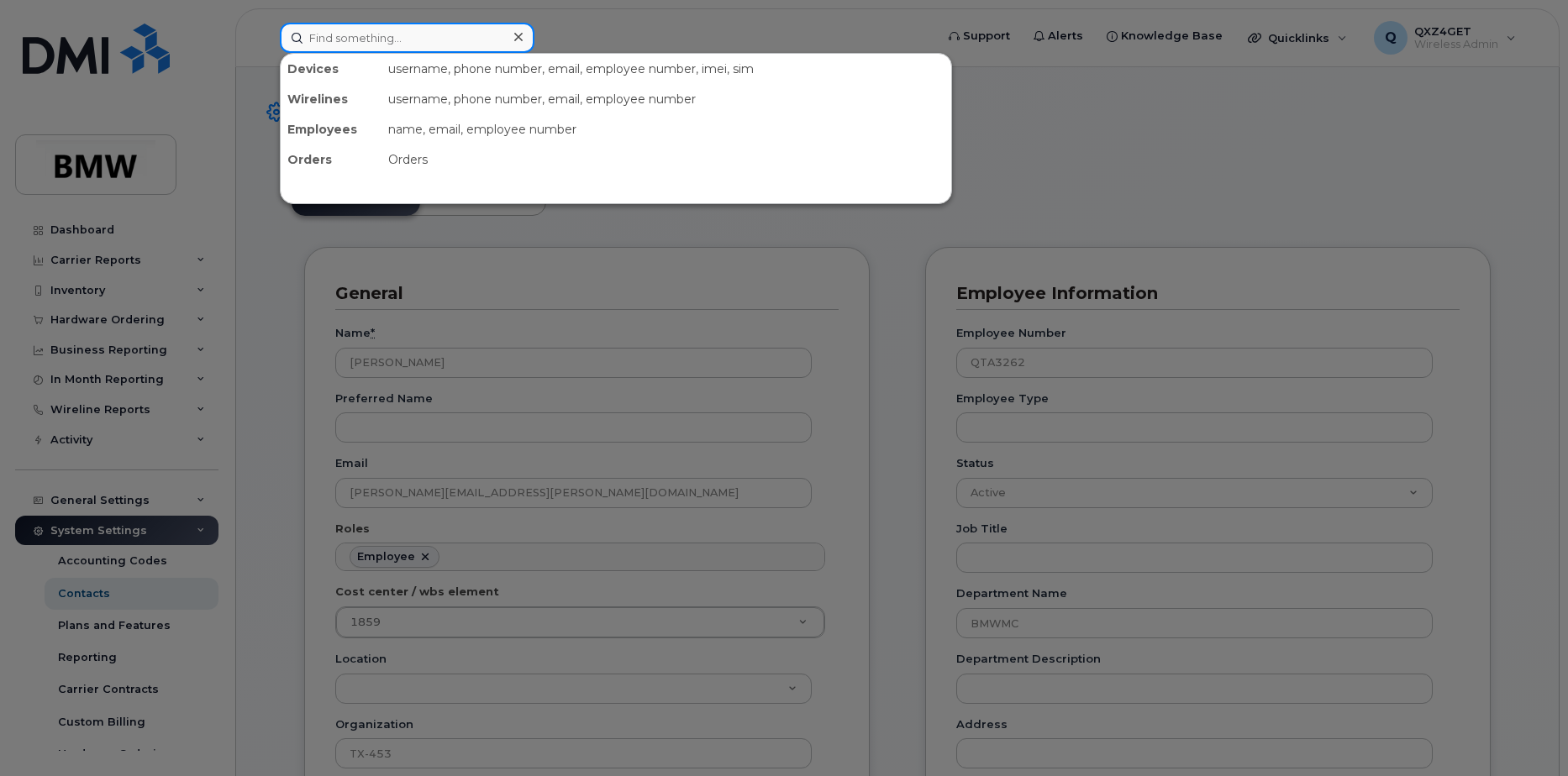
paste input "jasmine.walker@bmwmc.com"
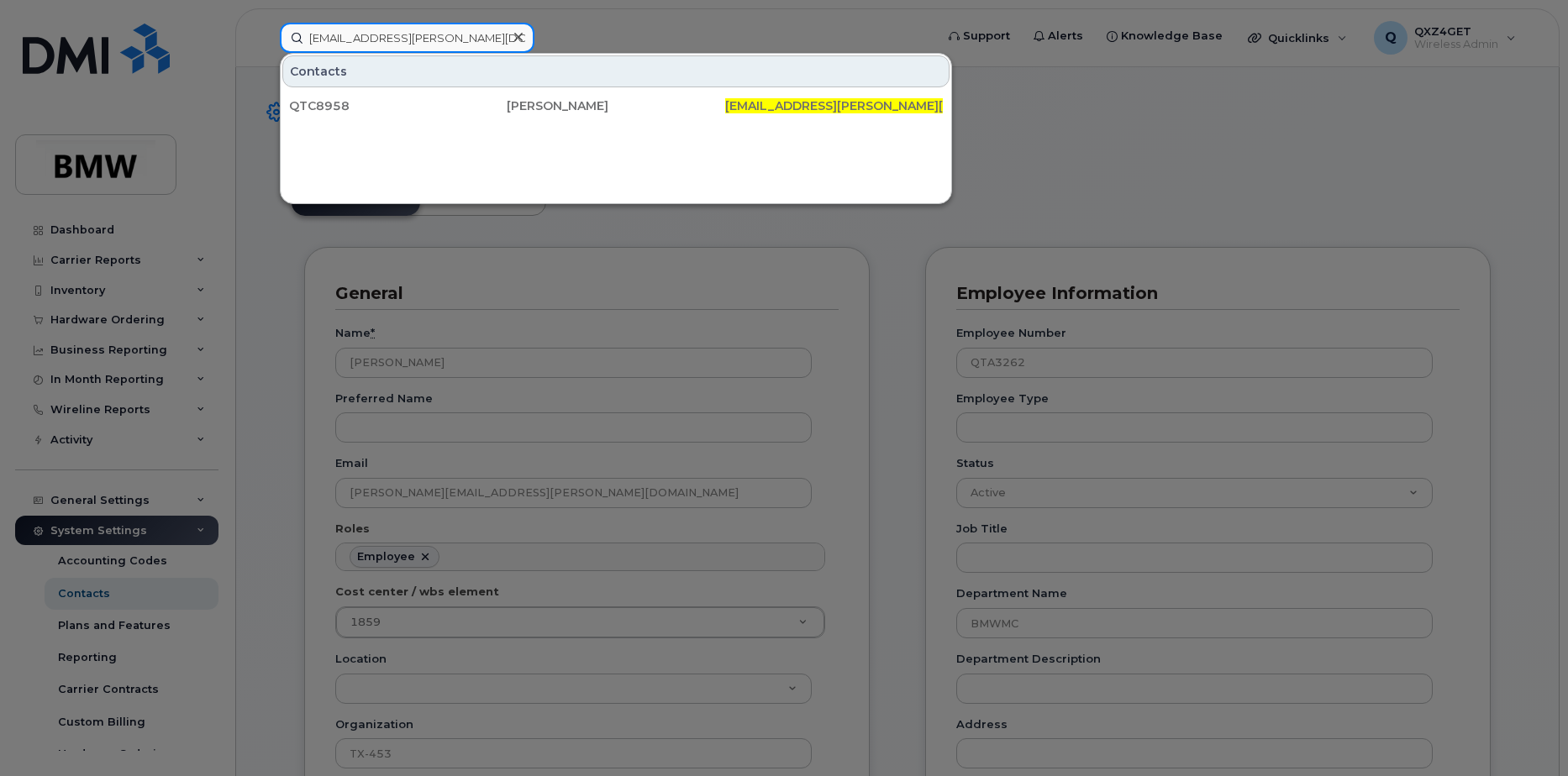
type input "jasmine.walker@bmwmc.com"
click at [517, 42] on icon at bounding box center [518, 37] width 8 height 13
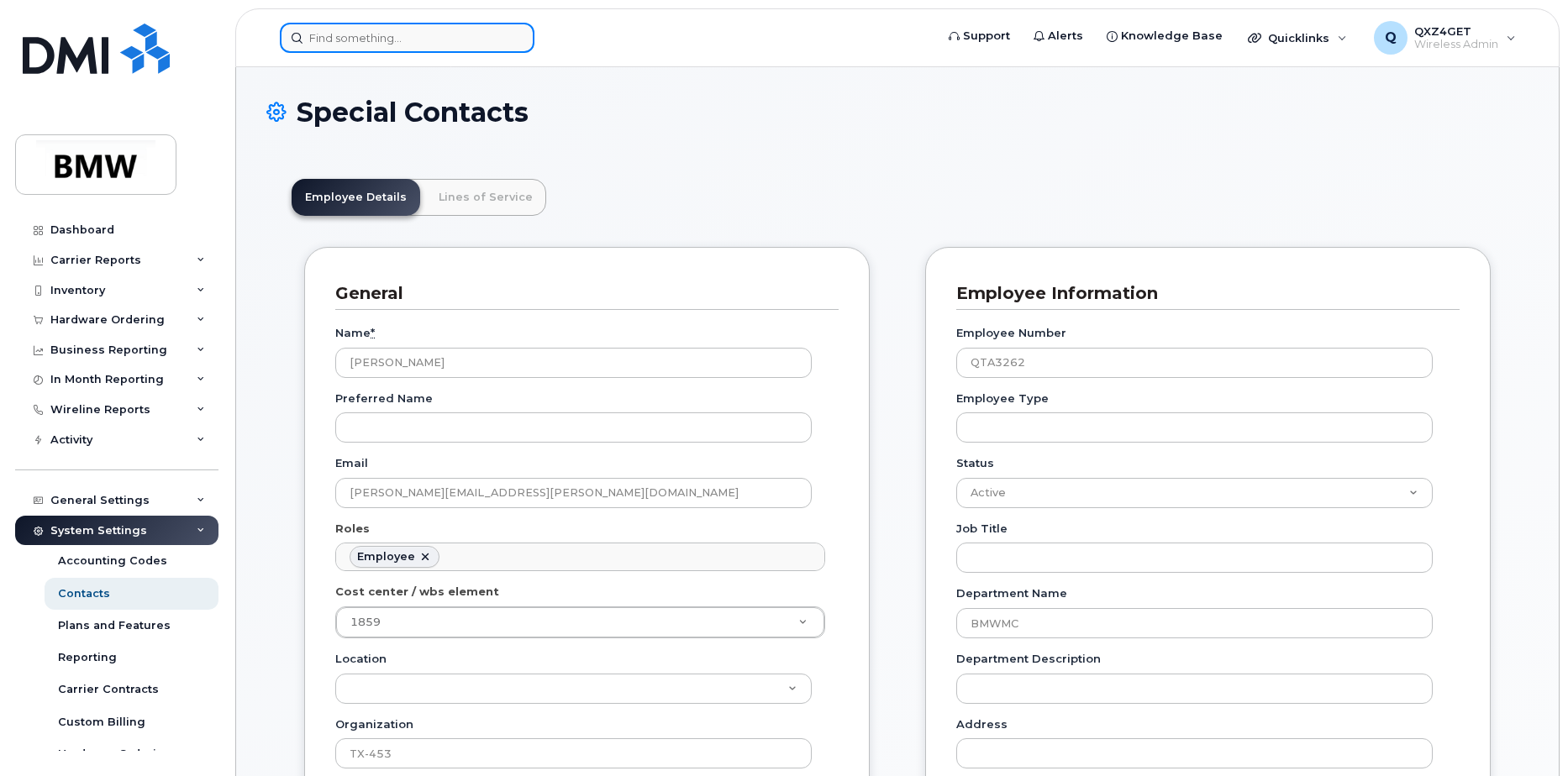
click at [353, 31] on input at bounding box center [407, 37] width 254 height 31
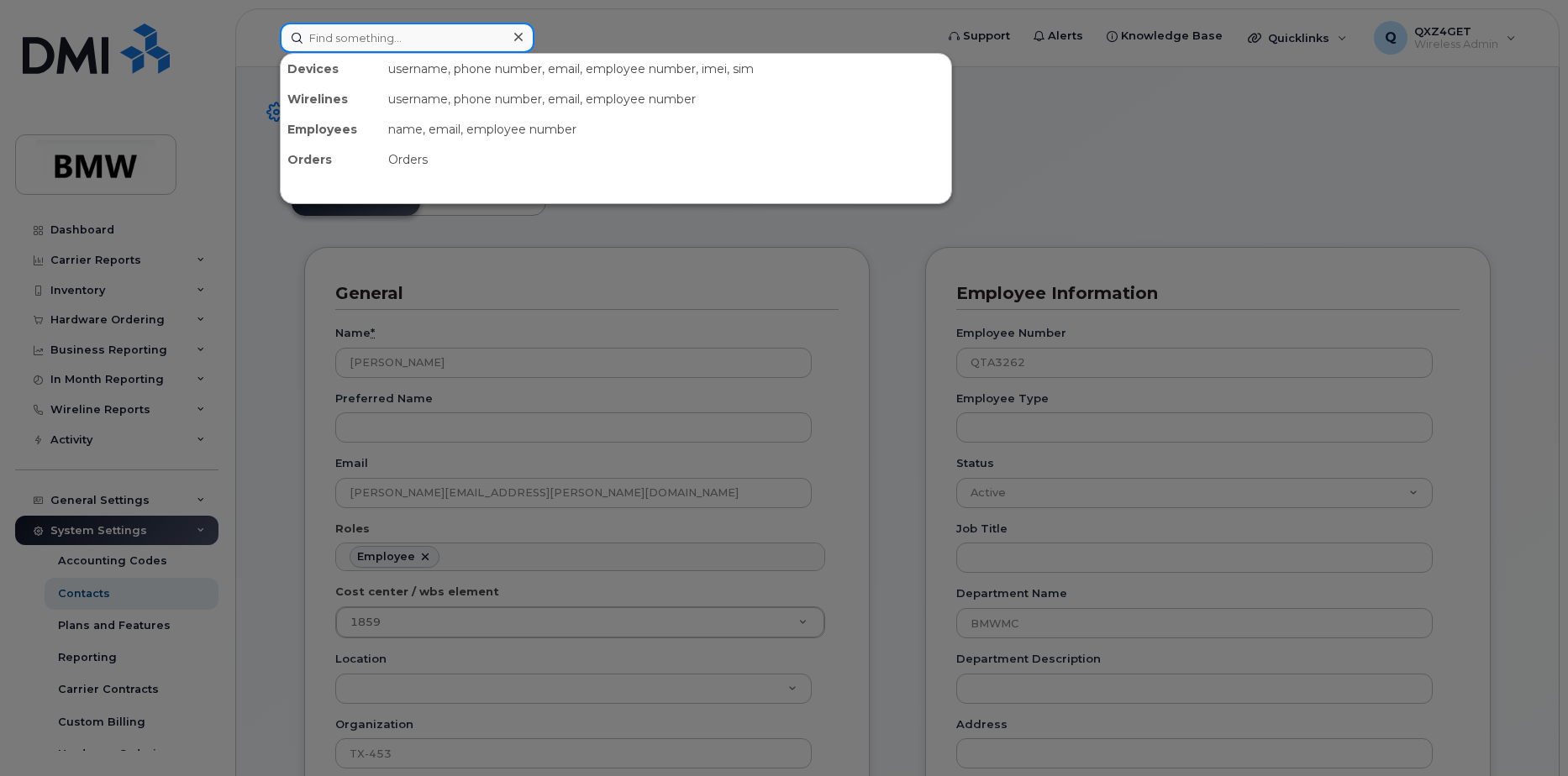
paste input "[PERSON_NAME][EMAIL_ADDRESS][PERSON_NAME][DOMAIN_NAME]"
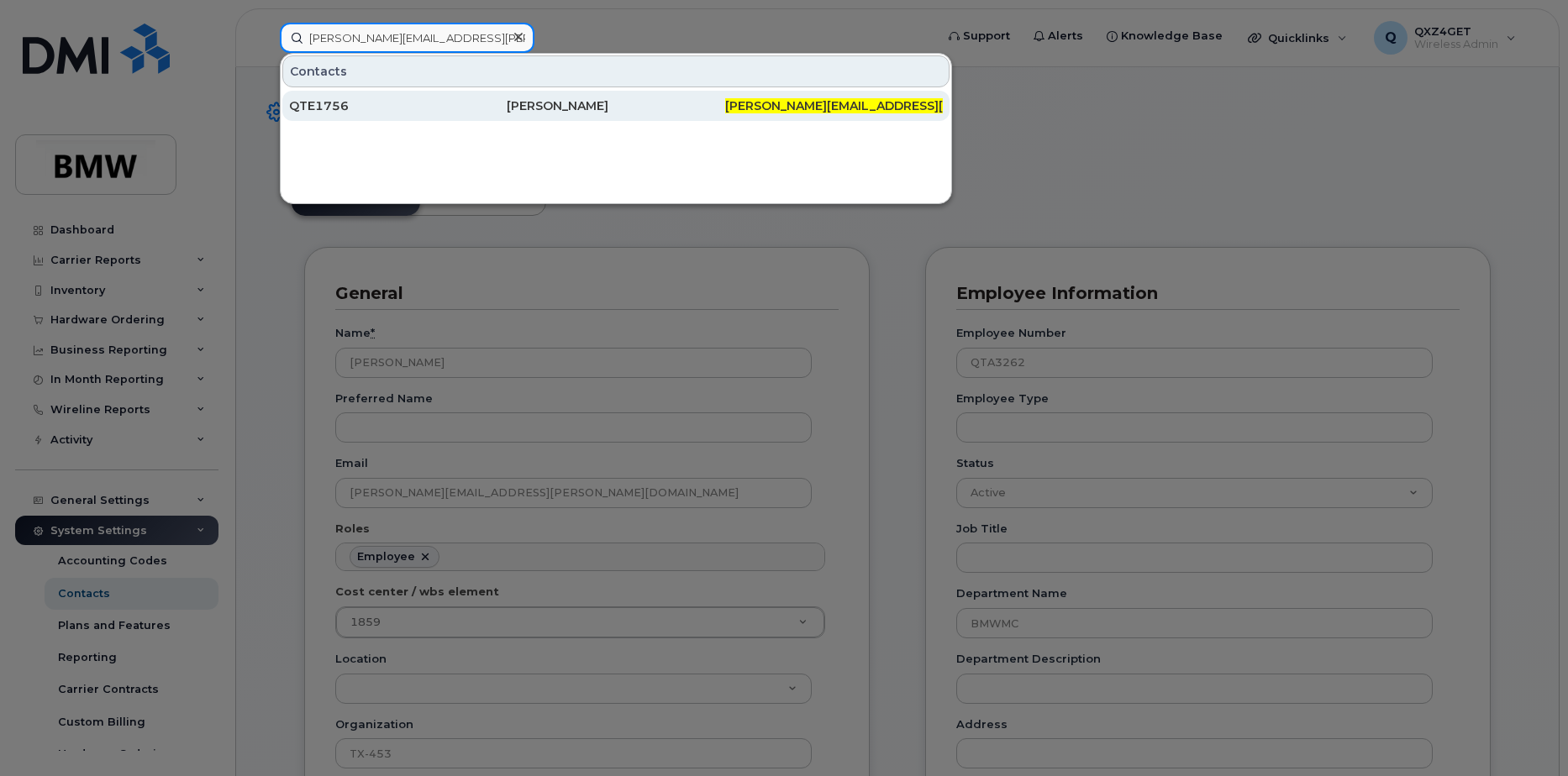
type input "[PERSON_NAME][EMAIL_ADDRESS][PERSON_NAME][DOMAIN_NAME]"
click at [320, 103] on div "QTE1756" at bounding box center [397, 106] width 217 height 17
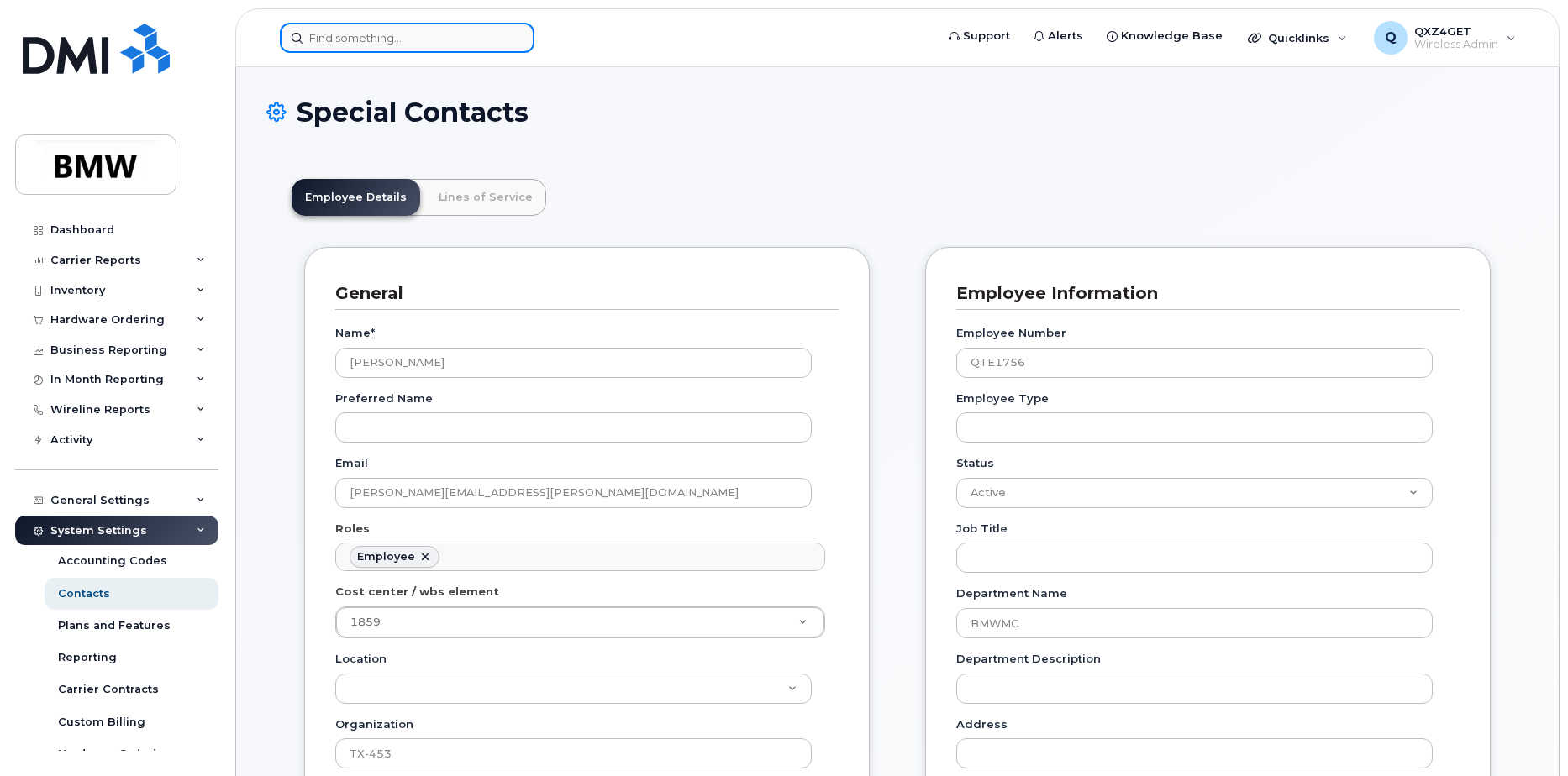
click at [327, 40] on input at bounding box center [407, 37] width 254 height 31
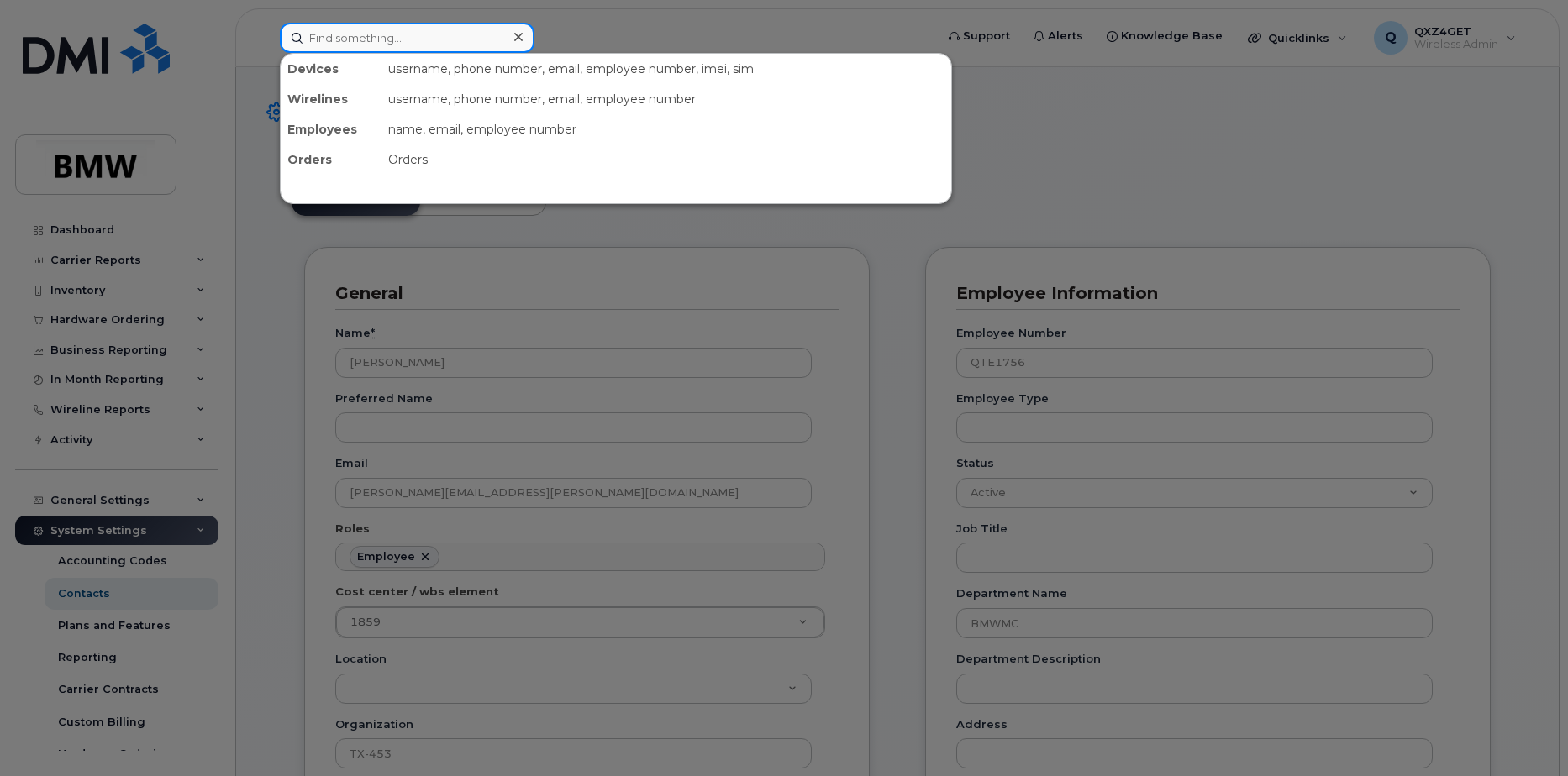
paste input "[PERSON_NAME][EMAIL_ADDRESS][PERSON_NAME][DOMAIN_NAME]"
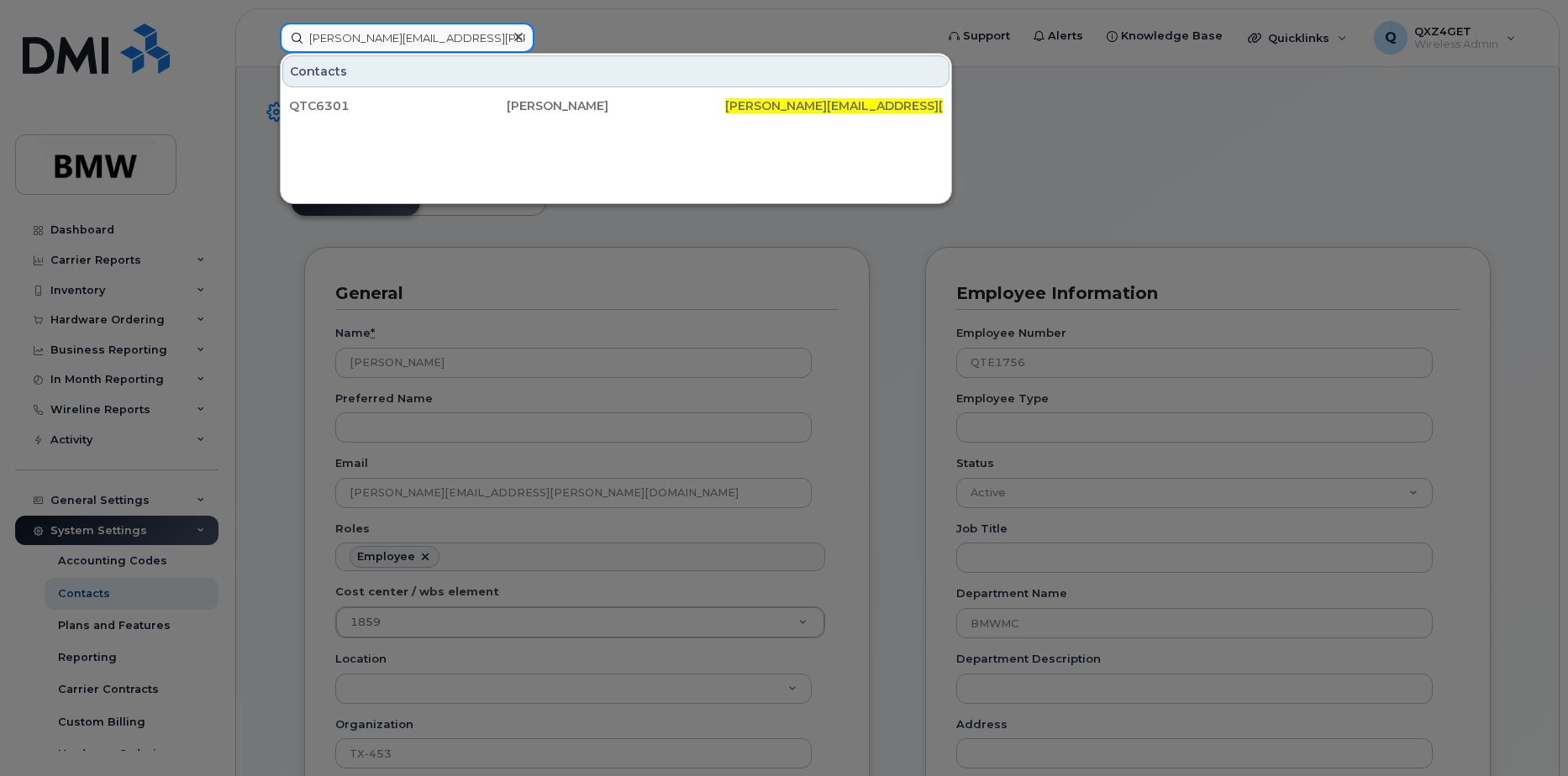
type input "[PERSON_NAME][EMAIL_ADDRESS][PERSON_NAME][DOMAIN_NAME]"
click at [521, 32] on icon at bounding box center [518, 37] width 8 height 13
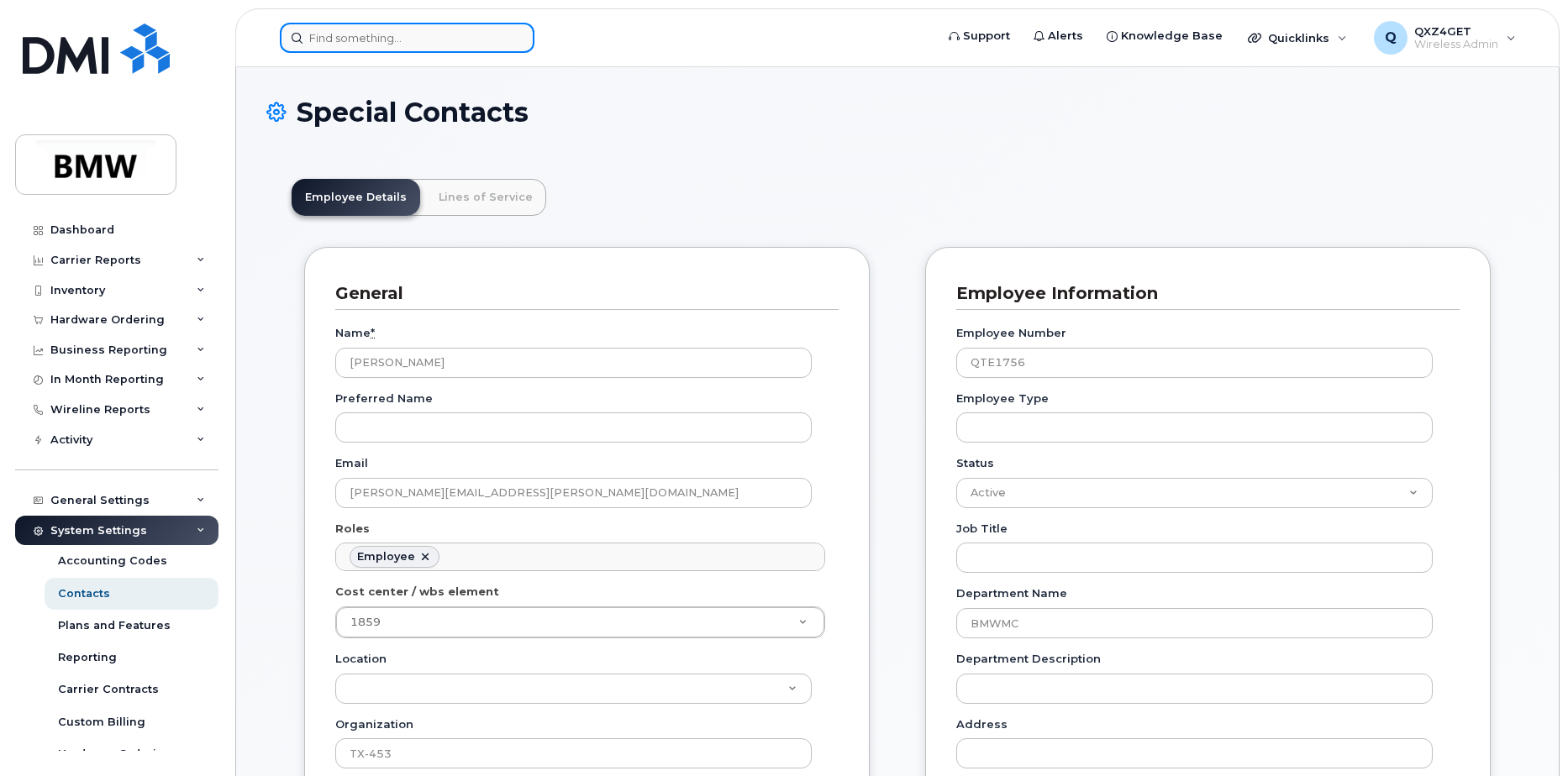
click at [401, 36] on input at bounding box center [407, 37] width 254 height 31
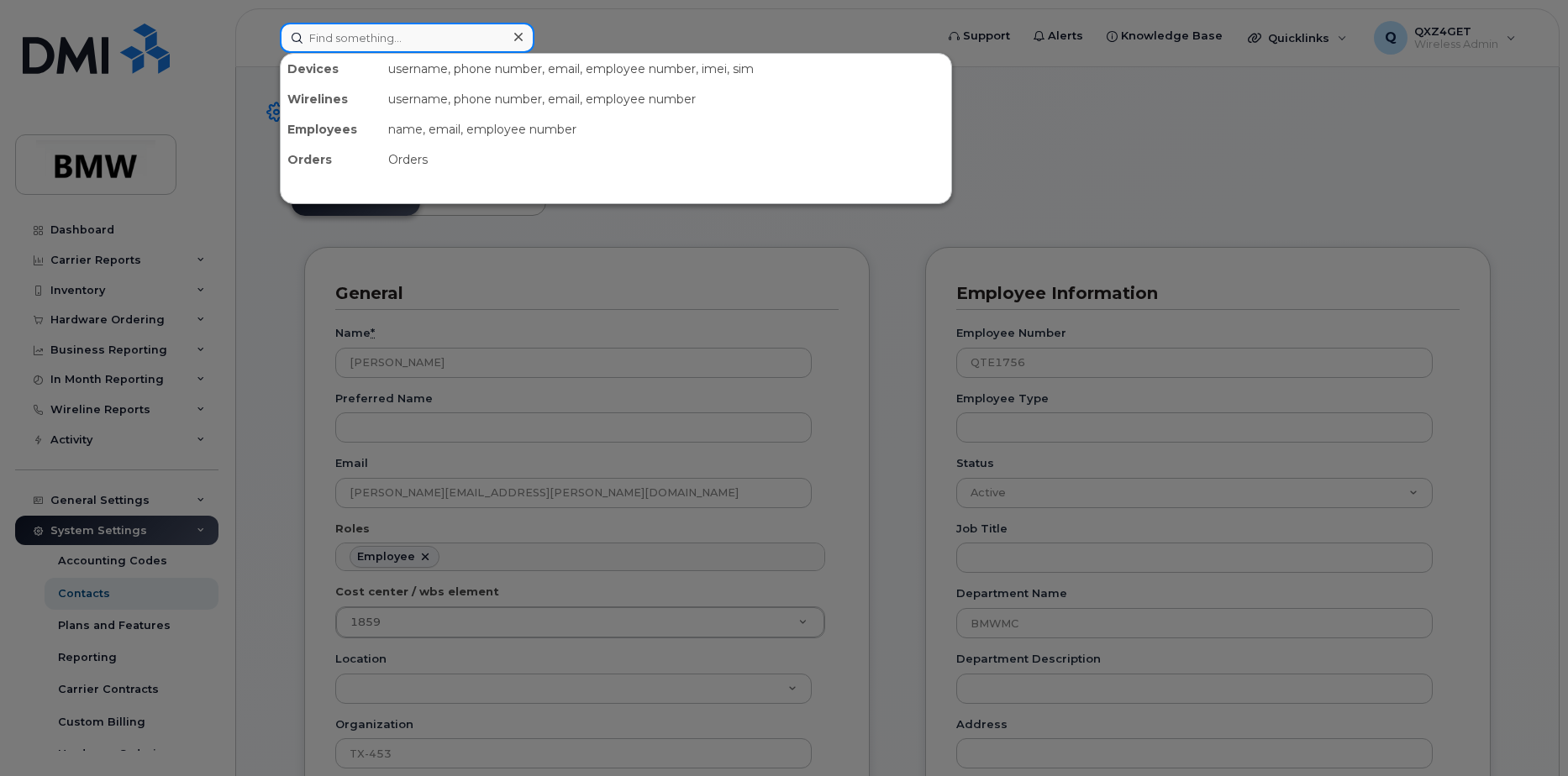
paste input "[PERSON_NAME][EMAIL_ADDRESS][DOMAIN_NAME]"
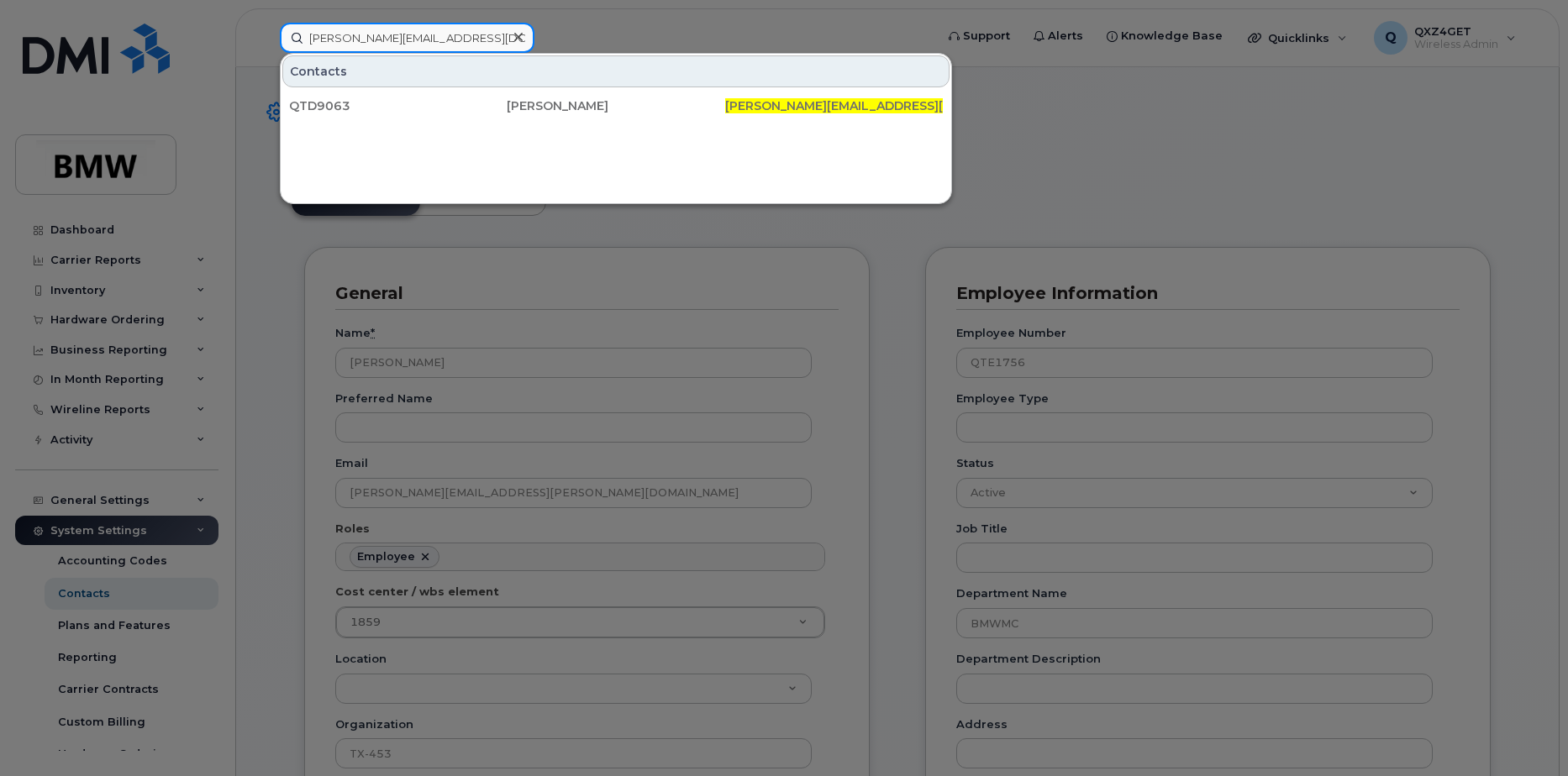
type input "[PERSON_NAME][EMAIL_ADDRESS][DOMAIN_NAME]"
drag, startPoint x: 521, startPoint y: 36, endPoint x: 500, endPoint y: 40, distance: 21.4
click at [520, 36] on icon at bounding box center [518, 37] width 8 height 13
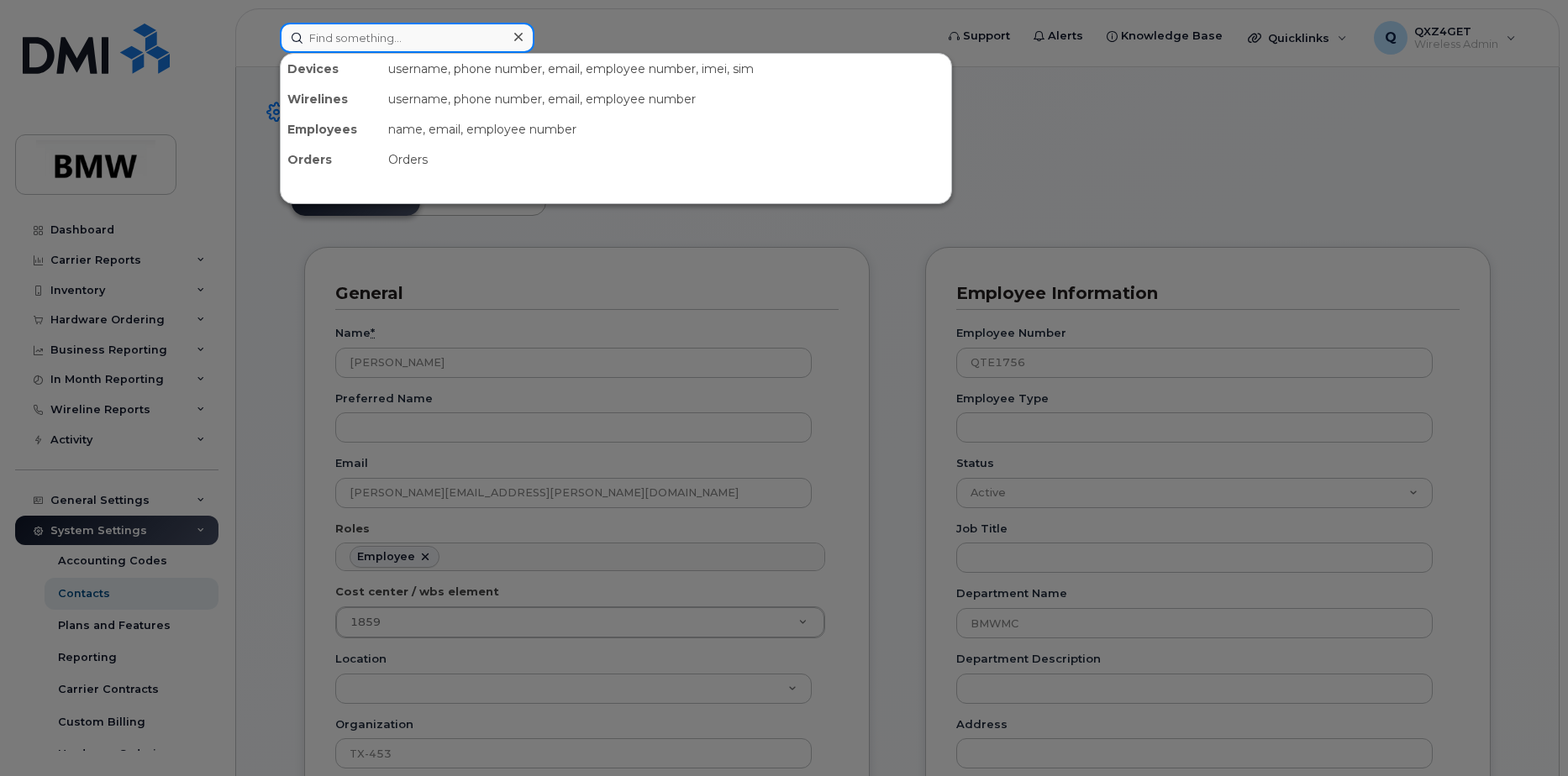
paste input "[PERSON_NAME][EMAIL_ADDRESS][PERSON_NAME][DOMAIN_NAME]"
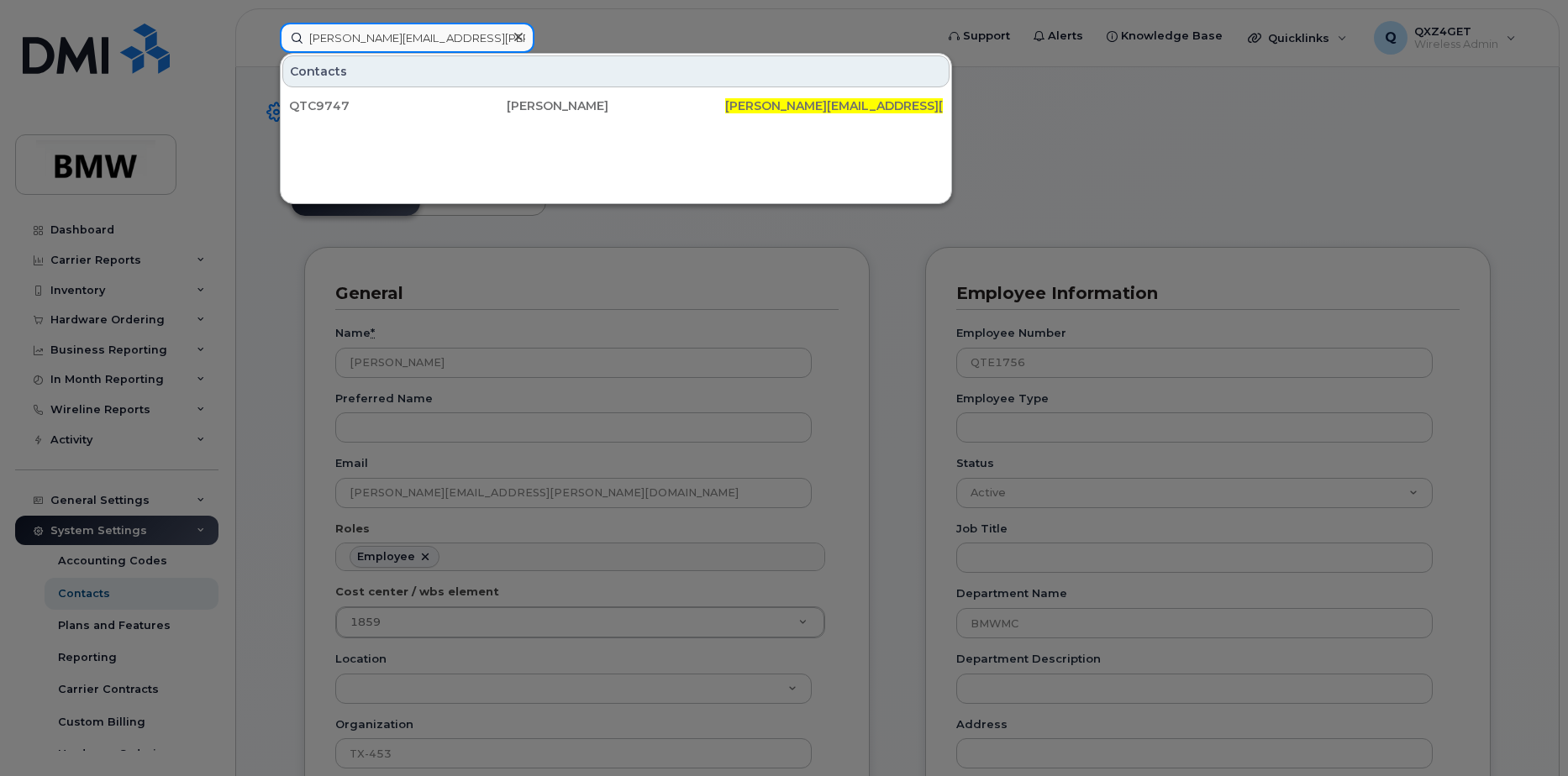
type input "[PERSON_NAME][EMAIL_ADDRESS][PERSON_NAME][DOMAIN_NAME]"
